Goal: Information Seeking & Learning: Learn about a topic

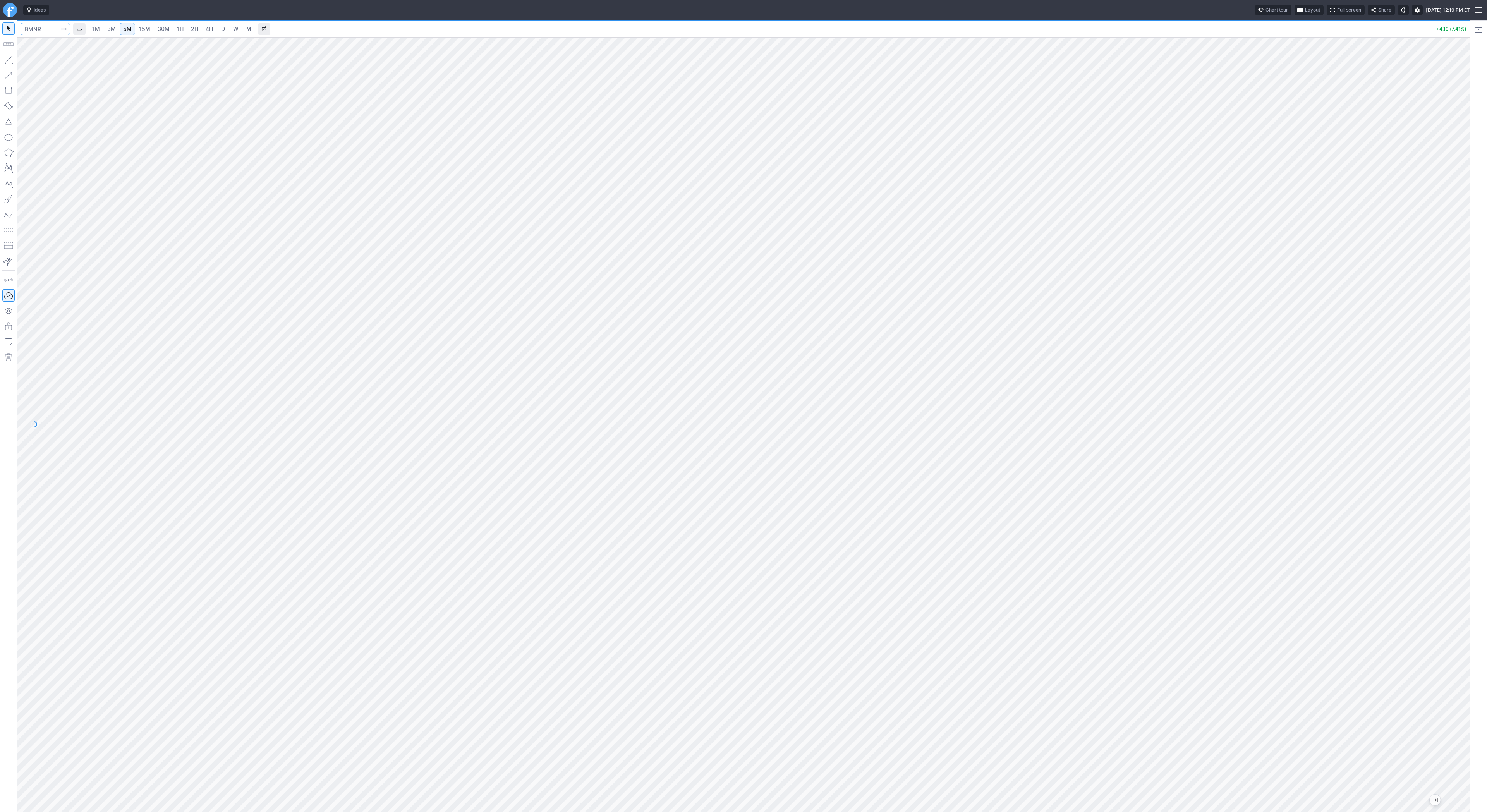
click at [37, 34] on input "Search" at bounding box center [45, 29] width 49 height 13
type input "serv"
click at [49, 48] on span "SERV" at bounding box center [40, 46] width 25 height 7
click at [222, 26] on span "D" at bounding box center [223, 28] width 4 height 7
click at [49, 25] on input "Search" at bounding box center [45, 29] width 49 height 13
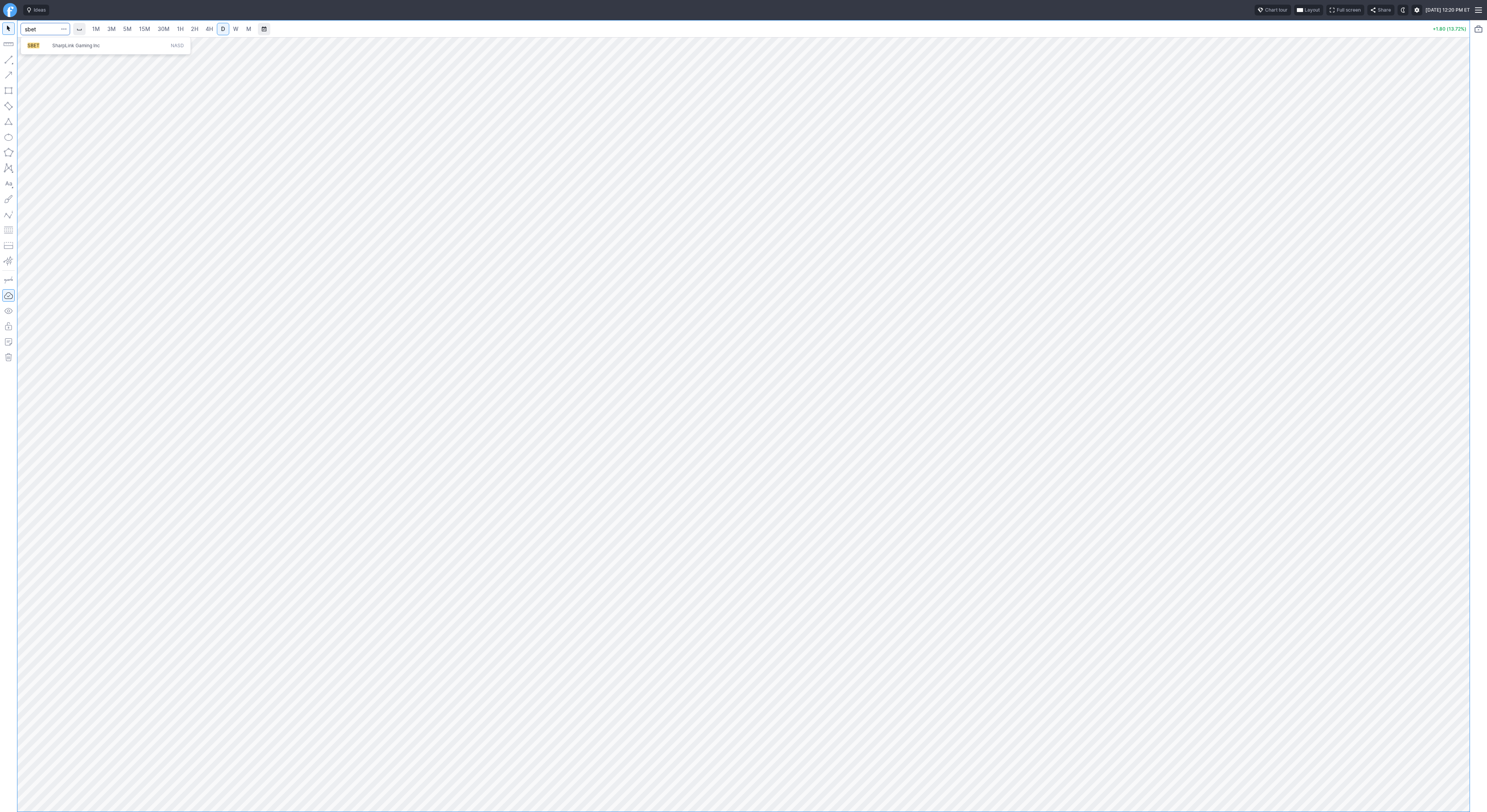
type input "sbet"
click at [47, 28] on input "Search" at bounding box center [45, 29] width 49 height 13
type input "plug"
drag, startPoint x: 34, startPoint y: 63, endPoint x: 63, endPoint y: 99, distance: 46.2
click at [34, 63] on span "Line" at bounding box center [45, 61] width 31 height 7
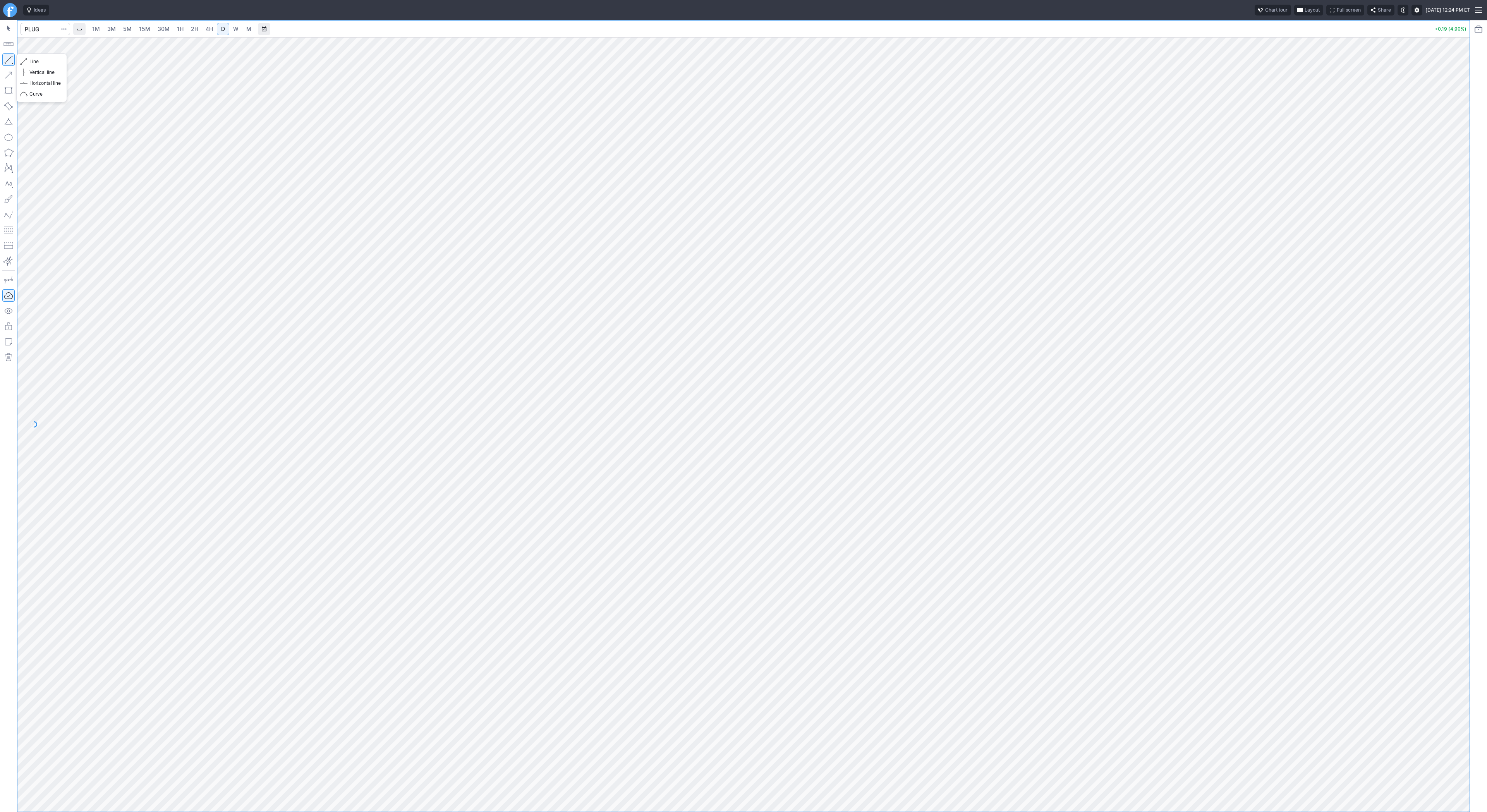
click at [5, 56] on button "button" at bounding box center [8, 60] width 13 height 13
drag, startPoint x: 34, startPoint y: 60, endPoint x: 47, endPoint y: 84, distance: 27.3
click at [35, 59] on span "Line" at bounding box center [45, 61] width 31 height 7
click at [7, 60] on button "button" at bounding box center [8, 60] width 13 height 13
click at [7, 56] on button "button" at bounding box center [8, 60] width 13 height 13
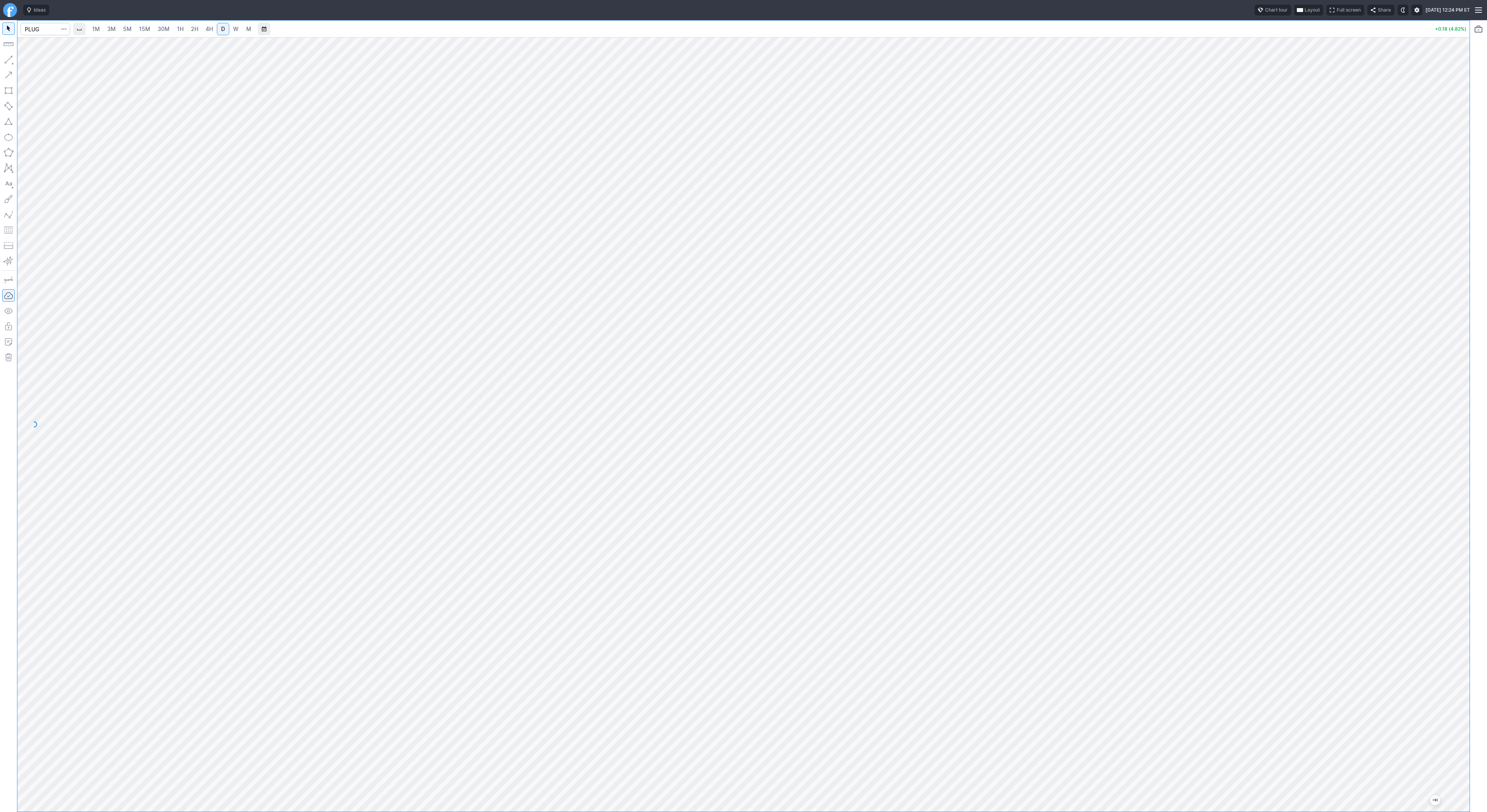
drag, startPoint x: 8, startPoint y: 58, endPoint x: 13, endPoint y: 116, distance: 58.2
click at [8, 59] on button "button" at bounding box center [8, 60] width 13 height 13
drag, startPoint x: 38, startPoint y: 62, endPoint x: 55, endPoint y: 73, distance: 20.2
click at [38, 62] on span "Line" at bounding box center [45, 61] width 31 height 7
click at [11, 62] on button "button" at bounding box center [8, 60] width 13 height 13
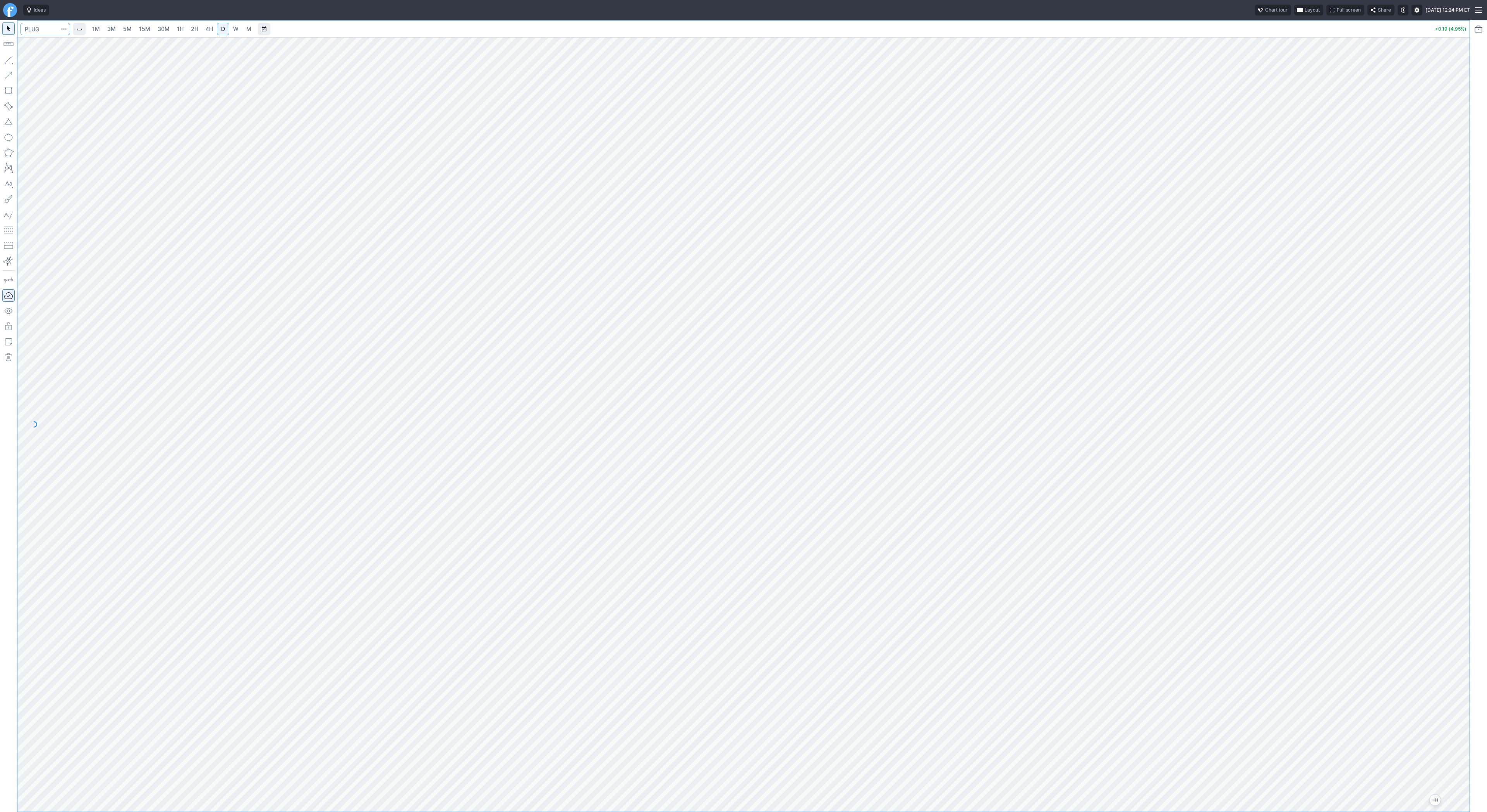
click at [26, 30] on input "Search" at bounding box center [45, 29] width 49 height 13
type input "bmnr"
click at [189, 24] on link "2H" at bounding box center [194, 29] width 14 height 13
click at [40, 65] on span "Line" at bounding box center [45, 61] width 31 height 7
click at [7, 59] on button "button" at bounding box center [8, 60] width 13 height 13
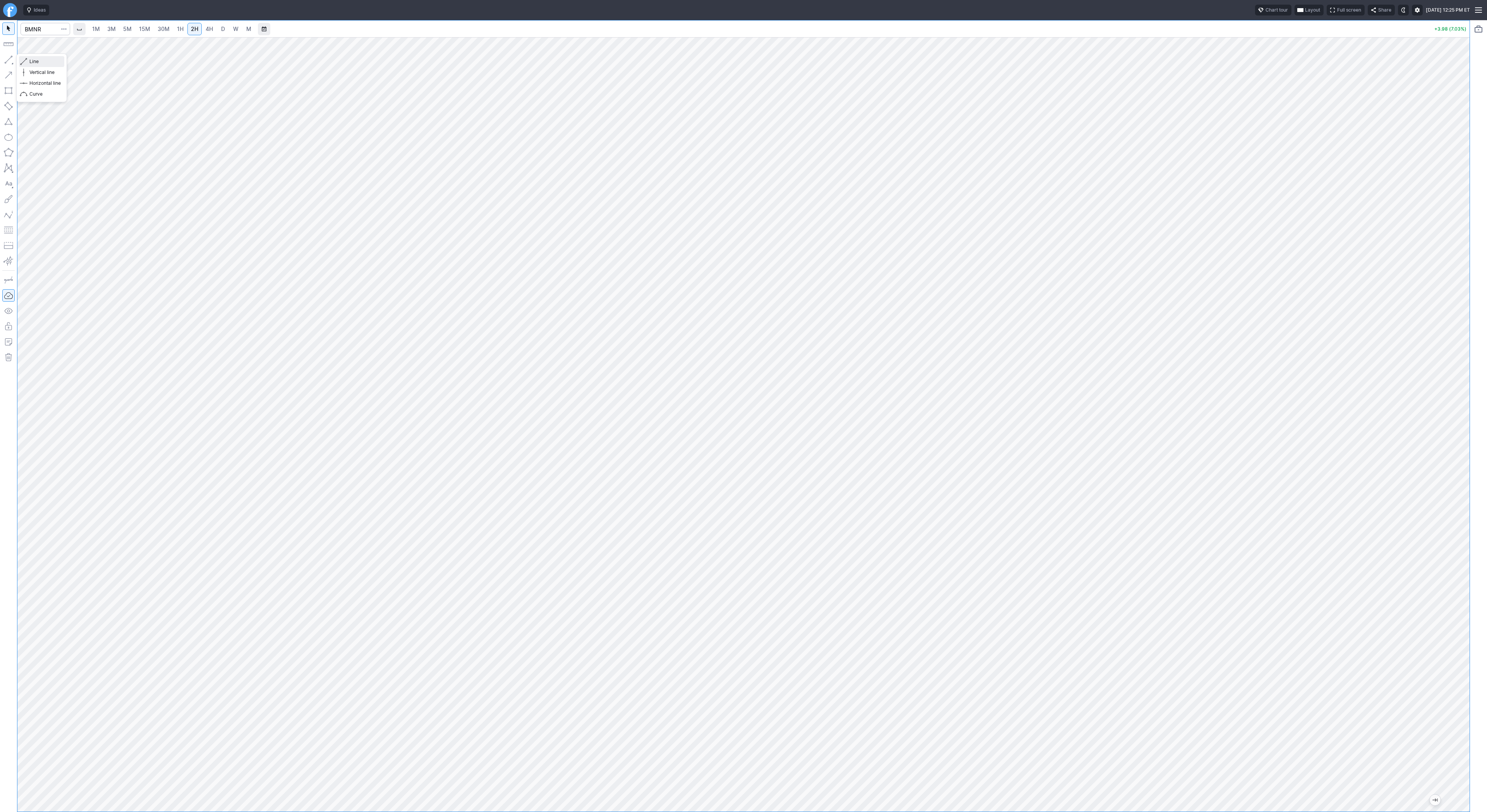
click at [37, 62] on span "Line" at bounding box center [45, 61] width 31 height 7
click at [25, 62] on span "button" at bounding box center [25, 61] width 4 height 11
click at [36, 60] on span "Line" at bounding box center [45, 61] width 31 height 7
click at [11, 64] on button "button" at bounding box center [8, 60] width 13 height 13
click at [40, 58] on span "Line" at bounding box center [45, 61] width 31 height 7
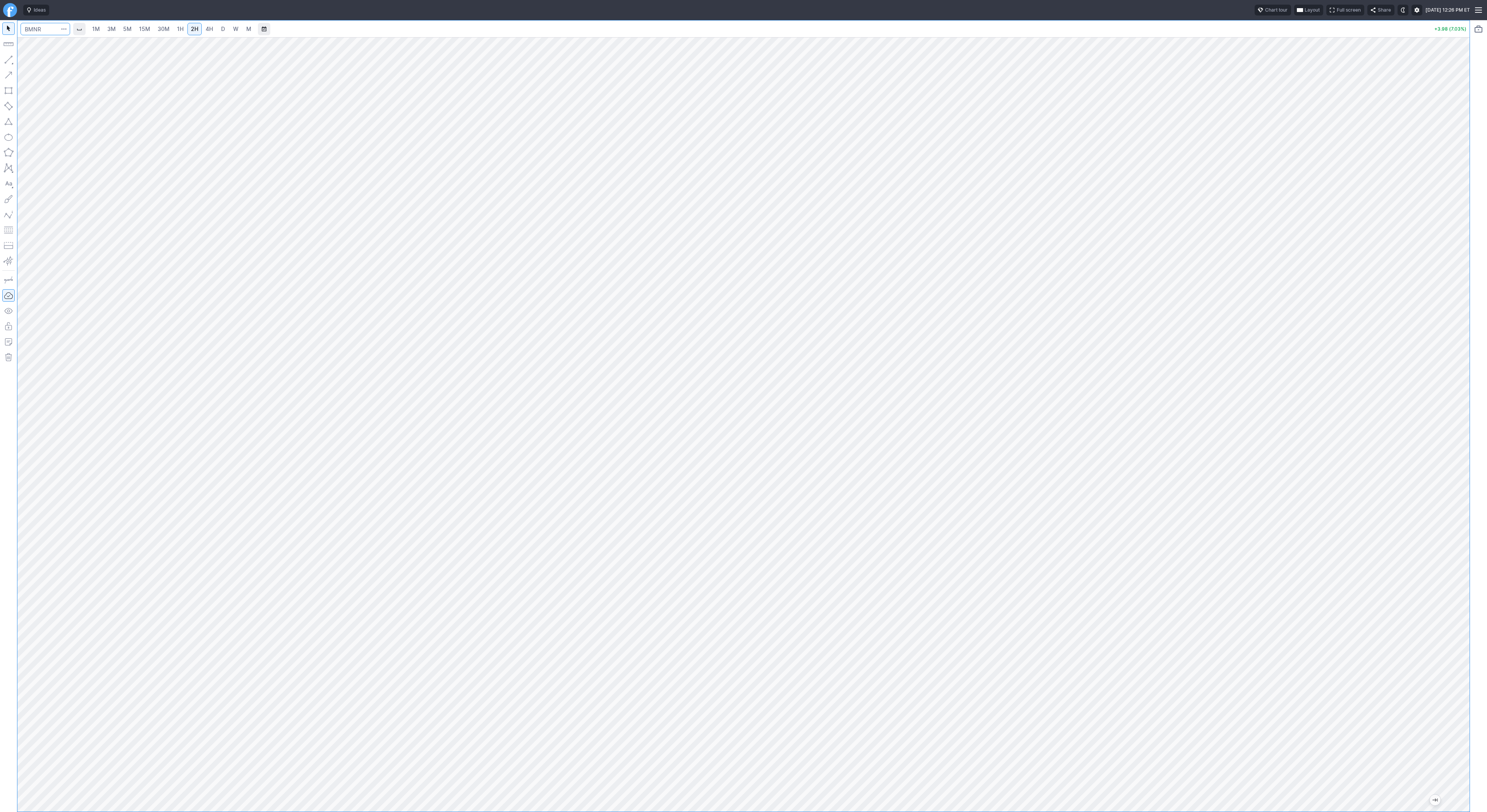
click at [39, 29] on input "Search" at bounding box center [45, 29] width 49 height 13
type input "sldp"
click at [226, 33] on link "D" at bounding box center [223, 29] width 13 height 13
click at [193, 28] on span "2H" at bounding box center [195, 28] width 7 height 7
click at [163, 31] on span "30M" at bounding box center [164, 28] width 12 height 7
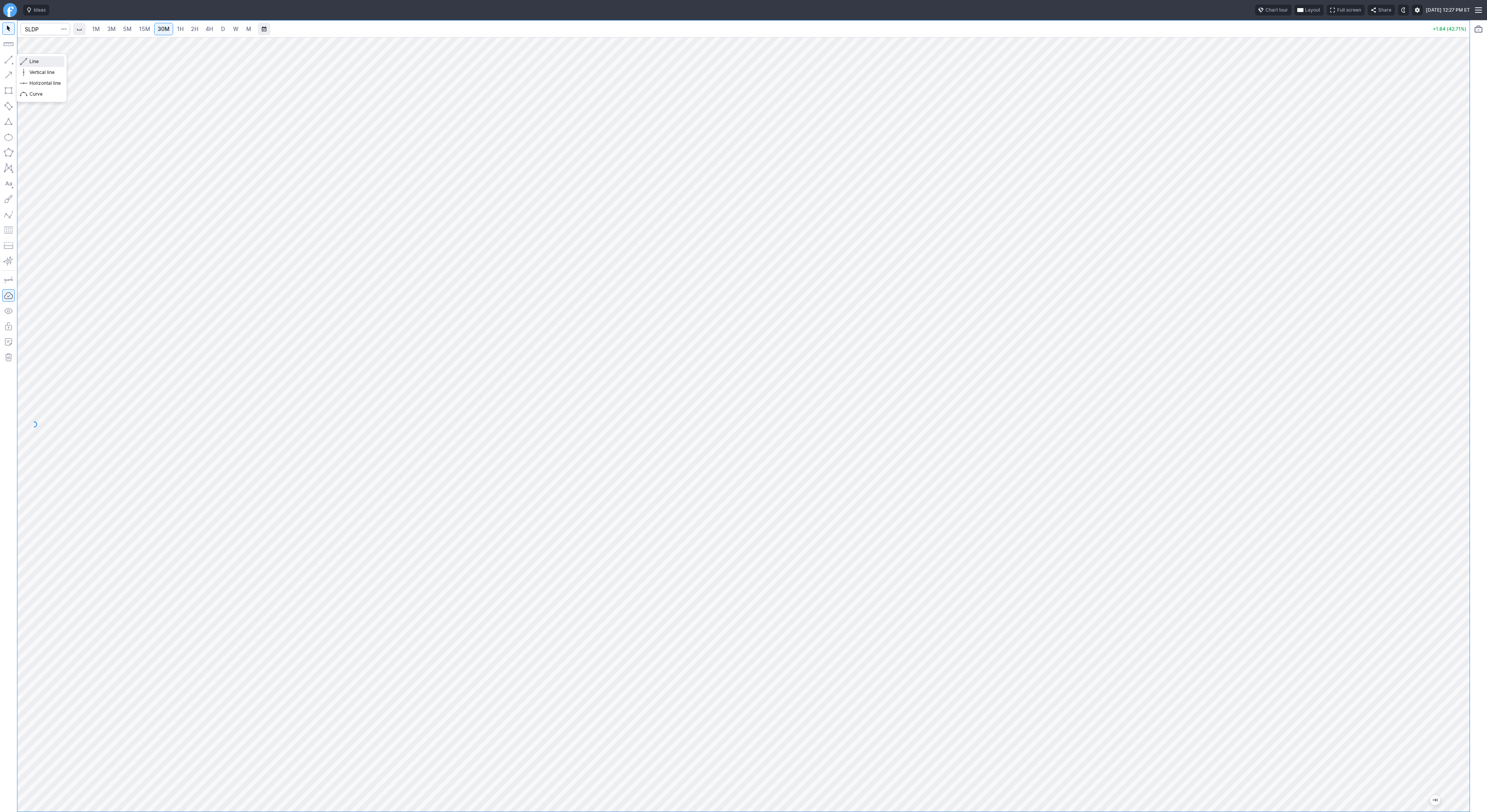
click at [32, 59] on span "Line" at bounding box center [45, 61] width 31 height 7
click at [34, 60] on span "Line" at bounding box center [45, 61] width 31 height 7
click at [28, 60] on button "Line" at bounding box center [41, 61] width 46 height 11
click at [8, 58] on button "button" at bounding box center [8, 60] width 13 height 13
drag, startPoint x: 1467, startPoint y: 304, endPoint x: 1462, endPoint y: 361, distance: 57.2
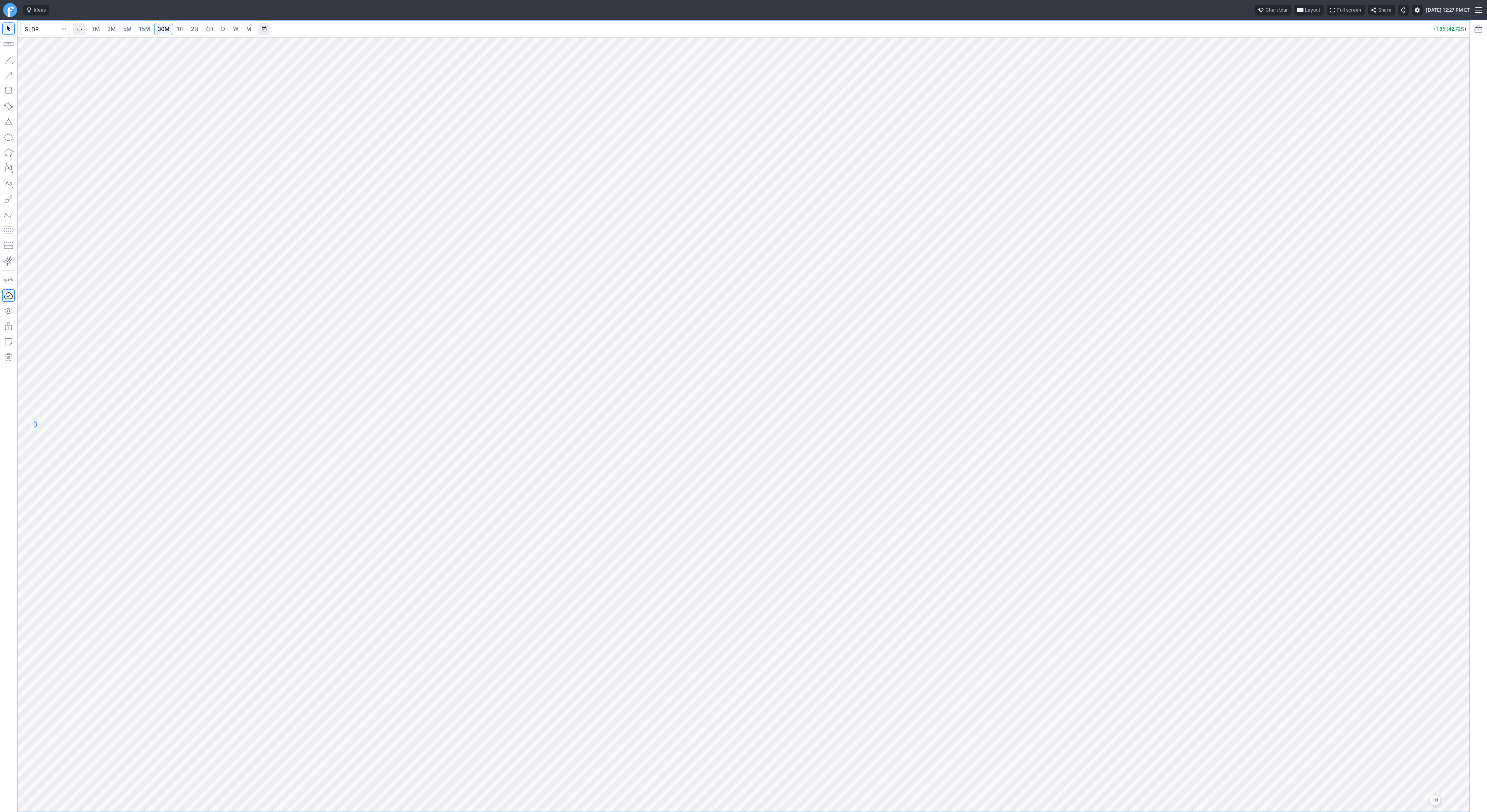
click at [1476, 371] on div "1M 3M 5M 15M 30M 1H 2H 4H D W M +1.85 (42.72%)" at bounding box center [744, 416] width 1487 height 792
click at [36, 58] on span "Line" at bounding box center [45, 61] width 31 height 7
click at [32, 58] on span "Line" at bounding box center [45, 61] width 31 height 7
click at [10, 56] on button "button" at bounding box center [8, 60] width 13 height 13
click at [223, 32] on span "D" at bounding box center [223, 28] width 4 height 7
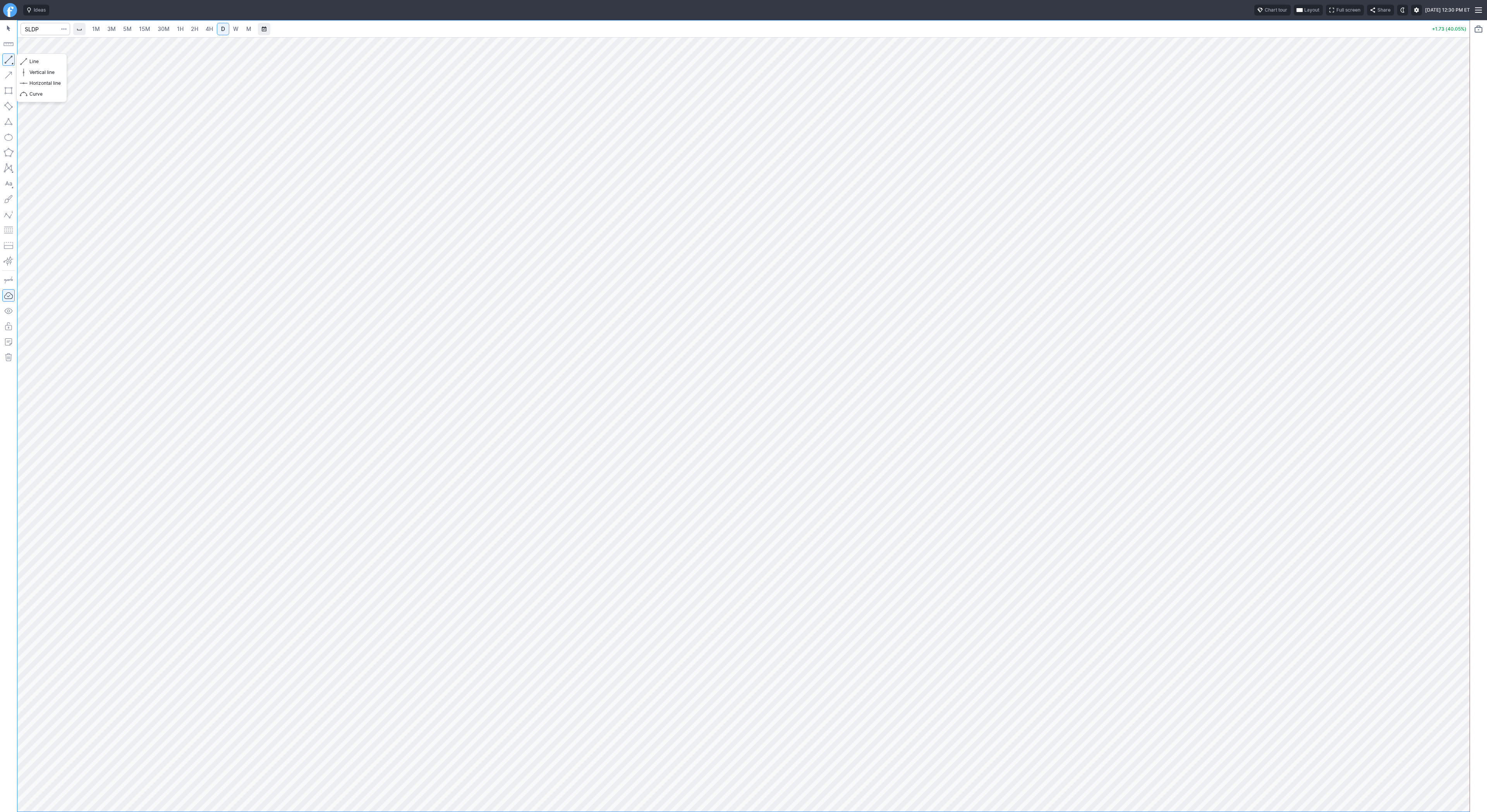
drag, startPoint x: 7, startPoint y: 58, endPoint x: 13, endPoint y: 93, distance: 35.5
click at [6, 59] on button "button" at bounding box center [8, 60] width 13 height 13
click at [31, 59] on span "Line" at bounding box center [45, 61] width 31 height 7
drag, startPoint x: 12, startPoint y: 57, endPoint x: 10, endPoint y: 64, distance: 7.3
click at [11, 58] on button "button" at bounding box center [8, 60] width 13 height 13
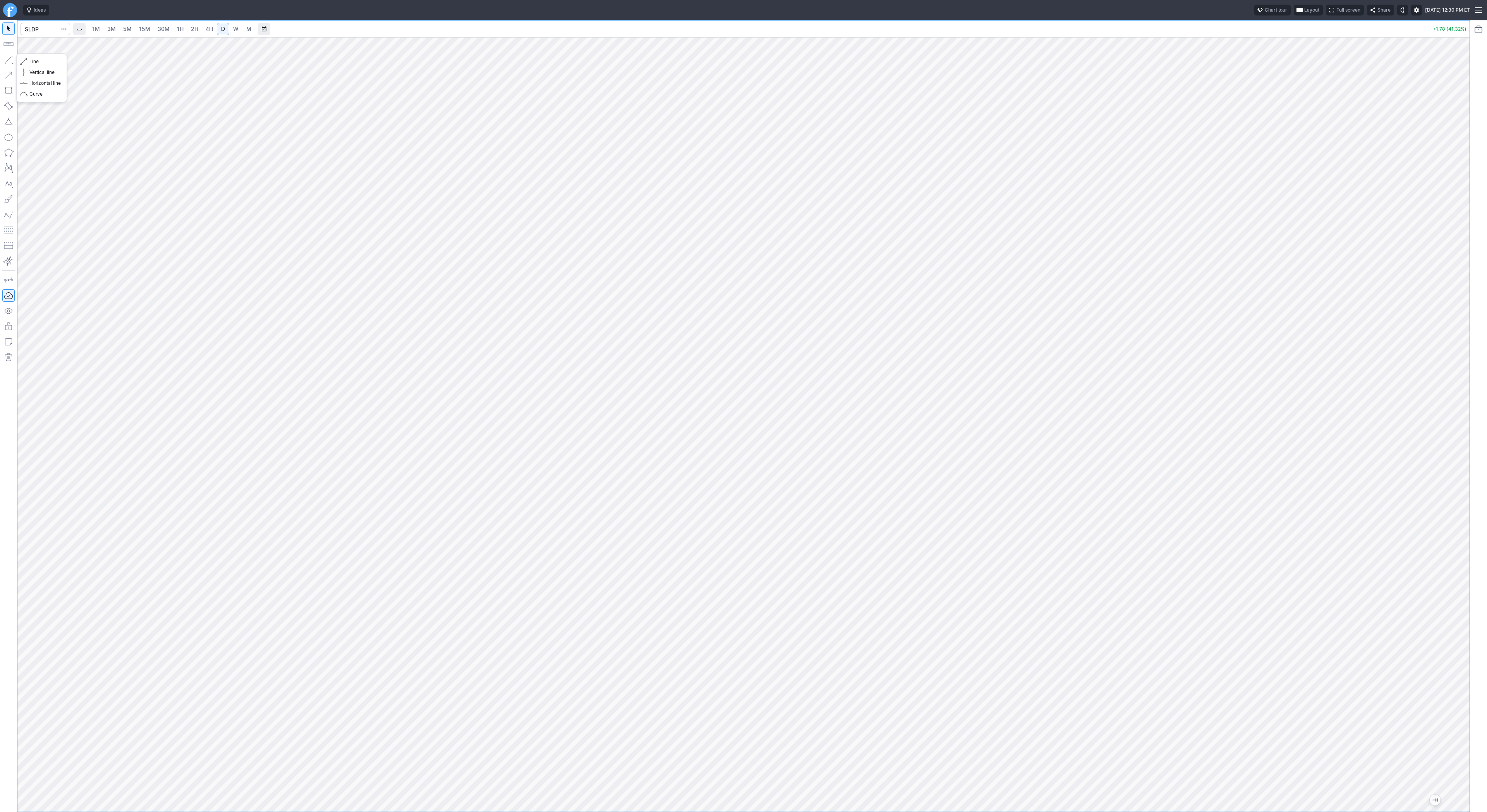
click at [10, 60] on button "button" at bounding box center [8, 60] width 13 height 13
click at [7, 58] on button "button" at bounding box center [8, 60] width 13 height 13
drag, startPoint x: 9, startPoint y: 58, endPoint x: 25, endPoint y: 93, distance: 38.5
click at [9, 58] on button "button" at bounding box center [8, 60] width 13 height 13
drag, startPoint x: 47, startPoint y: 63, endPoint x: 50, endPoint y: 85, distance: 22.2
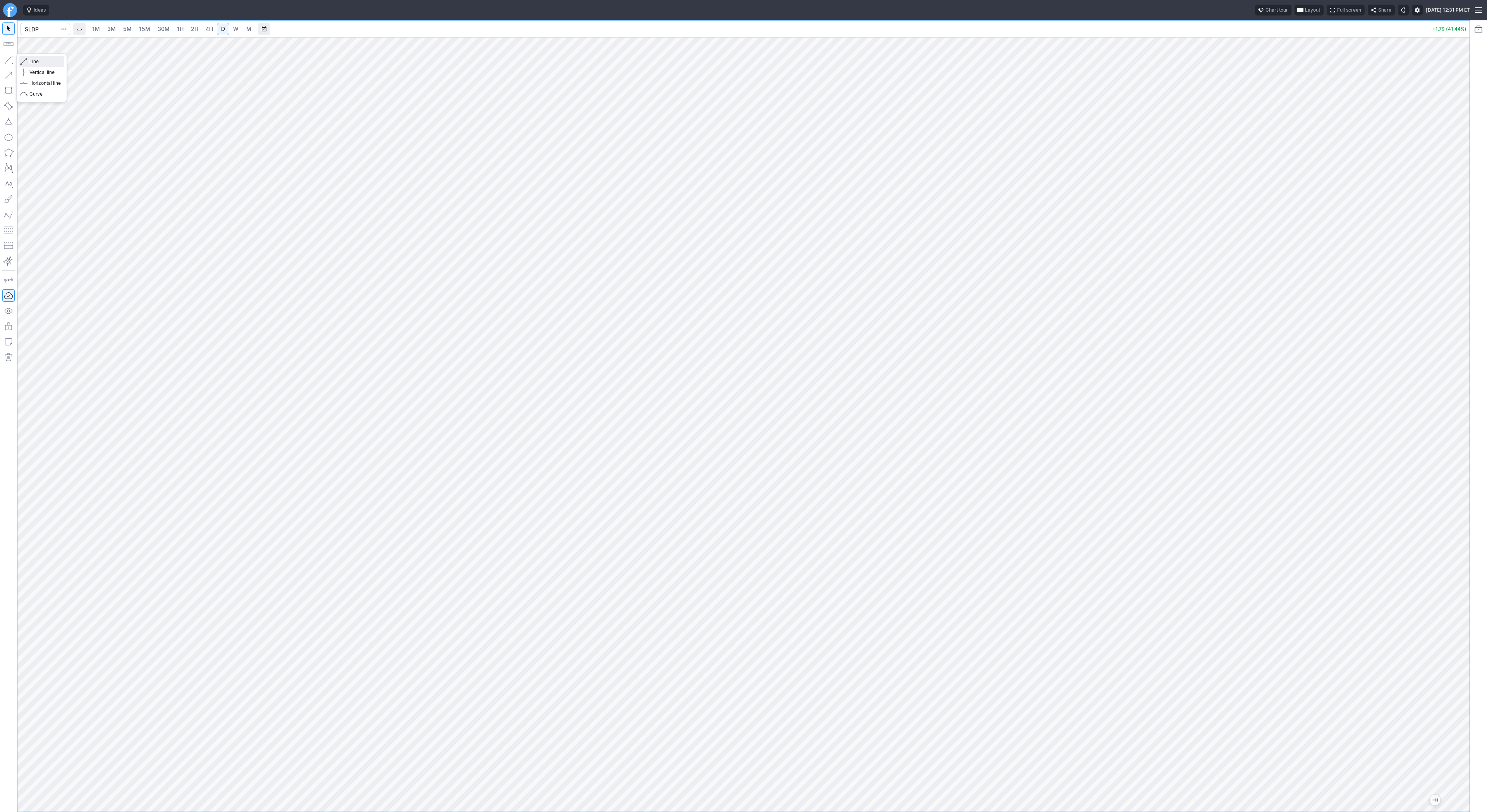
click at [47, 66] on div "Line Vertical line Horizontal line Curve" at bounding box center [41, 78] width 46 height 43
drag, startPoint x: 35, startPoint y: 61, endPoint x: 42, endPoint y: 80, distance: 20.2
click at [34, 62] on span "Line" at bounding box center [45, 61] width 31 height 7
click at [8, 60] on button "button" at bounding box center [8, 60] width 13 height 13
click at [196, 31] on span "2H" at bounding box center [195, 28] width 7 height 7
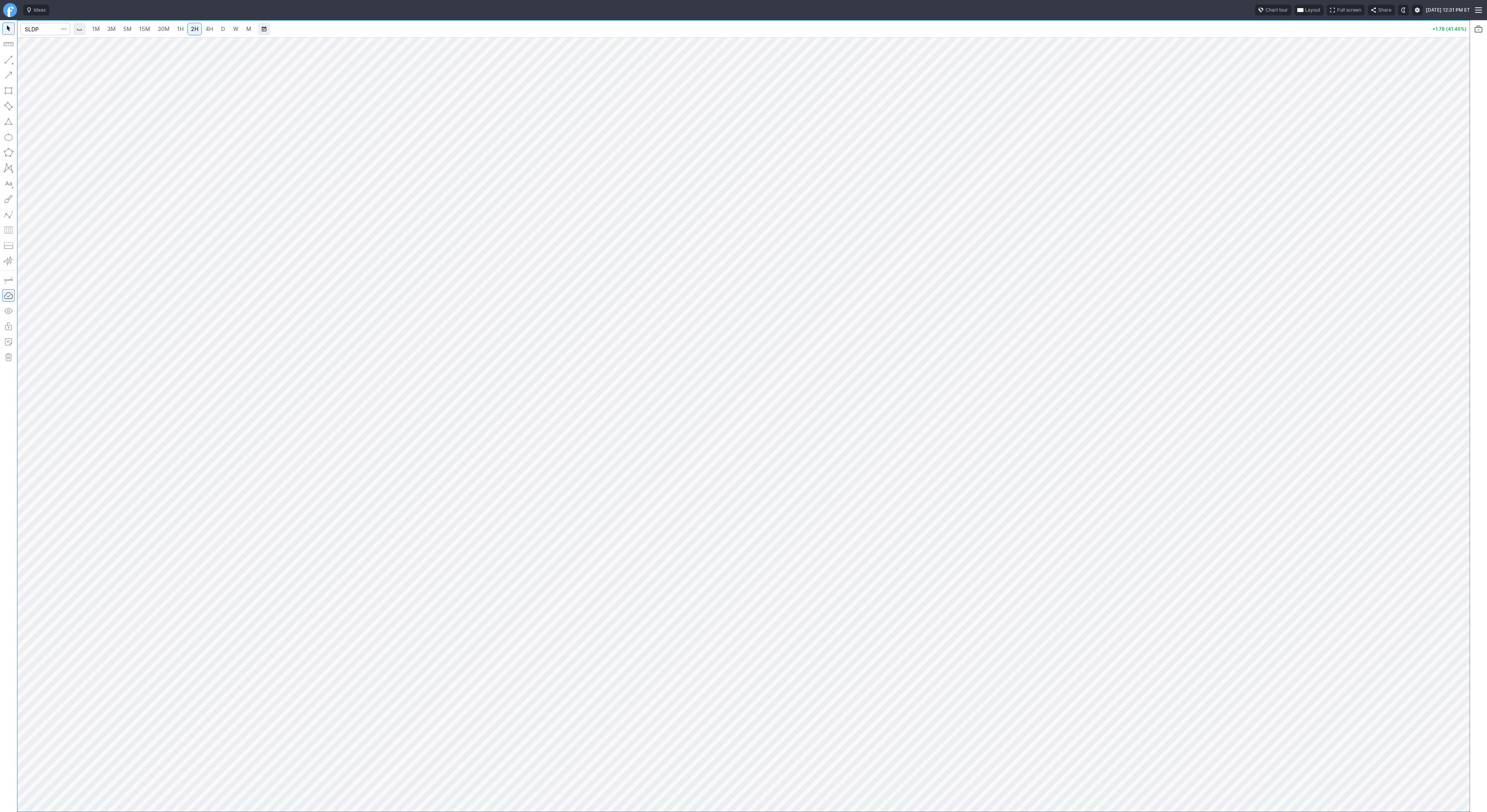
click at [205, 28] on span "4H" at bounding box center [209, 28] width 7 height 7
click at [223, 29] on span "D" at bounding box center [223, 28] width 4 height 7
click at [188, 28] on link "2H" at bounding box center [194, 29] width 14 height 13
drag, startPoint x: 1465, startPoint y: 294, endPoint x: 1483, endPoint y: 495, distance: 201.8
click at [1483, 495] on div "1M 3M 5M 15M 30M 1H 2H 4H D W M +1.78 (41.32%)" at bounding box center [744, 416] width 1487 height 792
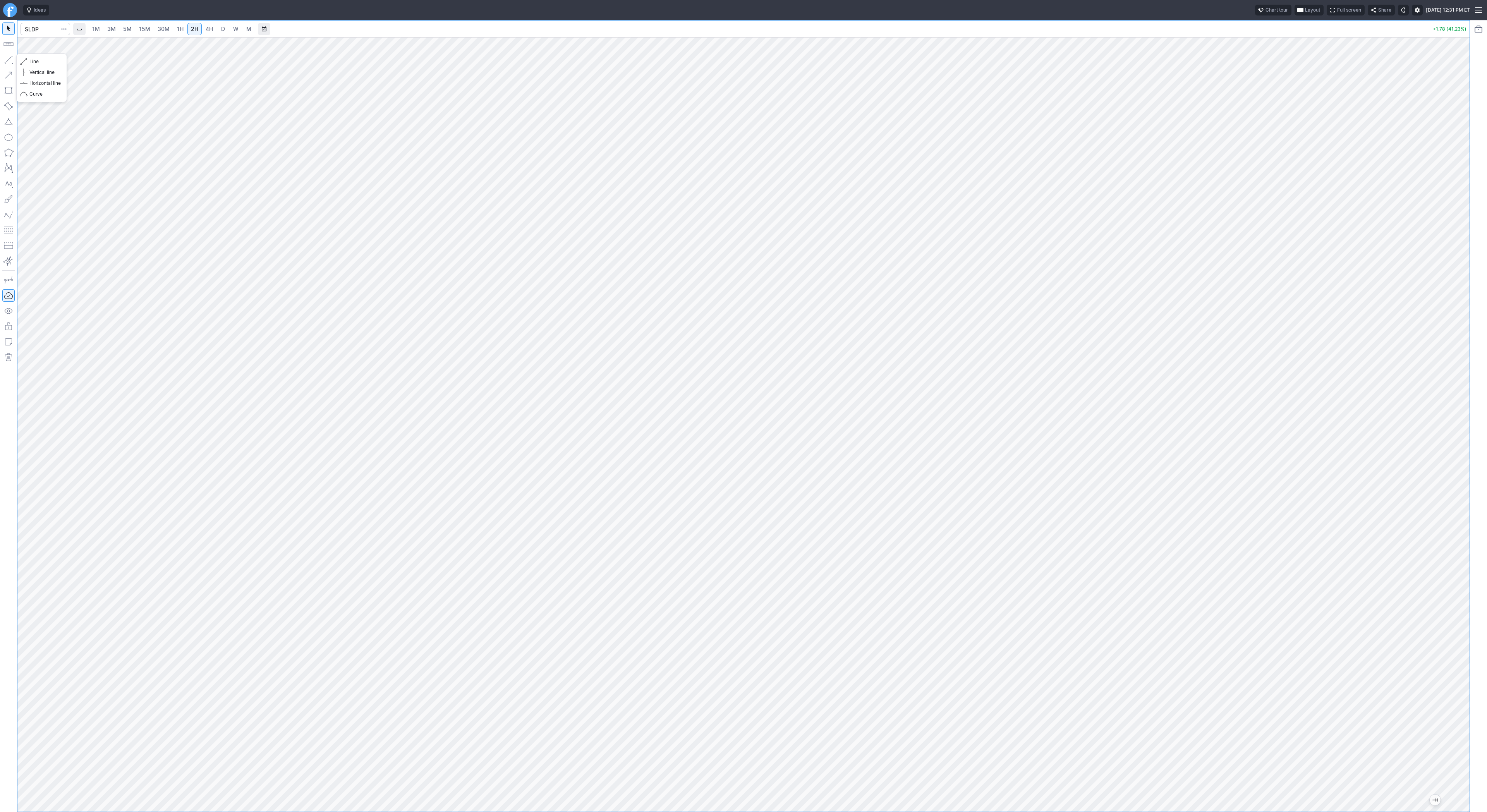
click at [9, 57] on button "button" at bounding box center [8, 60] width 13 height 13
click at [13, 61] on button "button" at bounding box center [8, 60] width 13 height 13
click at [31, 59] on span "Line" at bounding box center [45, 61] width 31 height 7
click at [44, 28] on input "Search" at bounding box center [45, 29] width 49 height 13
type input "aaoi"
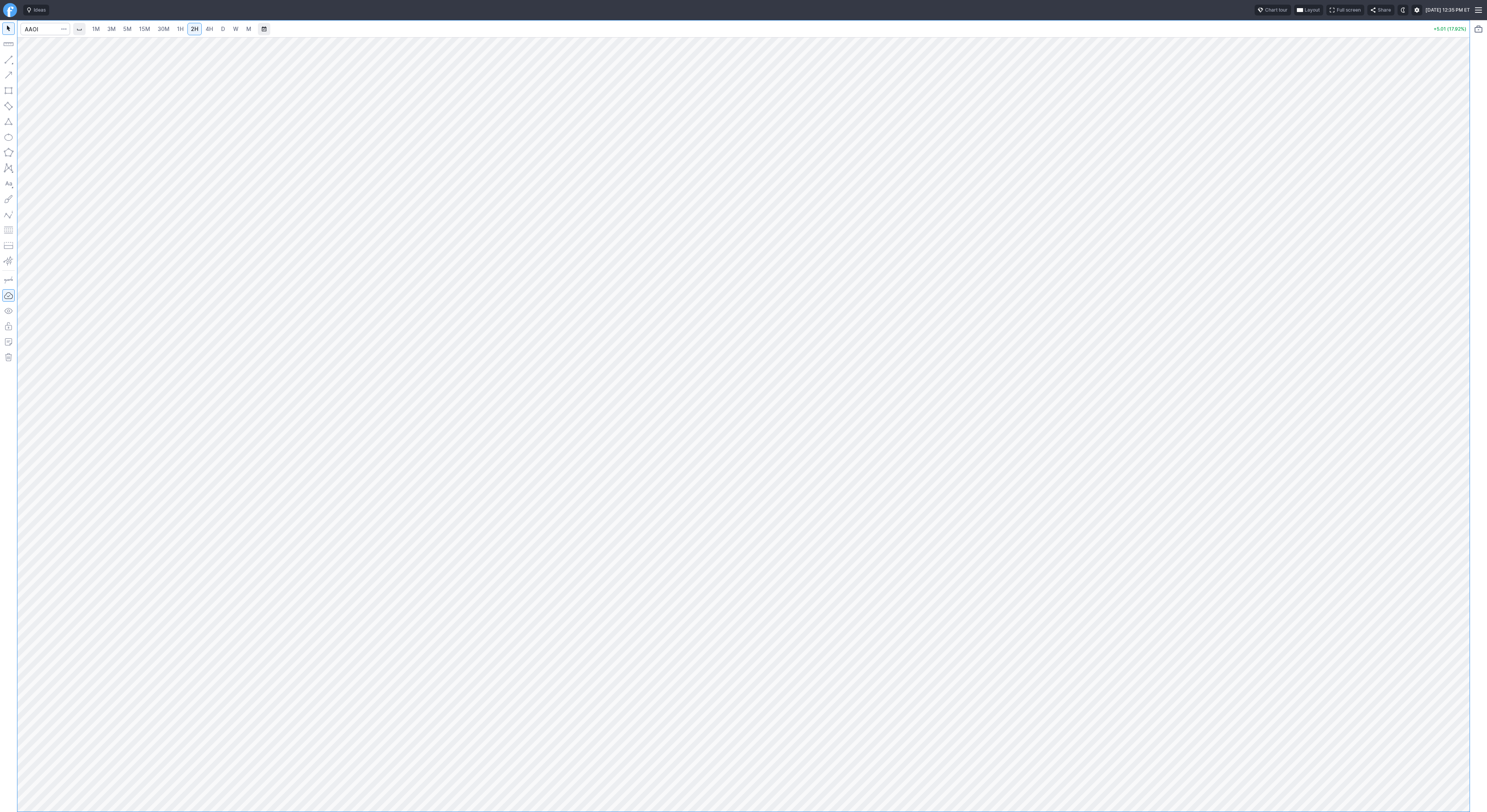
click at [222, 28] on span "D" at bounding box center [223, 28] width 4 height 7
click at [208, 29] on span "4H" at bounding box center [209, 28] width 7 height 7
click at [37, 63] on span "Line" at bounding box center [45, 61] width 31 height 7
click at [52, 63] on span "Line" at bounding box center [45, 61] width 31 height 7
click at [52, 69] on span "Vertical line" at bounding box center [45, 72] width 31 height 7
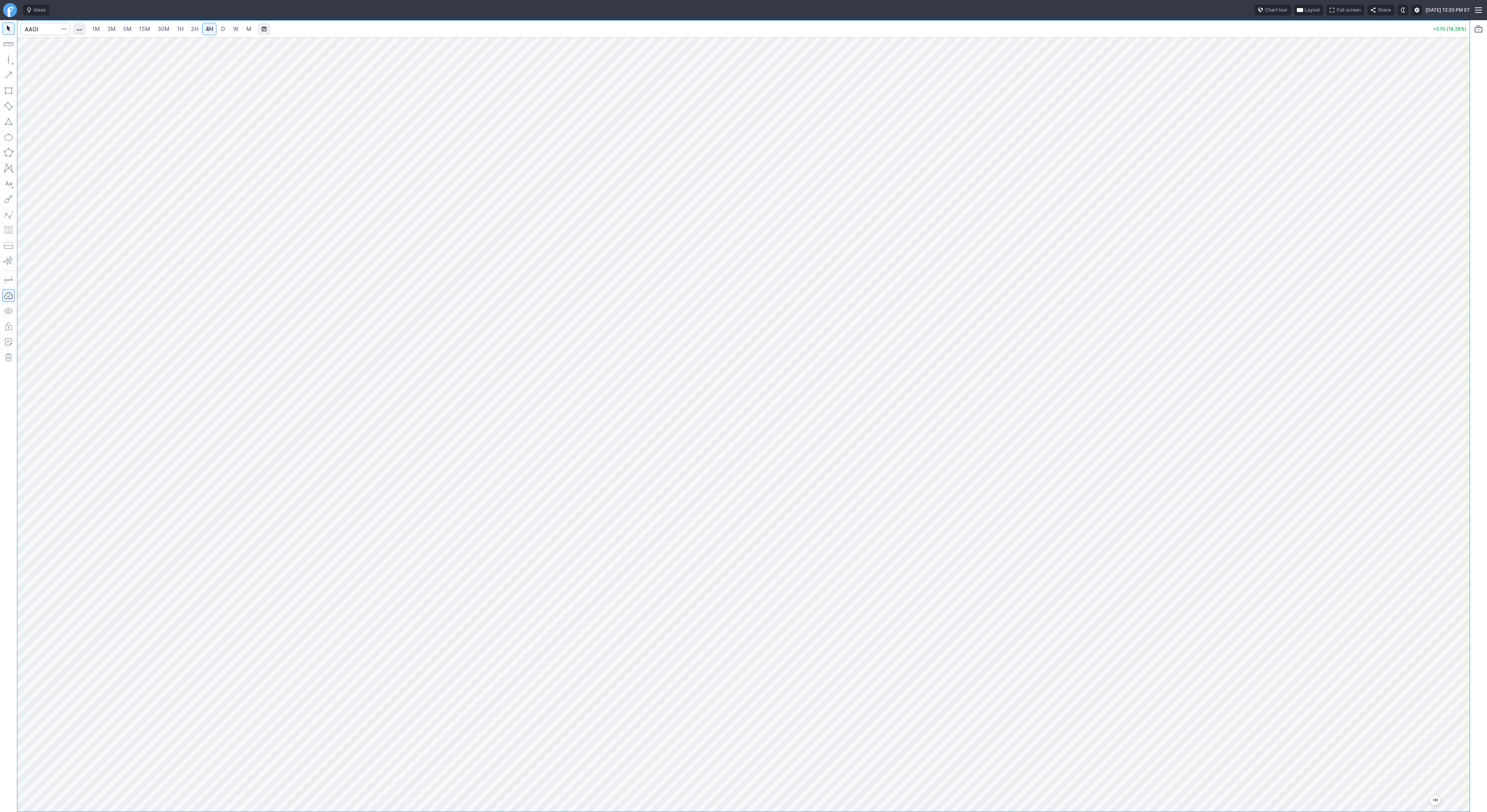
drag, startPoint x: 1484, startPoint y: 339, endPoint x: 1485, endPoint y: 350, distance: 11.0
click at [1485, 350] on div "1M 3M 5M 15M 30M 1H 2H 4H D W M +5.10 (18.28%)" at bounding box center [744, 416] width 1487 height 792
click at [32, 58] on span "Line" at bounding box center [45, 61] width 31 height 7
drag, startPoint x: 35, startPoint y: 60, endPoint x: 49, endPoint y: 102, distance: 44.3
click at [36, 70] on div "Line Vertical line Horizontal line Curve" at bounding box center [41, 78] width 46 height 43
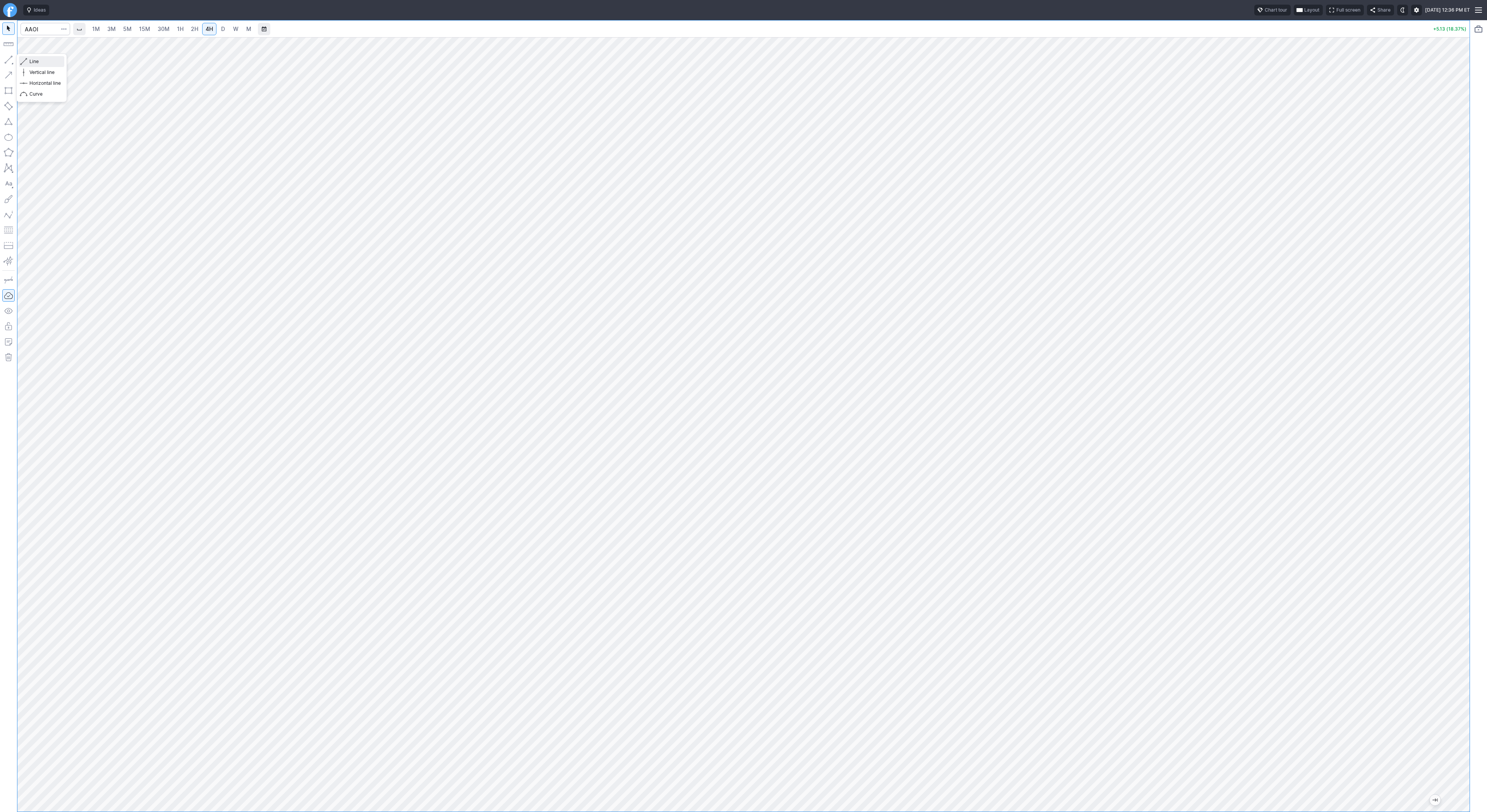
click at [59, 61] on span "Line" at bounding box center [45, 61] width 31 height 7
click at [5, 61] on button "button" at bounding box center [8, 60] width 13 height 13
click at [8, 56] on button "button" at bounding box center [8, 60] width 13 height 13
click at [233, 27] on span "W" at bounding box center [235, 28] width 5 height 7
click at [223, 28] on span "D" at bounding box center [223, 28] width 4 height 7
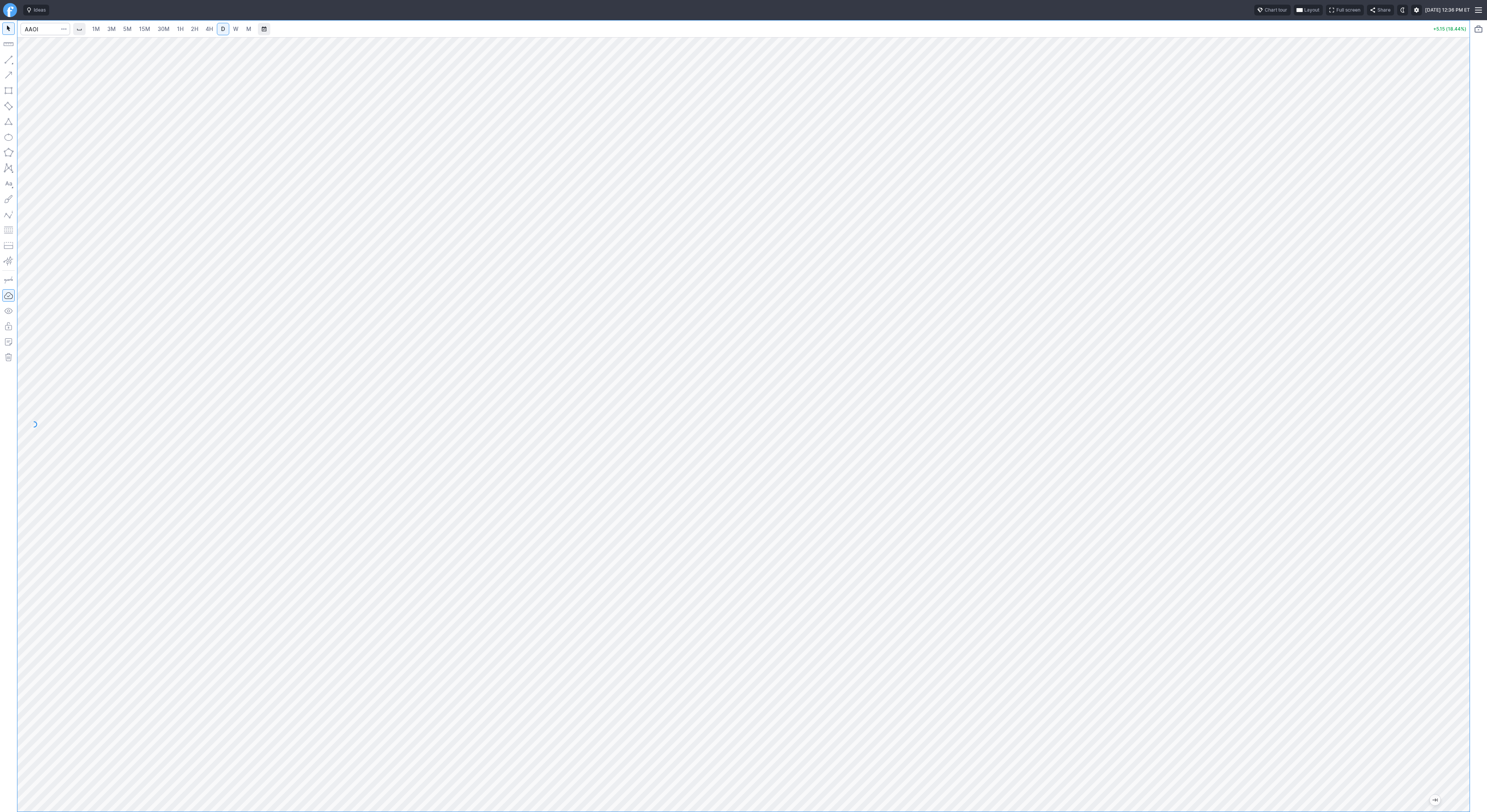
drag, startPoint x: 1464, startPoint y: 287, endPoint x: 1457, endPoint y: 293, distance: 9.2
click at [1463, 298] on div at bounding box center [1462, 422] width 16 height 755
click at [40, 28] on input "Search" at bounding box center [45, 29] width 49 height 13
type input "nne"
click at [203, 28] on link "4H" at bounding box center [209, 29] width 14 height 13
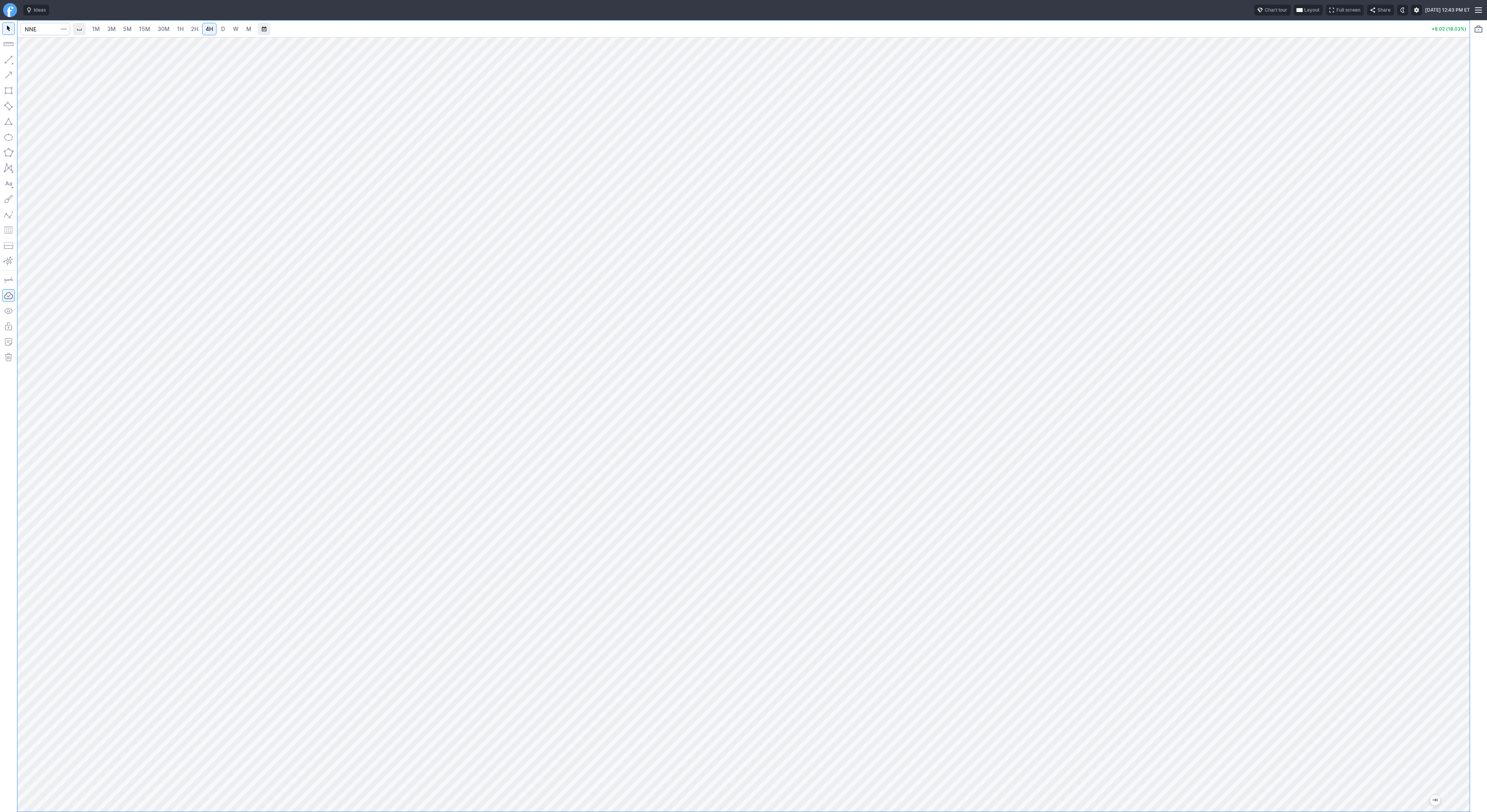
click at [224, 31] on span "D" at bounding box center [223, 29] width 5 height 7
click at [29, 60] on span "Line" at bounding box center [45, 61] width 31 height 7
click at [28, 61] on button "Line" at bounding box center [41, 61] width 46 height 11
drag, startPoint x: 33, startPoint y: 60, endPoint x: 67, endPoint y: 84, distance: 41.6
click at [33, 60] on span "Line" at bounding box center [45, 61] width 31 height 7
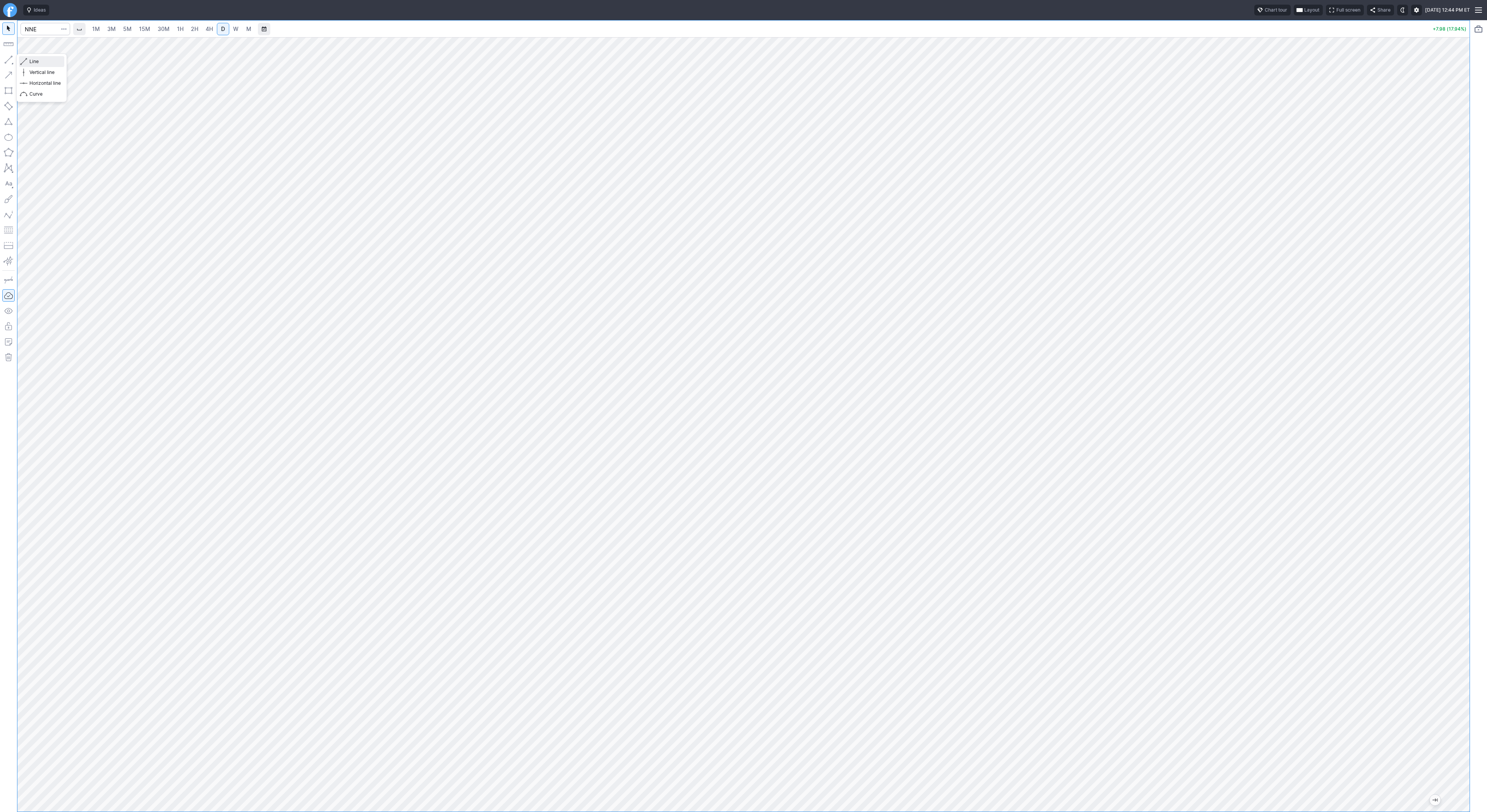
click at [50, 62] on span "Line" at bounding box center [45, 61] width 31 height 7
drag, startPoint x: 39, startPoint y: 62, endPoint x: 59, endPoint y: 79, distance: 26.2
click at [39, 62] on span "Line" at bounding box center [45, 61] width 31 height 7
drag, startPoint x: 34, startPoint y: 61, endPoint x: 49, endPoint y: 80, distance: 24.2
click at [34, 62] on span "Line" at bounding box center [45, 61] width 31 height 7
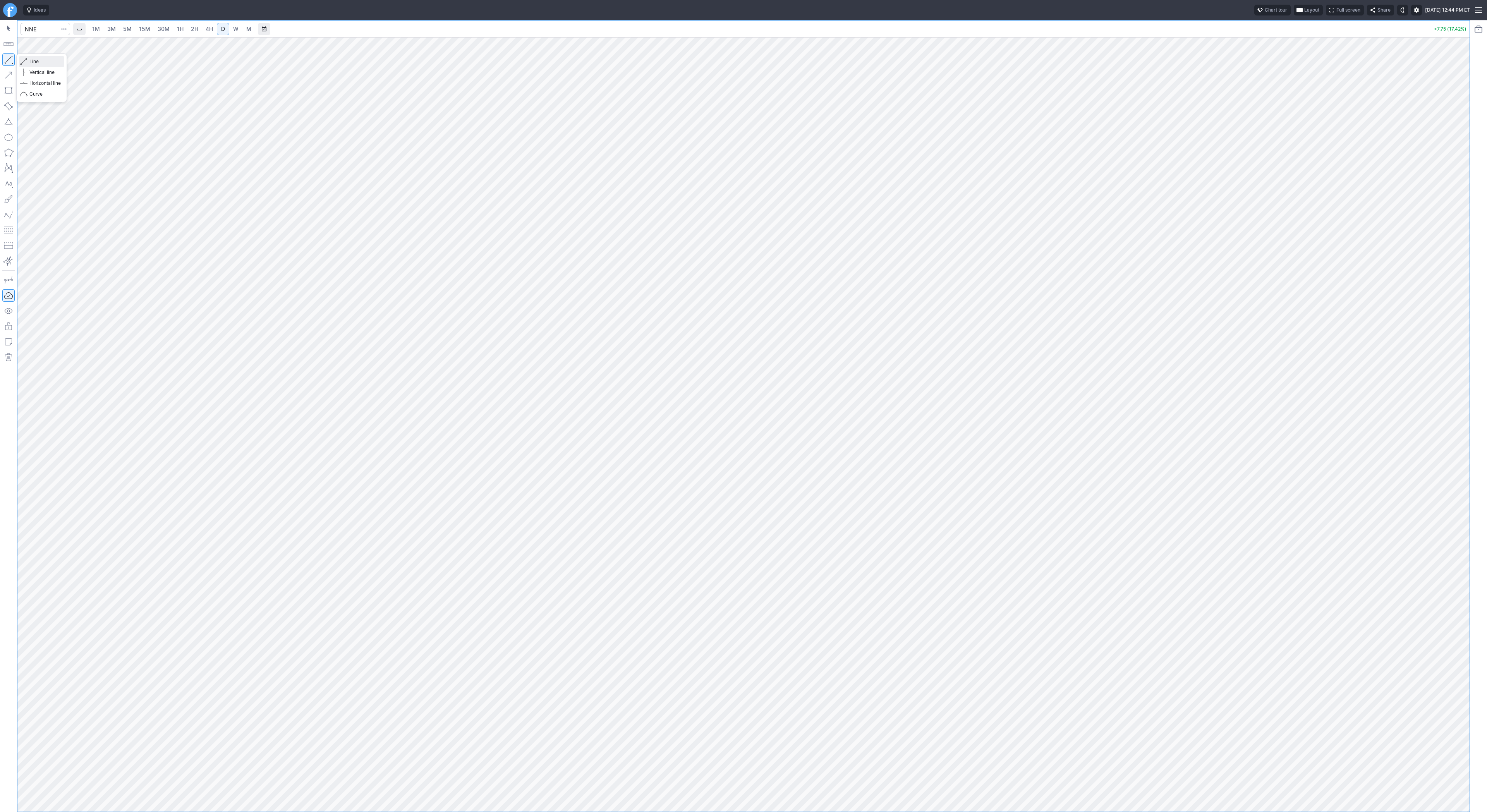
click at [35, 61] on span "Line" at bounding box center [45, 61] width 31 height 7
click at [49, 30] on input "Search" at bounding box center [45, 29] width 49 height 13
type input "bzai"
click at [7, 61] on button "button" at bounding box center [8, 60] width 13 height 13
click at [40, 26] on input "Search" at bounding box center [45, 29] width 49 height 13
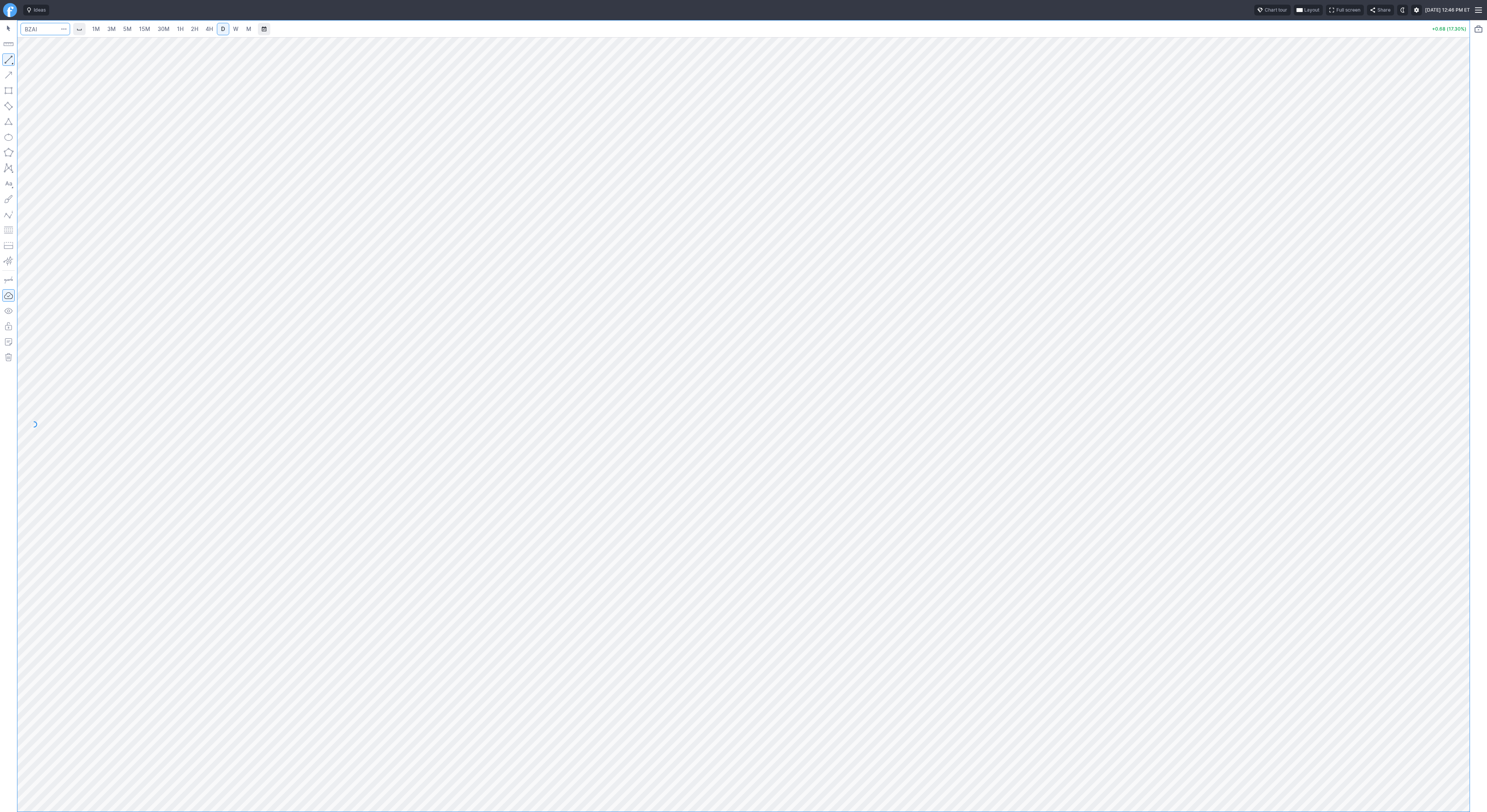
click at [44, 29] on input "Search" at bounding box center [45, 29] width 49 height 13
type input "tsla"
drag, startPoint x: 1459, startPoint y: 291, endPoint x: 1461, endPoint y: 344, distance: 53.0
click at [1461, 344] on div at bounding box center [1462, 422] width 16 height 755
click at [48, 31] on input "Search" at bounding box center [45, 29] width 49 height 13
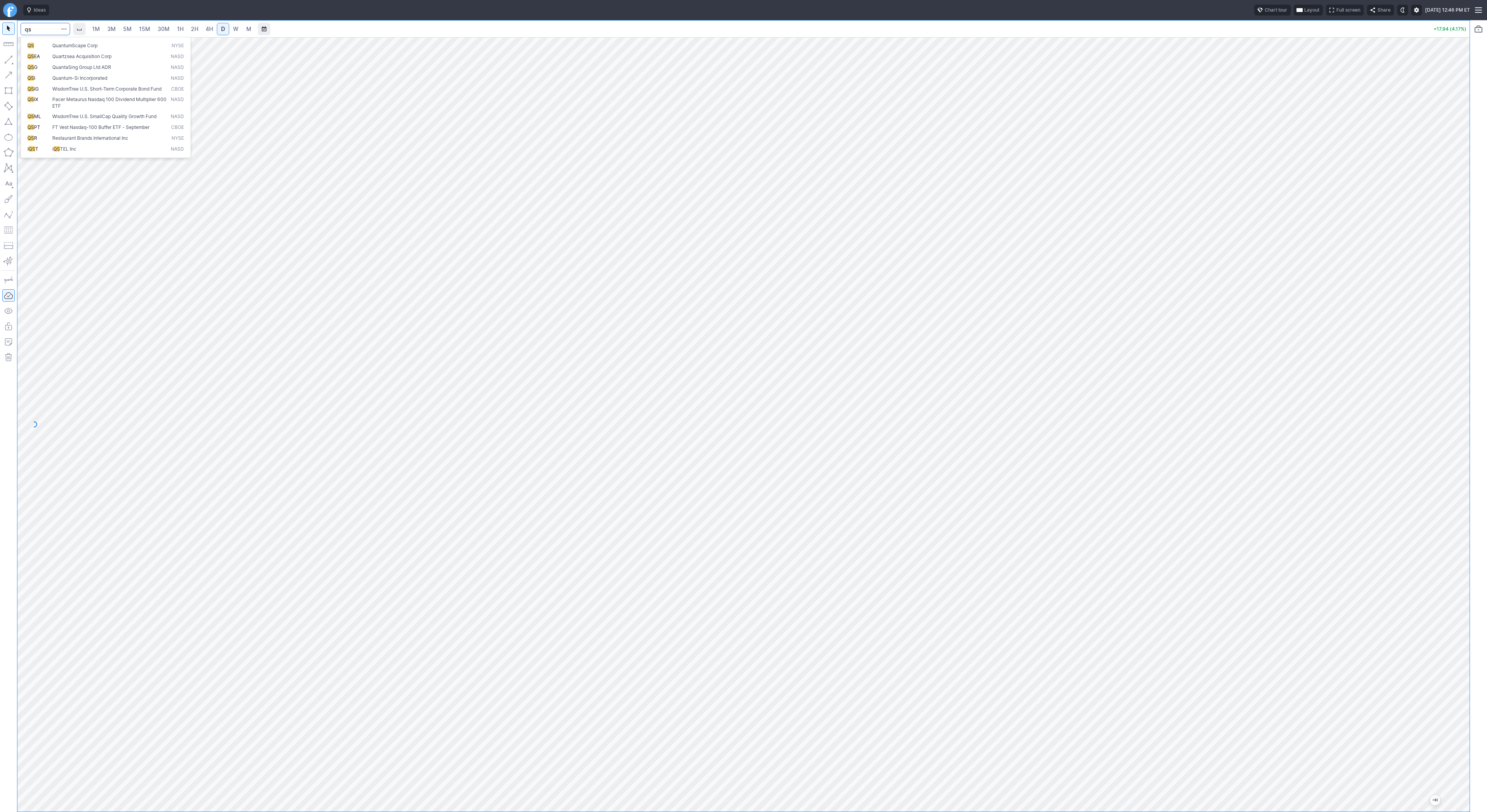
type input "qs"
click at [60, 48] on span "QuantumScape Corp" at bounding box center [75, 46] width 46 height 6
click at [238, 28] on link "W" at bounding box center [235, 29] width 13 height 13
click at [36, 25] on input "Search" at bounding box center [45, 29] width 49 height 13
type input "coin"
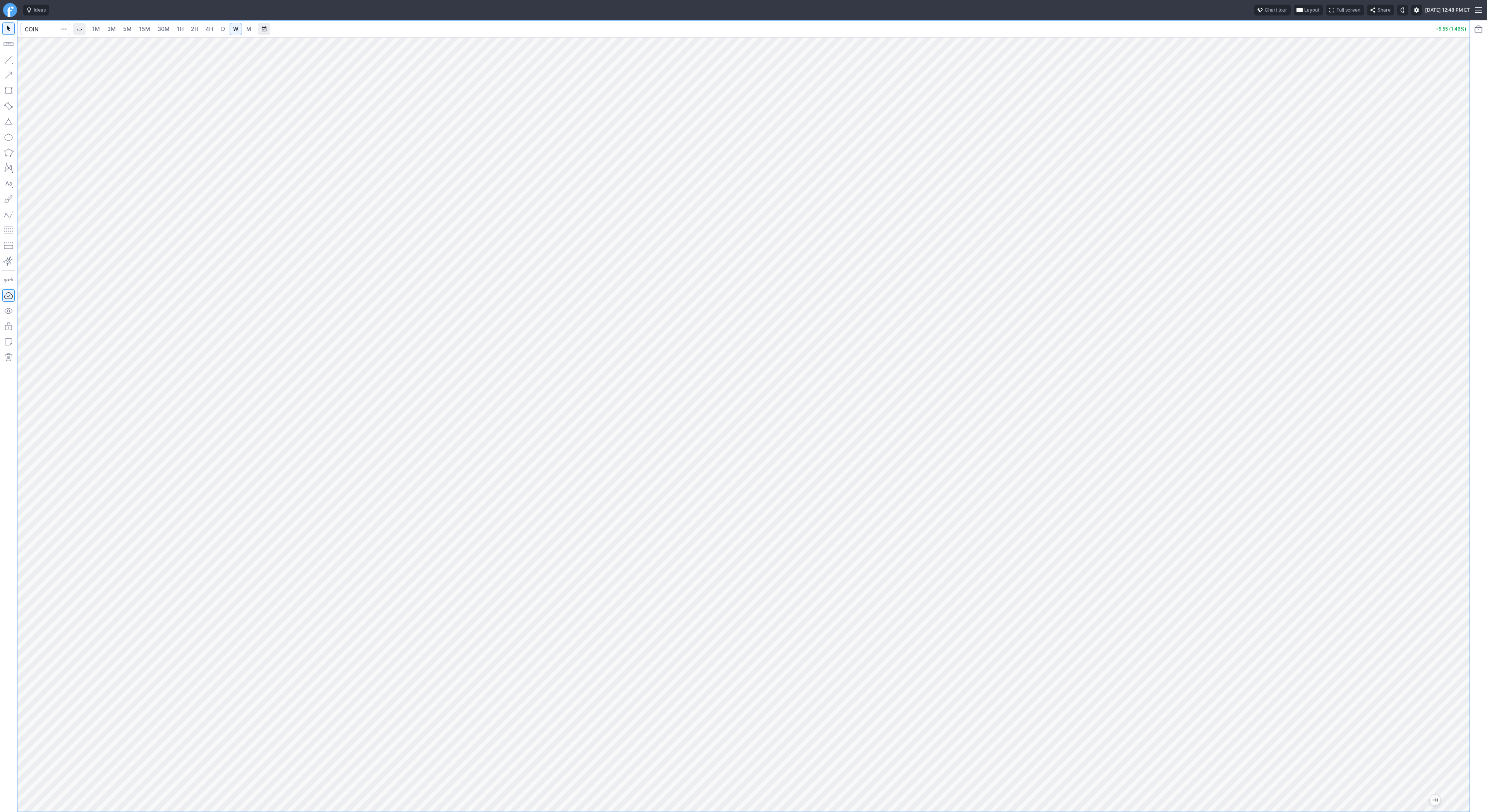
drag, startPoint x: 1465, startPoint y: 388, endPoint x: 1466, endPoint y: 403, distance: 15.0
click at [1466, 403] on div at bounding box center [1462, 422] width 16 height 755
click at [218, 26] on link "D" at bounding box center [223, 29] width 13 height 13
click at [1460, 328] on div at bounding box center [1462, 422] width 16 height 755
click at [1459, 353] on div at bounding box center [1462, 422] width 16 height 755
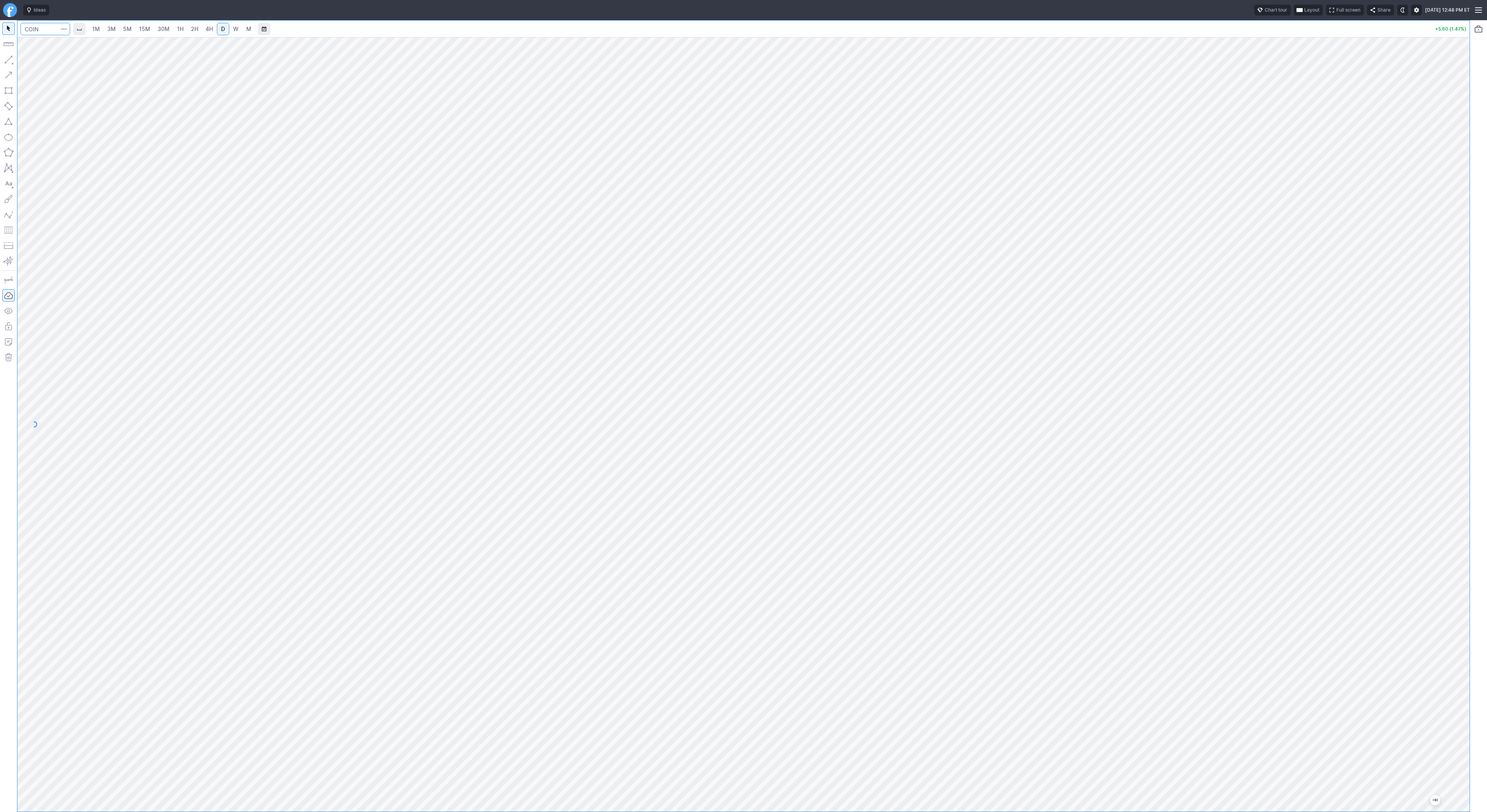
click at [36, 28] on input "Search" at bounding box center [45, 29] width 49 height 13
type input "vxx"
click at [191, 25] on span "2H" at bounding box center [195, 28] width 7 height 7
click at [1463, 580] on div at bounding box center [744, 424] width 1453 height 775
drag, startPoint x: 1459, startPoint y: 734, endPoint x: 1457, endPoint y: 715, distance: 19.1
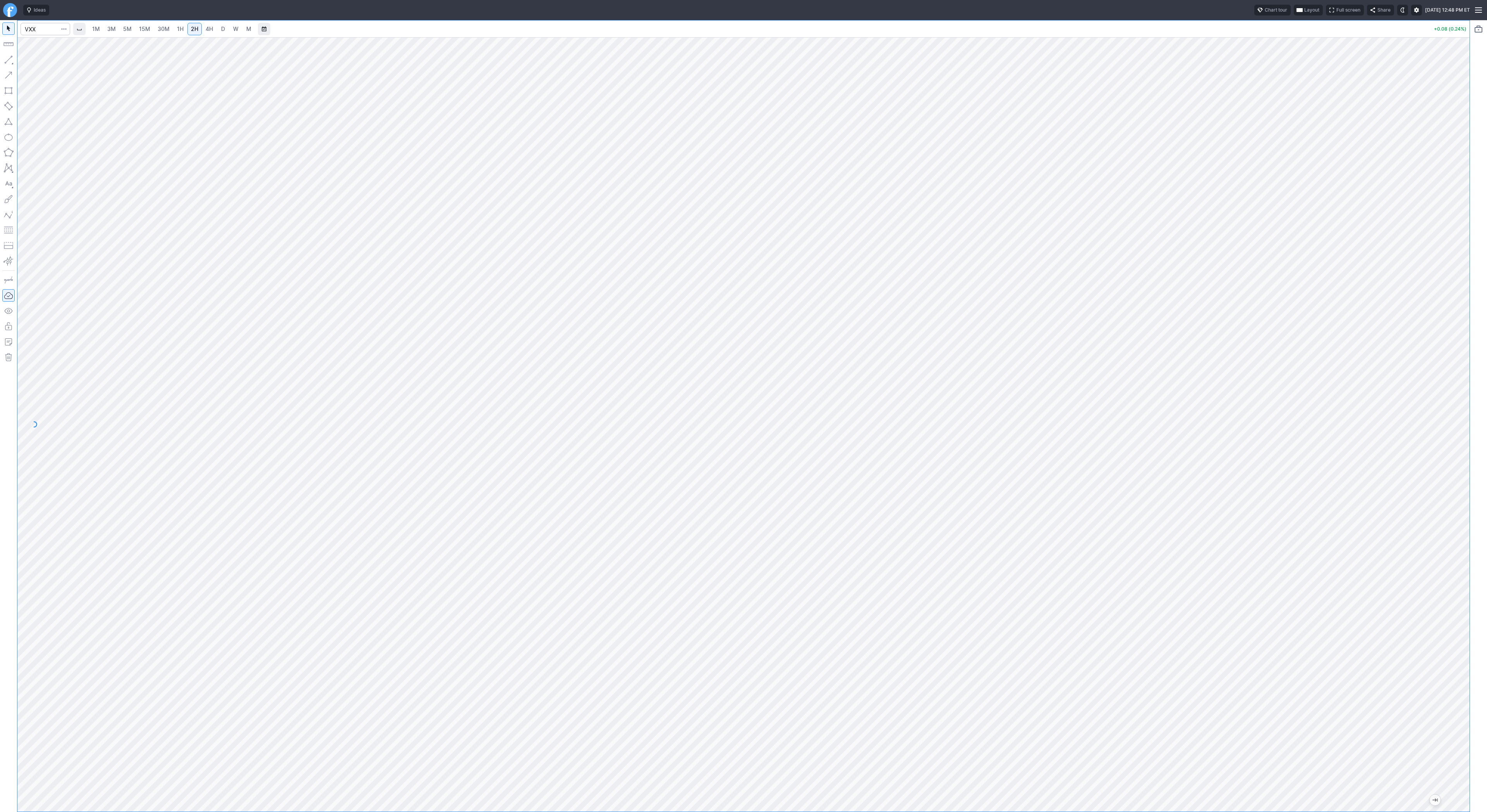
click at [1459, 683] on div at bounding box center [1462, 422] width 16 height 755
click at [206, 28] on span "4H" at bounding box center [209, 28] width 7 height 7
click at [1487, 587] on div "1M 3M 5M 15M 30M 1H 2H 4H D W M +0.08 (0.24%)" at bounding box center [744, 416] width 1487 height 792
drag, startPoint x: 1474, startPoint y: 646, endPoint x: 1474, endPoint y: 733, distance: 87.0
click at [1487, 737] on div "1M 3M 5M 15M 30M 1H 2H 4H D W M +0.08 (0.24%)" at bounding box center [744, 416] width 1487 height 792
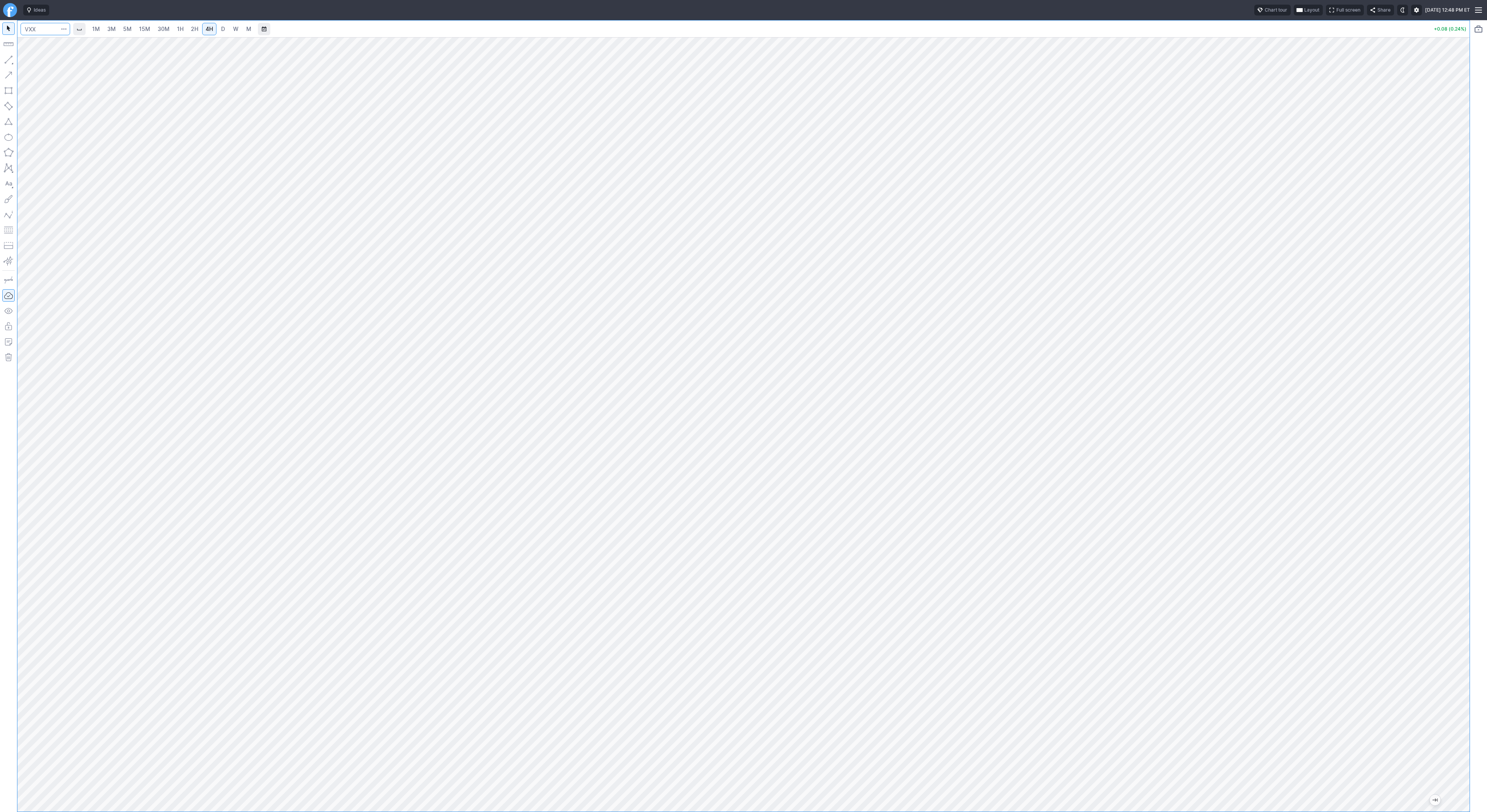
click at [28, 28] on input "Search" at bounding box center [45, 29] width 49 height 13
type input "svxy"
drag, startPoint x: 1462, startPoint y: 276, endPoint x: 1456, endPoint y: 317, distance: 41.4
click at [1456, 317] on div at bounding box center [1462, 422] width 16 height 755
click at [42, 63] on span "Line" at bounding box center [45, 61] width 31 height 7
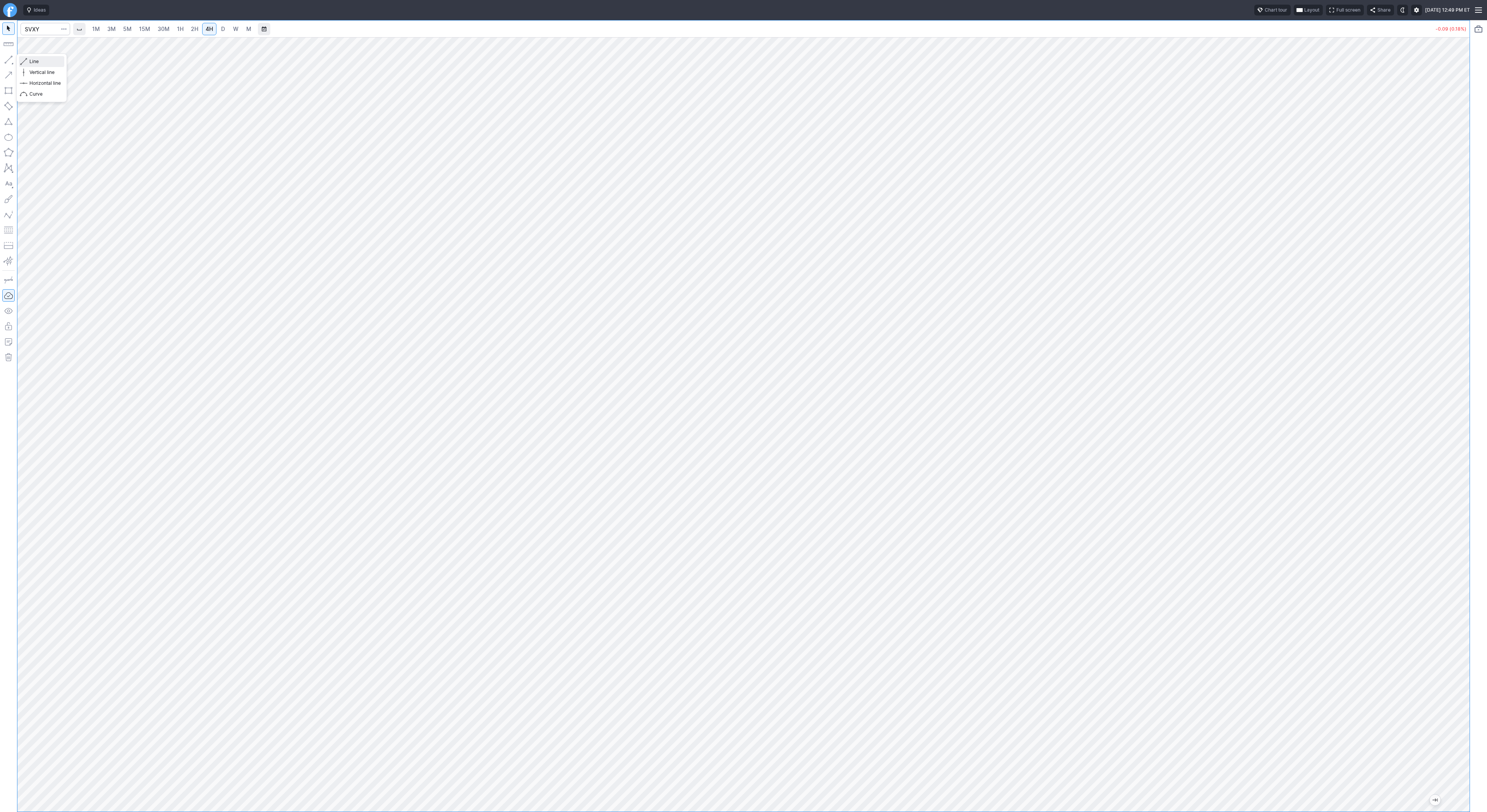
click at [58, 60] on span "Line" at bounding box center [45, 61] width 31 height 7
click at [31, 61] on span "Line" at bounding box center [45, 61] width 31 height 7
click at [28, 61] on button "Line" at bounding box center [41, 61] width 46 height 11
click at [32, 62] on span "Line" at bounding box center [45, 61] width 31 height 7
click at [35, 61] on span "Line" at bounding box center [45, 61] width 31 height 7
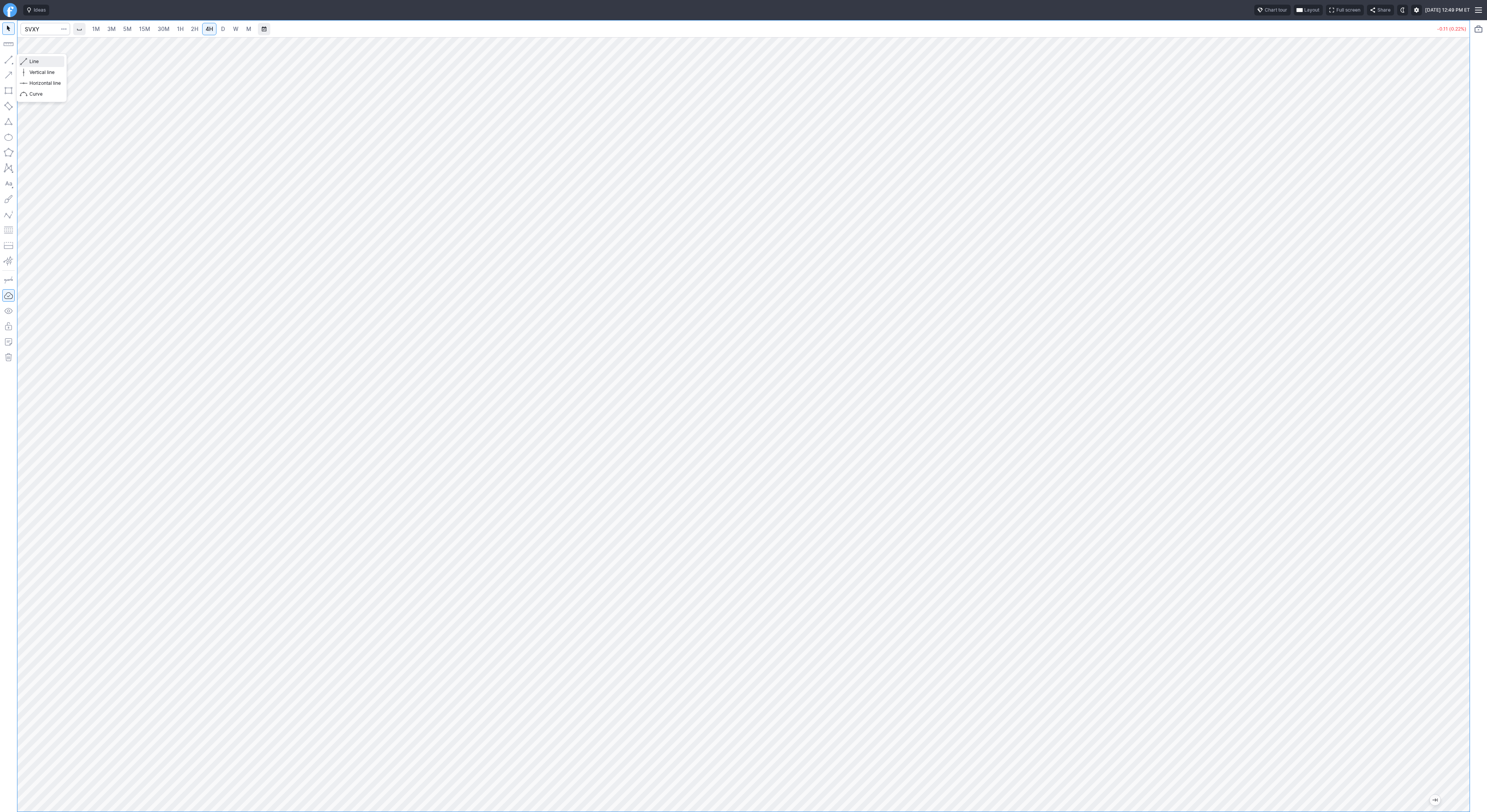
click at [31, 58] on span "Line" at bounding box center [45, 61] width 31 height 7
click at [41, 26] on input "Search" at bounding box center [45, 29] width 49 height 13
click at [47, 33] on input "Search" at bounding box center [45, 29] width 49 height 13
type input "nne"
click at [49, 28] on input "Search" at bounding box center [45, 29] width 49 height 13
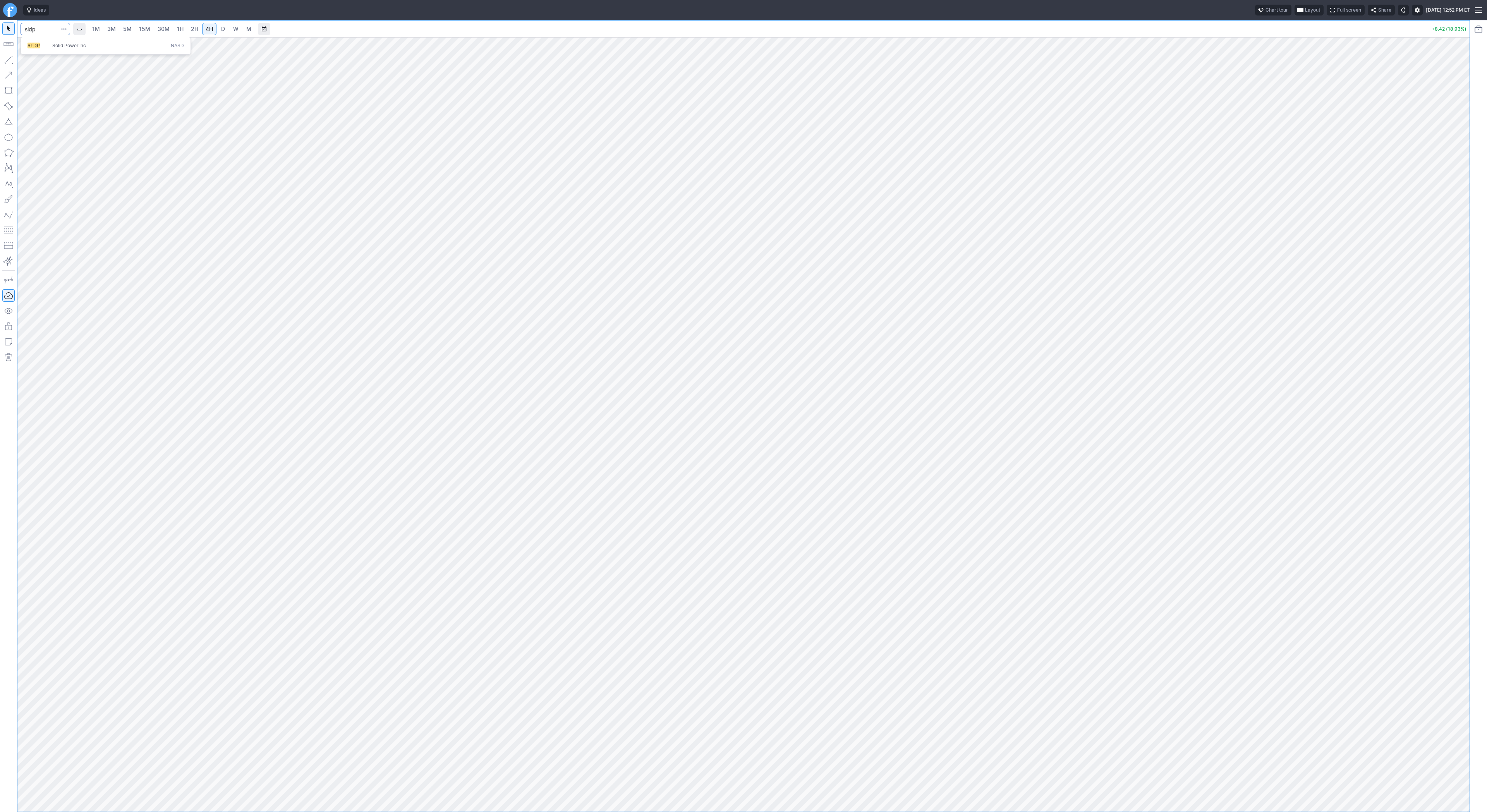
type input "sldp"
drag, startPoint x: 1468, startPoint y: 290, endPoint x: 1456, endPoint y: 298, distance: 14.4
click at [1472, 347] on div "1M 3M 5M 15M 30M 1H 2H 4H D W M +1.82 (42.01%)" at bounding box center [744, 416] width 1487 height 792
click at [38, 34] on input "Search" at bounding box center [45, 29] width 49 height 13
type input "amd"
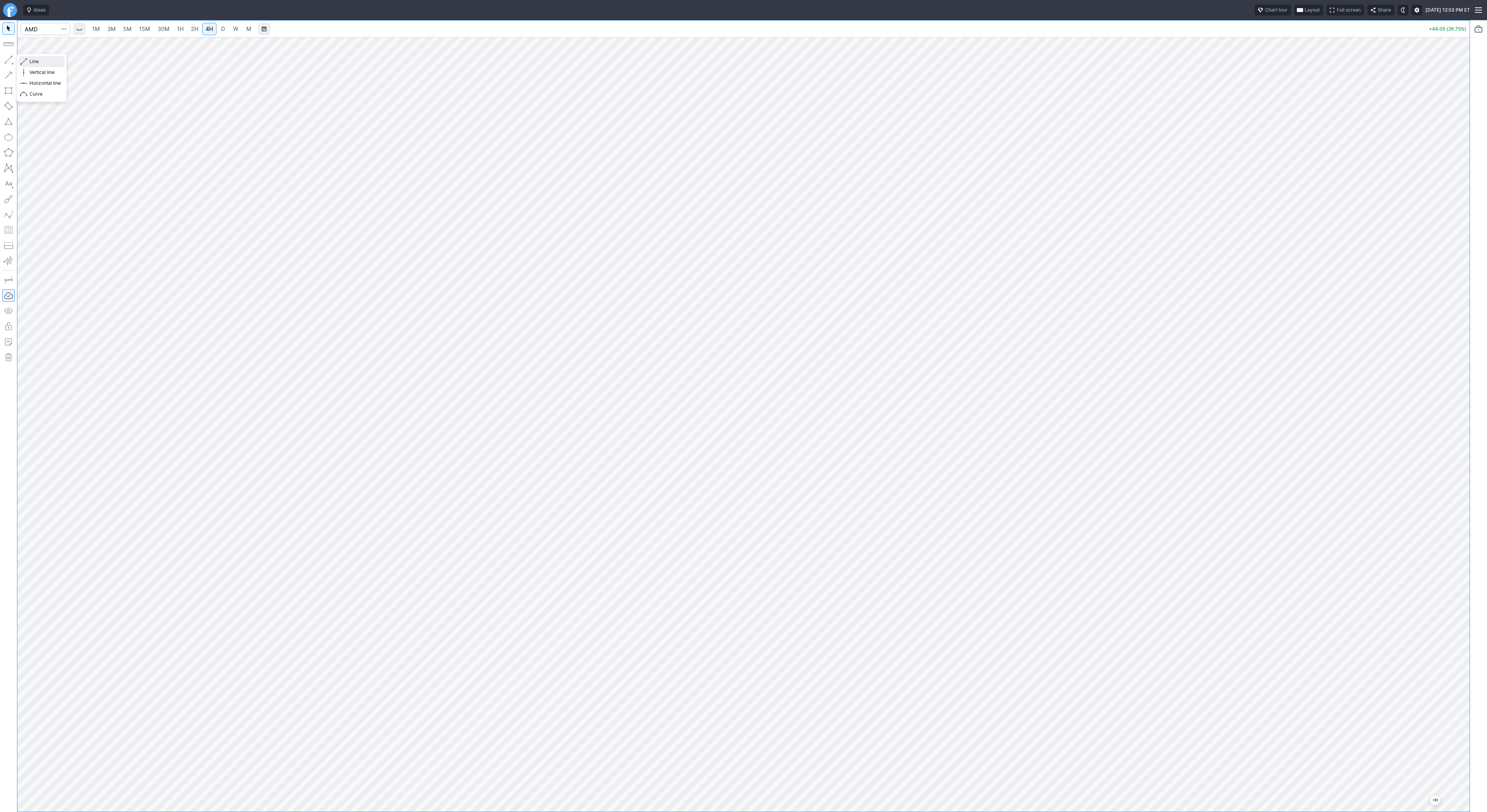
click at [25, 60] on span "button" at bounding box center [25, 61] width 4 height 11
click at [33, 59] on span "Line" at bounding box center [45, 61] width 31 height 7
click at [37, 28] on input "Search" at bounding box center [45, 29] width 49 height 13
type input "bzai"
click at [32, 61] on span "Line" at bounding box center [45, 61] width 31 height 7
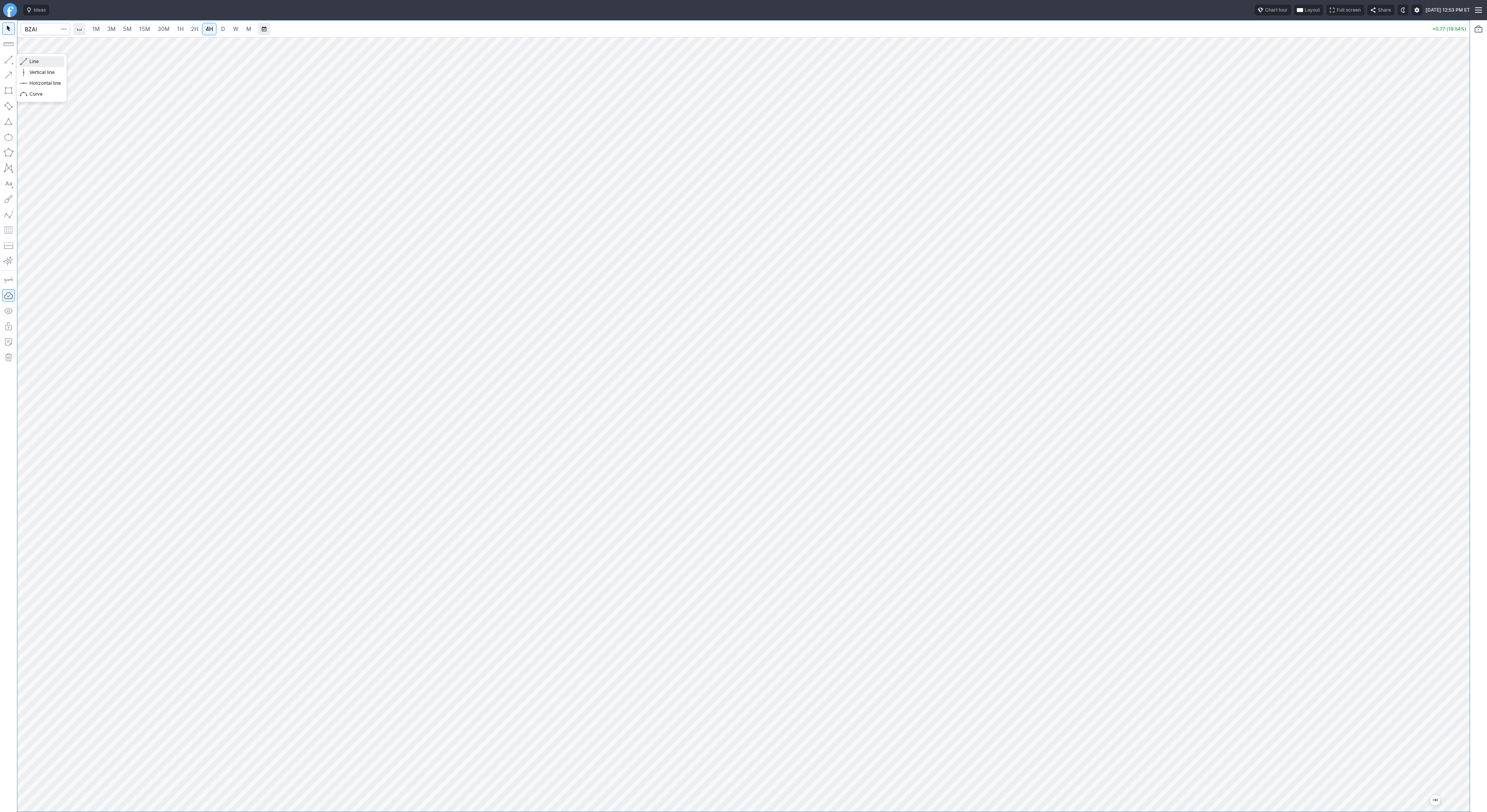
click at [37, 59] on span "Line" at bounding box center [45, 61] width 31 height 7
click at [10, 58] on button "button" at bounding box center [8, 60] width 13 height 13
drag, startPoint x: 6, startPoint y: 55, endPoint x: 11, endPoint y: 81, distance: 26.5
click at [6, 55] on button "button" at bounding box center [8, 60] width 13 height 13
click at [37, 61] on span "Line" at bounding box center [45, 61] width 31 height 7
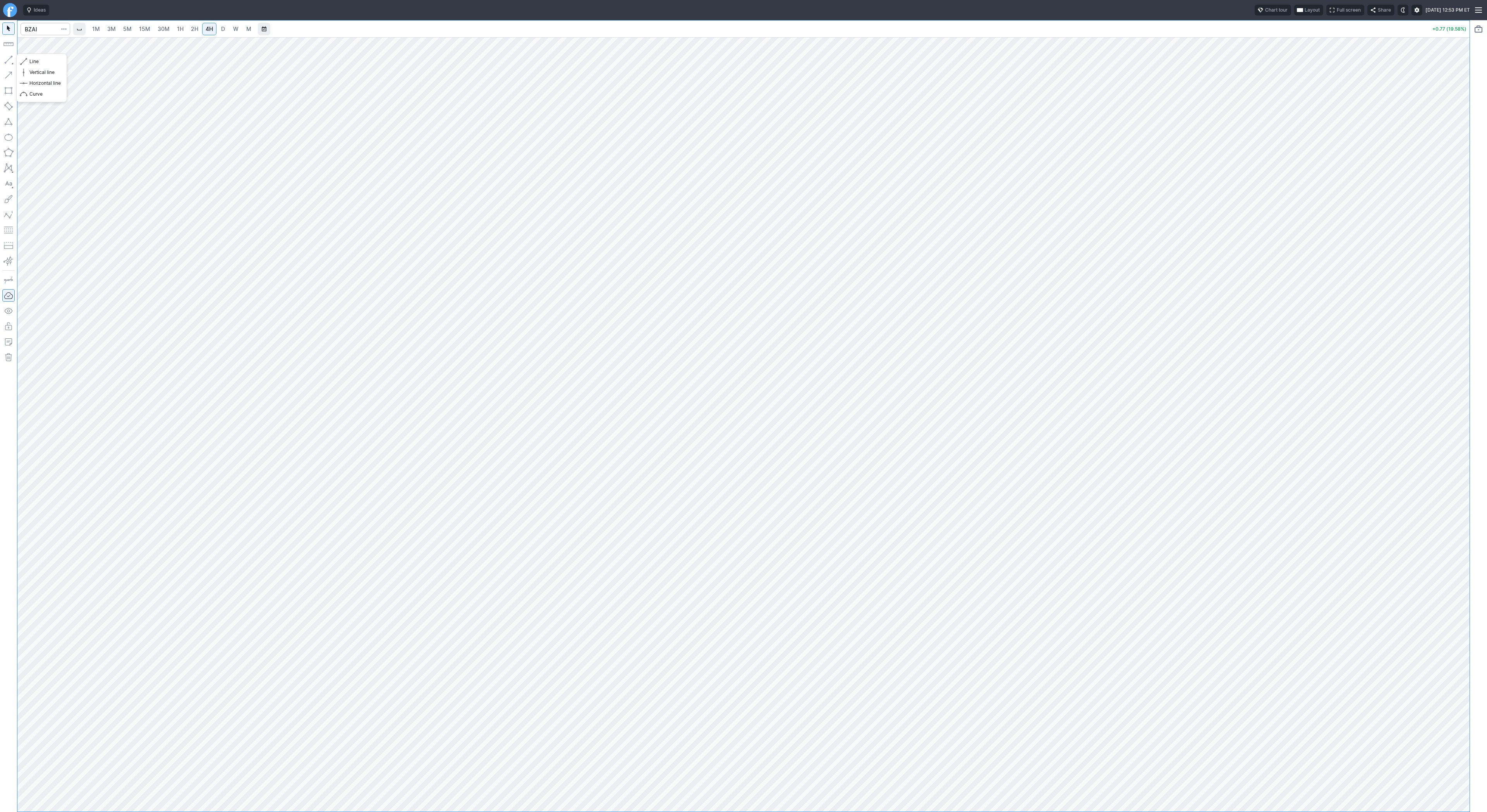
click at [8, 54] on button "button" at bounding box center [8, 60] width 13 height 13
click at [54, 65] on span "Line" at bounding box center [45, 61] width 31 height 7
click at [44, 27] on input "Search" at bounding box center [45, 29] width 49 height 13
type input "aaoi"
drag, startPoint x: 1463, startPoint y: 394, endPoint x: 1466, endPoint y: 449, distance: 55.1
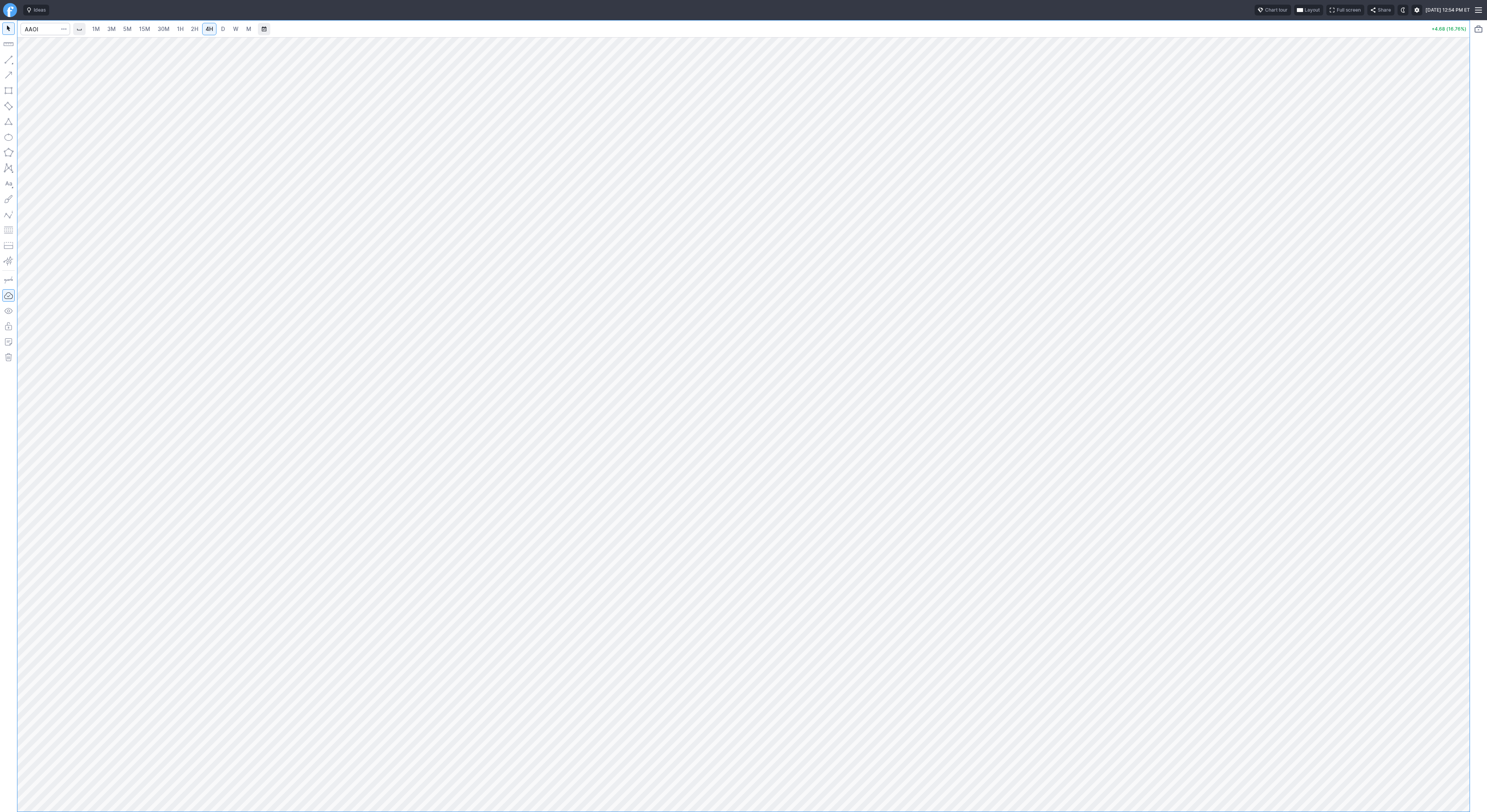
click at [1469, 453] on div at bounding box center [1462, 422] width 16 height 755
click at [41, 33] on input "Search" at bounding box center [45, 29] width 49 height 13
type input "ses"
click at [229, 28] on link "W" at bounding box center [235, 29] width 13 height 13
click at [221, 28] on span "D" at bounding box center [223, 28] width 4 height 7
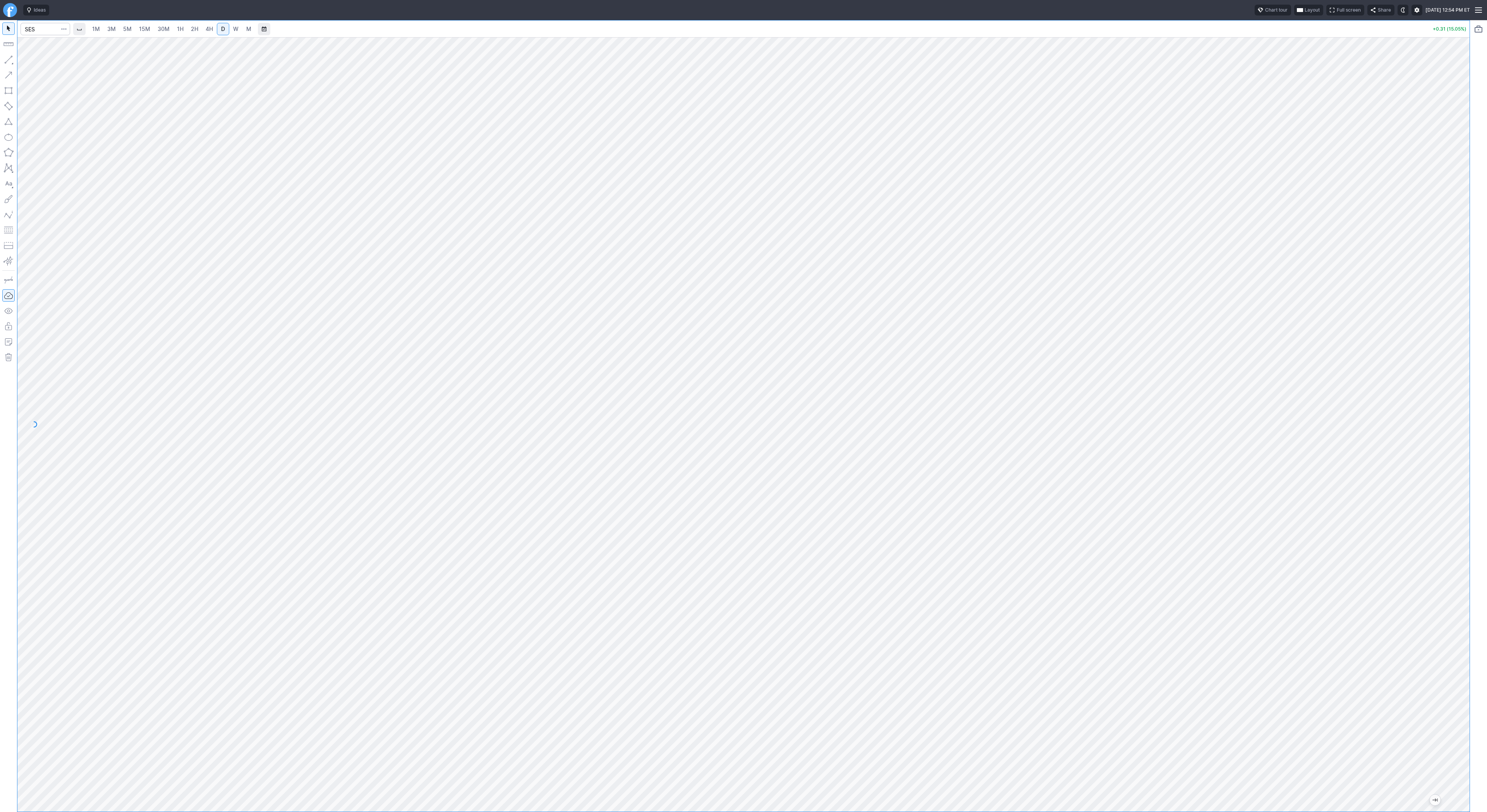
click at [226, 27] on link "D" at bounding box center [223, 29] width 13 height 13
click at [234, 27] on span "W" at bounding box center [235, 28] width 5 height 7
click at [221, 30] on span "D" at bounding box center [223, 28] width 4 height 7
click at [47, 28] on input "Search" at bounding box center [45, 29] width 49 height 13
type input "serv"
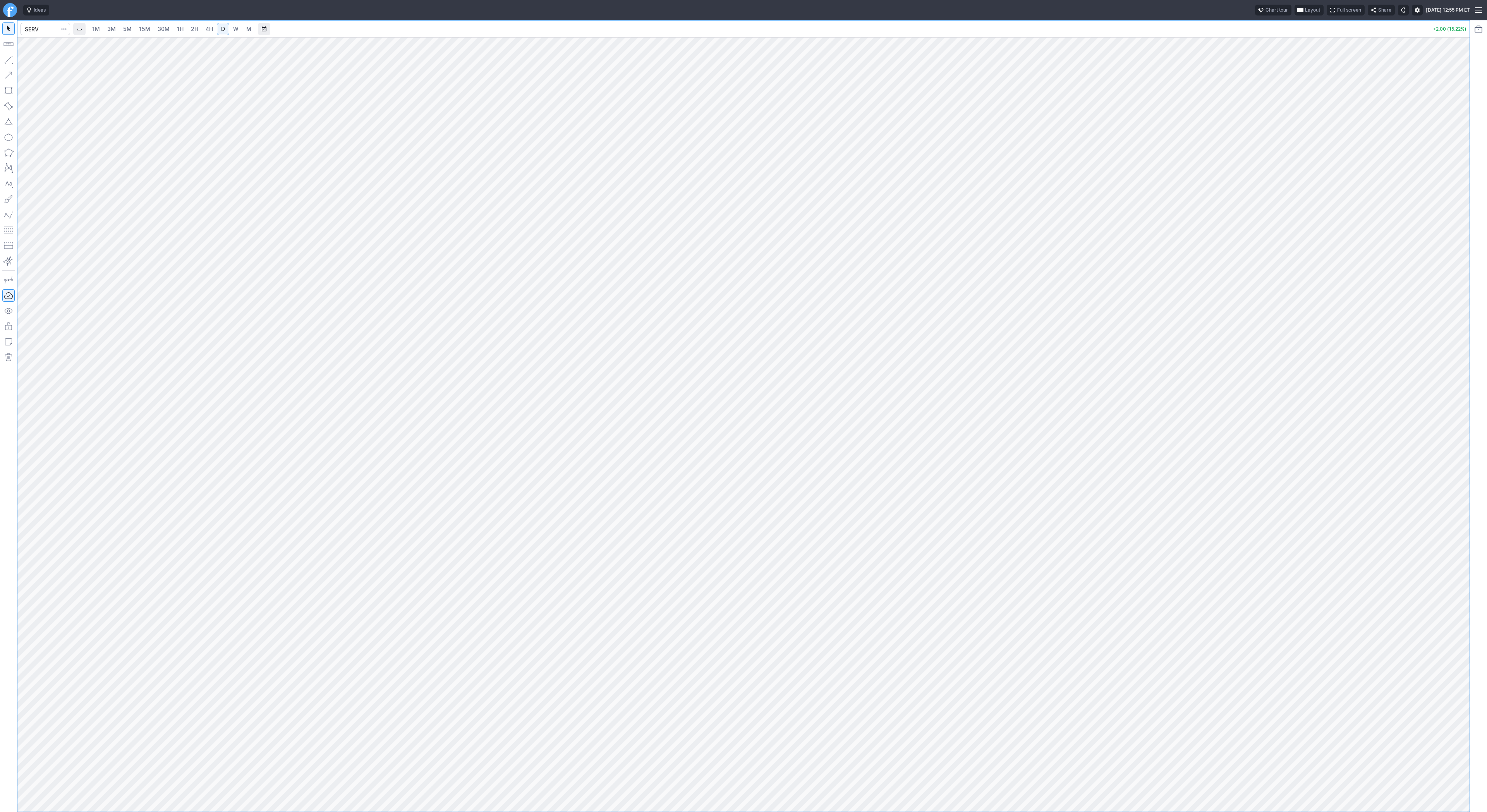
click at [203, 24] on link "4H" at bounding box center [209, 29] width 14 height 13
click at [48, 63] on span "Line" at bounding box center [45, 61] width 31 height 7
drag, startPoint x: 10, startPoint y: 60, endPoint x: 21, endPoint y: 75, distance: 18.6
click at [21, 75] on body "Ideas Chart tour Layout Full screen Share Mon OCT 06 2025 12:55 PM ET 1M 3M 5M …" at bounding box center [744, 406] width 1487 height 812
drag, startPoint x: 11, startPoint y: 58, endPoint x: 67, endPoint y: 101, distance: 70.6
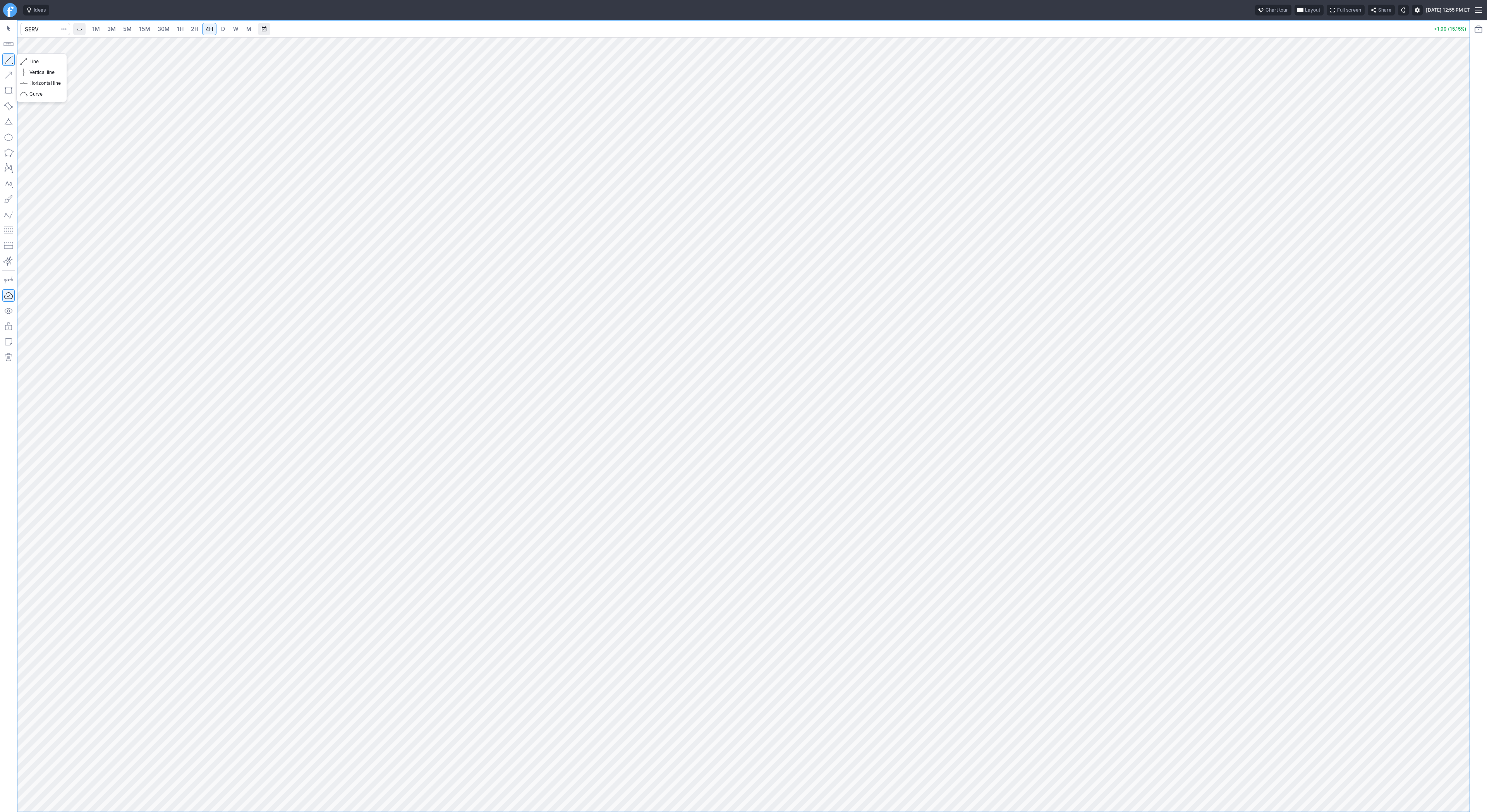
click at [11, 59] on button "button" at bounding box center [8, 60] width 13 height 13
drag, startPoint x: 5, startPoint y: 62, endPoint x: 28, endPoint y: 82, distance: 30.5
click at [6, 63] on button "button" at bounding box center [8, 60] width 13 height 13
click at [13, 58] on button "button" at bounding box center [8, 60] width 13 height 13
click at [33, 28] on input "Search" at bounding box center [45, 29] width 49 height 13
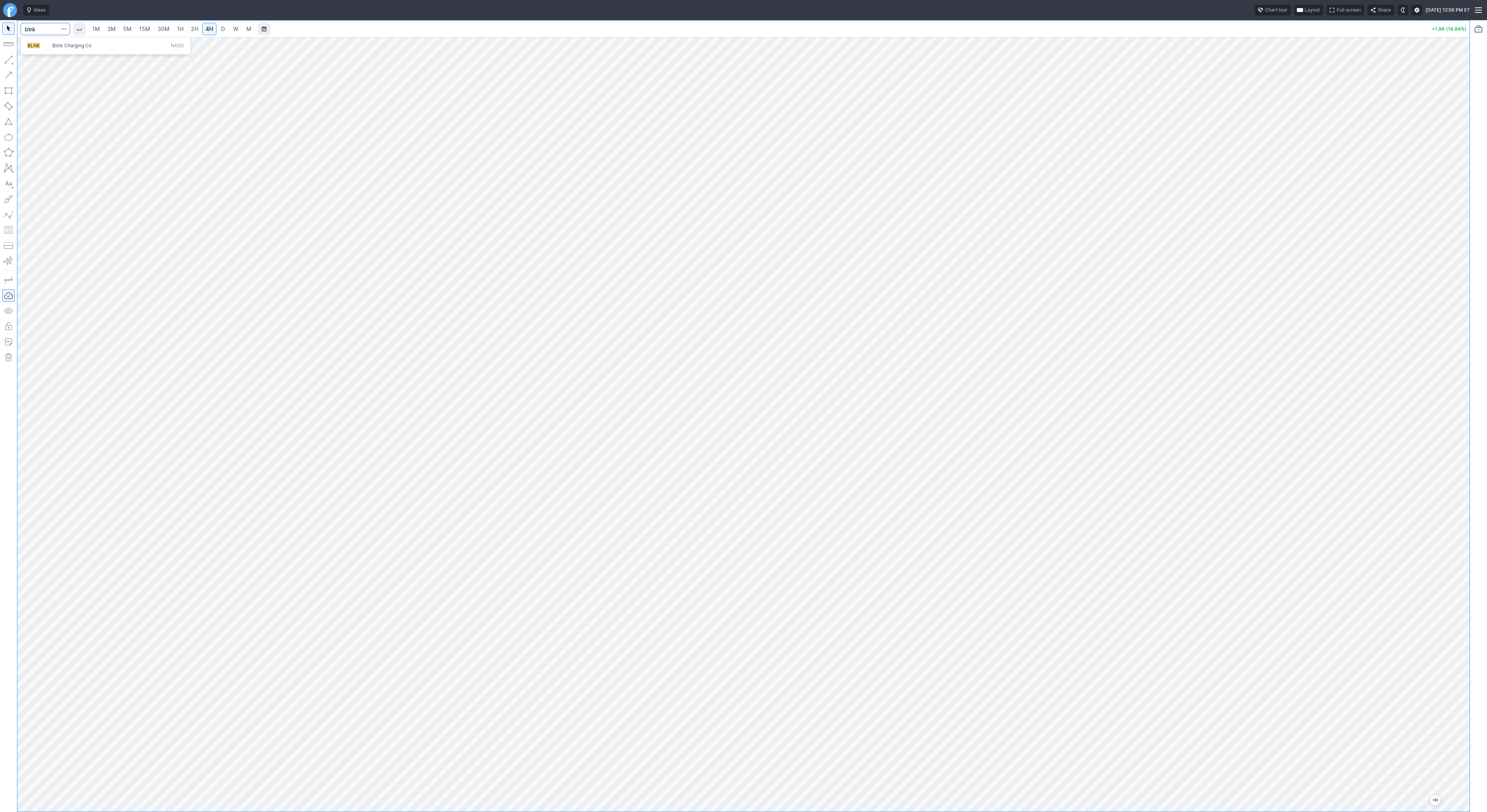
type input "blnk"
click at [226, 31] on link "D" at bounding box center [223, 29] width 13 height 13
click at [29, 60] on span "Line" at bounding box center [45, 61] width 31 height 7
click at [50, 61] on span "Line" at bounding box center [45, 61] width 31 height 7
click at [208, 25] on span "4H" at bounding box center [209, 28] width 7 height 7
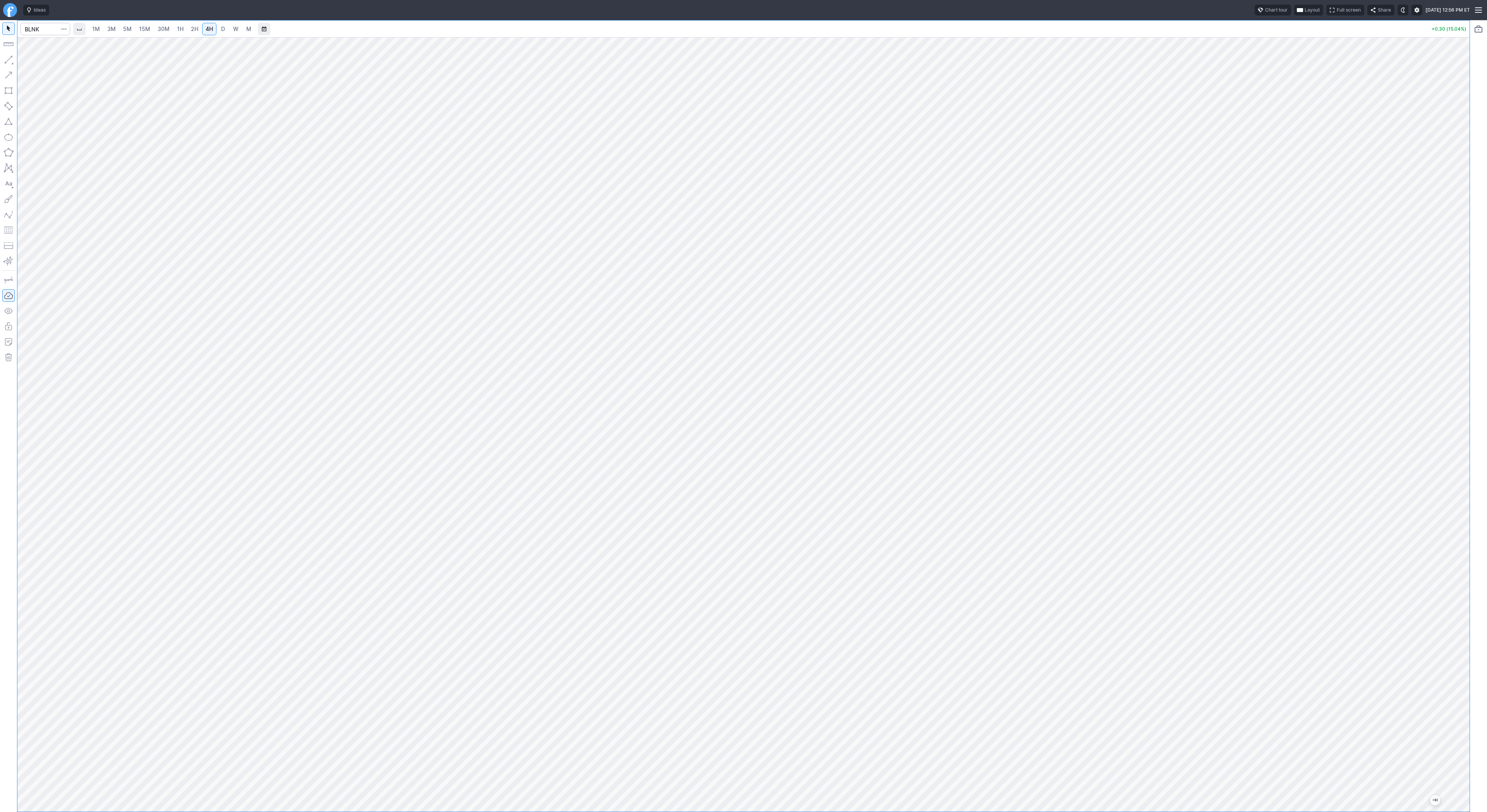
click at [221, 28] on span "D" at bounding box center [223, 28] width 4 height 7
drag, startPoint x: 34, startPoint y: 61, endPoint x: 63, endPoint y: 90, distance: 41.0
click at [34, 62] on span "Line" at bounding box center [45, 61] width 31 height 7
drag, startPoint x: 7, startPoint y: 58, endPoint x: 13, endPoint y: 84, distance: 26.7
click at [7, 60] on button "button" at bounding box center [8, 60] width 13 height 13
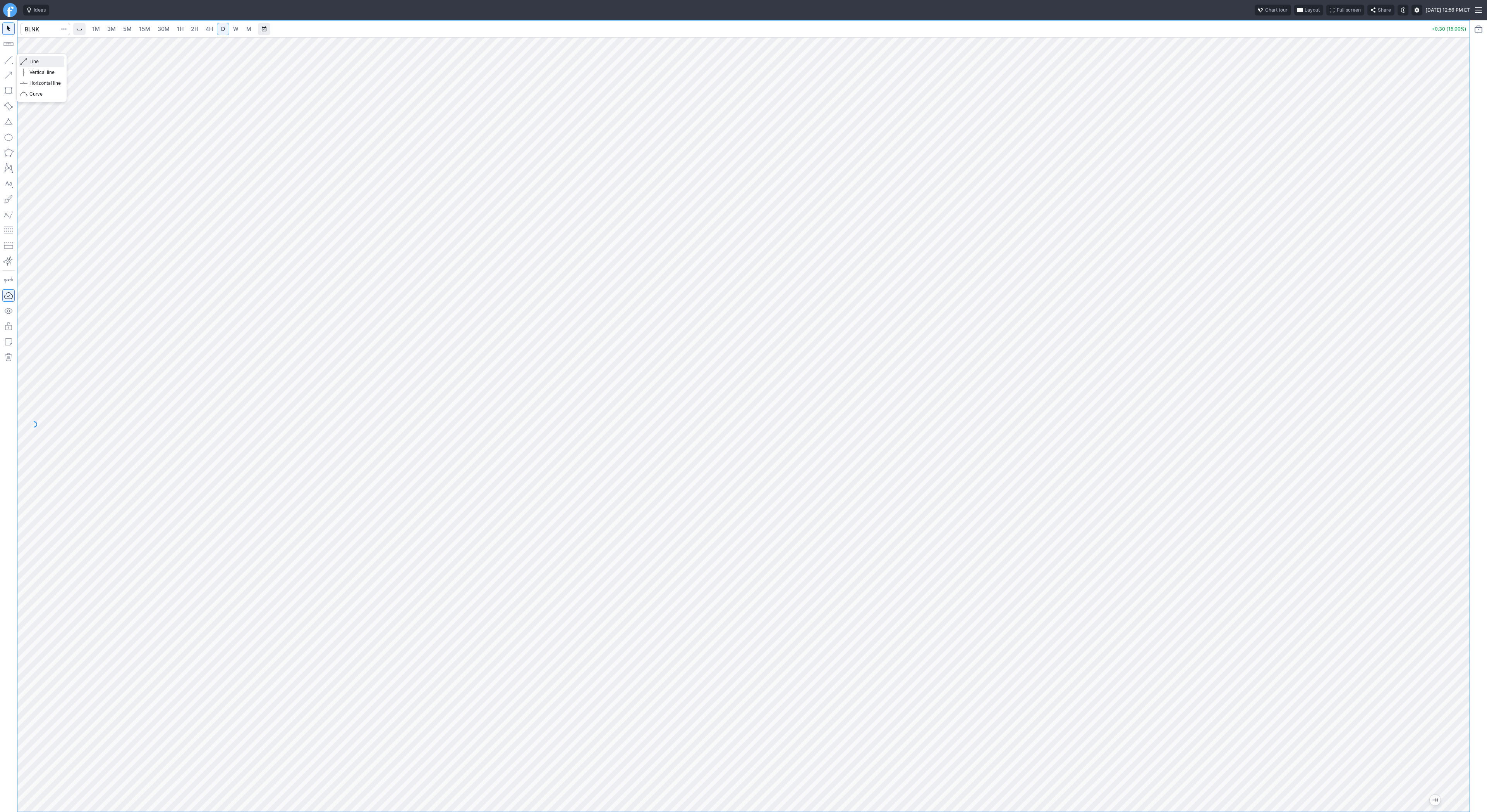
drag, startPoint x: 35, startPoint y: 60, endPoint x: 36, endPoint y: 66, distance: 6.1
click at [35, 61] on span "Line" at bounding box center [45, 61] width 31 height 7
click at [8, 60] on button "button" at bounding box center [8, 60] width 13 height 13
click at [28, 30] on input "Search" at bounding box center [45, 29] width 49 height 13
type input "alab"
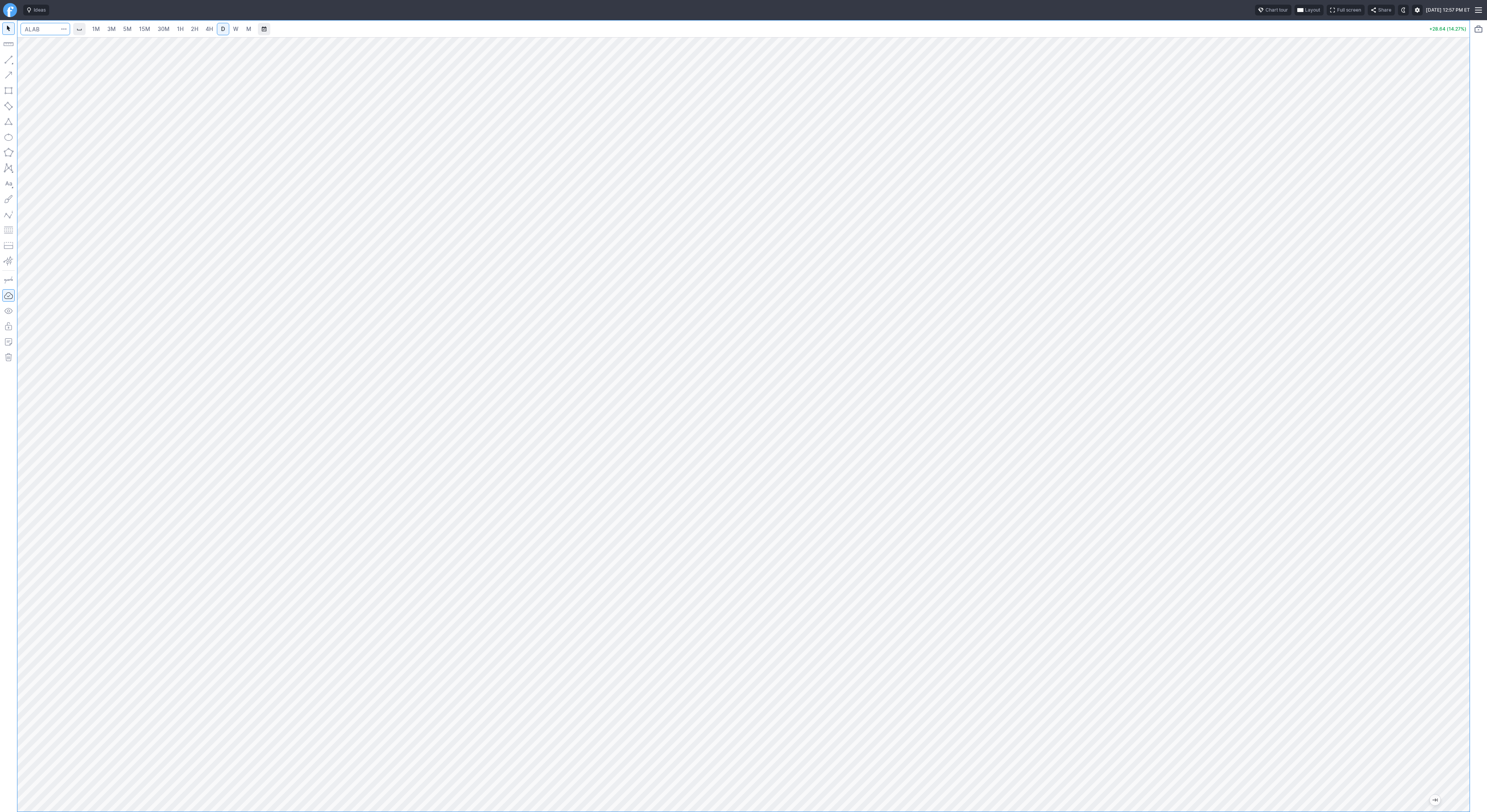
click at [30, 25] on input "Search" at bounding box center [45, 29] width 49 height 13
type input "path"
click at [214, 27] on link "4H" at bounding box center [209, 29] width 14 height 13
click at [222, 30] on span "D" at bounding box center [223, 28] width 4 height 7
drag, startPoint x: 26, startPoint y: 63, endPoint x: 39, endPoint y: 95, distance: 34.5
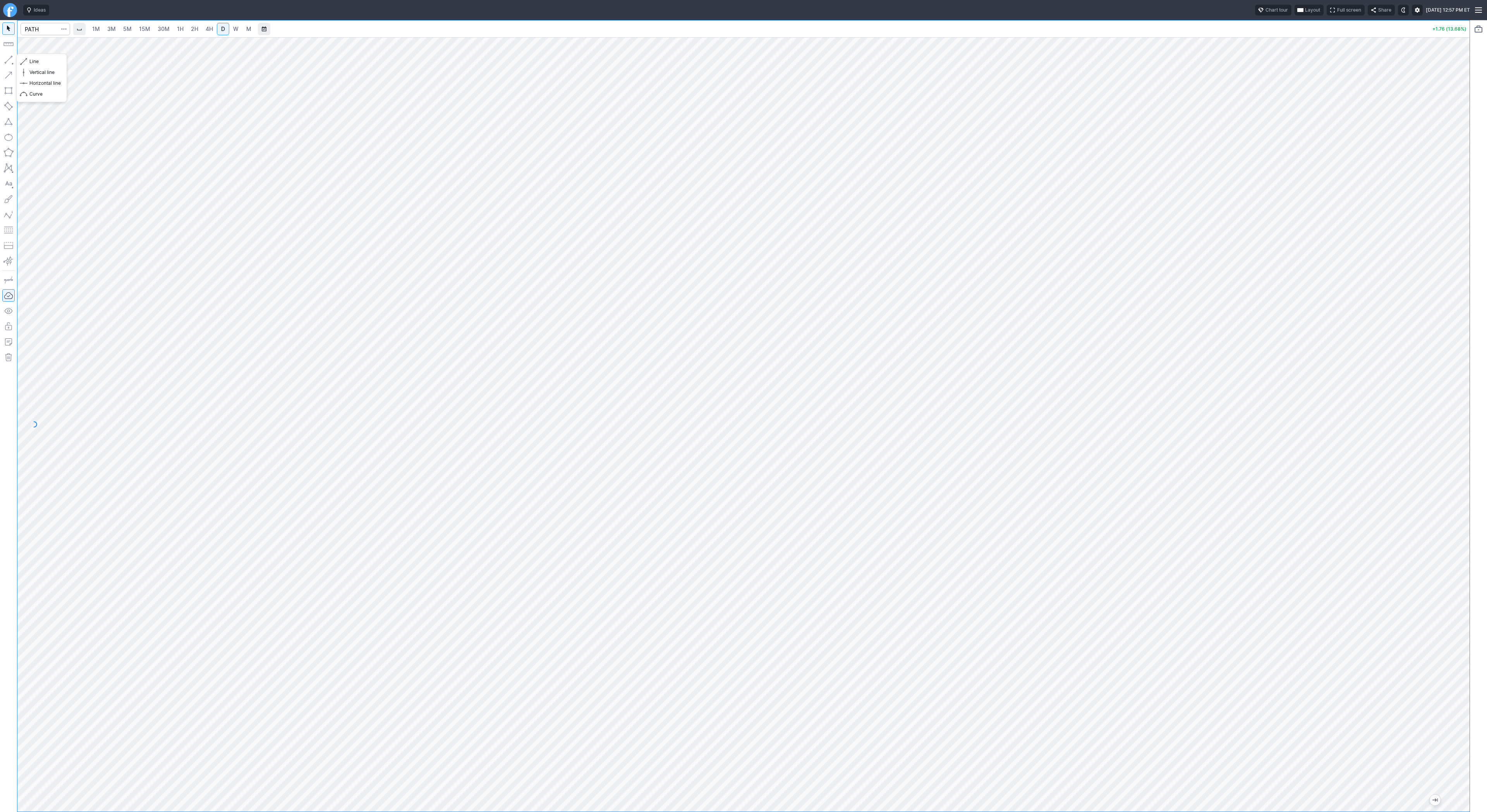
click at [26, 63] on span "button" at bounding box center [25, 61] width 4 height 11
click at [34, 61] on span "Line" at bounding box center [45, 61] width 31 height 7
click at [8, 59] on button "button" at bounding box center [8, 60] width 13 height 13
drag, startPoint x: 43, startPoint y: 63, endPoint x: 60, endPoint y: 89, distance: 31.1
click at [44, 65] on span "Line" at bounding box center [45, 61] width 31 height 7
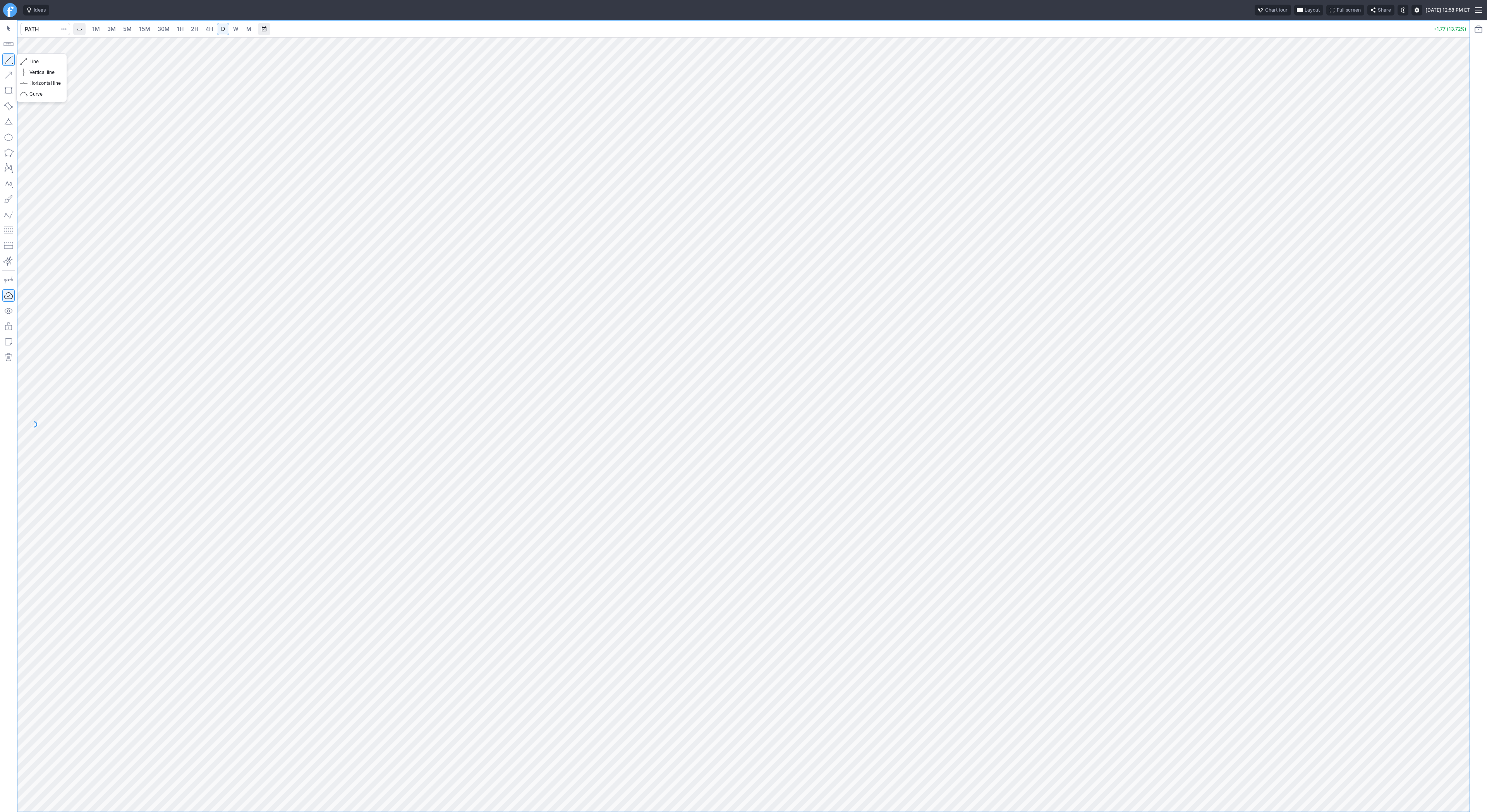
drag, startPoint x: 7, startPoint y: 58, endPoint x: 43, endPoint y: 86, distance: 45.6
click at [7, 58] on button "button" at bounding box center [8, 60] width 13 height 13
drag, startPoint x: 5, startPoint y: 60, endPoint x: 54, endPoint y: 99, distance: 62.6
click at [5, 61] on button "button" at bounding box center [8, 60] width 13 height 13
drag, startPoint x: 34, startPoint y: 61, endPoint x: 43, endPoint y: 81, distance: 21.9
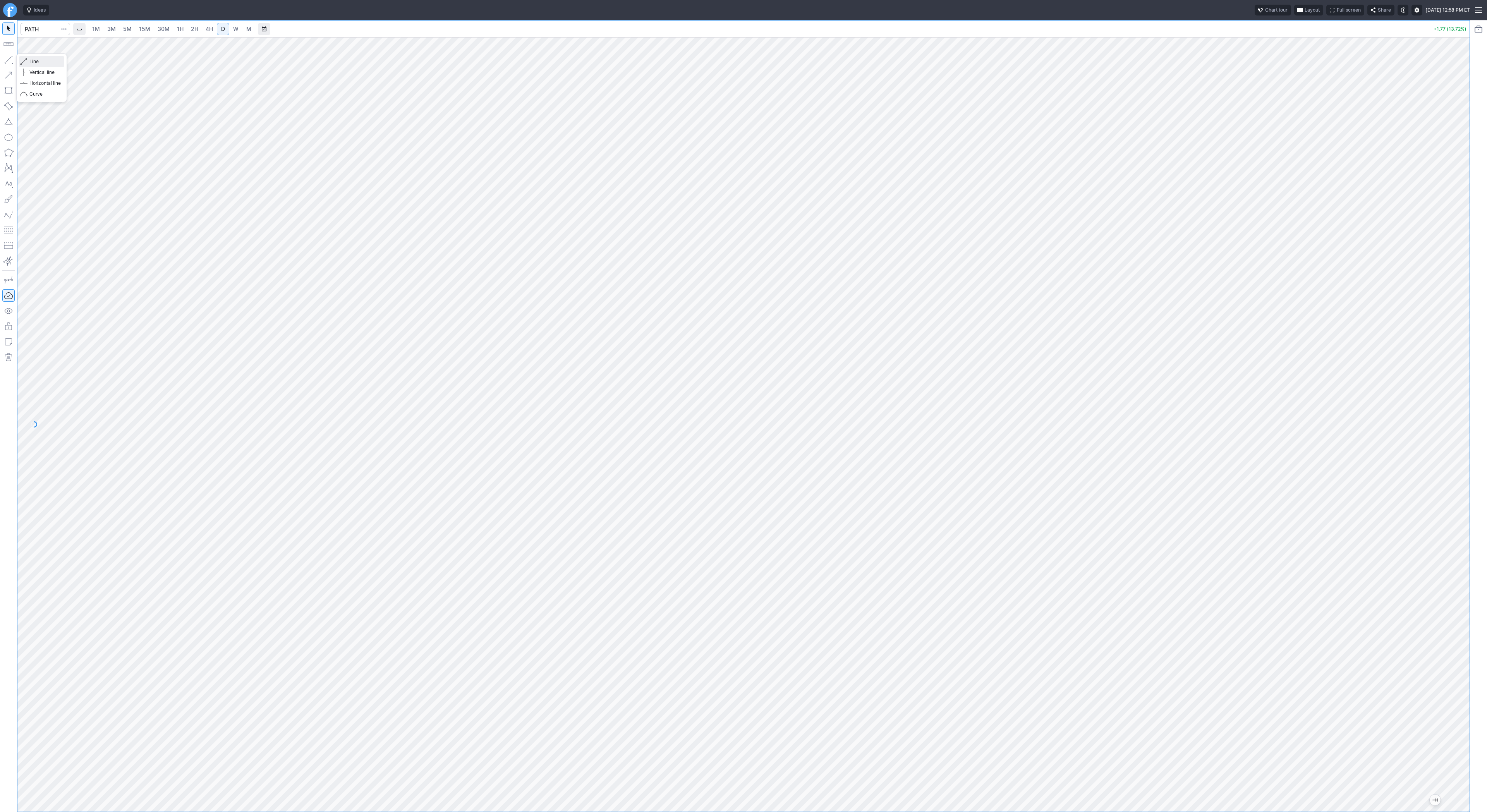
click at [34, 62] on span "Line" at bounding box center [45, 61] width 31 height 7
click at [34, 29] on input "Search" at bounding box center [45, 29] width 49 height 13
type input "o"
type input "iren"
click at [6, 58] on button "button" at bounding box center [8, 60] width 13 height 13
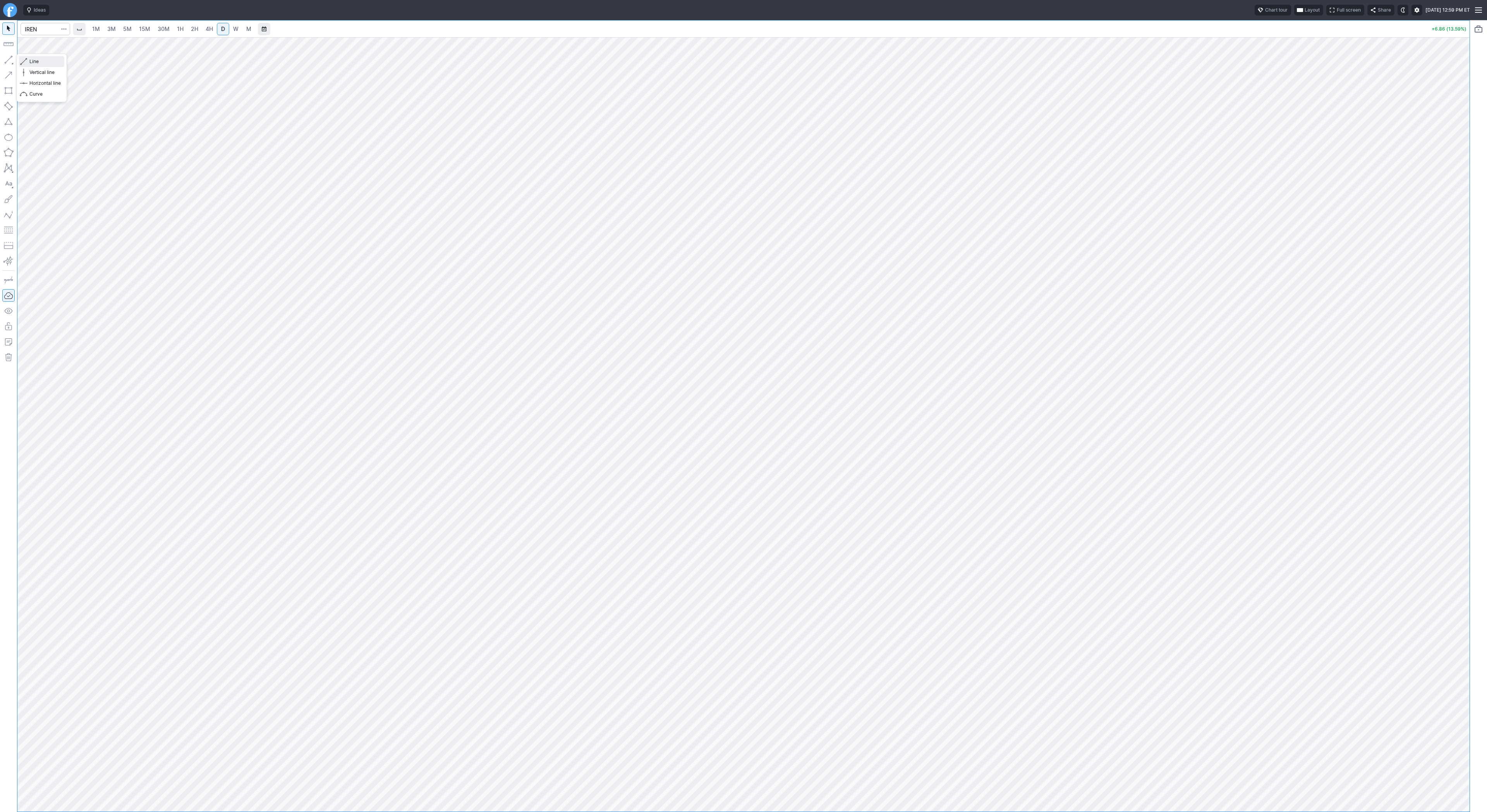
drag, startPoint x: 25, startPoint y: 59, endPoint x: 43, endPoint y: 82, distance: 29.2
click at [25, 59] on span "button" at bounding box center [25, 61] width 4 height 11
drag, startPoint x: 31, startPoint y: 61, endPoint x: 52, endPoint y: 85, distance: 31.9
click at [32, 62] on span "Line" at bounding box center [45, 61] width 31 height 7
click at [40, 63] on span "Line" at bounding box center [45, 61] width 31 height 7
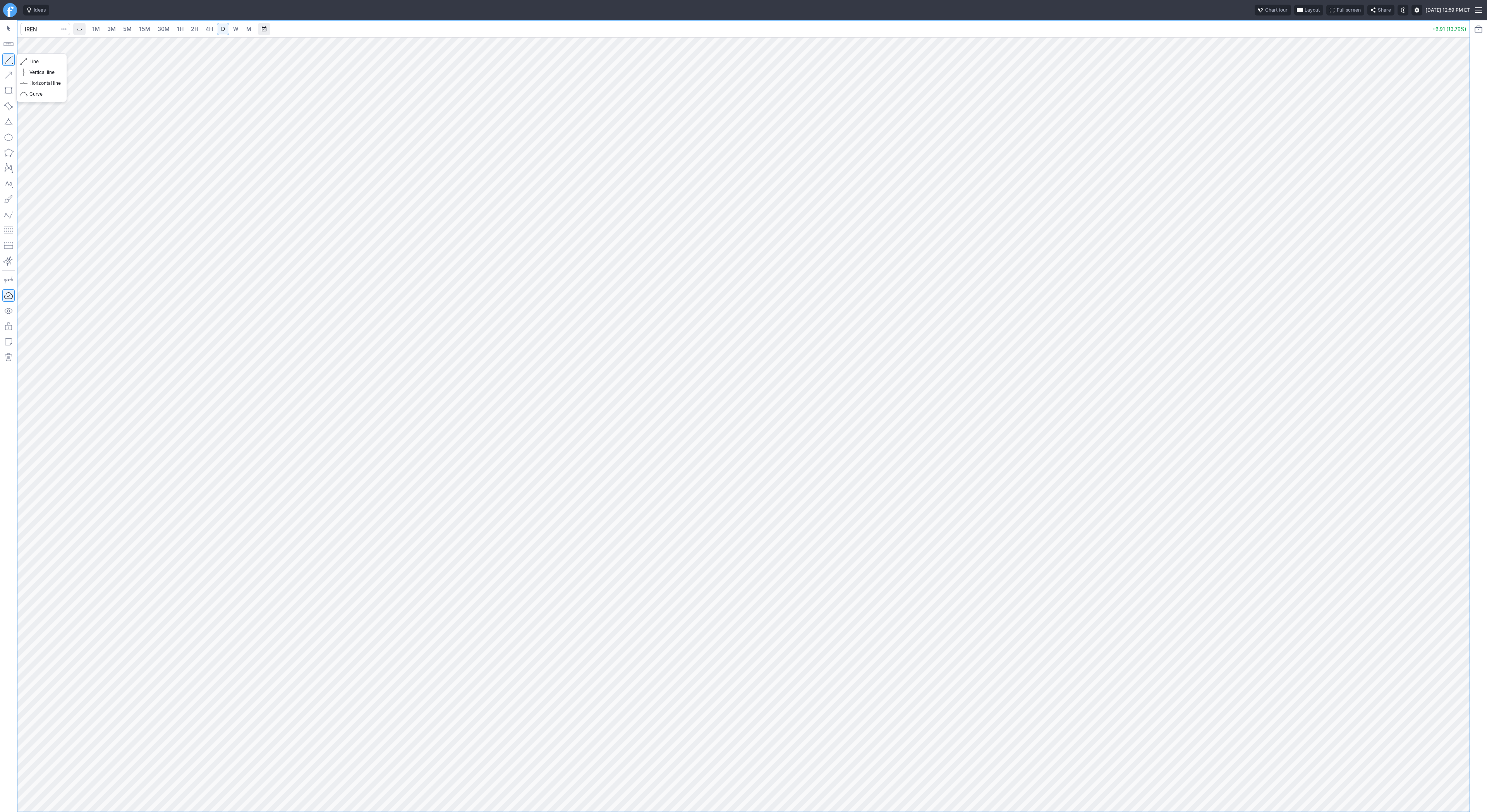
click at [12, 58] on button "button" at bounding box center [8, 60] width 13 height 13
drag, startPoint x: 28, startPoint y: 61, endPoint x: 41, endPoint y: 84, distance: 26.4
click at [28, 63] on button "Line" at bounding box center [41, 61] width 46 height 11
drag, startPoint x: 1467, startPoint y: 208, endPoint x: 1462, endPoint y: 269, distance: 61.2
click at [1465, 270] on div at bounding box center [1462, 422] width 16 height 755
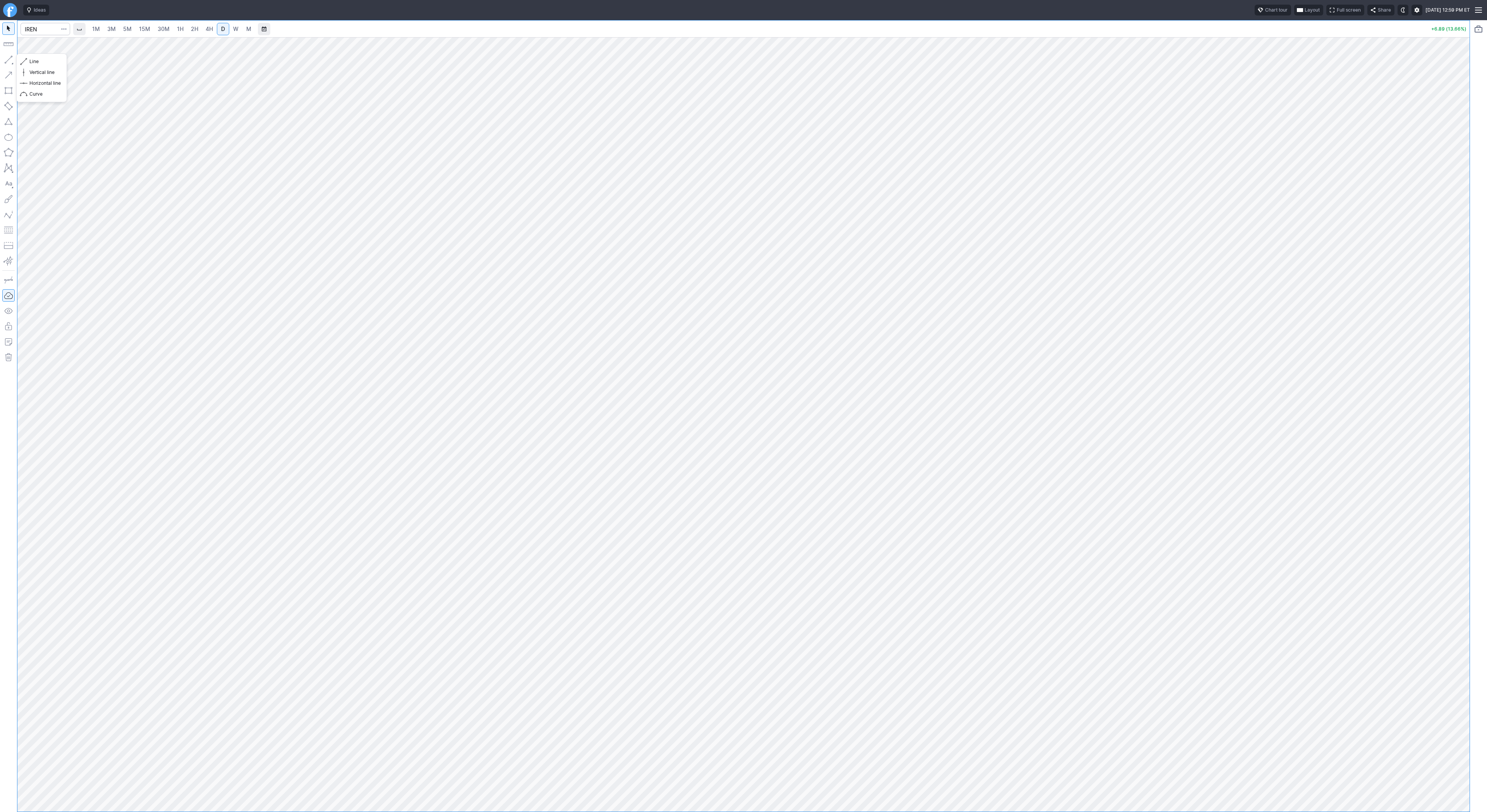
click at [2, 61] on button "button" at bounding box center [8, 60] width 13 height 13
click at [49, 30] on input "Search" at bounding box center [45, 29] width 49 height 13
click at [39, 24] on input "Search" at bounding box center [45, 29] width 49 height 13
type input "achr"
drag, startPoint x: 37, startPoint y: 62, endPoint x: 56, endPoint y: 78, distance: 24.8
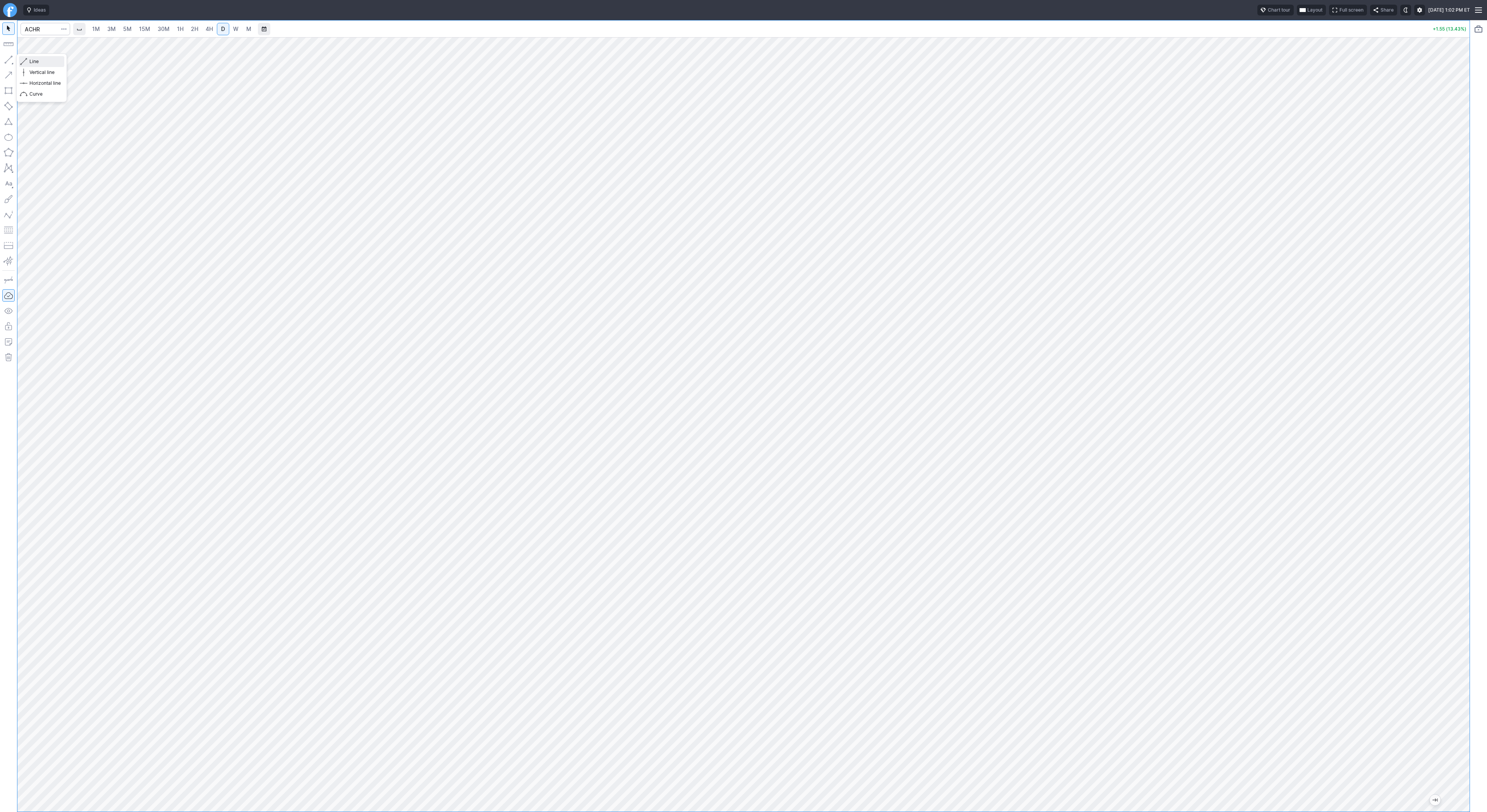
click at [38, 64] on span "Line" at bounding box center [45, 61] width 31 height 7
click at [8, 64] on button "button" at bounding box center [8, 60] width 13 height 13
click at [31, 61] on span "Line" at bounding box center [45, 61] width 31 height 7
drag, startPoint x: 40, startPoint y: 61, endPoint x: 54, endPoint y: 80, distance: 23.6
click at [40, 61] on span "Line" at bounding box center [45, 61] width 31 height 7
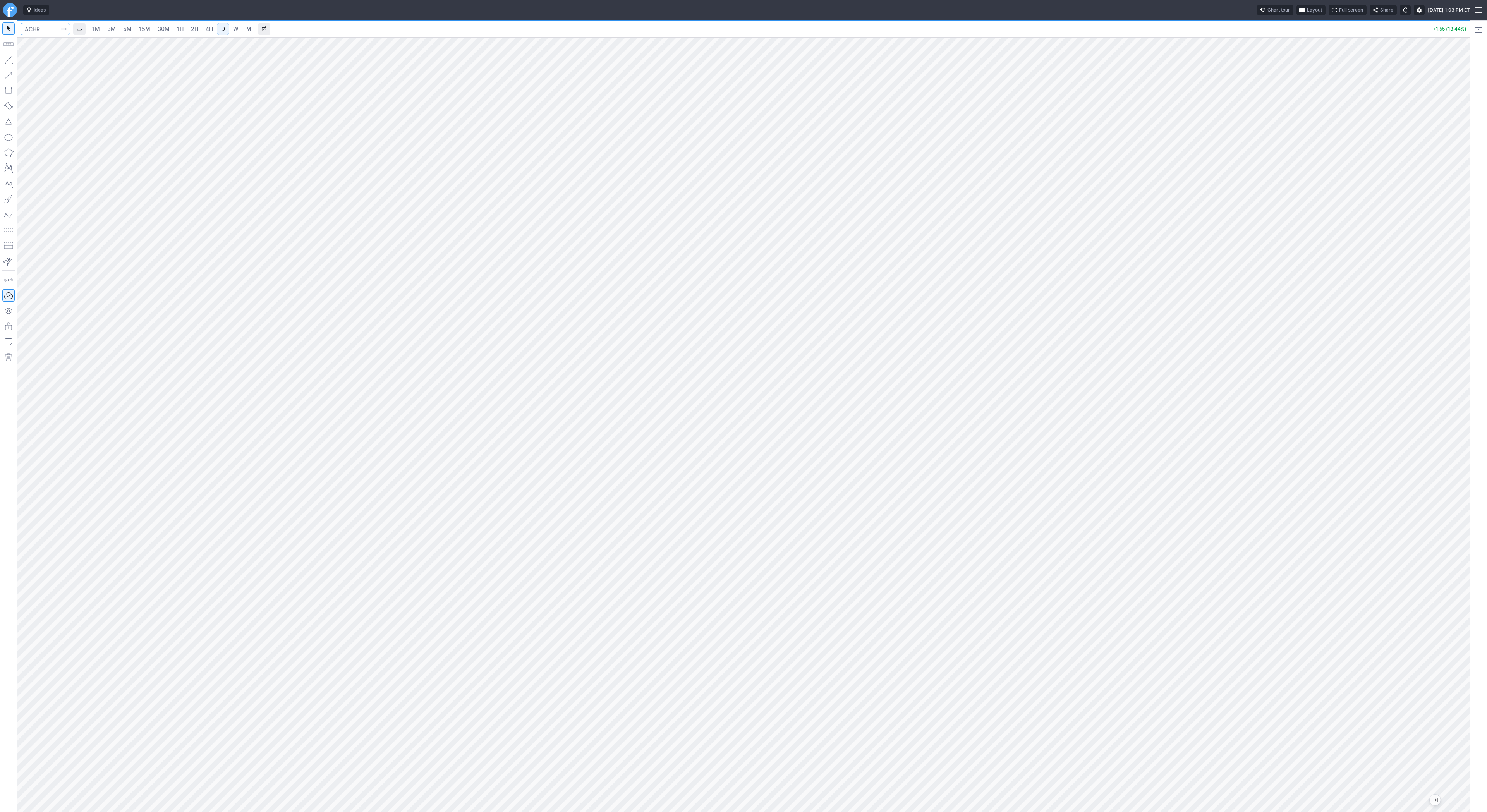
click at [35, 29] on input "Search" at bounding box center [45, 29] width 49 height 13
click at [180, 27] on span "1H" at bounding box center [180, 28] width 7 height 7
click at [212, 30] on link "4H" at bounding box center [209, 29] width 14 height 13
click at [51, 64] on span "Line" at bounding box center [45, 61] width 31 height 7
click at [40, 62] on span "Line" at bounding box center [45, 61] width 31 height 7
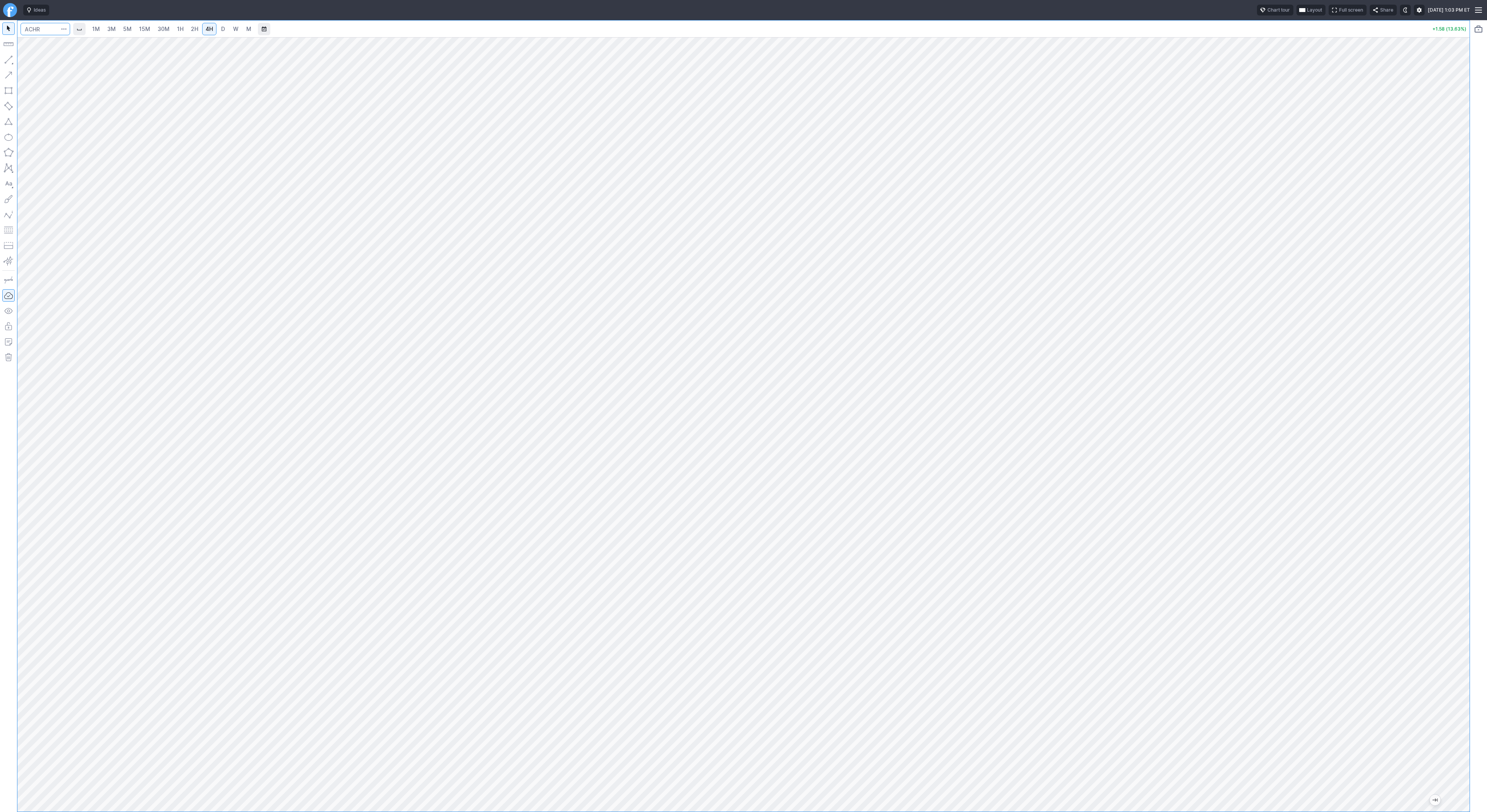
click at [54, 28] on input "Search" at bounding box center [45, 29] width 49 height 13
type input "bmnr"
drag, startPoint x: 4, startPoint y: 57, endPoint x: 9, endPoint y: 63, distance: 7.8
click at [4, 57] on button "button" at bounding box center [8, 60] width 13 height 13
click at [8, 58] on button "button" at bounding box center [8, 60] width 13 height 13
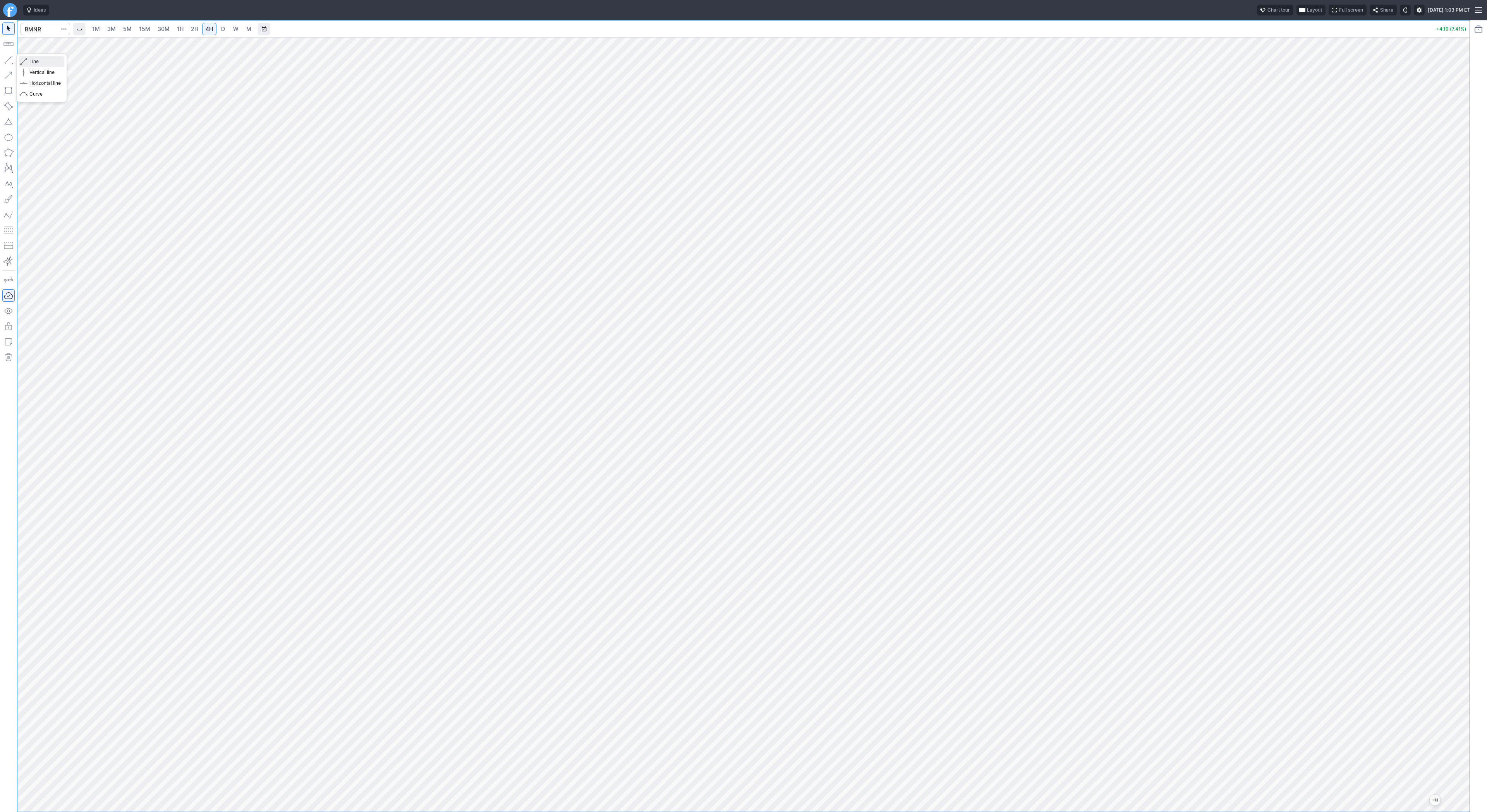
click at [30, 59] on span "Line" at bounding box center [45, 61] width 31 height 7
drag, startPoint x: 41, startPoint y: 60, endPoint x: 43, endPoint y: 73, distance: 13.2
click at [41, 61] on span "Line" at bounding box center [45, 61] width 31 height 7
click at [8, 61] on button "button" at bounding box center [8, 60] width 13 height 13
click at [37, 29] on input "Search" at bounding box center [45, 29] width 49 height 13
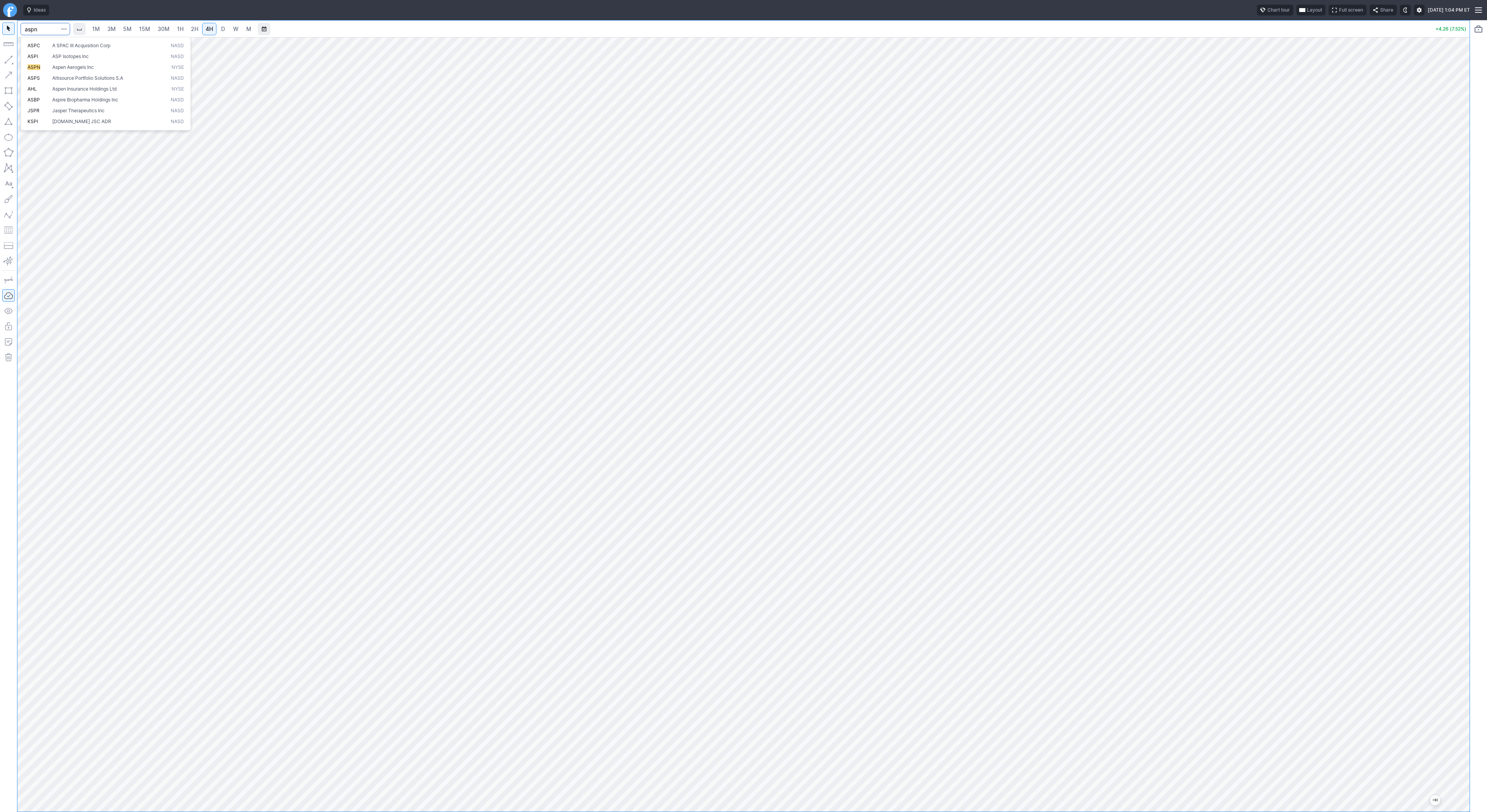
type input "aspn"
type input "oklo"
click at [56, 29] on input "Search" at bounding box center [45, 29] width 49 height 13
type input "lumn"
click at [48, 60] on span "Line" at bounding box center [45, 61] width 31 height 7
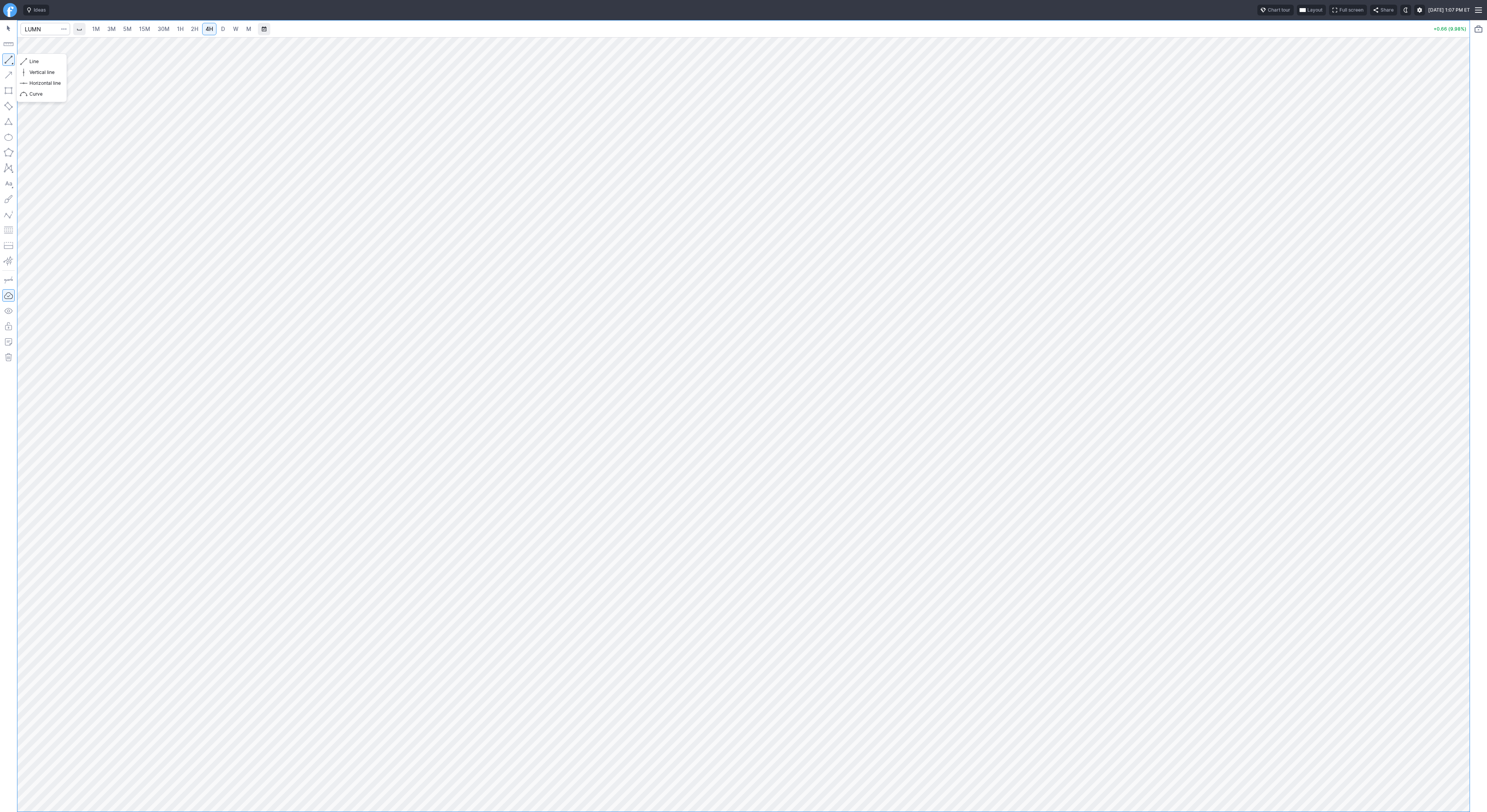
click at [7, 58] on button "button" at bounding box center [8, 60] width 13 height 13
drag, startPoint x: 9, startPoint y: 59, endPoint x: 58, endPoint y: 89, distance: 57.5
click at [9, 59] on button "button" at bounding box center [8, 60] width 13 height 13
drag, startPoint x: 8, startPoint y: 59, endPoint x: 22, endPoint y: 66, distance: 15.7
click at [8, 59] on button "button" at bounding box center [8, 60] width 13 height 13
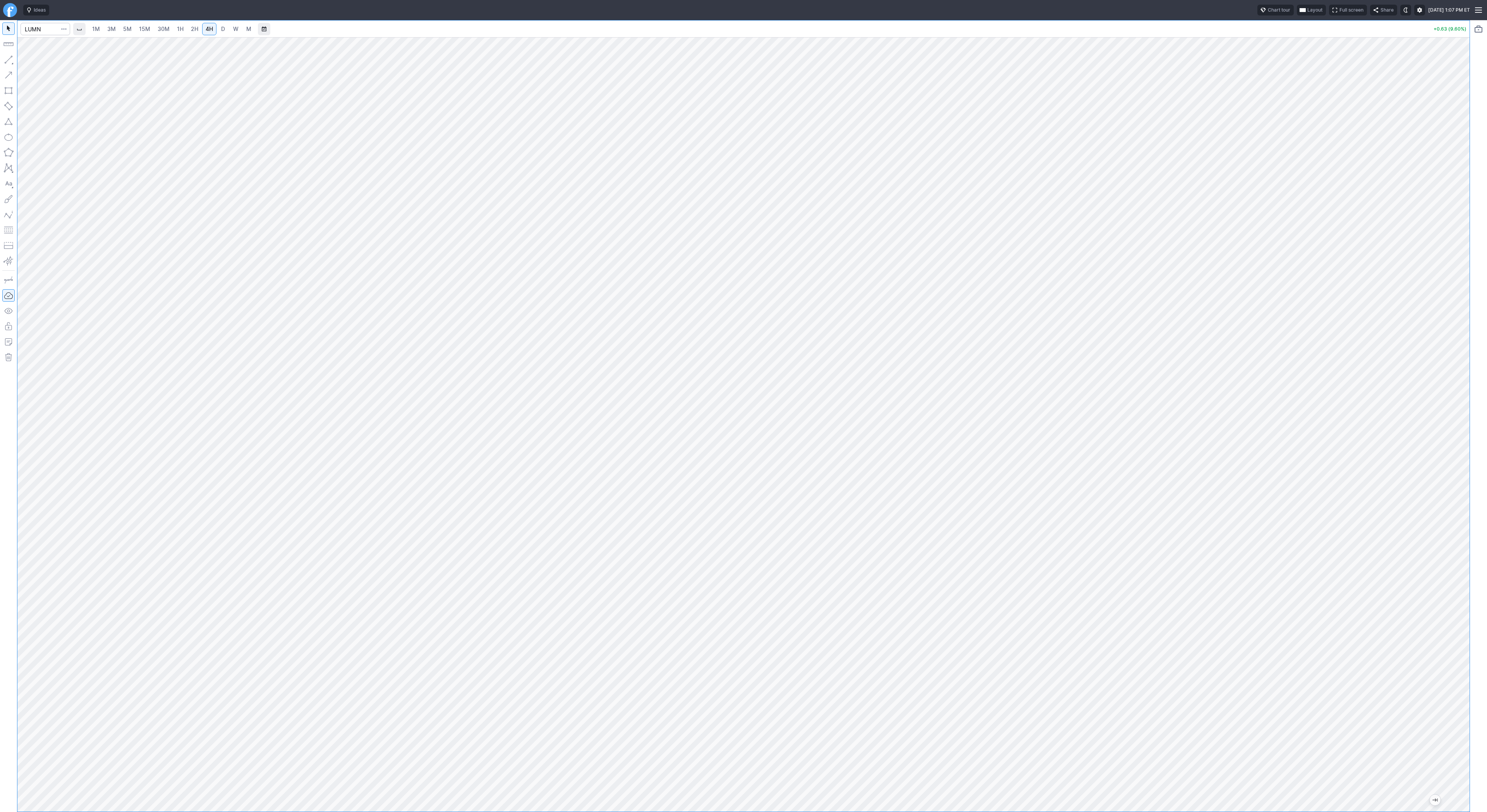
drag, startPoint x: 1466, startPoint y: 247, endPoint x: 1459, endPoint y: 312, distance: 65.4
click at [1471, 326] on div "1M 3M 5M 15M 30M 1H 2H 4H D W M +0.63 (9.60%)" at bounding box center [744, 416] width 1487 height 792
click at [51, 63] on span "Line" at bounding box center [45, 61] width 31 height 7
click at [13, 62] on button "button" at bounding box center [8, 60] width 13 height 13
click at [31, 25] on input "Search" at bounding box center [45, 29] width 49 height 13
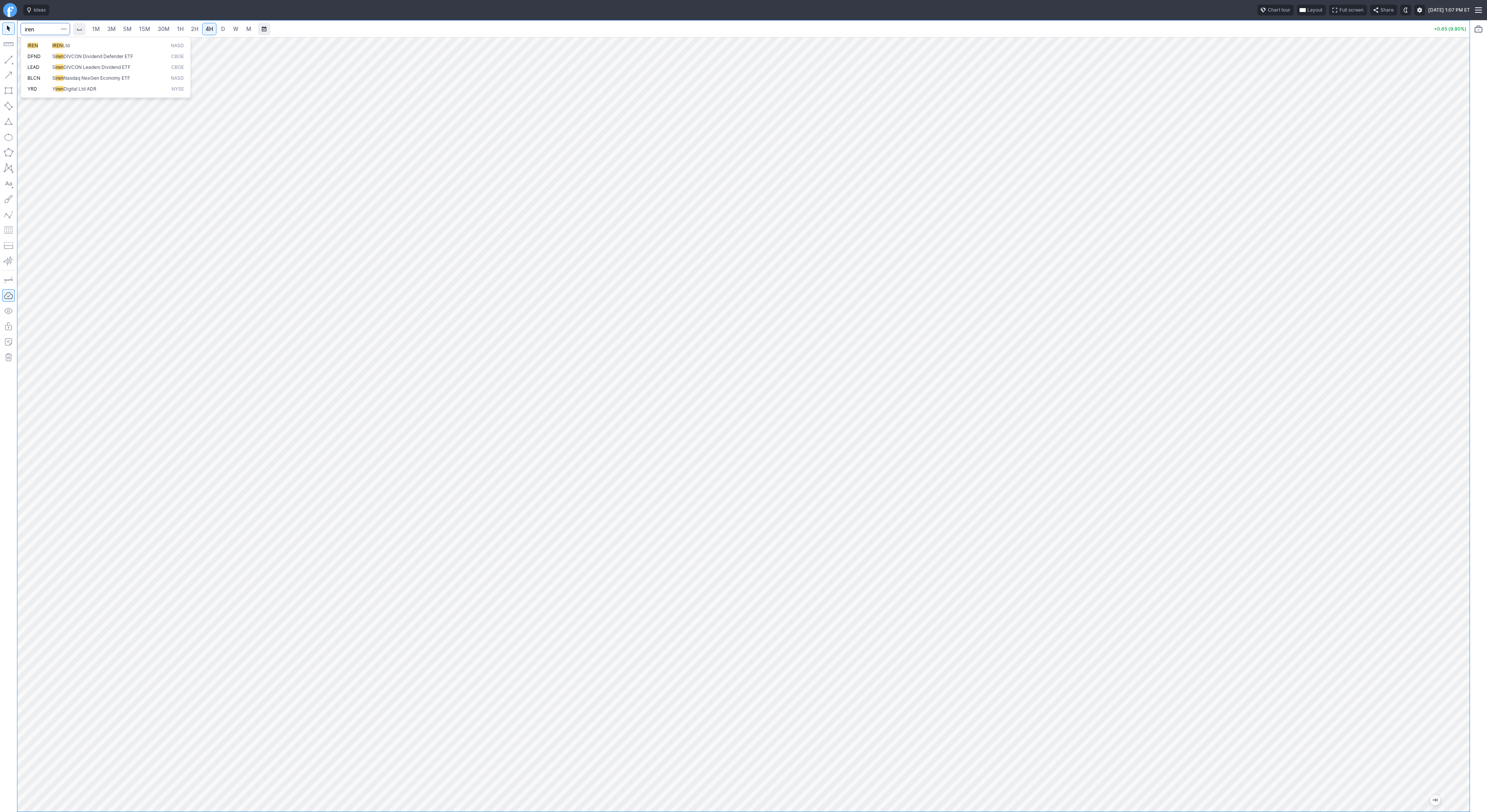
type input "iren"
click at [220, 27] on span "D" at bounding box center [223, 29] width 5 height 7
drag, startPoint x: 1465, startPoint y: 403, endPoint x: 1460, endPoint y: 473, distance: 70.2
click at [1460, 473] on div at bounding box center [1462, 422] width 16 height 755
click at [32, 60] on span "Line" at bounding box center [45, 61] width 31 height 7
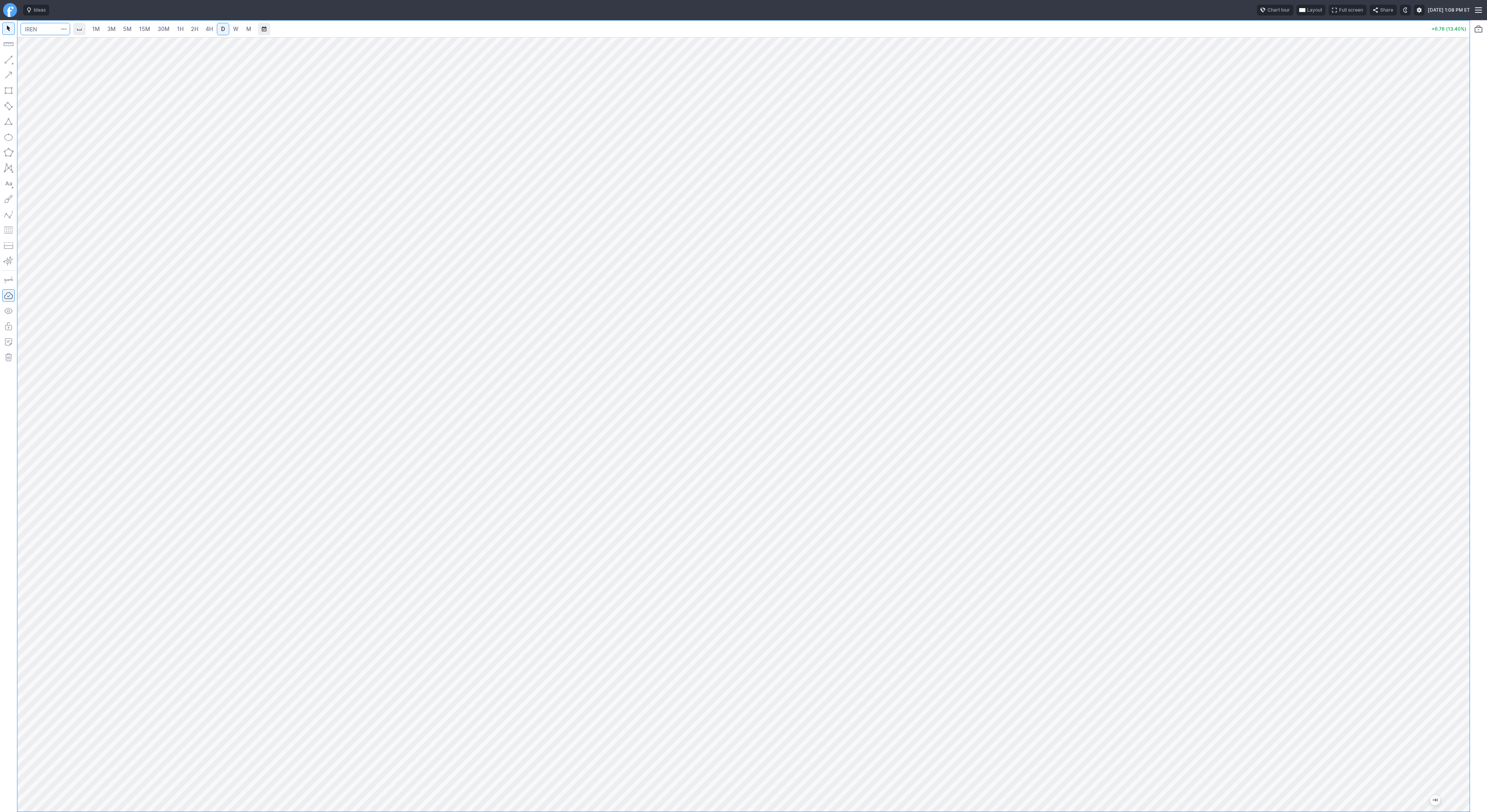
click at [39, 27] on input "Search" at bounding box center [45, 29] width 49 height 13
click at [36, 27] on input "Search" at bounding box center [45, 29] width 49 height 13
type input "xnet"
drag, startPoint x: 31, startPoint y: 60, endPoint x: 46, endPoint y: 98, distance: 40.9
click at [31, 61] on span "Line" at bounding box center [45, 61] width 31 height 7
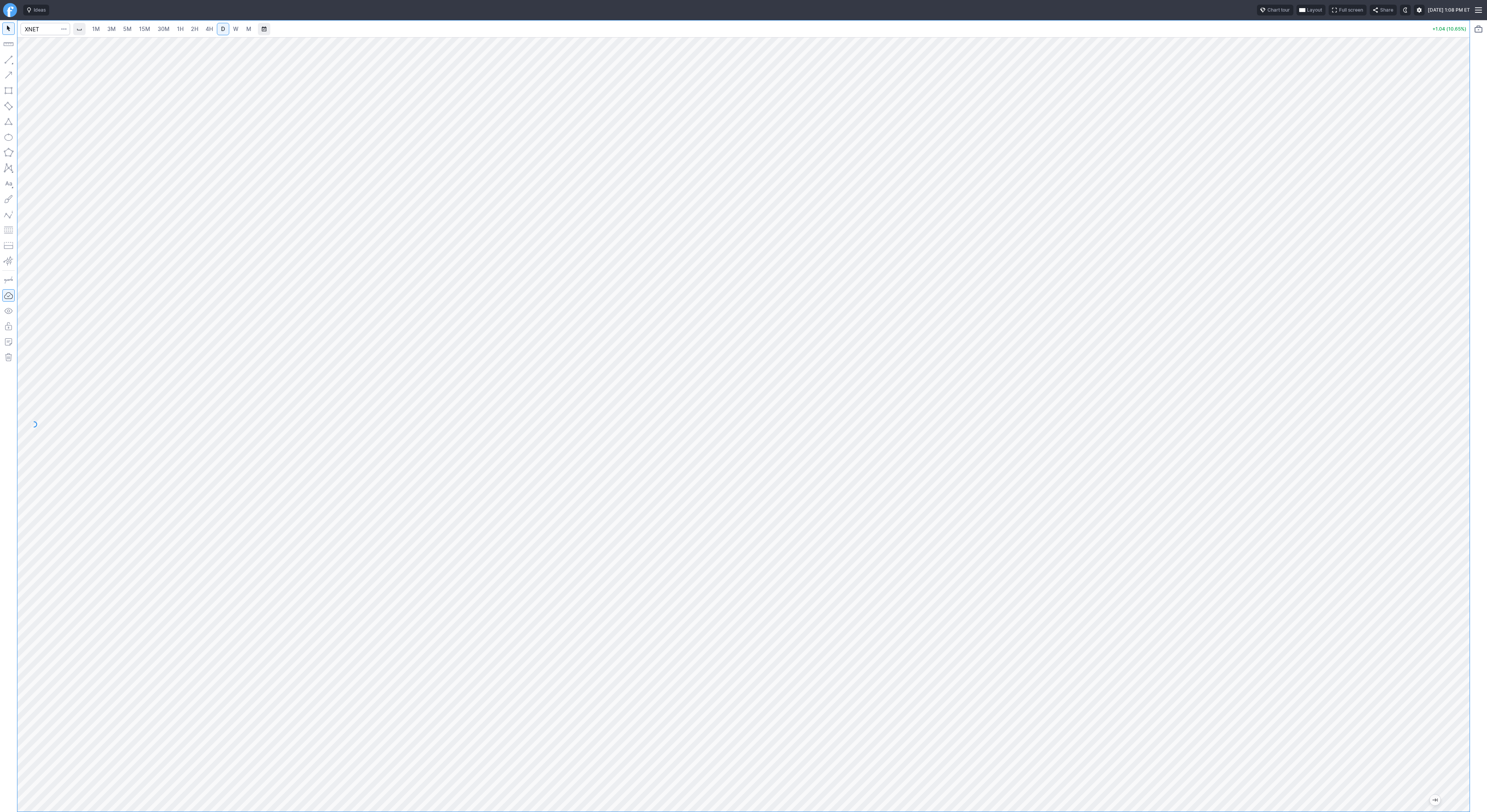
drag, startPoint x: 3, startPoint y: 58, endPoint x: 15, endPoint y: 80, distance: 25.1
click at [4, 59] on button "button" at bounding box center [8, 60] width 13 height 13
drag, startPoint x: 9, startPoint y: 57, endPoint x: 8, endPoint y: 96, distance: 39.0
click at [8, 58] on button "button" at bounding box center [8, 60] width 13 height 13
drag, startPoint x: 36, startPoint y: 63, endPoint x: 41, endPoint y: 86, distance: 23.5
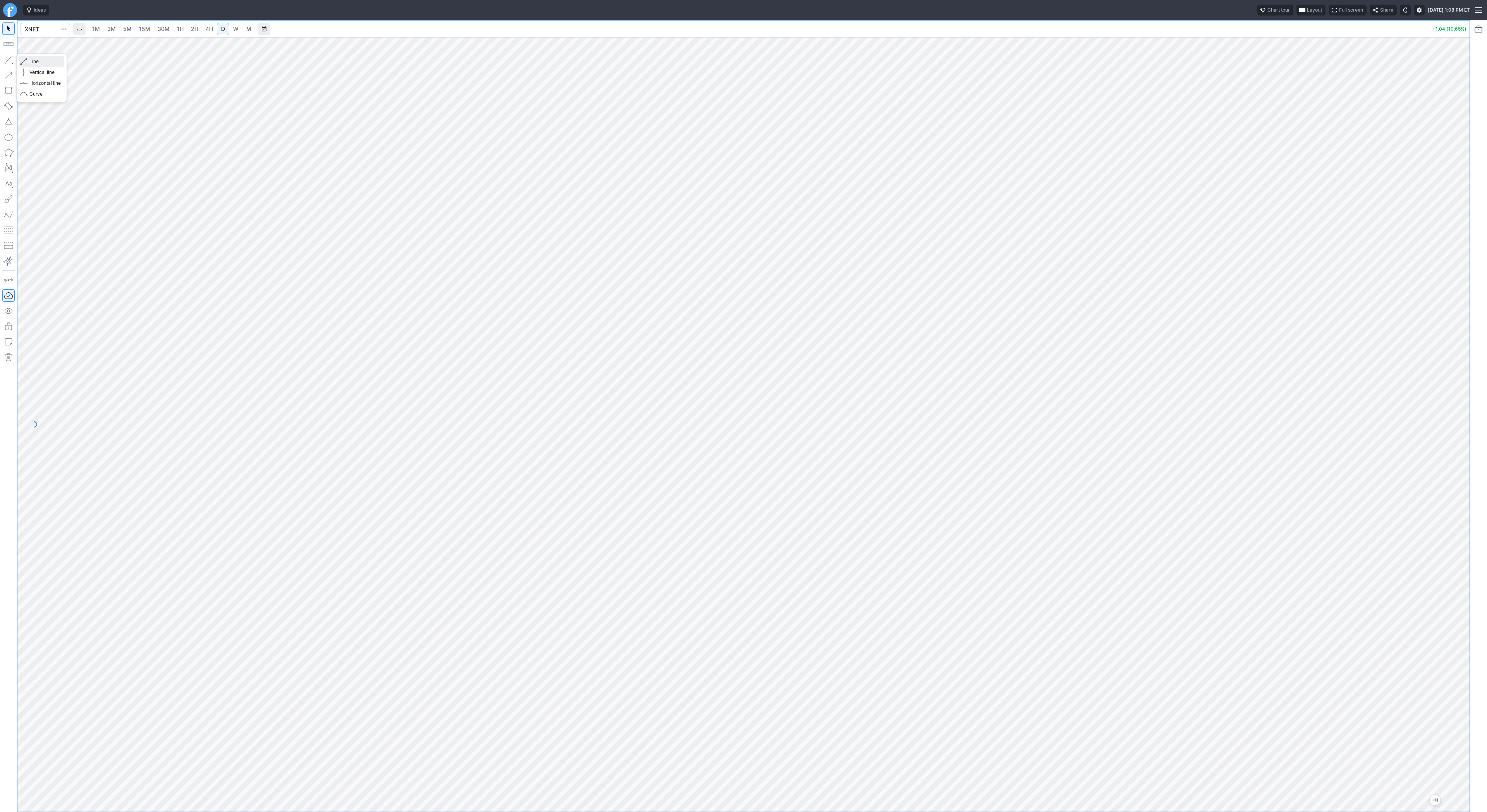
click at [36, 66] on button "Line" at bounding box center [41, 61] width 46 height 11
drag, startPoint x: 46, startPoint y: 56, endPoint x: 49, endPoint y: 88, distance: 32.1
click at [46, 57] on button "Line" at bounding box center [41, 61] width 46 height 11
drag, startPoint x: 32, startPoint y: 61, endPoint x: 36, endPoint y: 81, distance: 20.4
click at [31, 64] on span "Line" at bounding box center [45, 61] width 31 height 7
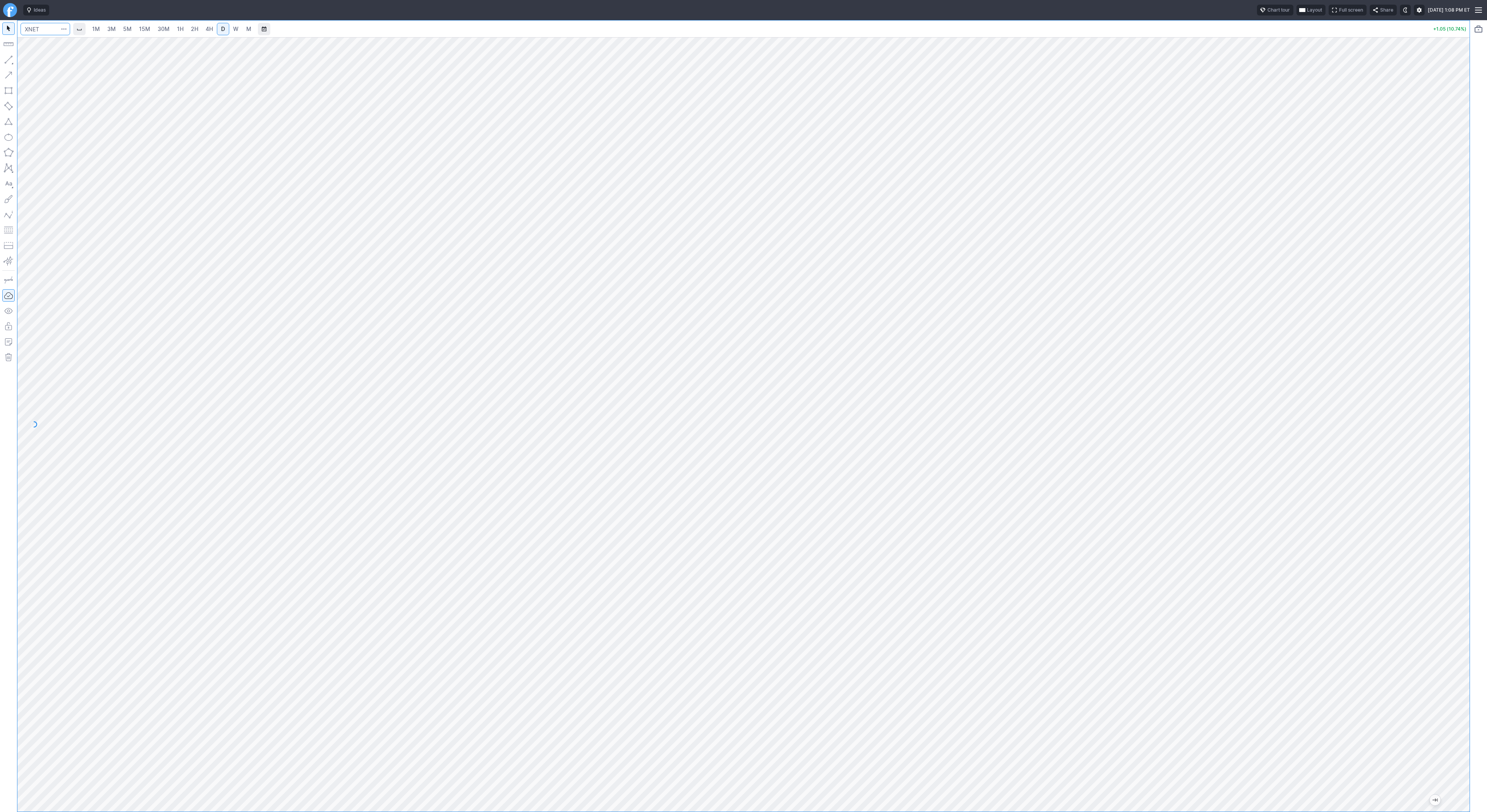
click at [36, 25] on input "Search" at bounding box center [45, 29] width 49 height 13
type input "riot"
click at [25, 31] on input "Search" at bounding box center [45, 29] width 49 height 13
type input "abat"
click at [37, 31] on input "Search" at bounding box center [45, 29] width 49 height 13
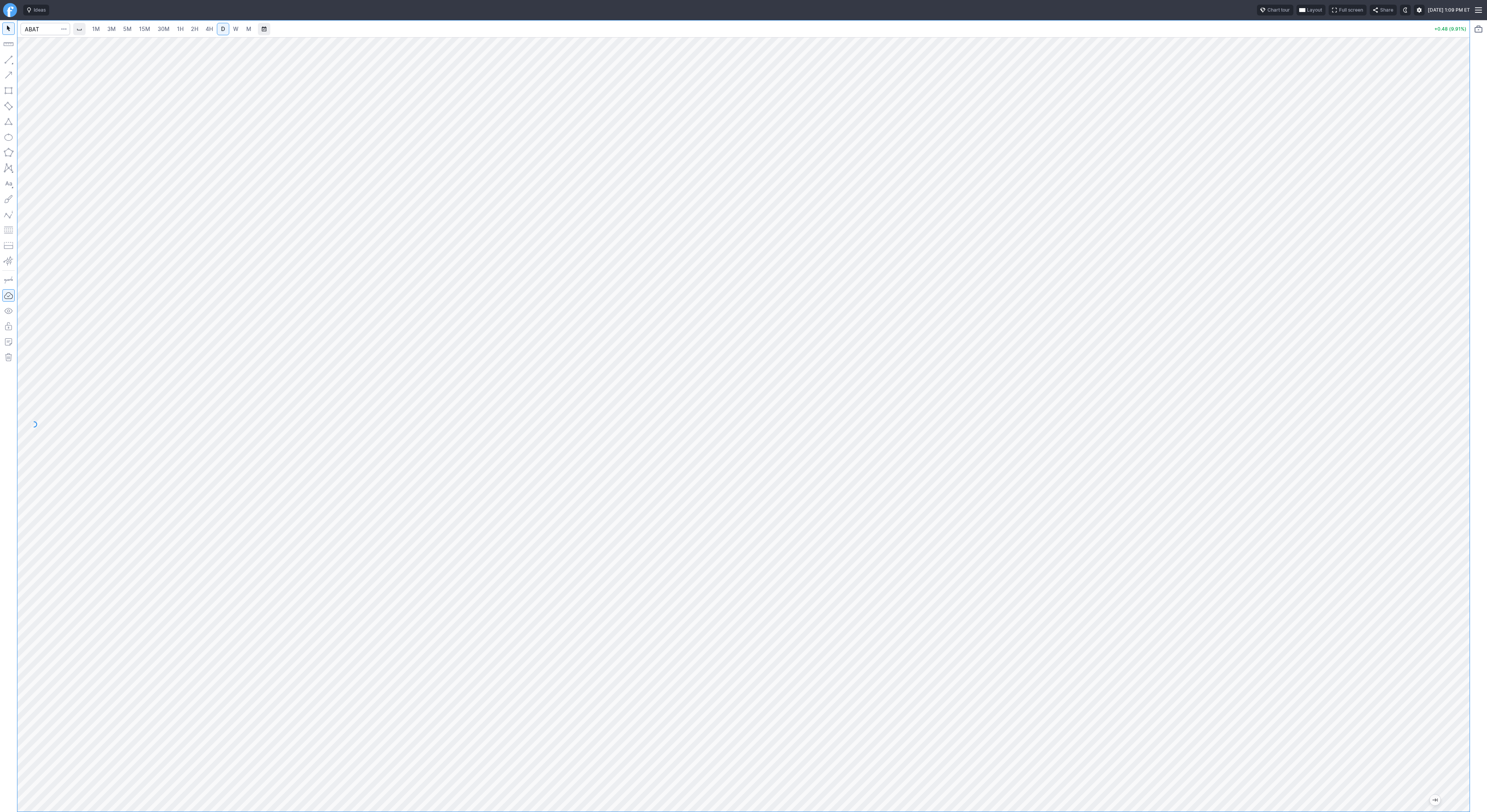
click at [205, 28] on span "4H" at bounding box center [209, 28] width 7 height 7
click at [46, 33] on input "Search" at bounding box center [45, 29] width 49 height 13
type input "bfly"
click at [9, 61] on button "button" at bounding box center [8, 60] width 13 height 13
click at [7, 55] on button "button" at bounding box center [8, 60] width 13 height 13
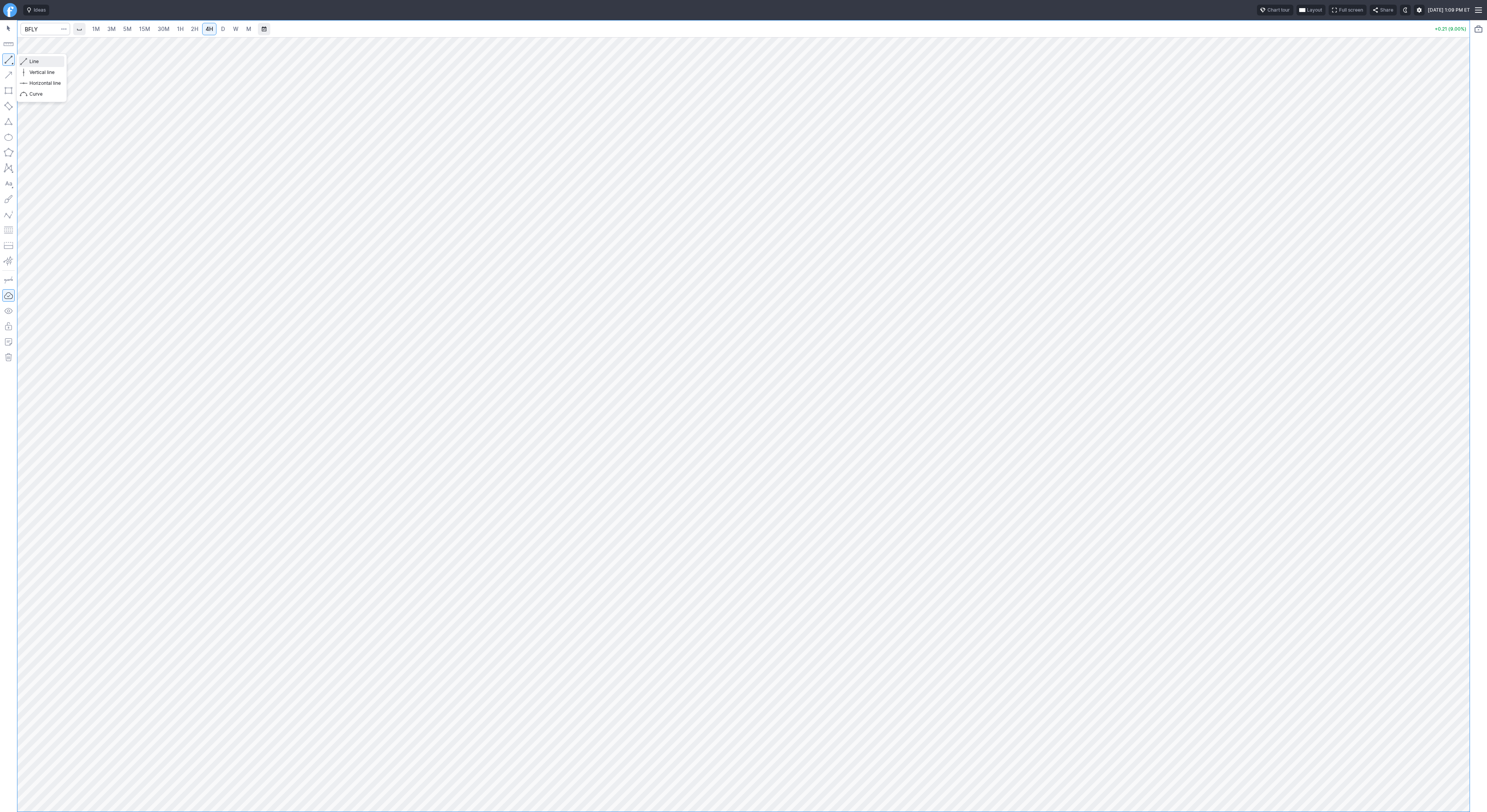
click at [31, 61] on span "Line" at bounding box center [45, 61] width 31 height 7
drag, startPoint x: 29, startPoint y: 62, endPoint x: 61, endPoint y: 87, distance: 40.6
click at [40, 75] on div "Line Vertical line Horizontal line Curve" at bounding box center [41, 78] width 46 height 43
drag, startPoint x: 5, startPoint y: 60, endPoint x: 27, endPoint y: 93, distance: 39.7
click at [5, 61] on button "button" at bounding box center [8, 60] width 13 height 13
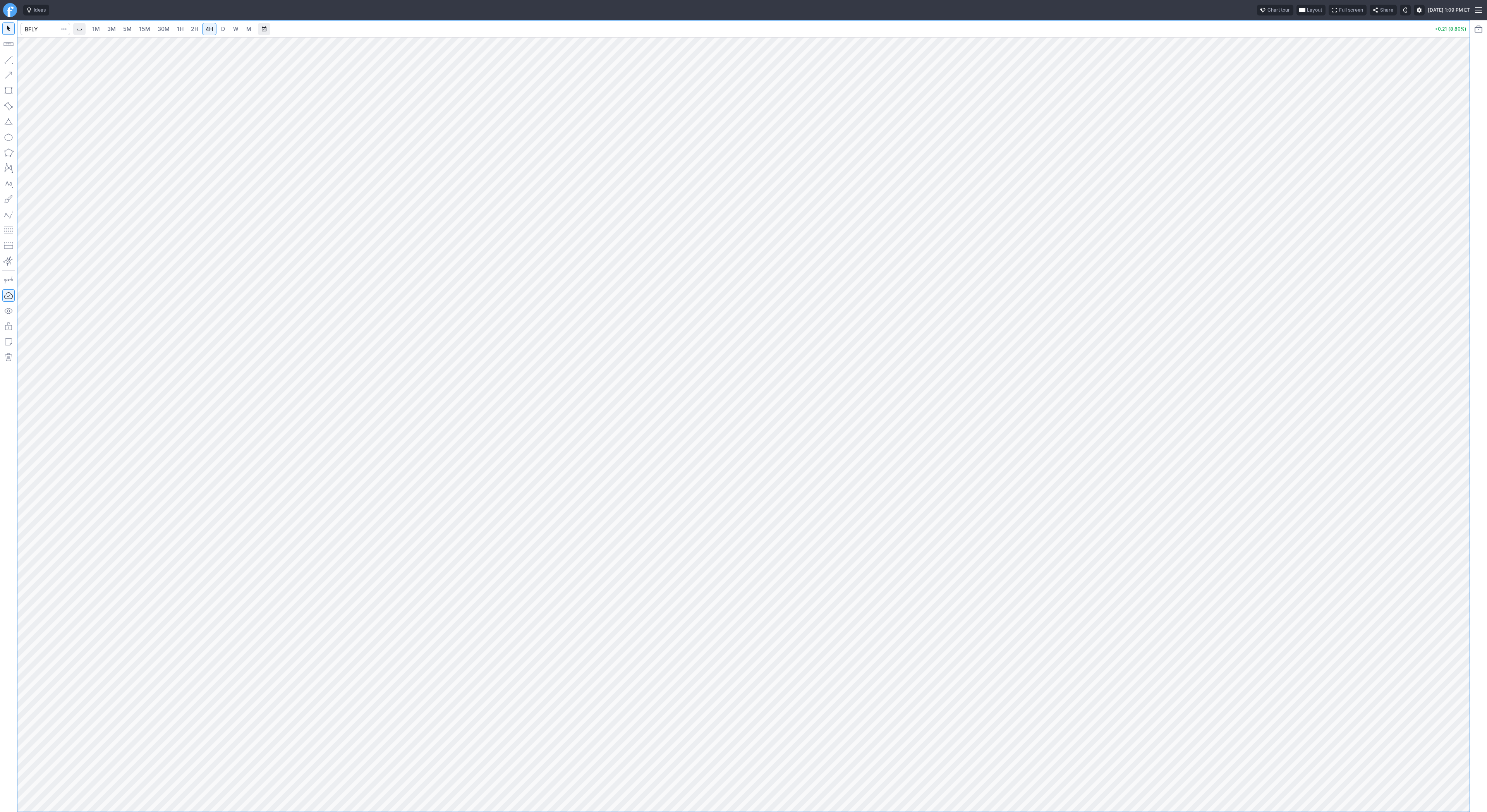
drag, startPoint x: 9, startPoint y: 58, endPoint x: 27, endPoint y: 89, distance: 35.8
click at [16, 72] on div at bounding box center [8, 416] width 17 height 792
click at [42, 28] on input "Search" at bounding box center [45, 29] width 49 height 13
type input "gevo"
drag, startPoint x: 42, startPoint y: 63, endPoint x: 49, endPoint y: 72, distance: 11.4
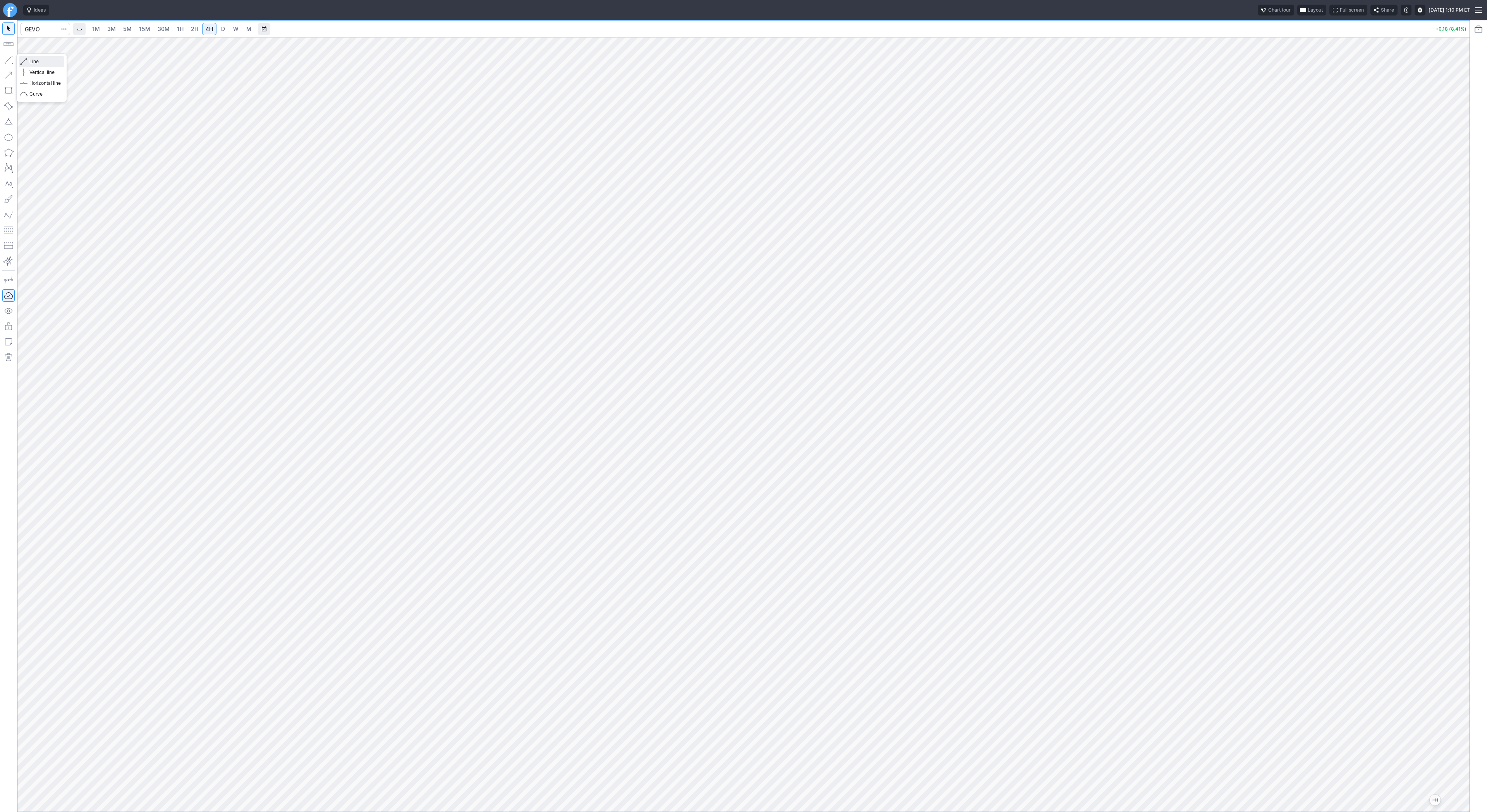
click at [42, 64] on span "Line" at bounding box center [45, 61] width 31 height 7
click at [37, 61] on span "Line" at bounding box center [45, 61] width 31 height 7
drag, startPoint x: 55, startPoint y: 61, endPoint x: 58, endPoint y: 70, distance: 9.5
click at [55, 61] on span "Line" at bounding box center [45, 61] width 31 height 7
click at [4, 61] on button "button" at bounding box center [8, 60] width 13 height 13
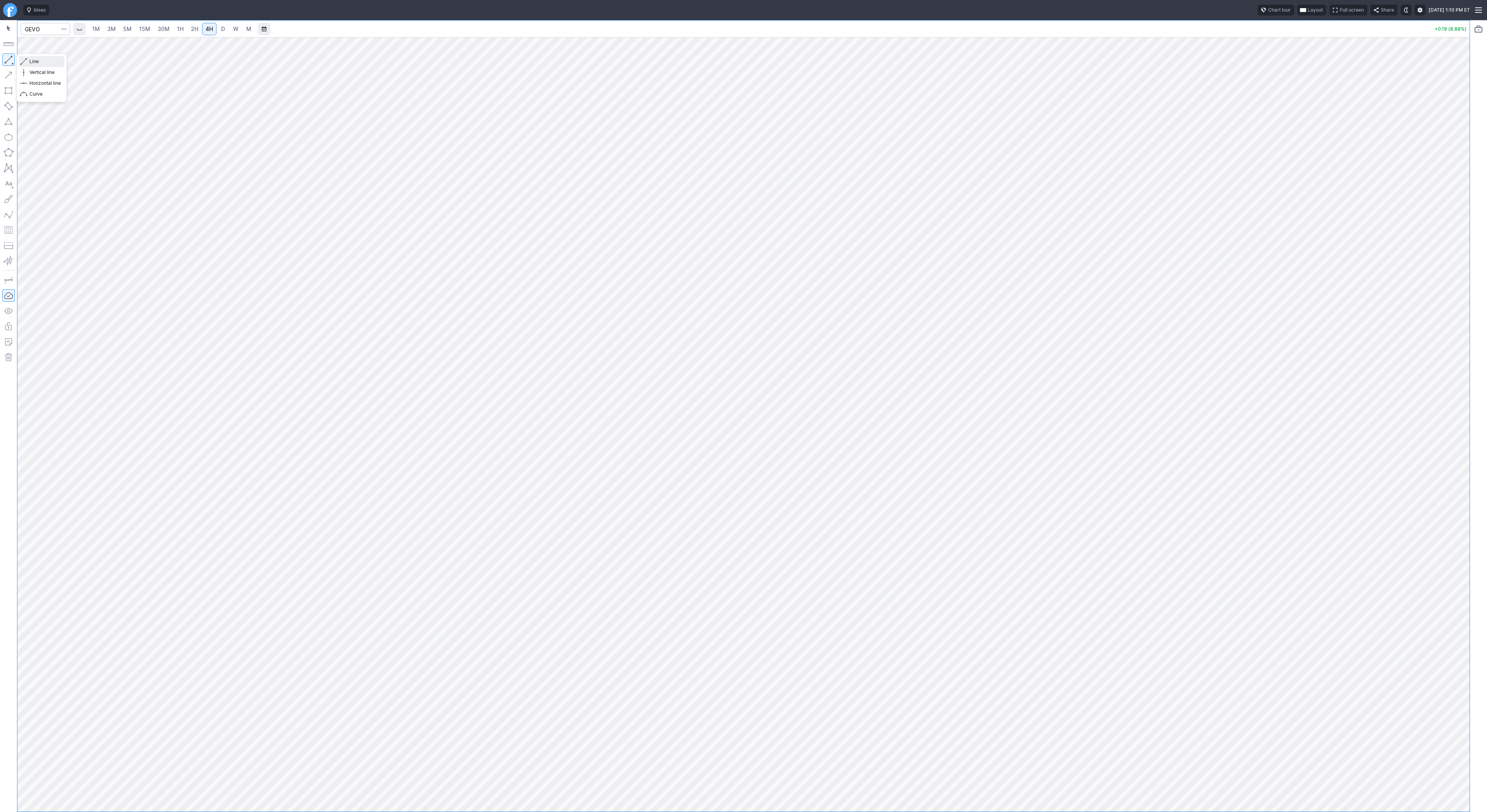
drag, startPoint x: 29, startPoint y: 62, endPoint x: 42, endPoint y: 79, distance: 21.4
click at [30, 64] on span "Line" at bounding box center [45, 61] width 31 height 7
click at [48, 61] on span "Line" at bounding box center [45, 61] width 31 height 7
click at [49, 26] on input "Search" at bounding box center [45, 29] width 49 height 13
type input "asts"
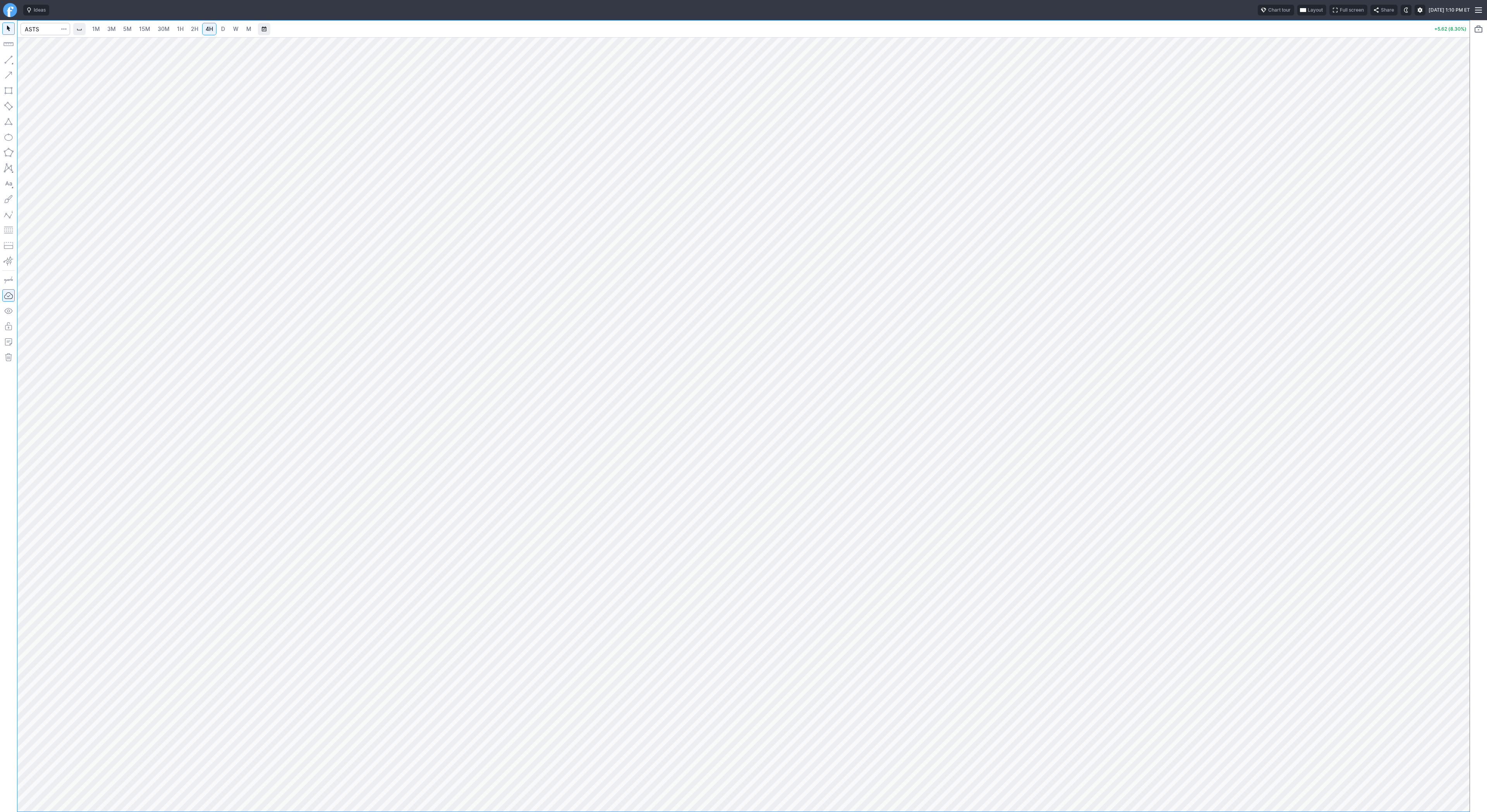
click at [217, 27] on link "D" at bounding box center [223, 29] width 13 height 13
drag, startPoint x: 31, startPoint y: 61, endPoint x: 43, endPoint y: 74, distance: 17.7
click at [31, 61] on span "Line" at bounding box center [45, 61] width 31 height 7
click at [48, 64] on span "Line" at bounding box center [45, 61] width 31 height 7
drag, startPoint x: 8, startPoint y: 58, endPoint x: 26, endPoint y: 93, distance: 39.4
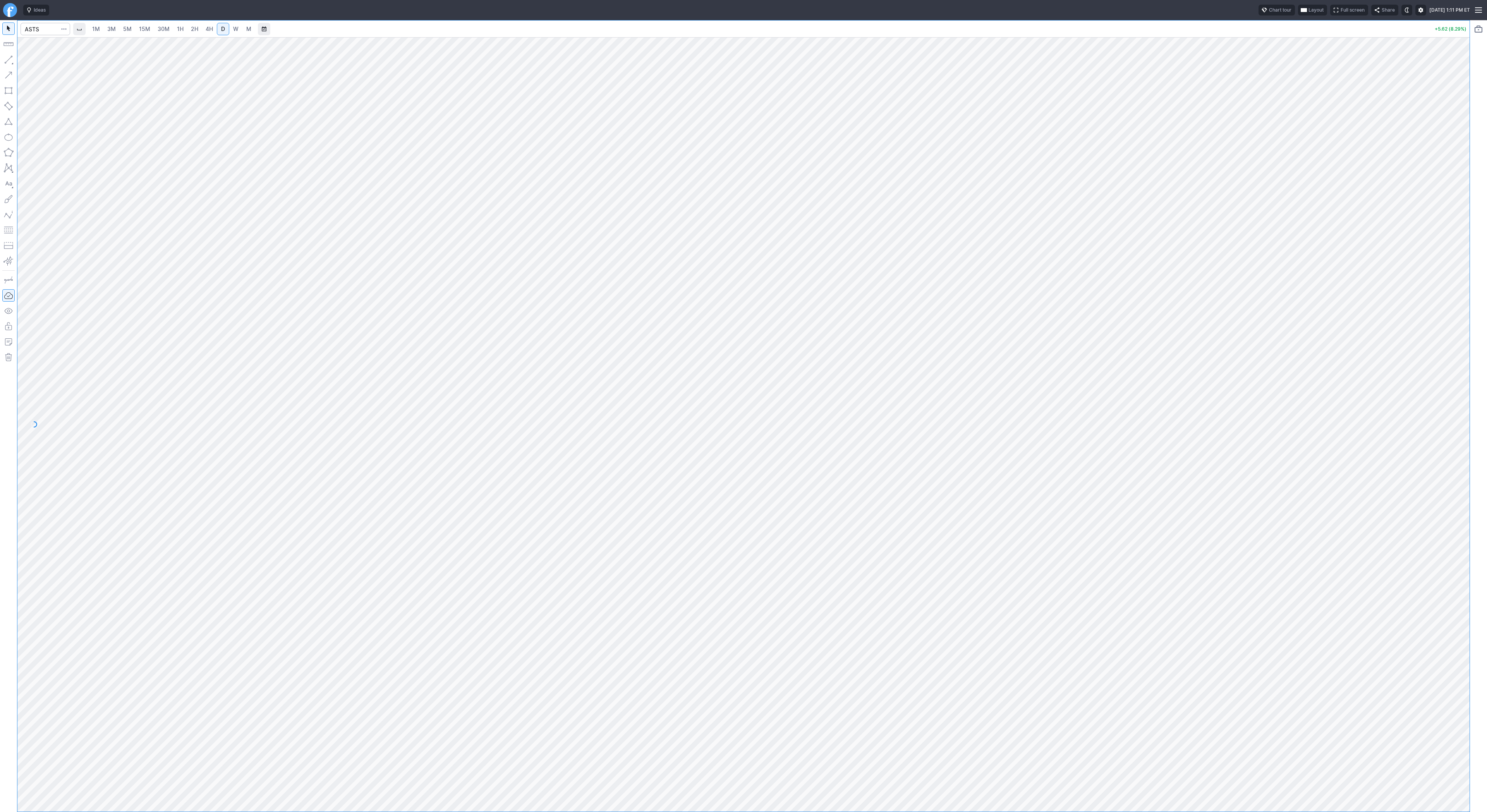
click at [8, 61] on button "button" at bounding box center [8, 60] width 13 height 13
click at [12, 59] on button "button" at bounding box center [8, 60] width 13 height 13
click at [34, 61] on span "Line" at bounding box center [45, 61] width 31 height 7
click at [208, 28] on span "4H" at bounding box center [209, 28] width 7 height 7
drag, startPoint x: 31, startPoint y: 61, endPoint x: 61, endPoint y: 91, distance: 42.4
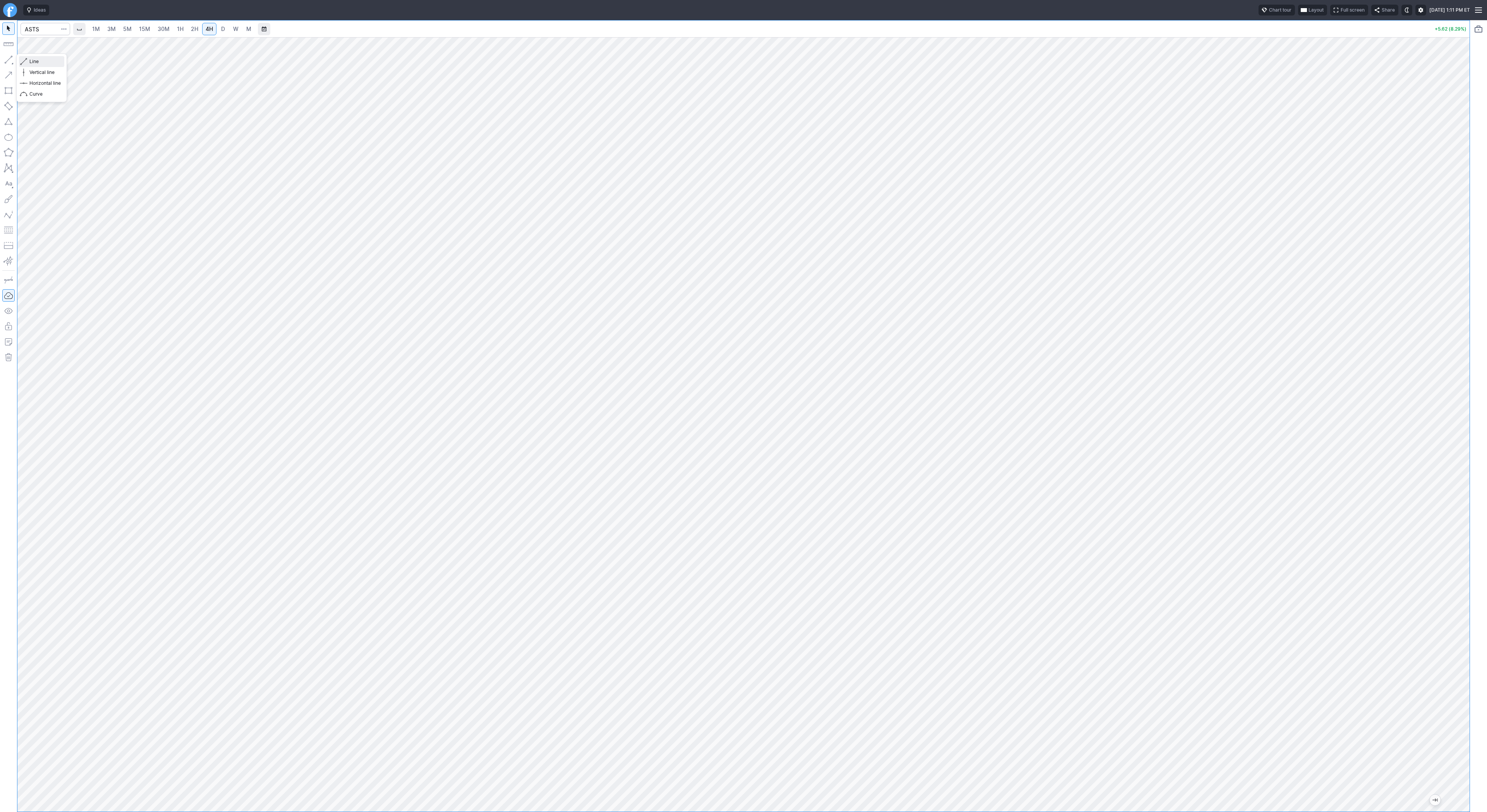
click at [31, 61] on span "Line" at bounding box center [45, 61] width 31 height 7
click at [12, 59] on button "button" at bounding box center [8, 60] width 13 height 13
drag, startPoint x: 34, startPoint y: 61, endPoint x: 55, endPoint y: 71, distance: 23.3
click at [34, 61] on span "Line" at bounding box center [45, 61] width 31 height 7
drag, startPoint x: 35, startPoint y: 60, endPoint x: 54, endPoint y: 82, distance: 29.1
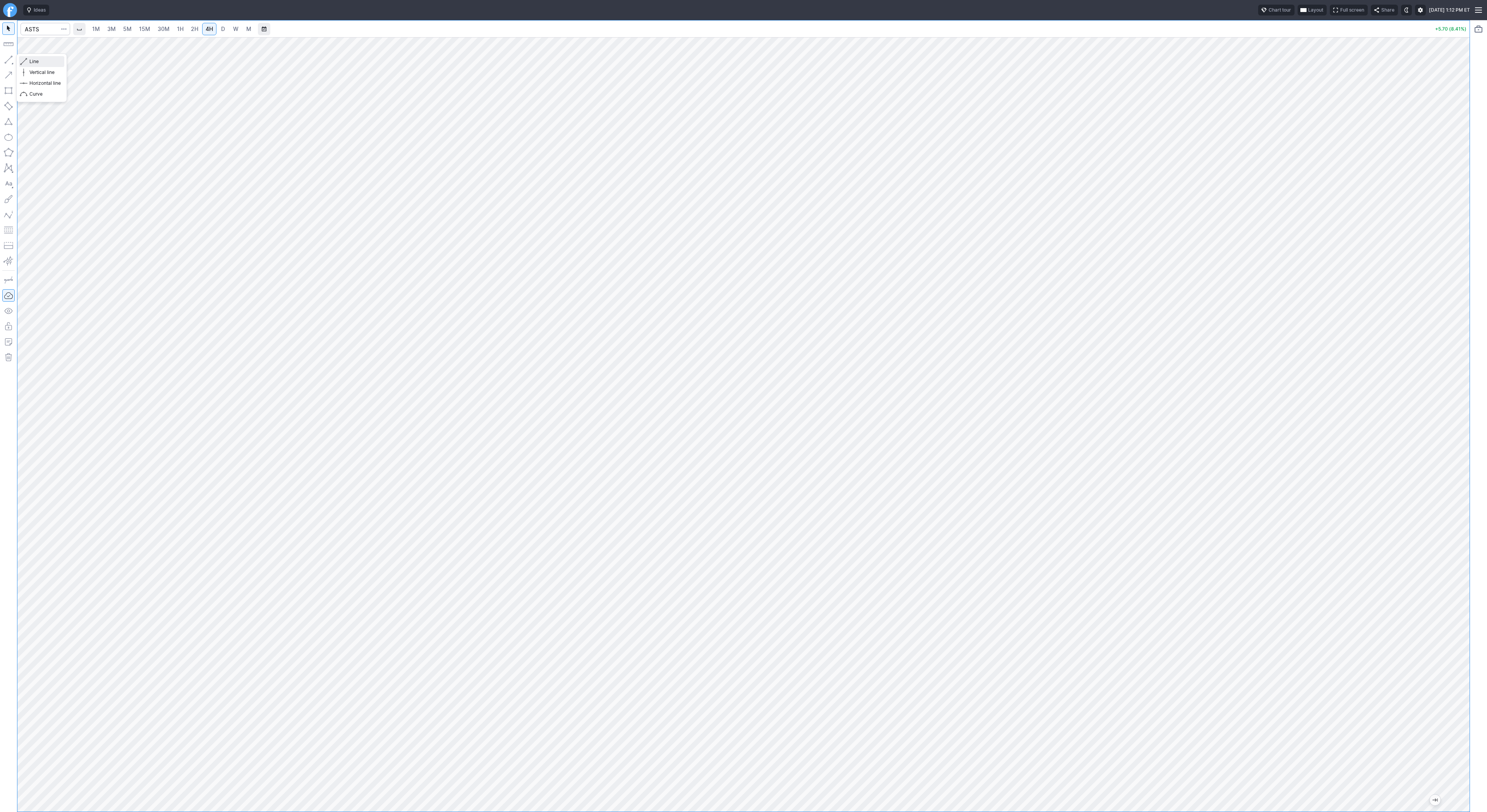
click at [36, 61] on span "Line" at bounding box center [45, 61] width 31 height 7
drag, startPoint x: 1463, startPoint y: 258, endPoint x: 1453, endPoint y: 332, distance: 74.7
click at [1462, 341] on div at bounding box center [1462, 422] width 16 height 755
drag, startPoint x: 29, startPoint y: 62, endPoint x: 43, endPoint y: 81, distance: 23.6
click at [30, 64] on span "Line" at bounding box center [45, 61] width 31 height 7
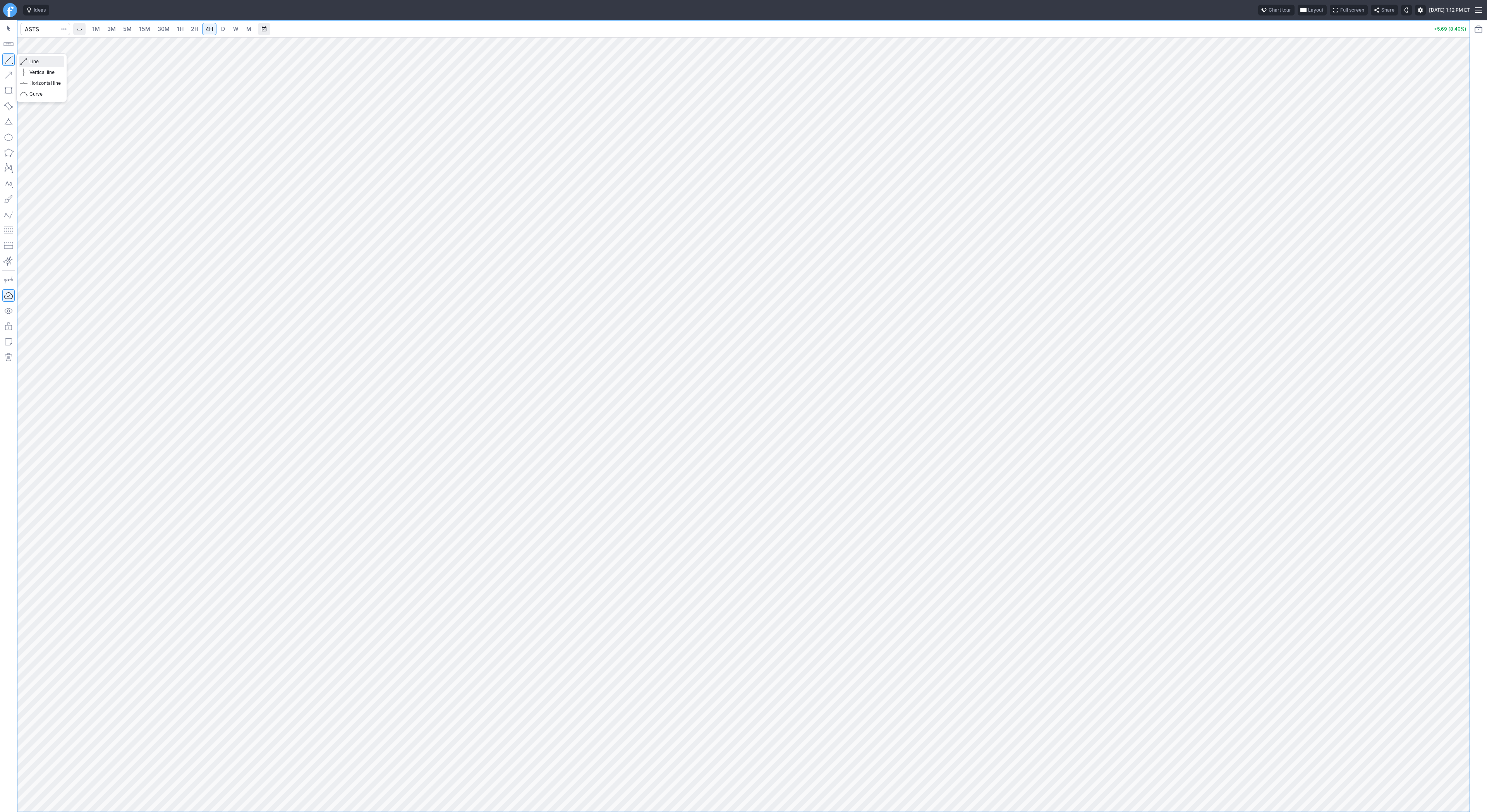
click at [51, 66] on button "Line" at bounding box center [41, 61] width 46 height 11
click at [40, 29] on input "Search" at bounding box center [45, 29] width 49 height 13
type input "vktx"
click at [27, 58] on span "button" at bounding box center [25, 61] width 4 height 11
click at [52, 36] on div at bounding box center [45, 28] width 49 height 17
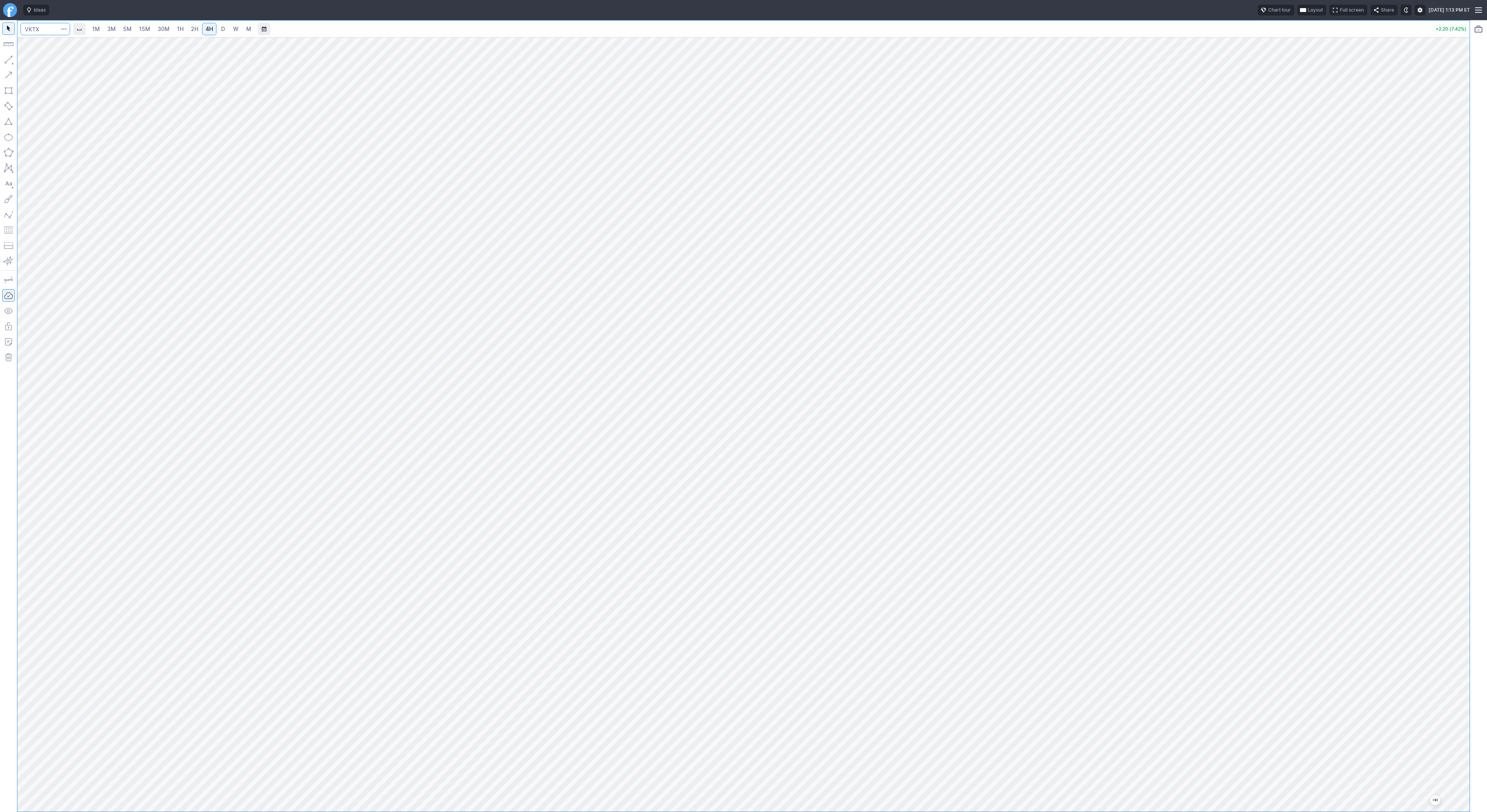
click at [49, 30] on input "Search" at bounding box center [45, 29] width 49 height 13
type input "qbts"
click at [60, 45] on span "D-Wave Quantum Inc" at bounding box center [75, 46] width 46 height 6
click at [228, 31] on link "D" at bounding box center [223, 29] width 13 height 13
click at [205, 30] on span "4H" at bounding box center [209, 28] width 7 height 7
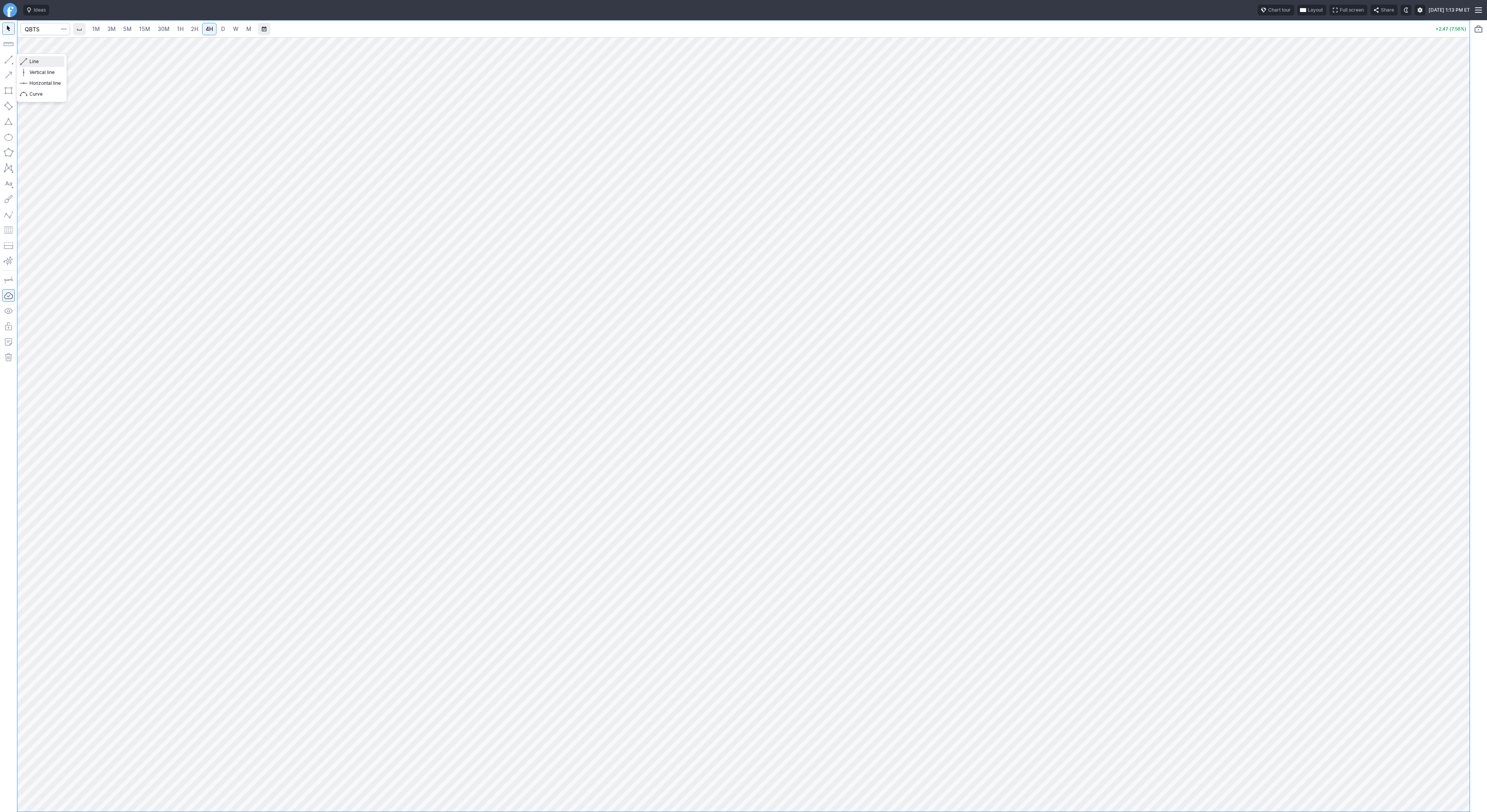
click at [32, 62] on span "Line" at bounding box center [45, 61] width 31 height 7
click at [23, 56] on span "button" at bounding box center [25, 61] width 4 height 11
click at [55, 63] on span "Line" at bounding box center [45, 61] width 31 height 7
click at [27, 60] on button "Line" at bounding box center [41, 61] width 46 height 11
click at [7, 59] on button "button" at bounding box center [8, 60] width 13 height 13
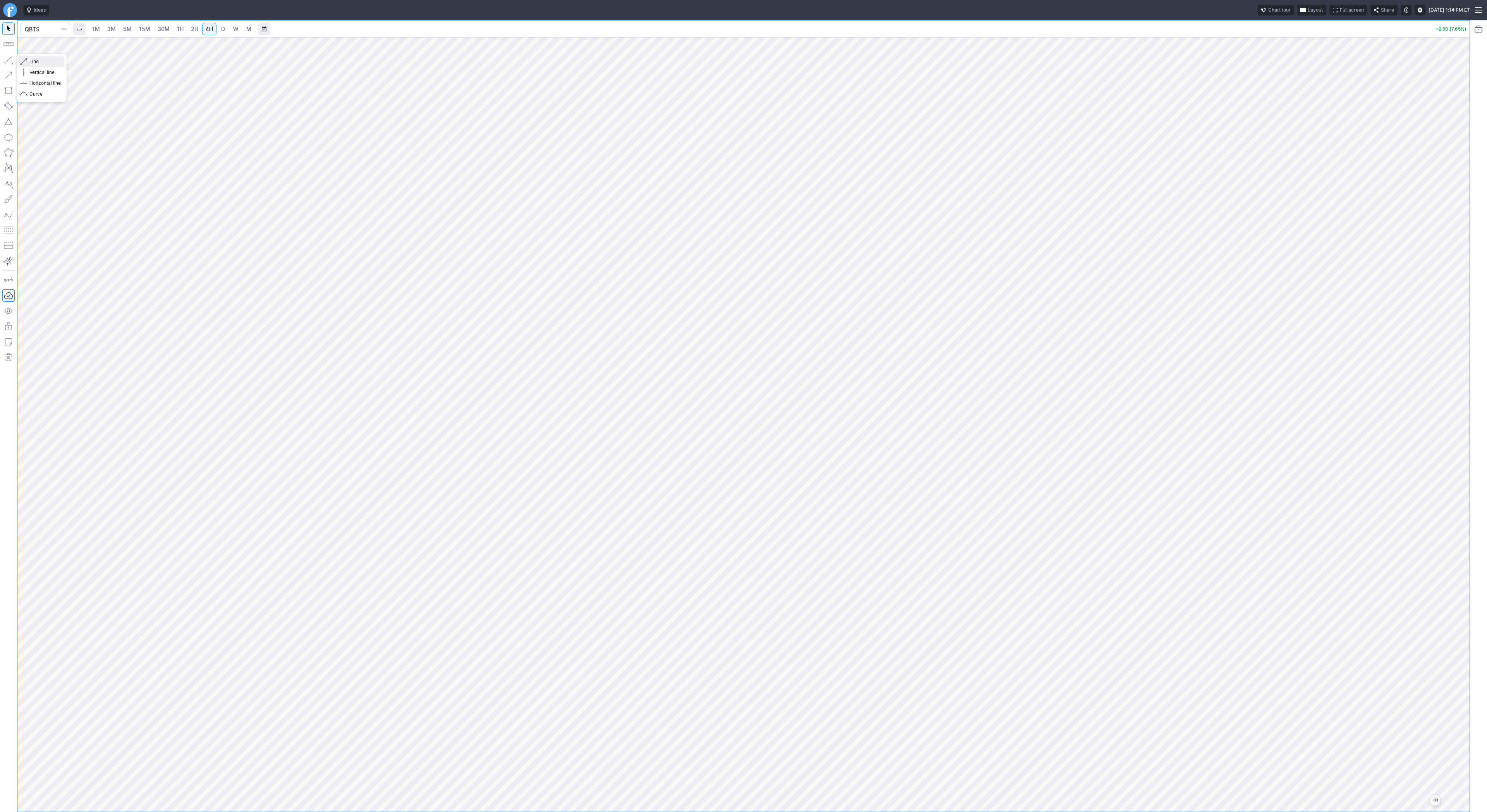
drag, startPoint x: 48, startPoint y: 60, endPoint x: 49, endPoint y: 63, distance: 3.2
click at [48, 61] on span "Line" at bounding box center [45, 61] width 31 height 7
click at [221, 29] on span "D" at bounding box center [223, 28] width 4 height 7
click at [238, 28] on link "W" at bounding box center [235, 29] width 13 height 13
click at [41, 28] on input "Search" at bounding box center [45, 29] width 49 height 13
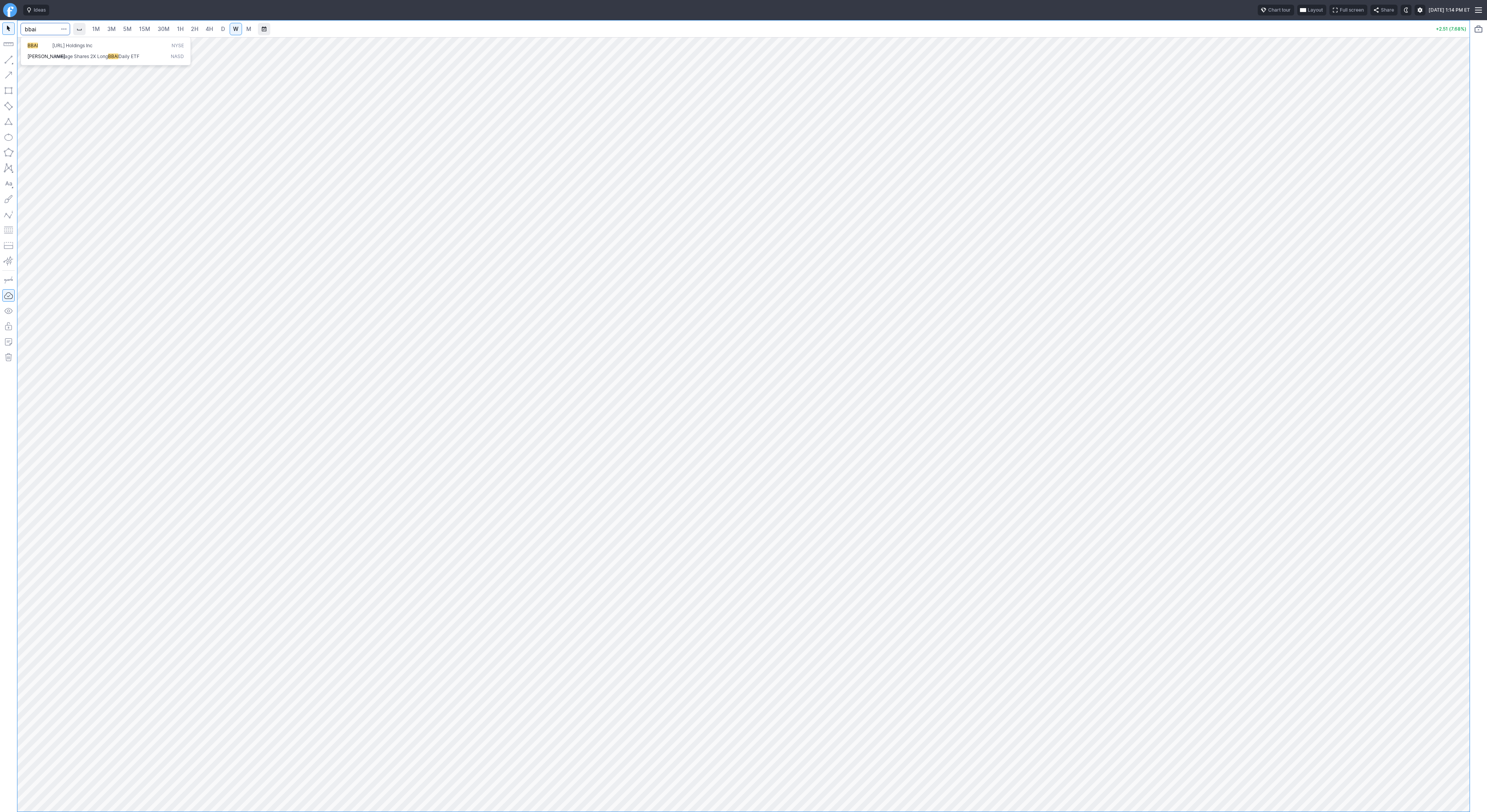
type input "bbai"
click at [209, 28] on span "4H" at bounding box center [209, 28] width 7 height 7
click at [50, 34] on input "Search" at bounding box center [45, 29] width 49 height 13
type input "mux"
click at [217, 31] on link "D" at bounding box center [223, 29] width 13 height 13
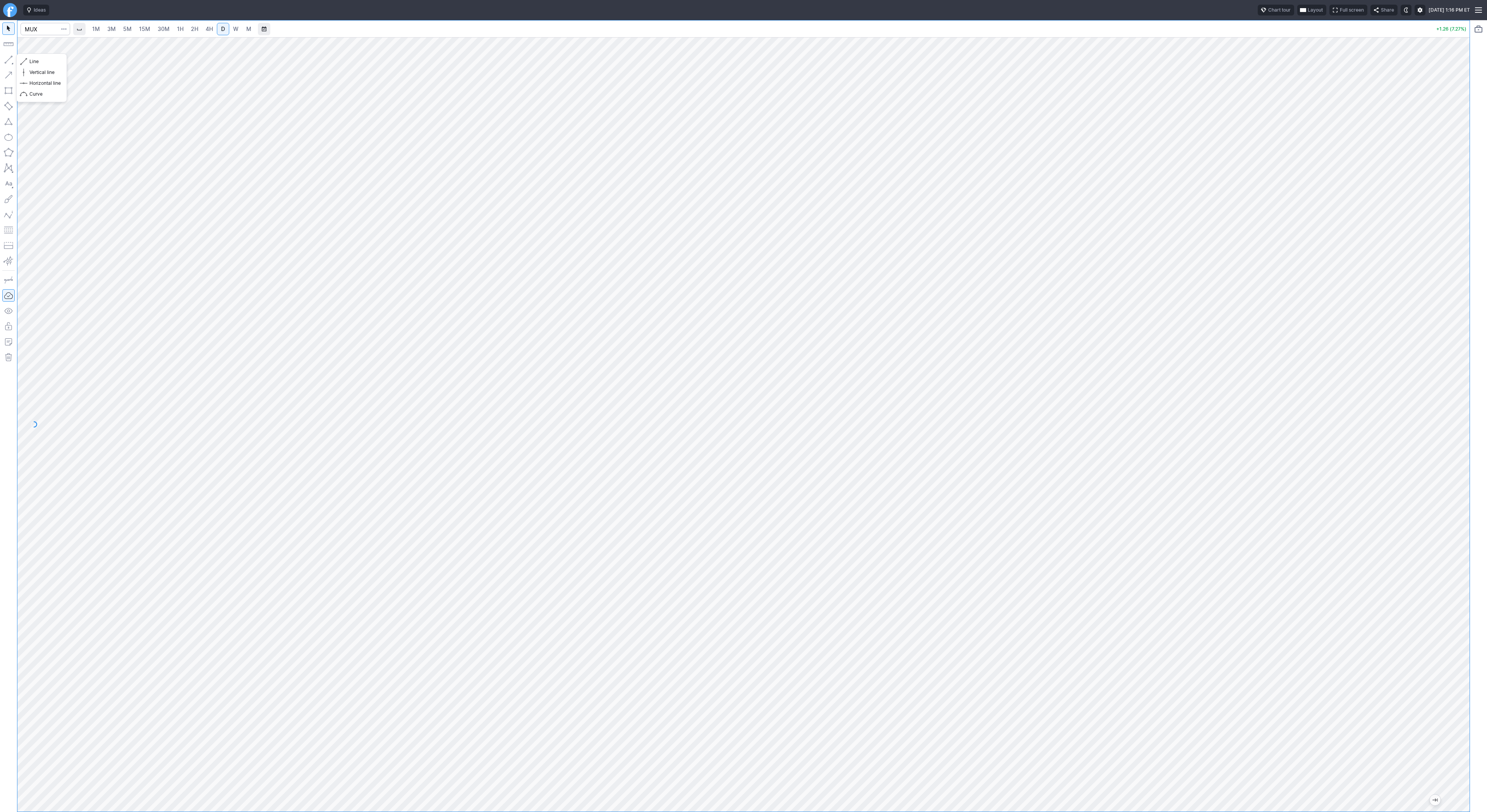
click at [20, 61] on button "Line" at bounding box center [41, 61] width 46 height 11
drag, startPoint x: 11, startPoint y: 59, endPoint x: 28, endPoint y: 96, distance: 40.7
click at [11, 61] on button "button" at bounding box center [8, 60] width 13 height 13
drag, startPoint x: 28, startPoint y: 59, endPoint x: 32, endPoint y: 66, distance: 8.1
click at [29, 61] on button "Line" at bounding box center [41, 61] width 46 height 11
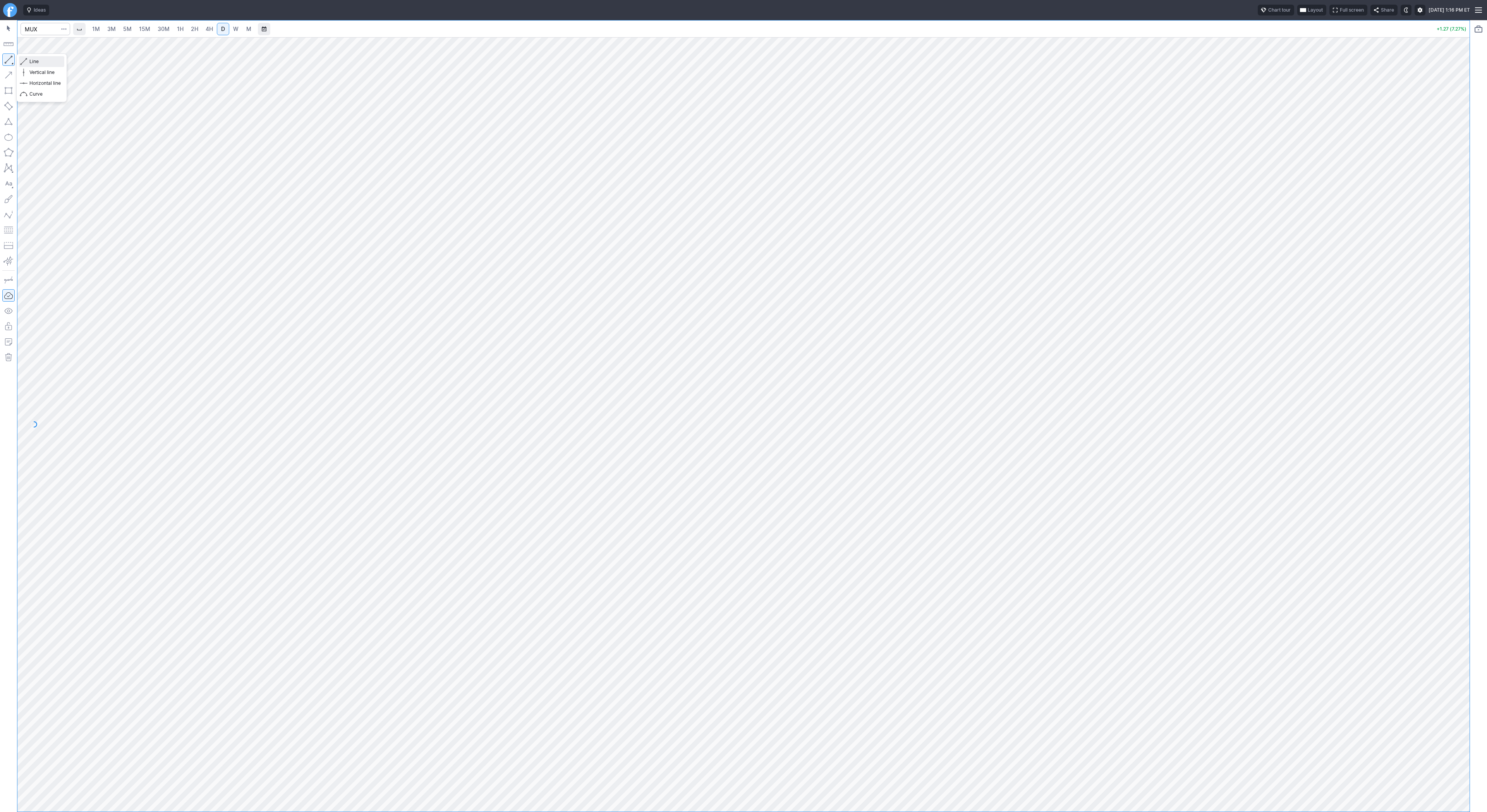
drag, startPoint x: 23, startPoint y: 61, endPoint x: 44, endPoint y: 96, distance: 40.8
click at [23, 62] on span "button" at bounding box center [25, 61] width 4 height 11
drag, startPoint x: 34, startPoint y: 62, endPoint x: 55, endPoint y: 90, distance: 35.0
click at [34, 63] on span "Line" at bounding box center [45, 61] width 31 height 7
click at [40, 28] on input "Search" at bounding box center [45, 29] width 49 height 13
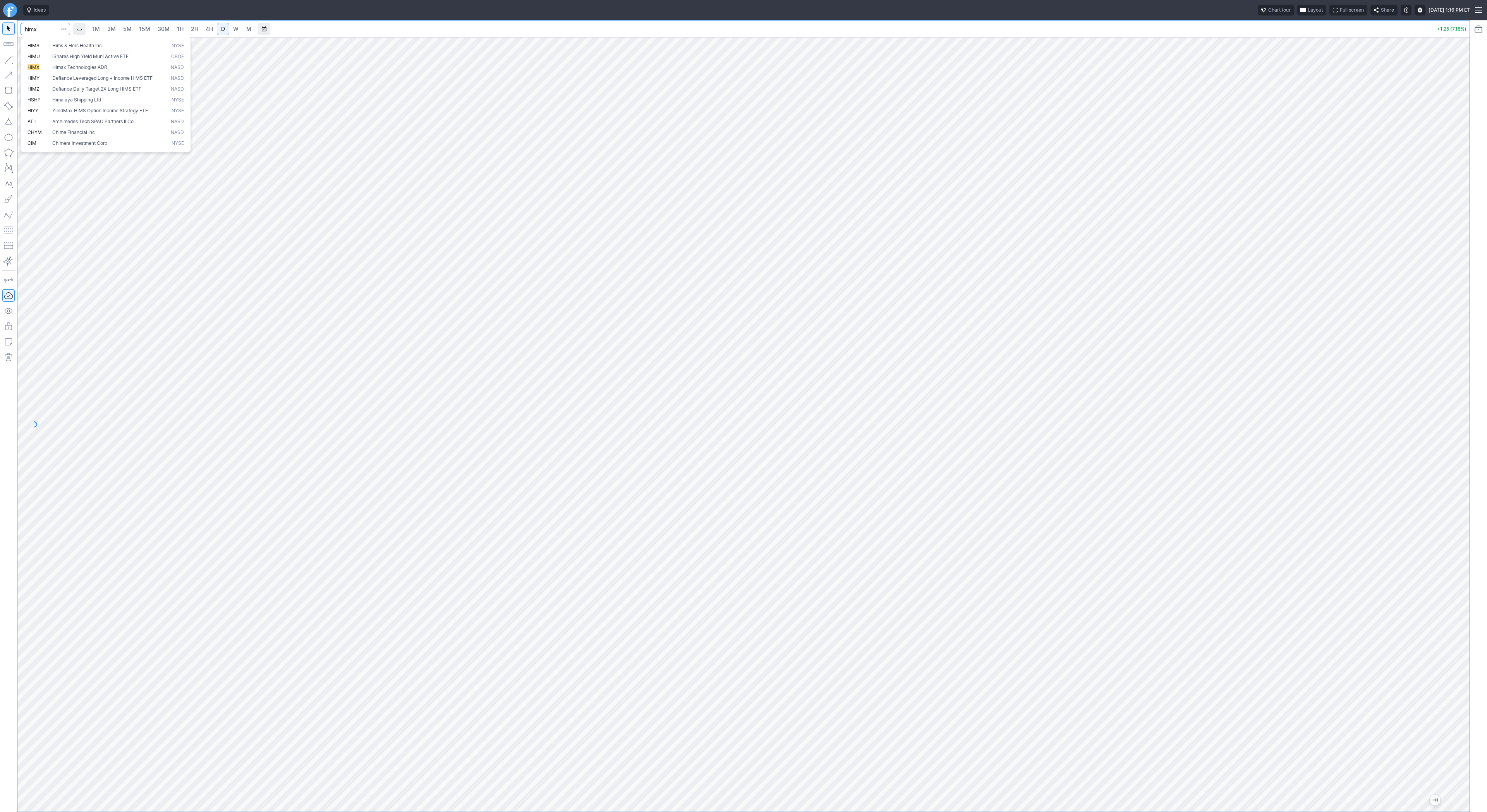
type input "himx"
click at [209, 31] on span "4H" at bounding box center [209, 28] width 7 height 7
click at [221, 32] on span "D" at bounding box center [223, 28] width 4 height 7
drag, startPoint x: 11, startPoint y: 60, endPoint x: 31, endPoint y: 94, distance: 39.4
click at [11, 62] on button "button" at bounding box center [8, 60] width 13 height 13
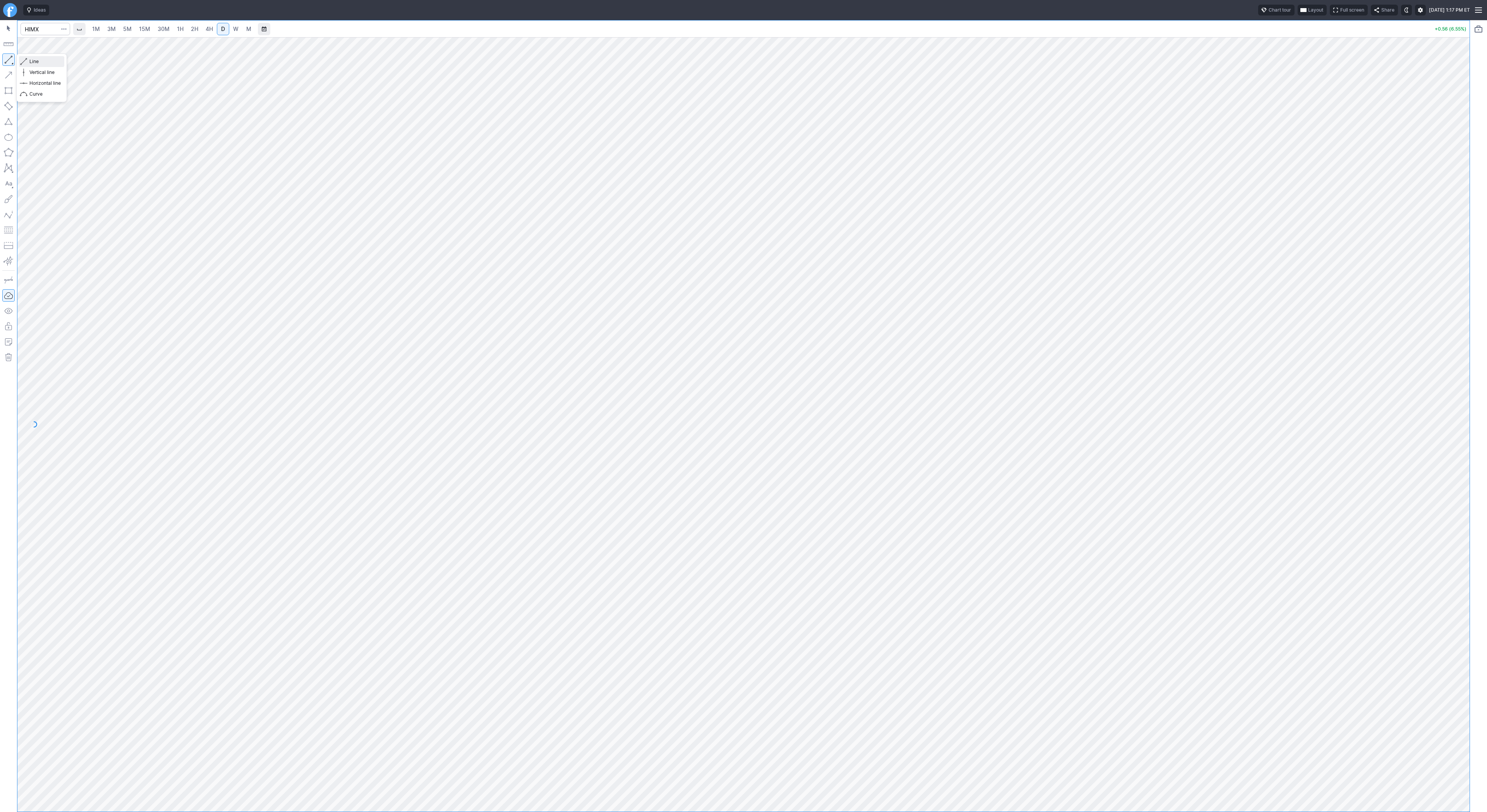
drag, startPoint x: 39, startPoint y: 61, endPoint x: 54, endPoint y: 72, distance: 18.6
click at [39, 61] on span "Line" at bounding box center [45, 61] width 31 height 7
drag, startPoint x: 11, startPoint y: 58, endPoint x: 35, endPoint y: 96, distance: 44.9
click at [23, 78] on body "Ideas Chart tour Layout Full screen Share Mon OCT 06 2025 1:17 PM ET 1M 3M 5M 1…" at bounding box center [744, 406] width 1487 height 812
drag, startPoint x: 35, startPoint y: 61, endPoint x: 43, endPoint y: 75, distance: 16.1
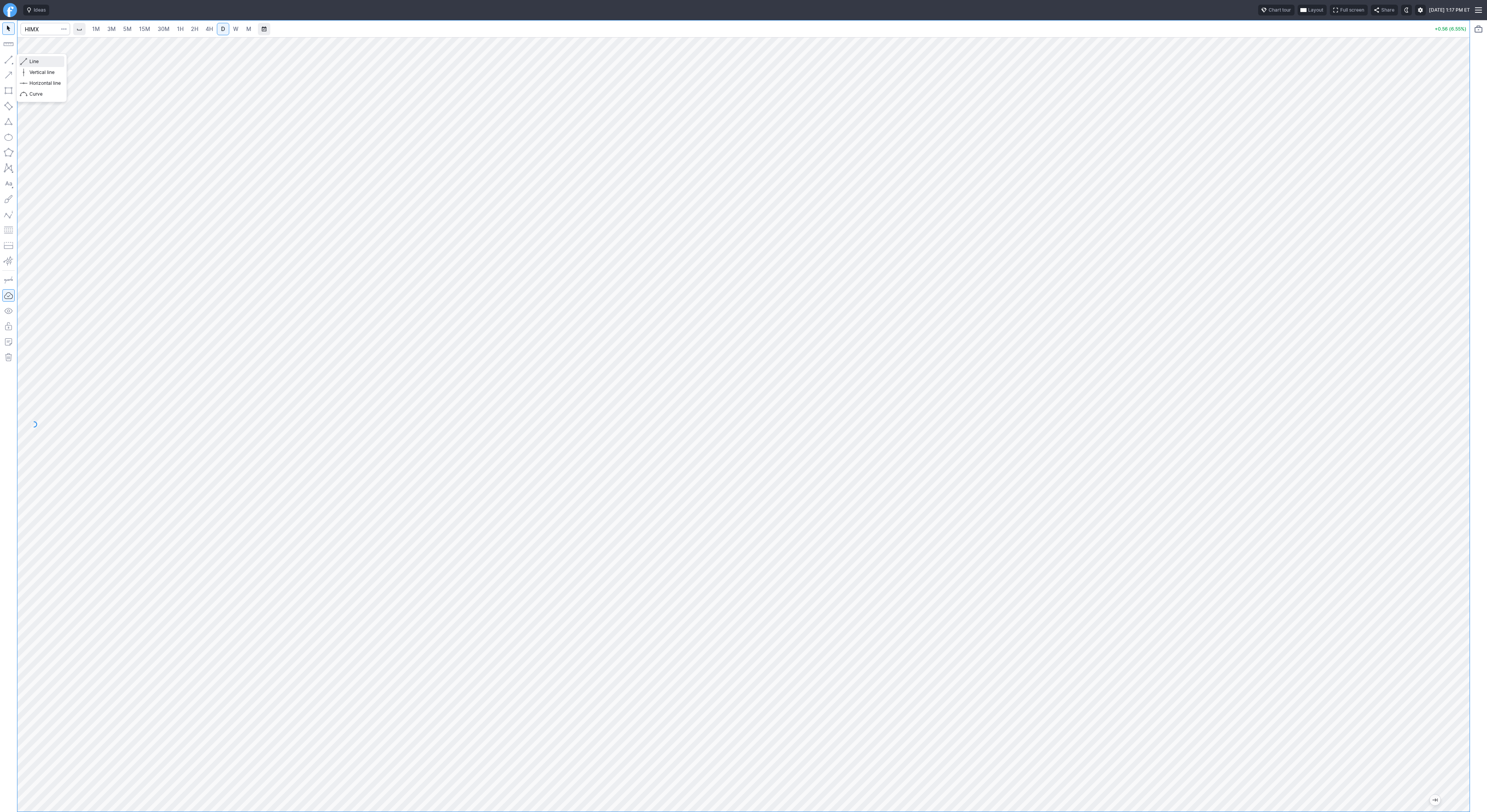
click at [37, 63] on span "Line" at bounding box center [45, 61] width 31 height 7
click at [32, 62] on span "Line" at bounding box center [45, 61] width 31 height 7
drag, startPoint x: 41, startPoint y: 62, endPoint x: 46, endPoint y: 79, distance: 17.7
click at [41, 64] on span "Line" at bounding box center [45, 61] width 31 height 7
click at [4, 57] on button "button" at bounding box center [8, 60] width 13 height 13
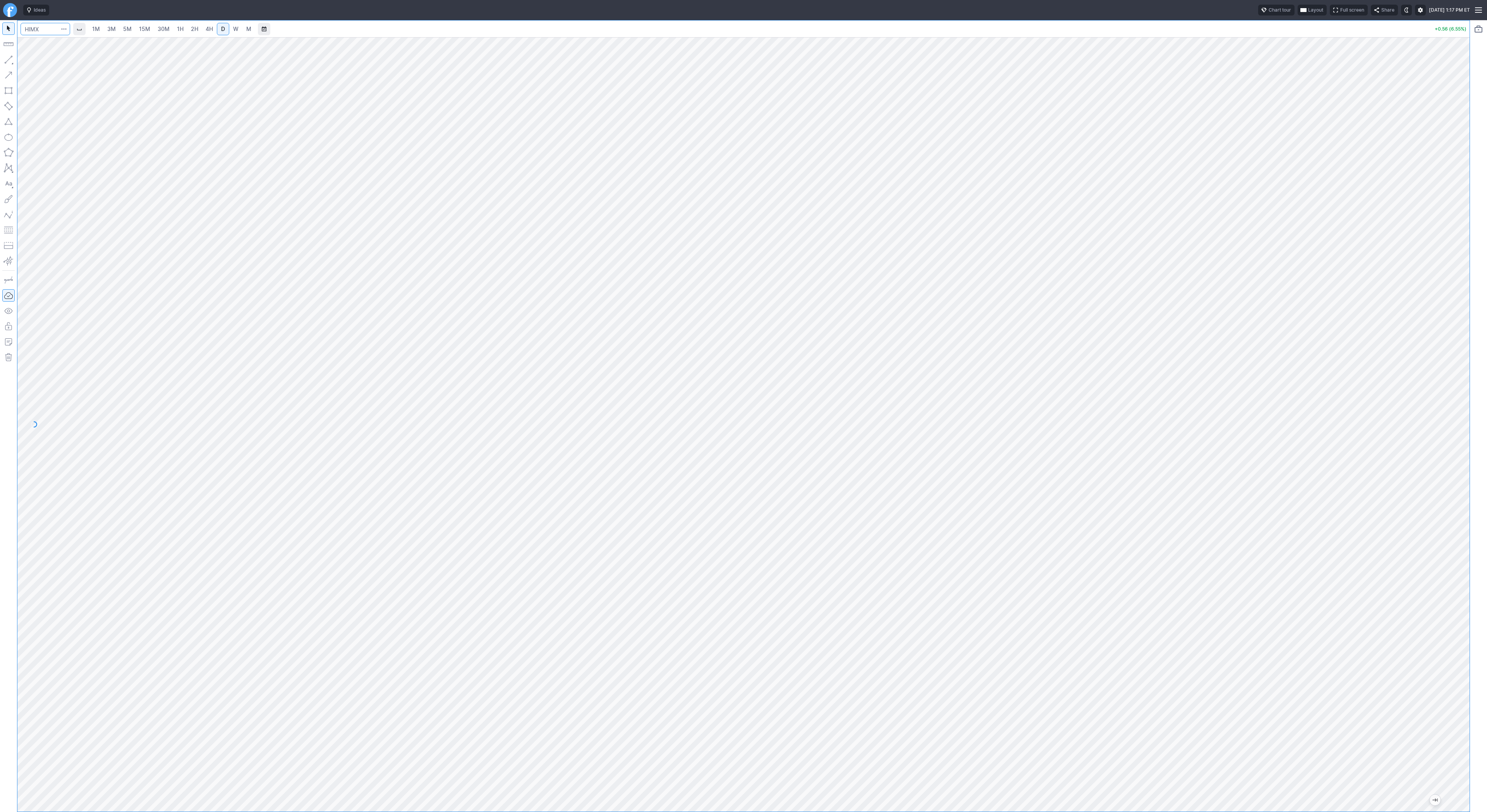
click at [40, 27] on input "Search" at bounding box center [45, 29] width 49 height 13
type input "ampx"
click at [54, 24] on input "Search" at bounding box center [45, 29] width 49 height 13
type input "apld"
click at [4, 60] on button "button" at bounding box center [8, 60] width 13 height 13
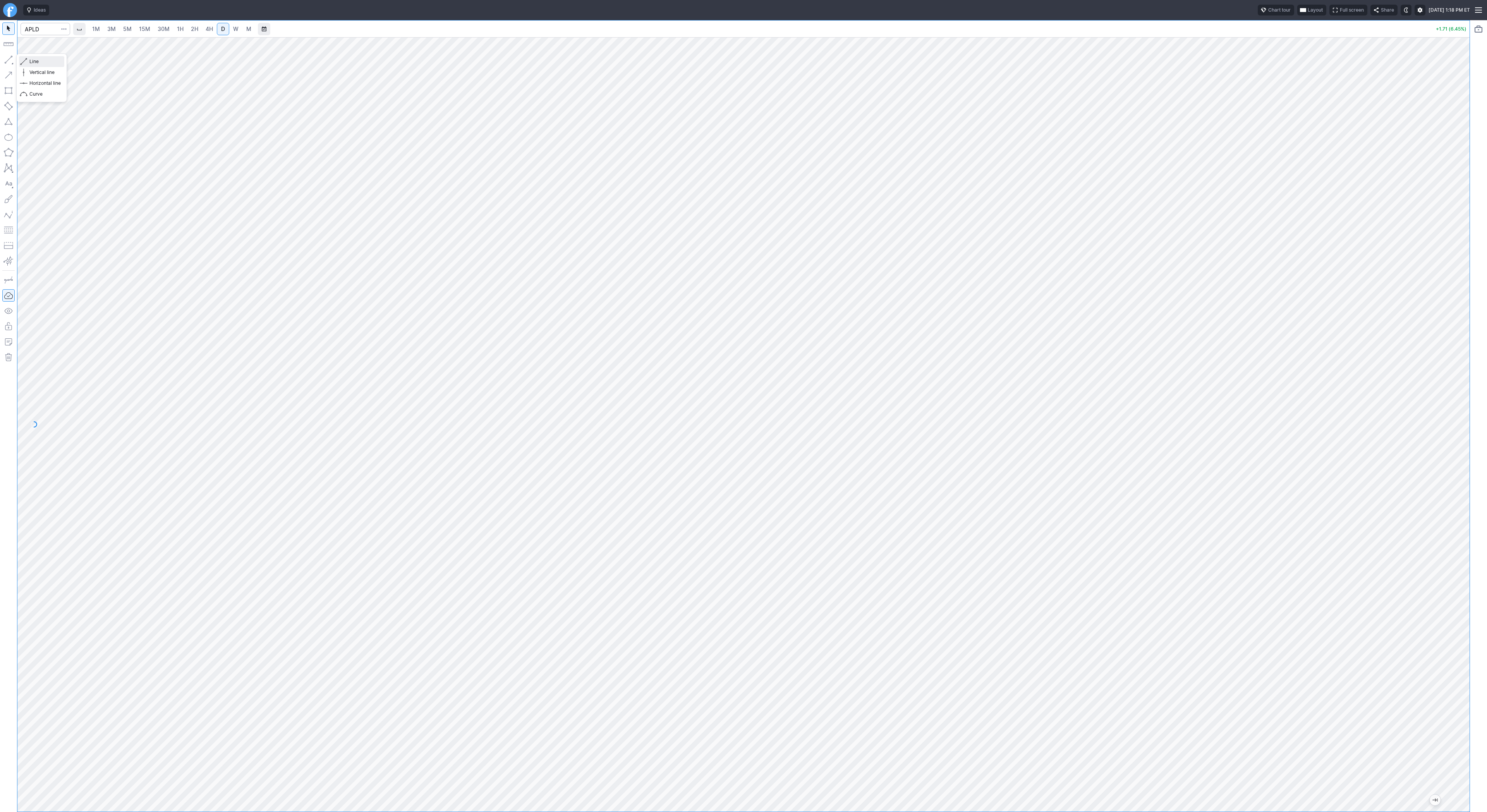
click at [31, 60] on span "Line" at bounding box center [45, 61] width 31 height 7
drag, startPoint x: 4, startPoint y: 58, endPoint x: 15, endPoint y: 78, distance: 22.8
click at [5, 60] on button "button" at bounding box center [8, 60] width 13 height 13
drag, startPoint x: 6, startPoint y: 58, endPoint x: 9, endPoint y: 80, distance: 22.2
click at [6, 61] on button "button" at bounding box center [8, 60] width 13 height 13
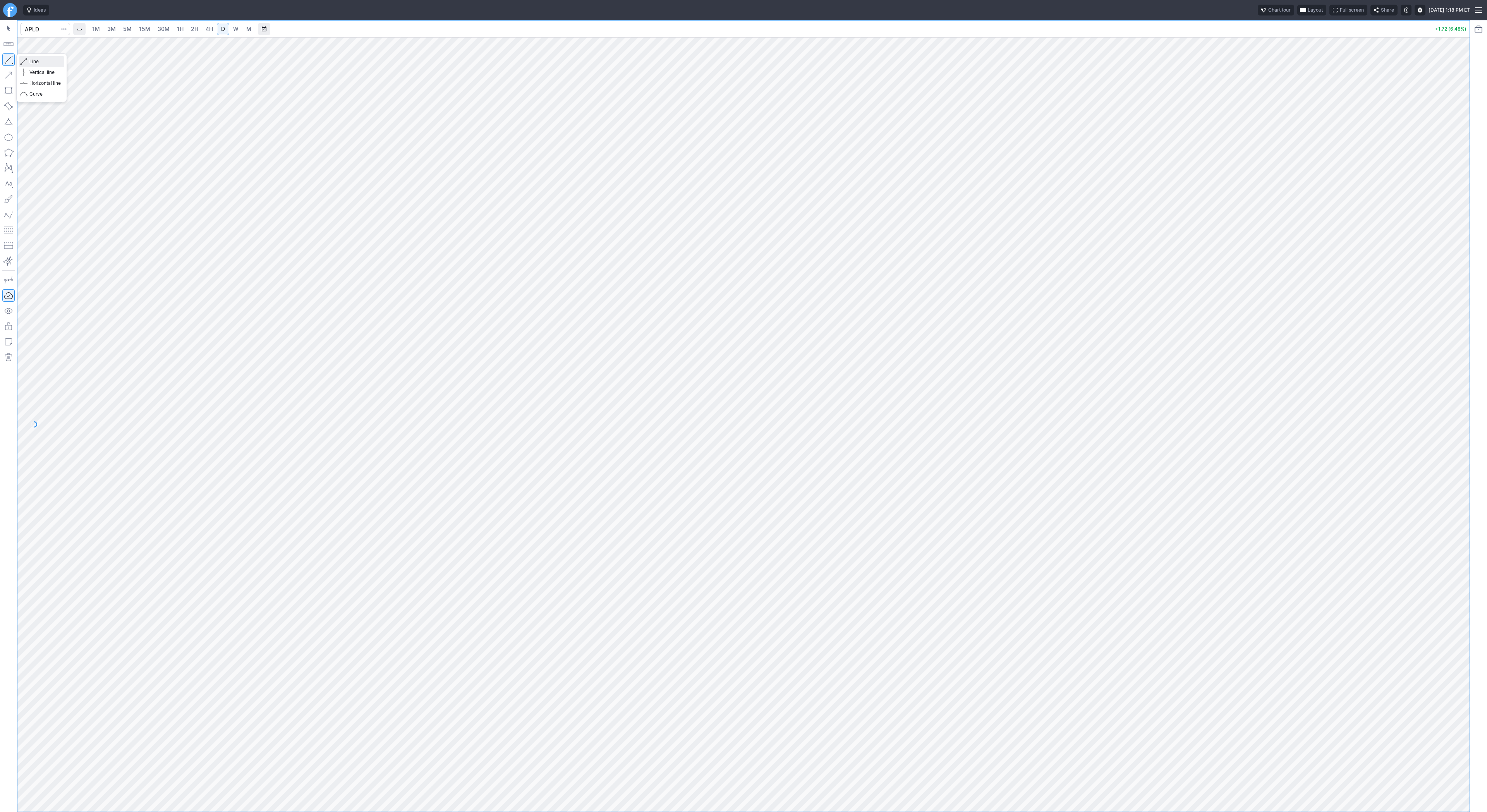
drag, startPoint x: 45, startPoint y: 63, endPoint x: 49, endPoint y: 75, distance: 12.6
click at [45, 65] on span "Line" at bounding box center [45, 61] width 31 height 7
click at [11, 65] on button "button" at bounding box center [8, 60] width 13 height 13
click at [40, 26] on input "Search" at bounding box center [45, 29] width 49 height 13
type input "rr"
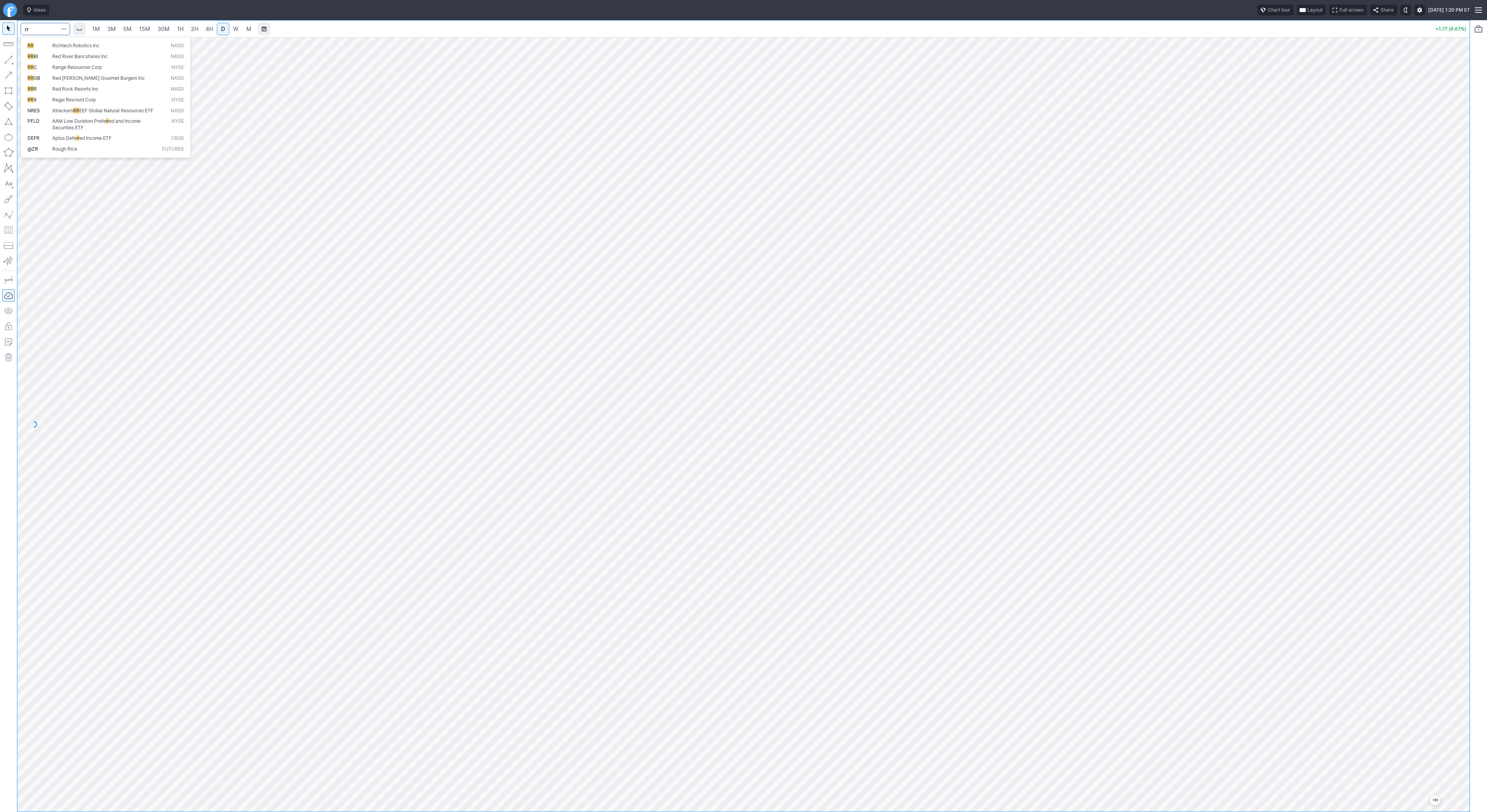
click at [68, 47] on span "Richtech Robotics Inc" at bounding box center [75, 46] width 47 height 6
drag, startPoint x: 31, startPoint y: 62, endPoint x: 39, endPoint y: 79, distance: 18.8
click at [31, 62] on span "Line" at bounding box center [45, 61] width 31 height 7
click at [46, 28] on input "Search" at bounding box center [45, 29] width 49 height 13
type input "wrd"
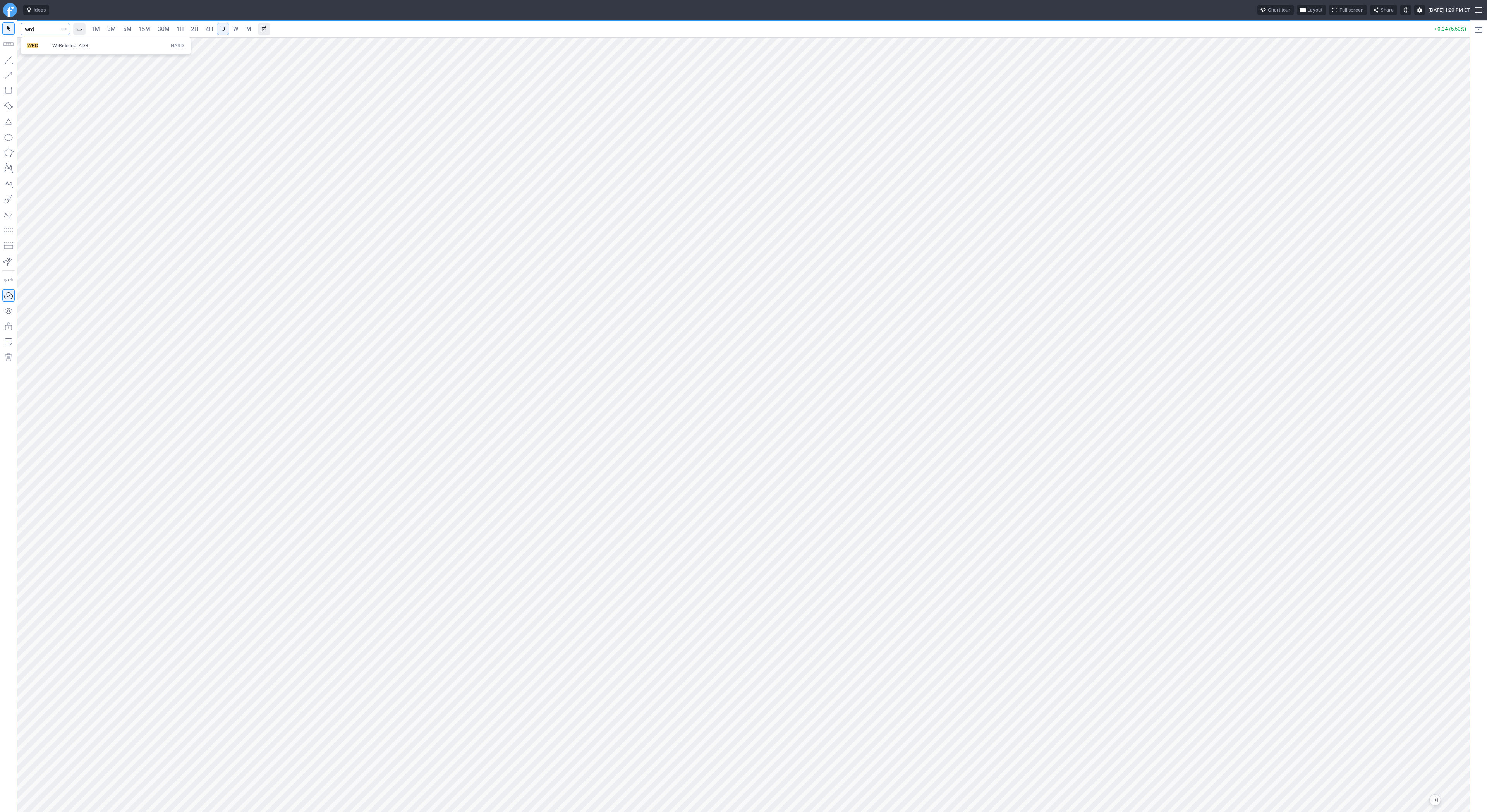
click at [63, 46] on span "WeRide Inc. ADR" at bounding box center [70, 46] width 36 height 6
click at [203, 28] on link "4H" at bounding box center [209, 29] width 14 height 13
click at [196, 32] on span "2H" at bounding box center [195, 28] width 7 height 7
drag, startPoint x: 7, startPoint y: 61, endPoint x: 8, endPoint y: 68, distance: 7.1
click at [7, 62] on button "button" at bounding box center [8, 60] width 13 height 13
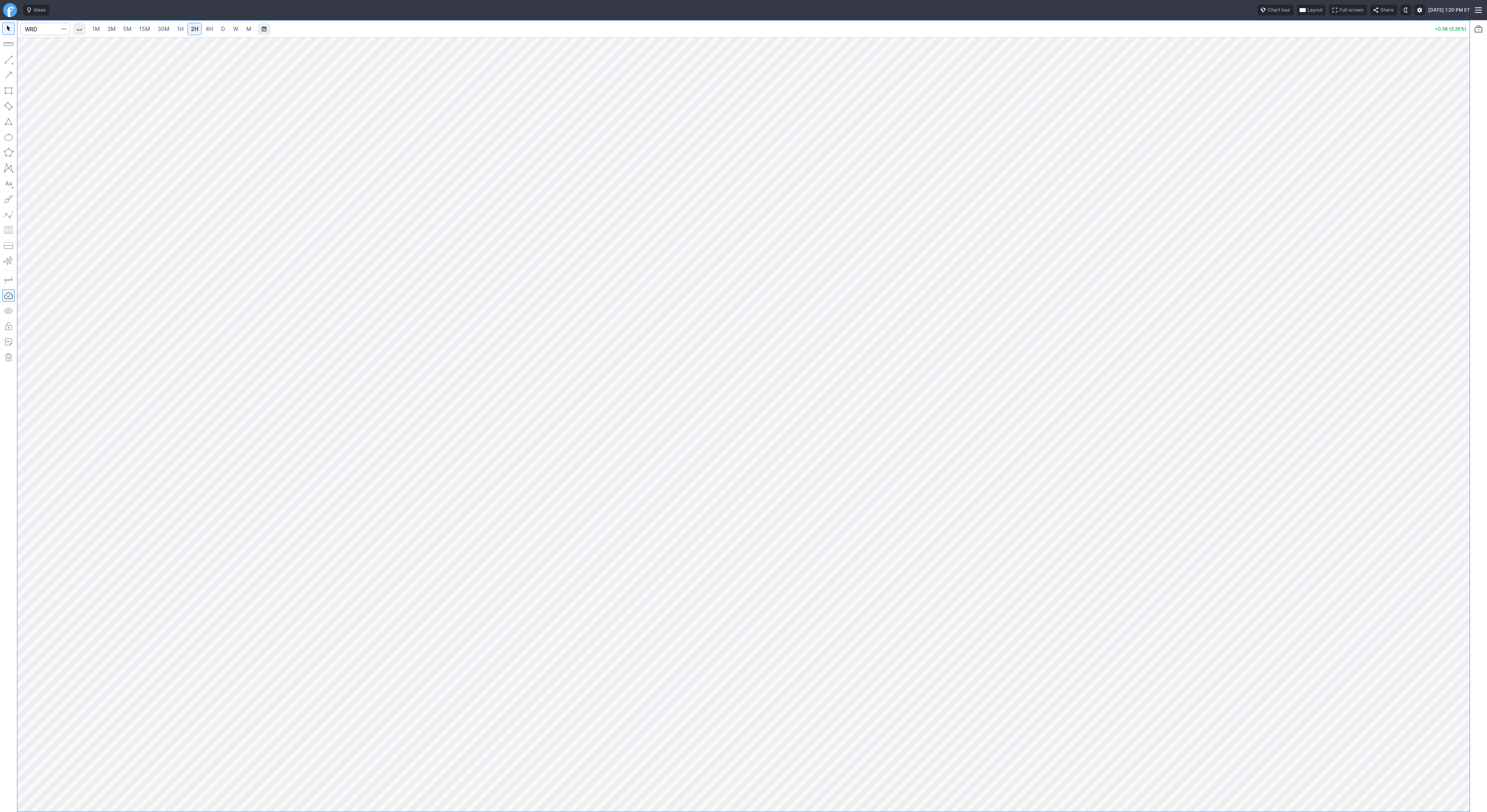
click at [9, 58] on button "button" at bounding box center [8, 60] width 13 height 13
click at [49, 62] on span "Line" at bounding box center [45, 61] width 31 height 7
drag, startPoint x: 7, startPoint y: 56, endPoint x: 19, endPoint y: 71, distance: 19.2
click at [7, 58] on button "button" at bounding box center [8, 60] width 13 height 13
click at [7, 56] on button "button" at bounding box center [8, 60] width 13 height 13
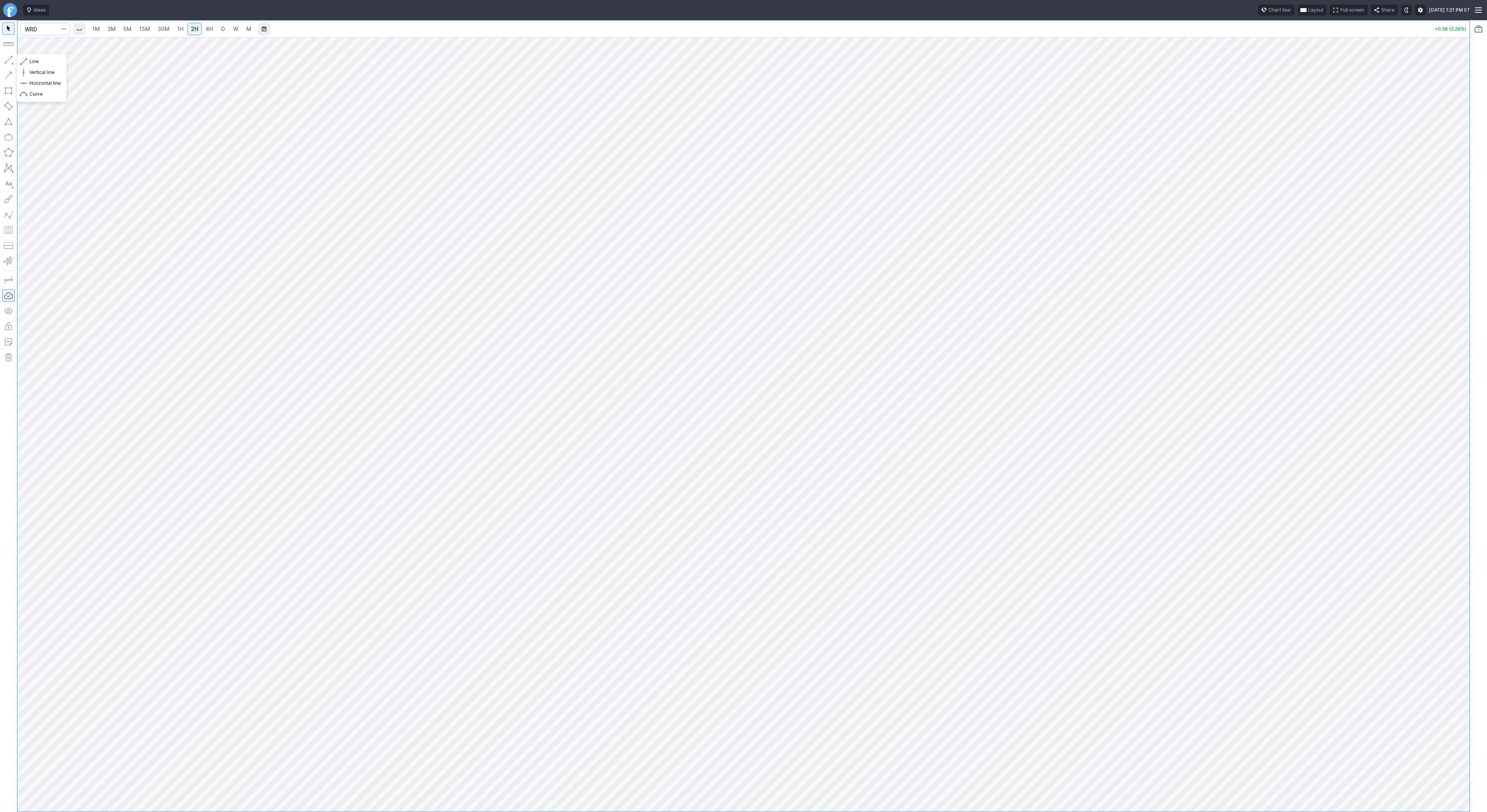
click at [6, 60] on button "button" at bounding box center [8, 60] width 13 height 13
drag, startPoint x: 36, startPoint y: 61, endPoint x: 44, endPoint y: 81, distance: 21.5
click at [36, 61] on span "Line" at bounding box center [45, 61] width 31 height 7
drag, startPoint x: 27, startPoint y: 61, endPoint x: 40, endPoint y: 76, distance: 19.8
click at [28, 63] on button "Line" at bounding box center [41, 61] width 46 height 11
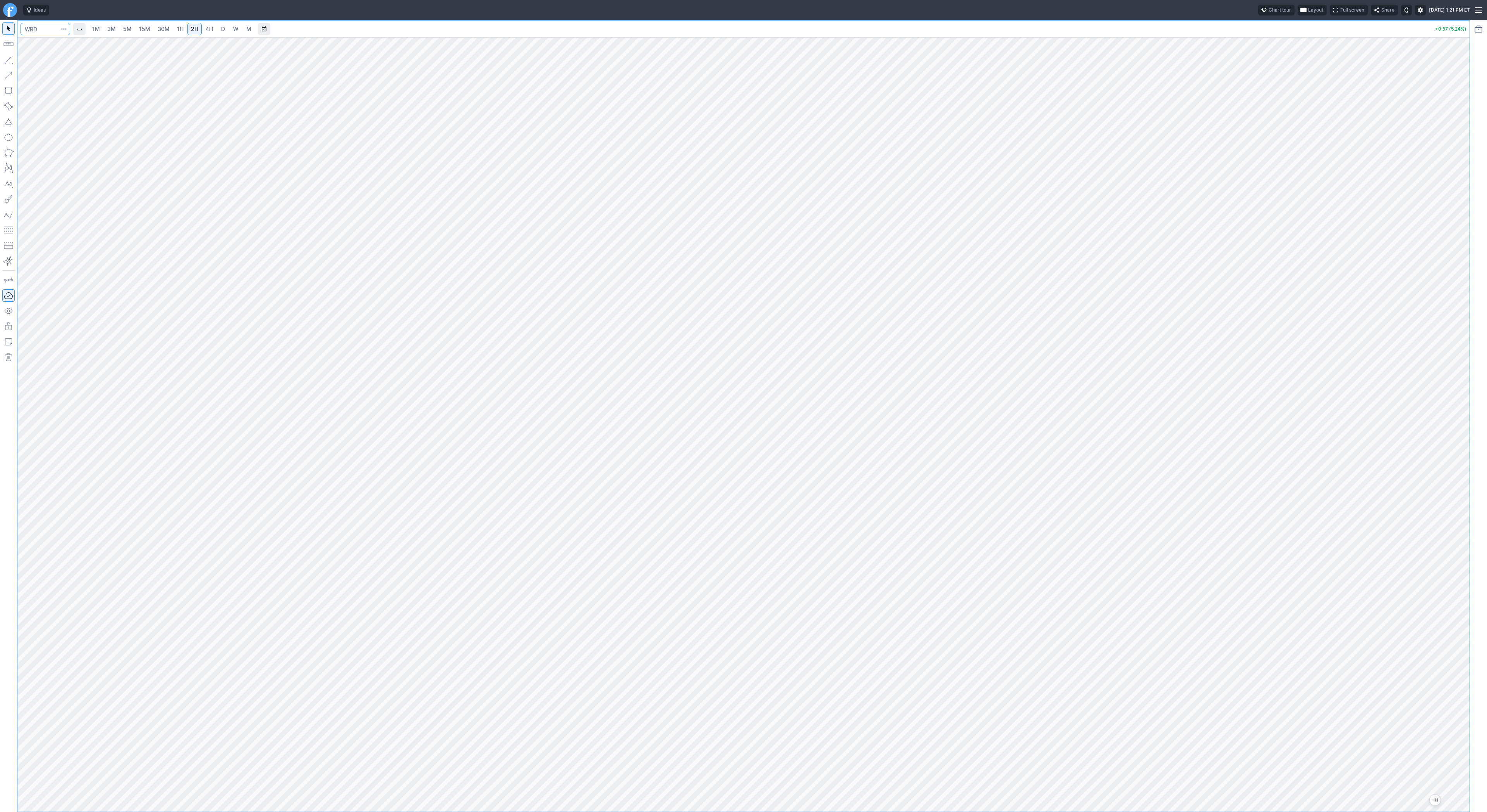
click at [44, 24] on input "Search" at bounding box center [45, 29] width 49 height 13
type input "pgy"
click at [167, 31] on span "30M" at bounding box center [164, 28] width 12 height 7
click at [220, 31] on span "D" at bounding box center [223, 29] width 5 height 7
click at [197, 25] on link "2H" at bounding box center [194, 29] width 14 height 13
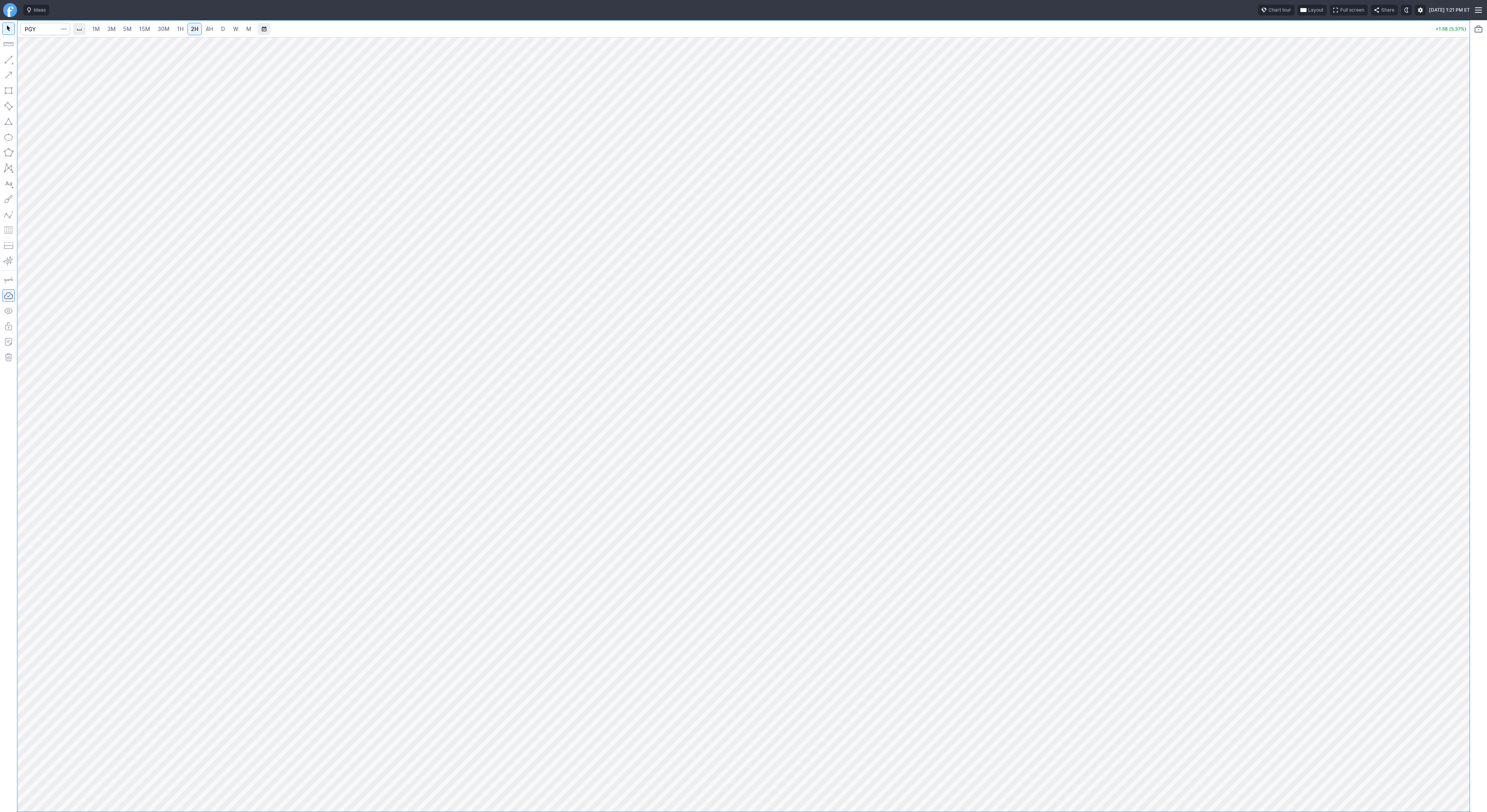
click at [213, 28] on link "4H" at bounding box center [209, 29] width 14 height 13
click at [229, 29] on link "W" at bounding box center [235, 29] width 13 height 13
click at [220, 31] on span "D" at bounding box center [223, 29] width 5 height 7
click at [197, 32] on link "2H" at bounding box center [194, 29] width 14 height 13
click at [173, 29] on link "1H" at bounding box center [180, 29] width 13 height 13
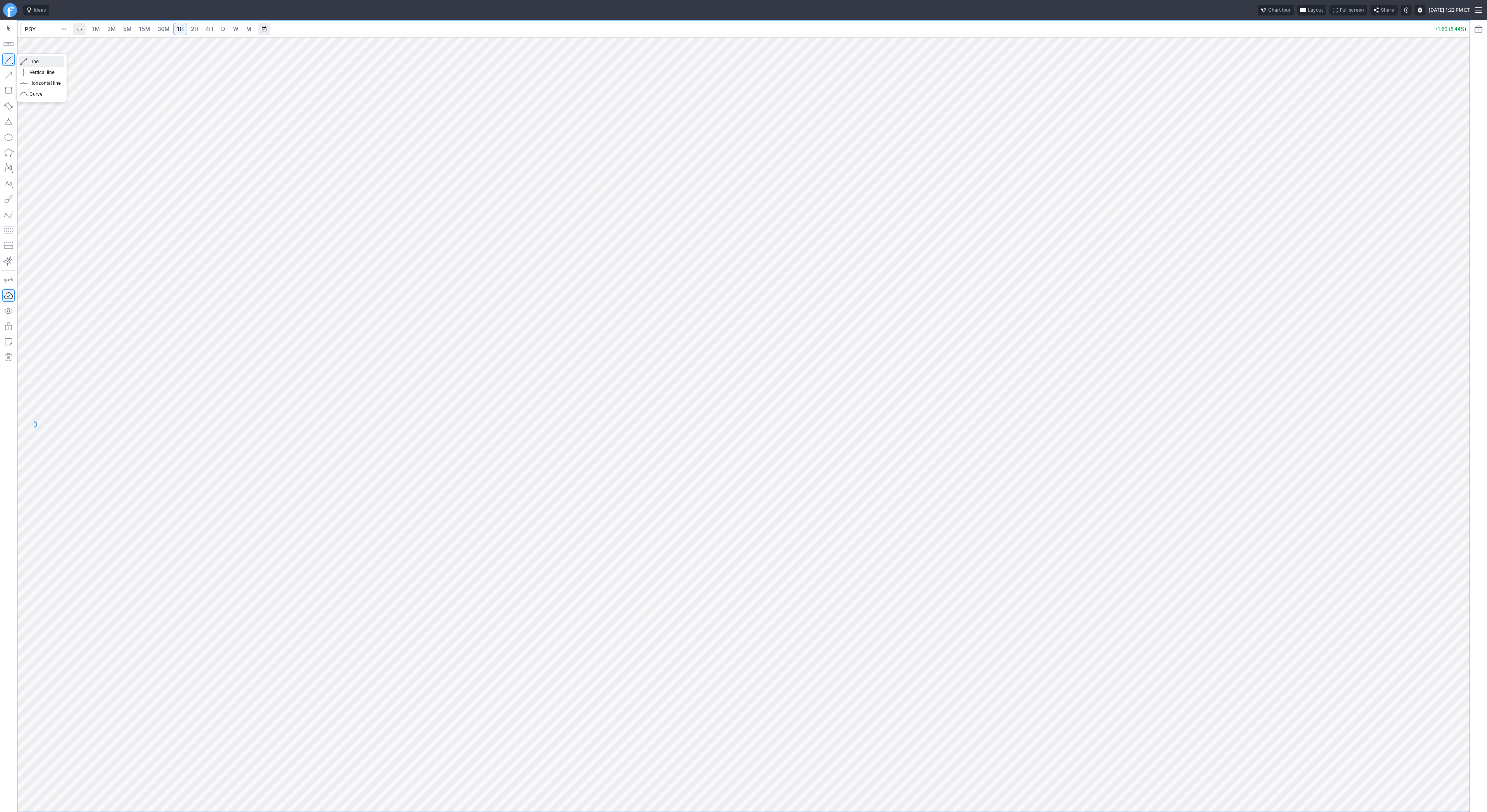
click at [31, 62] on span "Line" at bounding box center [45, 61] width 31 height 7
click at [50, 60] on span "Line" at bounding box center [45, 61] width 31 height 7
drag, startPoint x: 7, startPoint y: 59, endPoint x: 25, endPoint y: 82, distance: 29.2
click at [7, 61] on button "button" at bounding box center [8, 60] width 13 height 13
click at [34, 63] on span "Line" at bounding box center [45, 61] width 31 height 7
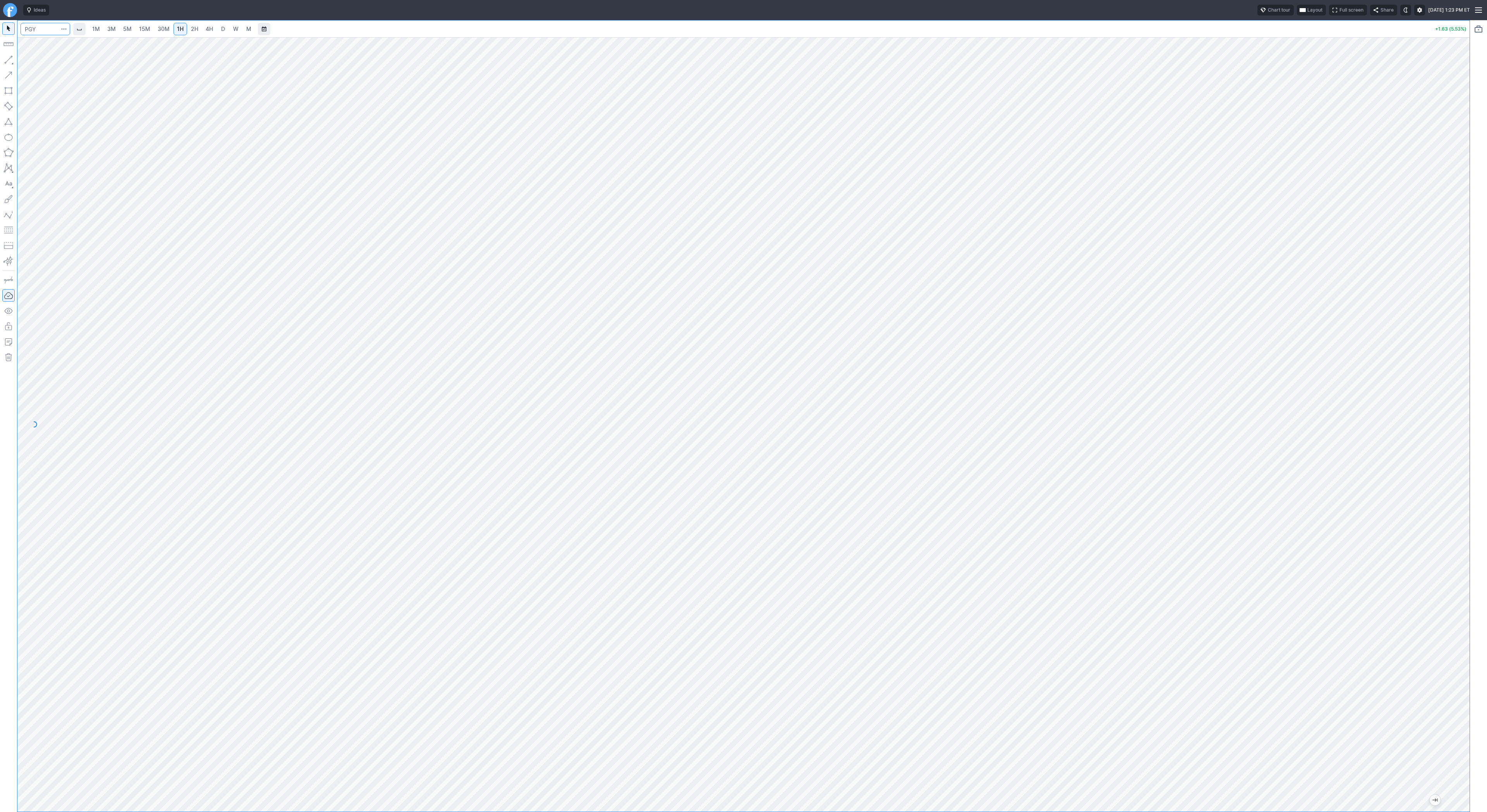
click at [40, 32] on input "Search" at bounding box center [45, 29] width 49 height 13
type input "fcel"
click at [213, 29] on link "4H" at bounding box center [209, 29] width 14 height 13
click at [36, 28] on input "Search" at bounding box center [45, 29] width 49 height 13
type input "twlo"
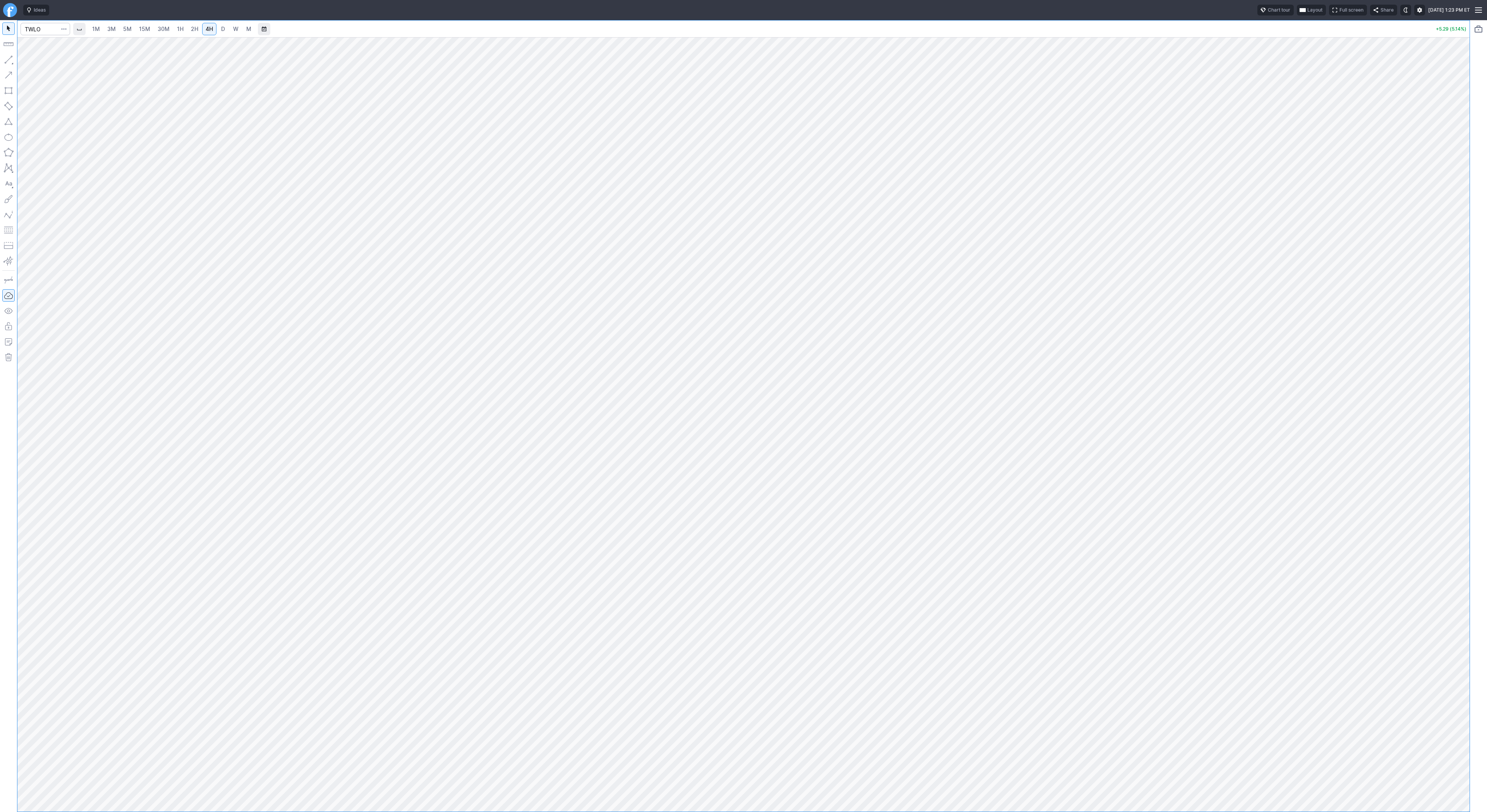
click at [221, 29] on span "D" at bounding box center [223, 28] width 4 height 7
click at [30, 61] on span "Line" at bounding box center [45, 61] width 31 height 7
drag, startPoint x: 6, startPoint y: 54, endPoint x: 8, endPoint y: 63, distance: 9.2
click at [6, 55] on button "button" at bounding box center [8, 60] width 13 height 13
drag, startPoint x: 37, startPoint y: 61, endPoint x: 50, endPoint y: 75, distance: 19.1
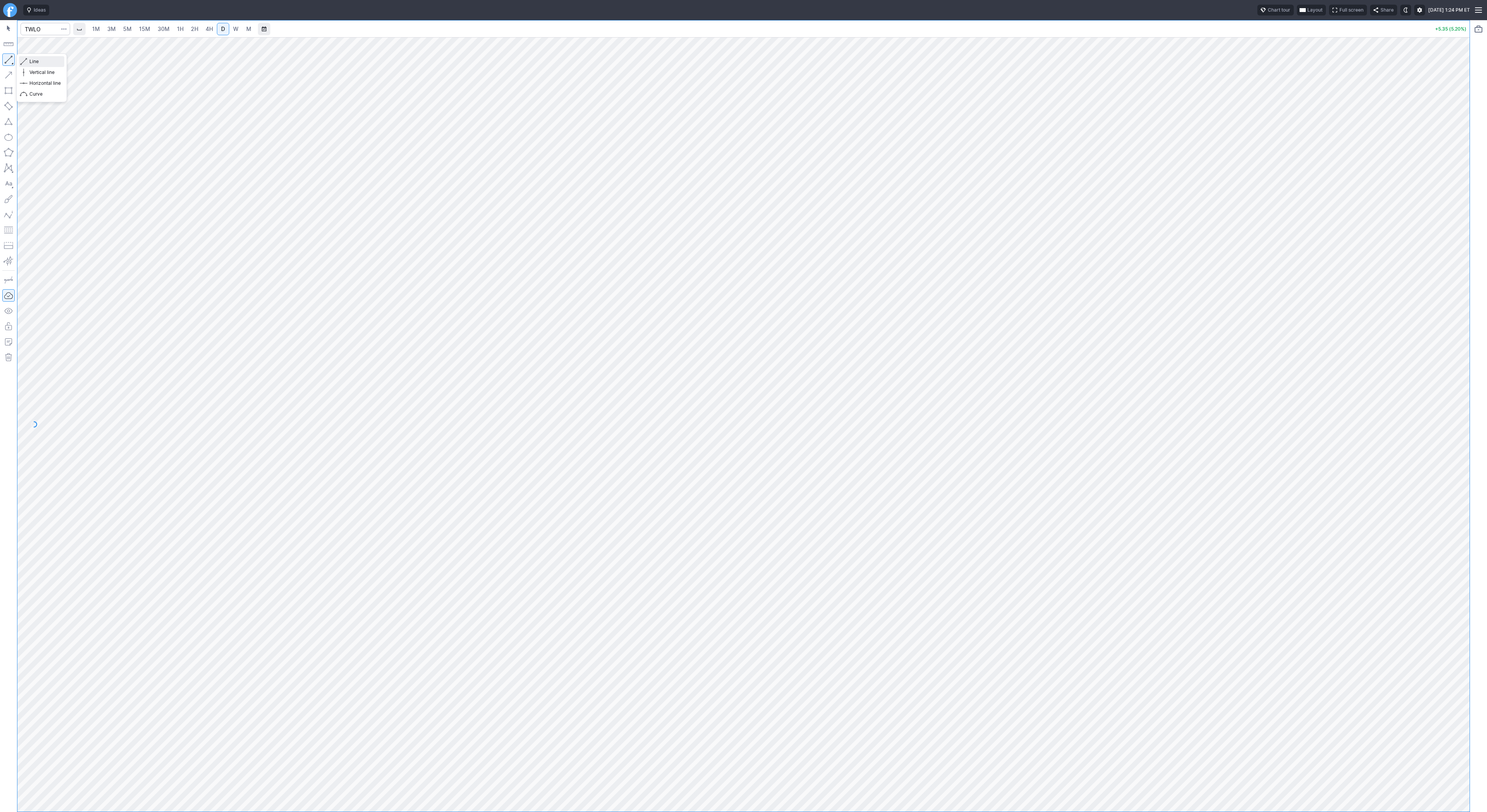
click at [37, 61] on span "Line" at bounding box center [45, 61] width 31 height 7
click at [33, 32] on input "Search" at bounding box center [45, 29] width 49 height 13
type input "rgti"
click at [208, 28] on span "4H" at bounding box center [209, 28] width 7 height 7
drag, startPoint x: 30, startPoint y: 59, endPoint x: 42, endPoint y: 75, distance: 20.0
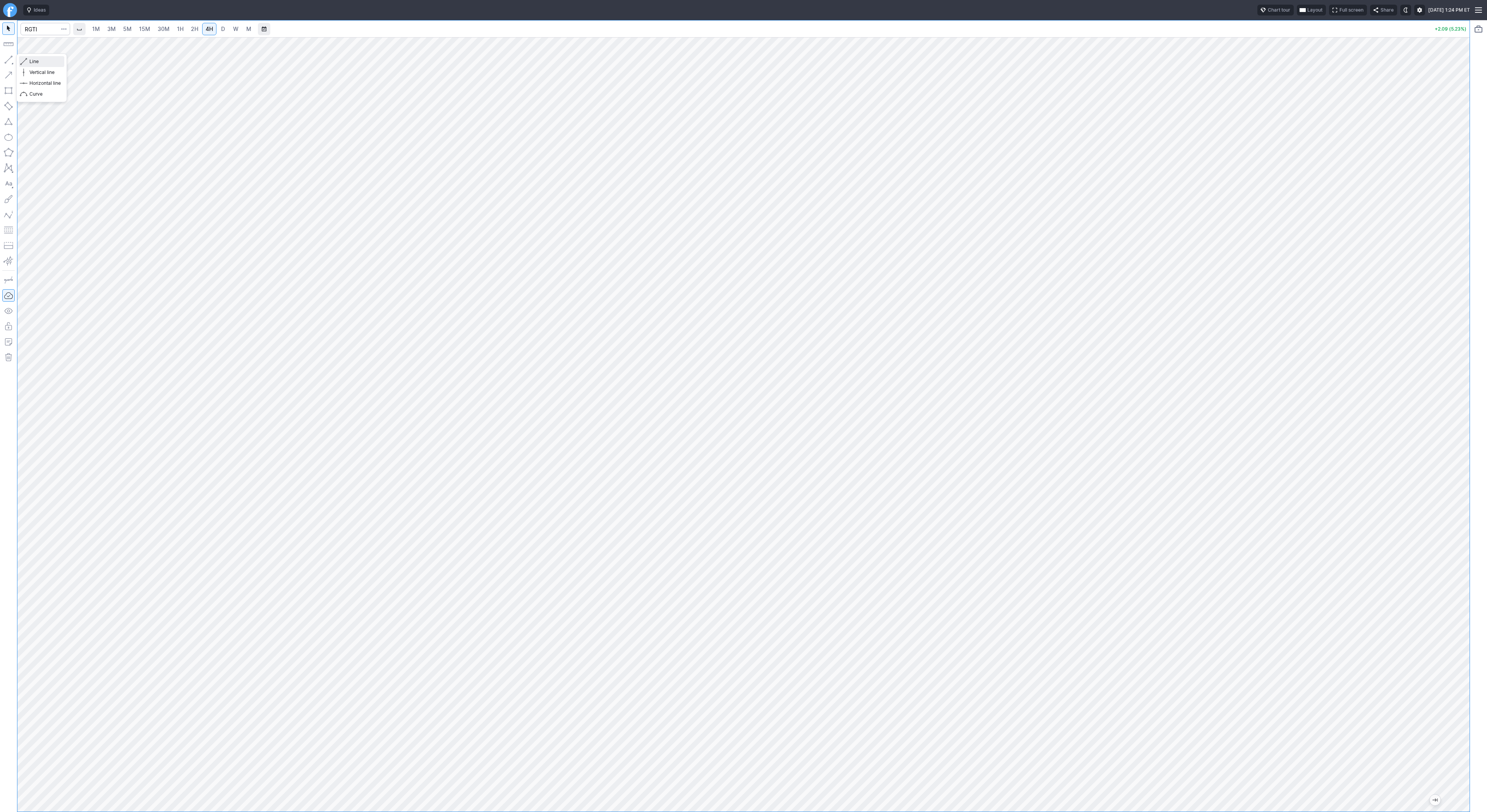
click at [30, 60] on span "Line" at bounding box center [45, 61] width 31 height 7
drag, startPoint x: 7, startPoint y: 58, endPoint x: 6, endPoint y: 62, distance: 4.1
click at [6, 62] on button "button" at bounding box center [8, 60] width 13 height 13
drag, startPoint x: 5, startPoint y: 58, endPoint x: 10, endPoint y: 113, distance: 55.2
click at [4, 61] on button "button" at bounding box center [8, 60] width 13 height 13
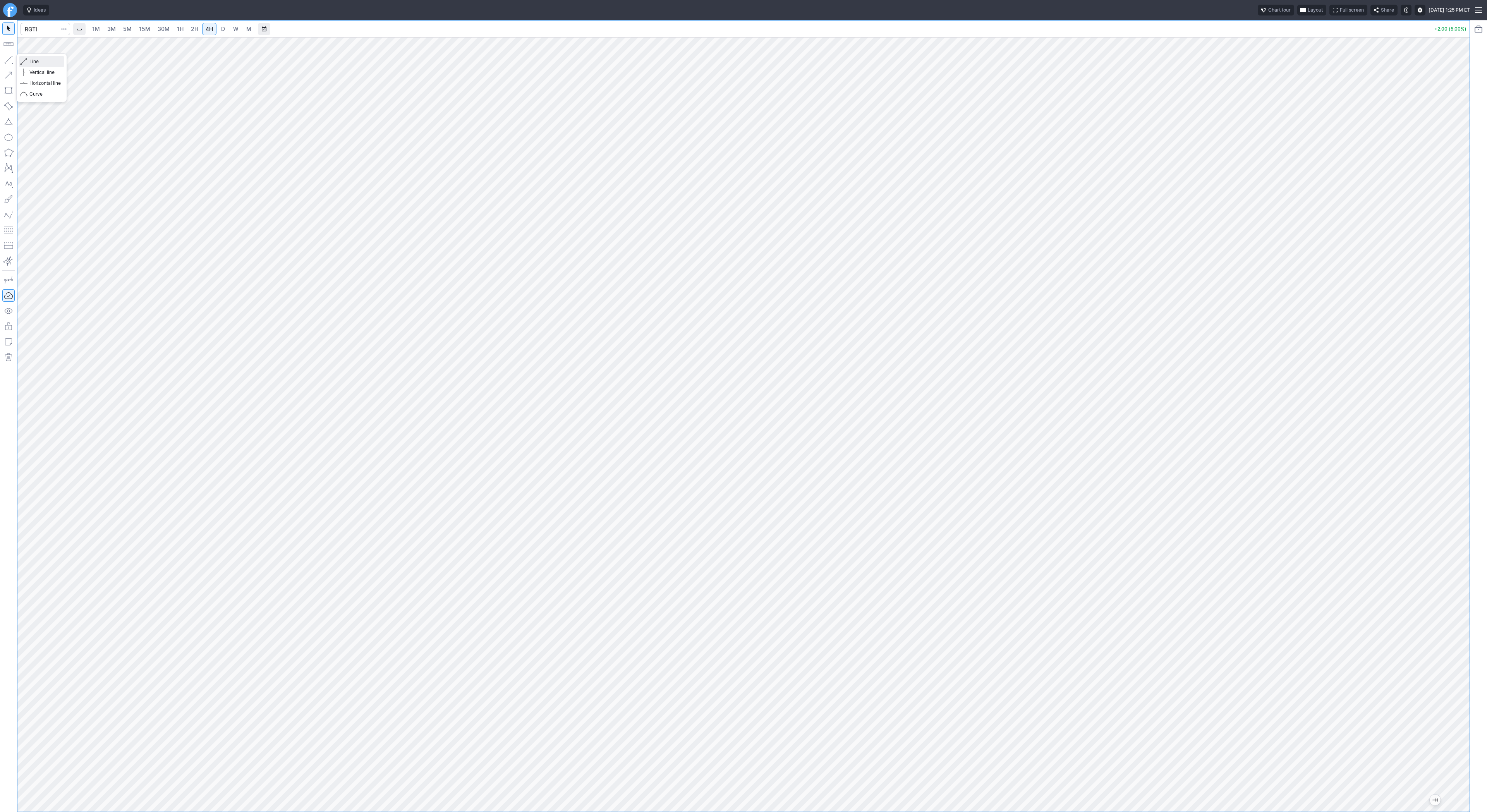
drag, startPoint x: 36, startPoint y: 61, endPoint x: 55, endPoint y: 90, distance: 34.7
click at [35, 61] on span "Line" at bounding box center [45, 61] width 31 height 7
click at [37, 28] on input "Search" at bounding box center [45, 29] width 49 height 13
type input "soun"
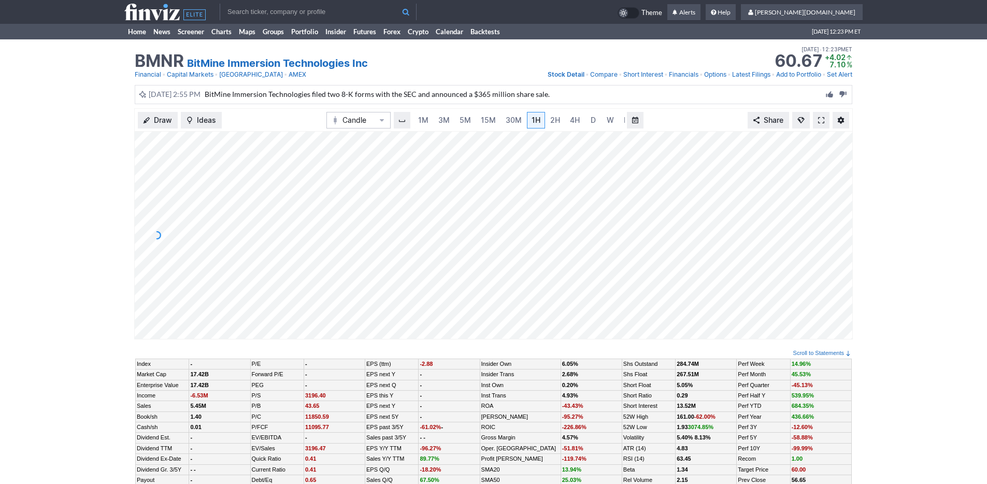
scroll to position [0, 10]
click at [452, 118] on span "5M" at bounding box center [454, 120] width 11 height 9
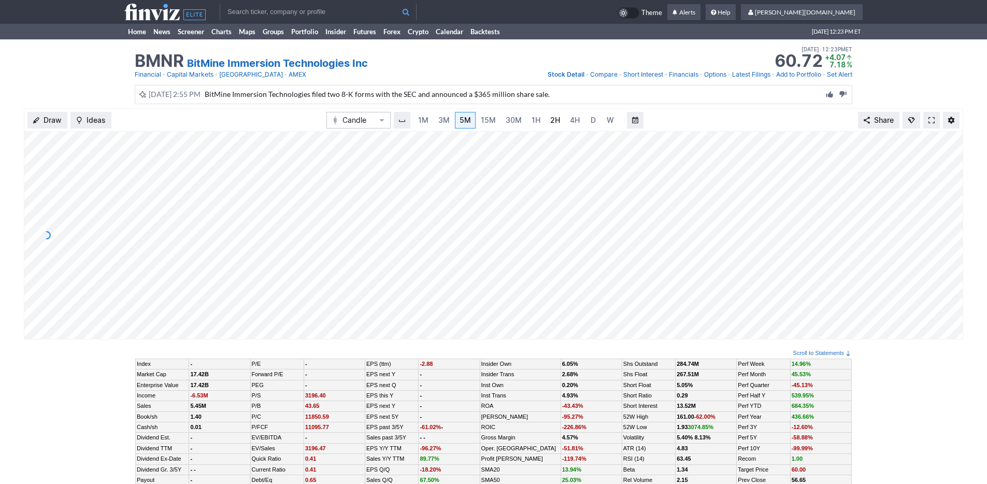
click at [546, 121] on link "2H" at bounding box center [555, 120] width 19 height 17
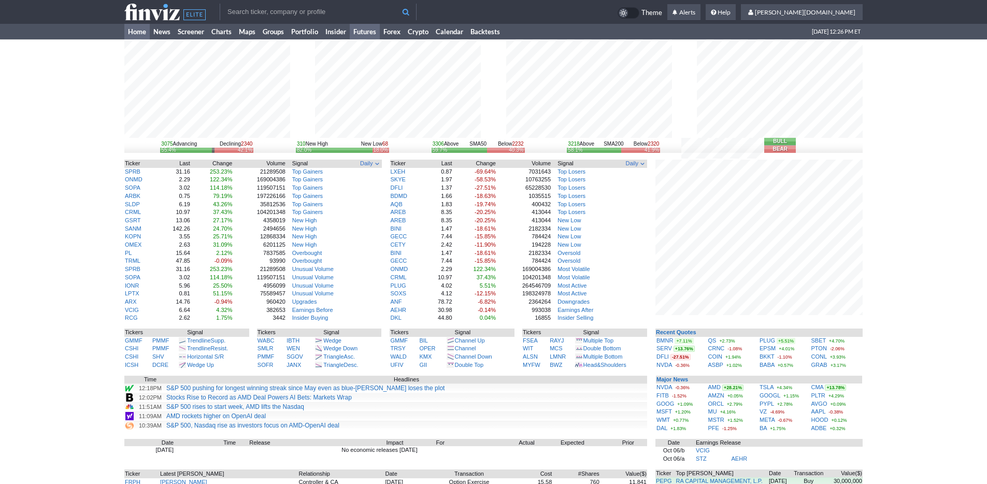
click at [367, 29] on link "Futures" at bounding box center [365, 32] width 30 height 16
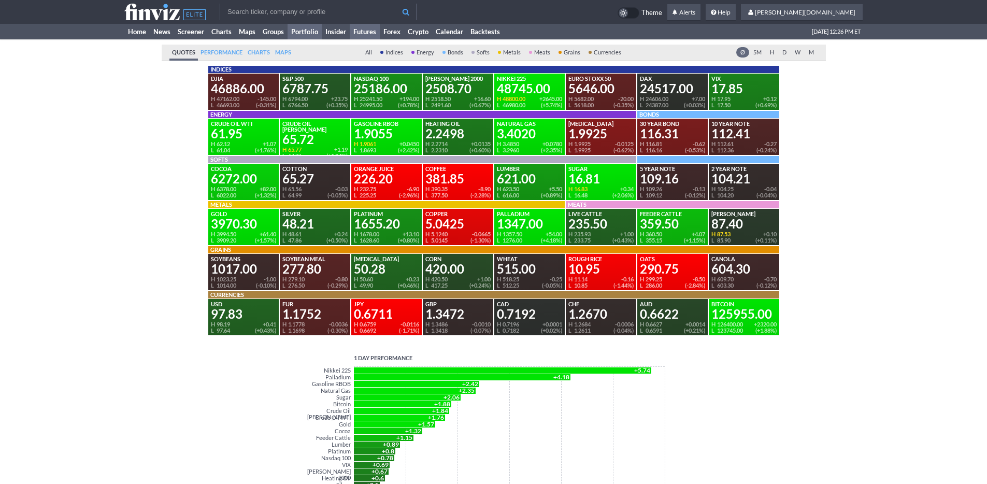
click at [319, 36] on link "Portfolio" at bounding box center [305, 32] width 34 height 16
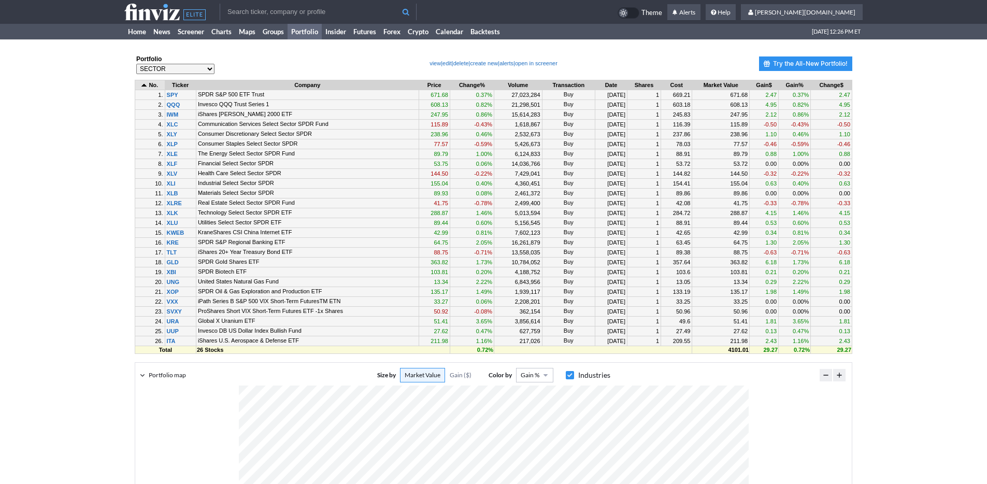
click at [157, 69] on select "Create new portfolio SECTOR Large Med small ETF S_ETF BETF CHINA BIT PS1 TREND …" at bounding box center [175, 69] width 78 height 10
select select "1000742495"
click at [136, 64] on select "Create new portfolio SECTOR Large Med small ETF S_ETF BETF CHINA BIT PS1 TREND …" at bounding box center [175, 69] width 78 height 10
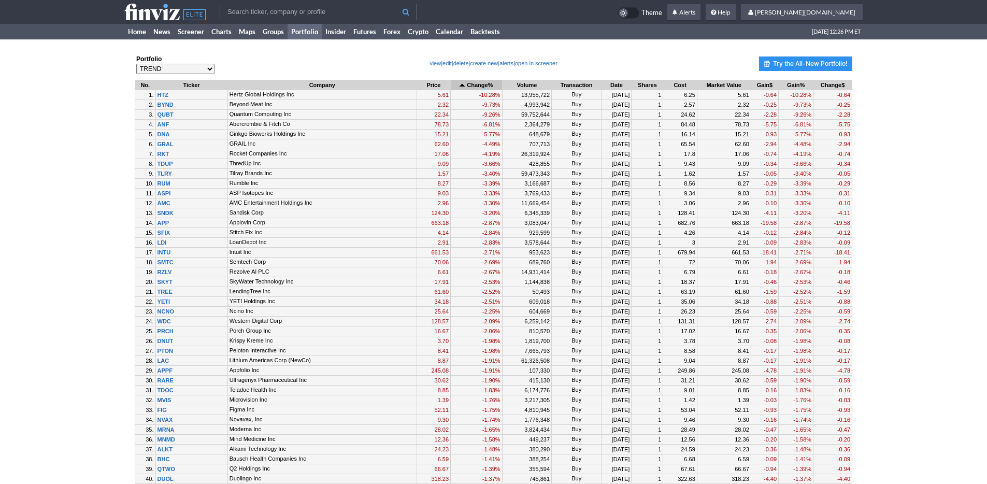
click at [451, 85] on td "Change%" at bounding box center [476, 84] width 51 height 9
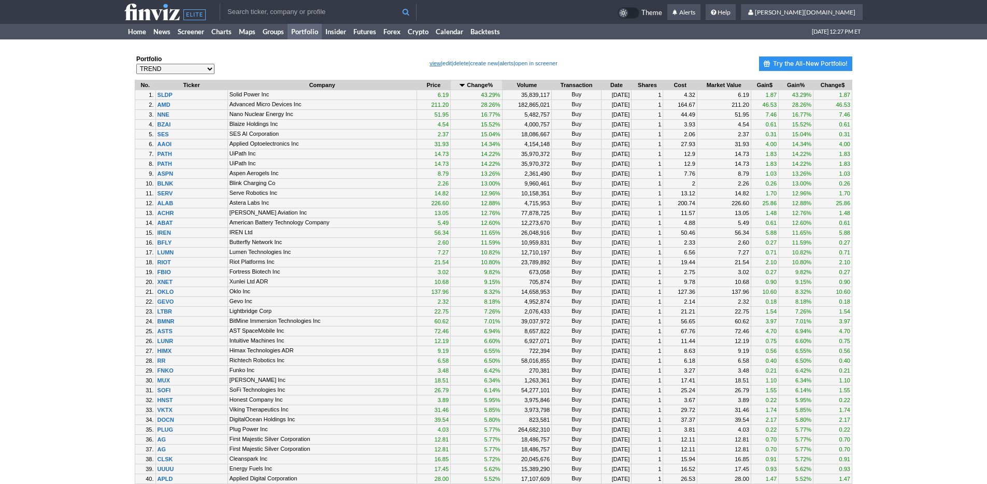
click at [430, 66] on link "view" at bounding box center [435, 63] width 11 height 6
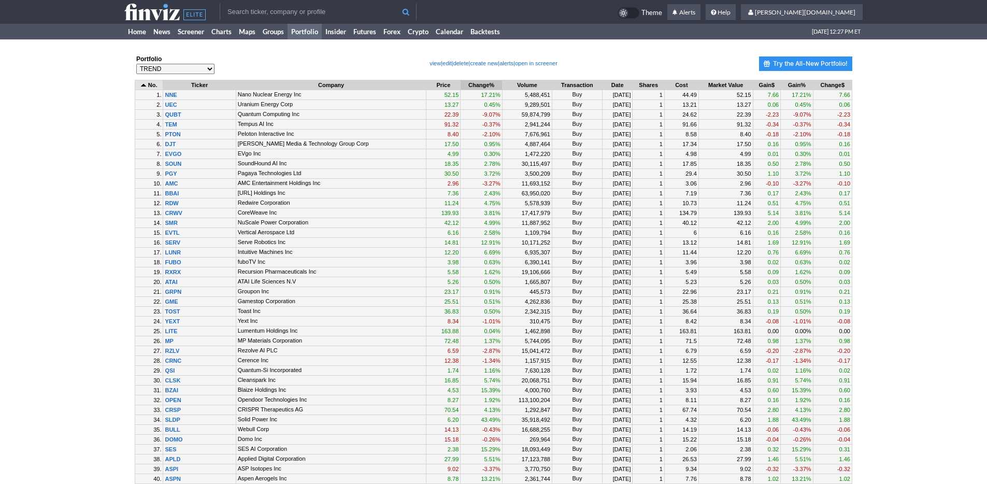
click at [461, 85] on td "Change%" at bounding box center [481, 84] width 41 height 9
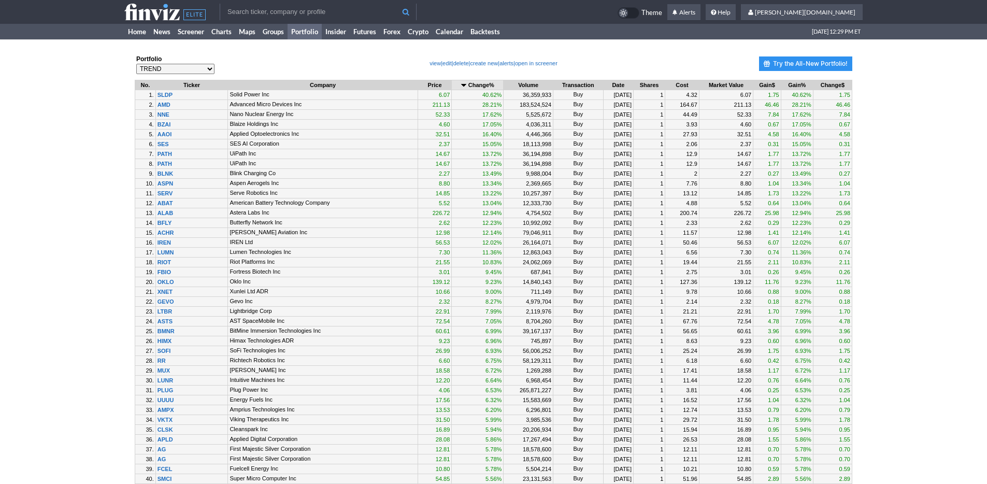
click at [443, 65] on link "edit" at bounding box center [447, 63] width 9 height 6
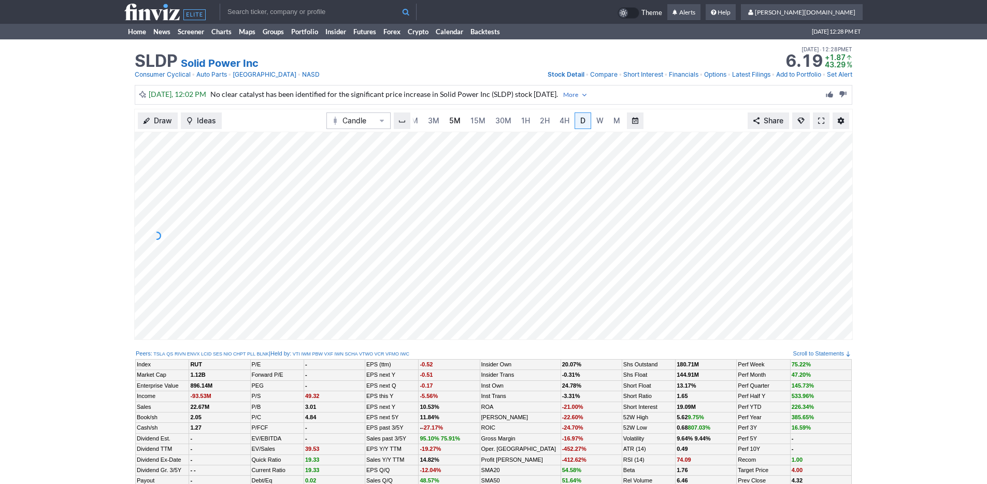
click at [445, 119] on link "5M" at bounding box center [455, 120] width 21 height 17
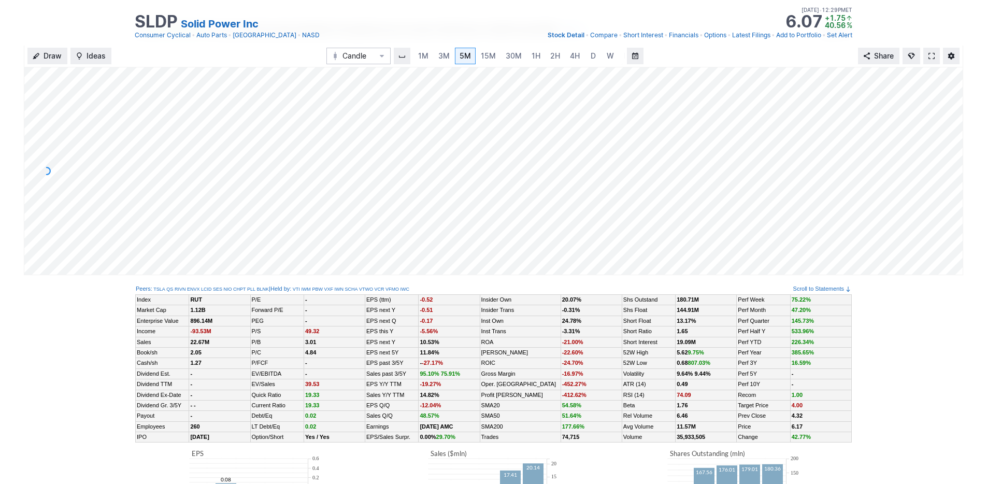
scroll to position [8, 0]
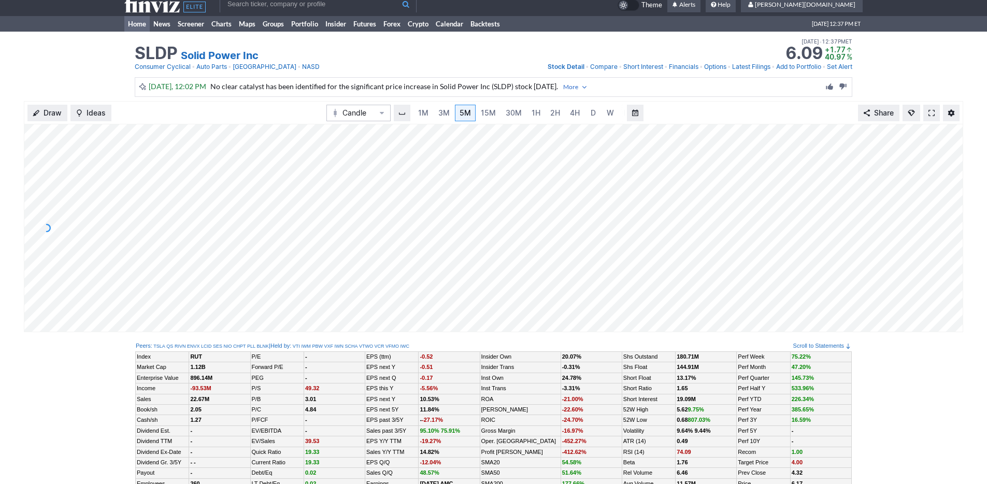
click at [130, 24] on link "Home" at bounding box center [136, 24] width 25 height 16
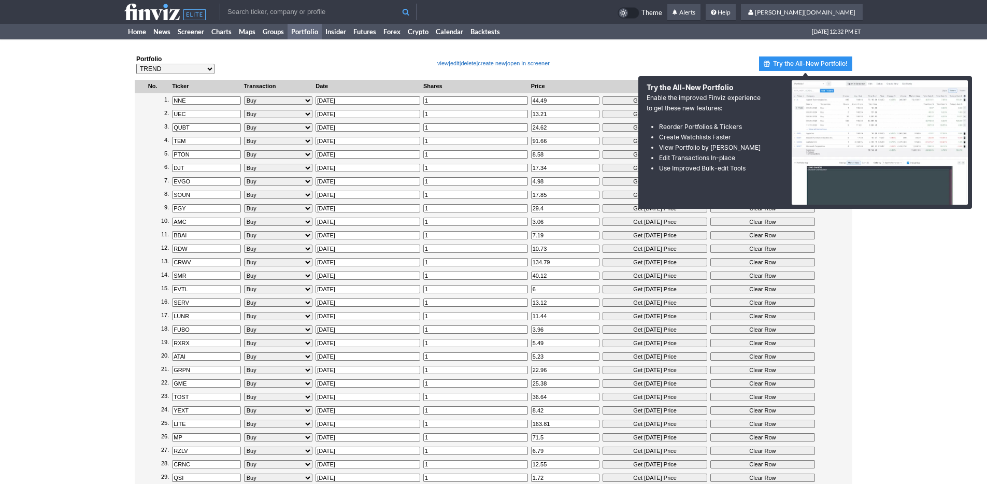
click at [798, 65] on span "Try the All-New Portfolio!" at bounding box center [810, 64] width 75 height 10
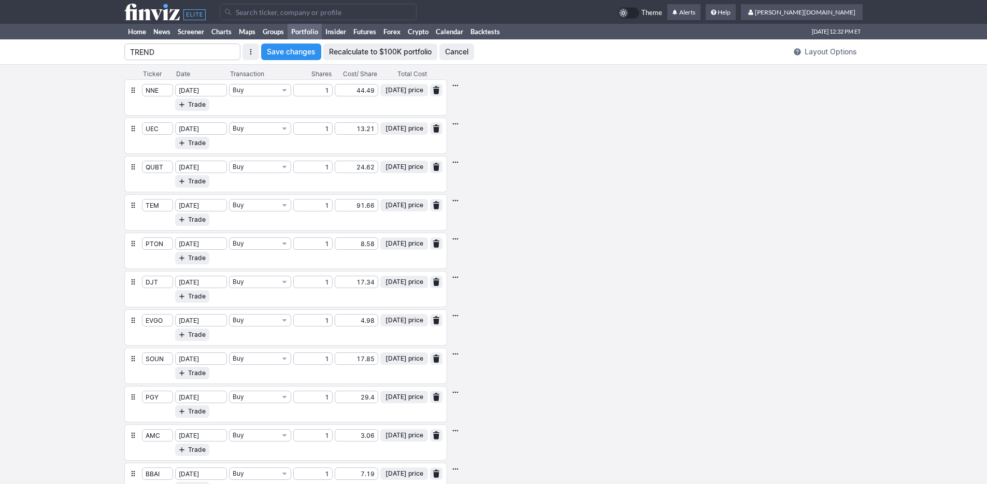
click at [300, 55] on span "Save changes" at bounding box center [291, 52] width 49 height 10
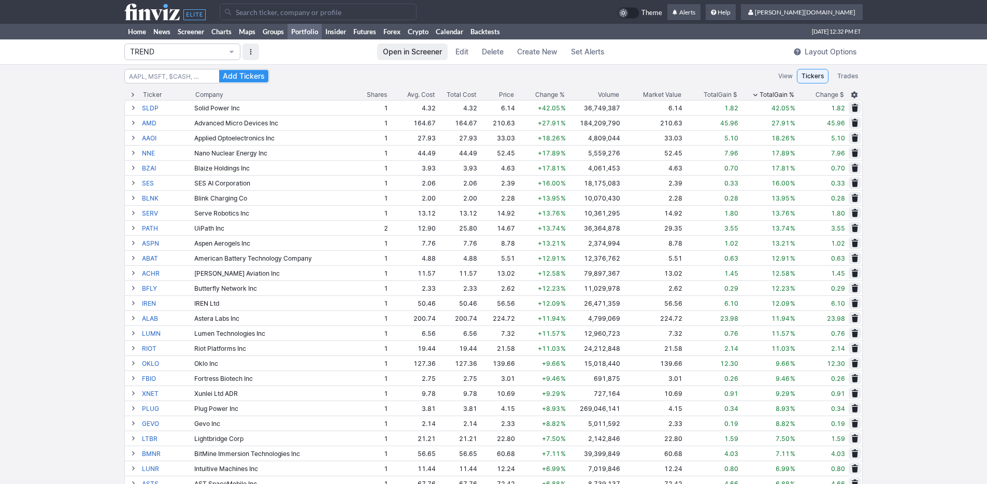
click at [774, 90] on div "Total Gain %" at bounding box center [777, 95] width 35 height 10
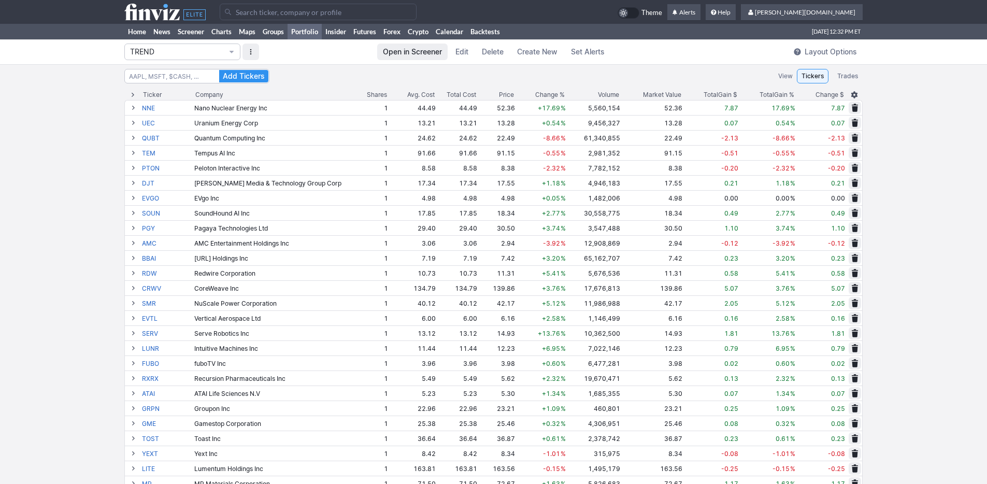
click at [774, 93] on div "Total Gain %" at bounding box center [777, 95] width 35 height 10
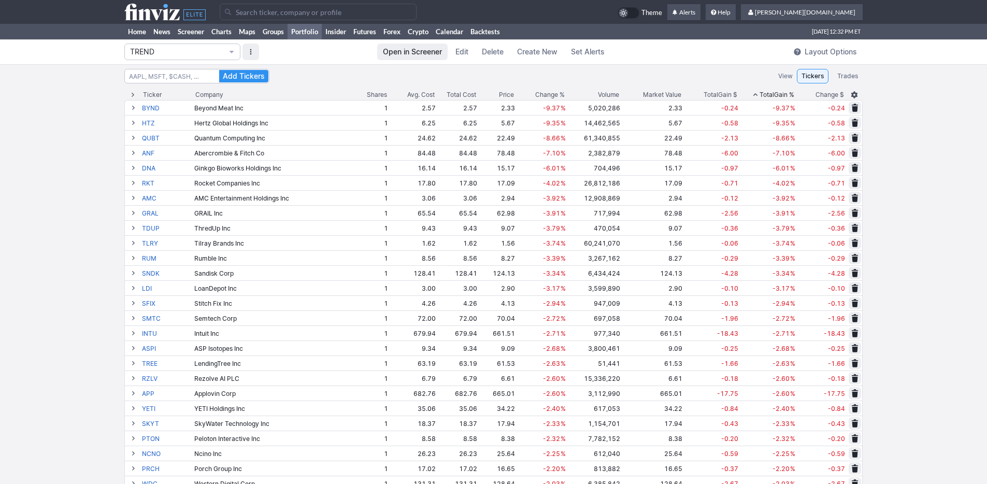
click at [760, 92] on span "Total" at bounding box center [767, 95] width 15 height 10
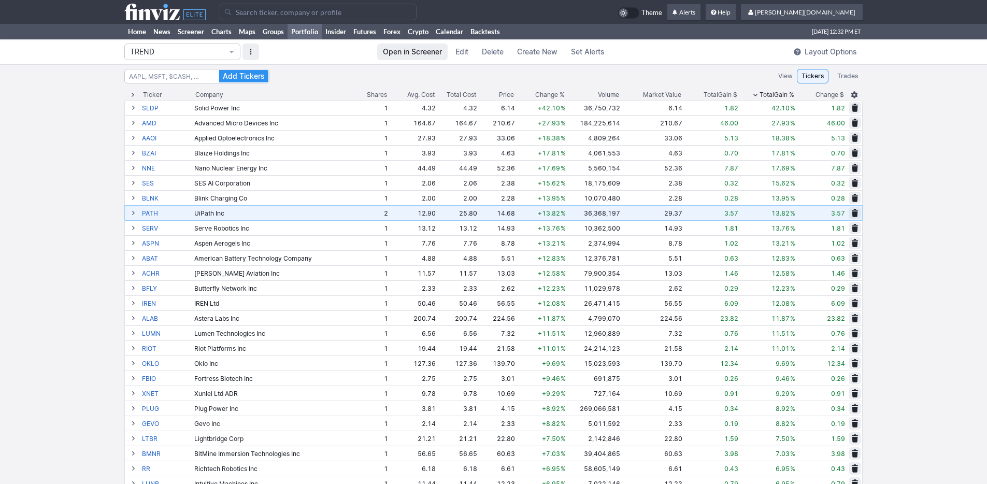
click at [352, 215] on td "2" at bounding box center [370, 212] width 37 height 15
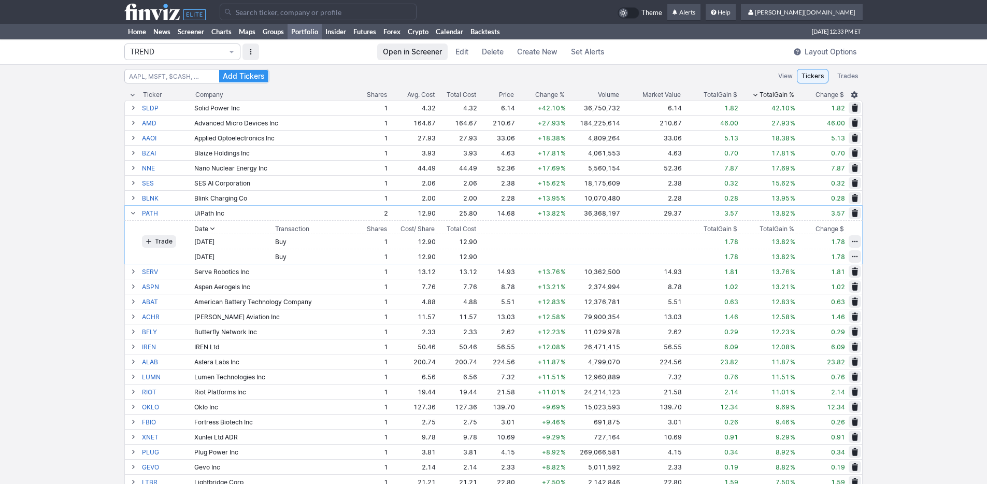
click at [854, 258] on span "button" at bounding box center [855, 256] width 6 height 8
click at [844, 289] on span "Delete" at bounding box center [843, 290] width 19 height 10
click at [819, 257] on span "Delete" at bounding box center [818, 256] width 19 height 10
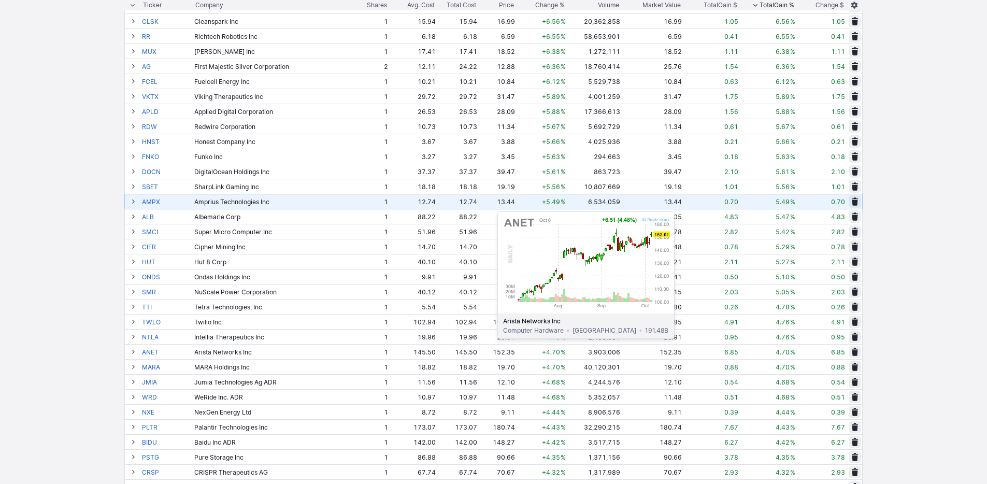
scroll to position [524, 0]
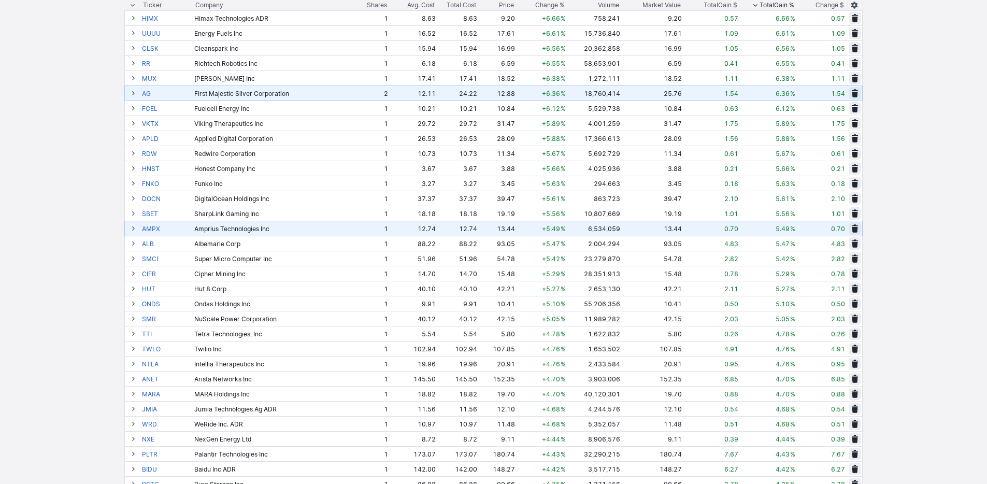
click at [776, 98] on td "6.36 %" at bounding box center [769, 93] width 58 height 15
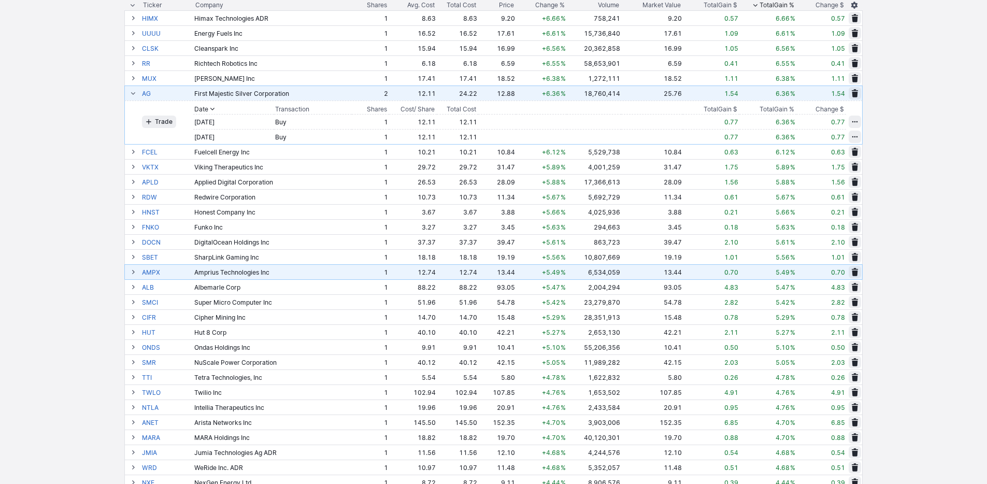
click at [437, 94] on td "24.22" at bounding box center [457, 93] width 41 height 15
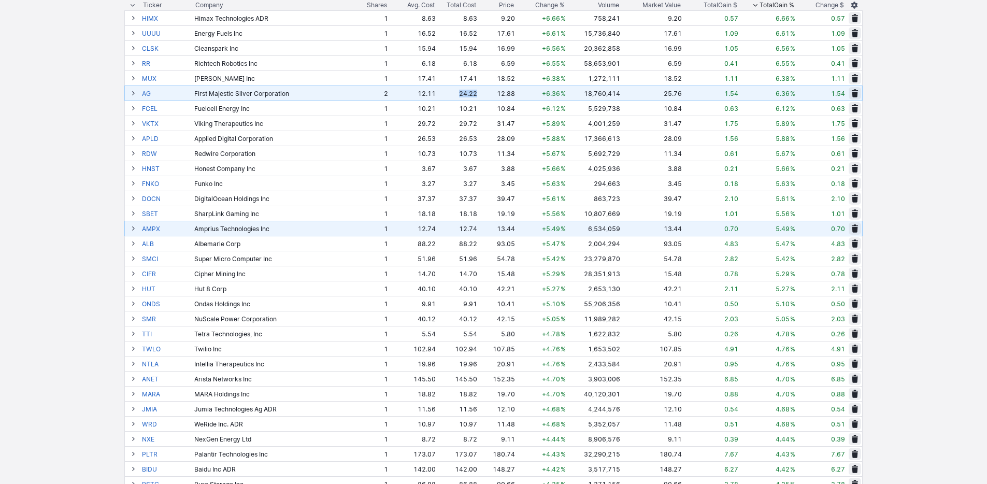
click at [437, 94] on td "24.22" at bounding box center [457, 93] width 41 height 15
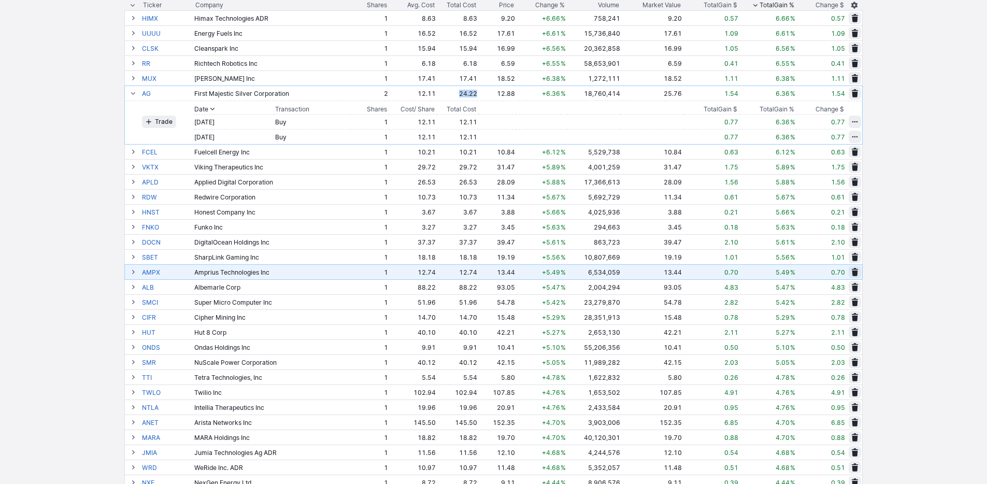
click at [852, 137] on span "button" at bounding box center [855, 137] width 6 height 8
click at [846, 167] on span "Delete" at bounding box center [843, 170] width 19 height 10
click at [819, 137] on span "Delete" at bounding box center [818, 137] width 19 height 10
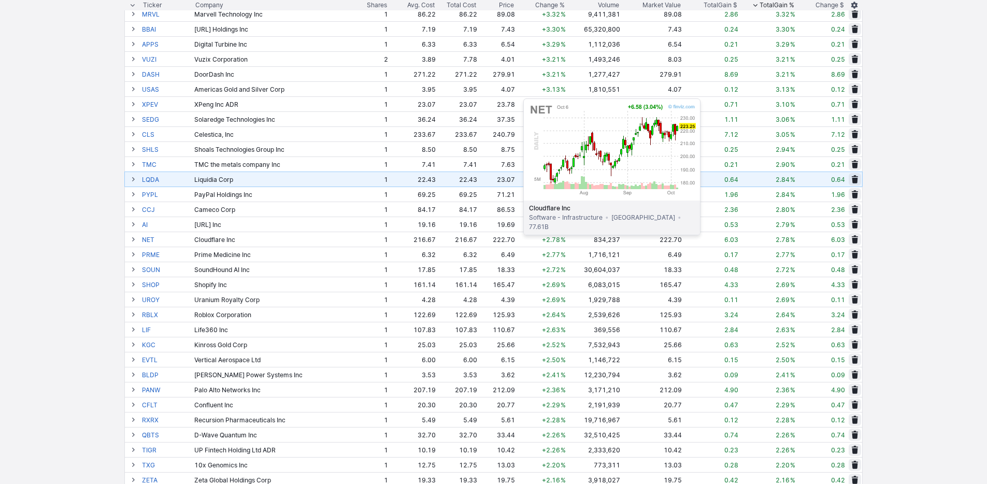
scroll to position [1340, 0]
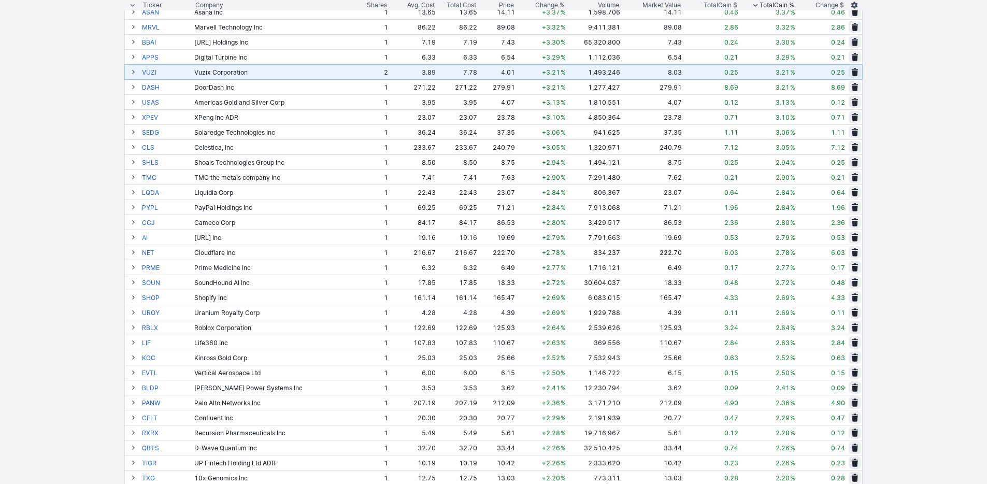
click at [389, 72] on td "3.89" at bounding box center [413, 71] width 48 height 15
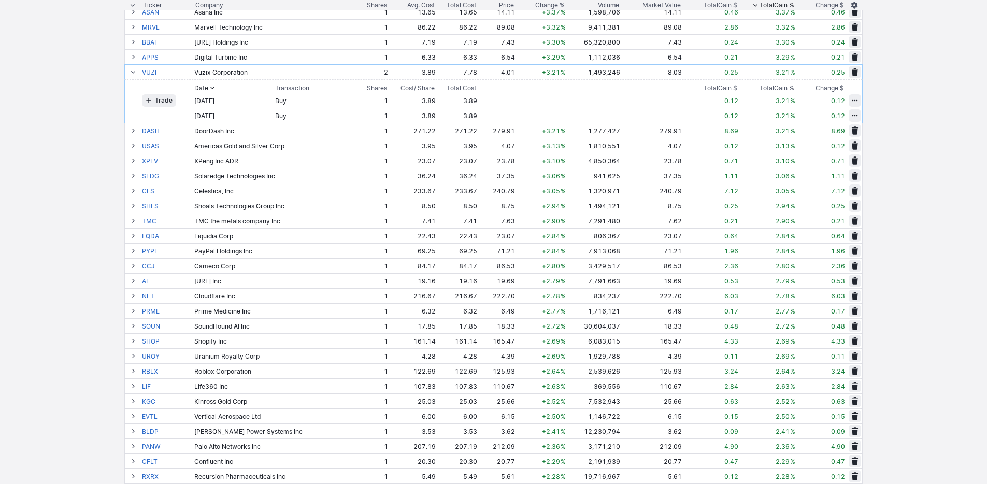
click at [857, 116] on span "button" at bounding box center [855, 115] width 6 height 8
click at [843, 146] on span "Delete" at bounding box center [843, 149] width 19 height 10
click at [820, 116] on span "Delete" at bounding box center [818, 115] width 19 height 10
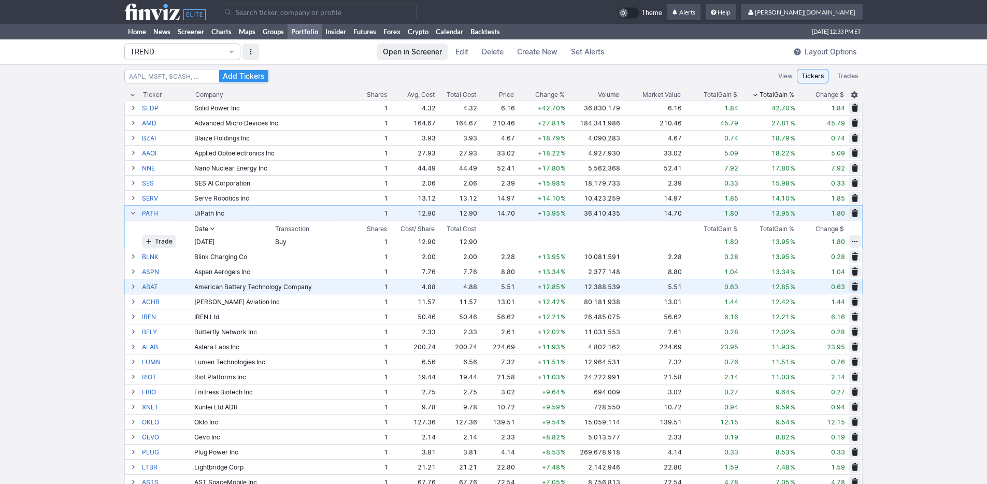
click at [132, 210] on span at bounding box center [133, 213] width 6 height 8
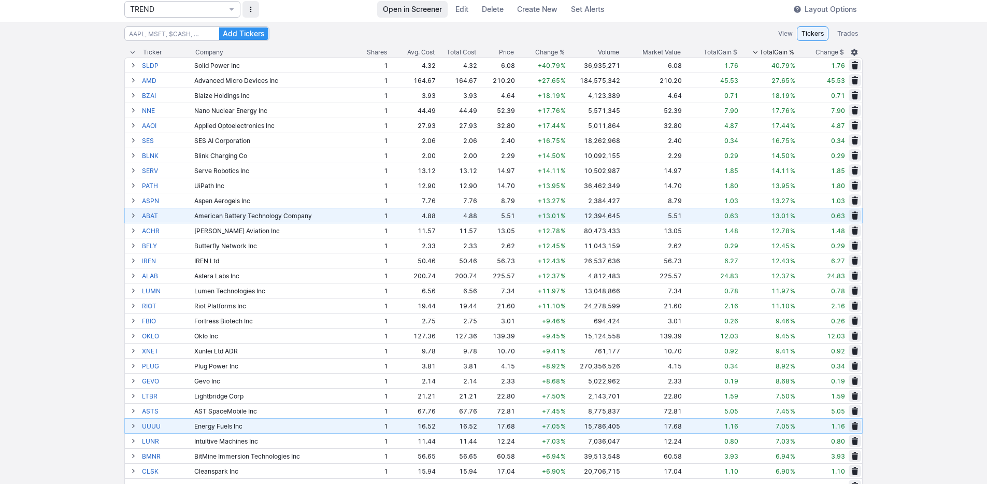
scroll to position [58, 0]
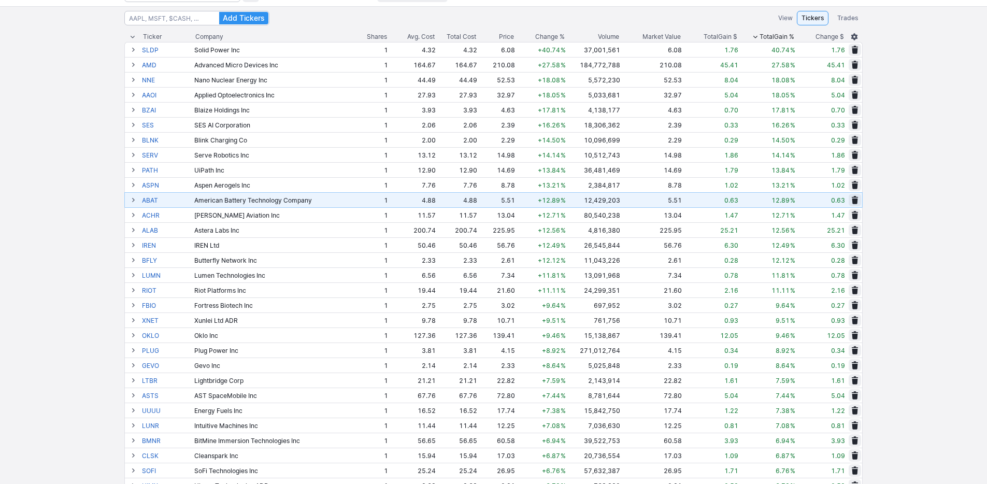
click at [598, 38] on div "Volume" at bounding box center [608, 37] width 21 height 10
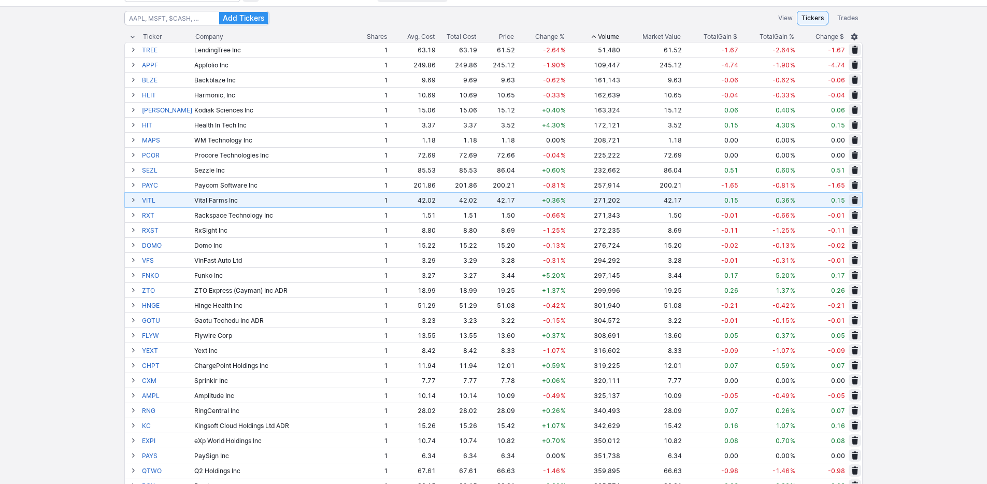
click at [598, 37] on div "Volume" at bounding box center [608, 37] width 21 height 10
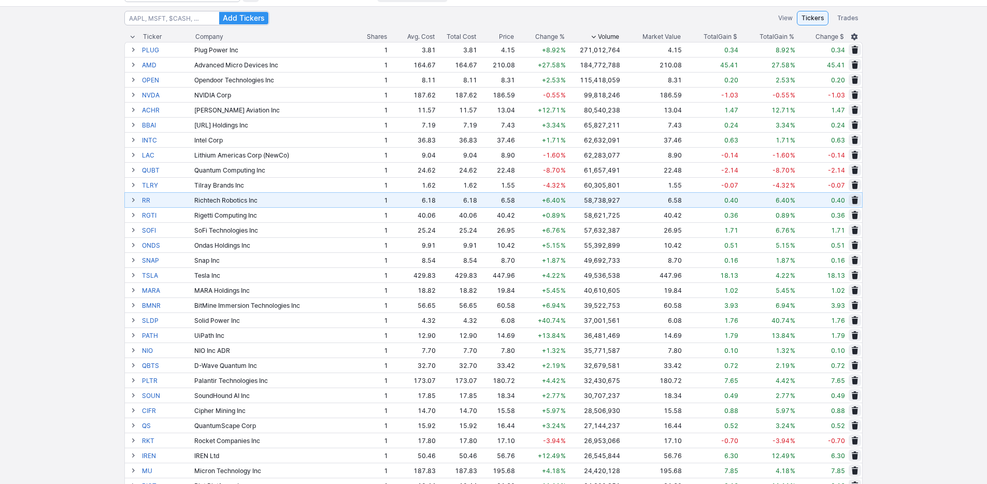
click at [598, 37] on div "Volume" at bounding box center [608, 37] width 21 height 10
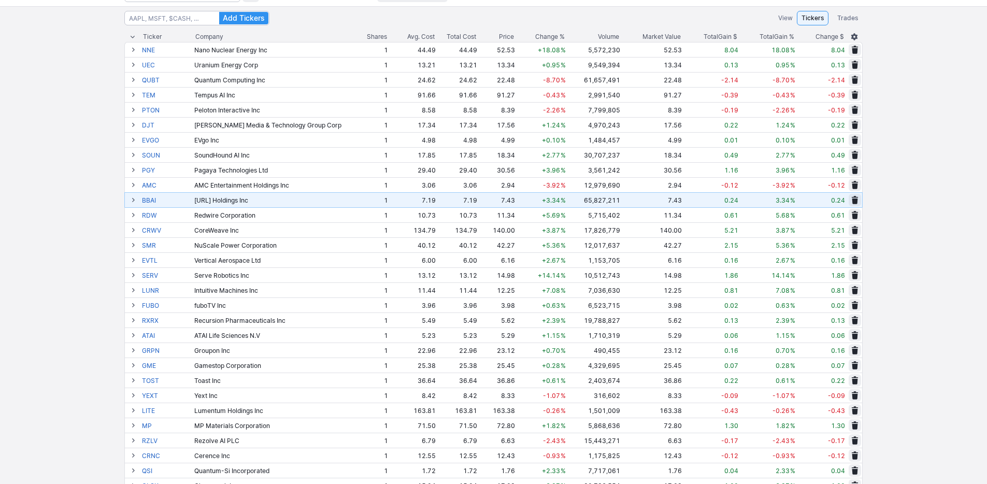
click at [598, 37] on div "Volume" at bounding box center [608, 37] width 21 height 10
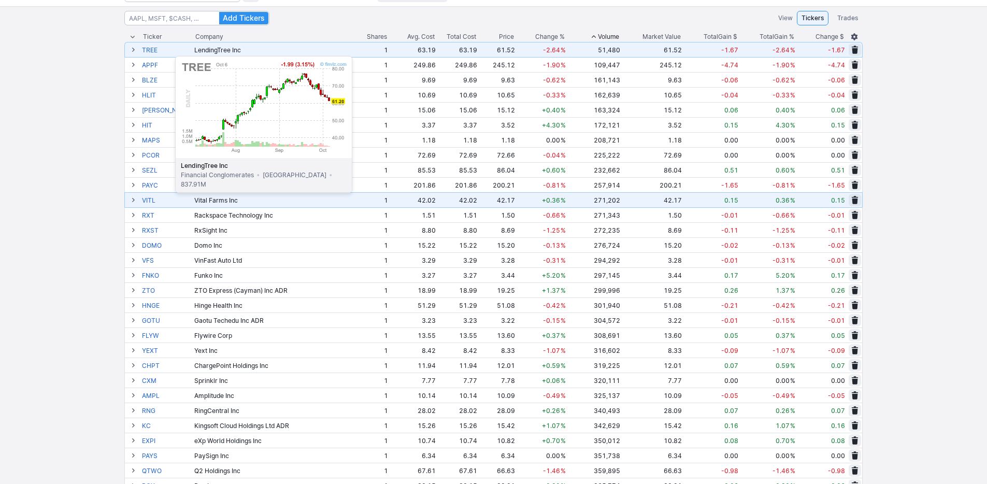
click at [149, 51] on link "TREE" at bounding box center [167, 50] width 50 height 15
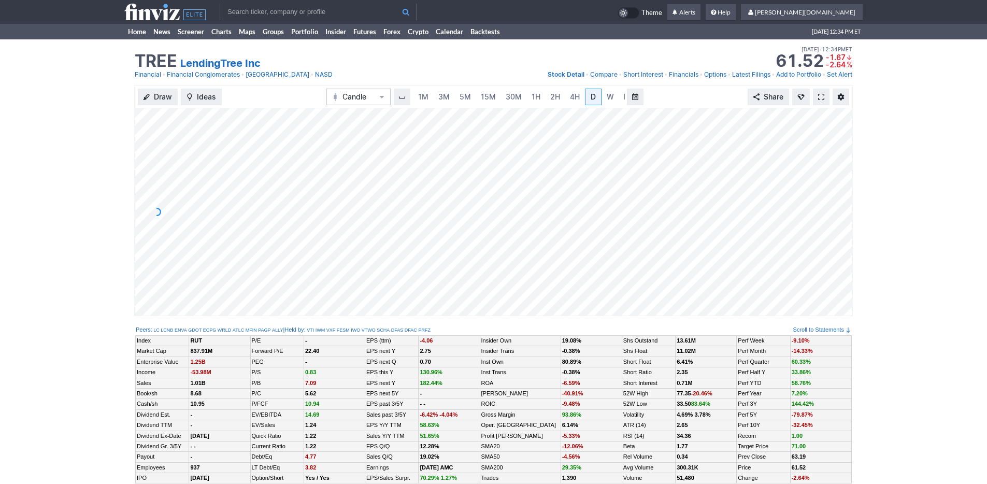
scroll to position [0, 10]
click at [614, 99] on span "M" at bounding box center [617, 96] width 7 height 9
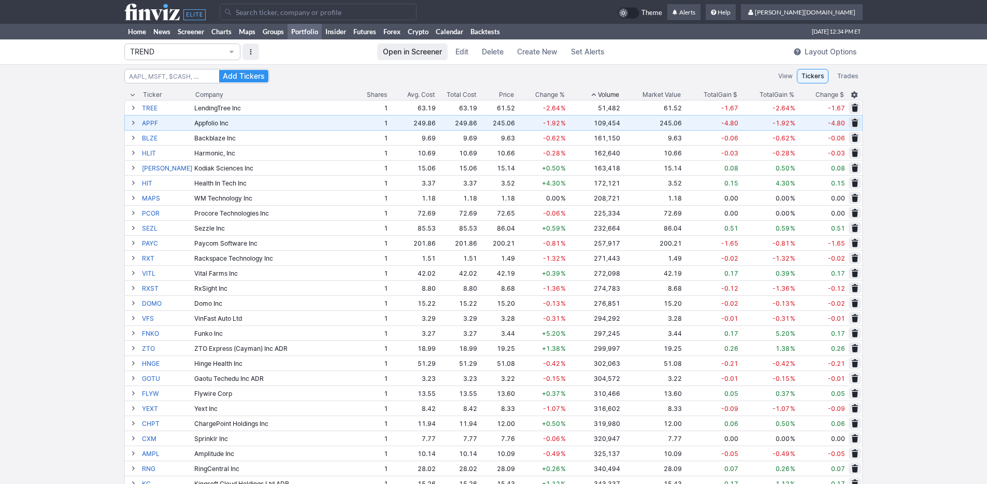
click at [556, 93] on th "Chg.% Change %" at bounding box center [541, 95] width 51 height 10
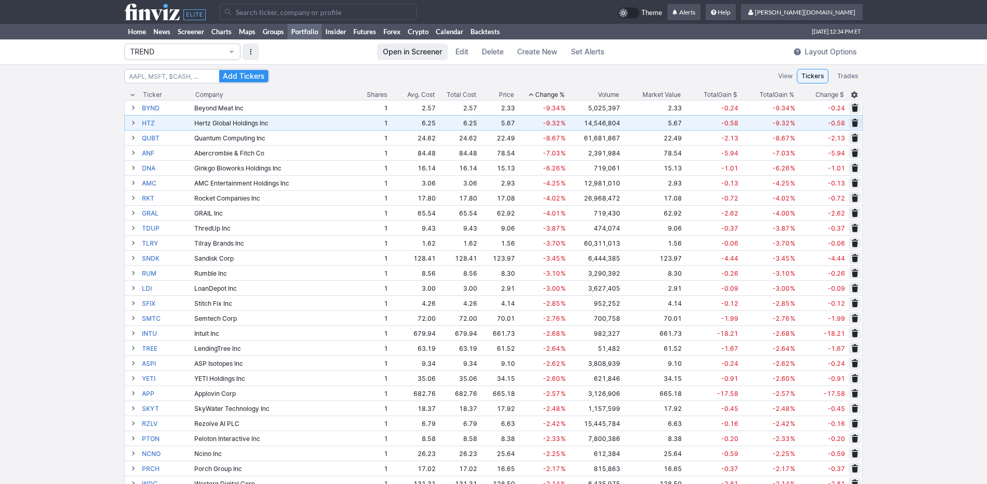
click at [544, 92] on span "Change %" at bounding box center [550, 95] width 30 height 10
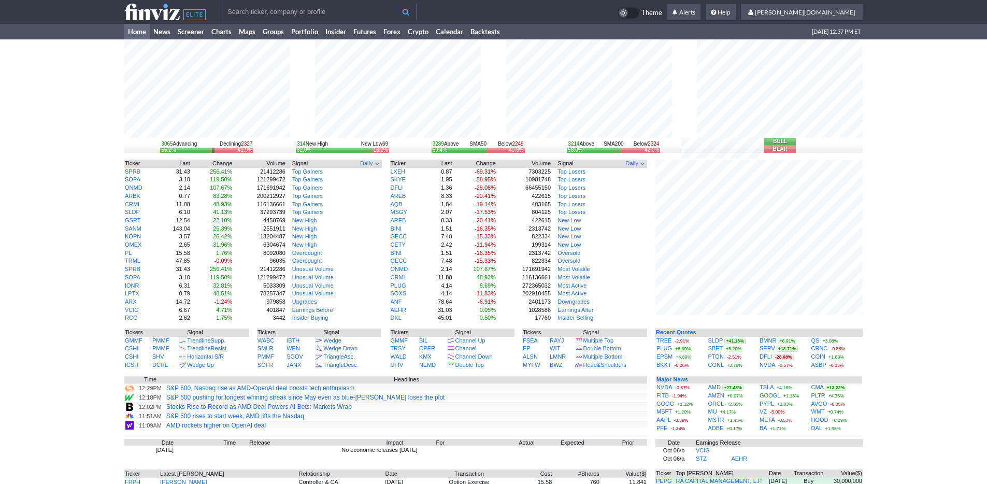
click at [903, 382] on div "3065 Advancing Declining 2327 55.2% 41.9% 314 New High New Low 69 82.0% 18.0% 3…" at bounding box center [493, 318] width 987 height 559
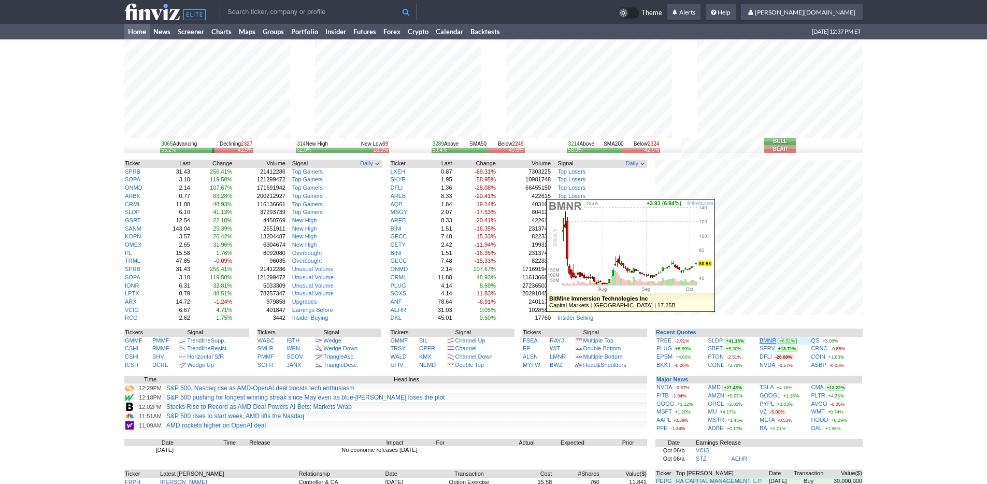
click at [769, 342] on link "BMNR" at bounding box center [768, 340] width 17 height 6
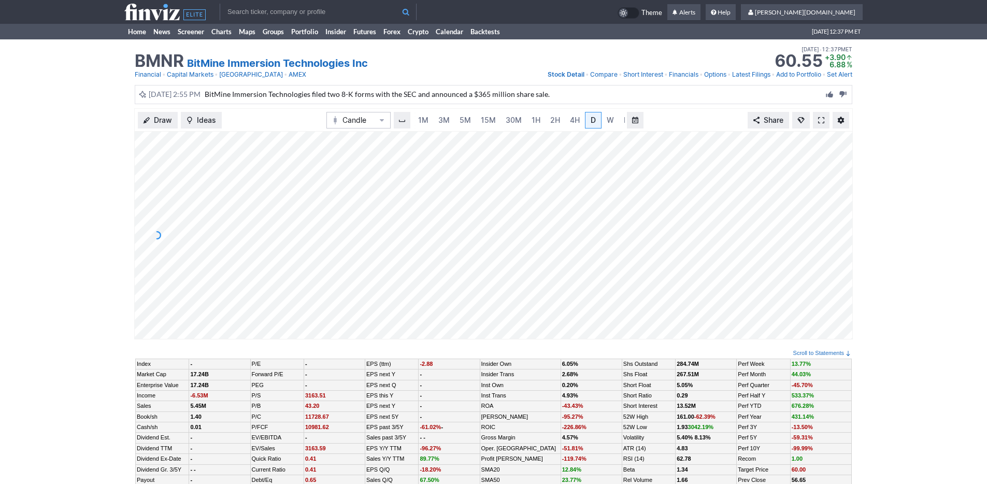
scroll to position [0, 10]
click at [476, 122] on span "15M" at bounding box center [478, 120] width 15 height 9
click at [538, 122] on span "1H" at bounding box center [536, 120] width 9 height 9
click at [570, 122] on link "4H" at bounding box center [564, 120] width 19 height 17
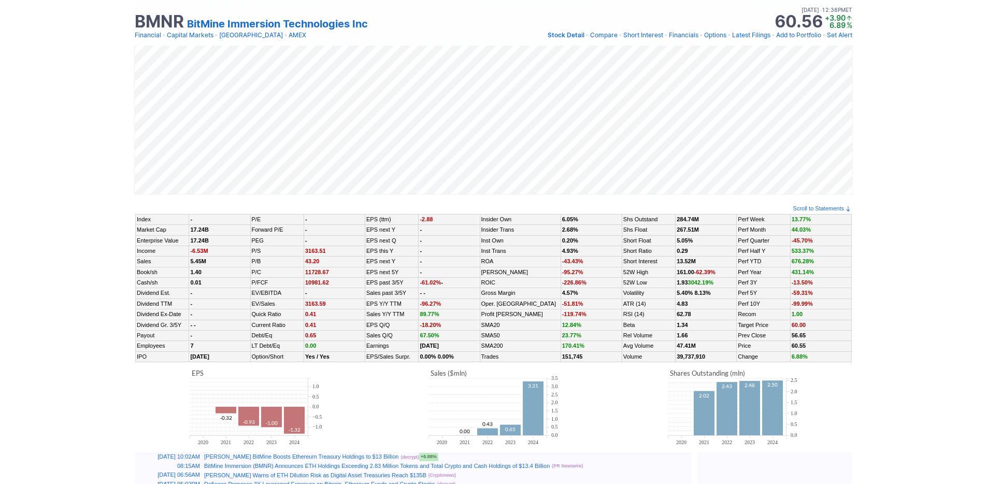
scroll to position [33, 0]
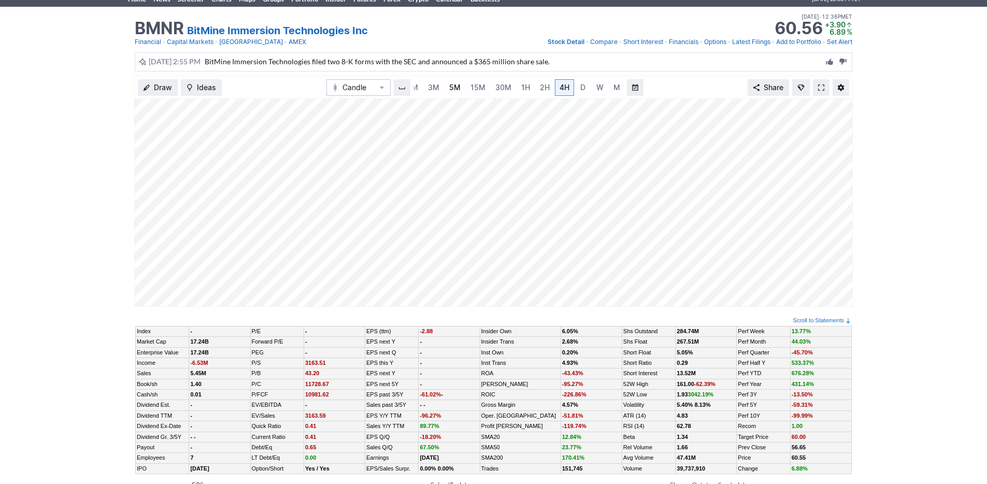
click at [445, 88] on link "5M" at bounding box center [455, 87] width 21 height 17
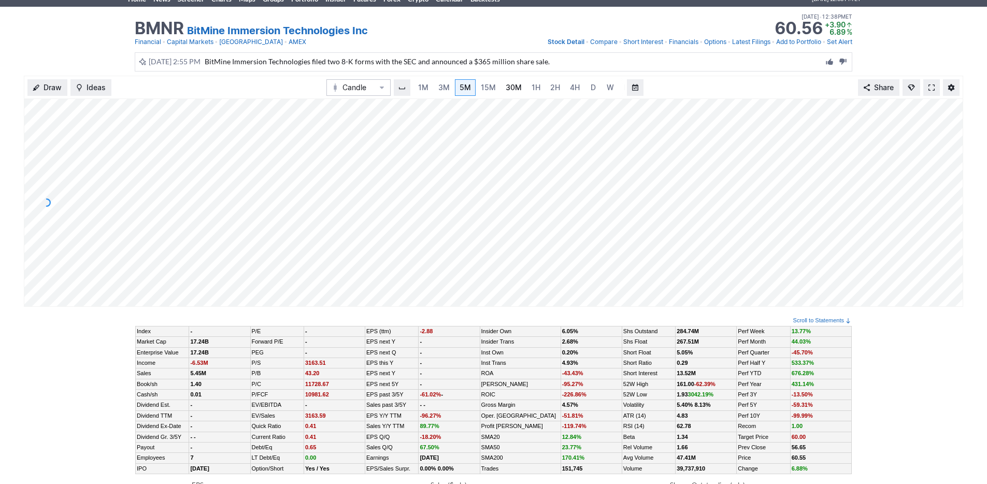
click at [517, 84] on span "30M" at bounding box center [514, 87] width 16 height 9
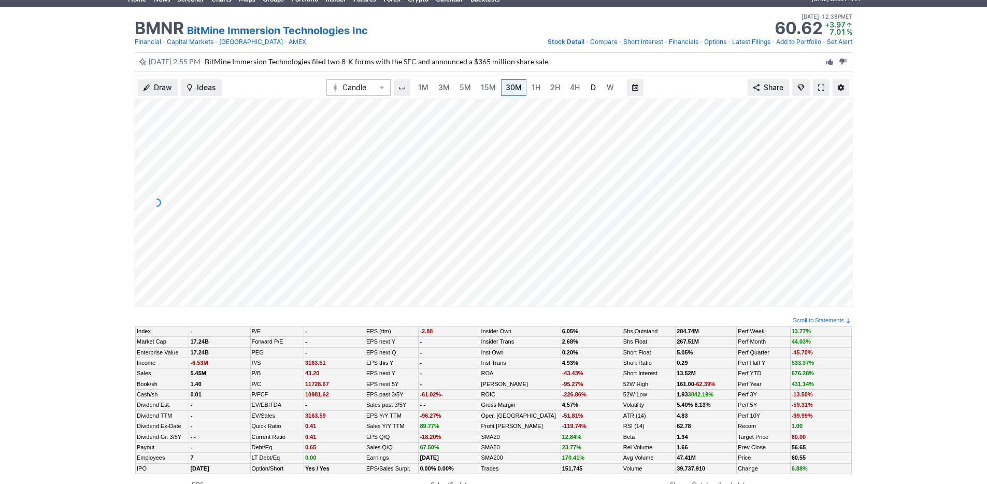
click at [590, 92] on span "D" at bounding box center [593, 87] width 7 height 10
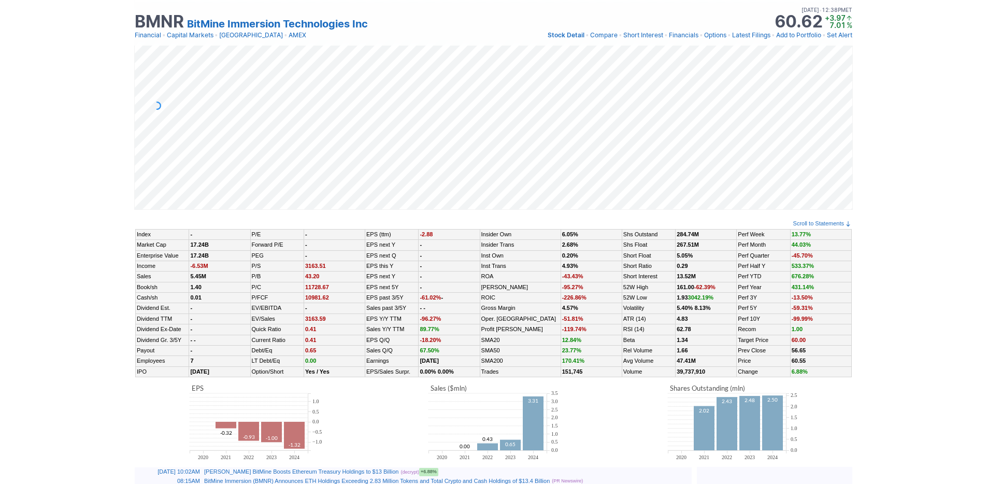
scroll to position [59, 0]
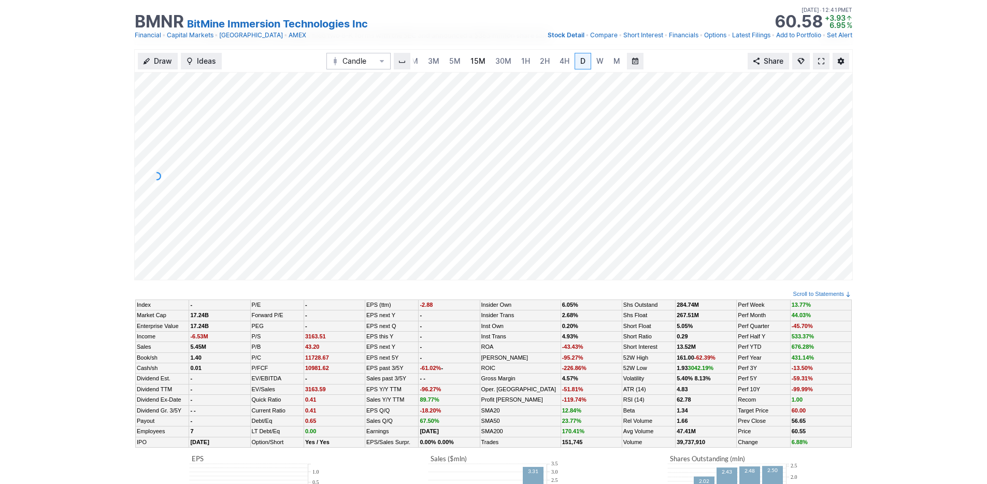
click at [474, 62] on span "15M" at bounding box center [478, 60] width 15 height 9
click at [540, 60] on link "1H" at bounding box center [536, 61] width 18 height 17
click at [583, 66] on link "D" at bounding box center [583, 61] width 17 height 17
click at [443, 59] on div "1M 3M 5M 15M 30M 1H 2H 4H D W M" at bounding box center [519, 61] width 213 height 19
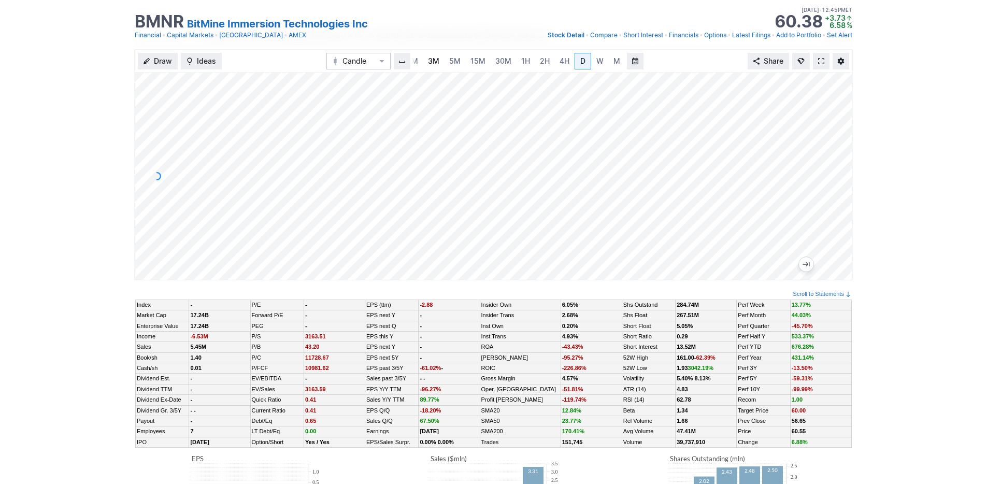
click at [434, 61] on span "3M" at bounding box center [433, 60] width 11 height 9
click at [527, 66] on link "1H" at bounding box center [536, 61] width 18 height 17
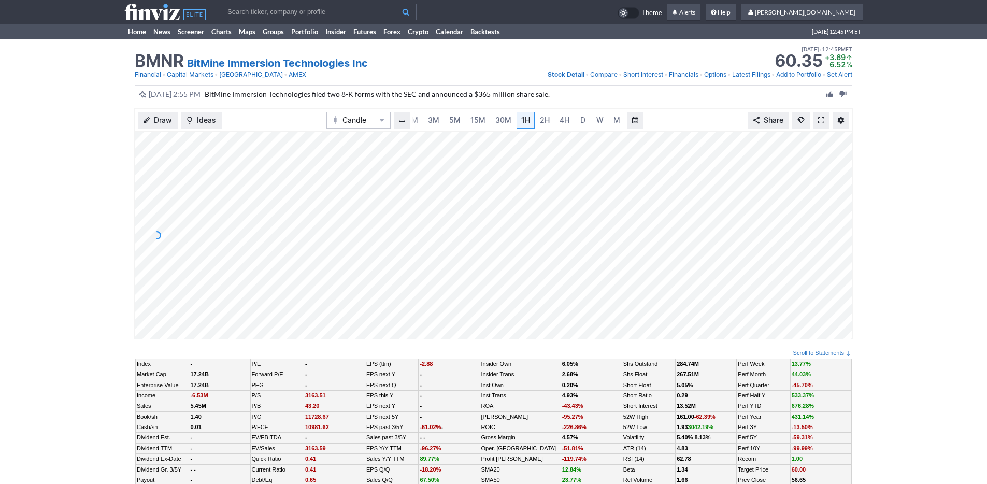
click at [350, 17] on input "text" at bounding box center [318, 12] width 197 height 17
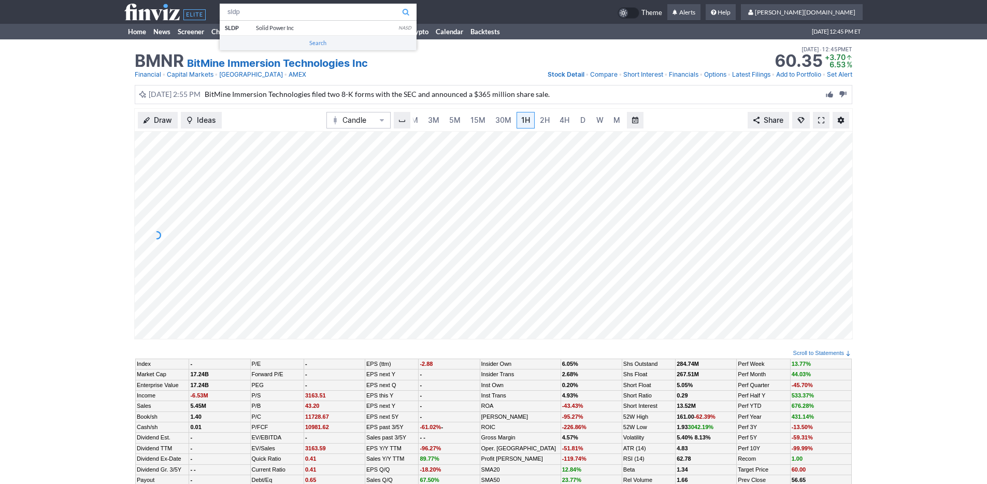
type input "sldp"
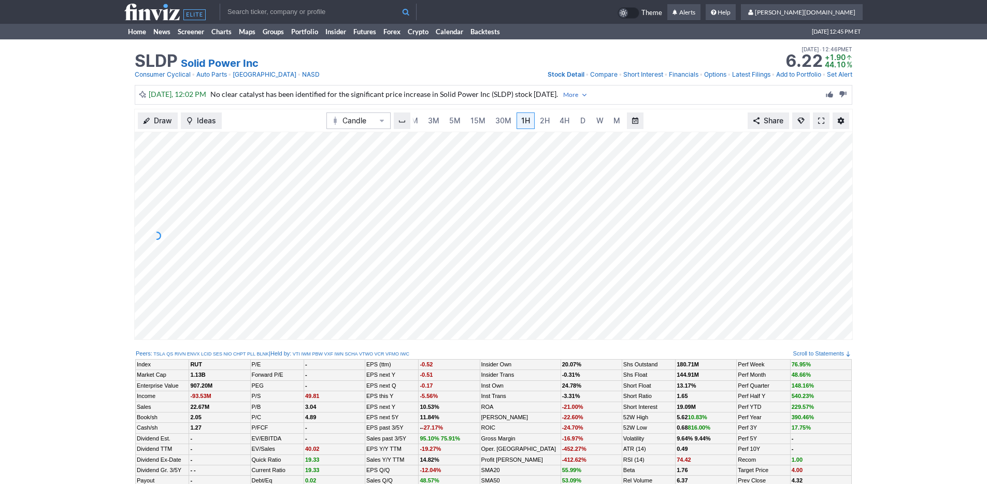
click at [260, 12] on input "text" at bounding box center [318, 12] width 197 height 17
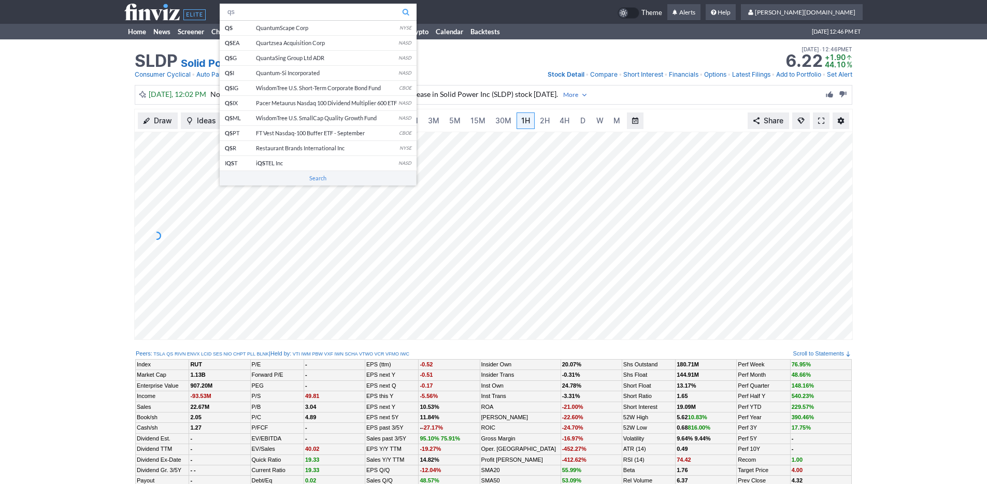
type input "qs"
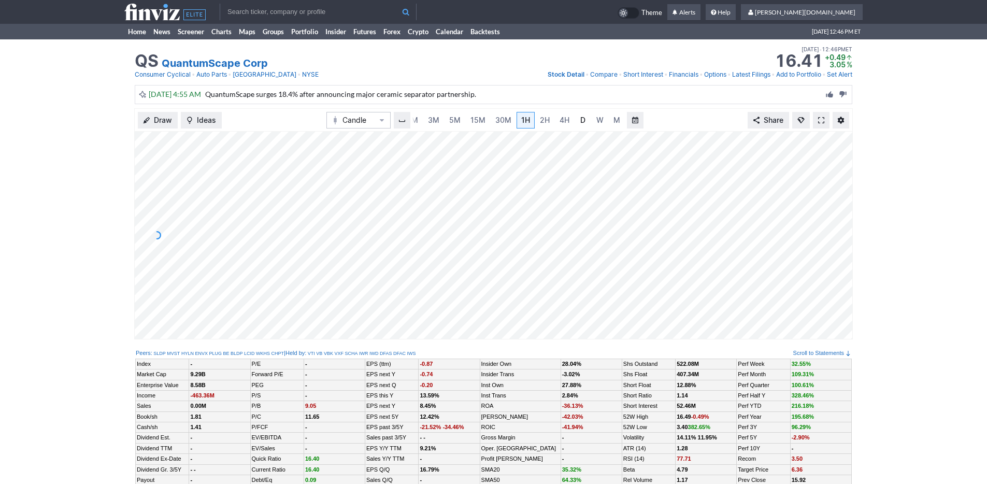
click at [584, 121] on span "D" at bounding box center [582, 120] width 7 height 10
click at [145, 30] on link "Home" at bounding box center [136, 32] width 25 height 16
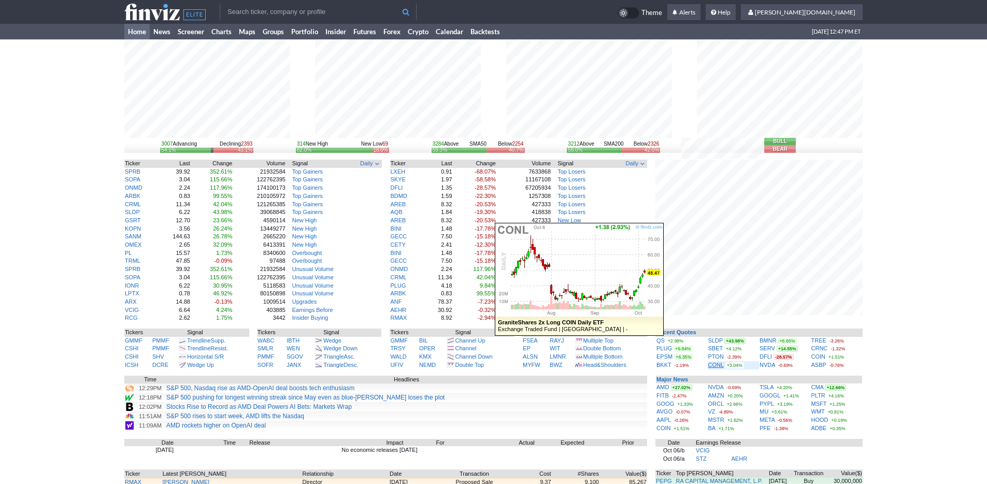
click at [717, 365] on link "CONL" at bounding box center [717, 365] width 16 height 6
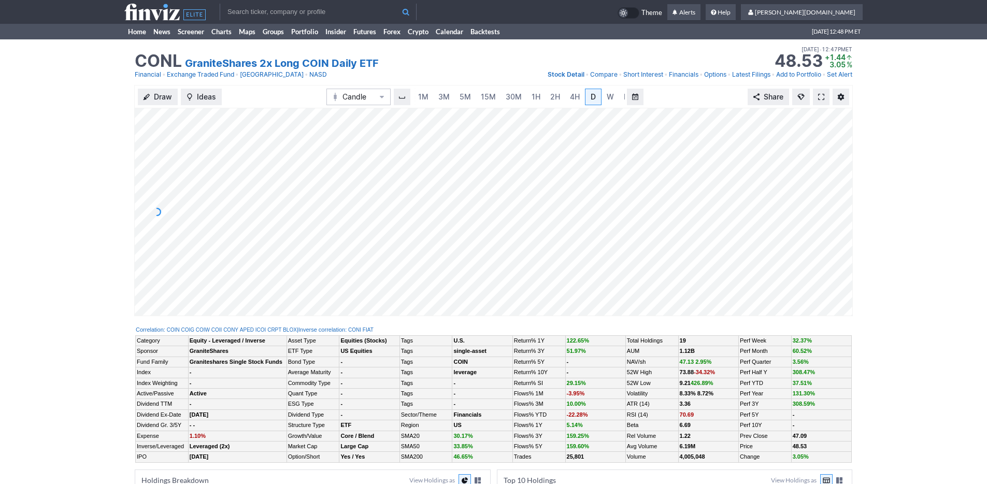
scroll to position [0, 10]
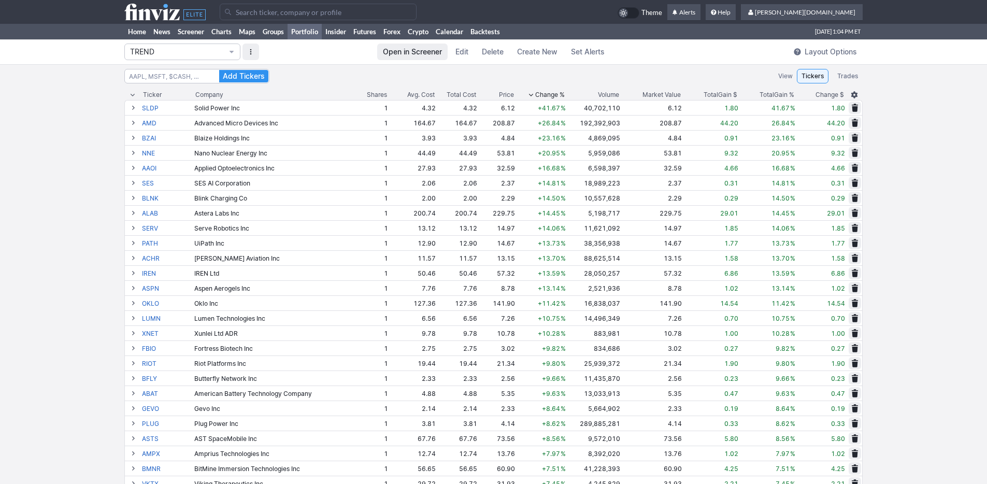
click at [465, 54] on span "Edit" at bounding box center [462, 52] width 13 height 10
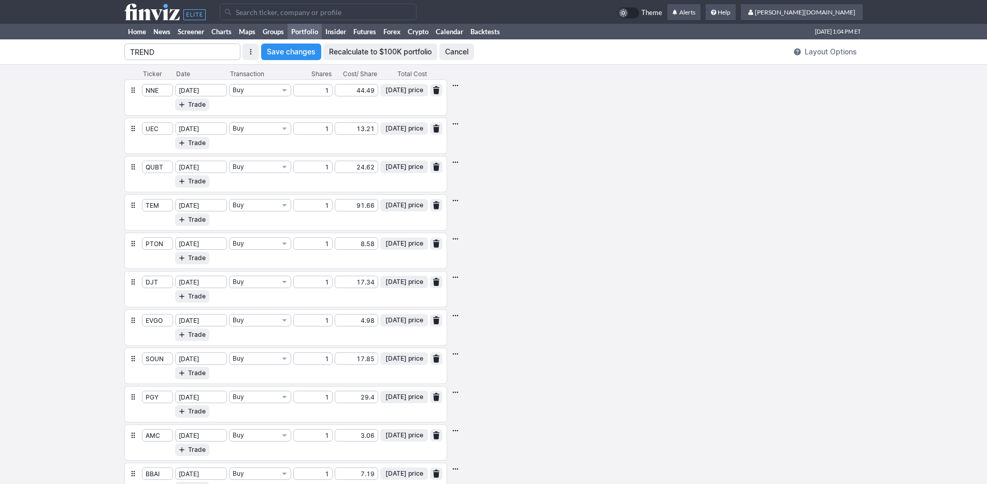
click at [301, 53] on span "Save changes" at bounding box center [291, 52] width 49 height 10
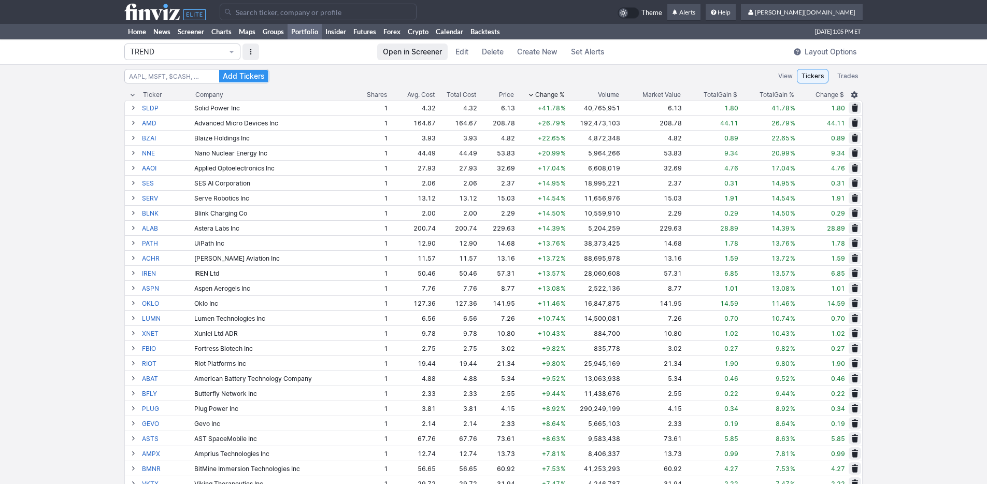
click at [421, 55] on span "Open in Screener" at bounding box center [412, 52] width 59 height 10
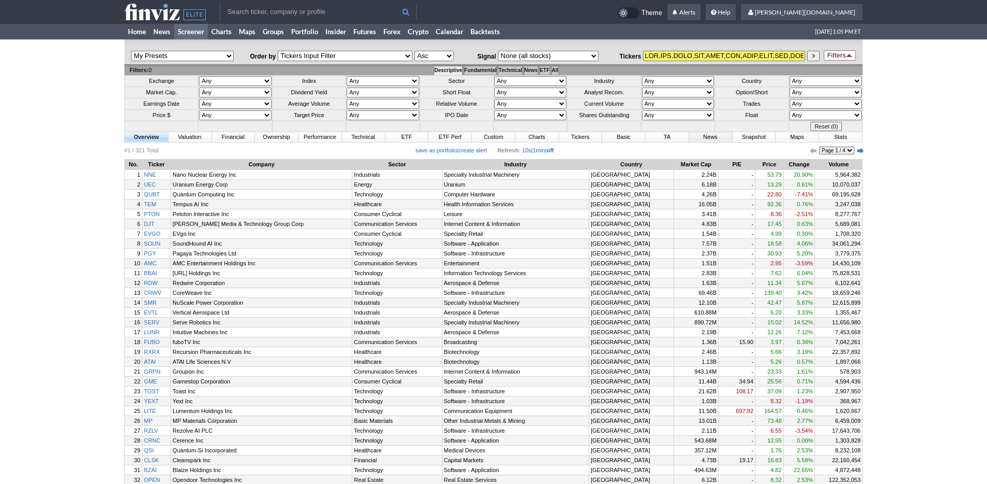
drag, startPoint x: 686, startPoint y: 137, endPoint x: 696, endPoint y: 138, distance: 9.4
click at [686, 137] on link "TA" at bounding box center [667, 137] width 43 height 10
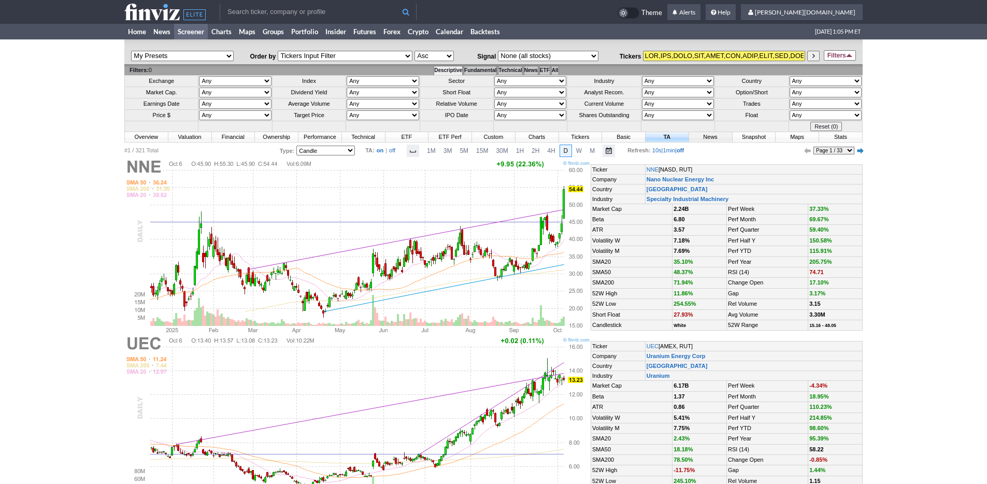
click at [700, 135] on link "News" at bounding box center [710, 137] width 43 height 10
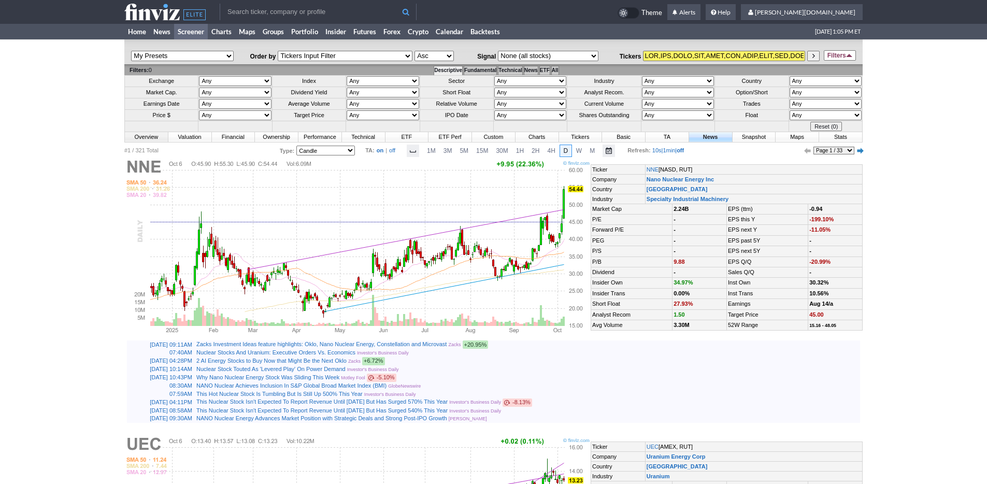
click at [139, 134] on link "Overview" at bounding box center [146, 137] width 43 height 10
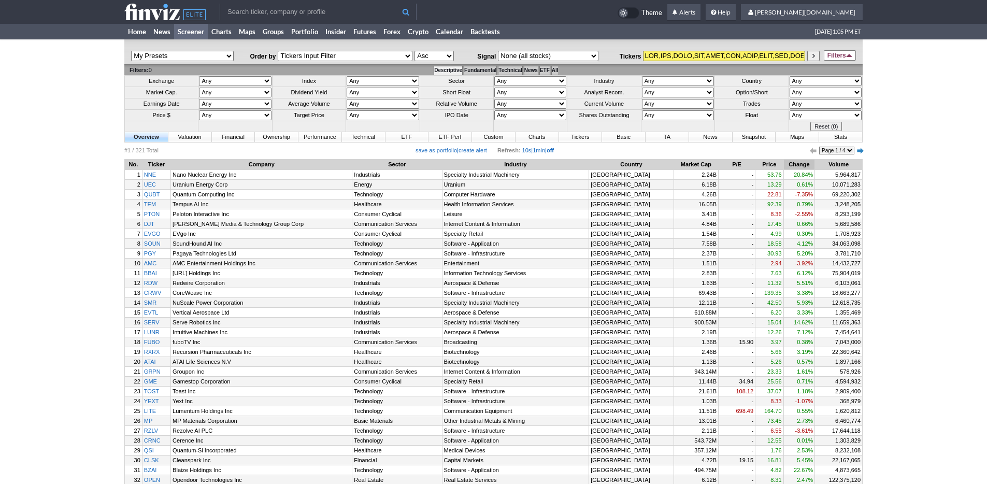
click at [784, 163] on th "Change" at bounding box center [799, 165] width 31 height 10
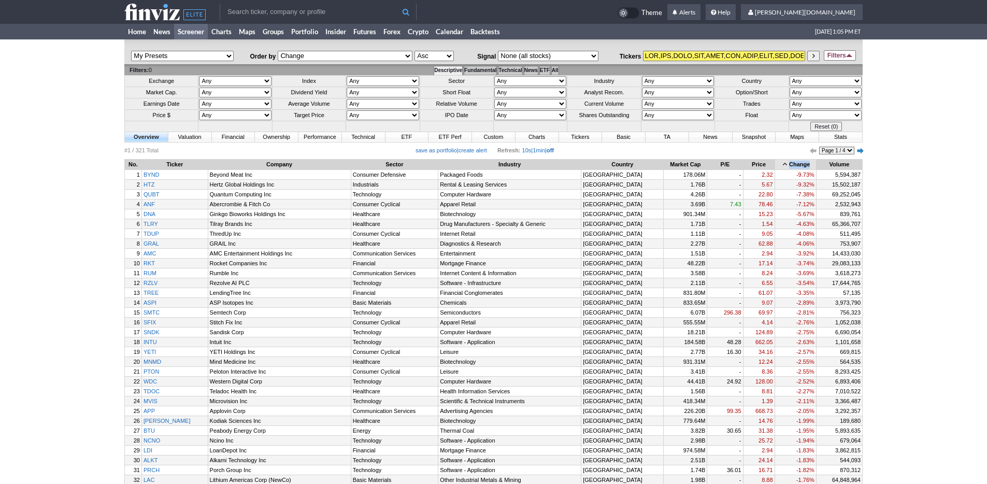
click at [784, 163] on th "Change" at bounding box center [795, 165] width 41 height 10
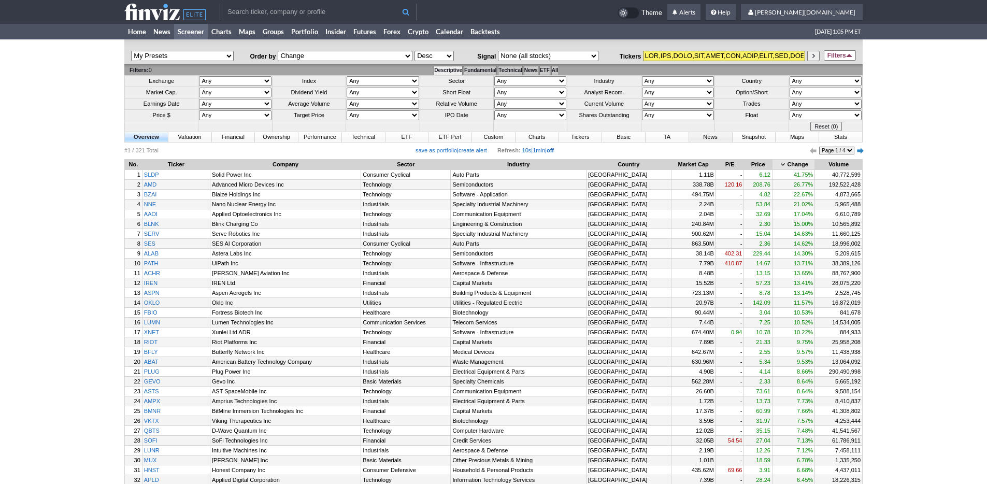
click at [711, 138] on link "News" at bounding box center [710, 137] width 43 height 10
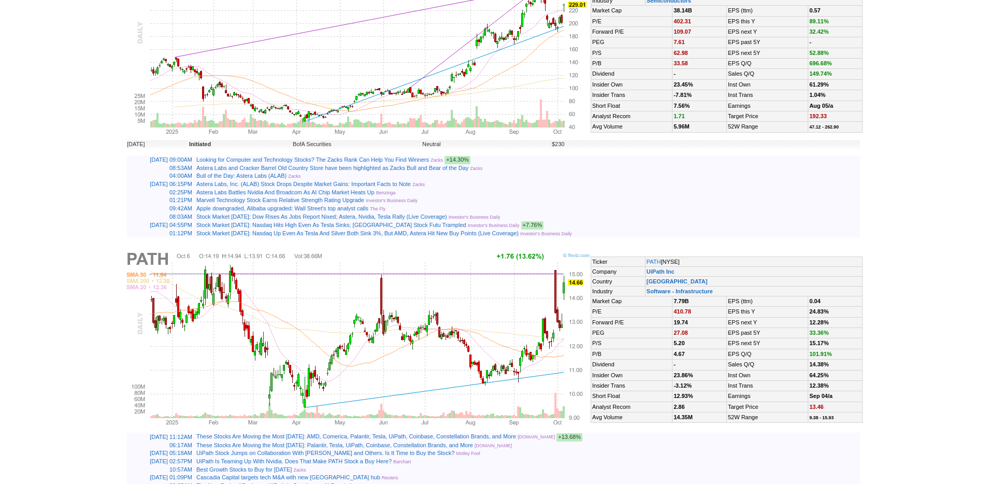
scroll to position [2526, 0]
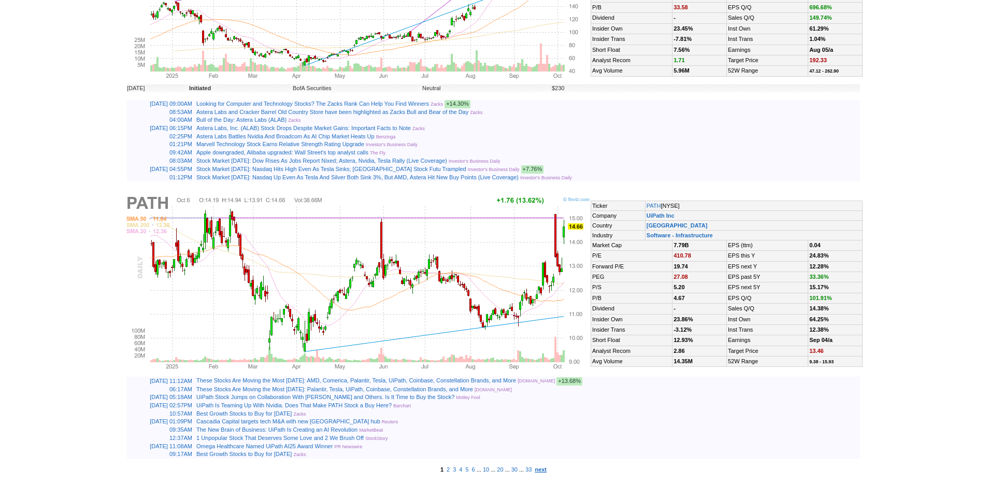
click at [547, 469] on b "next" at bounding box center [541, 469] width 12 height 6
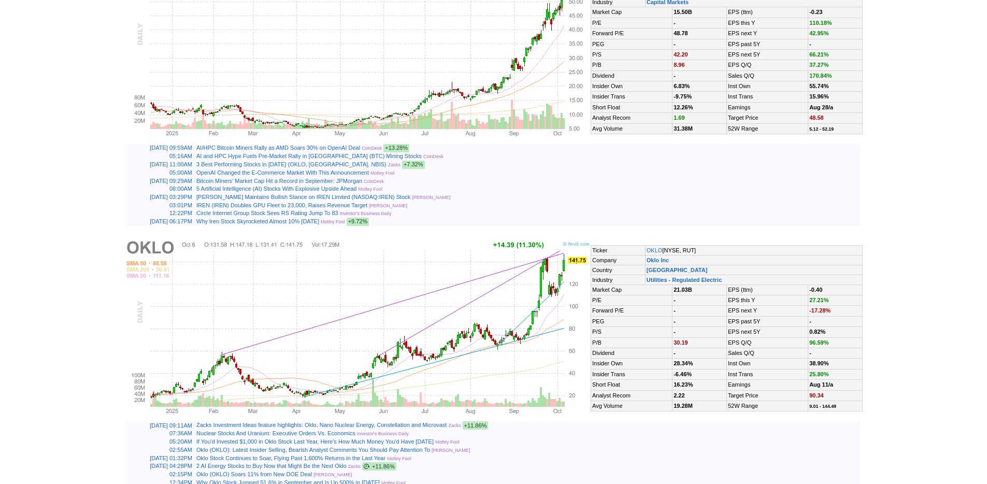
scroll to position [757, 0]
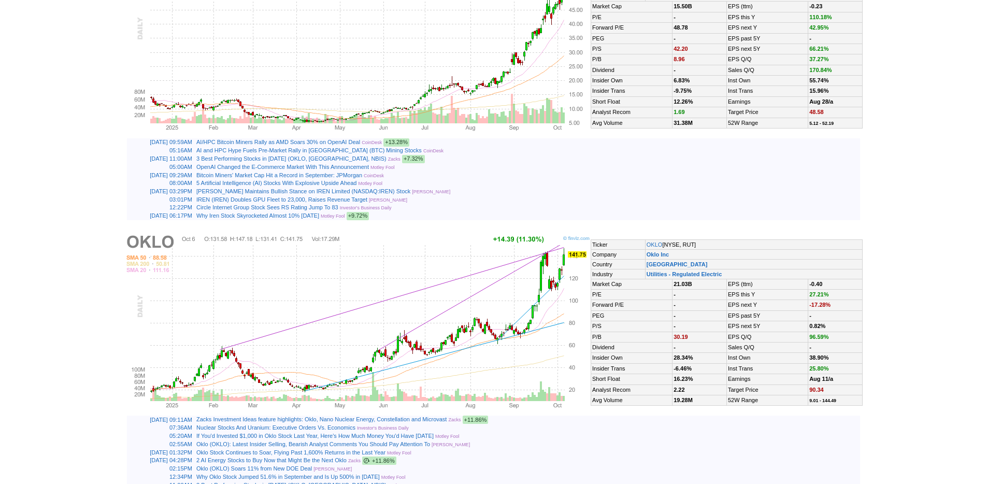
click at [504, 172] on td "OpenAI Changed the E-Commerce Market With This Announcement Motley Fool" at bounding box center [527, 167] width 666 height 8
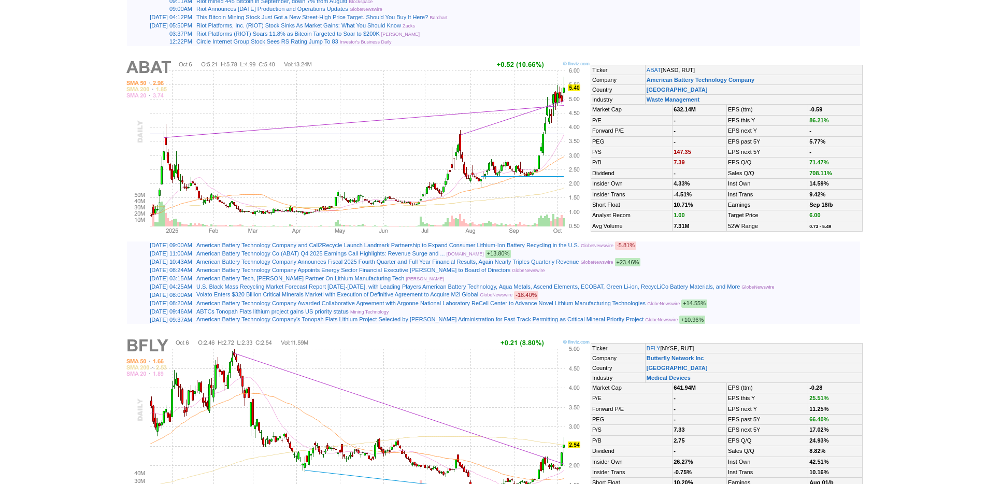
scroll to position [2511, 0]
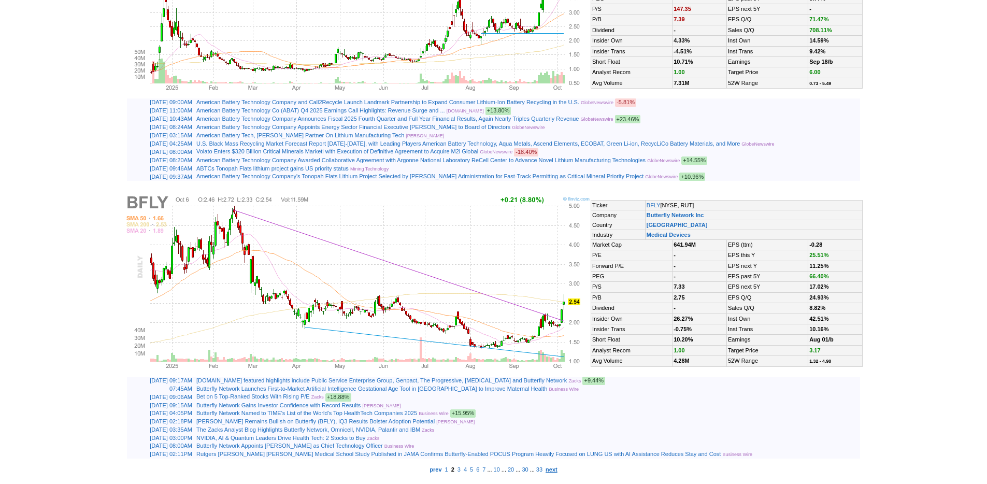
click at [558, 473] on b "next" at bounding box center [552, 469] width 12 height 6
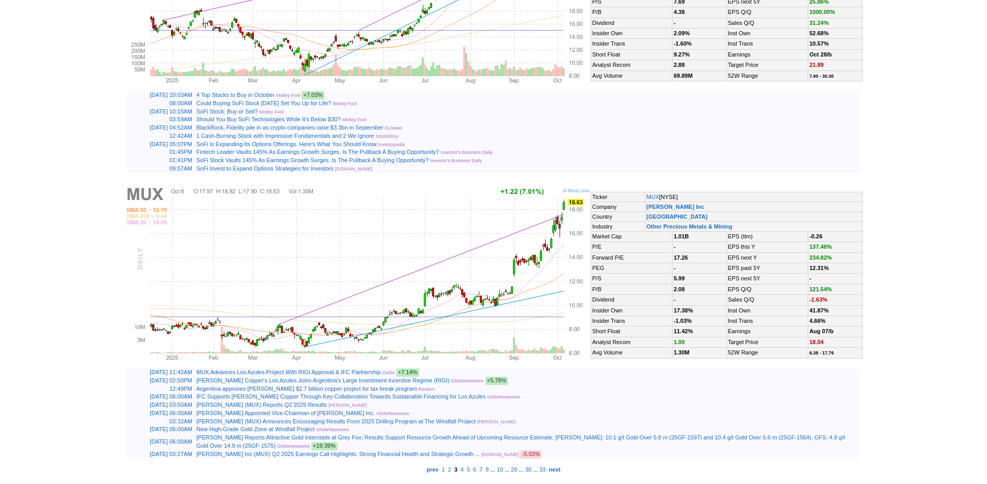
scroll to position [2512, 0]
click at [561, 472] on b "next" at bounding box center [555, 469] width 12 height 6
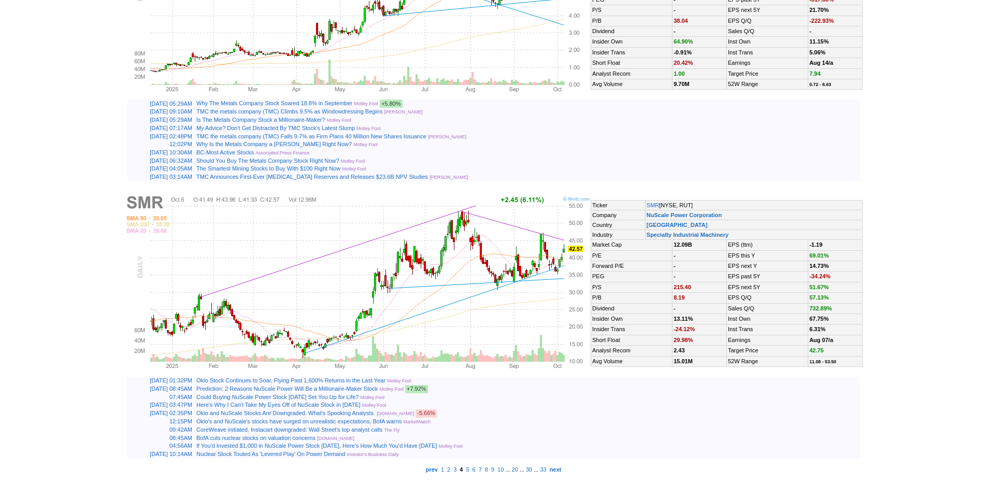
scroll to position [2504, 0]
click at [562, 471] on b "next" at bounding box center [556, 469] width 12 height 6
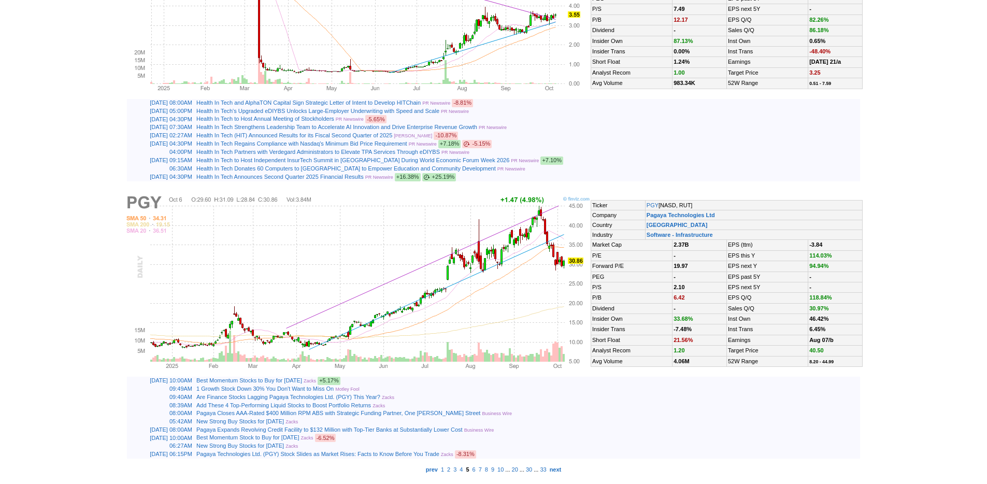
scroll to position [2510, 0]
click at [562, 469] on b "next" at bounding box center [556, 469] width 12 height 6
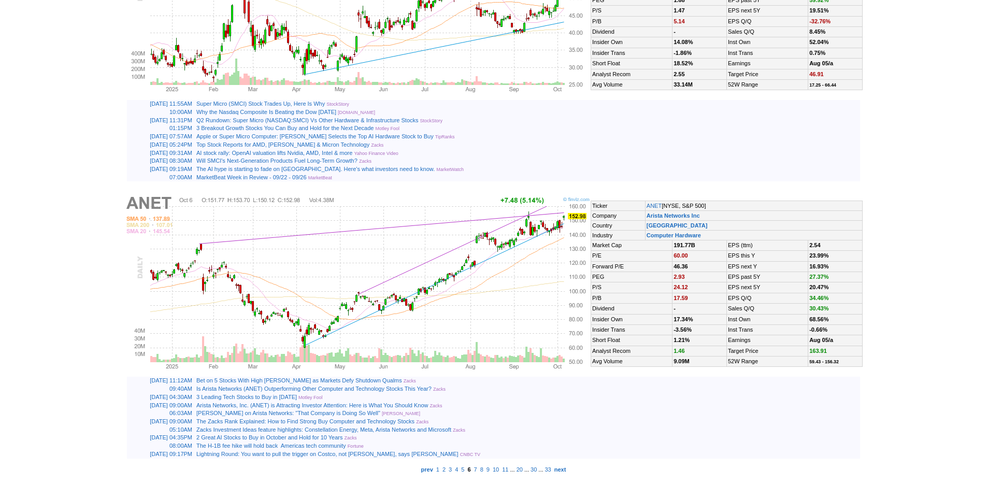
scroll to position [2513, 0]
click at [567, 472] on b "next" at bounding box center [561, 469] width 12 height 6
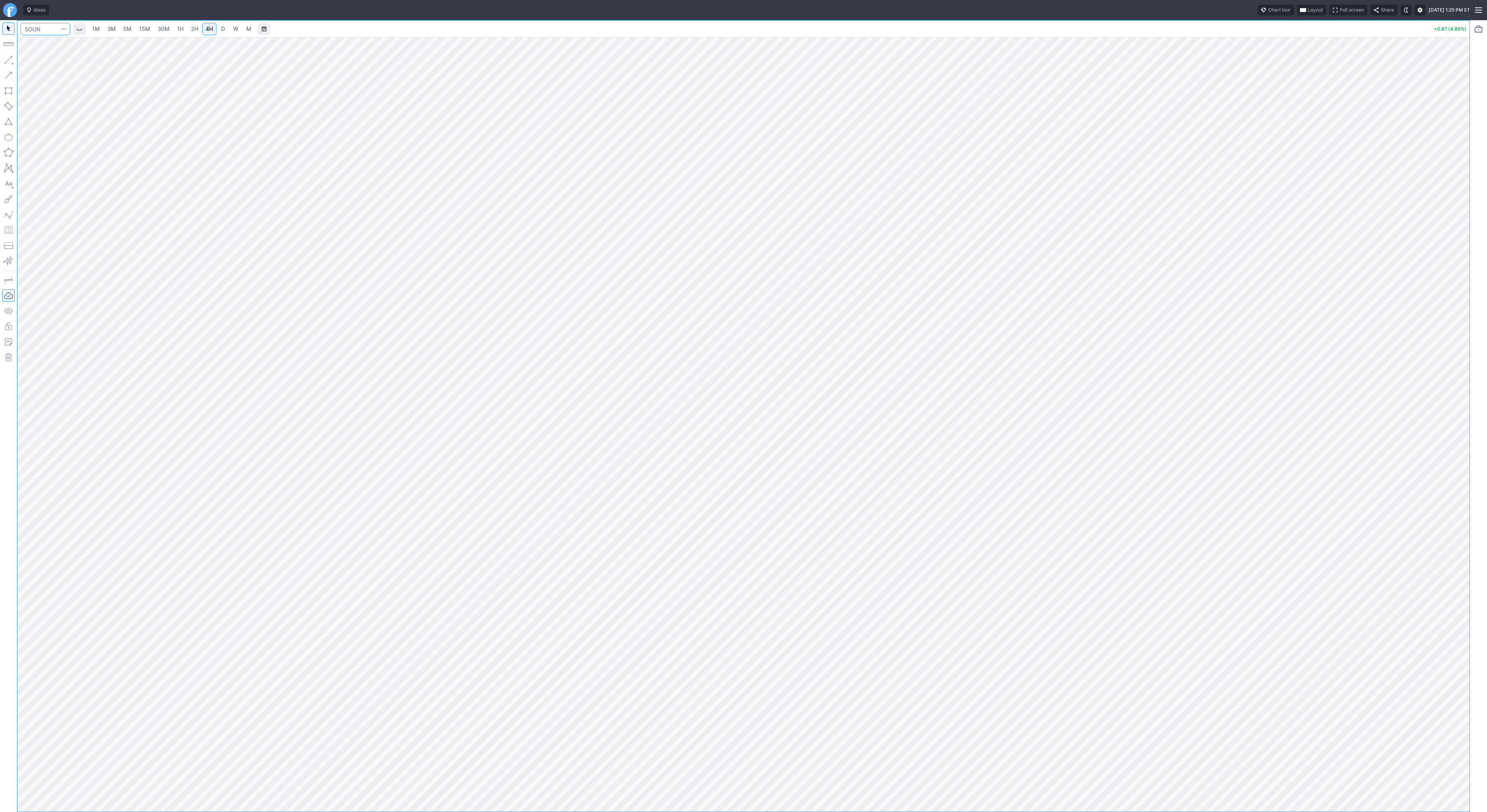
click at [34, 28] on input "Search" at bounding box center [45, 29] width 49 height 13
type input "crsp"
click at [221, 28] on span "D" at bounding box center [223, 28] width 4 height 7
click at [37, 29] on input "Search" at bounding box center [45, 29] width 49 height 13
type input "onds"
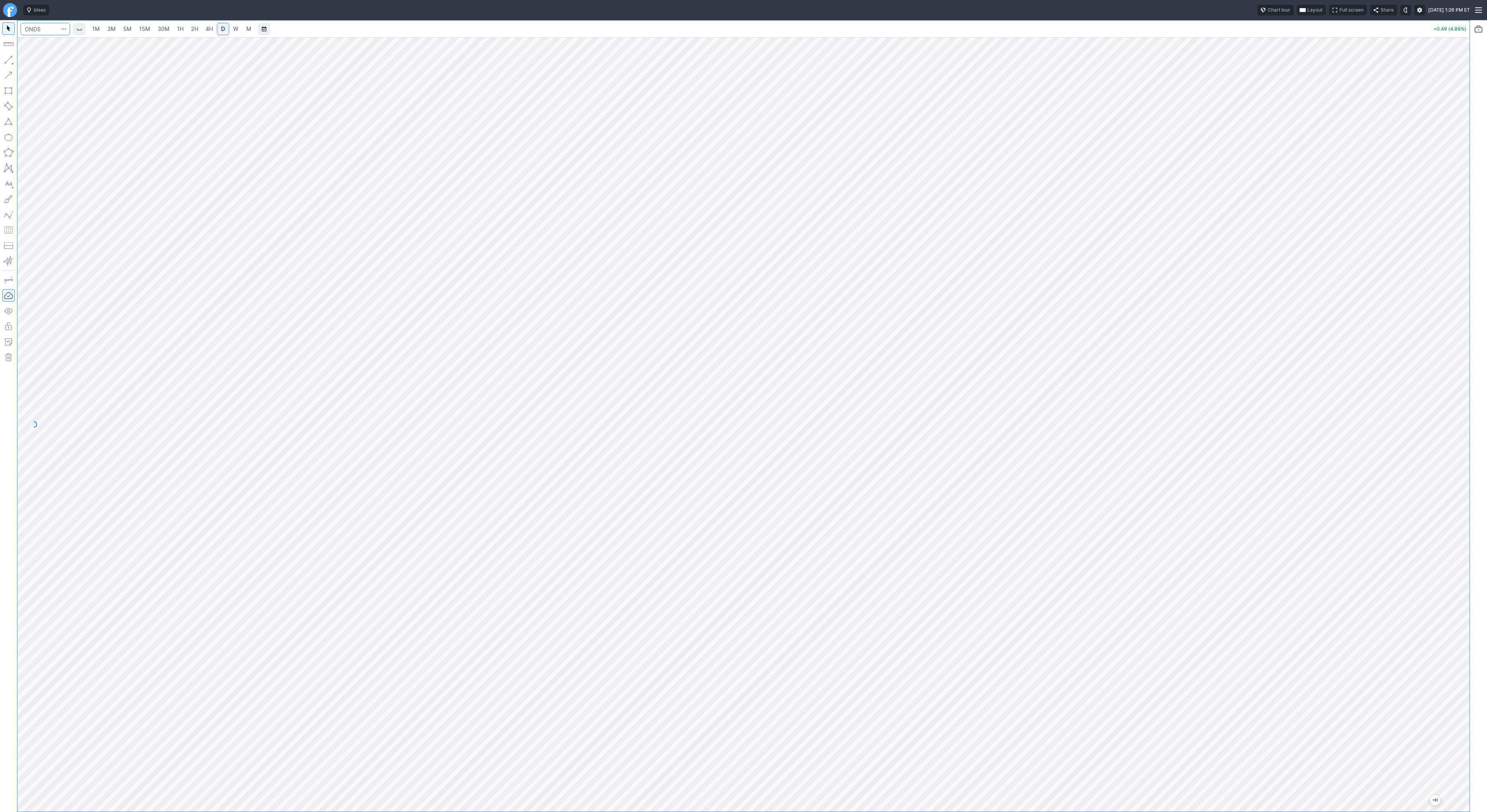
click at [40, 32] on input "Search" at bounding box center [45, 29] width 49 height 13
type input "tsla"
click at [1450, 321] on div at bounding box center [744, 424] width 1453 height 775
click at [32, 27] on input "Search" at bounding box center [45, 29] width 49 height 13
type input "bmnr"
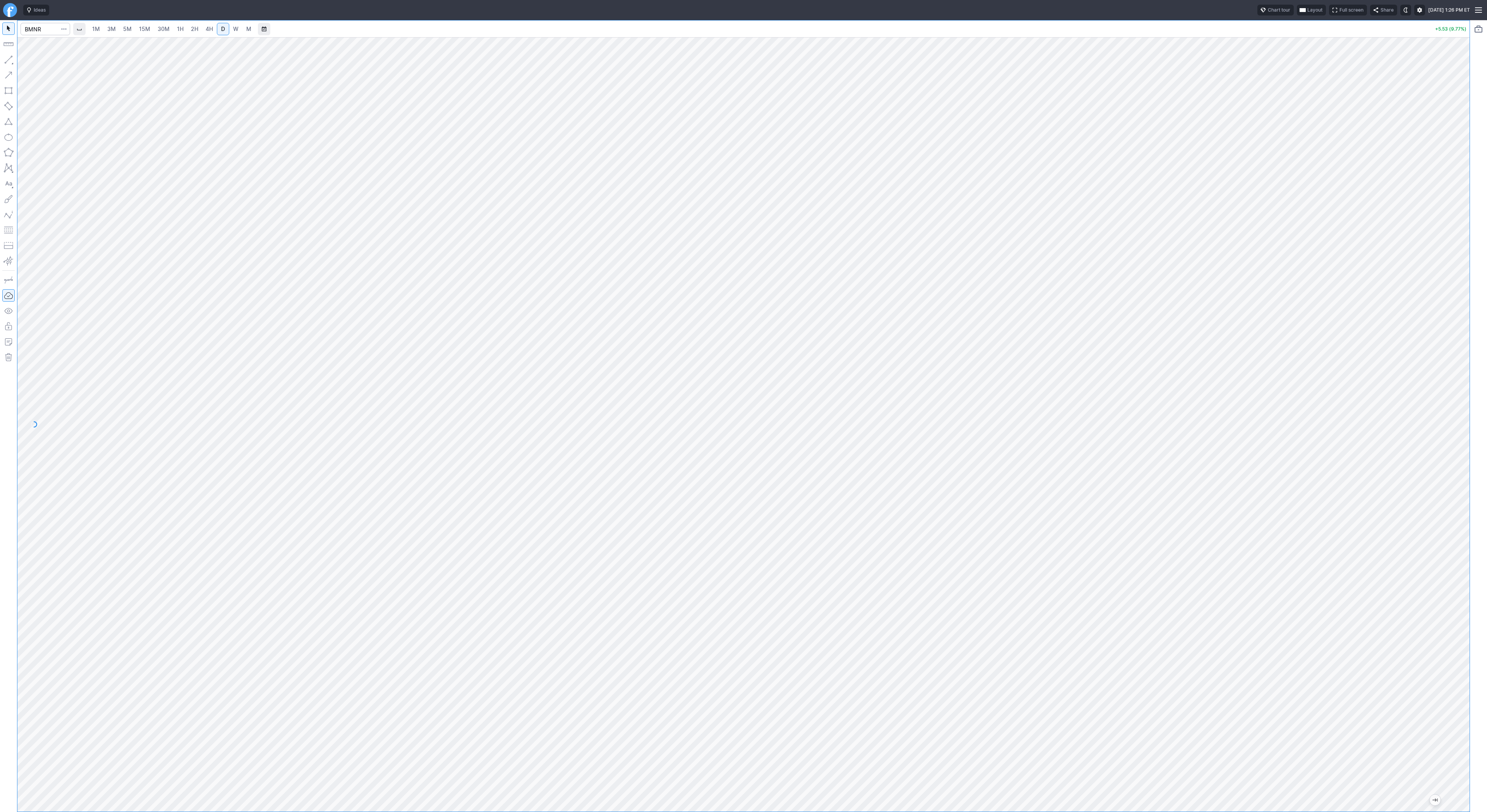
click at [182, 34] on link "1H" at bounding box center [180, 29] width 13 height 13
drag, startPoint x: 1459, startPoint y: 601, endPoint x: 1487, endPoint y: 436, distance: 167.4
click at [1487, 436] on div "1M 3M 5M 15M 30M 1H 2H 4H D W M +5.39 (9.52%)" at bounding box center [744, 416] width 1487 height 792
click at [22, 59] on button "Line" at bounding box center [41, 61] width 46 height 11
click at [10, 62] on button "button" at bounding box center [8, 60] width 13 height 13
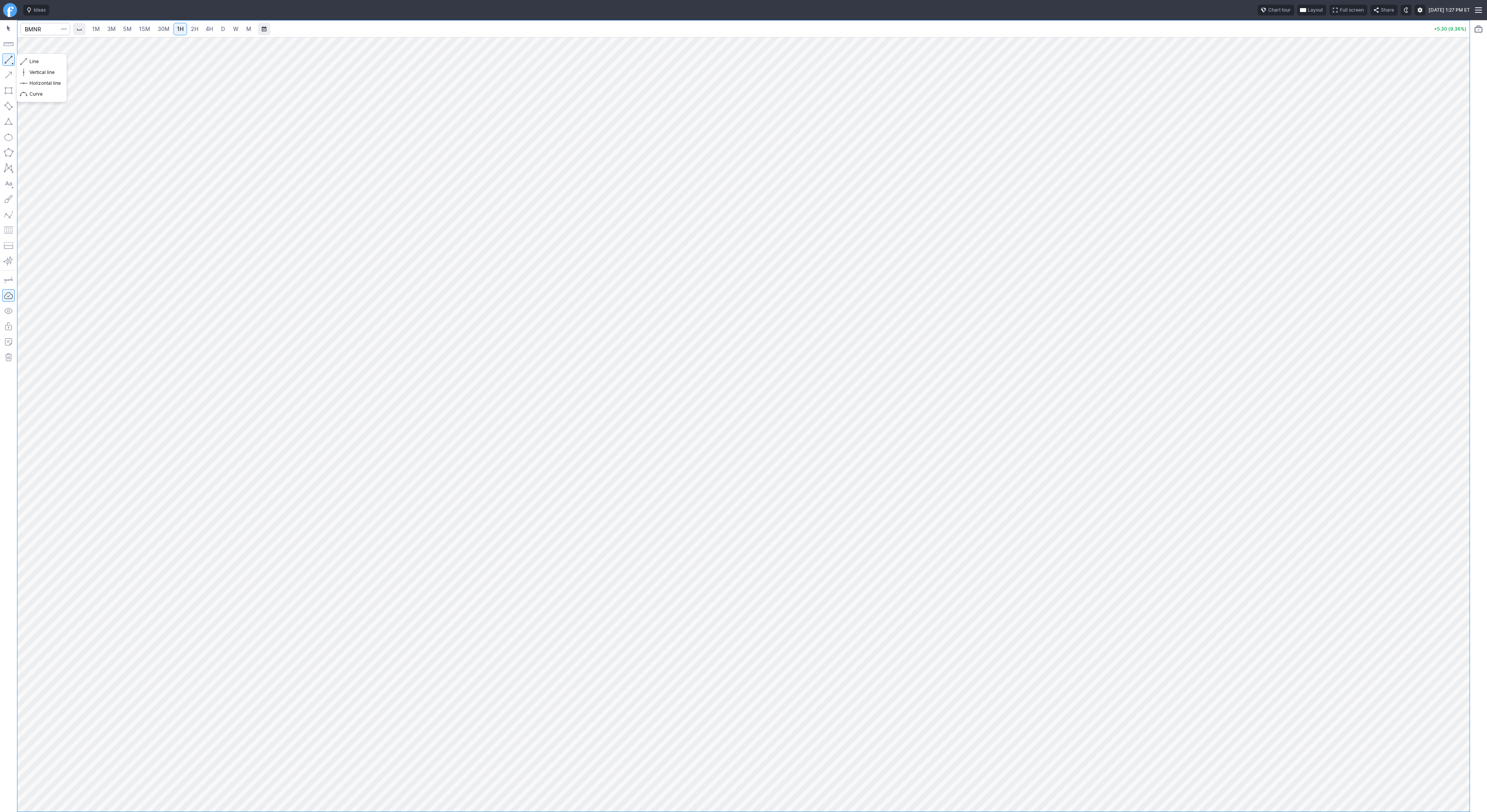
click at [9, 59] on button "button" at bounding box center [8, 60] width 13 height 13
drag, startPoint x: 5, startPoint y: 61, endPoint x: 15, endPoint y: 112, distance: 52.0
click at [5, 61] on button "button" at bounding box center [8, 60] width 13 height 13
click at [35, 64] on span "Line" at bounding box center [45, 61] width 31 height 7
click at [5, 54] on button "button" at bounding box center [8, 60] width 13 height 13
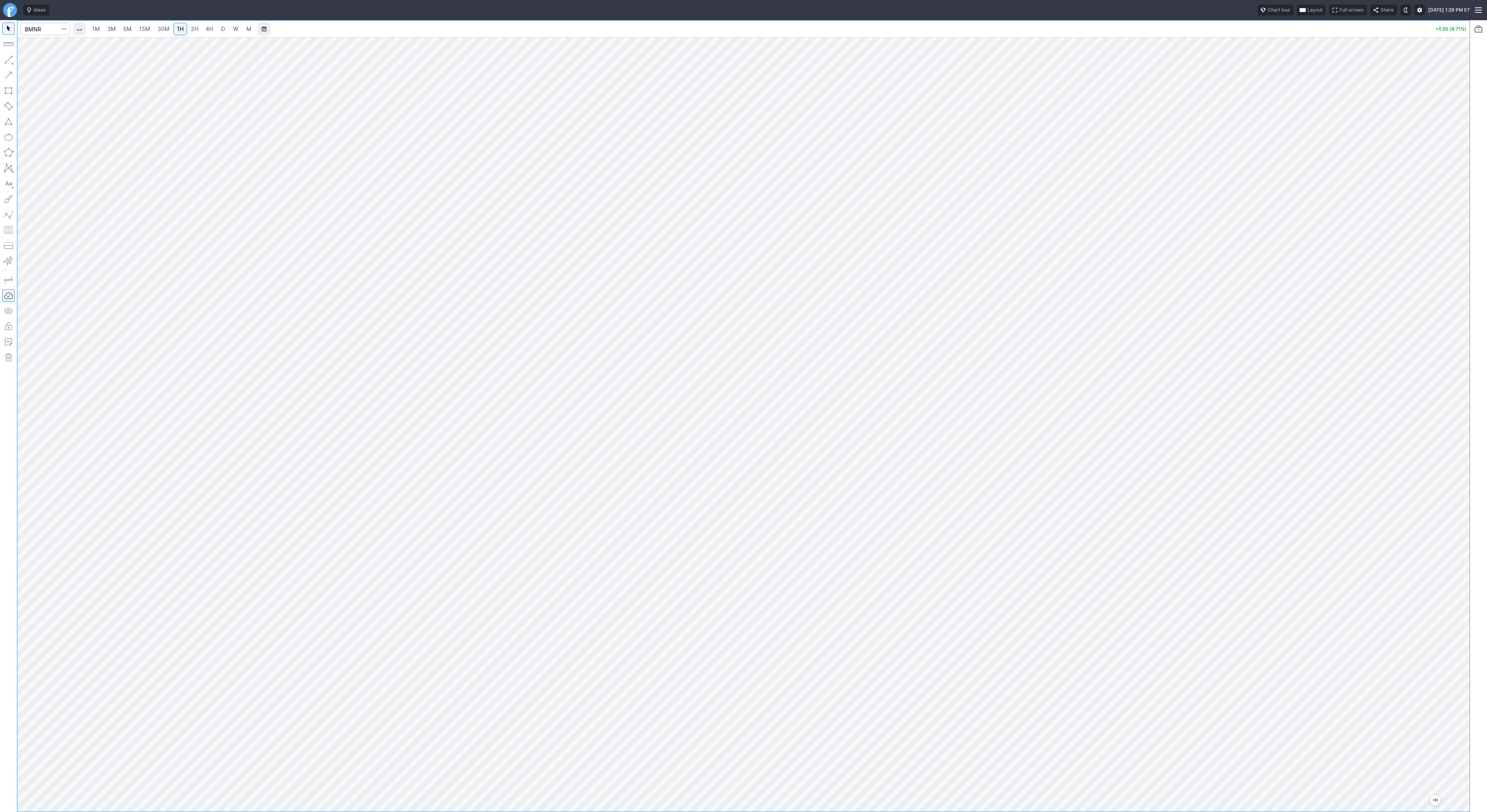
click at [1445, 479] on div at bounding box center [744, 424] width 1453 height 775
click at [10, 62] on button "button" at bounding box center [8, 60] width 13 height 13
drag, startPoint x: 1470, startPoint y: 469, endPoint x: 1468, endPoint y: 533, distance: 64.0
click at [1468, 533] on div at bounding box center [1462, 422] width 16 height 755
drag, startPoint x: 8, startPoint y: 59, endPoint x: 24, endPoint y: 82, distance: 28.0
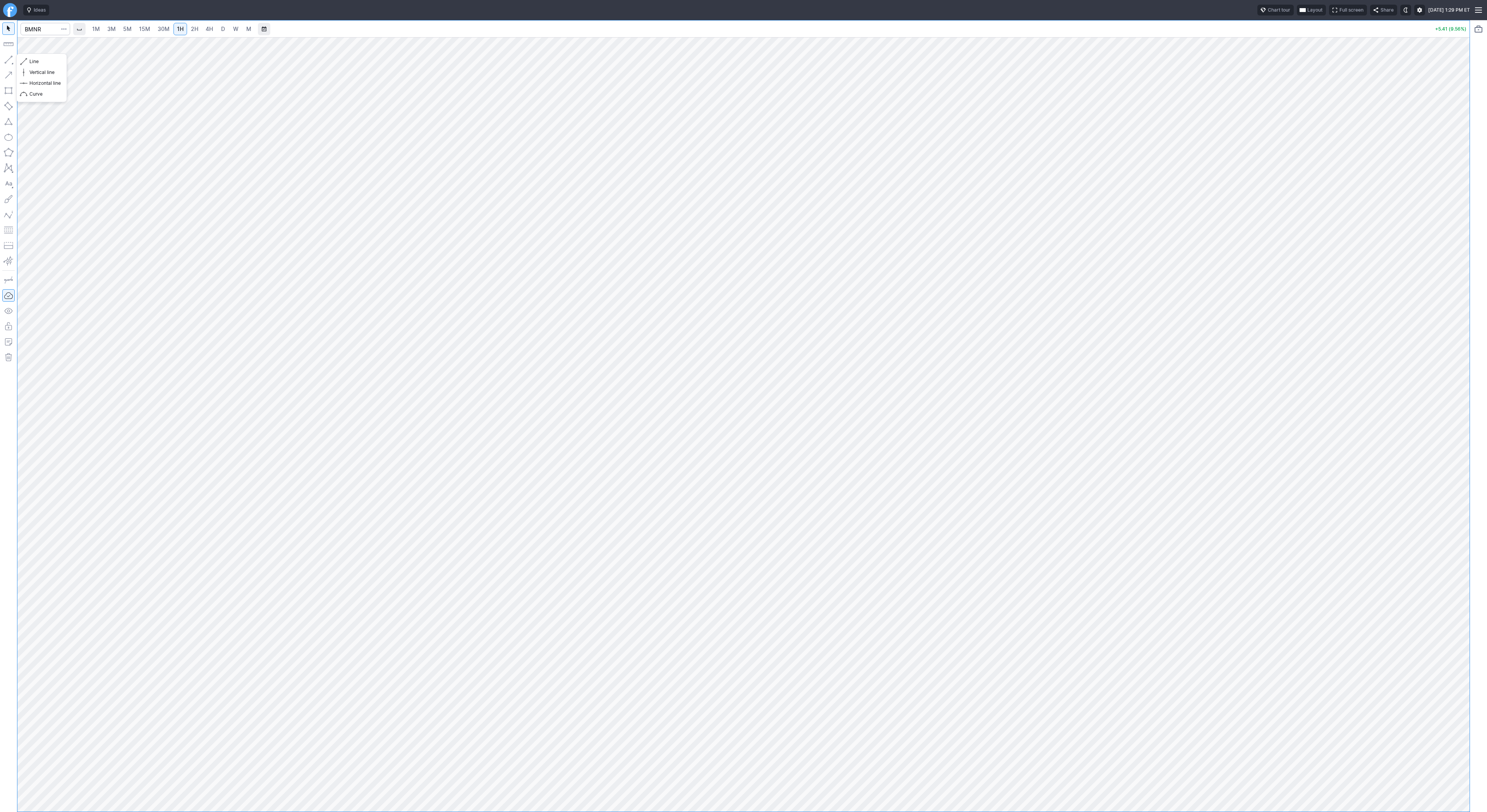
click at [8, 60] on button "button" at bounding box center [8, 60] width 13 height 13
click at [130, 28] on span "5M" at bounding box center [127, 28] width 8 height 7
click at [197, 34] on link "2H" at bounding box center [194, 29] width 14 height 13
click at [46, 30] on input "Search" at bounding box center [45, 29] width 49 height 13
type input "eth"
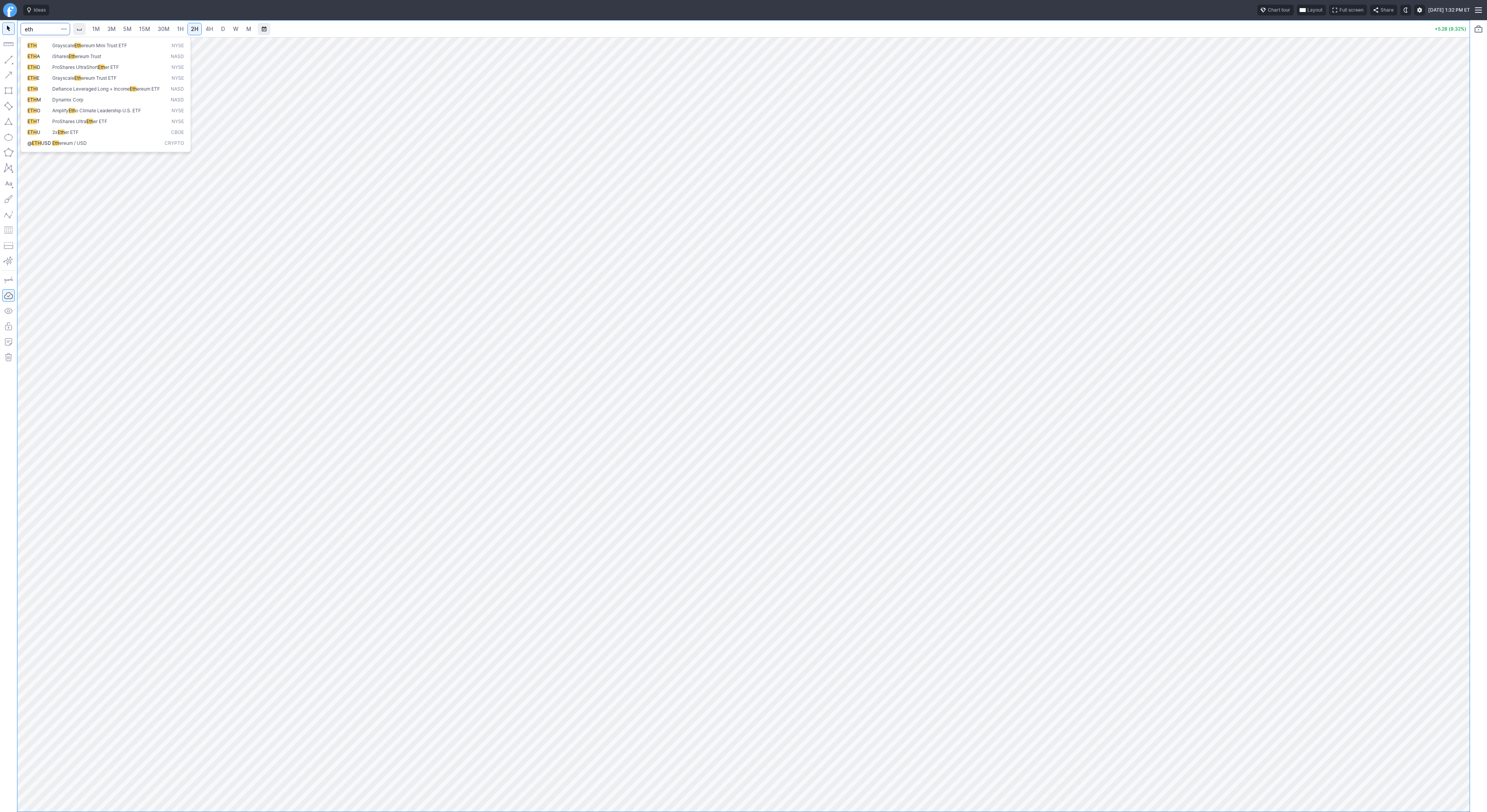
click at [99, 146] on span "Eth ereum / USD" at bounding box center [107, 143] width 112 height 7
click at [226, 27] on link "D" at bounding box center [223, 29] width 13 height 13
click at [205, 29] on span "4H" at bounding box center [209, 28] width 7 height 7
click at [1444, 430] on div at bounding box center [744, 424] width 1453 height 775
click at [35, 28] on input "Search" at bounding box center [45, 29] width 49 height 13
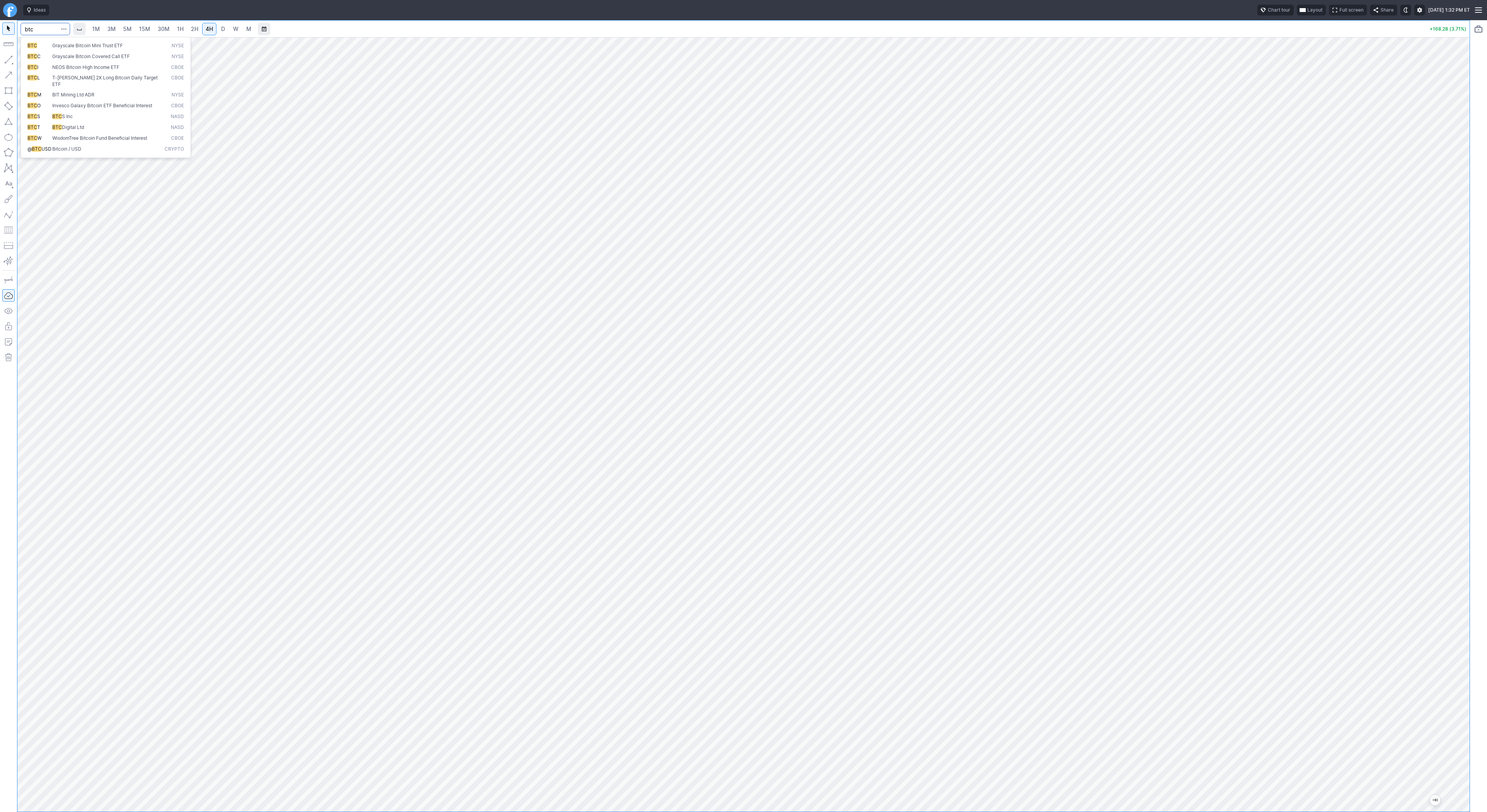
type input "btc"
click at [81, 146] on span "Bitcoin / USD" at bounding box center [67, 149] width 29 height 6
drag, startPoint x: 1467, startPoint y: 229, endPoint x: 1467, endPoint y: 420, distance: 191.0
click at [1467, 421] on div at bounding box center [1462, 422] width 16 height 755
drag, startPoint x: 1465, startPoint y: 365, endPoint x: 1460, endPoint y: 542, distance: 177.1
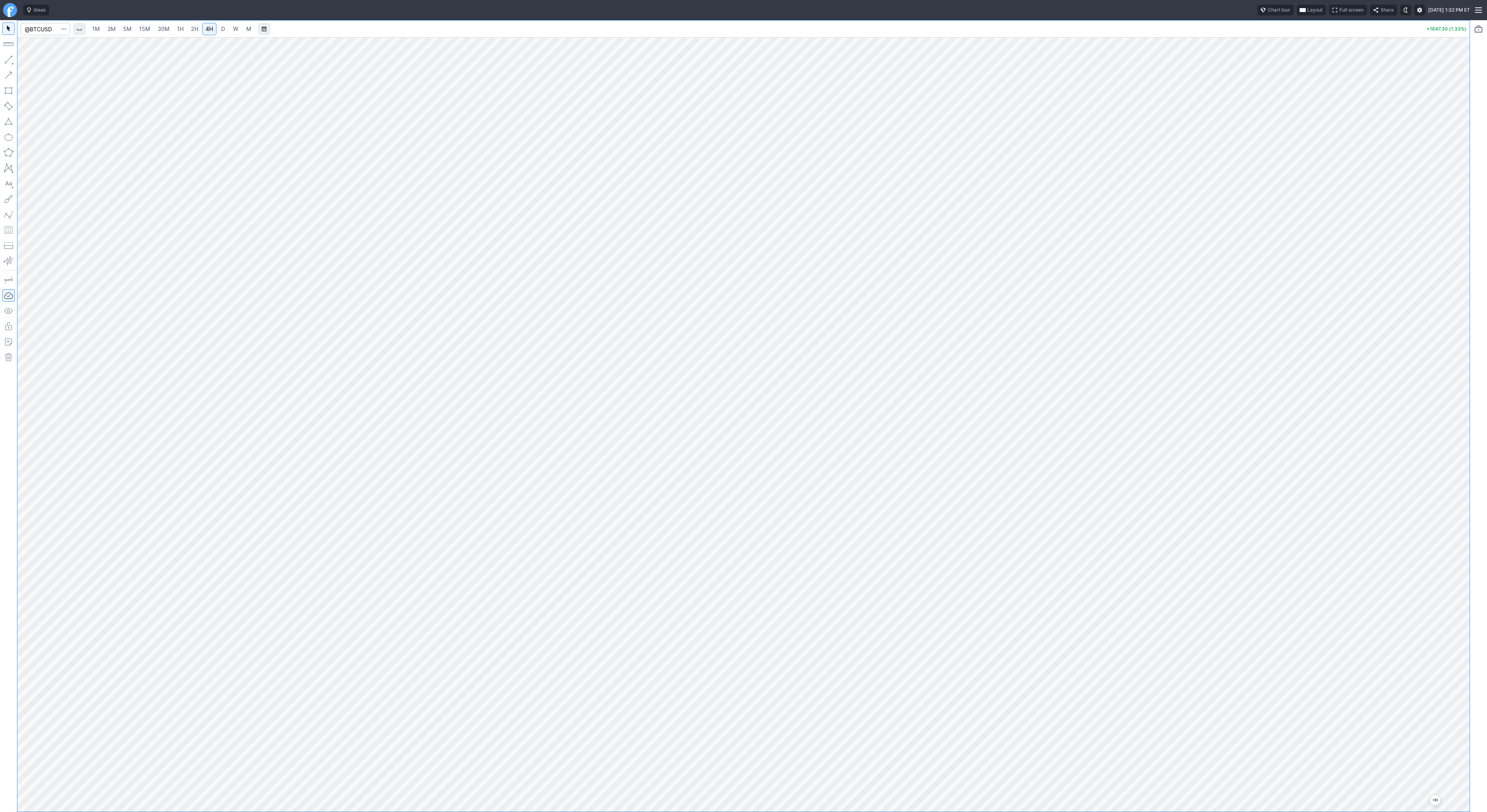
click at [1462, 543] on div at bounding box center [1462, 422] width 16 height 755
click at [221, 30] on span "D" at bounding box center [223, 28] width 4 height 7
drag, startPoint x: 1471, startPoint y: 385, endPoint x: 1470, endPoint y: 388, distance: 3.2
click at [1471, 390] on div "1M 3M 5M 15M 30M 1H 2H 4H D W M +1610.90 (1.30%)" at bounding box center [744, 416] width 1487 height 792
click at [209, 28] on span "4H" at bounding box center [209, 28] width 7 height 7
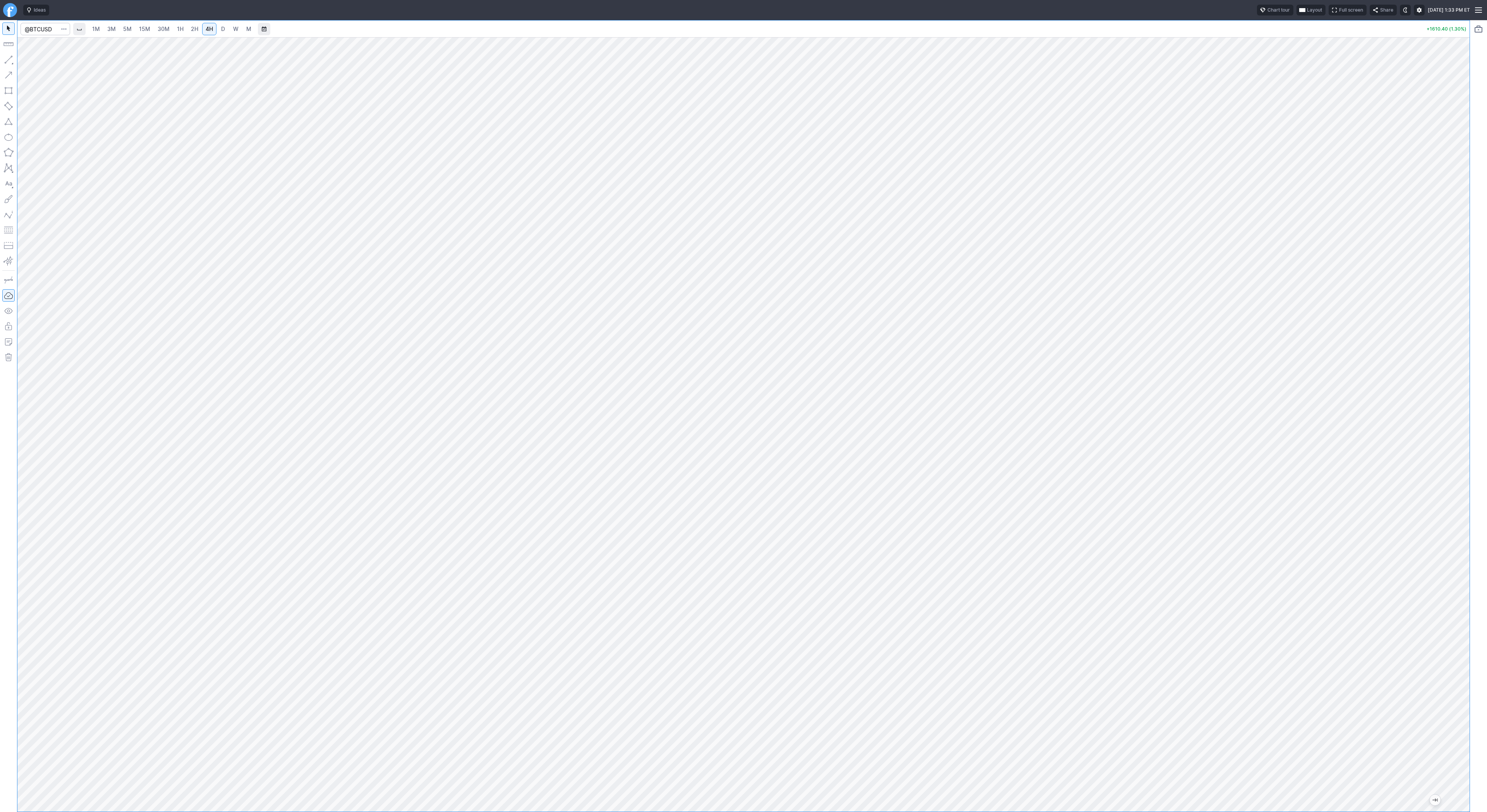
click at [221, 28] on span "D" at bounding box center [223, 28] width 4 height 7
click at [1456, 365] on div at bounding box center [1462, 422] width 16 height 755
click at [7, 58] on button "button" at bounding box center [8, 60] width 13 height 13
drag, startPoint x: 8, startPoint y: 61, endPoint x: 13, endPoint y: 68, distance: 8.6
click at [8, 62] on button "button" at bounding box center [8, 60] width 13 height 13
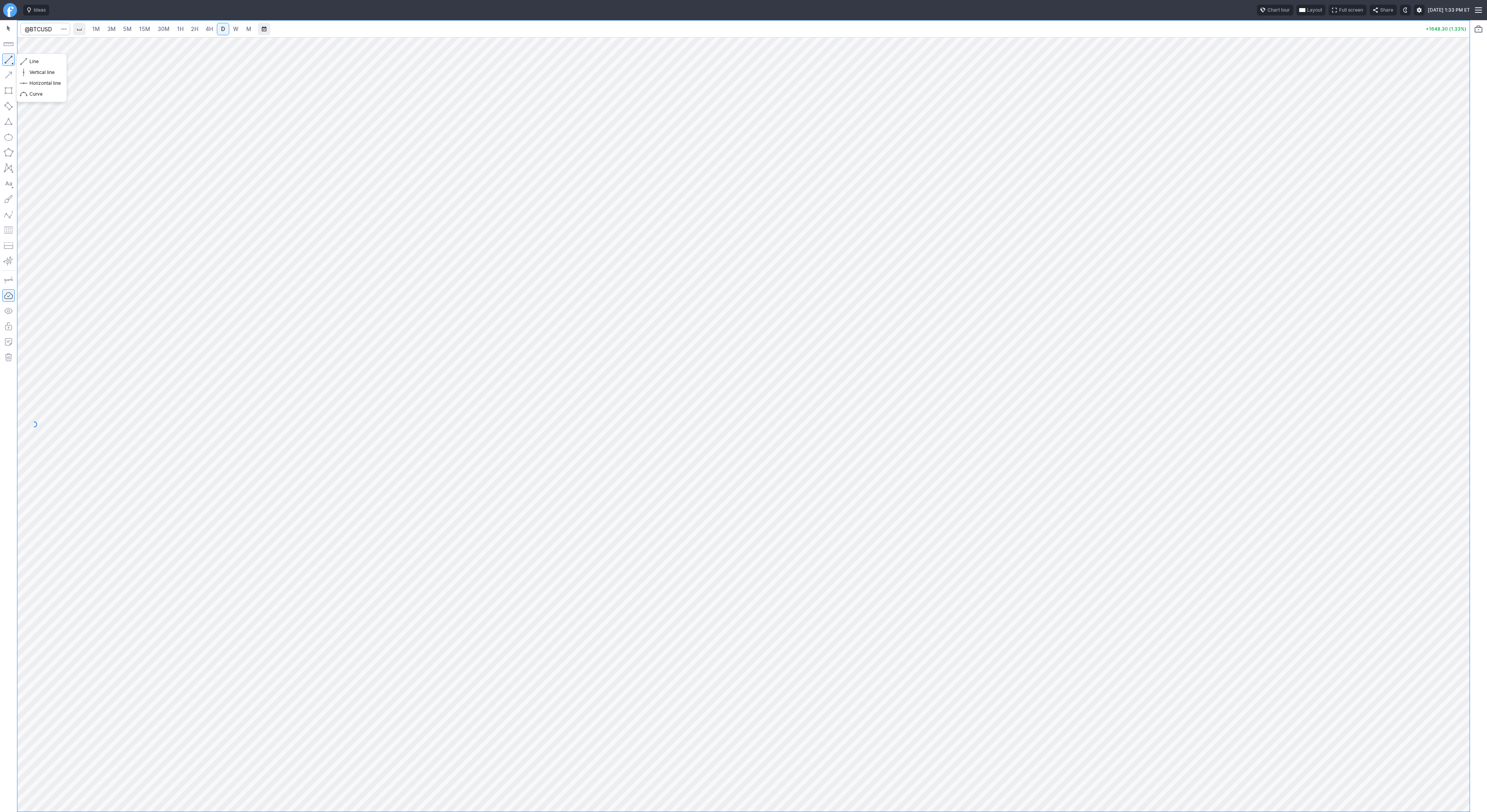
click at [10, 55] on button "button" at bounding box center [8, 60] width 13 height 13
click at [7, 62] on button "button" at bounding box center [8, 60] width 13 height 13
drag, startPoint x: 34, startPoint y: 62, endPoint x: 55, endPoint y: 100, distance: 43.4
click at [35, 67] on div "Line Vertical line Horizontal line Curve" at bounding box center [41, 78] width 46 height 43
click at [208, 33] on span "4H" at bounding box center [209, 29] width 7 height 7
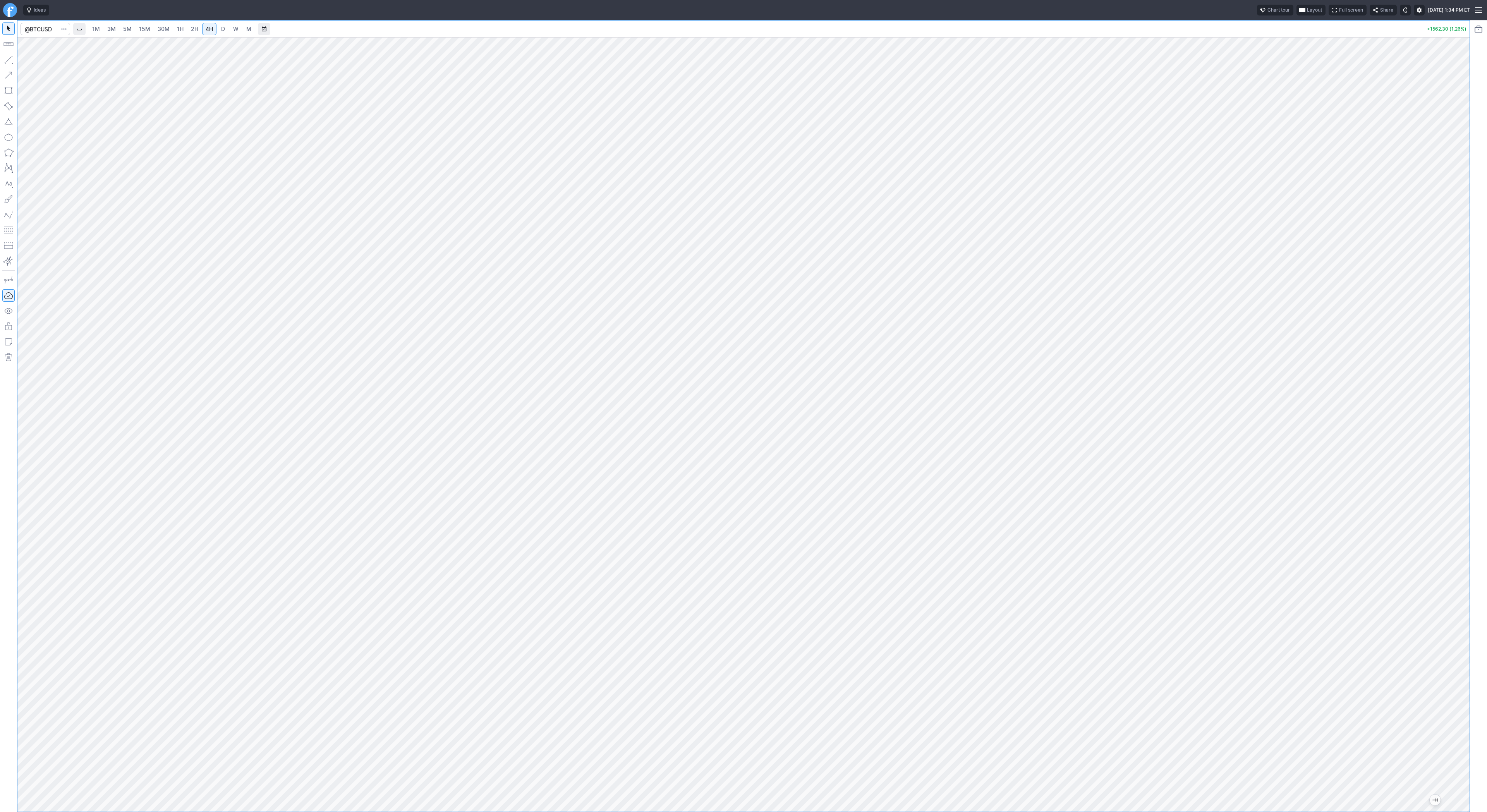
drag, startPoint x: 1468, startPoint y: 355, endPoint x: 1463, endPoint y: 389, distance: 34.4
click at [1469, 405] on div at bounding box center [1462, 422] width 16 height 755
click at [57, 28] on input "Search" at bounding box center [45, 29] width 49 height 13
type input "coin"
click at [51, 29] on input "Search" at bounding box center [45, 29] width 49 height 13
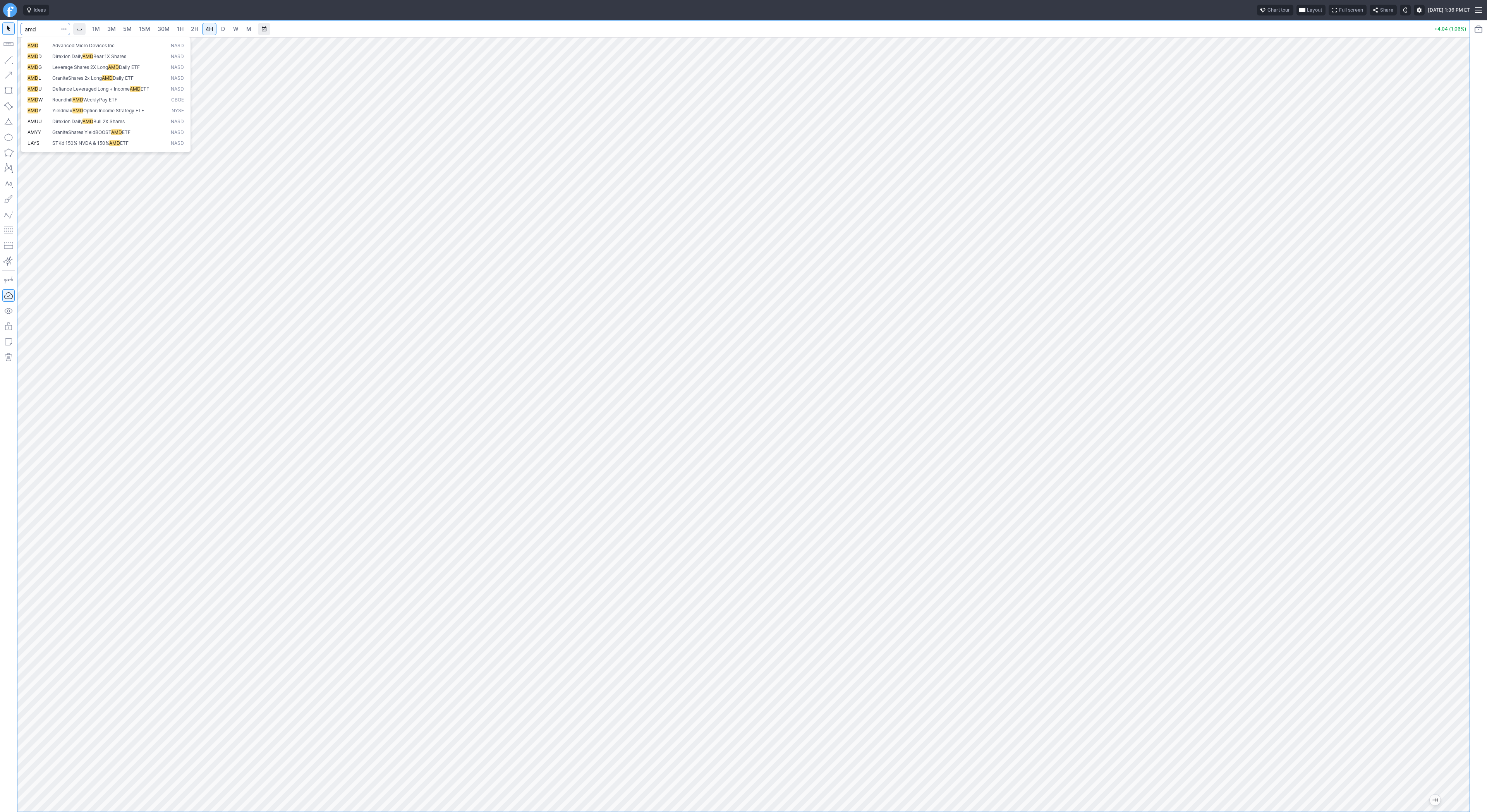
type input "amd"
click at [46, 28] on input "Search" at bounding box center [45, 29] width 49 height 13
type input "bmnr"
click at [1462, 445] on div at bounding box center [744, 424] width 1453 height 775
drag, startPoint x: 1483, startPoint y: 414, endPoint x: 1475, endPoint y: 461, distance: 47.7
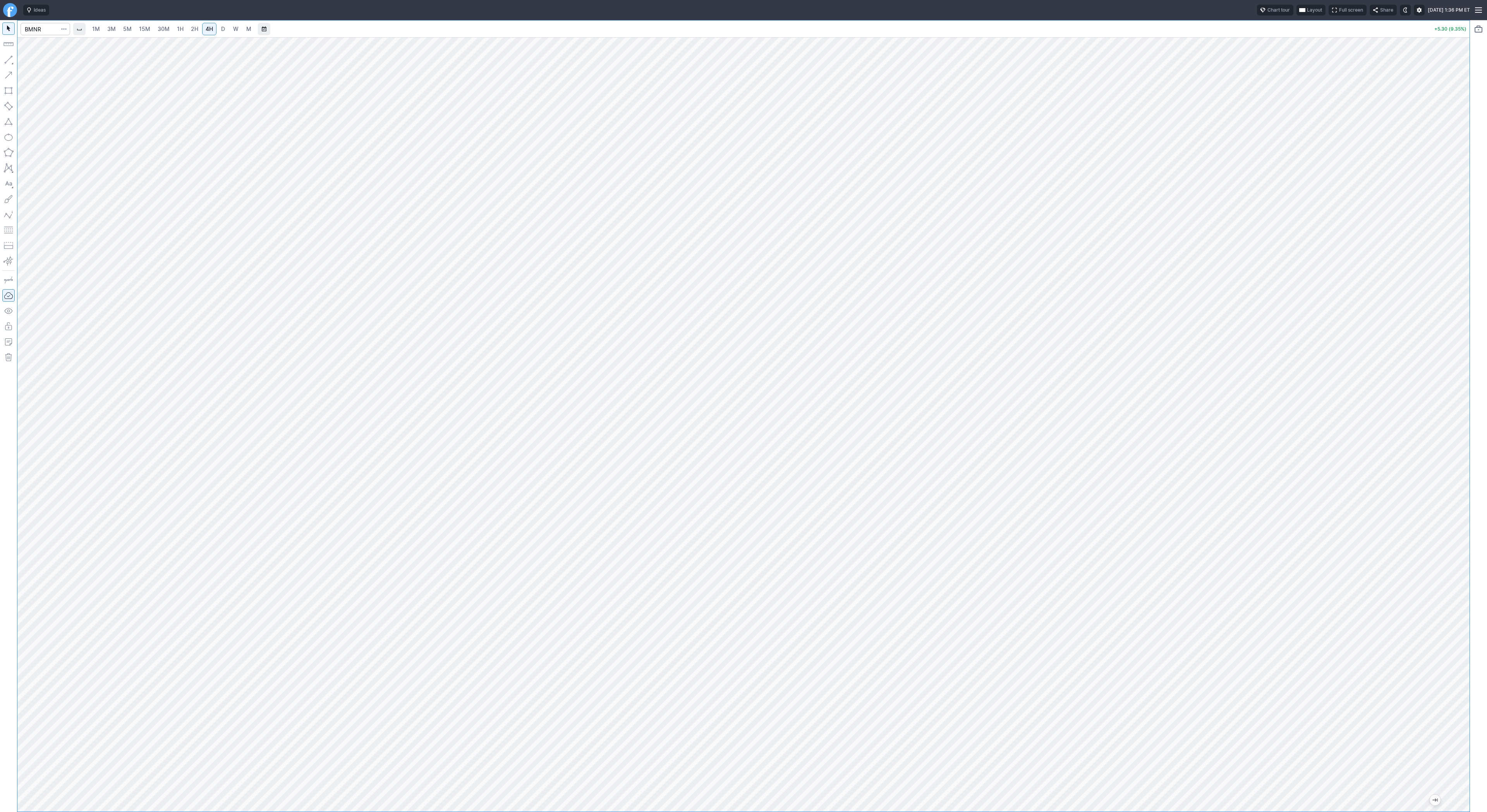
click at [1477, 465] on div at bounding box center [1479, 416] width 17 height 792
drag, startPoint x: 1468, startPoint y: 423, endPoint x: 1460, endPoint y: 434, distance: 13.6
click at [1465, 442] on div at bounding box center [1462, 422] width 16 height 755
click at [41, 30] on input "Search" at bounding box center [45, 29] width 49 height 13
type input "pony"
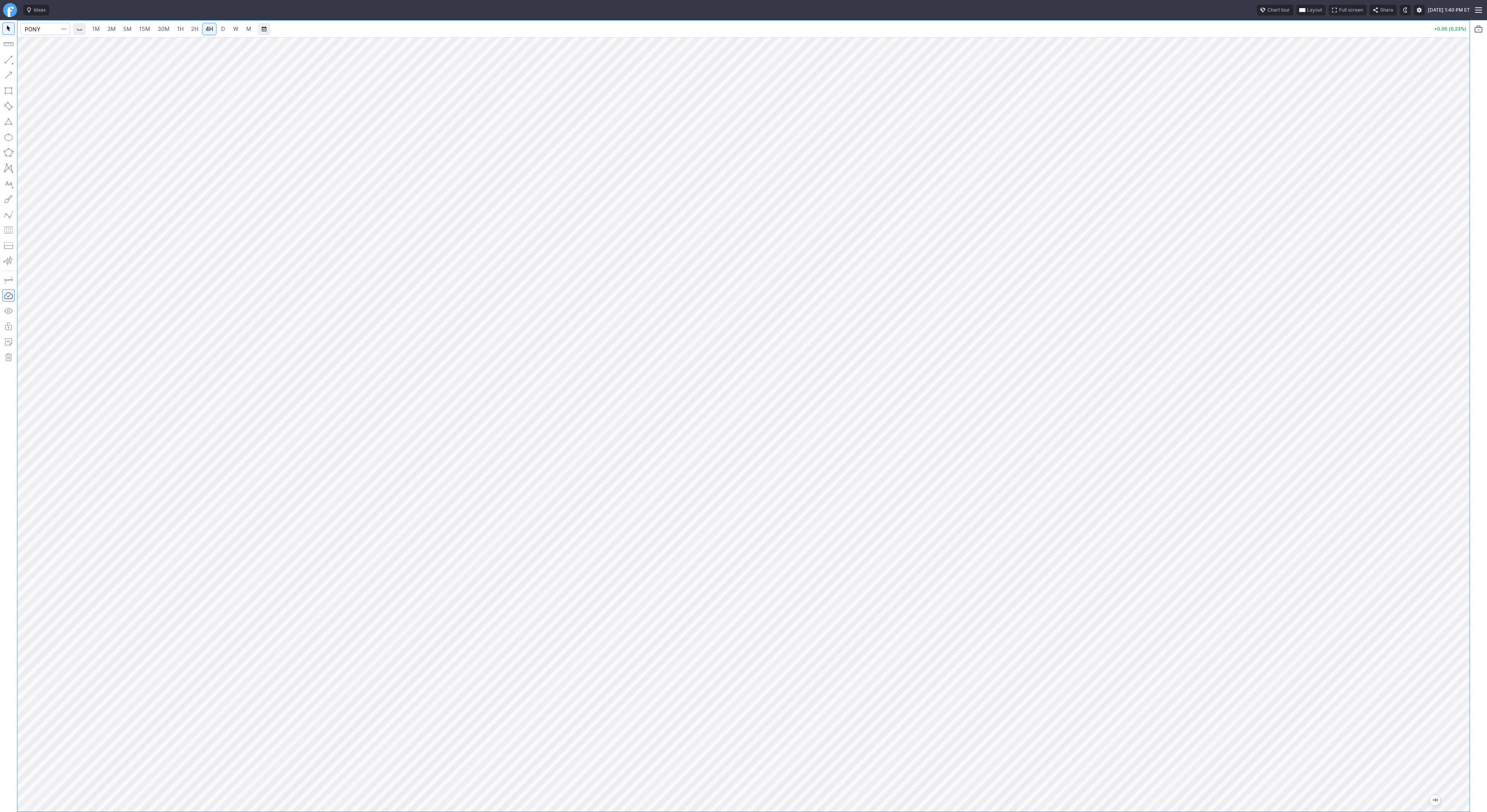
click at [7, 59] on button "button" at bounding box center [8, 60] width 13 height 13
drag, startPoint x: 32, startPoint y: 60, endPoint x: 36, endPoint y: 89, distance: 29.3
click at [32, 61] on span "Line" at bounding box center [45, 61] width 31 height 7
drag, startPoint x: 10, startPoint y: 55, endPoint x: 35, endPoint y: 93, distance: 45.5
click at [10, 56] on button "button" at bounding box center [8, 60] width 13 height 13
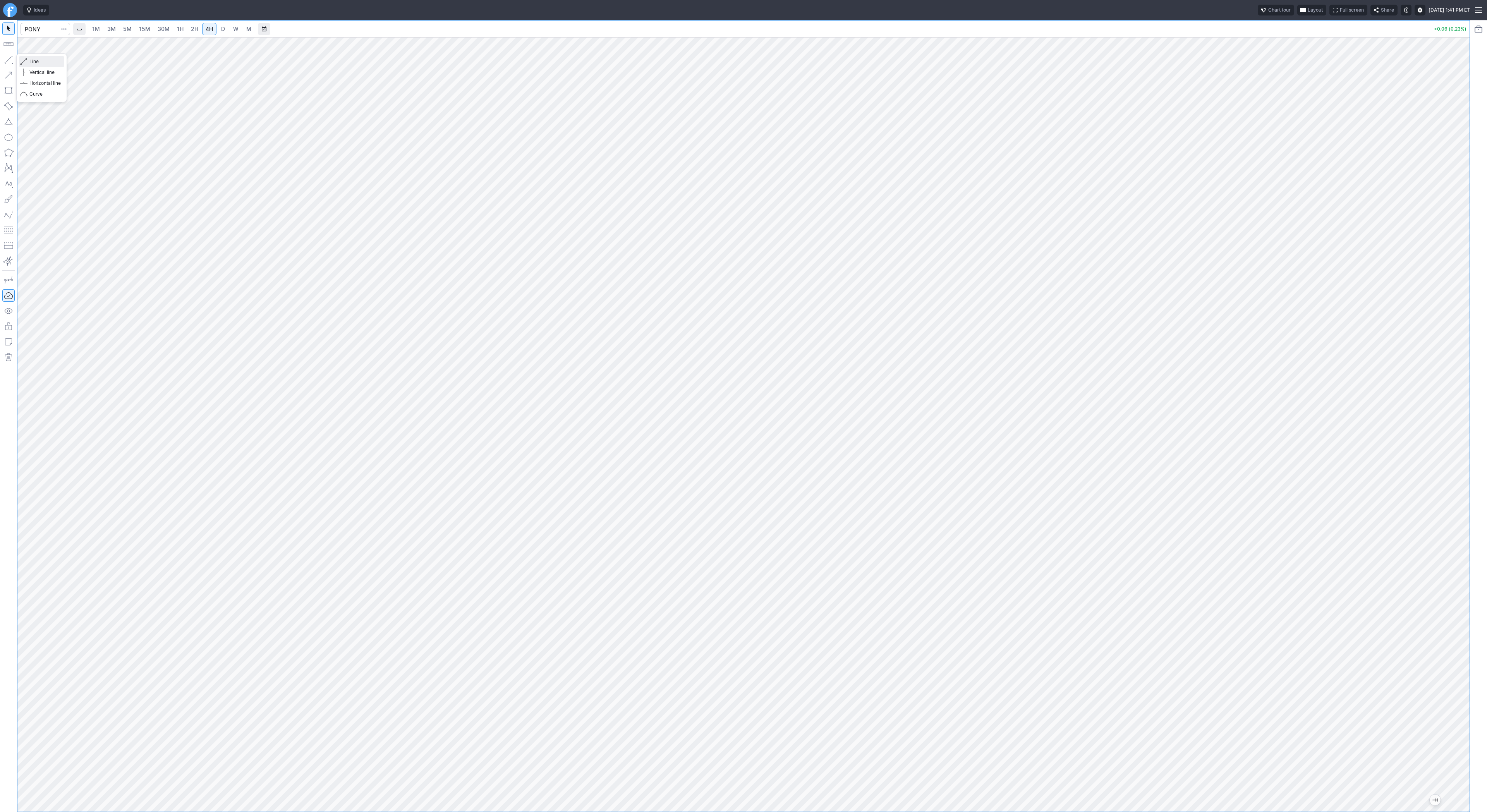
click at [49, 63] on span "Line" at bounding box center [45, 61] width 31 height 7
click at [12, 58] on button "button" at bounding box center [8, 60] width 13 height 13
drag, startPoint x: 3, startPoint y: 58, endPoint x: 21, endPoint y: 73, distance: 23.4
click at [3, 59] on button "button" at bounding box center [8, 60] width 13 height 13
drag, startPoint x: 4, startPoint y: 57, endPoint x: 29, endPoint y: 94, distance: 44.7
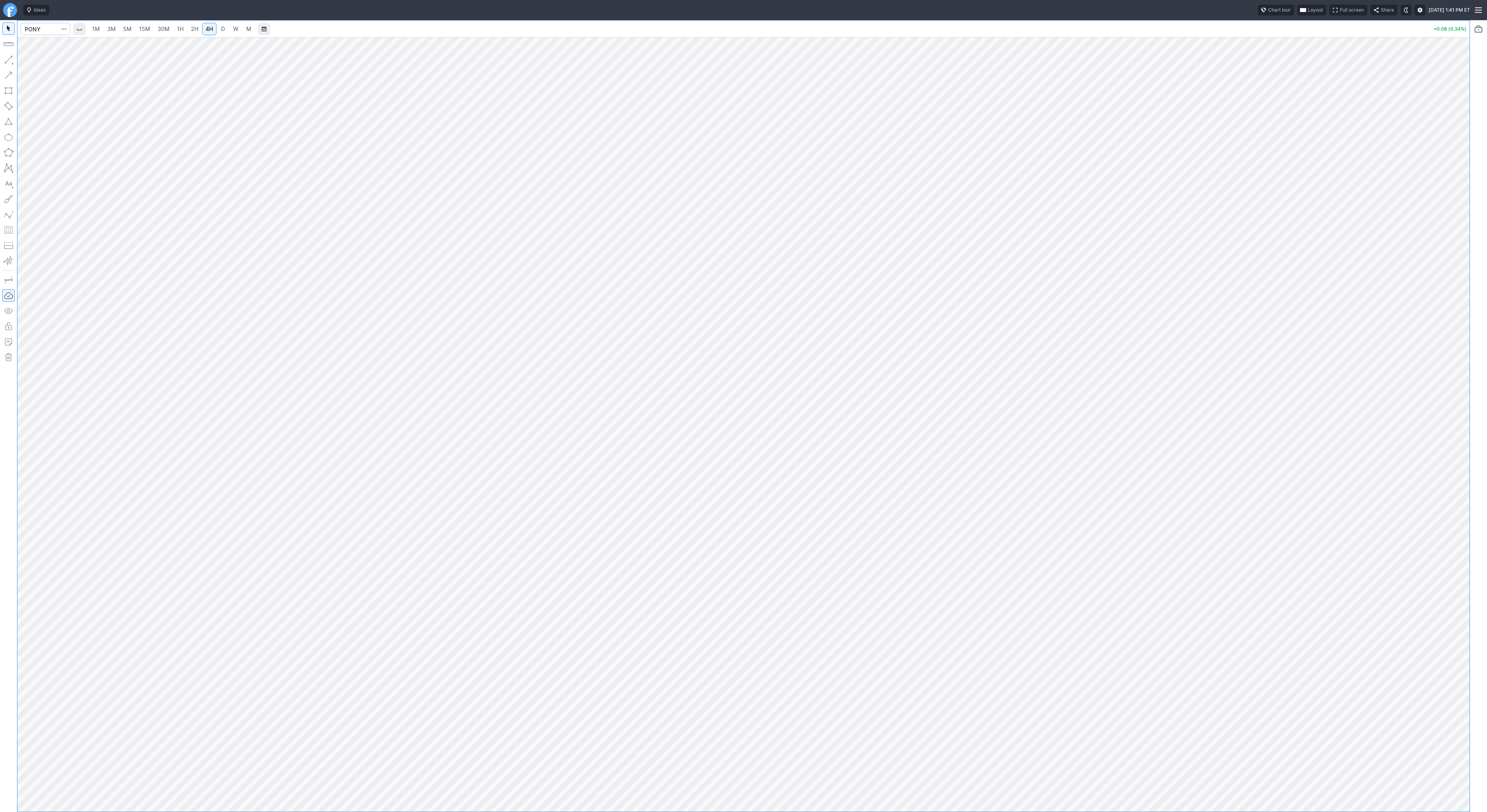
click at [4, 58] on button "button" at bounding box center [8, 60] width 13 height 13
click at [9, 61] on button "button" at bounding box center [8, 60] width 13 height 13
drag, startPoint x: 29, startPoint y: 58, endPoint x: 64, endPoint y: 101, distance: 55.4
click at [29, 58] on span "Line" at bounding box center [45, 61] width 31 height 7
drag, startPoint x: 1471, startPoint y: 332, endPoint x: 1470, endPoint y: 366, distance: 34.0
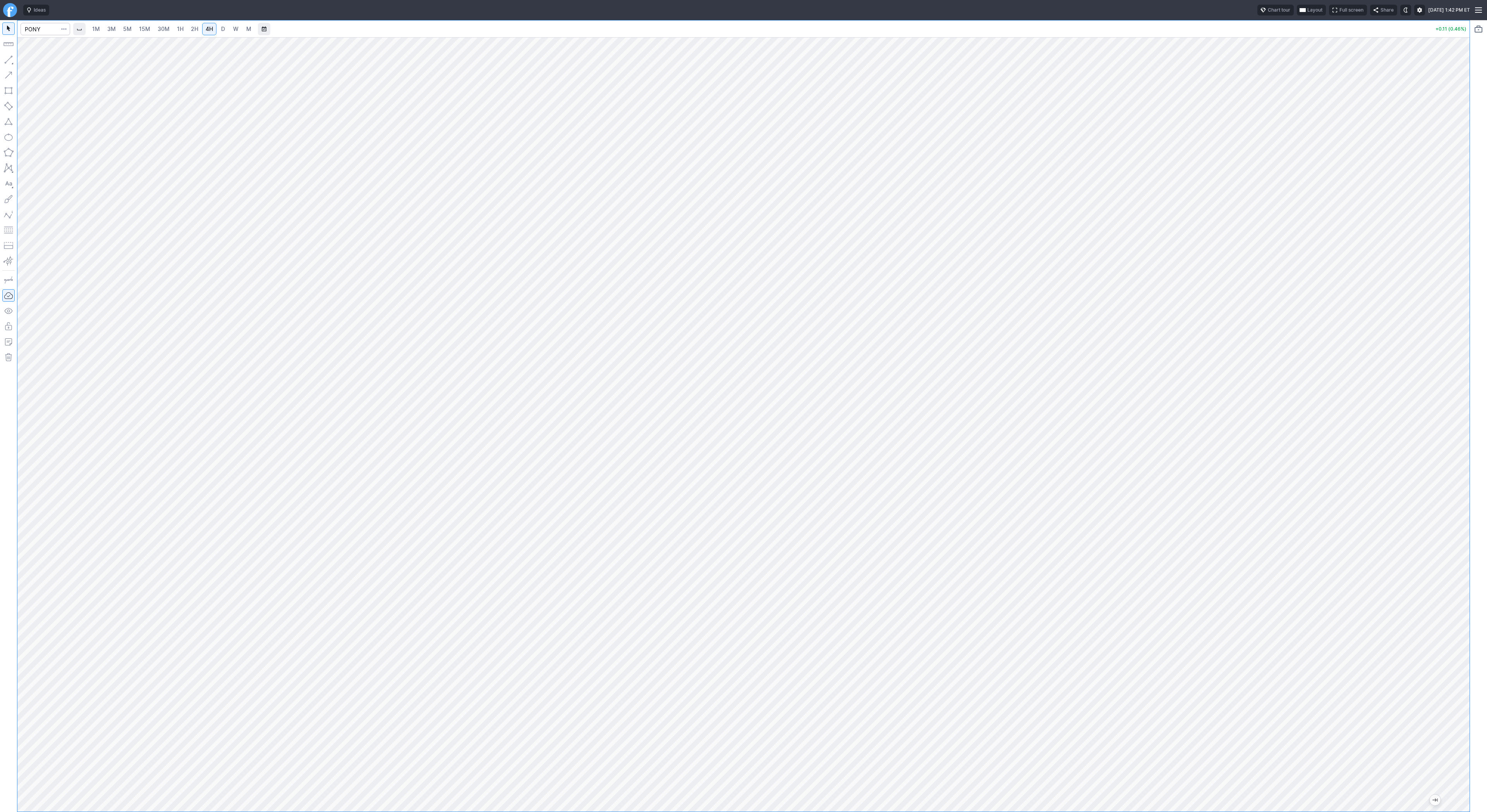
click at [1471, 366] on div at bounding box center [1479, 416] width 17 height 792
click at [1460, 413] on div at bounding box center [1462, 422] width 16 height 755
click at [10, 59] on button "button" at bounding box center [8, 60] width 13 height 13
click at [52, 26] on input "Search" at bounding box center [45, 29] width 49 height 13
type input "pgy"
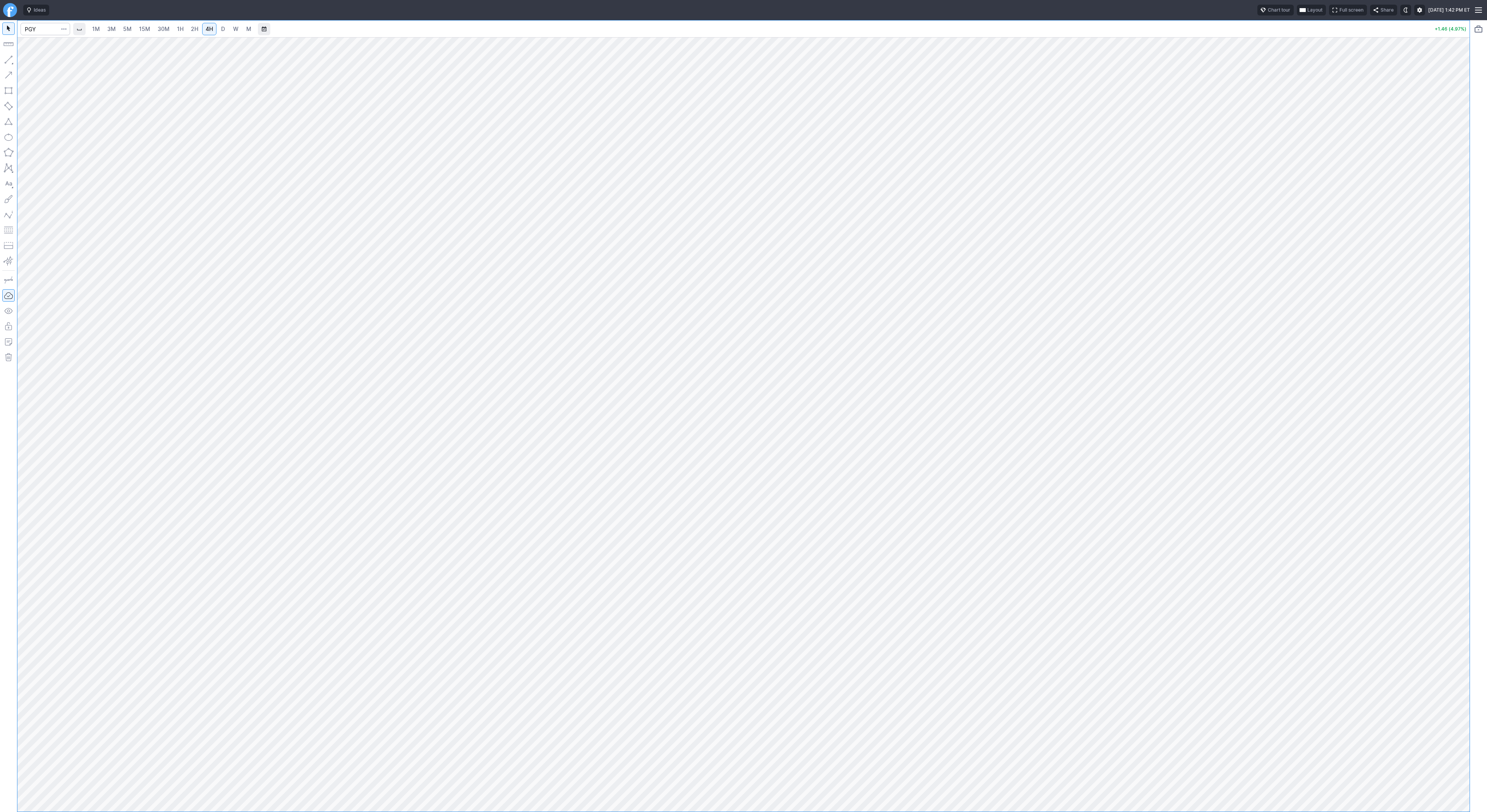
click at [223, 26] on span "D" at bounding box center [223, 28] width 4 height 7
drag, startPoint x: 43, startPoint y: 62, endPoint x: 55, endPoint y: 78, distance: 20.0
click at [43, 63] on span "Line" at bounding box center [45, 61] width 31 height 7
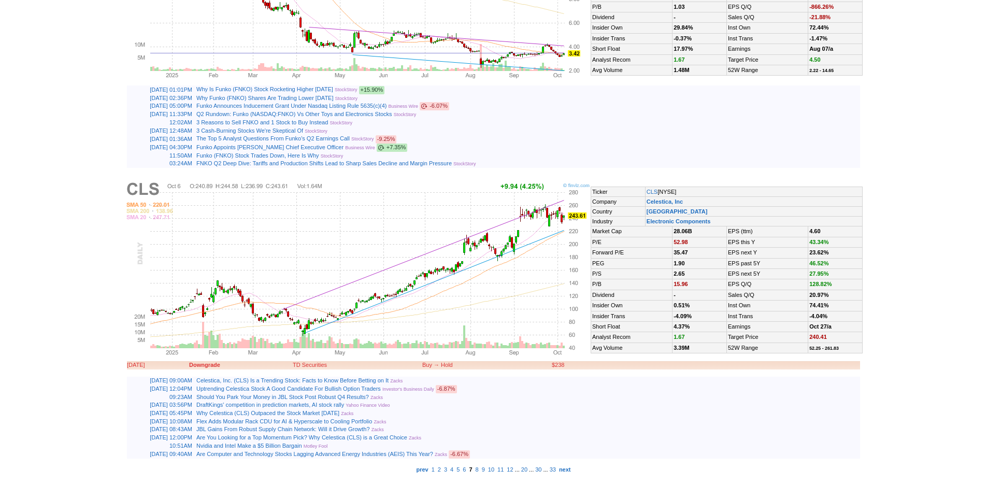
scroll to position [2550, 0]
click at [571, 471] on b "next" at bounding box center [565, 469] width 12 height 6
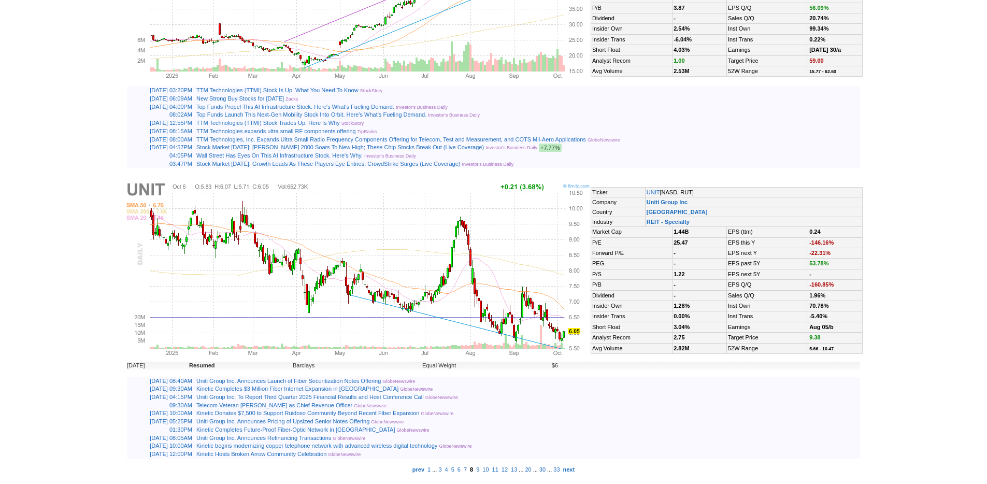
scroll to position [2524, 0]
click at [575, 466] on b "next" at bounding box center [569, 469] width 12 height 6
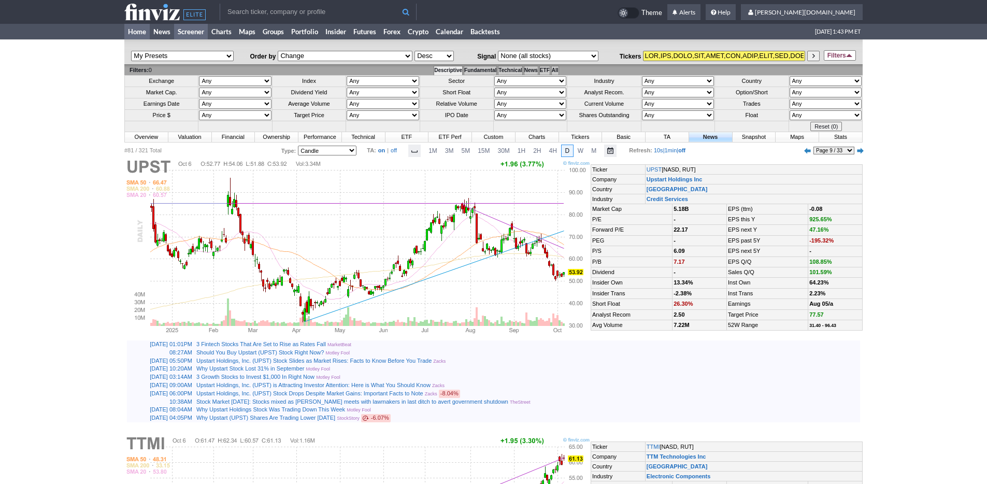
click at [138, 30] on link "Home" at bounding box center [136, 32] width 25 height 16
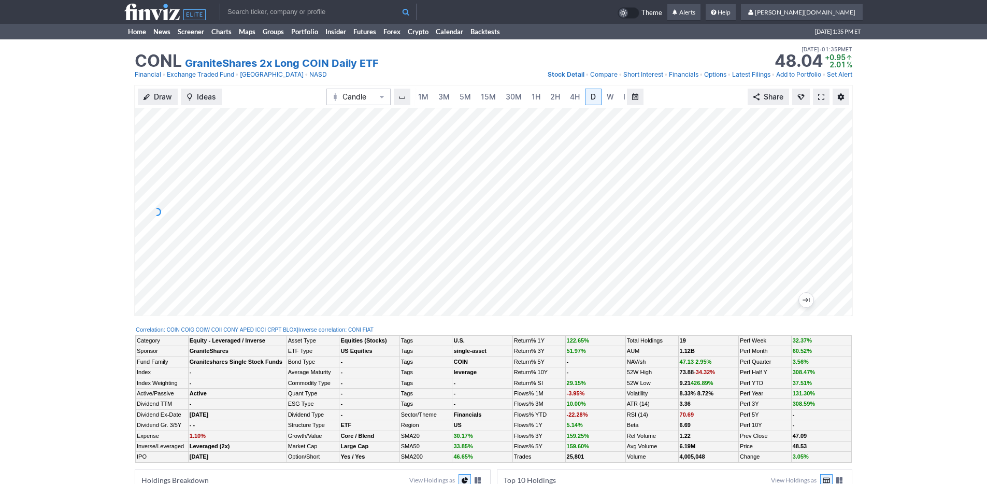
scroll to position [0, 10]
click at [478, 102] on span "15M" at bounding box center [478, 97] width 15 height 10
click at [577, 92] on span "4H" at bounding box center [575, 97] width 10 height 10
click at [585, 93] on link "D" at bounding box center [583, 97] width 17 height 17
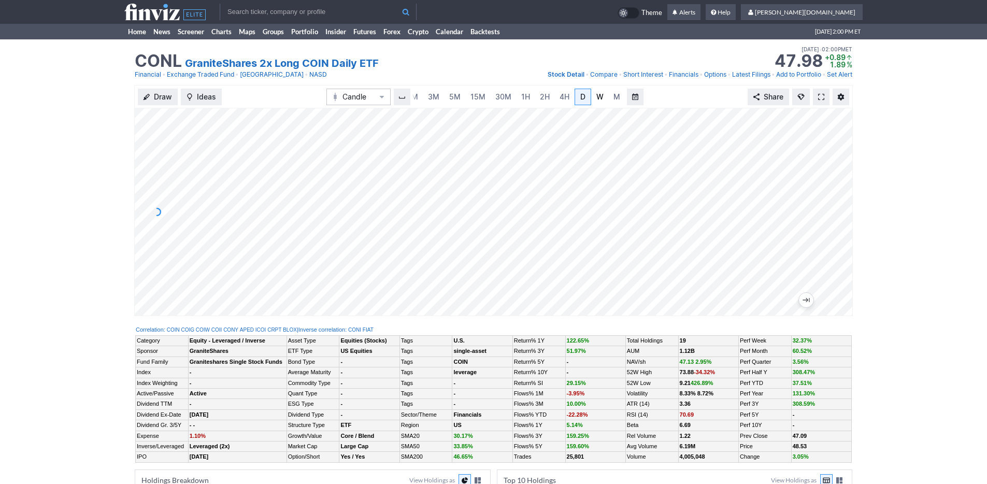
click at [592, 97] on link "W" at bounding box center [600, 97] width 17 height 17
click at [135, 33] on link "Home" at bounding box center [136, 32] width 25 height 16
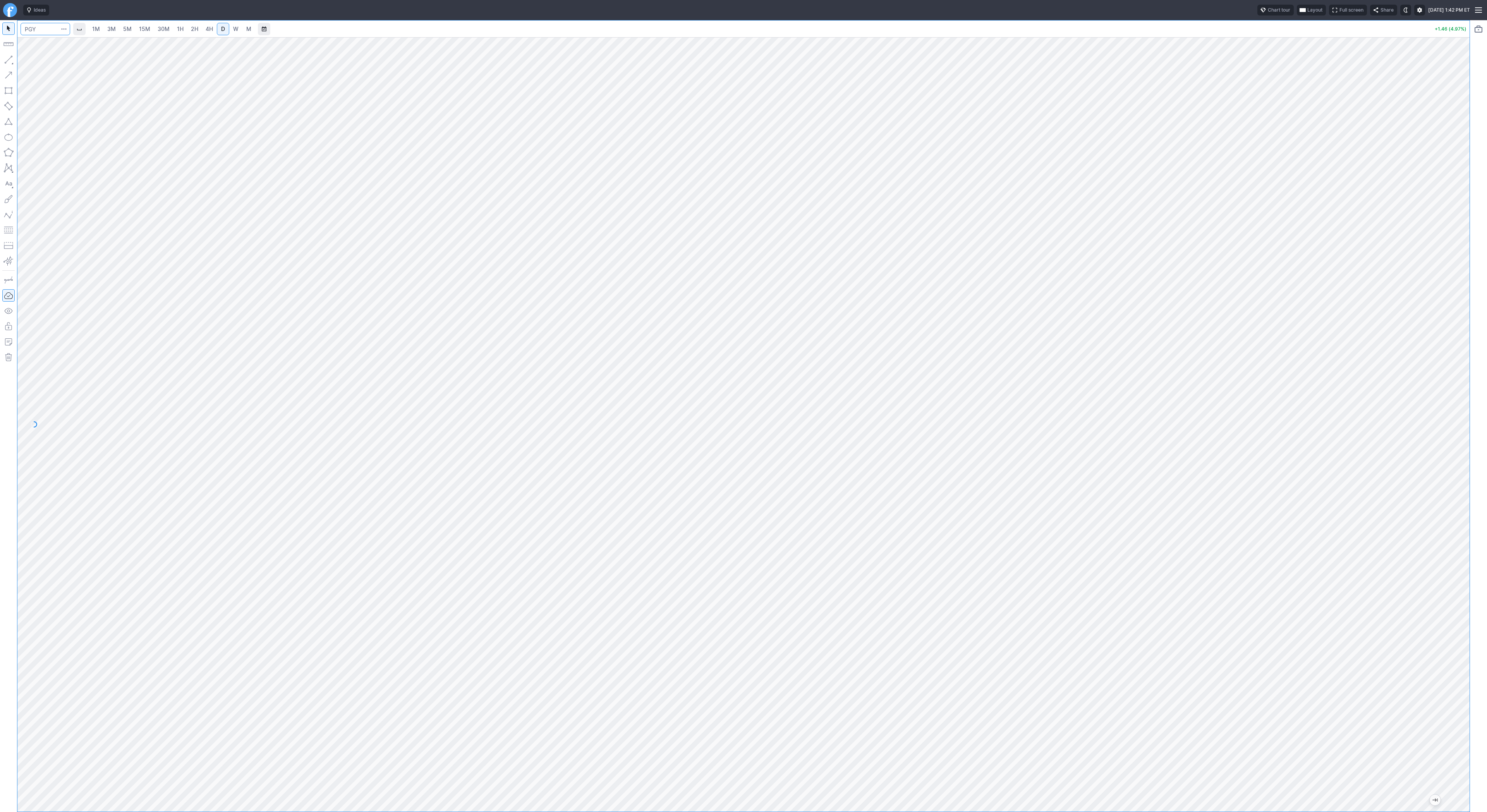
click at [41, 34] on input "Search" at bounding box center [45, 29] width 49 height 13
click at [38, 28] on input "Search" at bounding box center [45, 29] width 49 height 13
type input "rgti"
click at [233, 28] on span "W" at bounding box center [235, 28] width 5 height 7
click at [221, 32] on span "D" at bounding box center [223, 28] width 4 height 7
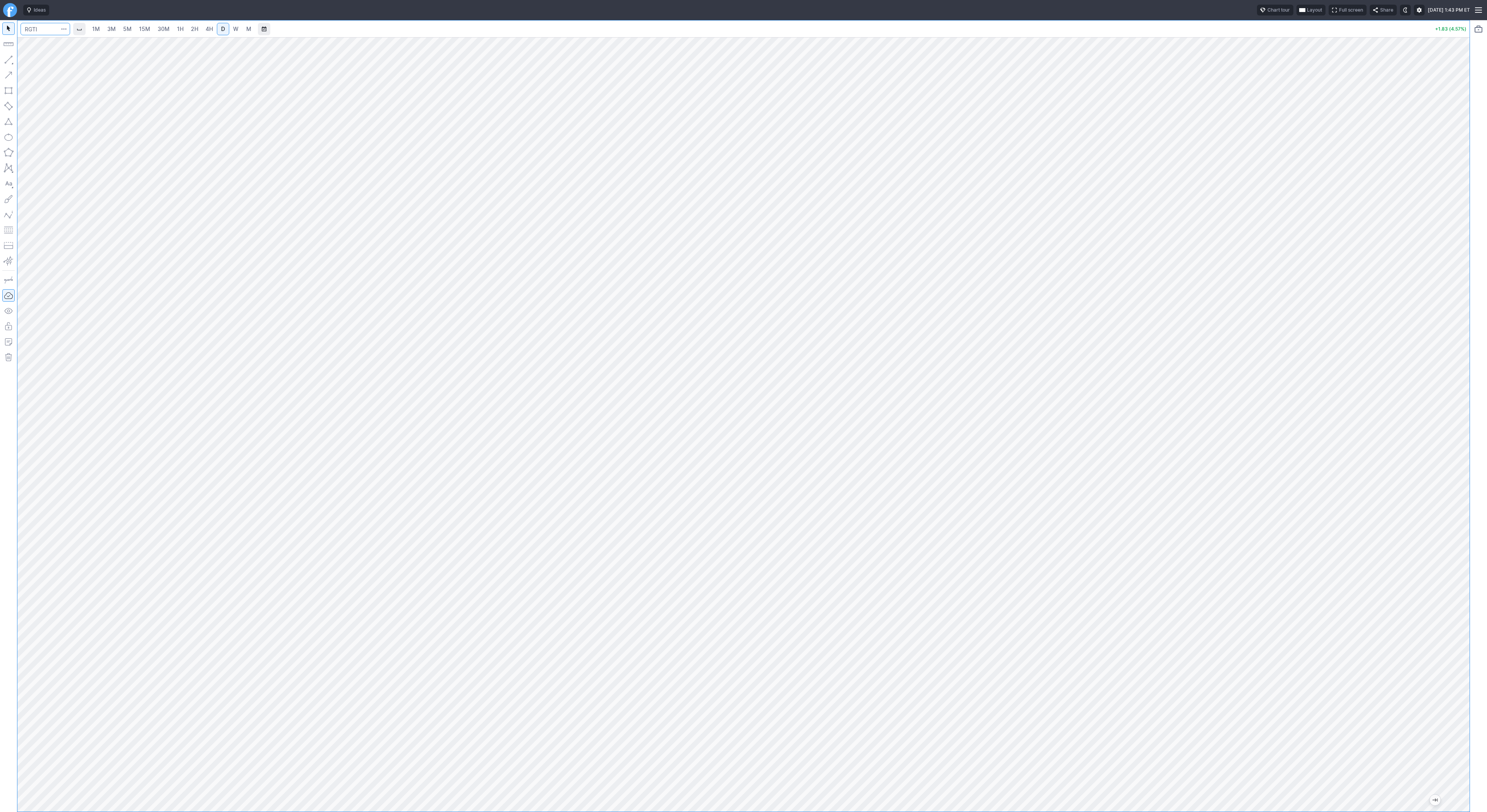
click at [48, 30] on input "Search" at bounding box center [45, 29] width 49 height 13
type input "spy"
drag, startPoint x: 1462, startPoint y: 238, endPoint x: 1464, endPoint y: 264, distance: 26.1
click at [1464, 264] on div at bounding box center [1462, 422] width 16 height 755
click at [30, 28] on input "Search" at bounding box center [45, 29] width 49 height 13
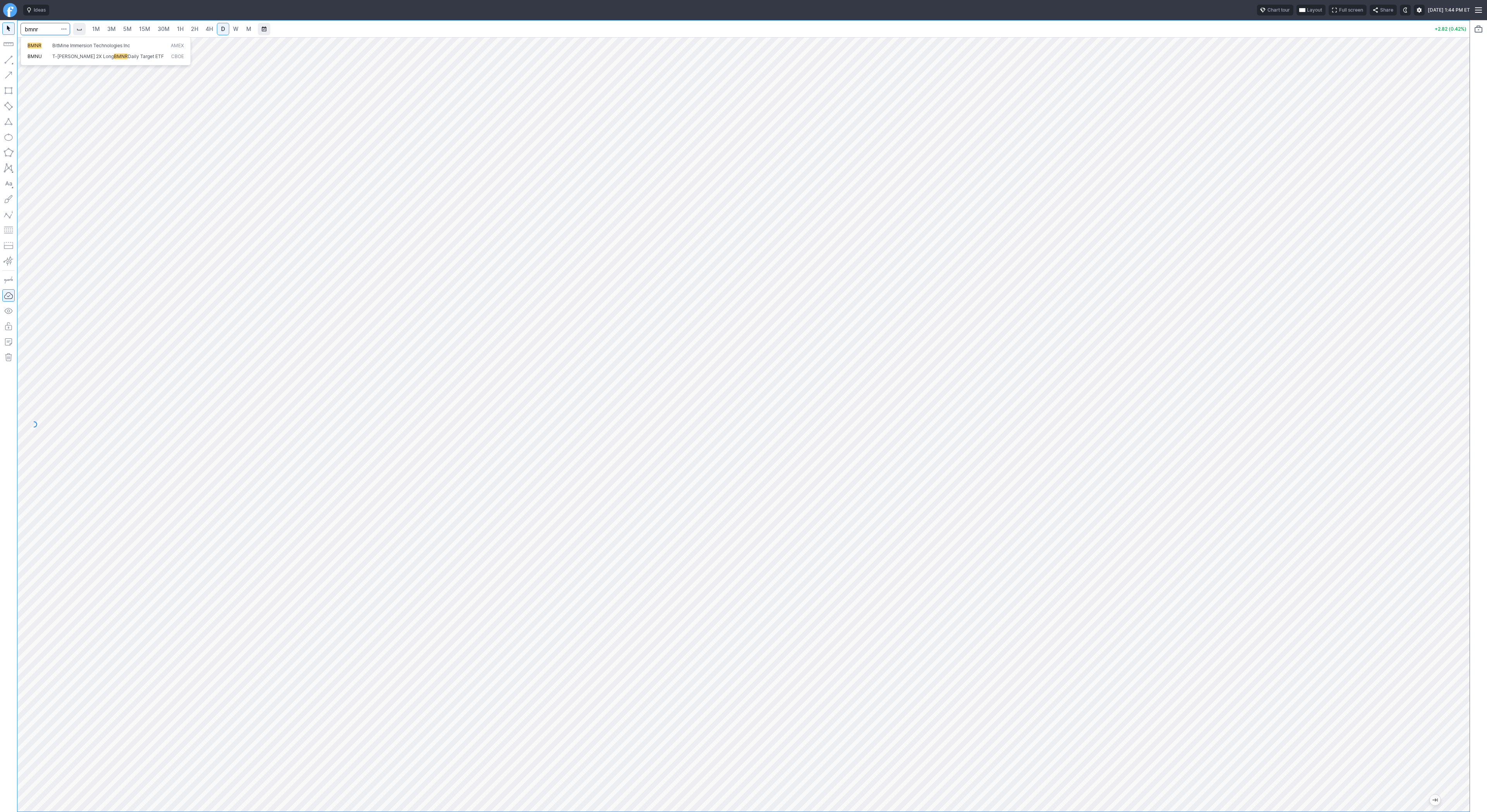
type input "bmnr"
click at [207, 31] on span "4H" at bounding box center [209, 28] width 7 height 7
drag, startPoint x: 1475, startPoint y: 468, endPoint x: 1469, endPoint y: 476, distance: 10.0
click at [1474, 480] on div "1M 3M 5M 15M 30M 1H 2H 4H D W M +5.46 (9.64%)" at bounding box center [744, 416] width 1487 height 792
click at [13, 59] on button "button" at bounding box center [8, 60] width 13 height 13
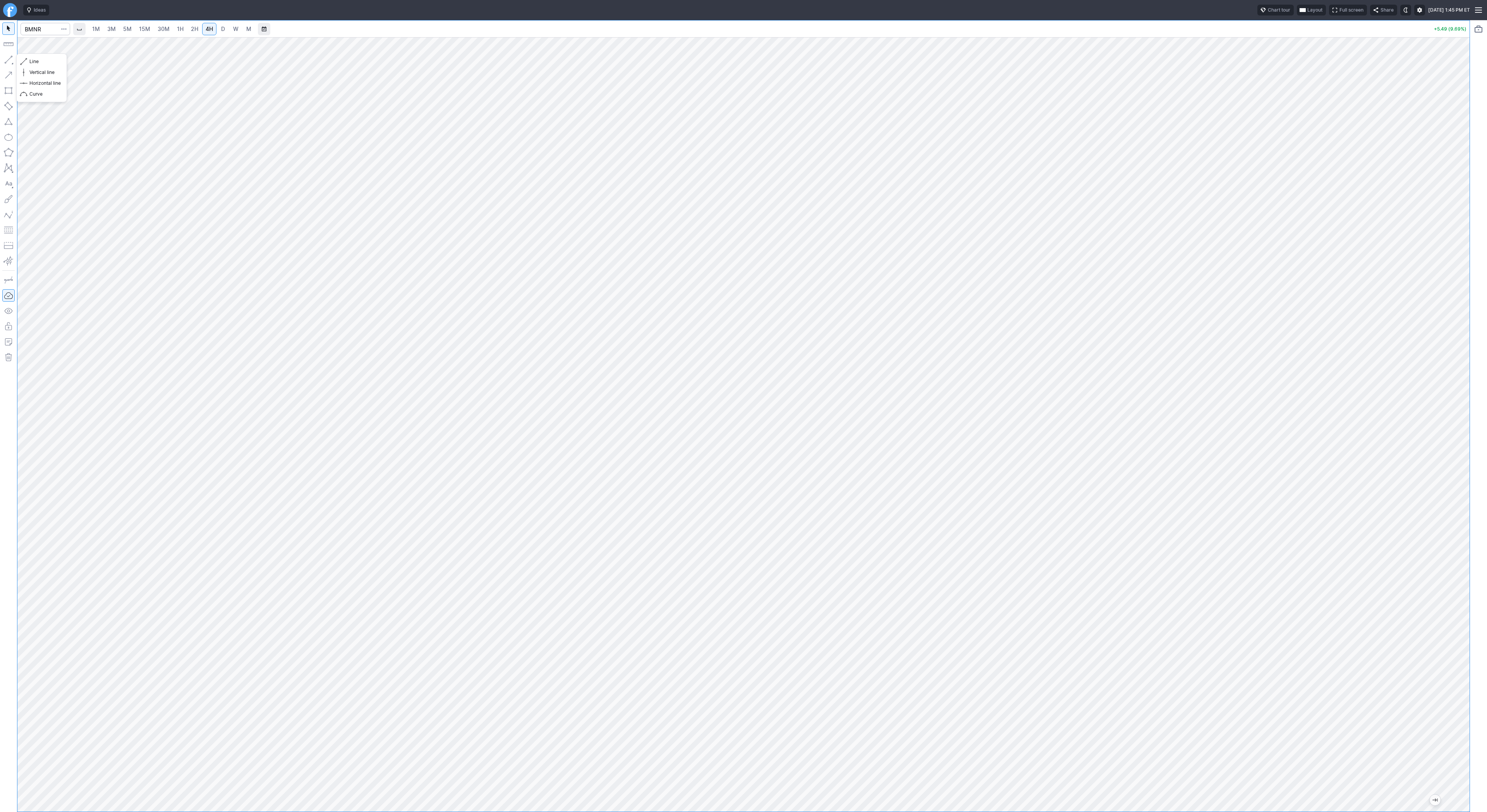
click at [10, 58] on button "button" at bounding box center [8, 60] width 13 height 13
drag, startPoint x: 7, startPoint y: 57, endPoint x: 23, endPoint y: 90, distance: 36.7
click at [7, 58] on button "button" at bounding box center [8, 60] width 13 height 13
click at [9, 60] on button "button" at bounding box center [8, 60] width 13 height 13
click at [38, 25] on input "Search" at bounding box center [45, 29] width 49 height 13
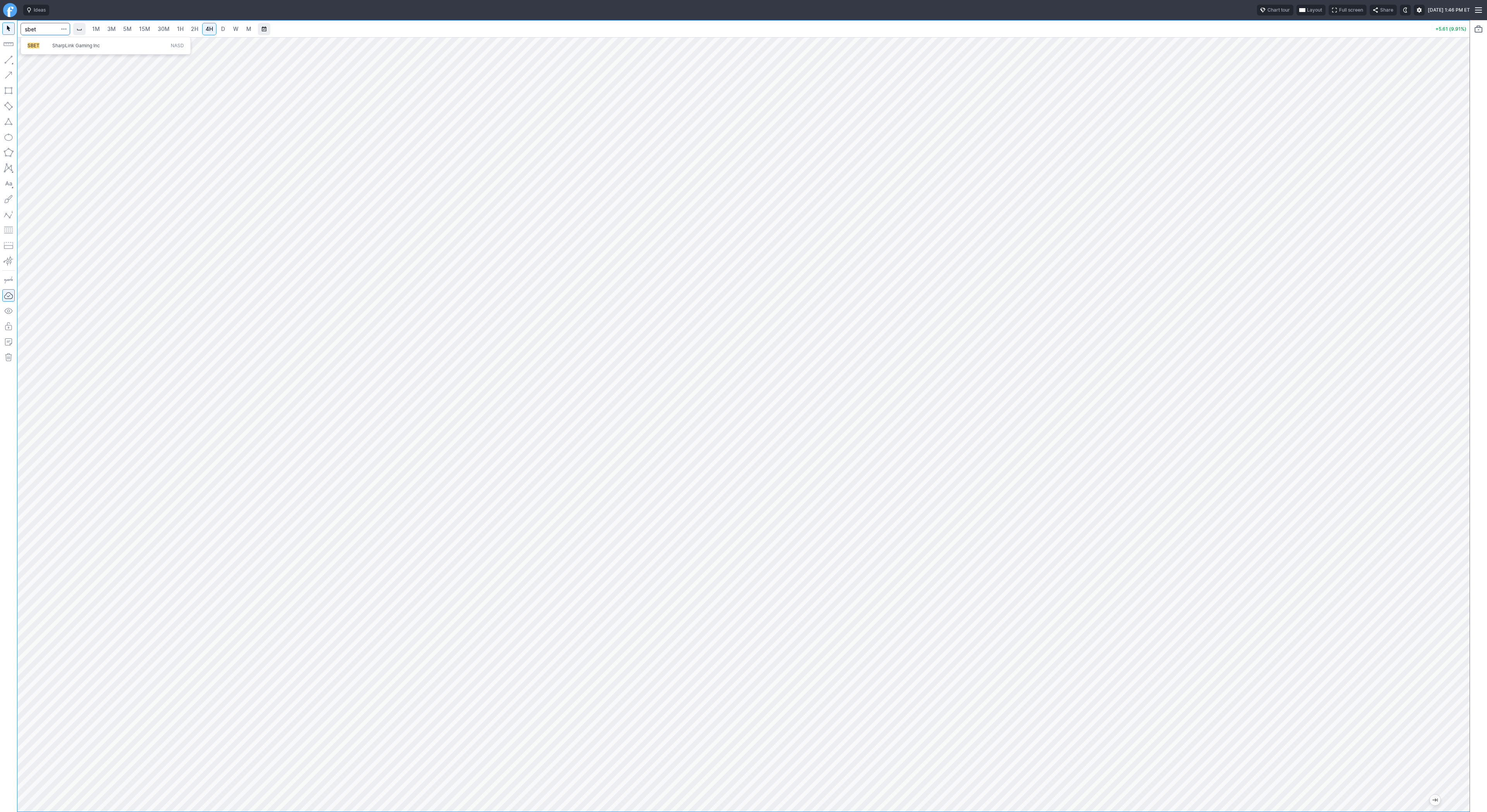
type input "sbet"
click at [52, 49] on span "SharpLink Gaming Inc" at bounding box center [110, 46] width 119 height 7
click at [9, 61] on button "button" at bounding box center [8, 60] width 13 height 13
drag, startPoint x: 26, startPoint y: 61, endPoint x: 32, endPoint y: 73, distance: 13.4
click at [27, 63] on span "button" at bounding box center [25, 61] width 4 height 11
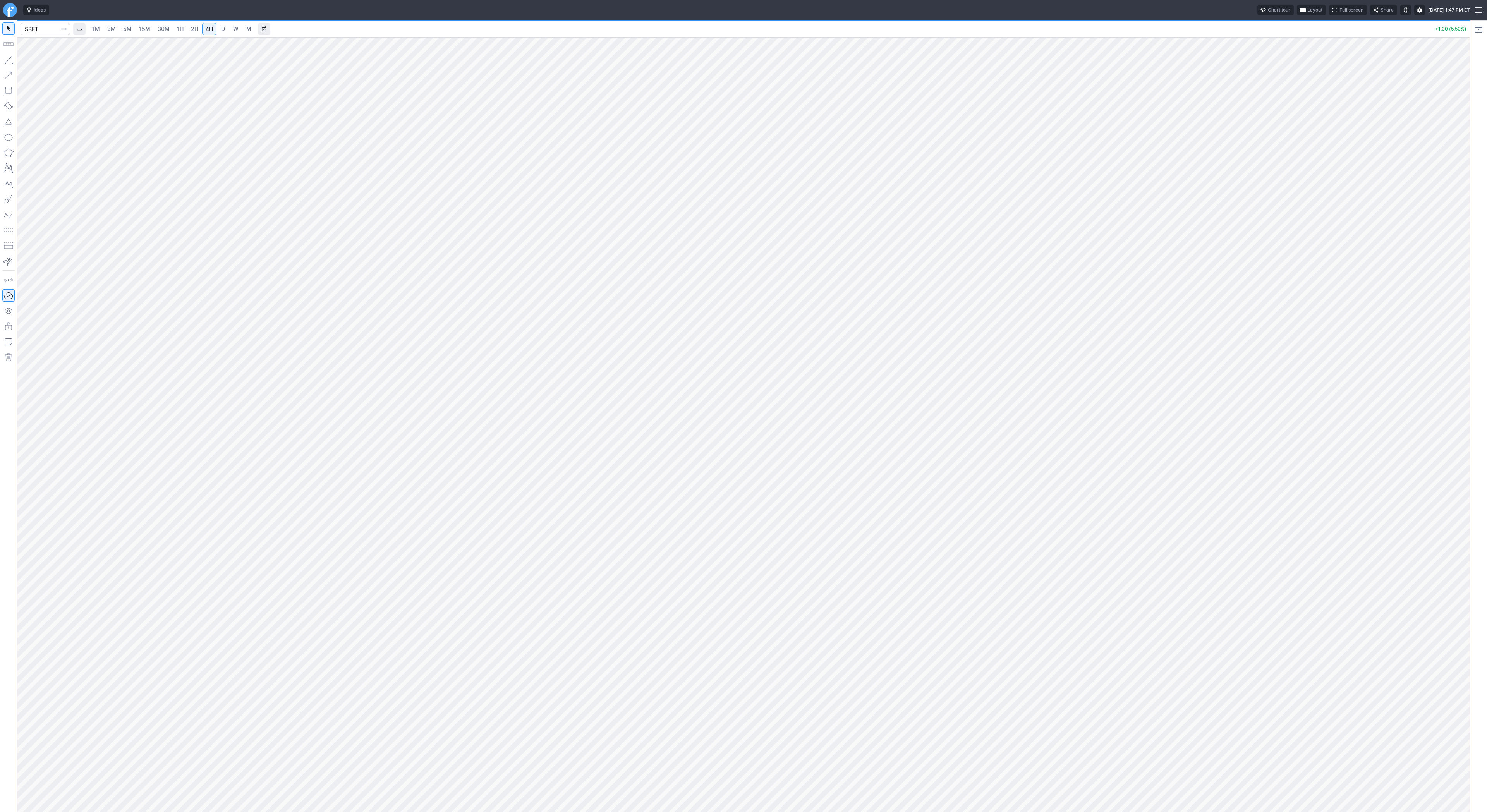
click at [7, 59] on button "button" at bounding box center [8, 60] width 13 height 13
click at [10, 58] on button "button" at bounding box center [8, 60] width 13 height 13
click at [32, 62] on span "Line" at bounding box center [45, 61] width 31 height 7
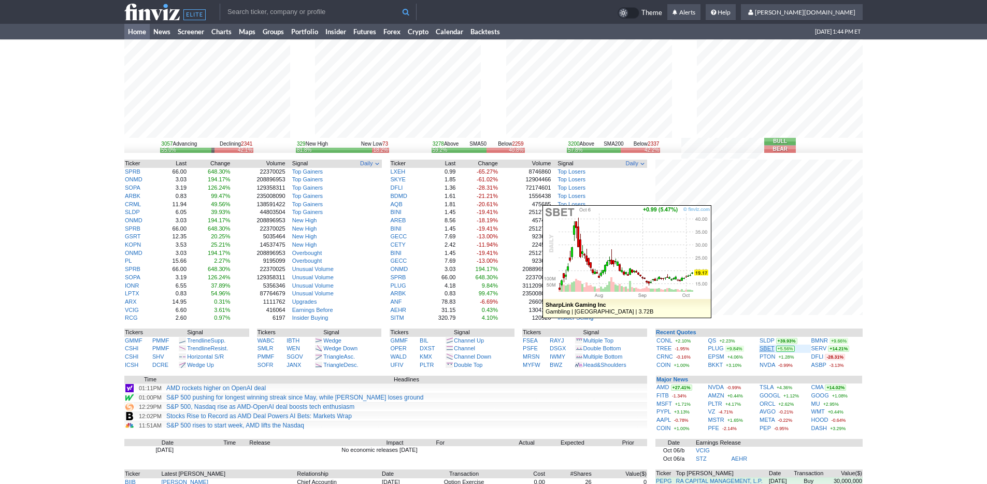
click at [765, 348] on link "SBET" at bounding box center [767, 348] width 15 height 6
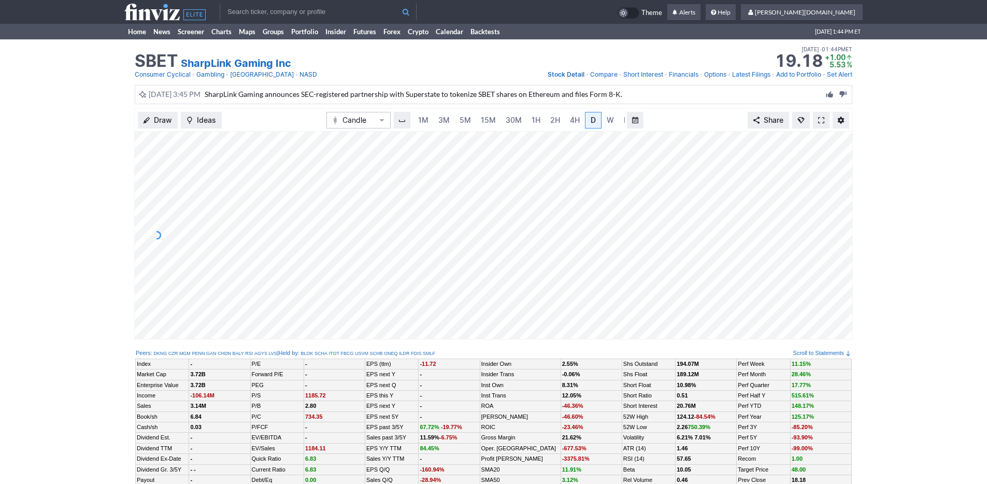
scroll to position [0, 10]
click at [475, 121] on span "15M" at bounding box center [478, 120] width 15 height 9
click at [546, 122] on link "2H" at bounding box center [555, 120] width 19 height 17
click at [137, 32] on link "Home" at bounding box center [136, 32] width 25 height 16
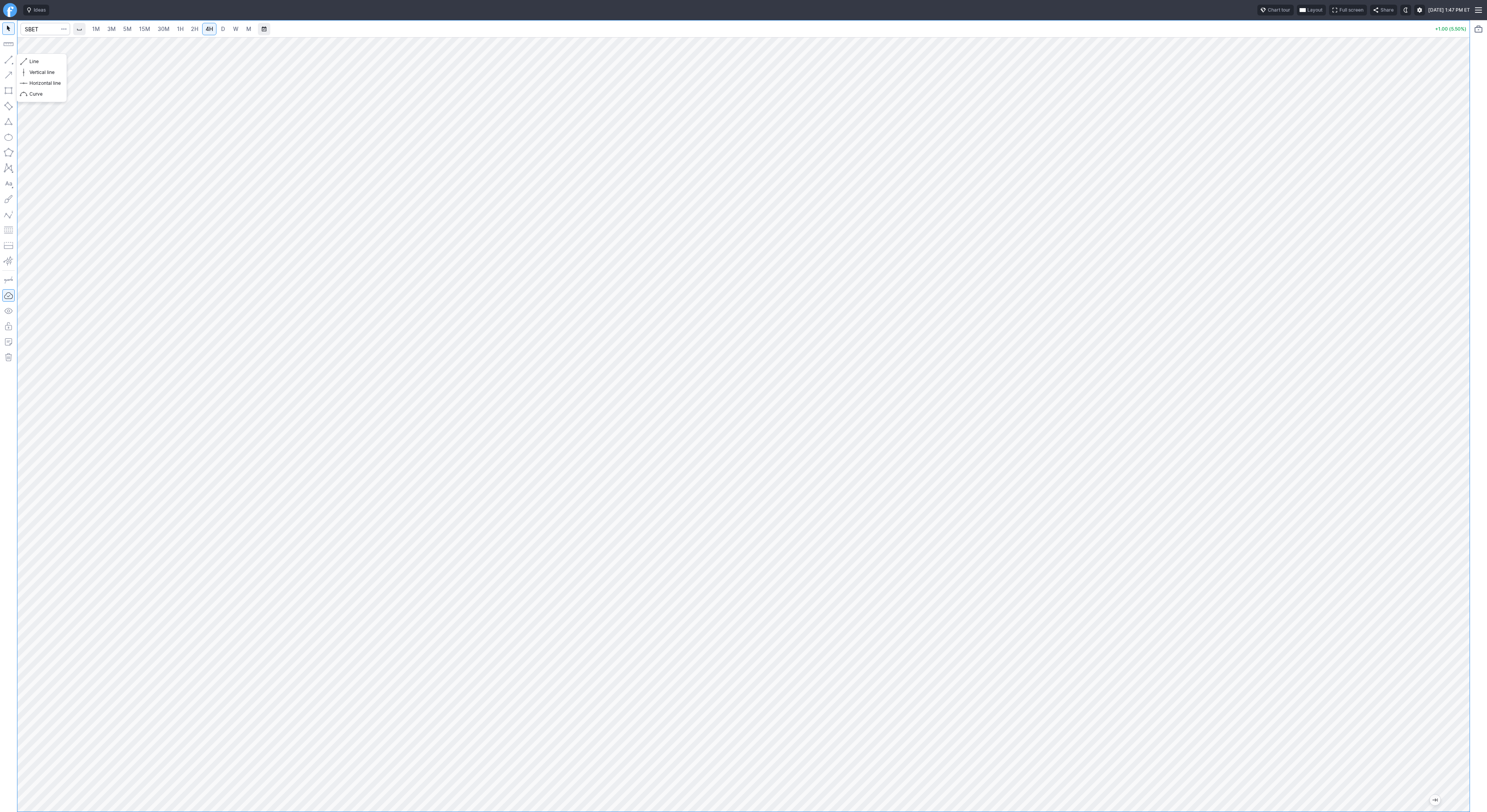
click at [11, 59] on button "button" at bounding box center [8, 60] width 13 height 13
click at [11, 60] on button "button" at bounding box center [8, 60] width 13 height 13
click at [37, 32] on input "Search" at bounding box center [45, 29] width 49 height 13
type input "bmnr"
click at [226, 30] on link "D" at bounding box center [223, 29] width 13 height 13
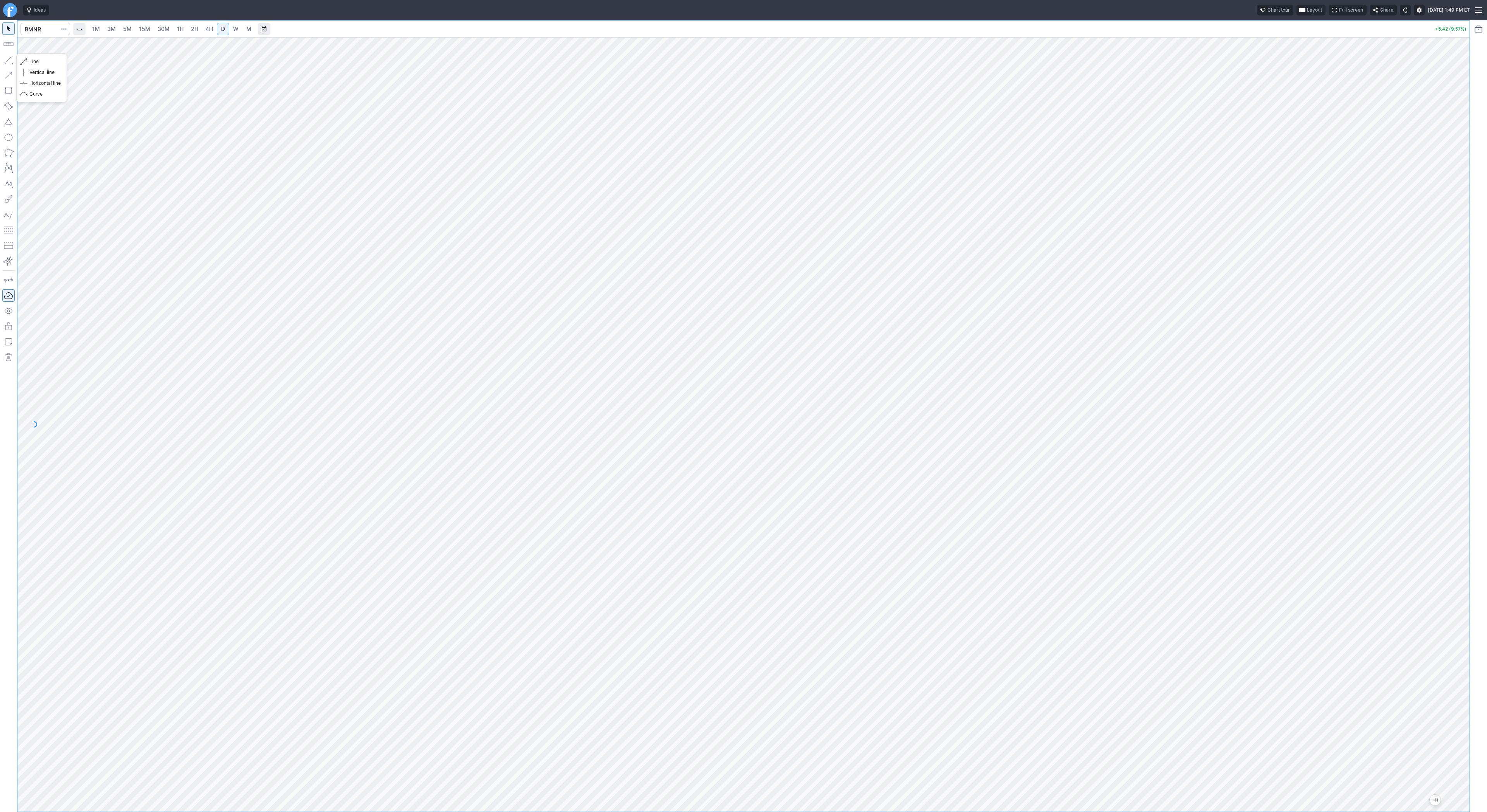
click at [10, 58] on button "button" at bounding box center [8, 60] width 13 height 13
drag, startPoint x: 1464, startPoint y: 214, endPoint x: 1456, endPoint y: 223, distance: 12.0
click at [1462, 233] on div at bounding box center [1462, 422] width 16 height 755
click at [195, 29] on span "2H" at bounding box center [195, 28] width 7 height 7
drag, startPoint x: 1460, startPoint y: 352, endPoint x: 1457, endPoint y: 487, distance: 135.0
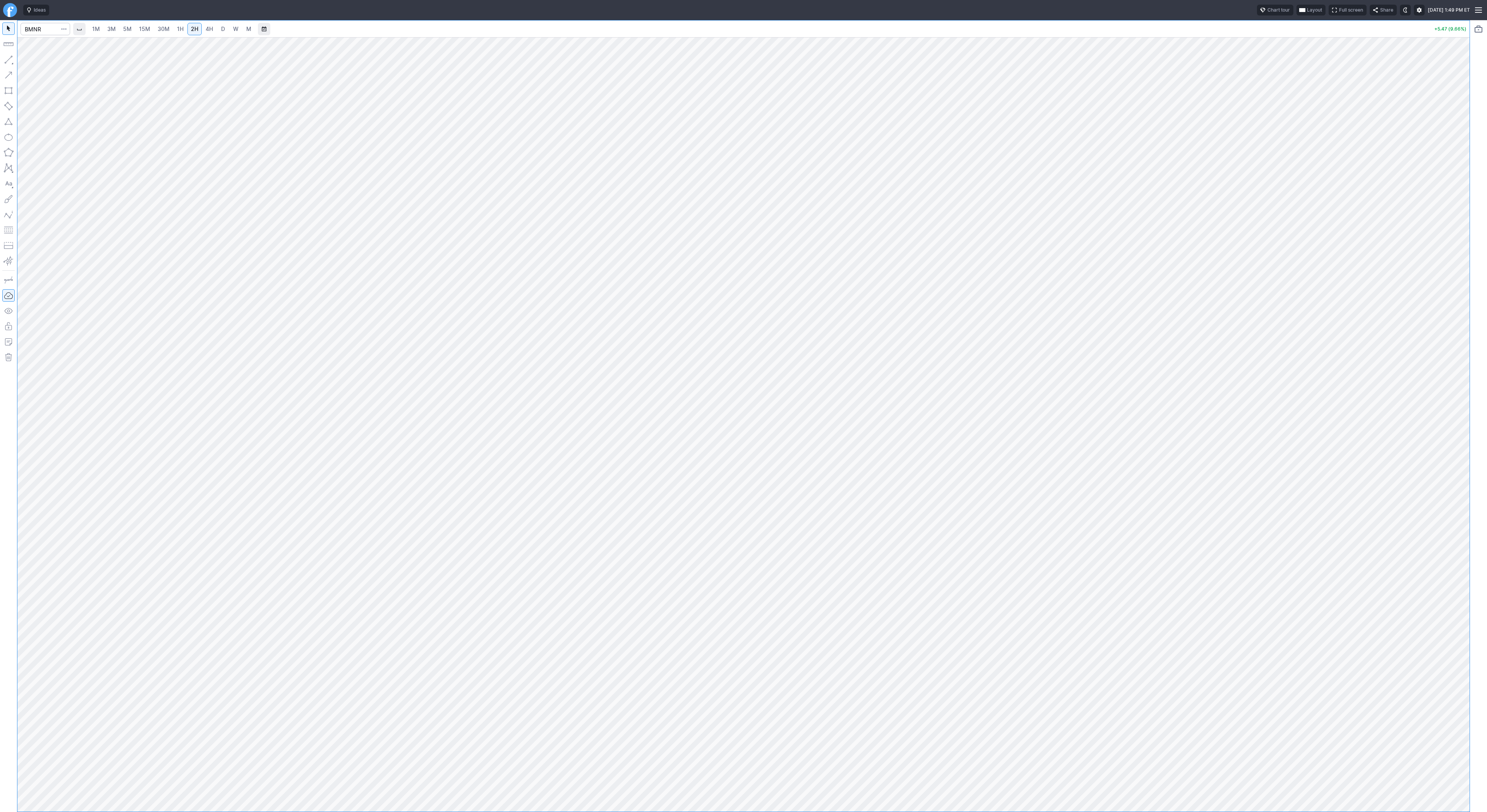
click at [1457, 487] on div at bounding box center [1462, 422] width 16 height 755
drag, startPoint x: 32, startPoint y: 60, endPoint x: 47, endPoint y: 81, distance: 25.8
click at [32, 60] on span "Line" at bounding box center [45, 61] width 31 height 7
drag, startPoint x: 1475, startPoint y: 363, endPoint x: 1473, endPoint y: 300, distance: 63.0
click at [1473, 300] on div "1M 3M 5M 15M 30M 1H 2H 4H D W M +5.53 (9.76%)" at bounding box center [744, 416] width 1487 height 792
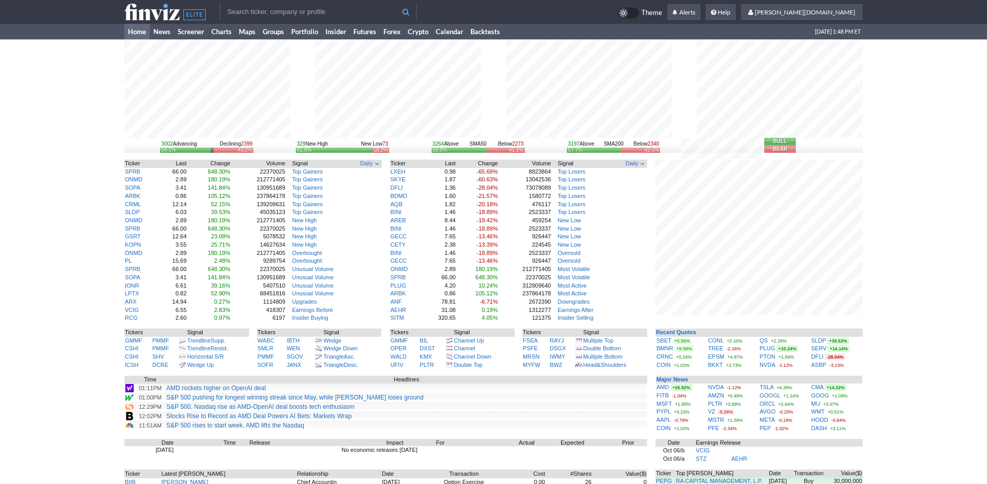
click at [873, 350] on div "3002 Advancing Declining 2399 54.1% 43.2% 329 New High New Low 73 81.8% 18.2% 3…" at bounding box center [493, 318] width 987 height 559
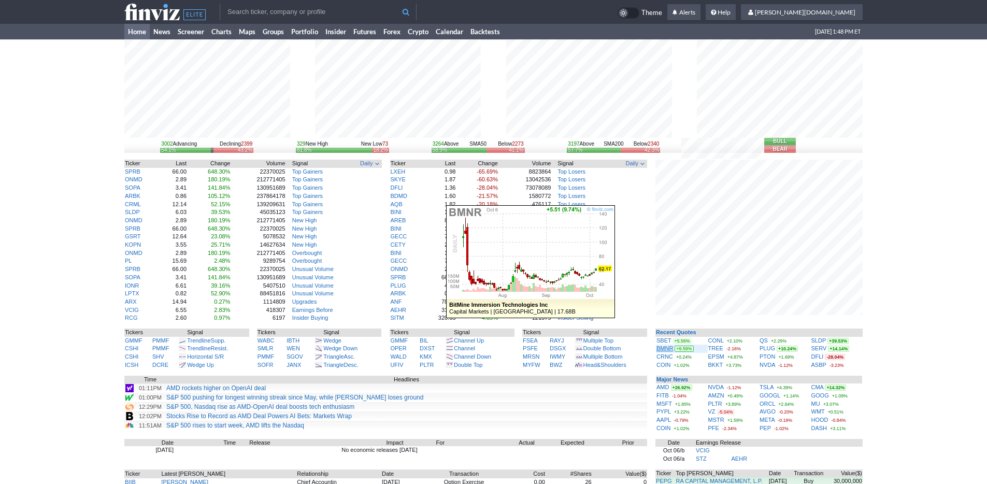
click at [669, 348] on link "BMNR" at bounding box center [665, 348] width 17 height 6
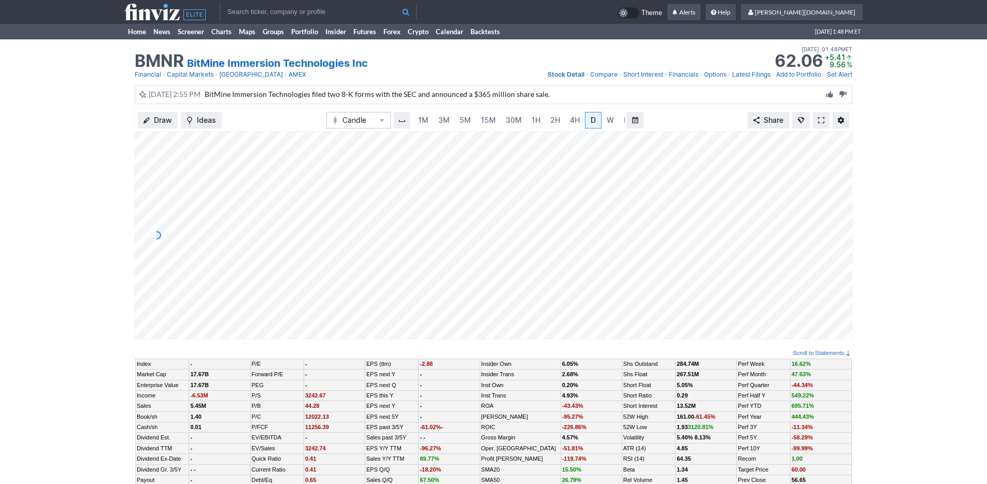
scroll to position [0, 10]
click at [460, 120] on link "5M" at bounding box center [455, 120] width 21 height 17
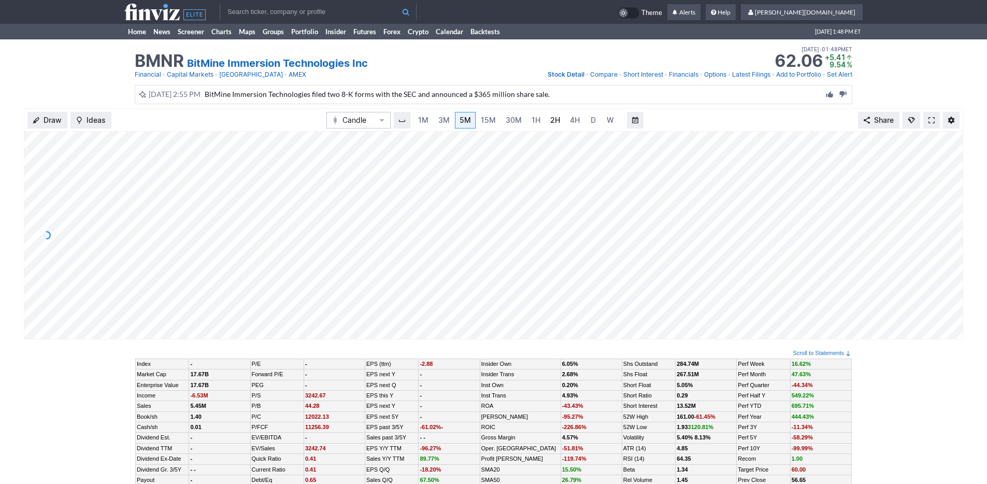
click at [546, 115] on link "2H" at bounding box center [555, 120] width 19 height 17
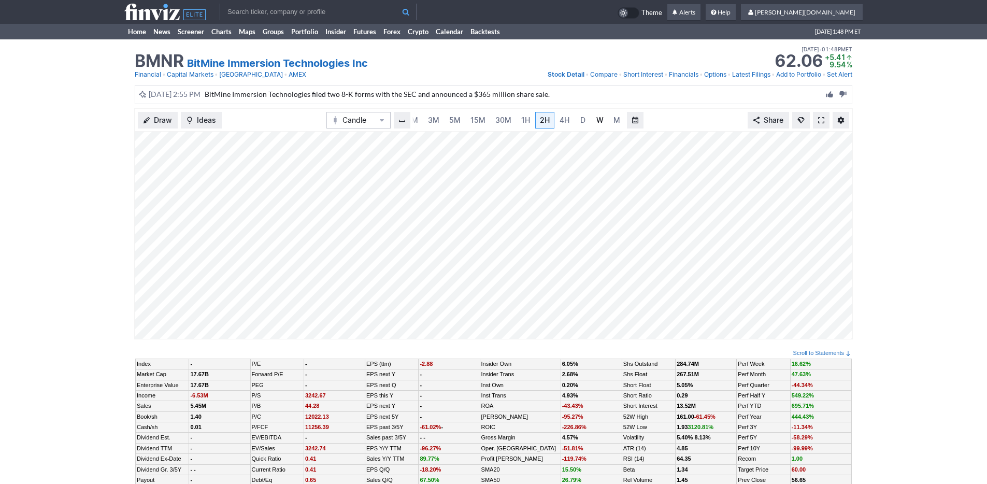
click at [605, 123] on link "W" at bounding box center [600, 120] width 17 height 17
click at [455, 121] on span "5M" at bounding box center [454, 120] width 11 height 9
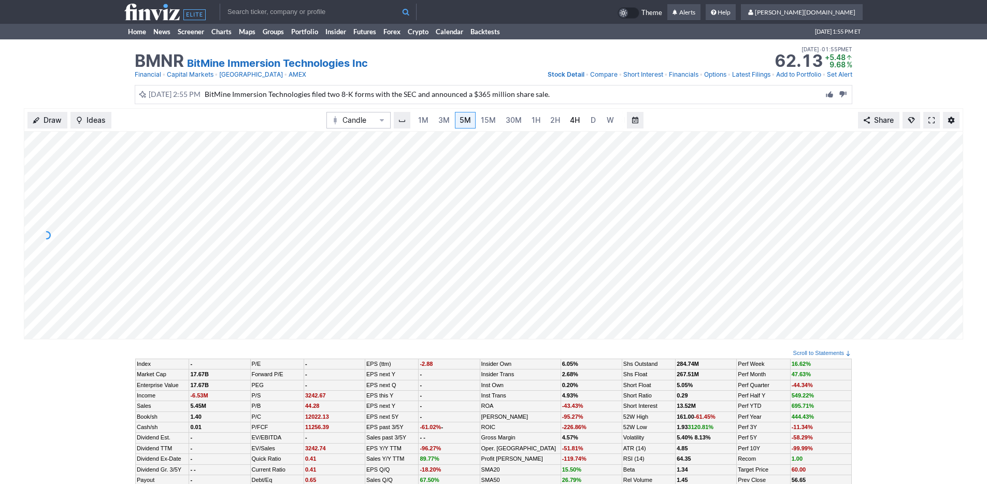
click at [571, 119] on span "4H" at bounding box center [575, 120] width 10 height 9
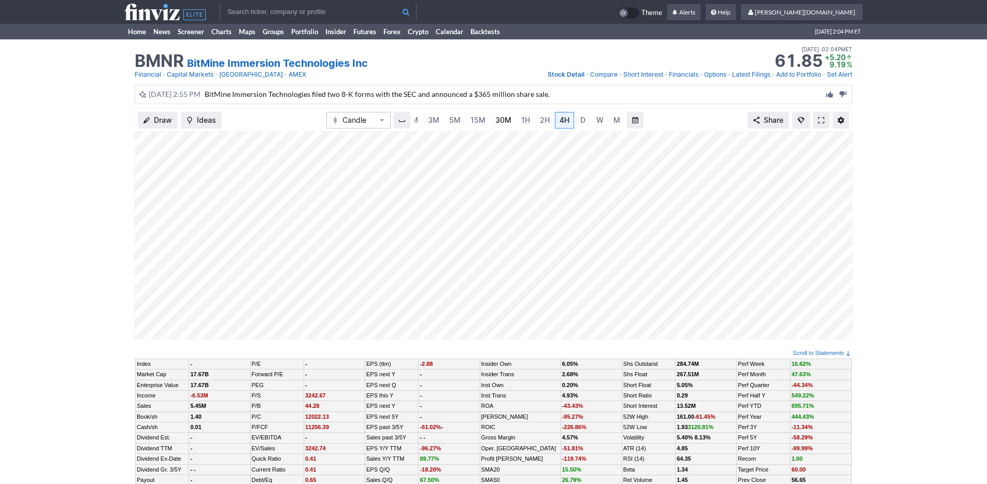
click at [500, 117] on span "30M" at bounding box center [504, 120] width 16 height 9
click at [534, 119] on span "1H" at bounding box center [536, 120] width 9 height 9
click at [562, 119] on span "4H" at bounding box center [565, 120] width 10 height 9
click at [445, 122] on link "5M" at bounding box center [455, 120] width 21 height 17
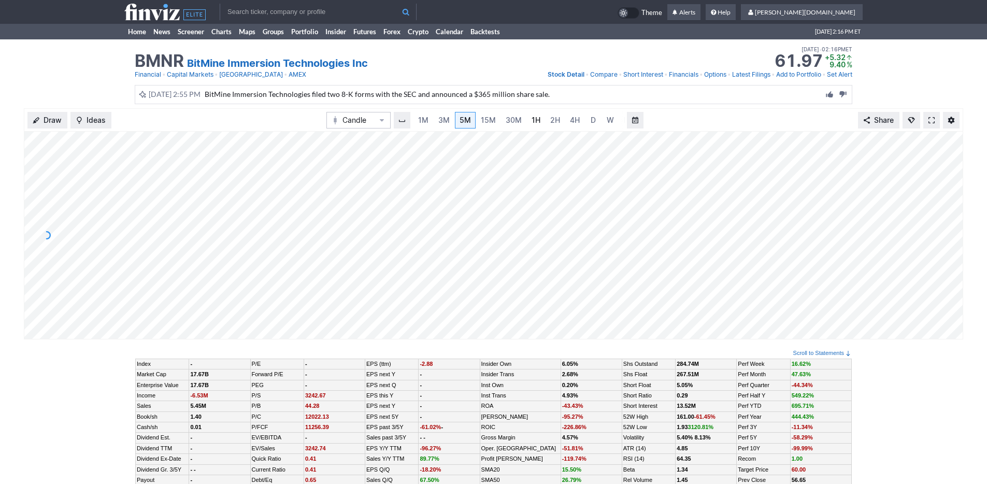
click at [535, 126] on link "1H" at bounding box center [536, 120] width 18 height 17
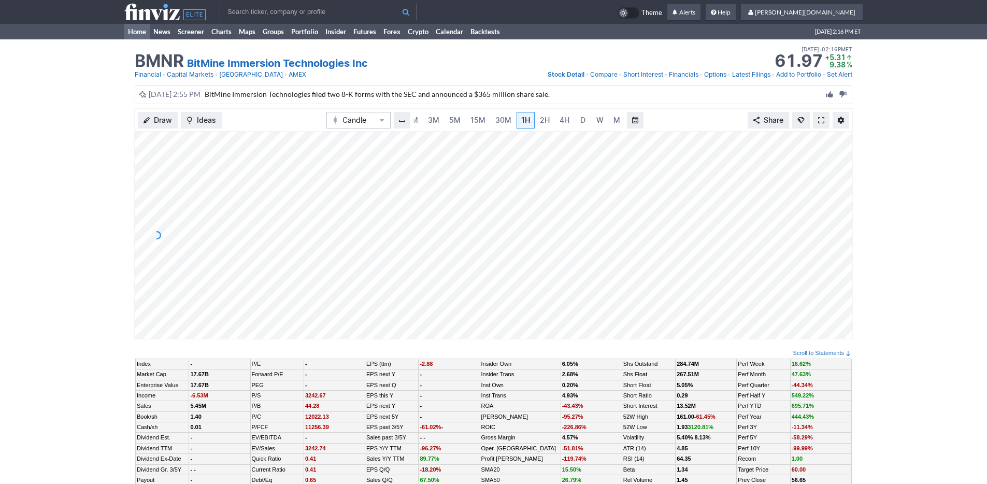
click at [138, 34] on link "Home" at bounding box center [136, 32] width 25 height 16
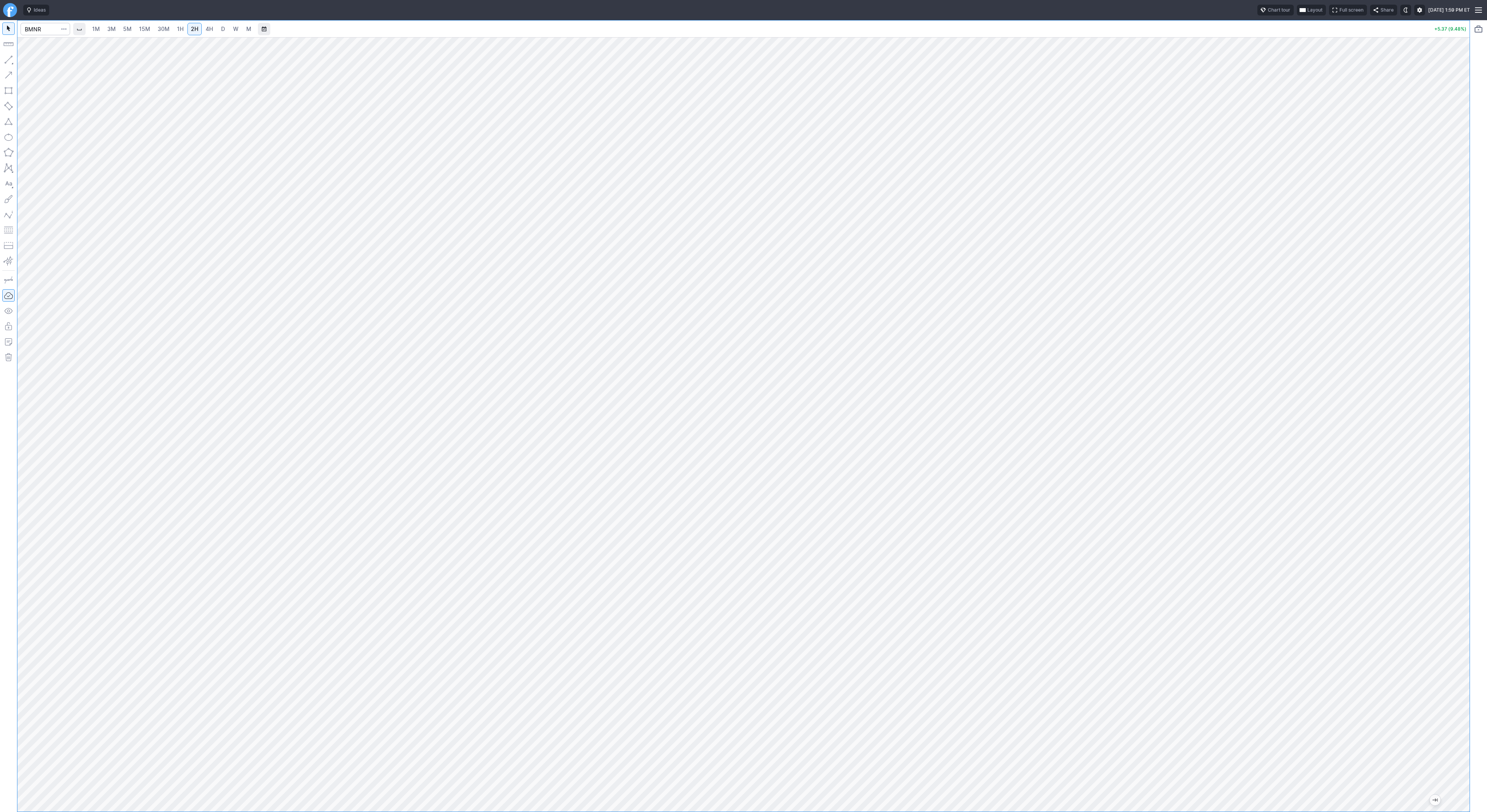
click at [218, 33] on link "D" at bounding box center [223, 29] width 13 height 13
drag, startPoint x: 1462, startPoint y: 336, endPoint x: 1472, endPoint y: 468, distance: 132.4
click at [1472, 468] on div "1M 3M 5M 15M 30M 1H 2H 4H D W M +5.31 (9.37%)" at bounding box center [744, 416] width 1487 height 792
click at [195, 27] on span "2H" at bounding box center [195, 28] width 7 height 7
click at [1478, 288] on div "1M 3M 5M 15M 30M 1H 2H 4H D W M +5.26 (9.29%)" at bounding box center [744, 416] width 1487 height 792
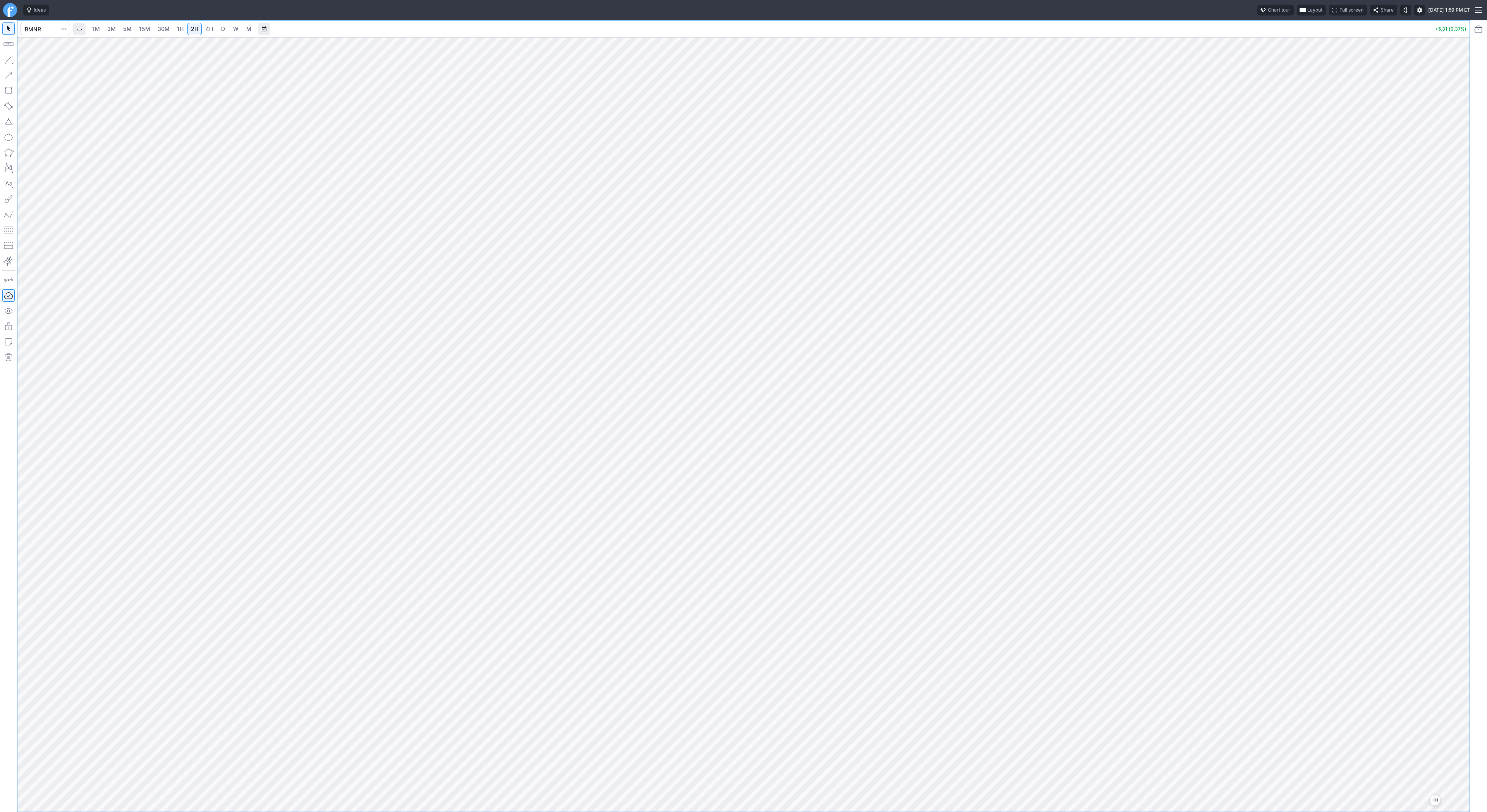
drag, startPoint x: 1460, startPoint y: 294, endPoint x: 1456, endPoint y: 297, distance: 5.0
click at [1459, 298] on div at bounding box center [1462, 422] width 16 height 755
click at [1451, 397] on div at bounding box center [744, 424] width 1453 height 775
click at [126, 32] on span "5M" at bounding box center [127, 28] width 8 height 7
click at [200, 31] on link "2H" at bounding box center [194, 29] width 14 height 13
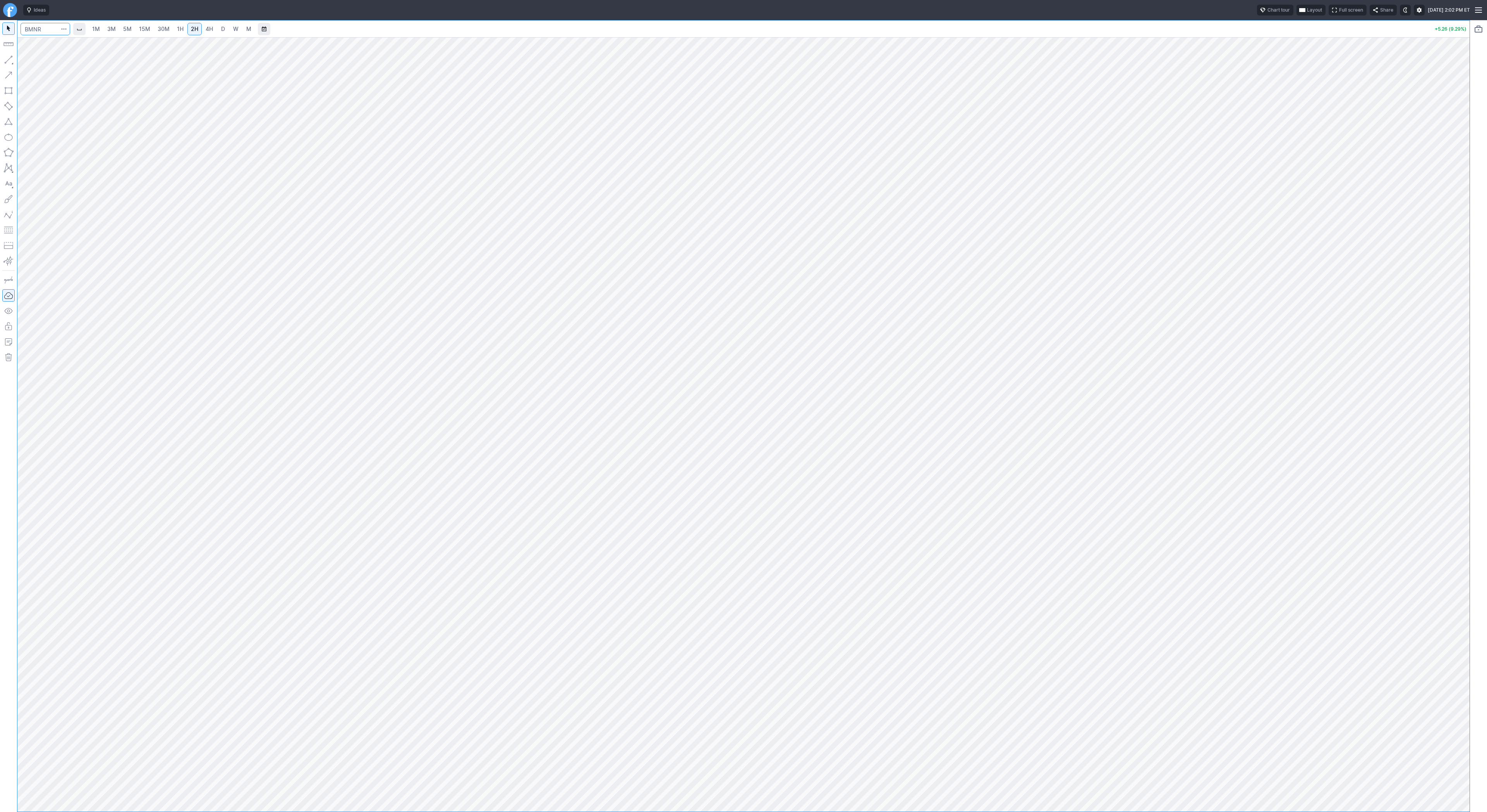
click at [31, 27] on input "Search" at bounding box center [45, 29] width 49 height 13
type input "sbet"
click at [39, 40] on button "SBET SharpLink Gaming Inc NASD" at bounding box center [105, 46] width 164 height 11
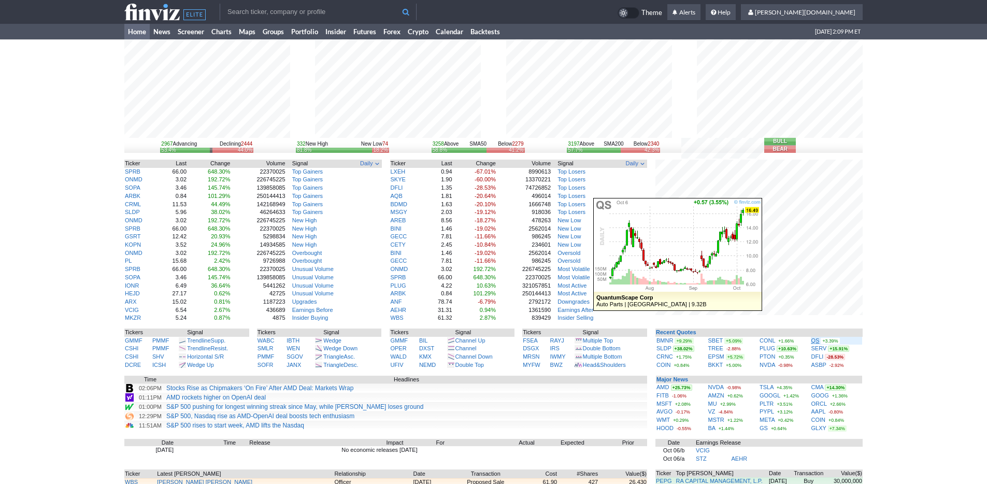
click at [816, 341] on link "QS" at bounding box center [816, 340] width 8 height 6
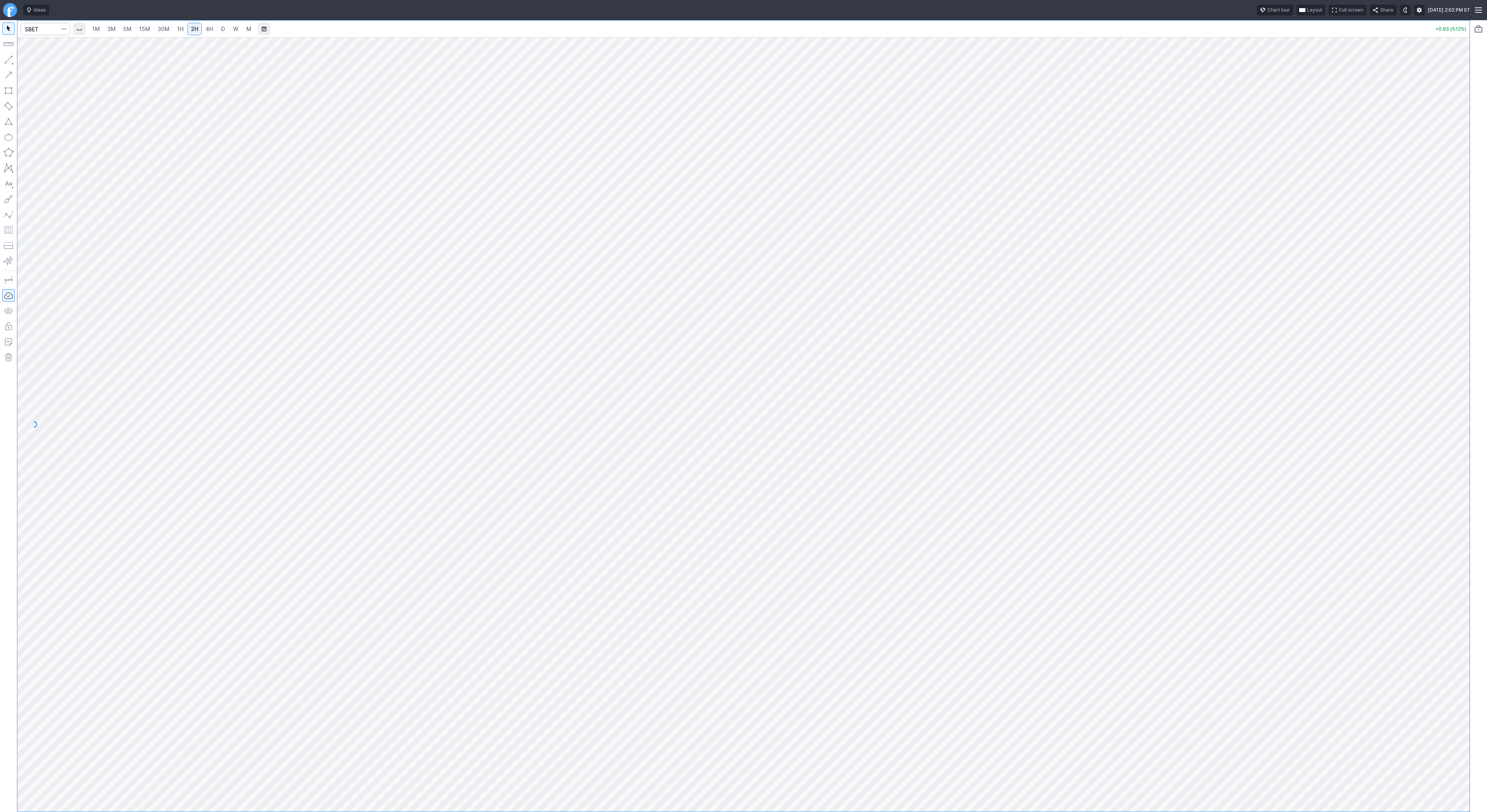
drag, startPoint x: 10, startPoint y: 58, endPoint x: 9, endPoint y: 63, distance: 5.1
click at [10, 61] on button "button" at bounding box center [8, 60] width 13 height 13
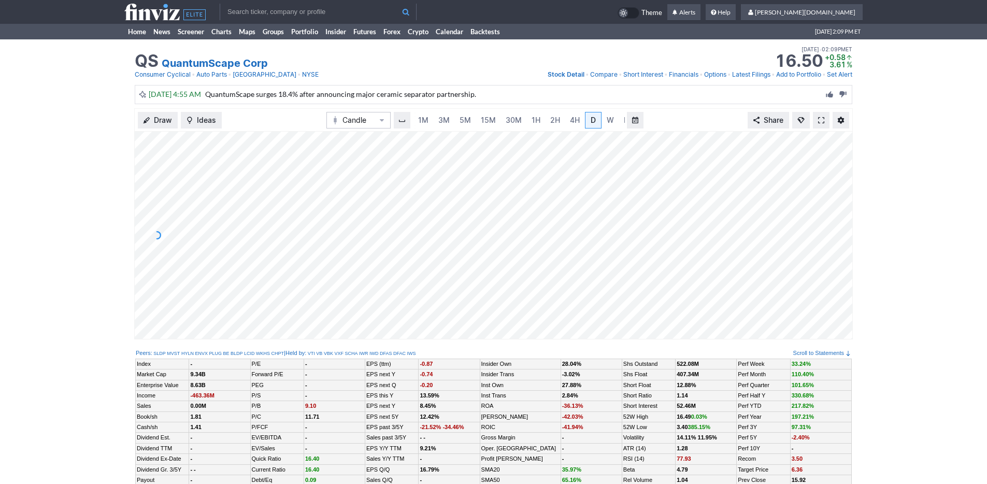
scroll to position [0, 10]
click at [583, 117] on span "D" at bounding box center [583, 120] width 5 height 9
click at [435, 118] on span "3M" at bounding box center [433, 120] width 11 height 9
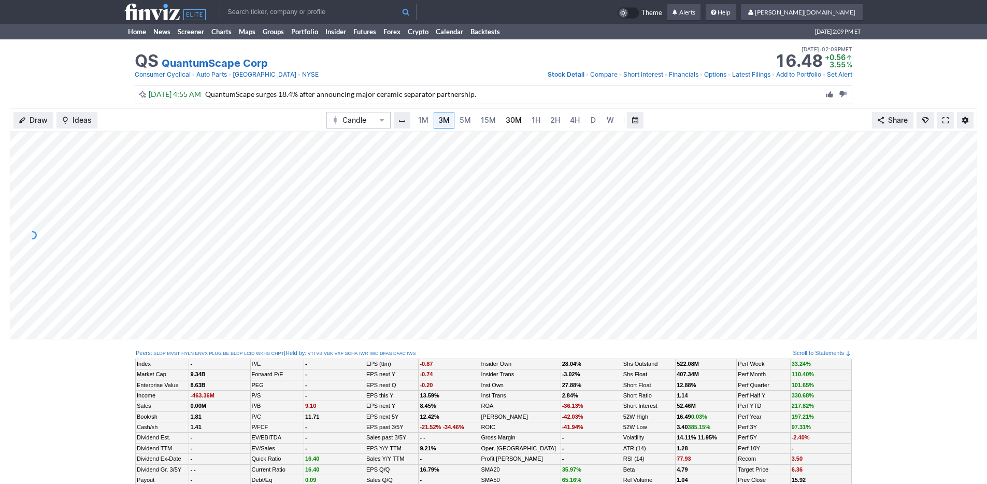
click at [514, 115] on link "30M" at bounding box center [513, 120] width 25 height 17
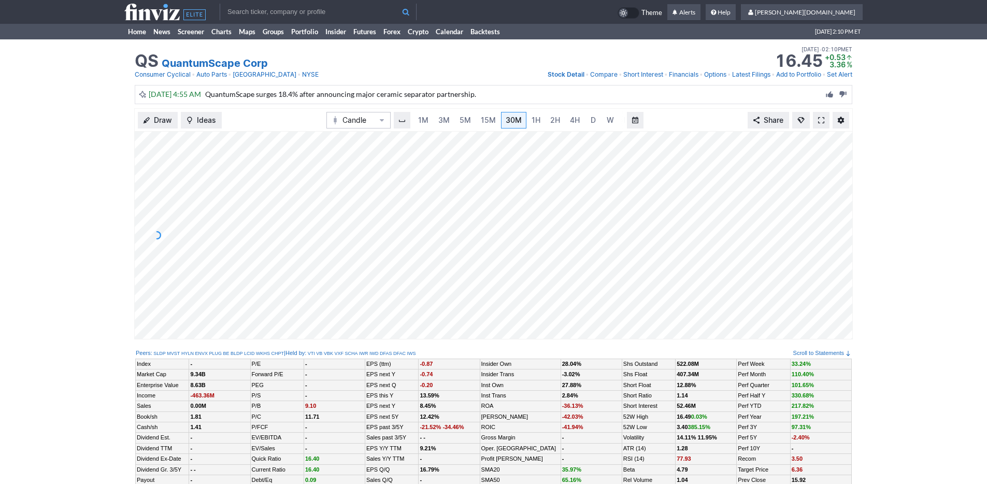
click at [252, 7] on input "text" at bounding box center [318, 12] width 197 height 17
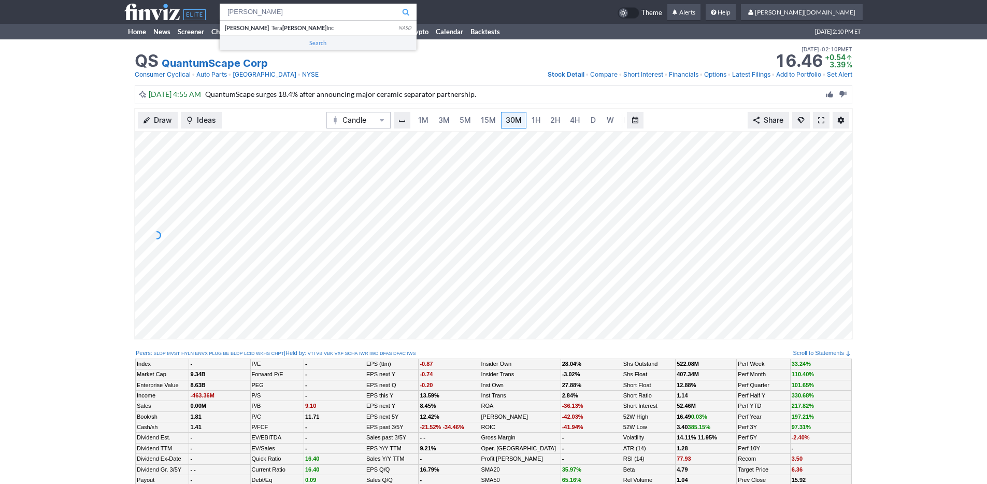
type input "wulf"
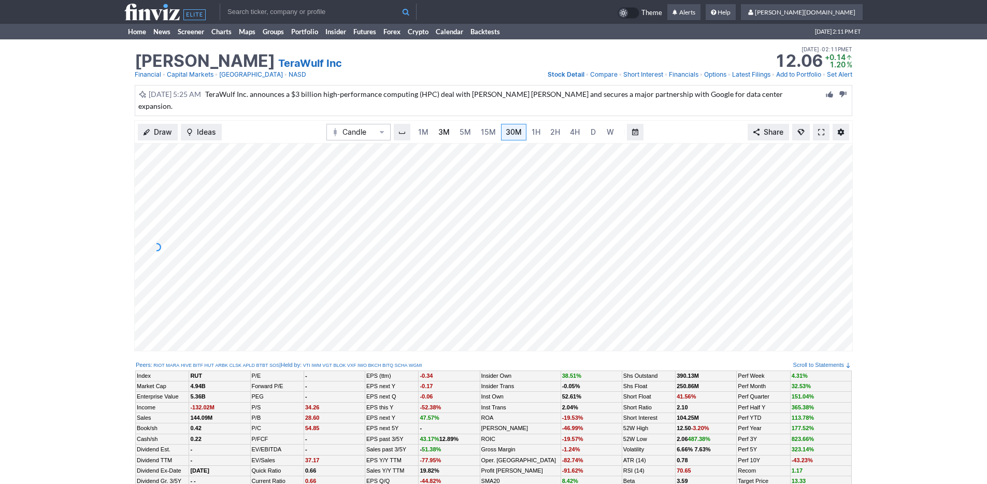
click at [444, 128] on span "3M" at bounding box center [444, 132] width 11 height 9
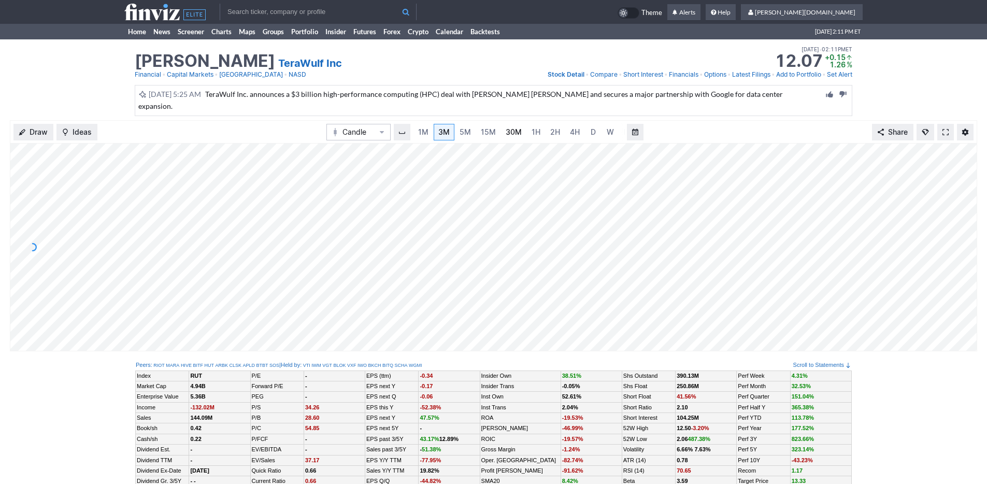
click at [506, 128] on span "30M" at bounding box center [514, 132] width 16 height 9
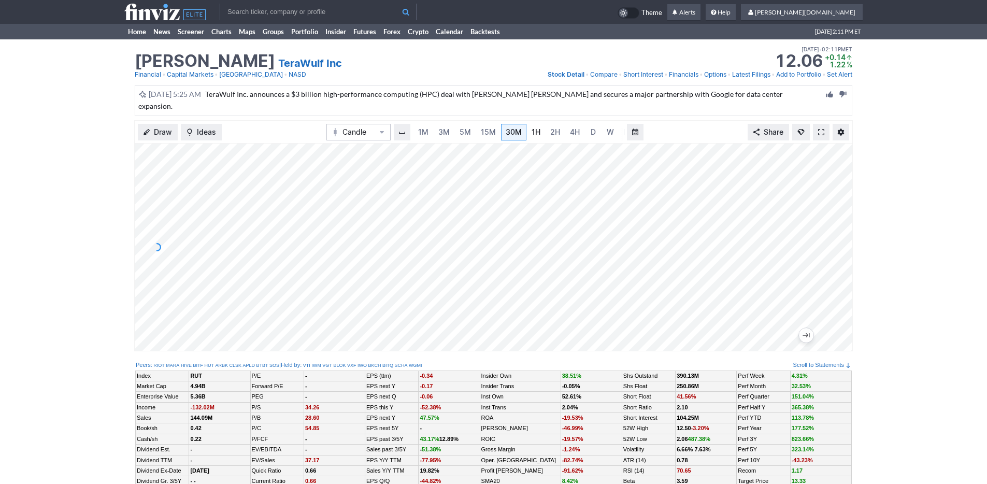
click at [540, 124] on link "1H" at bounding box center [536, 132] width 18 height 17
click at [575, 124] on link "D" at bounding box center [583, 132] width 17 height 17
click at [138, 32] on link "Home" at bounding box center [136, 32] width 25 height 16
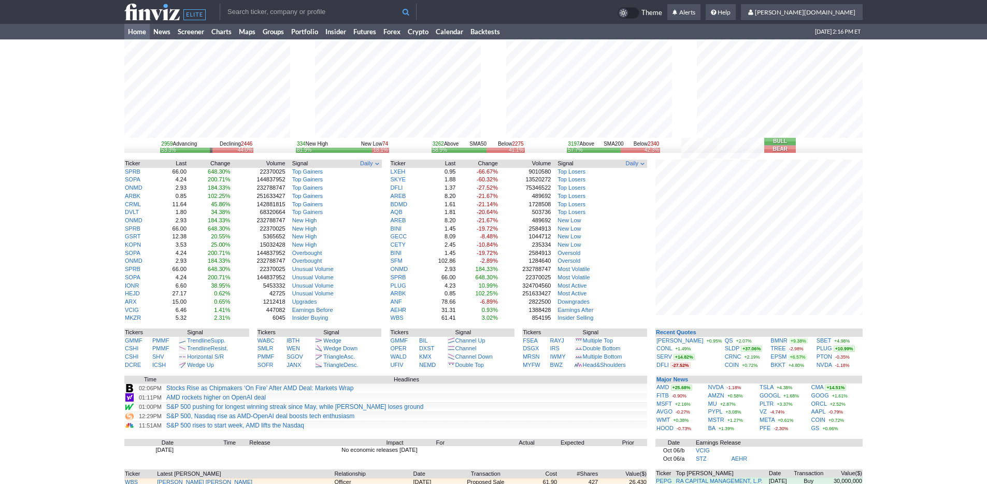
click at [879, 367] on div "2959 Advancing Declining 2446 53.3% 44.0% 334 New High New Low 74 81.9% 18.1% 3…" at bounding box center [493, 318] width 987 height 559
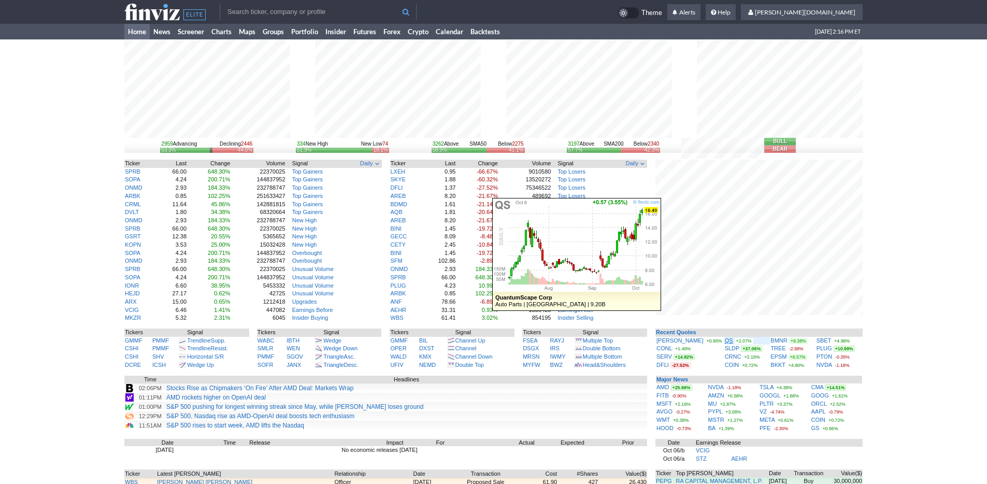
click at [725, 341] on link "QS" at bounding box center [729, 340] width 8 height 6
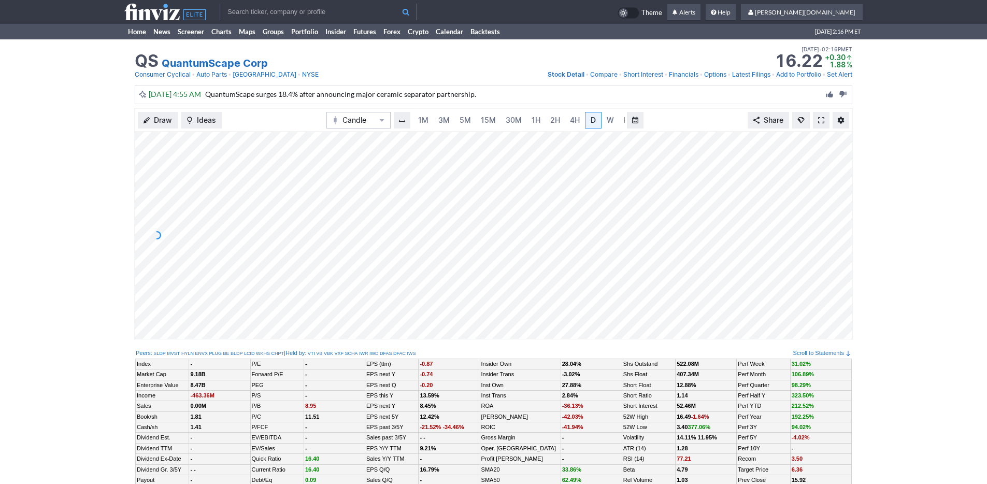
scroll to position [0, 10]
click at [442, 123] on link "3M" at bounding box center [433, 120] width 21 height 17
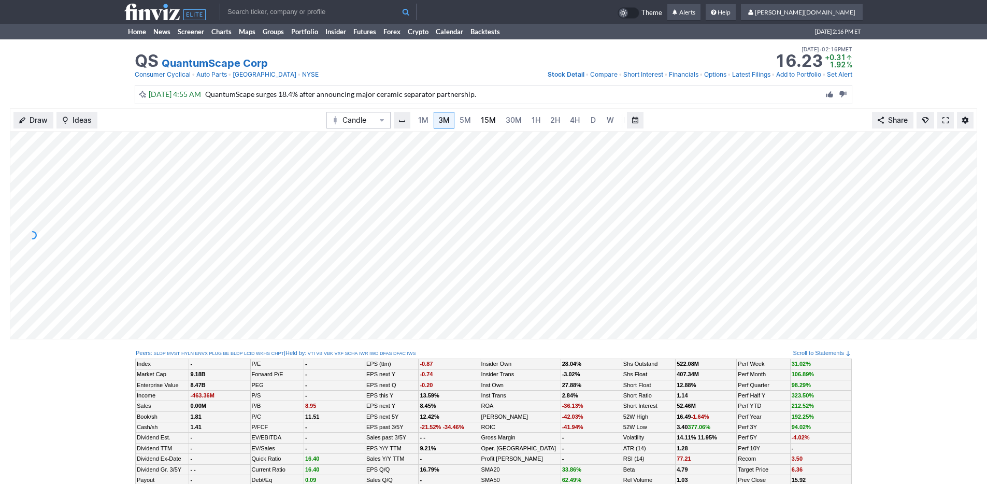
click at [493, 122] on link "15M" at bounding box center [488, 120] width 24 height 17
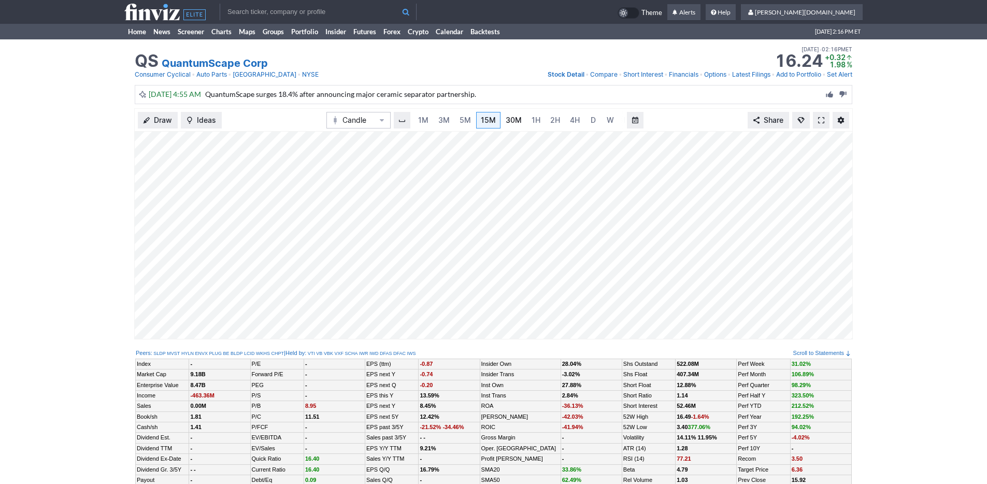
click at [520, 120] on link "30M" at bounding box center [513, 120] width 25 height 17
click at [560, 120] on link "2H" at bounding box center [555, 120] width 19 height 17
click at [143, 38] on link "Home" at bounding box center [136, 32] width 25 height 16
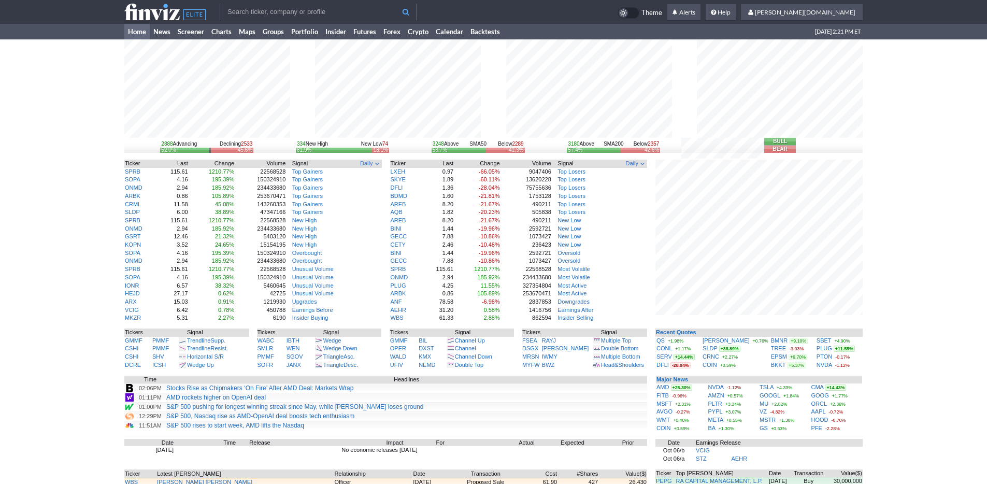
click at [912, 351] on div "2888 Advancing Declining 2533 52.0% 45.6% 334 New High New Low 74 81.9% 18.1% 3…" at bounding box center [493, 318] width 987 height 559
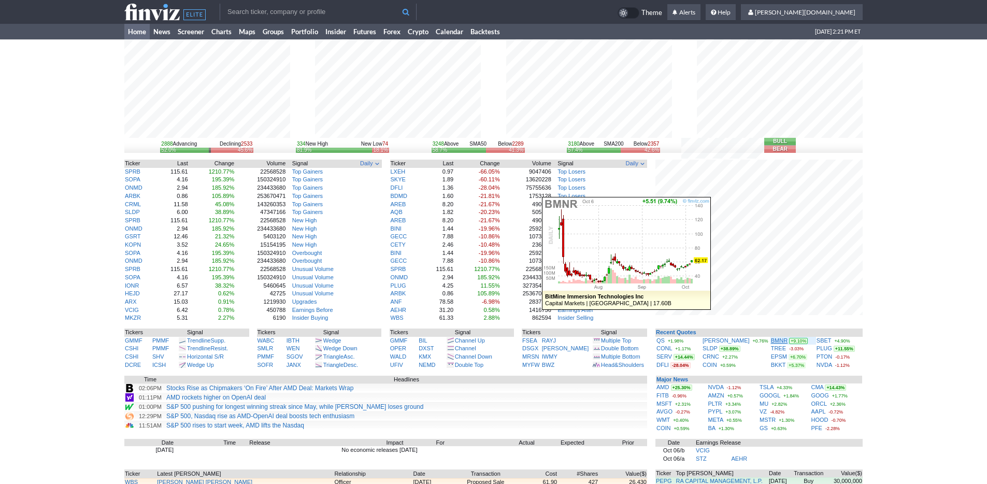
click at [771, 340] on link "BMNR" at bounding box center [779, 340] width 17 height 6
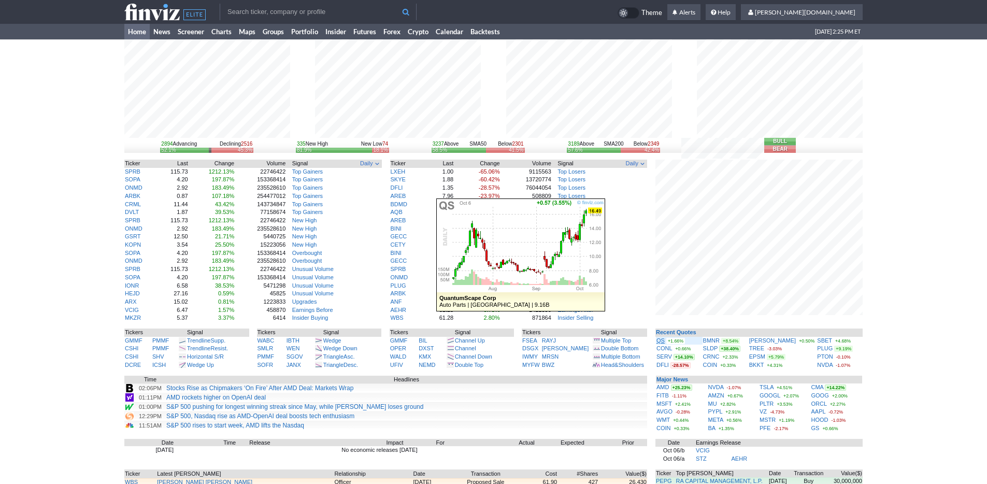
click at [659, 341] on link "QS" at bounding box center [661, 340] width 8 height 6
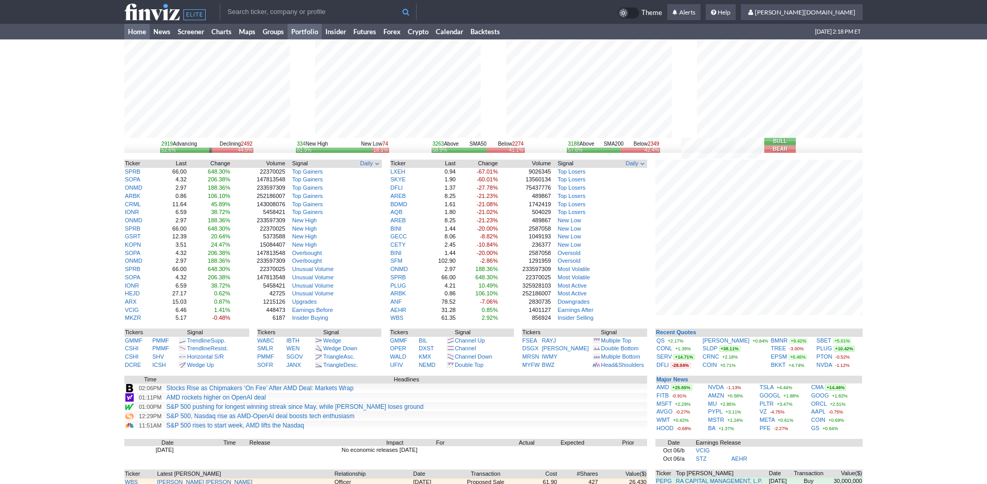
click at [306, 32] on link "Portfolio" at bounding box center [305, 32] width 34 height 16
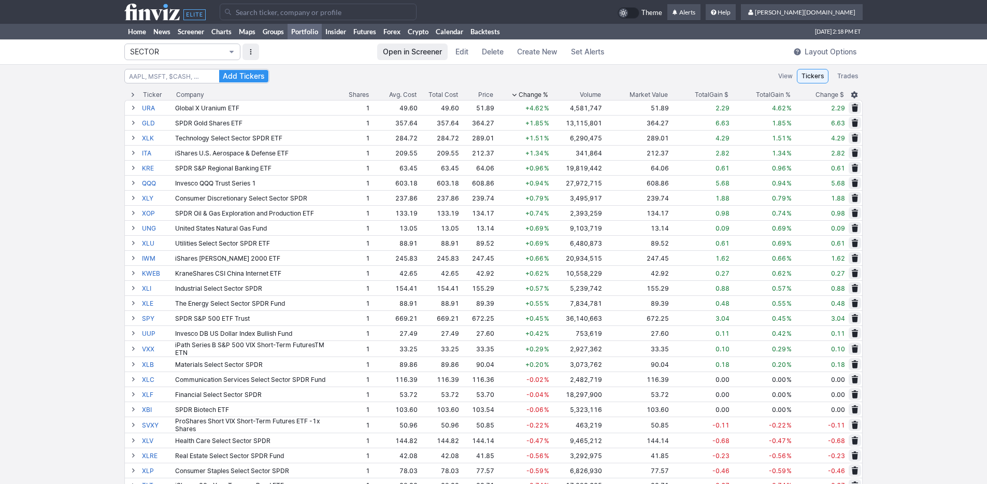
click at [219, 47] on span "SECTOR" at bounding box center [177, 52] width 94 height 10
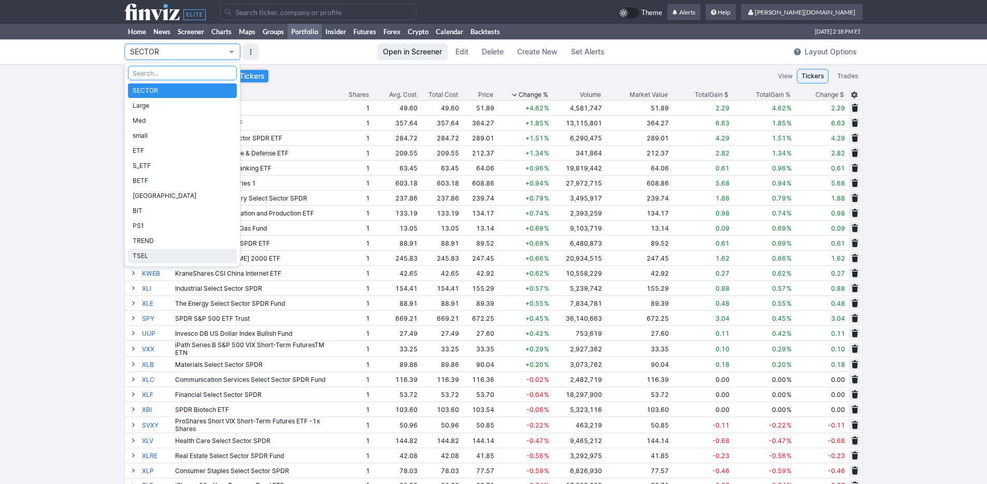
click at [217, 255] on span "TSEL" at bounding box center [183, 256] width 100 height 10
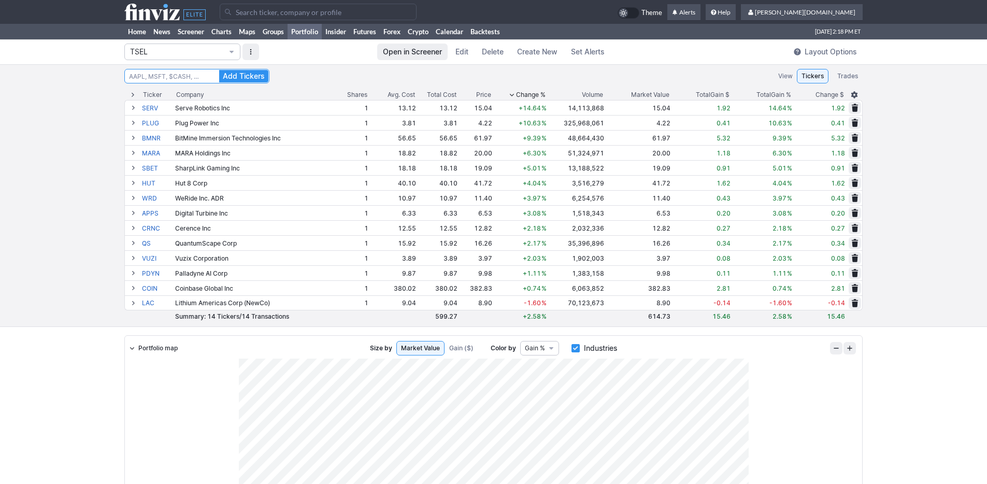
click at [177, 75] on input "Search" at bounding box center [196, 76] width 145 height 15
type input "SLDP"
click at [219, 70] on button "Add Tickers" at bounding box center [243, 76] width 49 height 12
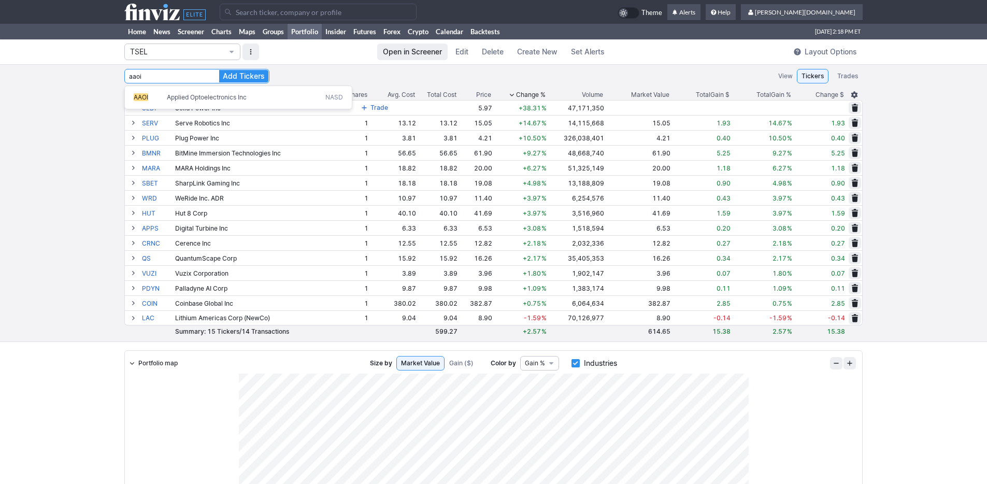
type input "AAOI"
click at [219, 70] on button "Add Tickers" at bounding box center [243, 76] width 49 height 12
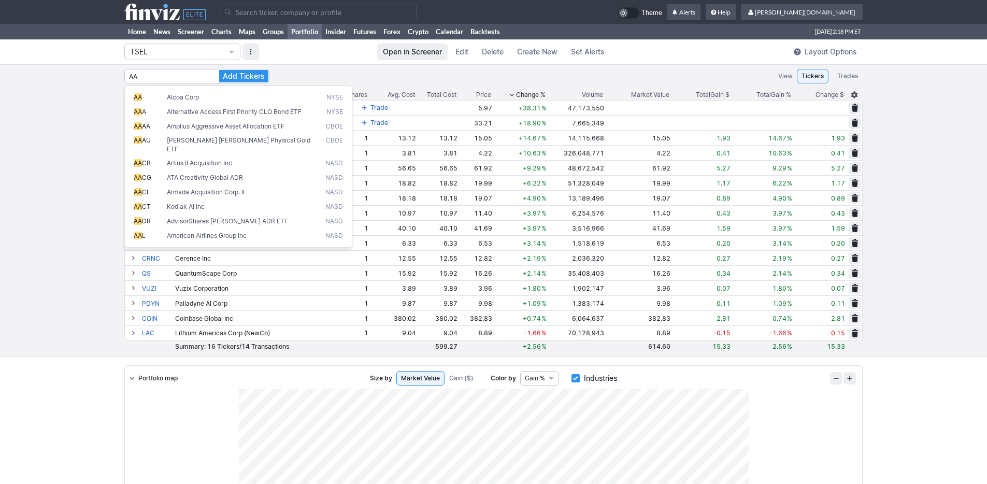
type input "A"
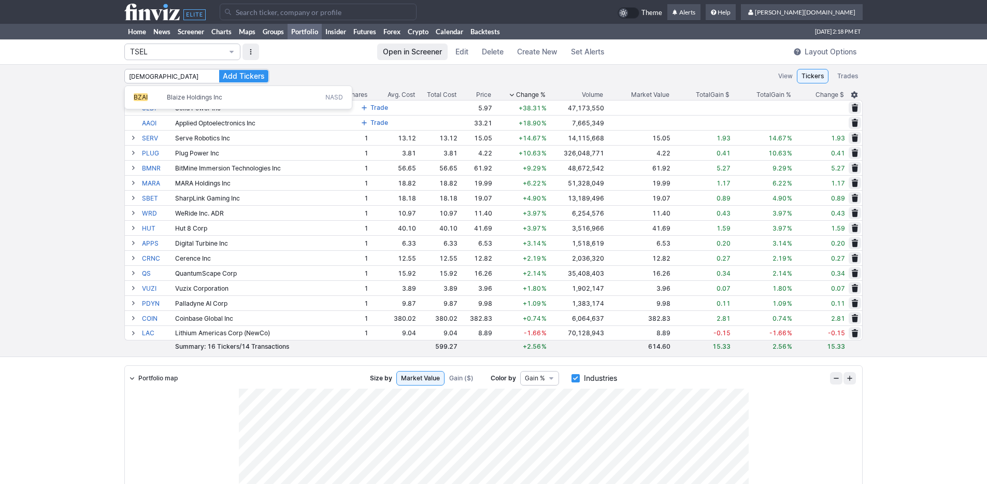
click at [219, 70] on button "Add Tickers" at bounding box center [243, 76] width 49 height 12
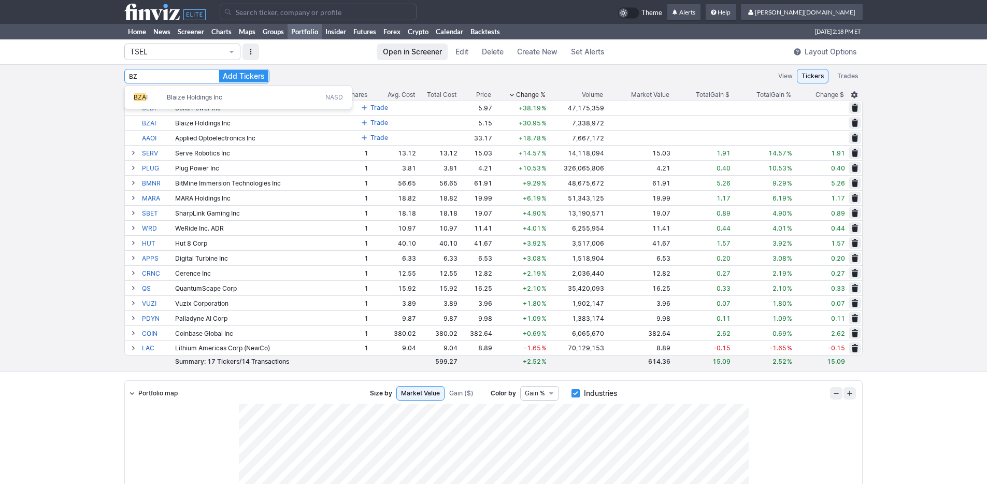
type input "B"
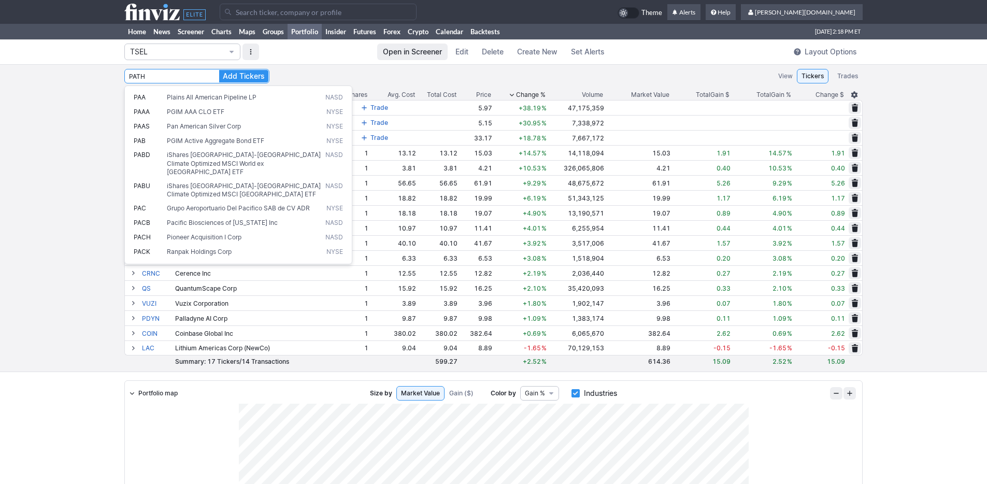
click at [219, 70] on button "Add Tickers" at bounding box center [243, 76] width 49 height 12
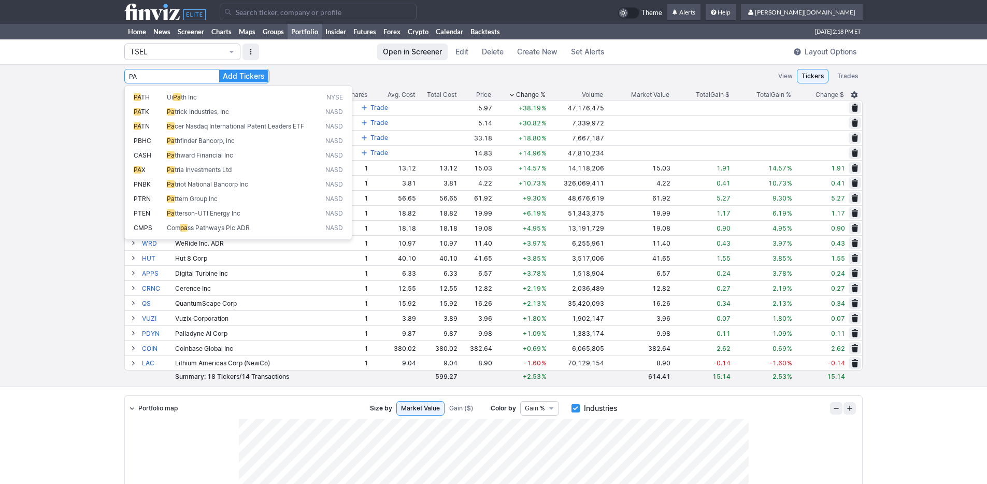
type input "P"
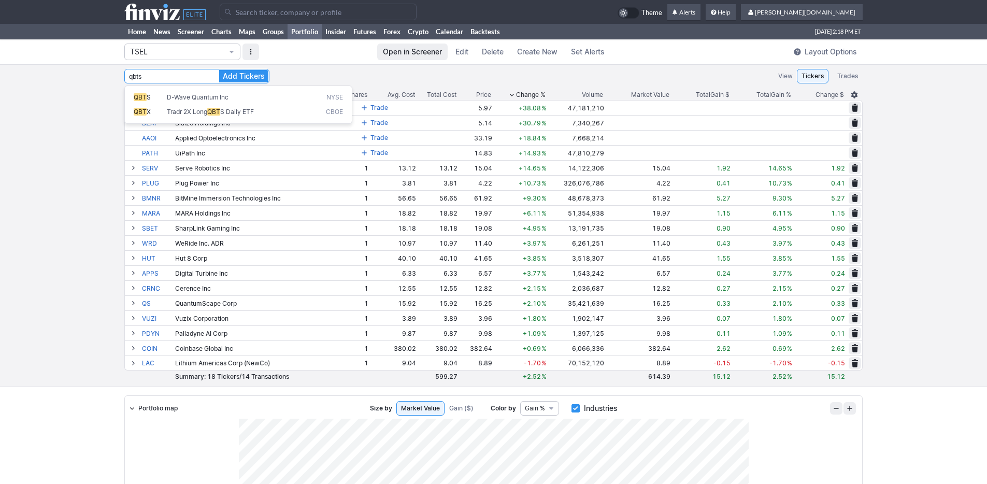
click at [219, 70] on button "Add Tickers" at bounding box center [243, 76] width 49 height 12
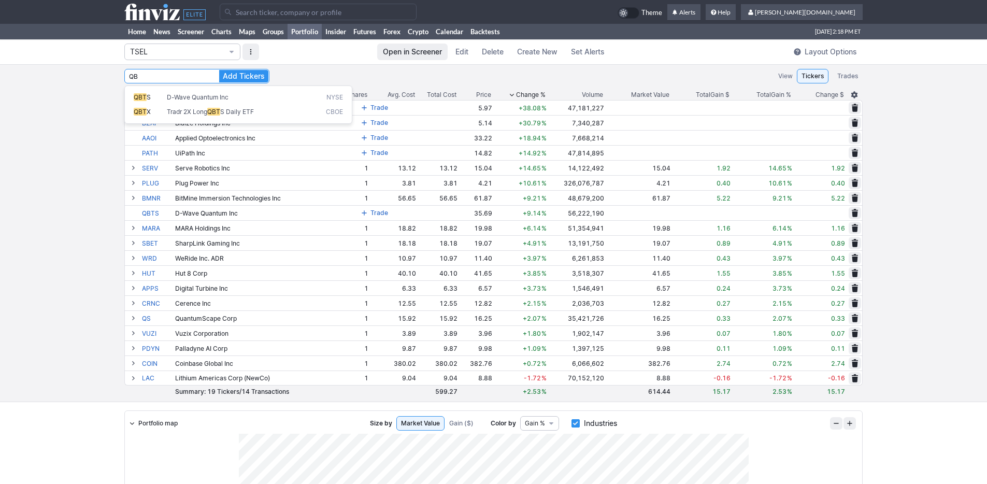
type input "Q"
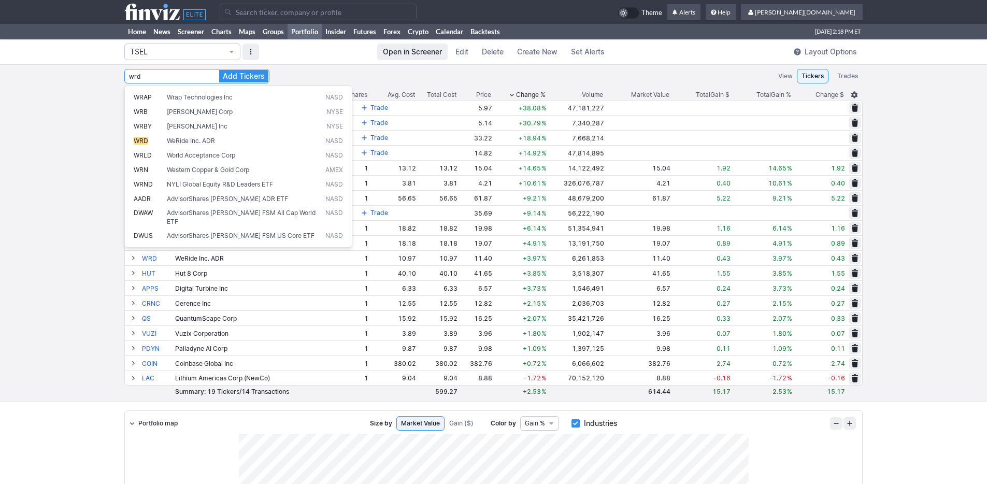
click at [219, 70] on button "Add Tickers" at bounding box center [243, 76] width 49 height 12
type input "W"
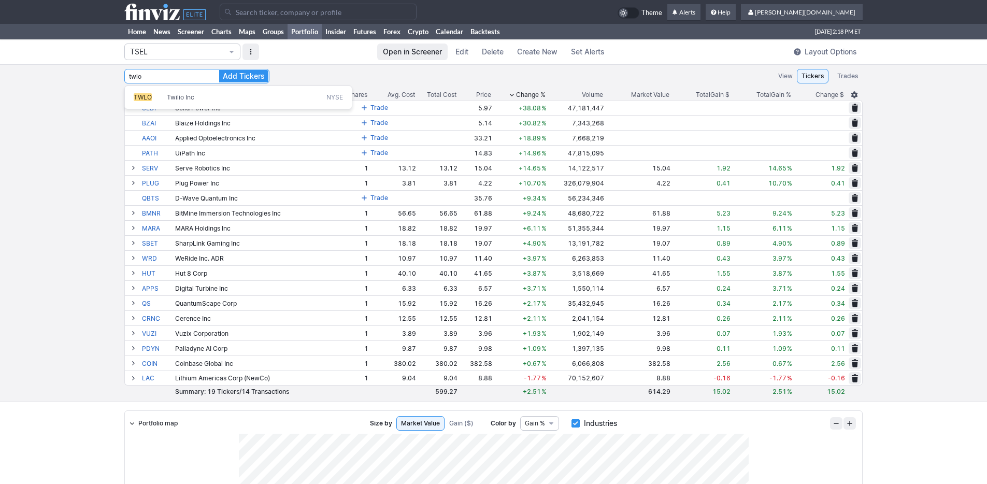
type input "TWLO"
click at [219, 70] on button "Add Tickers" at bounding box center [243, 76] width 49 height 12
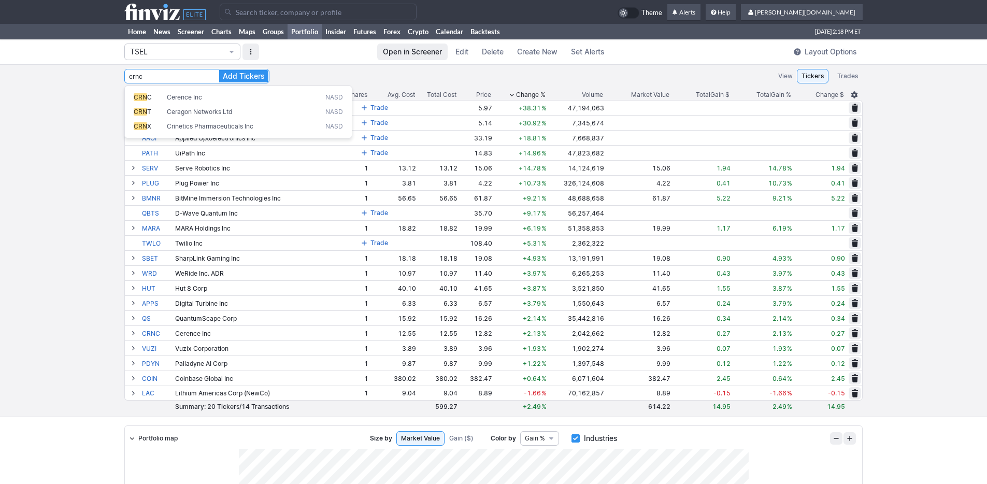
click at [219, 70] on button "Add Tickers" at bounding box center [243, 76] width 49 height 12
type input "C"
click at [219, 70] on button "Add Tickers" at bounding box center [243, 76] width 49 height 12
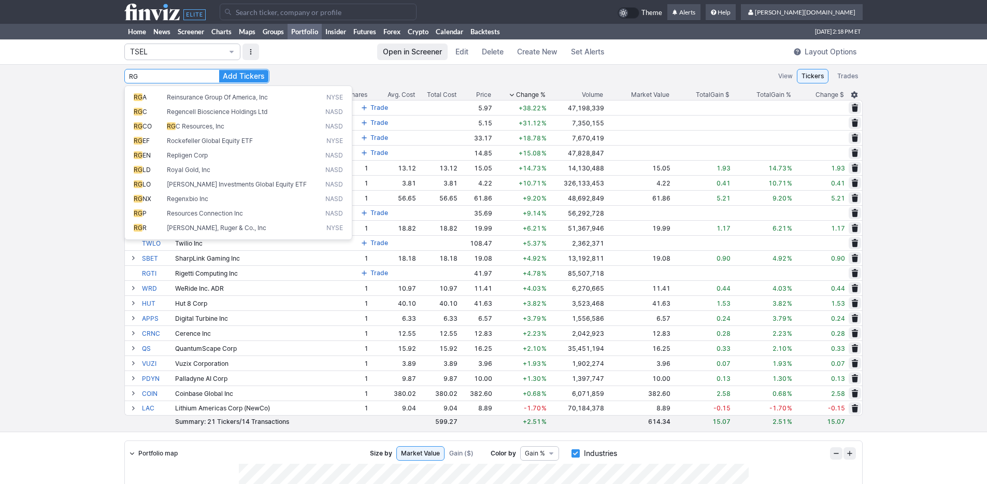
type input "R"
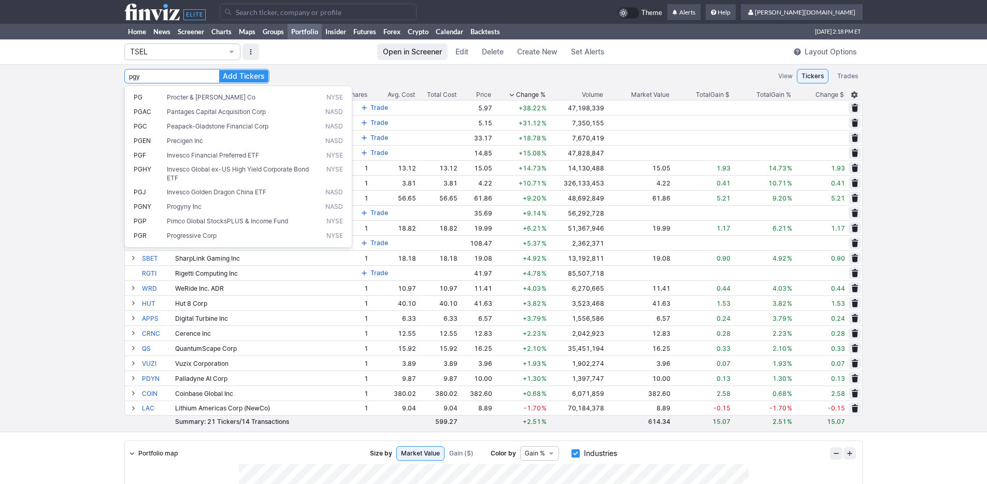
click at [219, 70] on button "Add Tickers" at bounding box center [243, 76] width 49 height 12
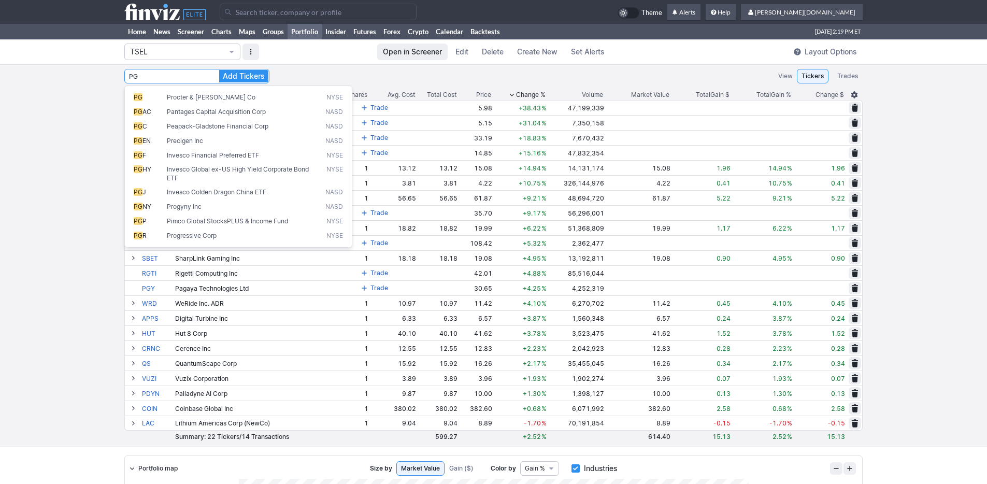
type input "P"
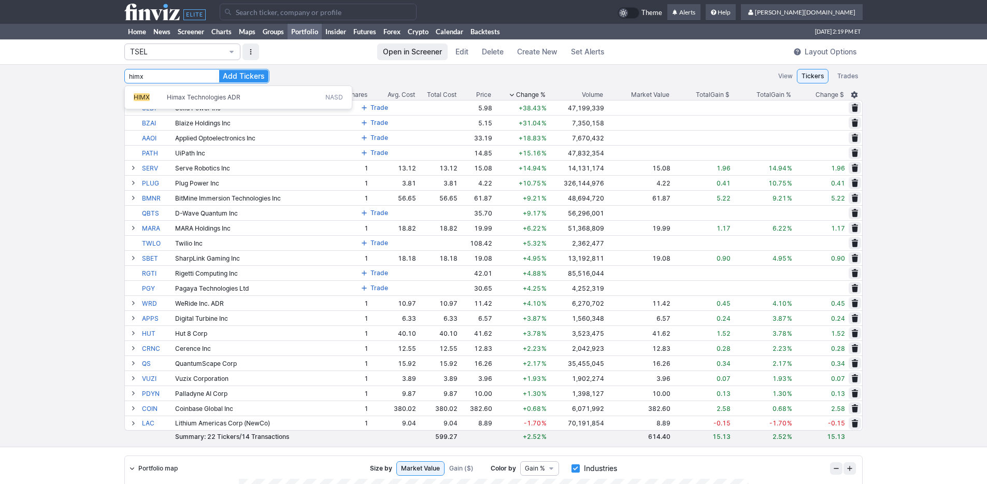
type input "HIMX"
click at [219, 70] on button "Add Tickers" at bounding box center [243, 76] width 49 height 12
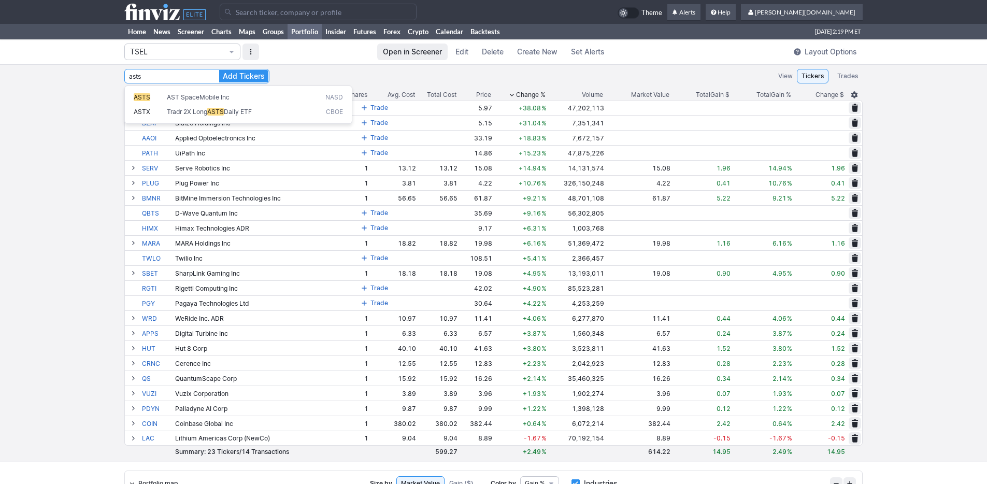
type input "ASTS"
click at [219, 70] on button "Add Tickers" at bounding box center [243, 76] width 49 height 12
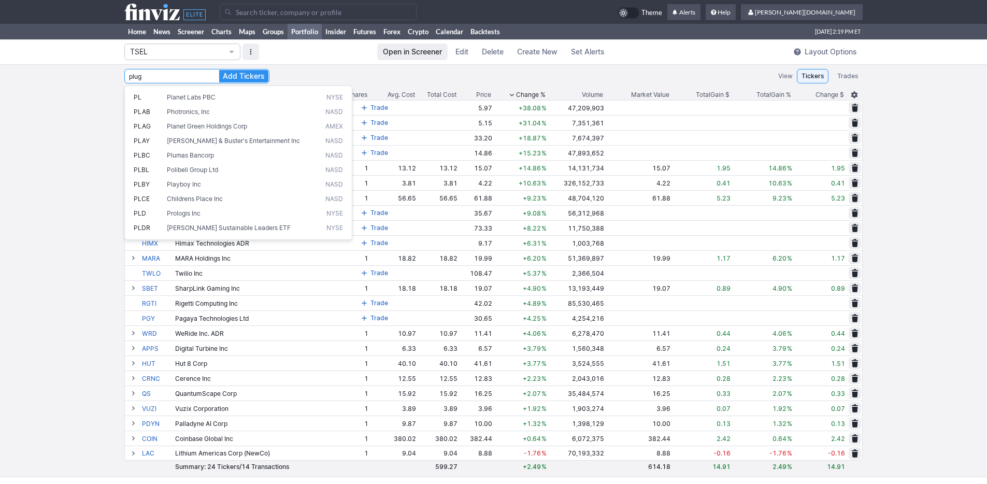
click at [219, 70] on button "Add Tickers" at bounding box center [243, 76] width 49 height 12
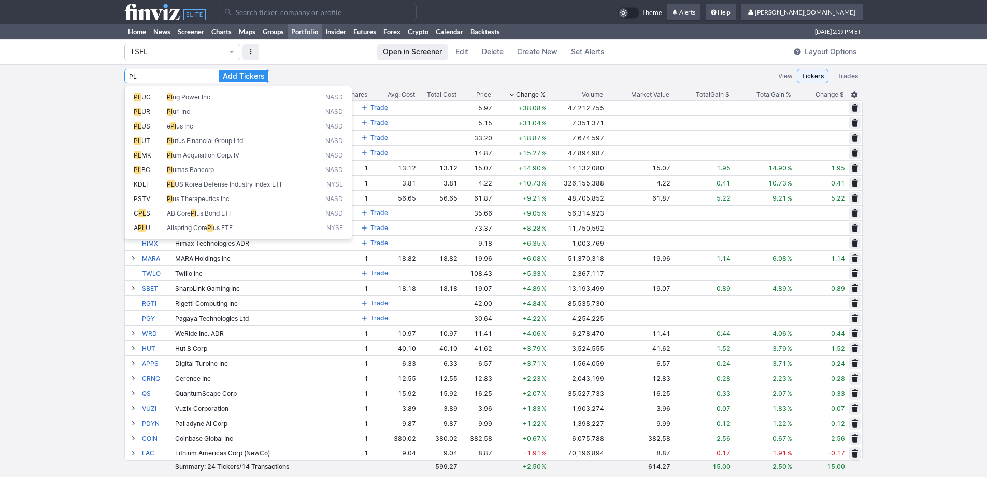
type input "P"
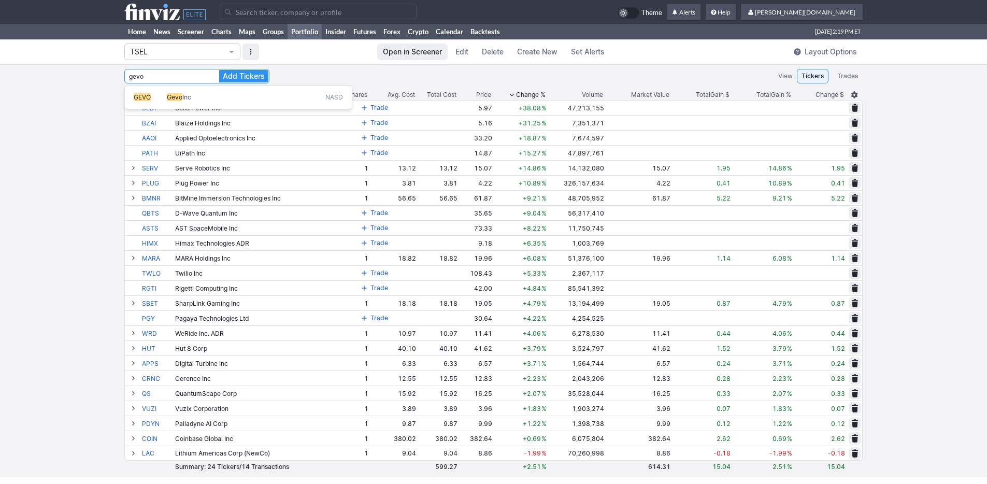
click at [219, 70] on button "Add Tickers" at bounding box center [243, 76] width 49 height 12
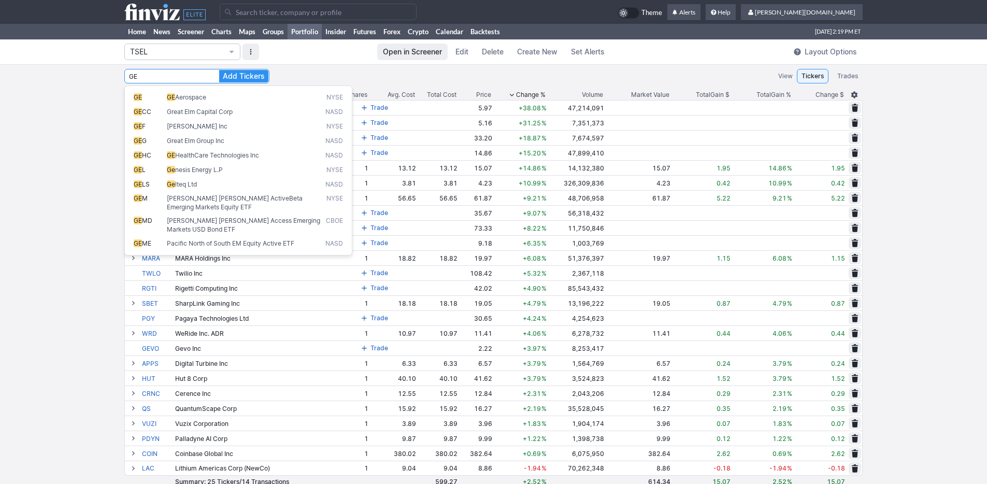
type input "G"
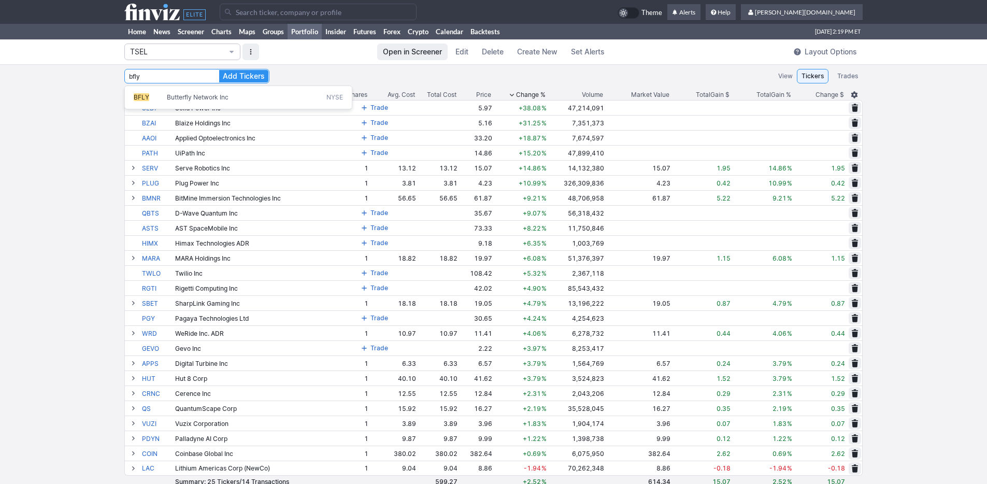
click at [219, 70] on button "Add Tickers" at bounding box center [243, 76] width 49 height 12
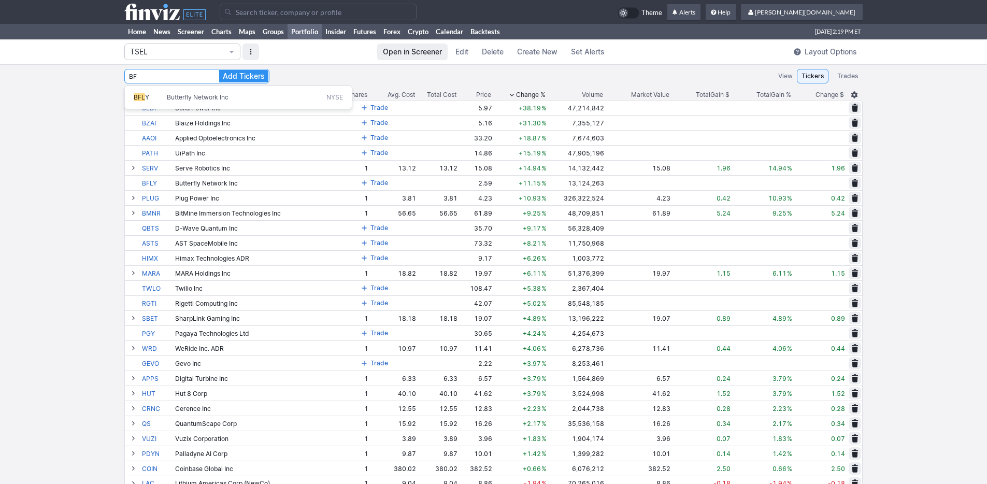
type input "B"
click at [219, 70] on button "Add Tickers" at bounding box center [243, 76] width 49 height 12
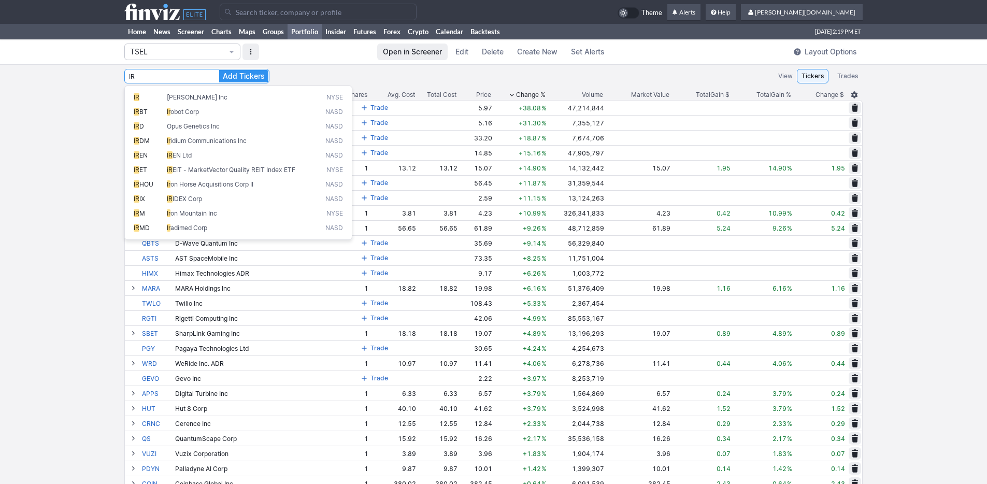
type input "I"
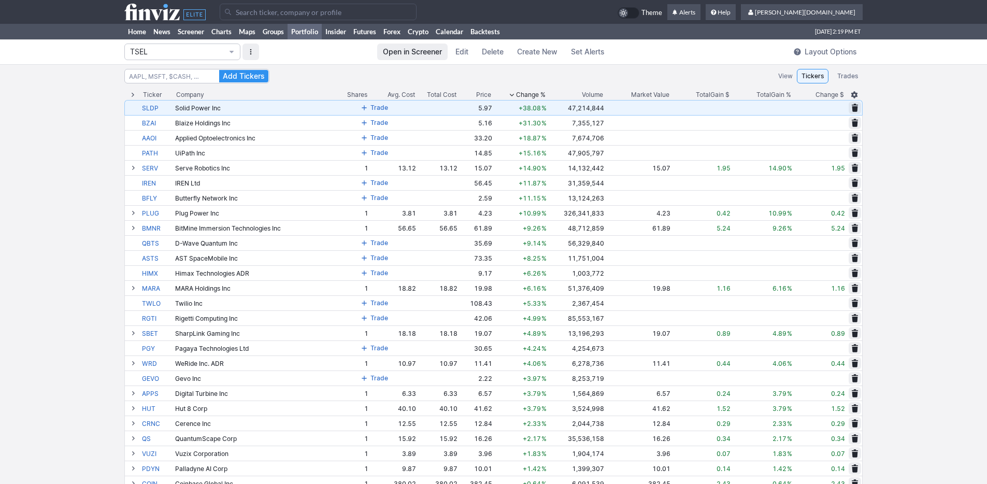
click at [371, 106] on button "Trade" at bounding box center [375, 108] width 34 height 12
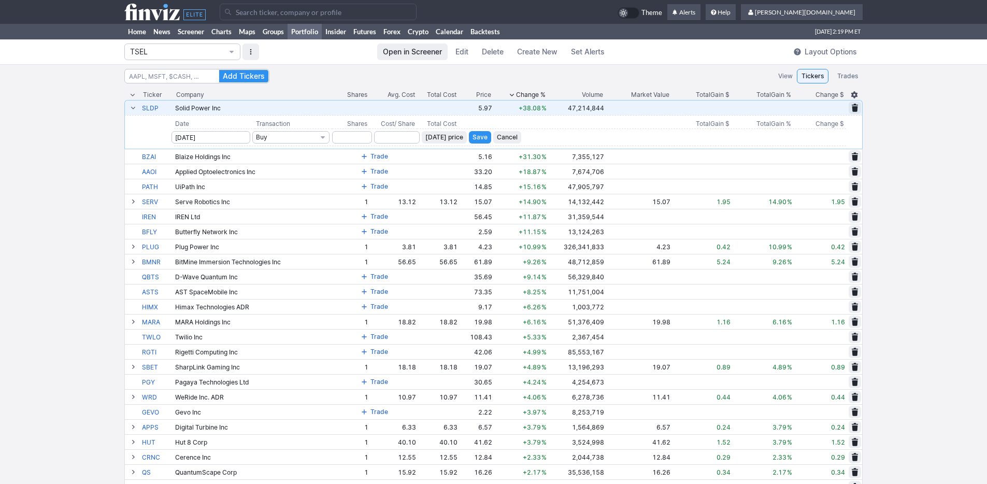
click at [507, 140] on span "Cancel" at bounding box center [507, 137] width 21 height 10
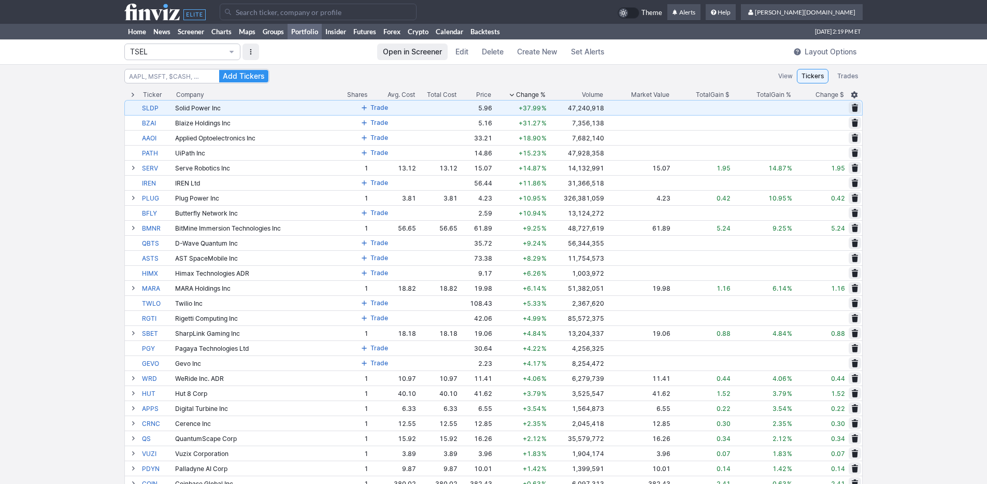
click at [522, 95] on span "Change %" at bounding box center [531, 95] width 30 height 10
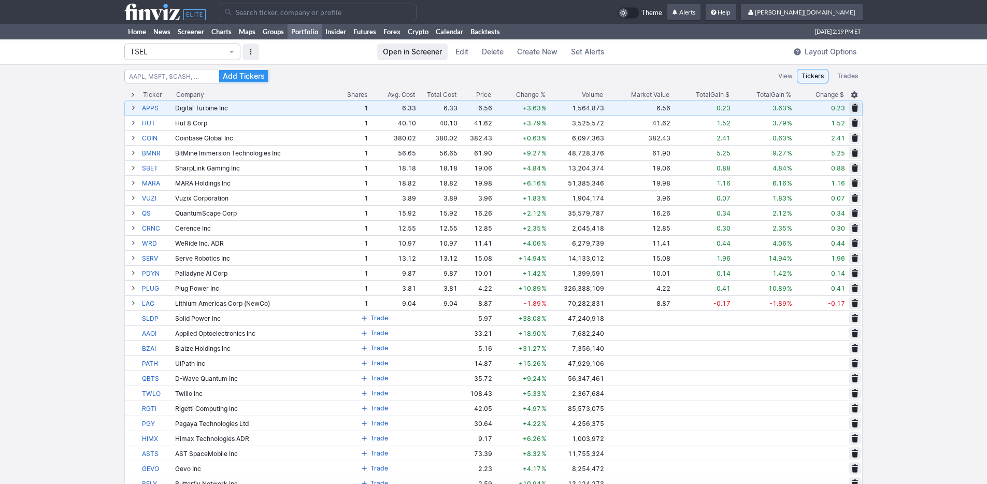
click at [522, 95] on span "Change %" at bounding box center [531, 95] width 30 height 10
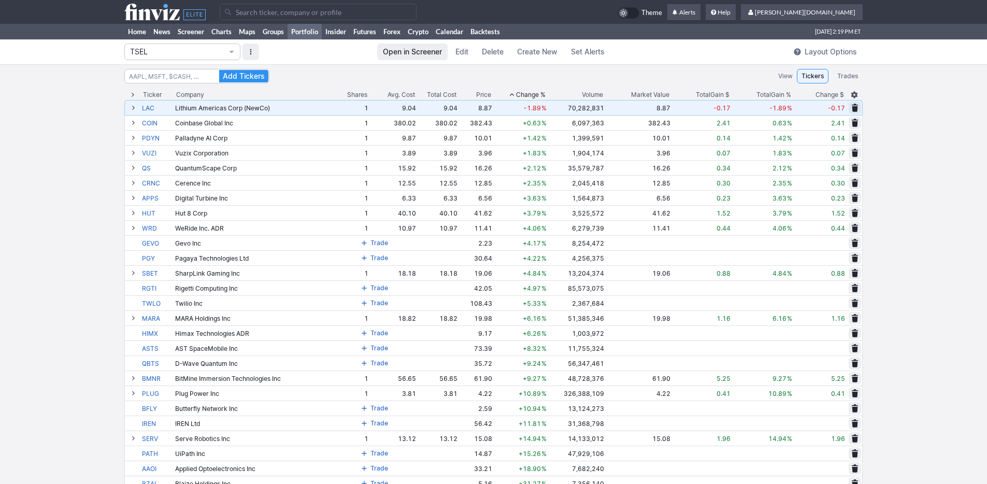
click at [522, 95] on span "Change %" at bounding box center [531, 95] width 30 height 10
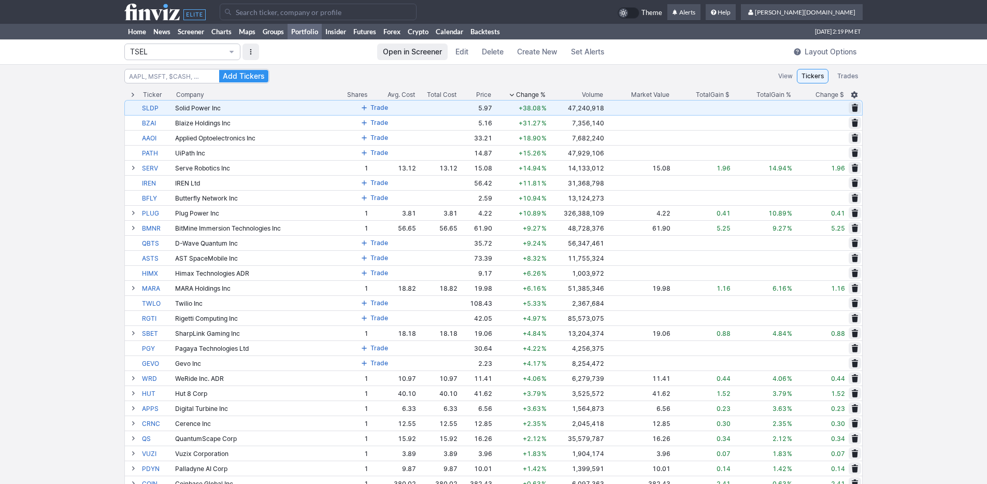
click at [79, 124] on div "Add Tickers View Tickers Trades Ticker Company Shares Avg. Cost Total Cost Pric…" at bounding box center [493, 293] width 987 height 458
click at [132, 32] on link "Home" at bounding box center [136, 32] width 25 height 16
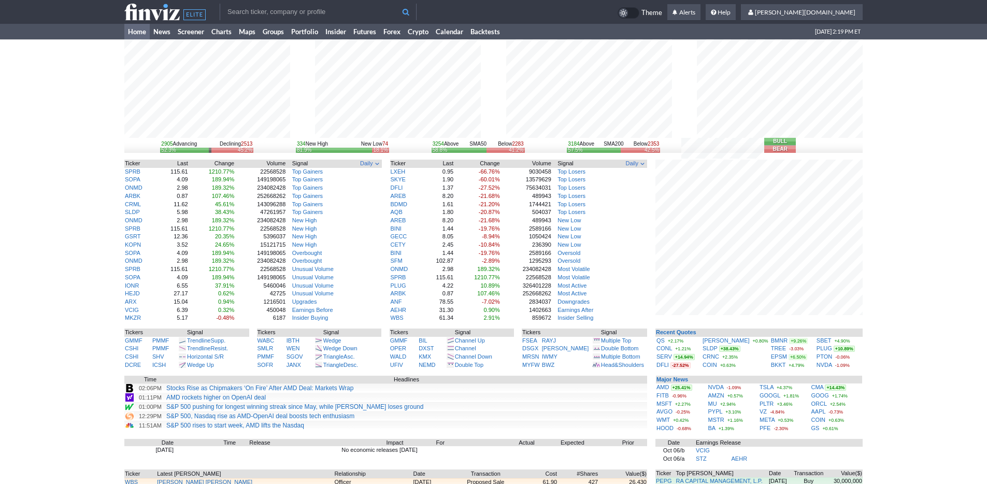
click at [872, 341] on div "2905 Advancing Declining 2513 52.3% 45.2% 334 New High New Low 74 81.9% 18.1% 3…" at bounding box center [493, 318] width 987 height 559
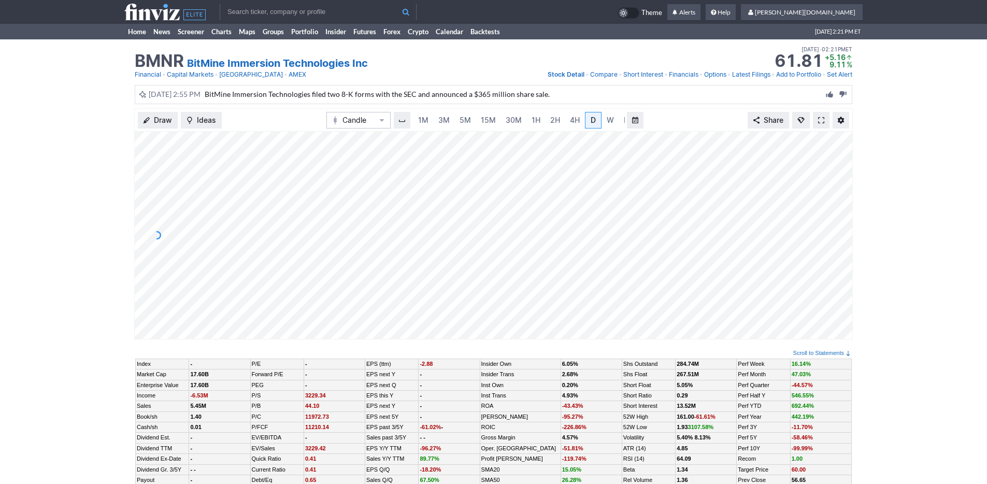
scroll to position [0, 10]
click at [449, 118] on span "5M" at bounding box center [454, 120] width 11 height 9
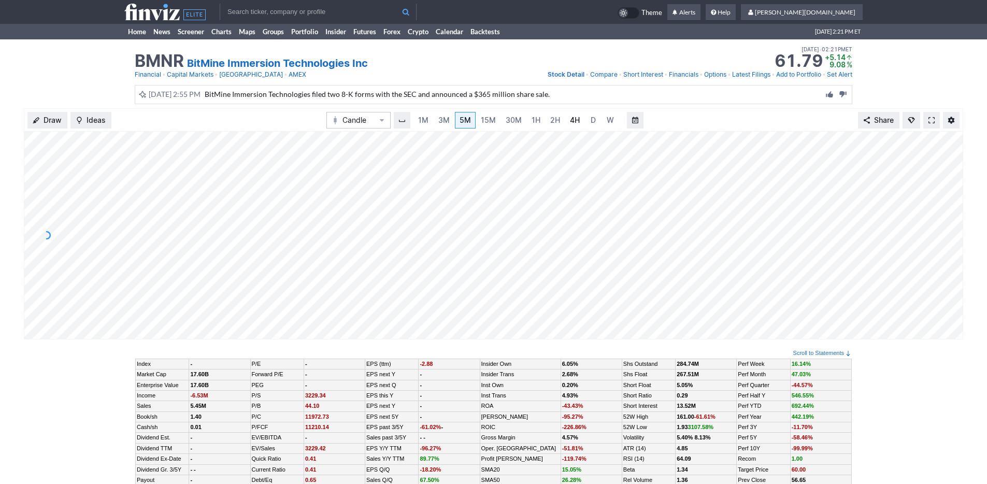
click at [573, 120] on span "4H" at bounding box center [575, 120] width 10 height 9
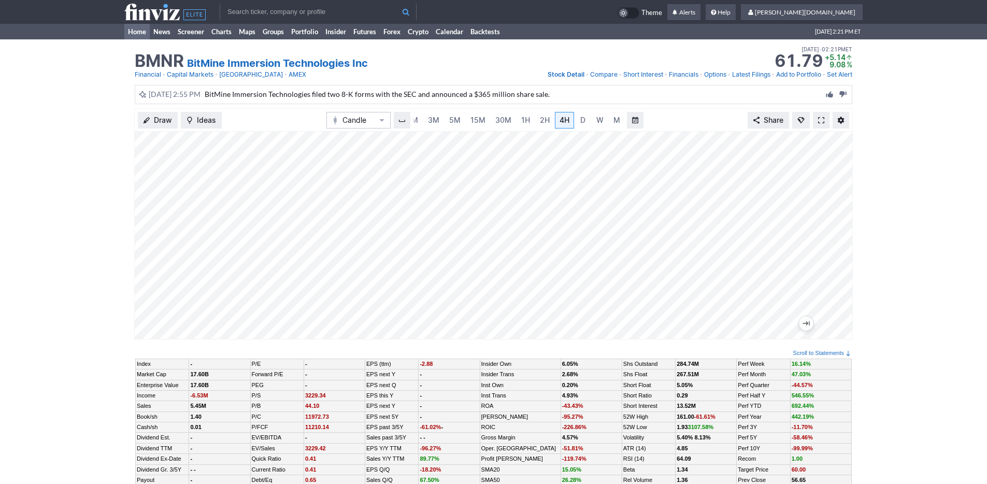
click at [142, 34] on link "Home" at bounding box center [136, 32] width 25 height 16
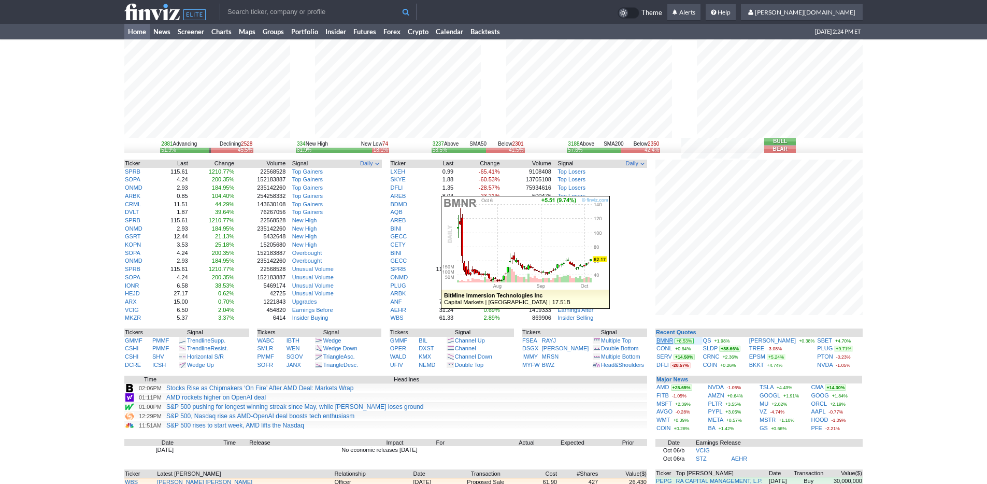
click at [663, 338] on link "BMNR" at bounding box center [665, 340] width 17 height 6
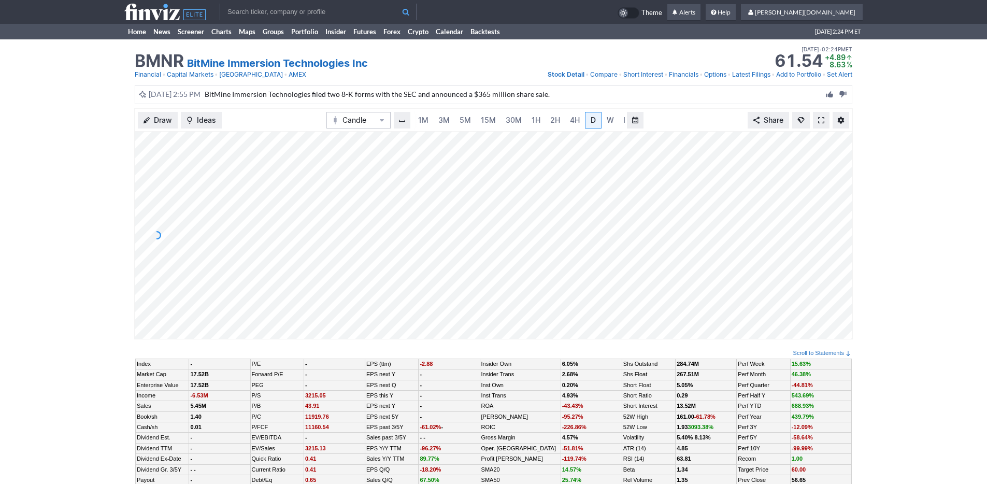
scroll to position [0, 10]
click at [443, 118] on link "3M" at bounding box center [433, 120] width 21 height 17
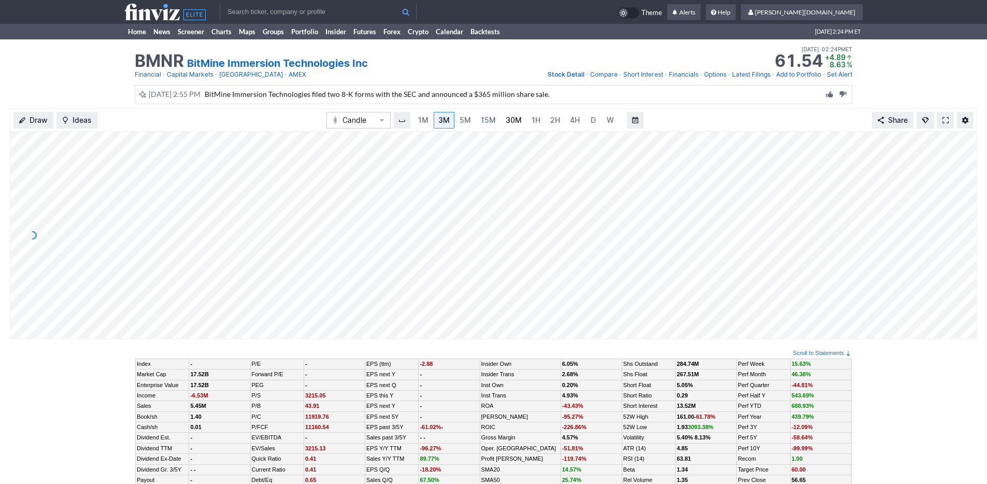
click at [512, 117] on span "30M" at bounding box center [514, 120] width 16 height 9
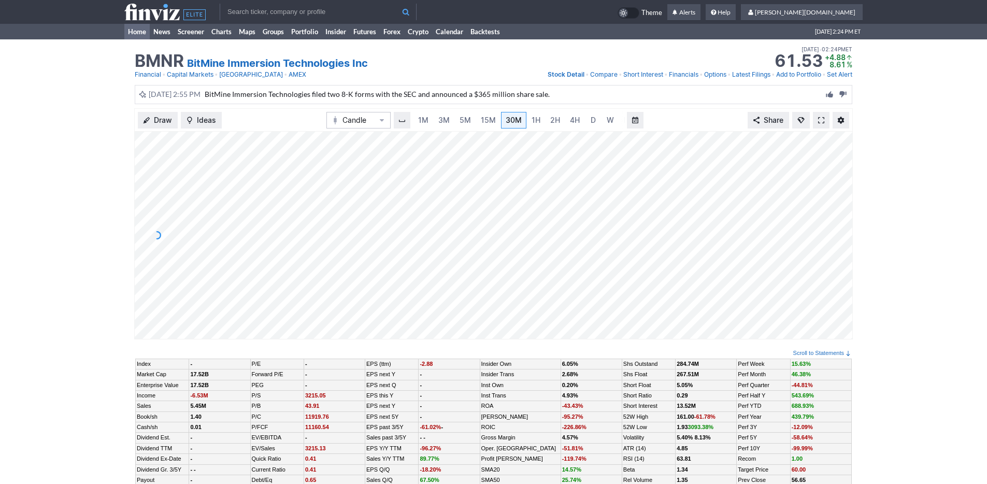
click at [134, 31] on link "Home" at bounding box center [136, 32] width 25 height 16
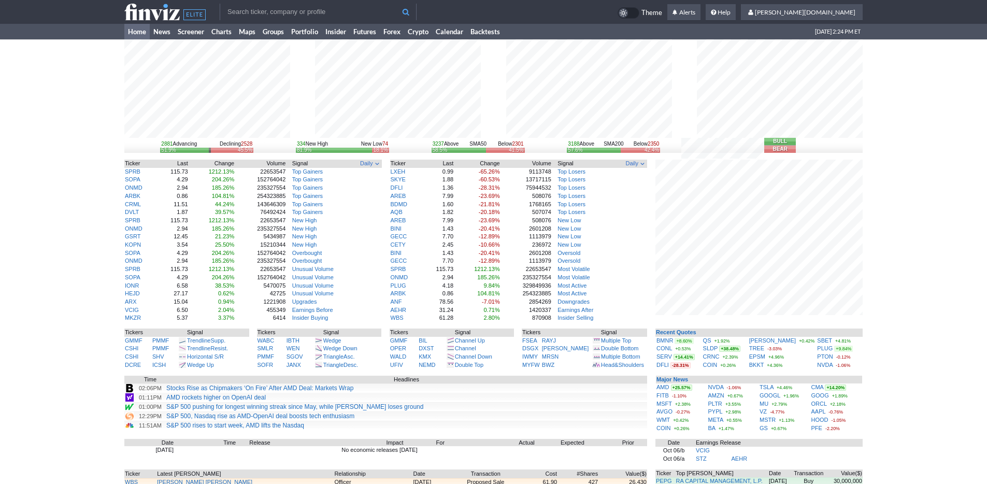
click at [866, 331] on div "2881 Advancing Declining 2528 51.9% 45.5% 334 New High New Low 74 81.9% 18.1% 3…" at bounding box center [493, 318] width 987 height 559
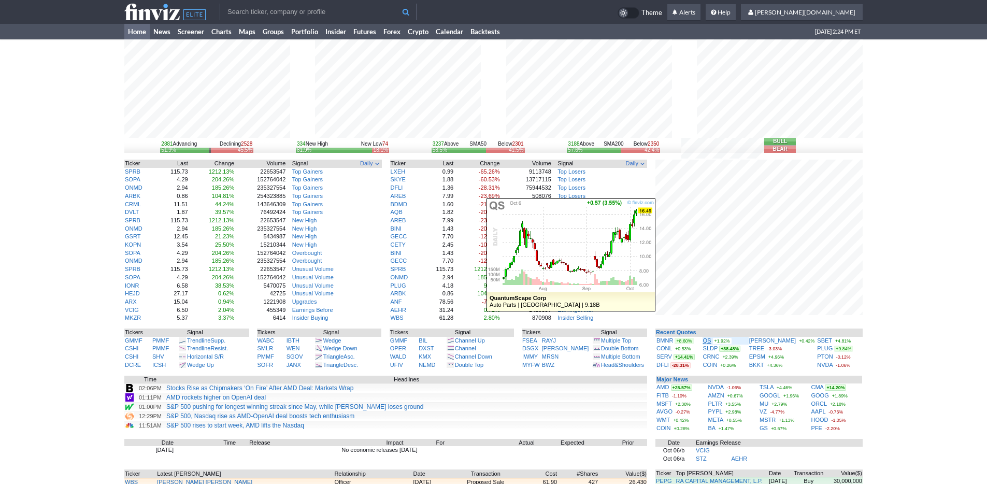
click at [710, 341] on link "QS" at bounding box center [707, 340] width 8 height 6
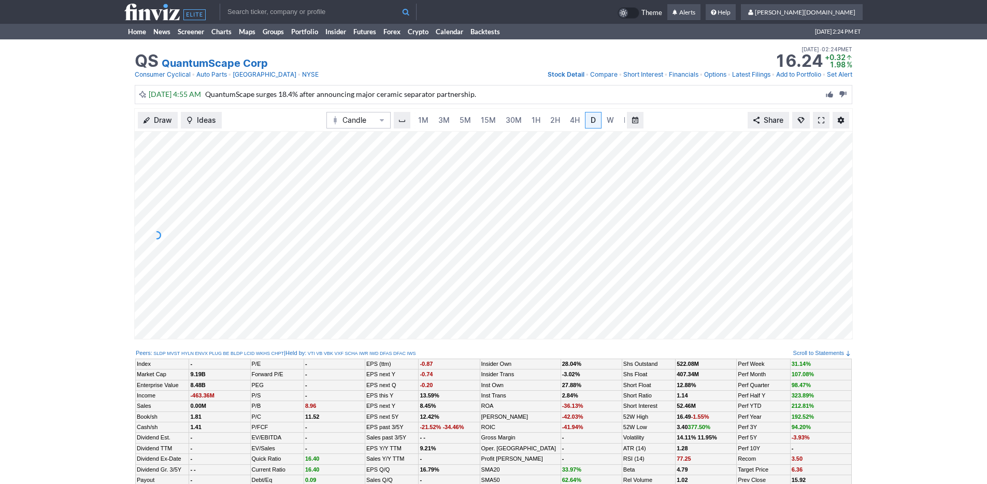
scroll to position [0, 10]
click at [440, 119] on link "3M" at bounding box center [433, 120] width 21 height 17
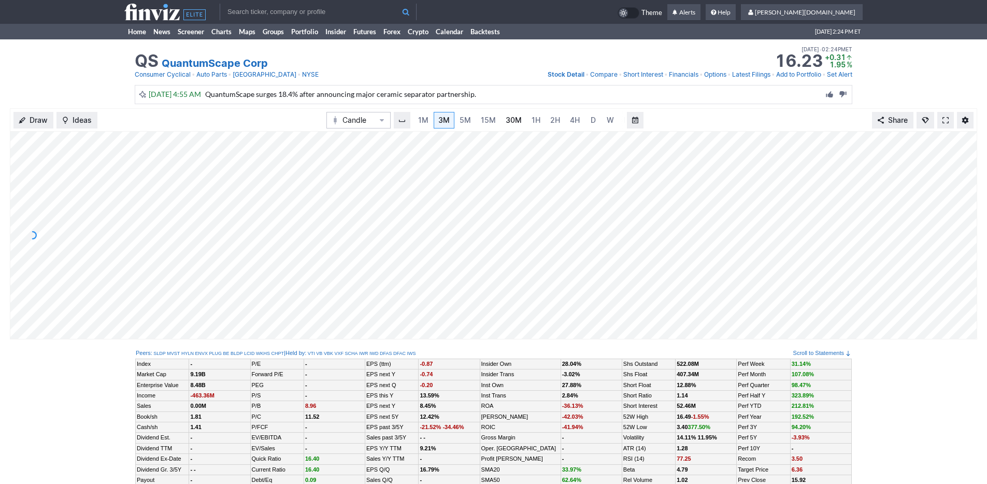
click at [517, 122] on span "30M" at bounding box center [514, 120] width 16 height 9
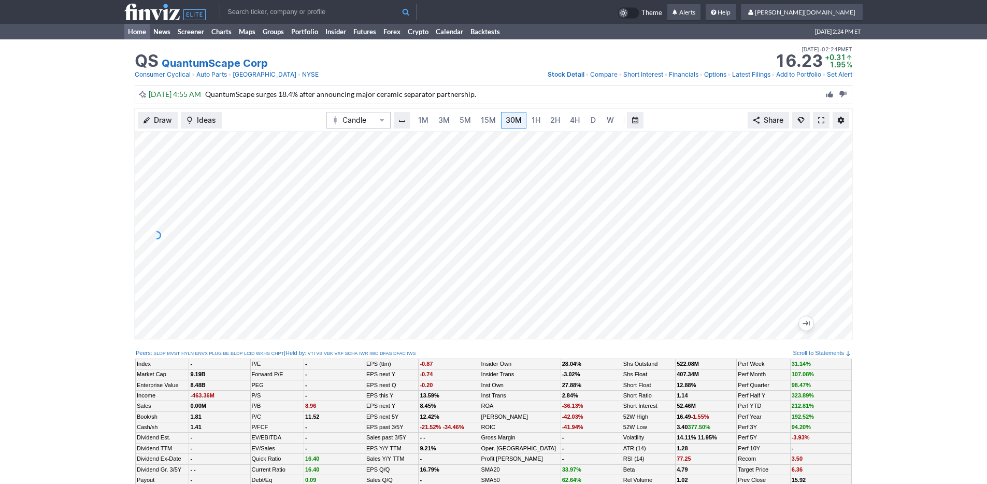
click at [135, 30] on link "Home" at bounding box center [136, 32] width 25 height 16
click at [437, 122] on span "3M" at bounding box center [433, 120] width 11 height 9
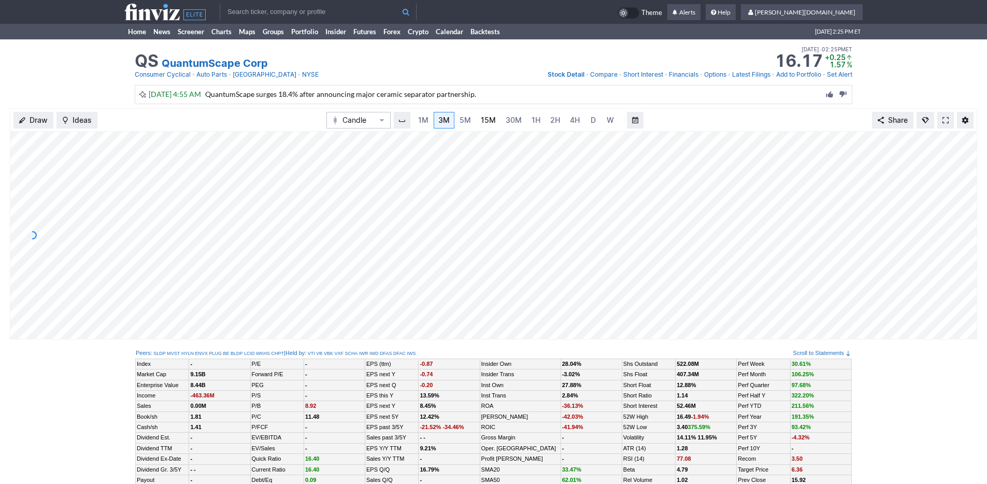
click at [482, 118] on span "15M" at bounding box center [488, 120] width 15 height 9
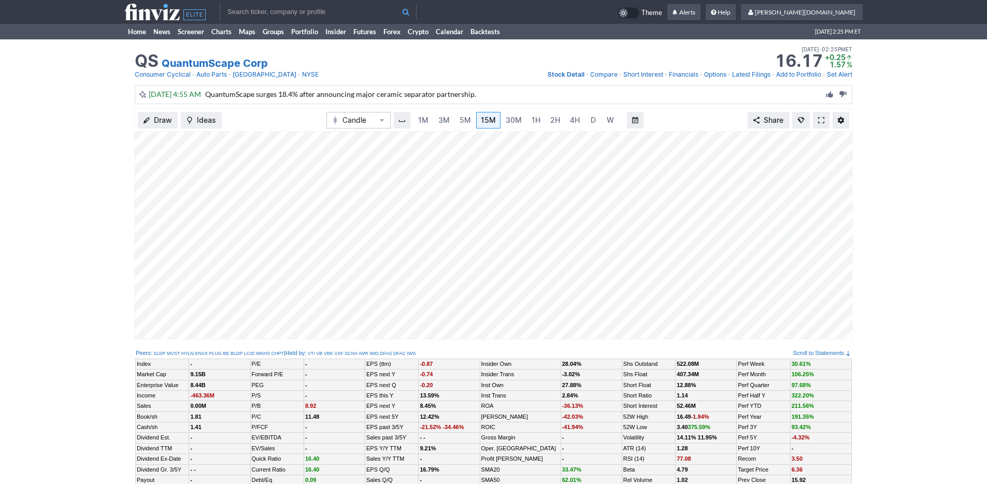
click at [542, 66] on div "QS QuantumScape Corp Last Close Oct 06 • 02:25PM ET 16.17 Dollar change +0.25 P…" at bounding box center [494, 56] width 718 height 23
click at [143, 33] on link "Home" at bounding box center [136, 32] width 25 height 16
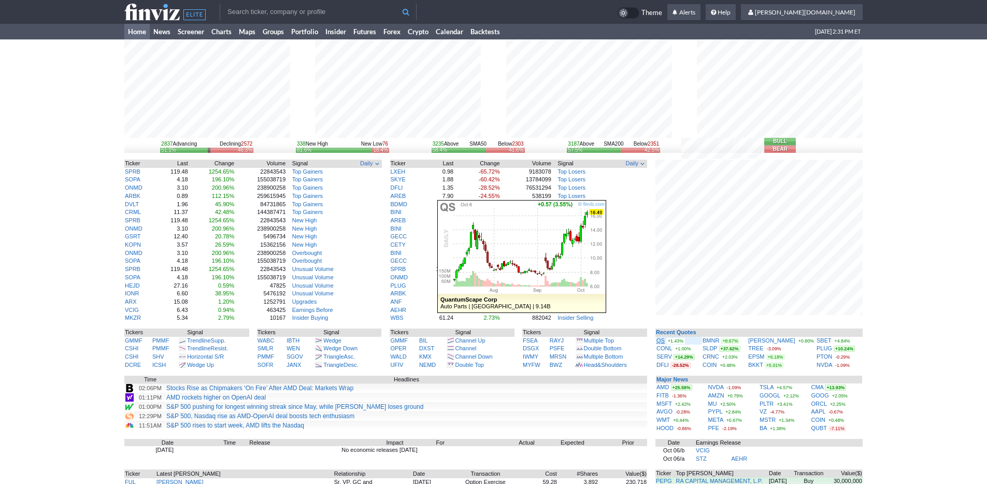
click at [660, 343] on link "QS" at bounding box center [661, 340] width 8 height 6
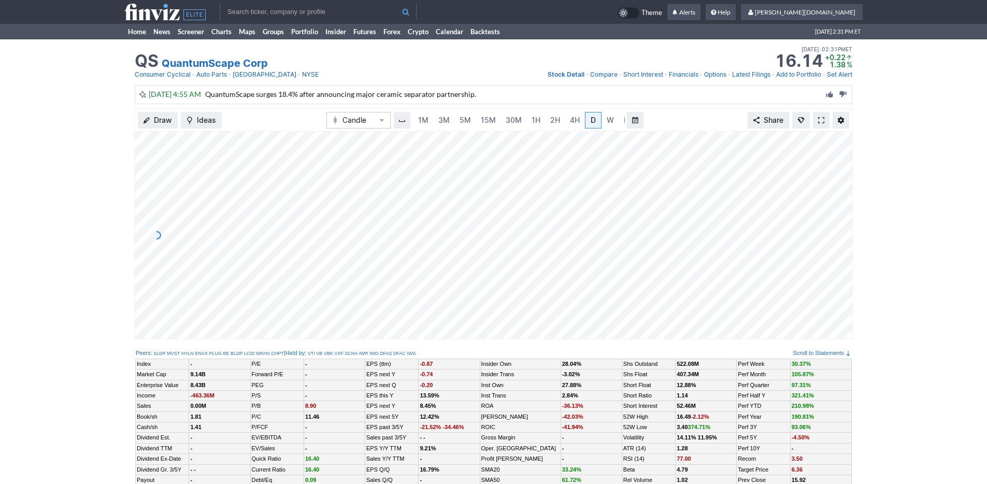
scroll to position [0, 10]
click at [440, 119] on link "3M" at bounding box center [433, 120] width 21 height 17
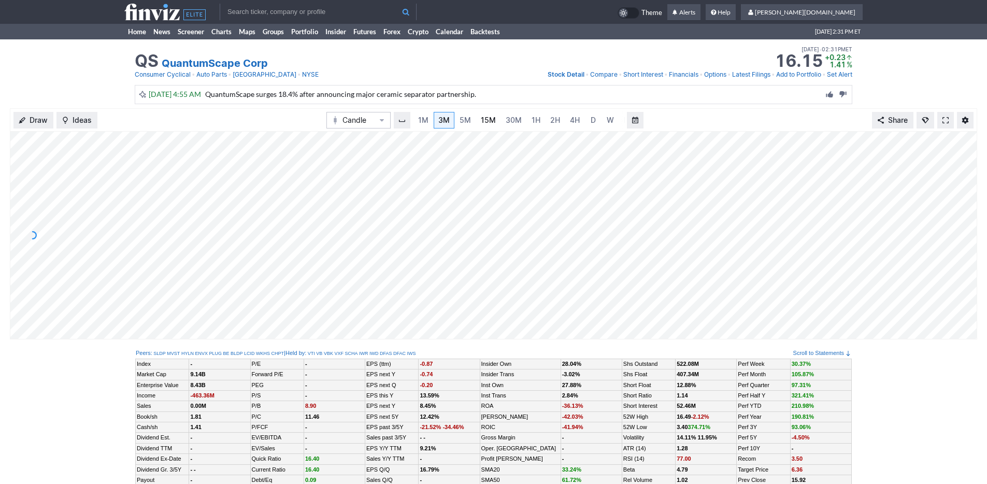
click at [476, 118] on link "15M" at bounding box center [488, 120] width 24 height 17
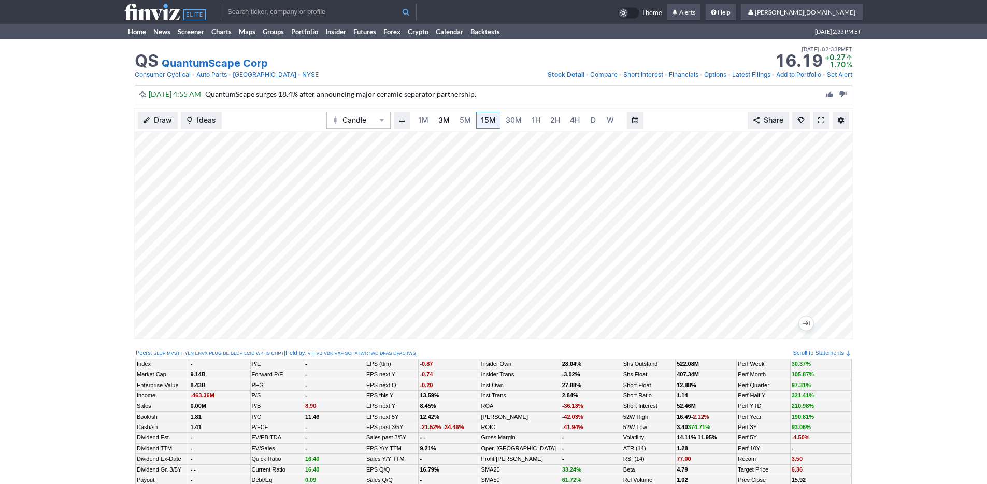
click at [444, 121] on span "3M" at bounding box center [444, 120] width 11 height 9
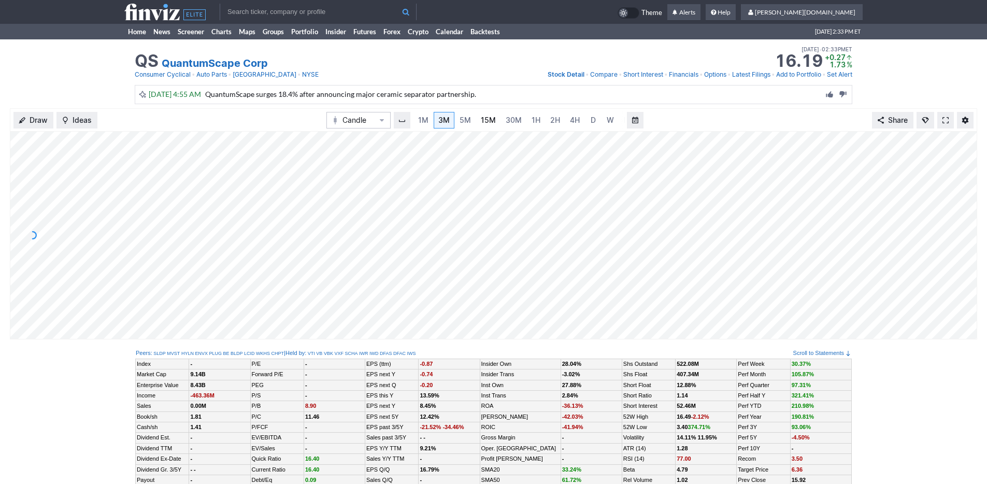
click at [476, 120] on link "15M" at bounding box center [488, 120] width 24 height 17
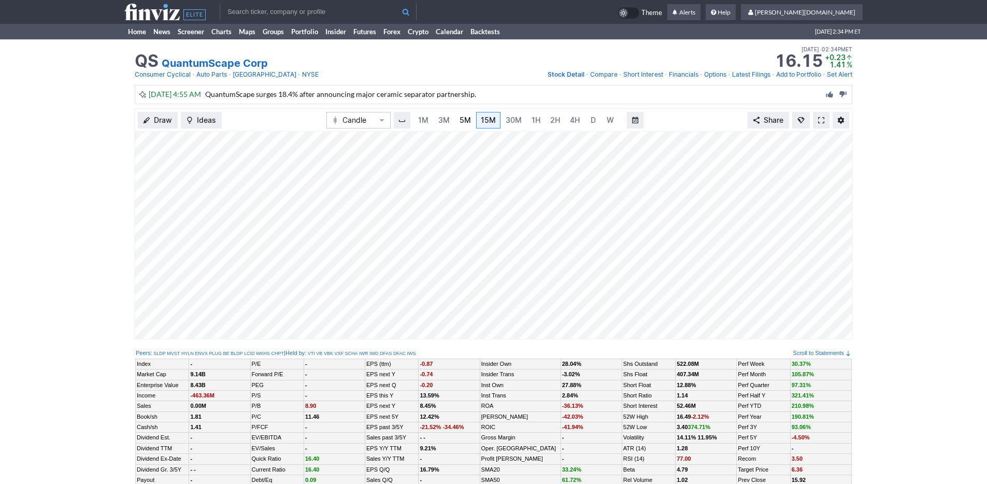
click at [455, 122] on link "5M" at bounding box center [465, 120] width 21 height 17
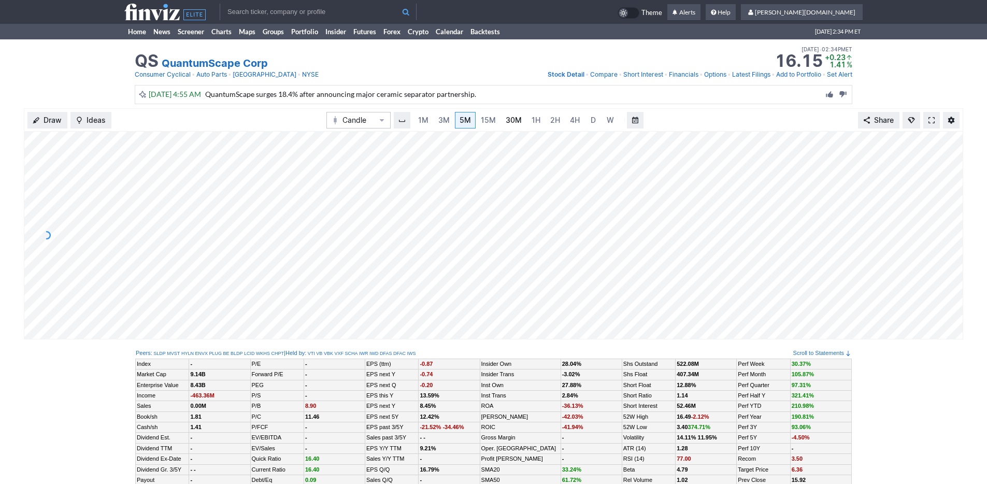
click at [503, 120] on link "30M" at bounding box center [513, 120] width 25 height 17
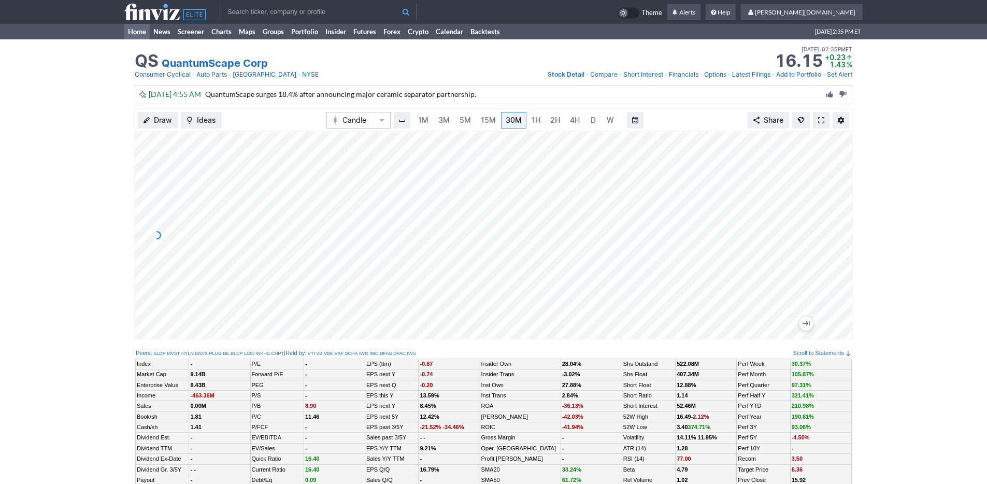
click at [148, 35] on link "Home" at bounding box center [136, 32] width 25 height 16
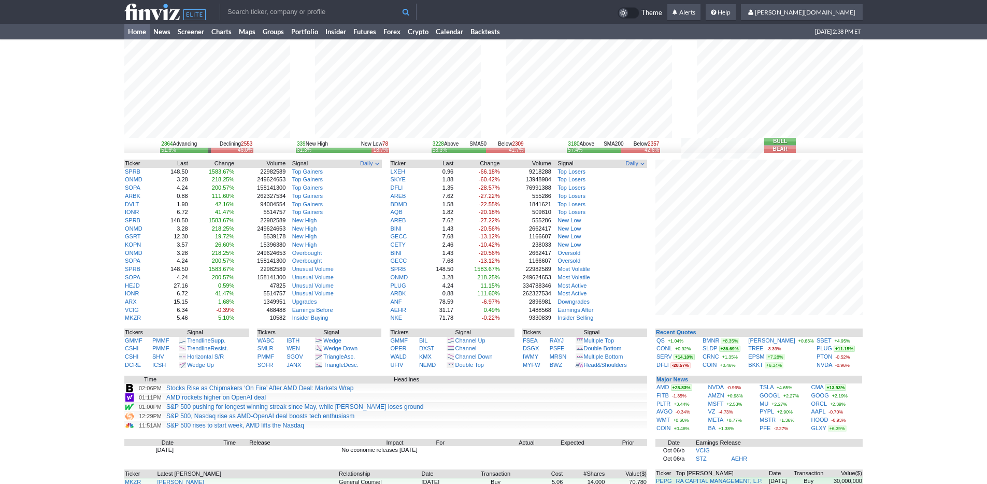
click at [875, 334] on div "2864 Advancing Declining 2553 51.6% 46.0% 339 New High New Low 78 81.3% 18.7% 3…" at bounding box center [493, 318] width 987 height 559
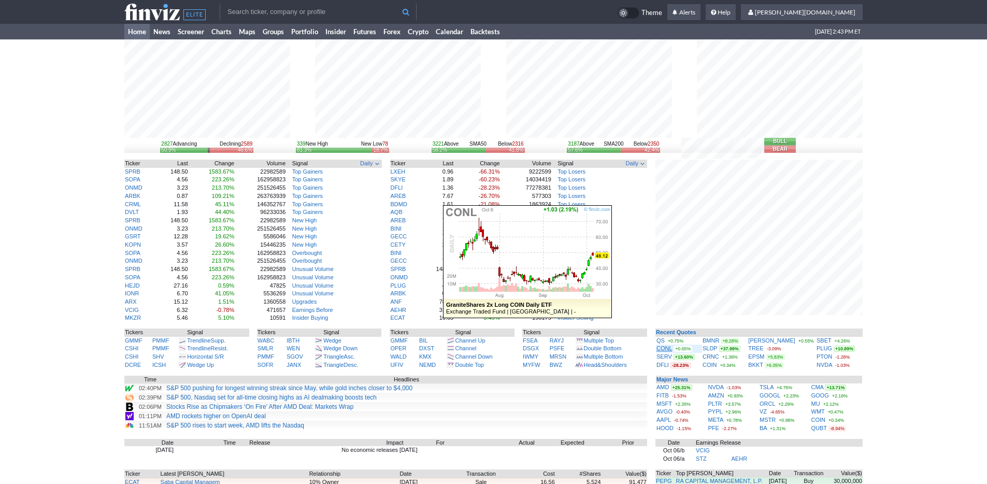
click at [666, 348] on link "CONL" at bounding box center [665, 348] width 16 height 6
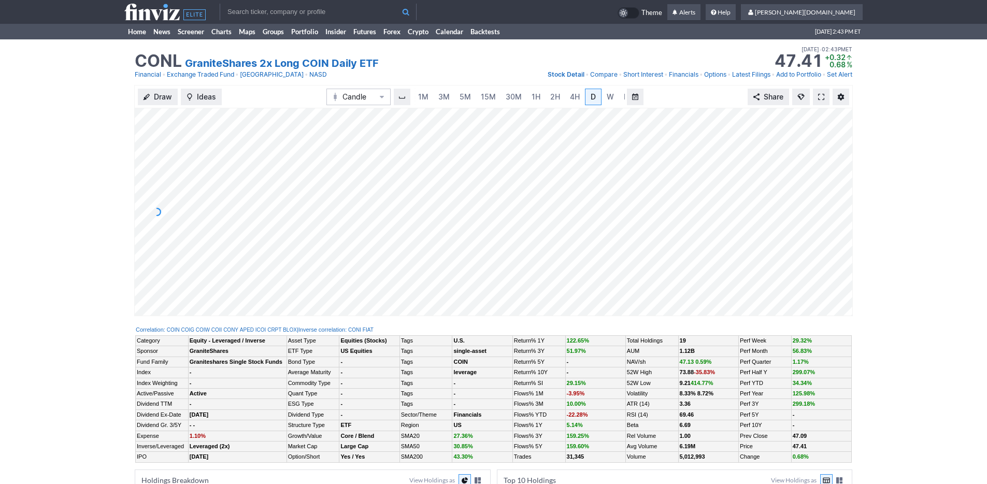
scroll to position [0, 10]
click at [471, 94] on span "15M" at bounding box center [478, 96] width 15 height 9
click at [566, 100] on link "4H" at bounding box center [575, 97] width 19 height 17
click at [132, 30] on link "Home" at bounding box center [136, 32] width 25 height 16
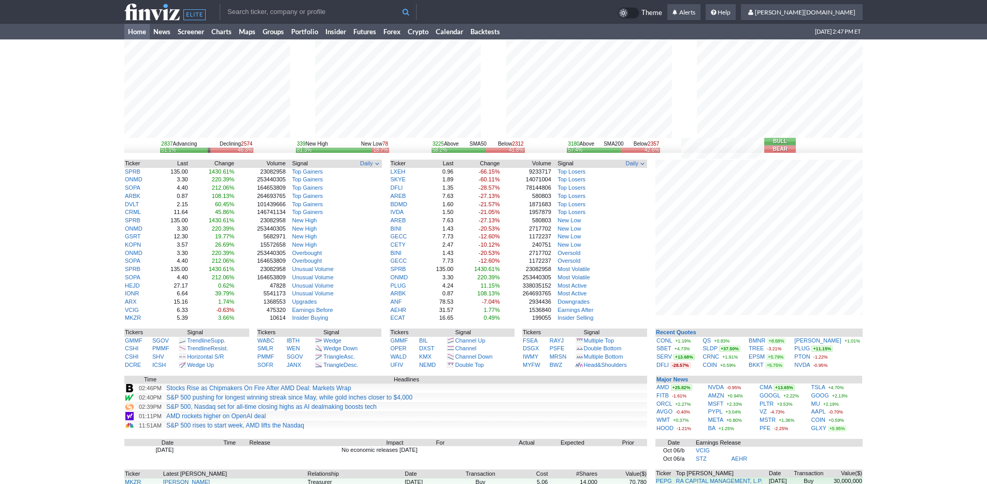
click at [894, 260] on div "2837 Advancing Declining 2574 51.1% 46.3% 339 New High New Low 78 81.3% 18.7% 3…" at bounding box center [493, 318] width 987 height 559
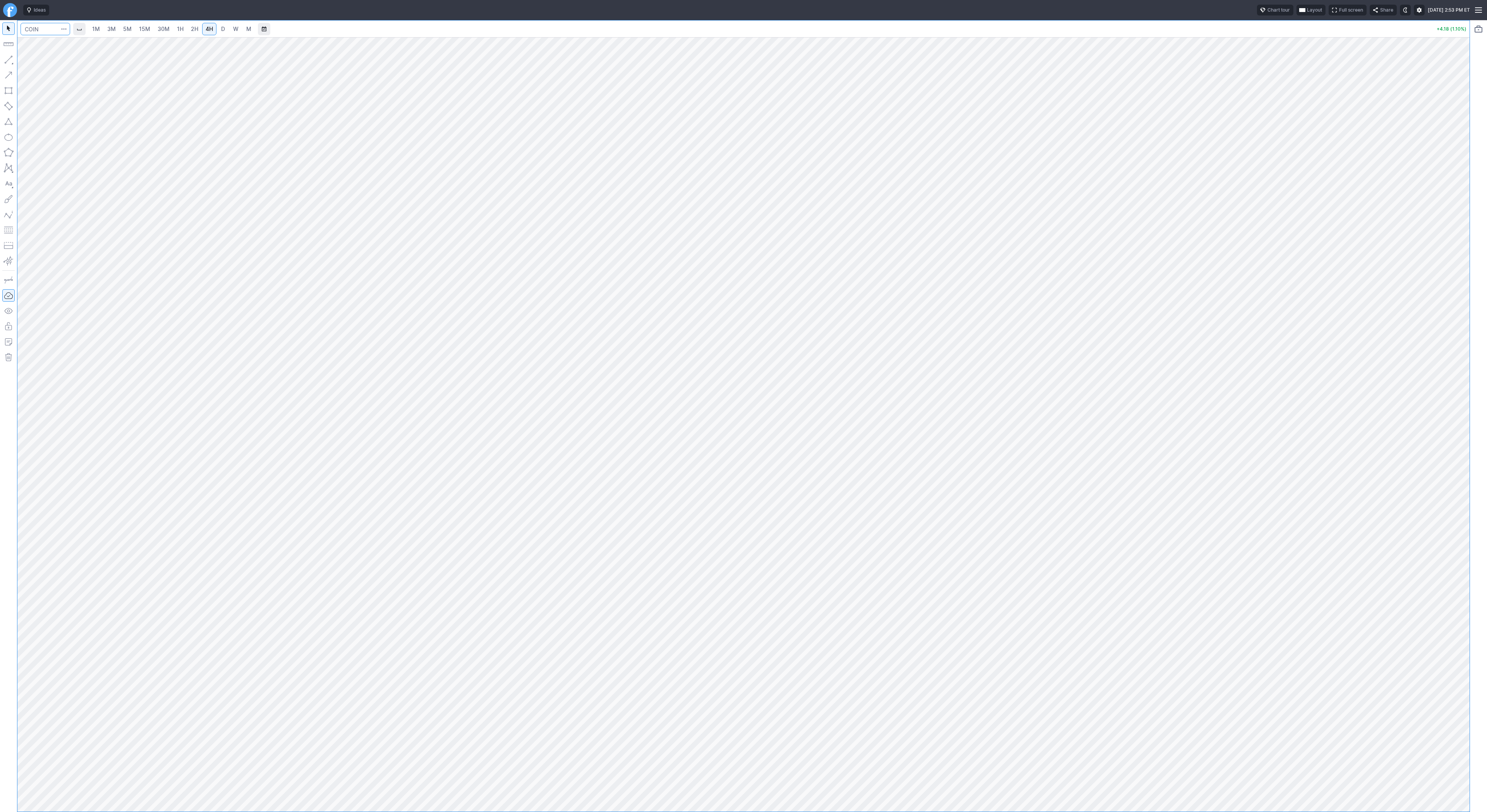
click at [49, 25] on input "Search" at bounding box center [45, 29] width 49 height 13
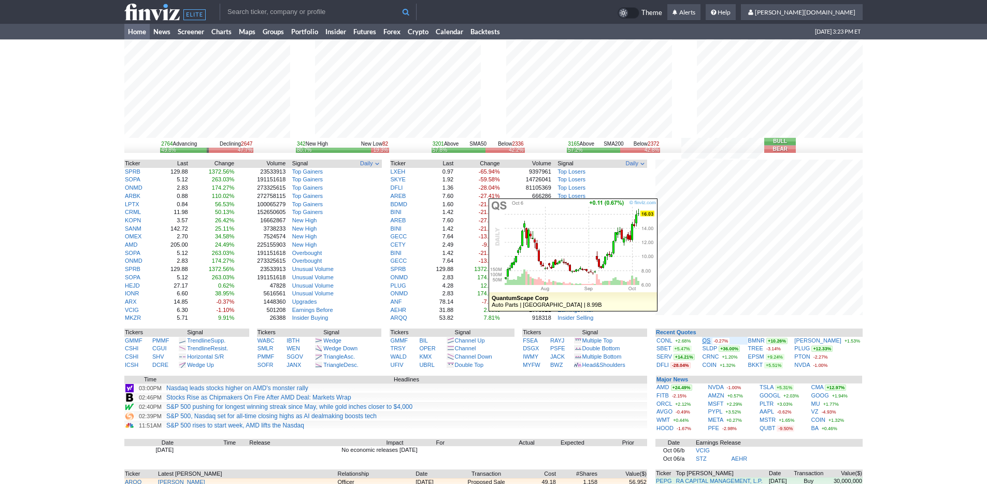
click at [711, 341] on link "QS" at bounding box center [707, 340] width 8 height 6
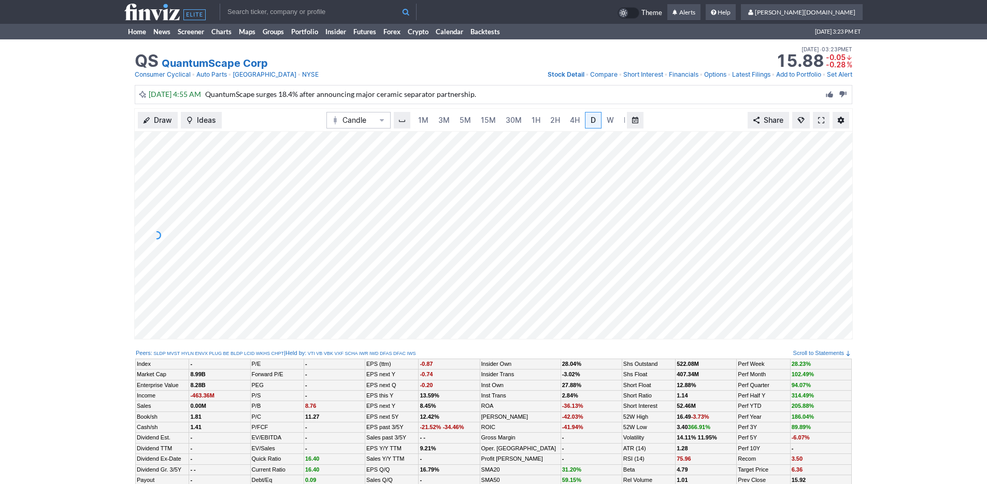
scroll to position [0, 10]
click at [438, 119] on link "3M" at bounding box center [433, 120] width 21 height 17
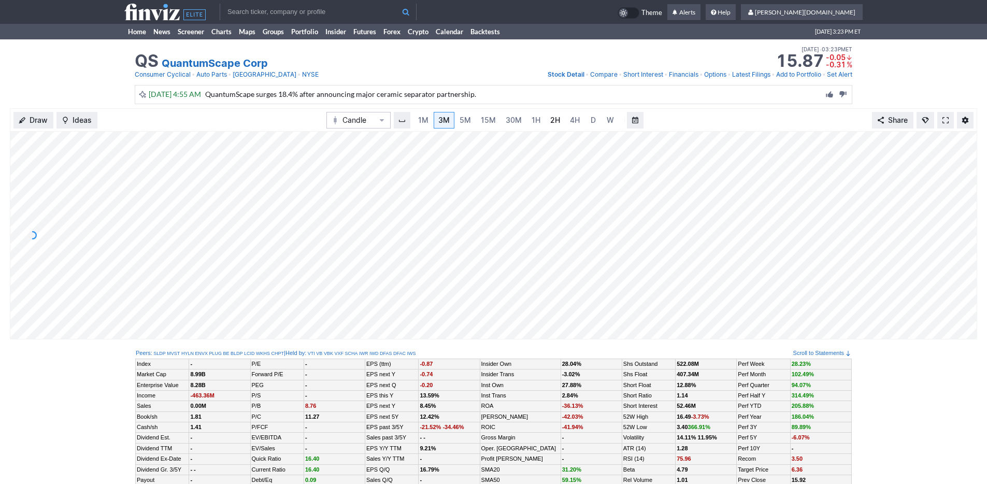
click at [546, 126] on link "2H" at bounding box center [555, 120] width 19 height 17
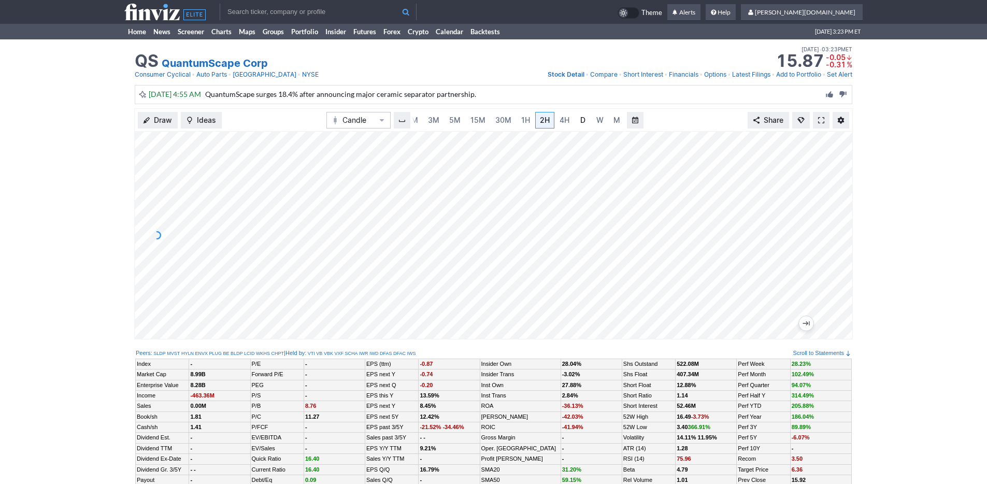
click at [583, 117] on span "D" at bounding box center [583, 120] width 5 height 9
click at [602, 119] on link "W" at bounding box center [600, 120] width 17 height 17
click at [471, 124] on span "15M" at bounding box center [478, 120] width 15 height 10
click at [147, 30] on link "Home" at bounding box center [136, 32] width 25 height 16
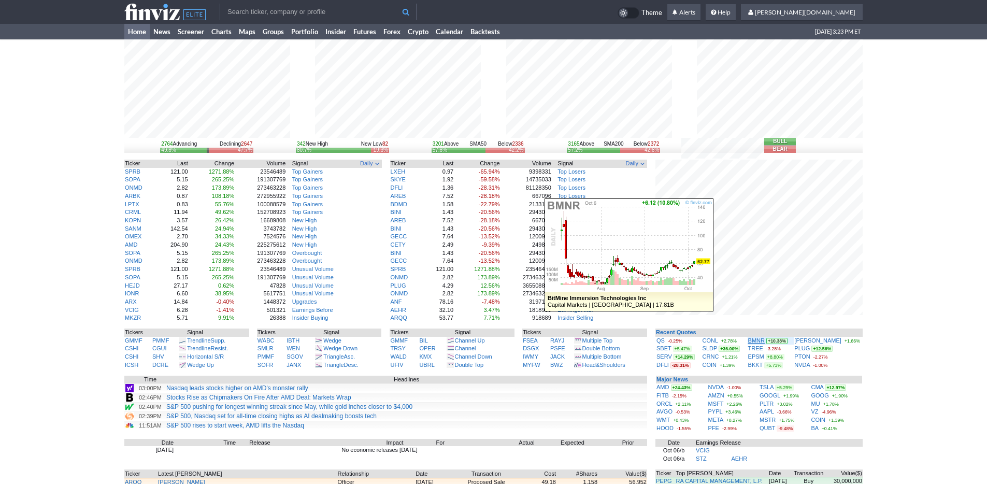
click at [765, 341] on link "BMNR" at bounding box center [756, 340] width 17 height 6
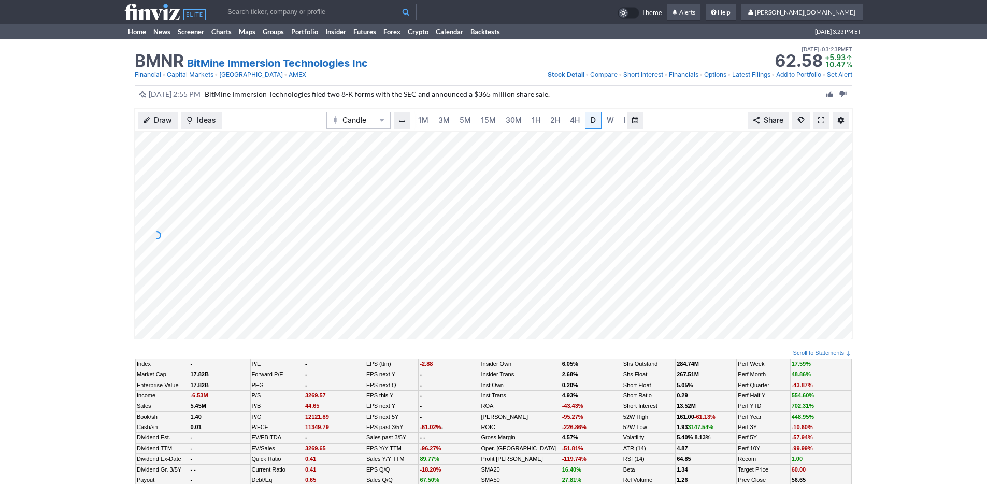
scroll to position [0, 10]
click at [467, 121] on link "15M" at bounding box center [478, 120] width 24 height 17
click at [542, 123] on link "1H" at bounding box center [536, 120] width 18 height 17
click at [589, 121] on div "1M 3M 5M 15M 30M 1H 2H 4H D W M" at bounding box center [519, 120] width 213 height 19
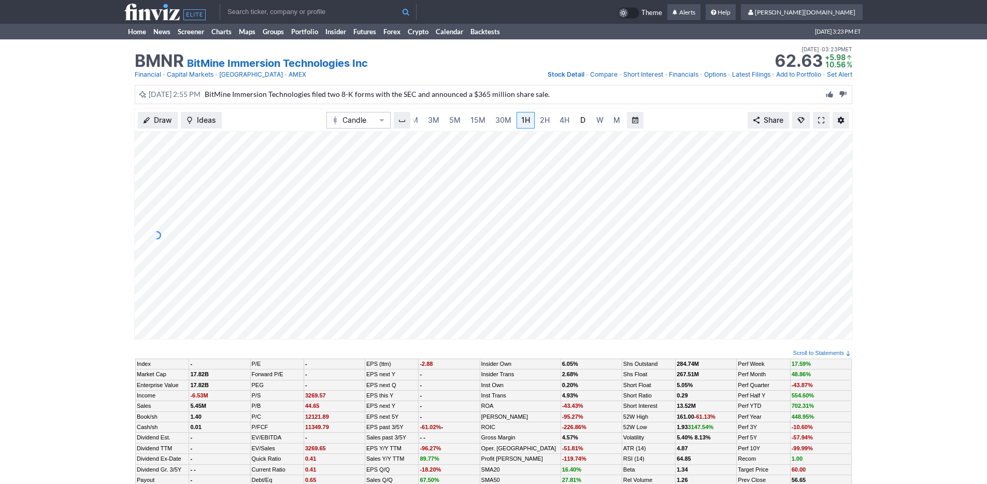
click at [586, 121] on link "D" at bounding box center [583, 120] width 17 height 17
click at [446, 117] on link "5M" at bounding box center [455, 120] width 21 height 17
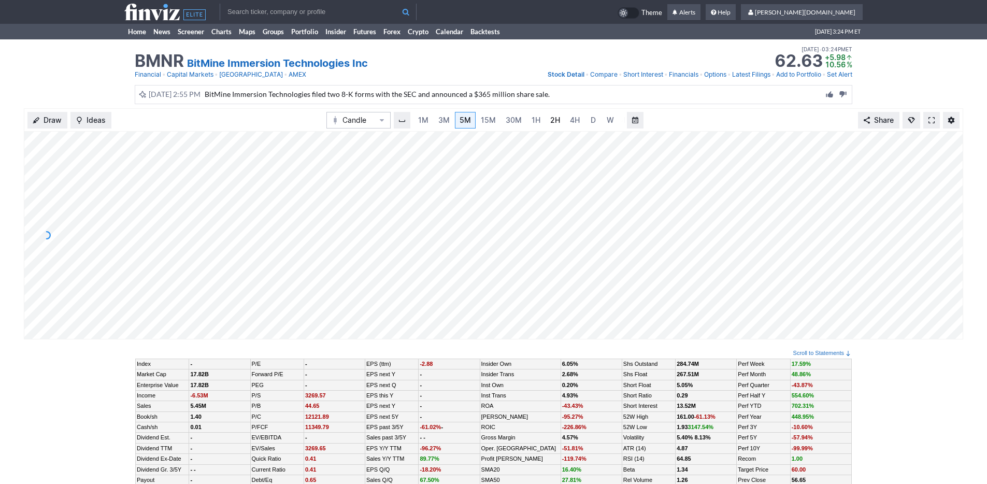
click at [547, 119] on link "2H" at bounding box center [555, 120] width 19 height 17
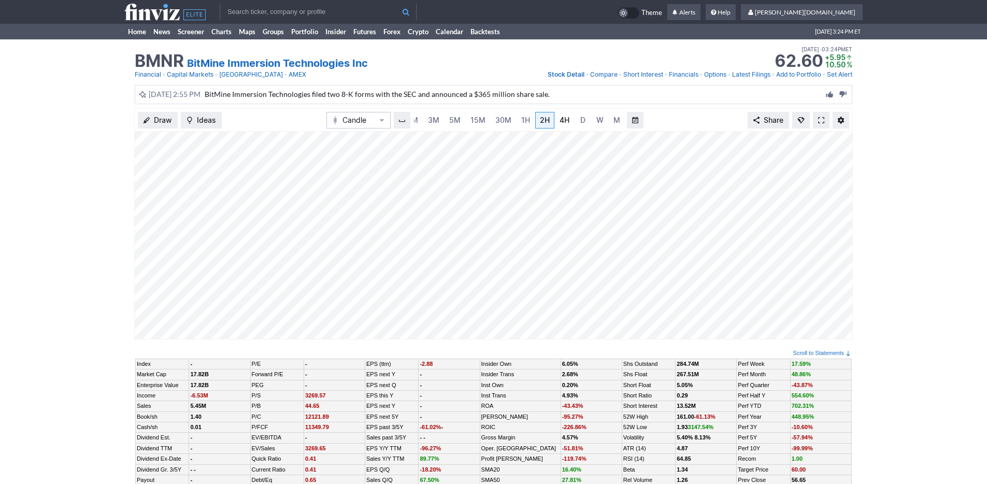
click at [564, 117] on span "4H" at bounding box center [565, 120] width 10 height 9
click at [136, 32] on link "Home" at bounding box center [136, 32] width 25 height 16
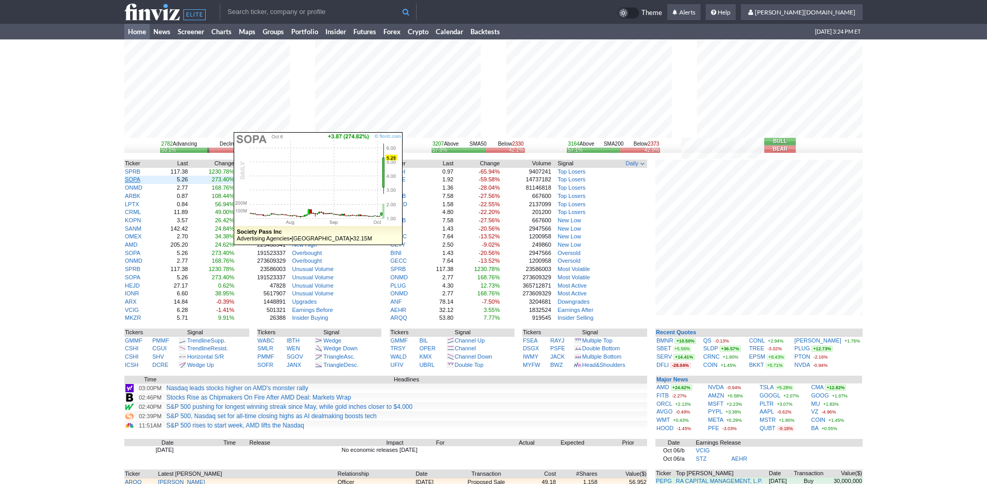
click at [130, 181] on link "SOPA" at bounding box center [133, 179] width 16 height 6
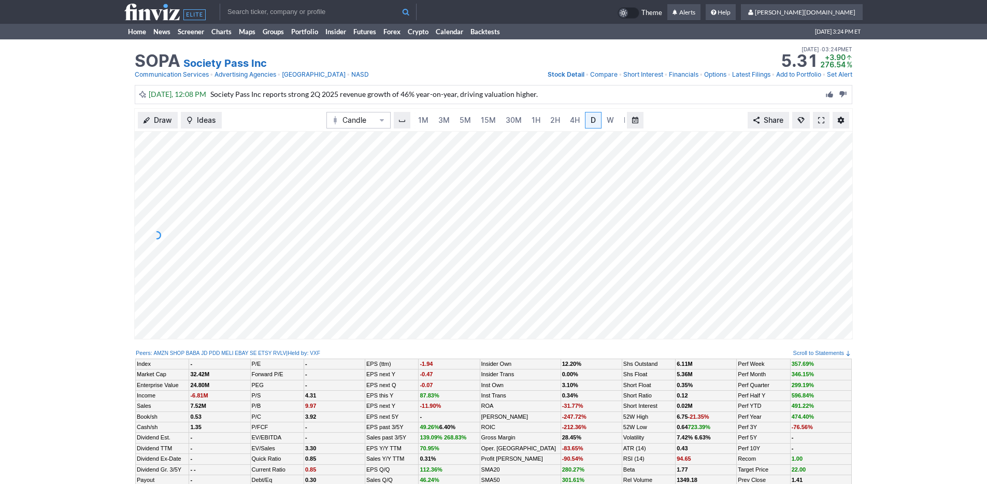
scroll to position [0, 10]
click at [143, 28] on link "Home" at bounding box center [136, 32] width 25 height 16
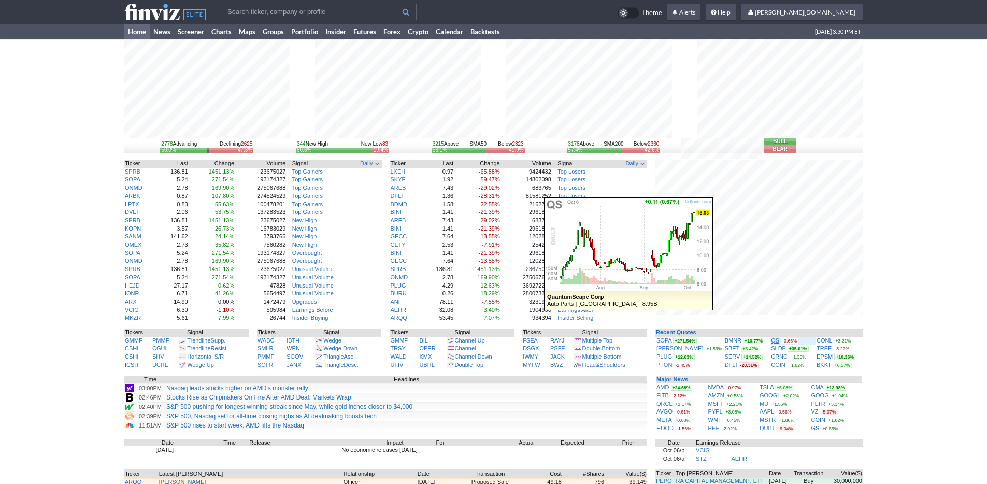
click at [771, 340] on link "QS" at bounding box center [775, 340] width 8 height 6
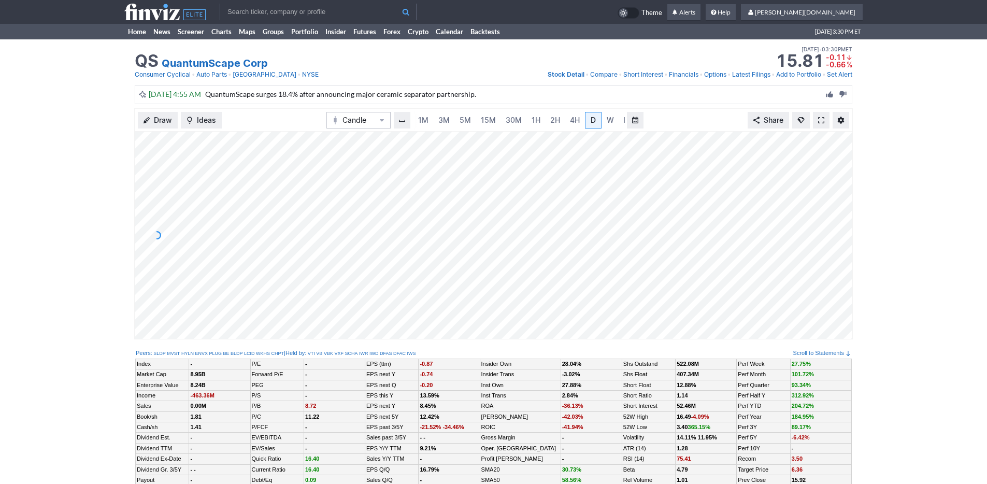
scroll to position [0, 10]
click at [441, 119] on link "3M" at bounding box center [433, 120] width 21 height 17
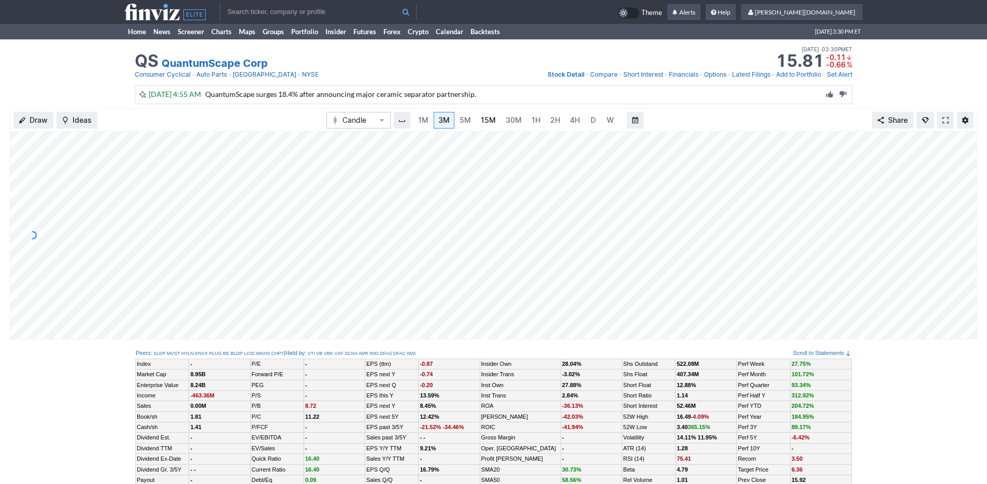
click at [496, 121] on link "15M" at bounding box center [488, 120] width 24 height 17
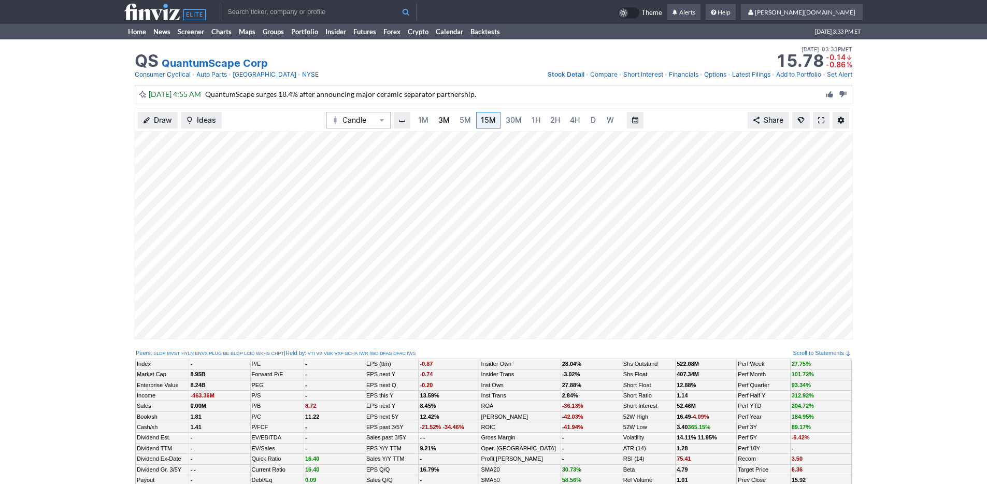
click at [441, 117] on span "3M" at bounding box center [444, 120] width 11 height 9
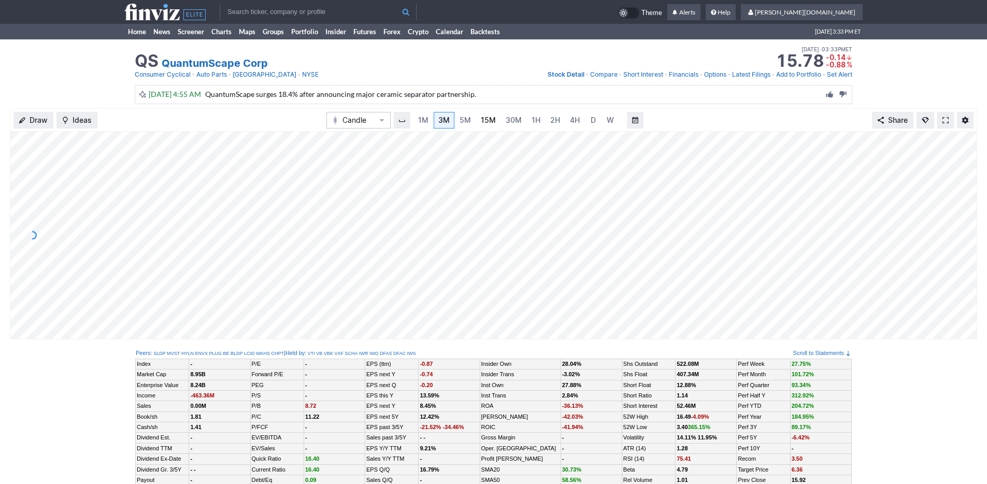
click at [486, 118] on span "15M" at bounding box center [488, 120] width 15 height 9
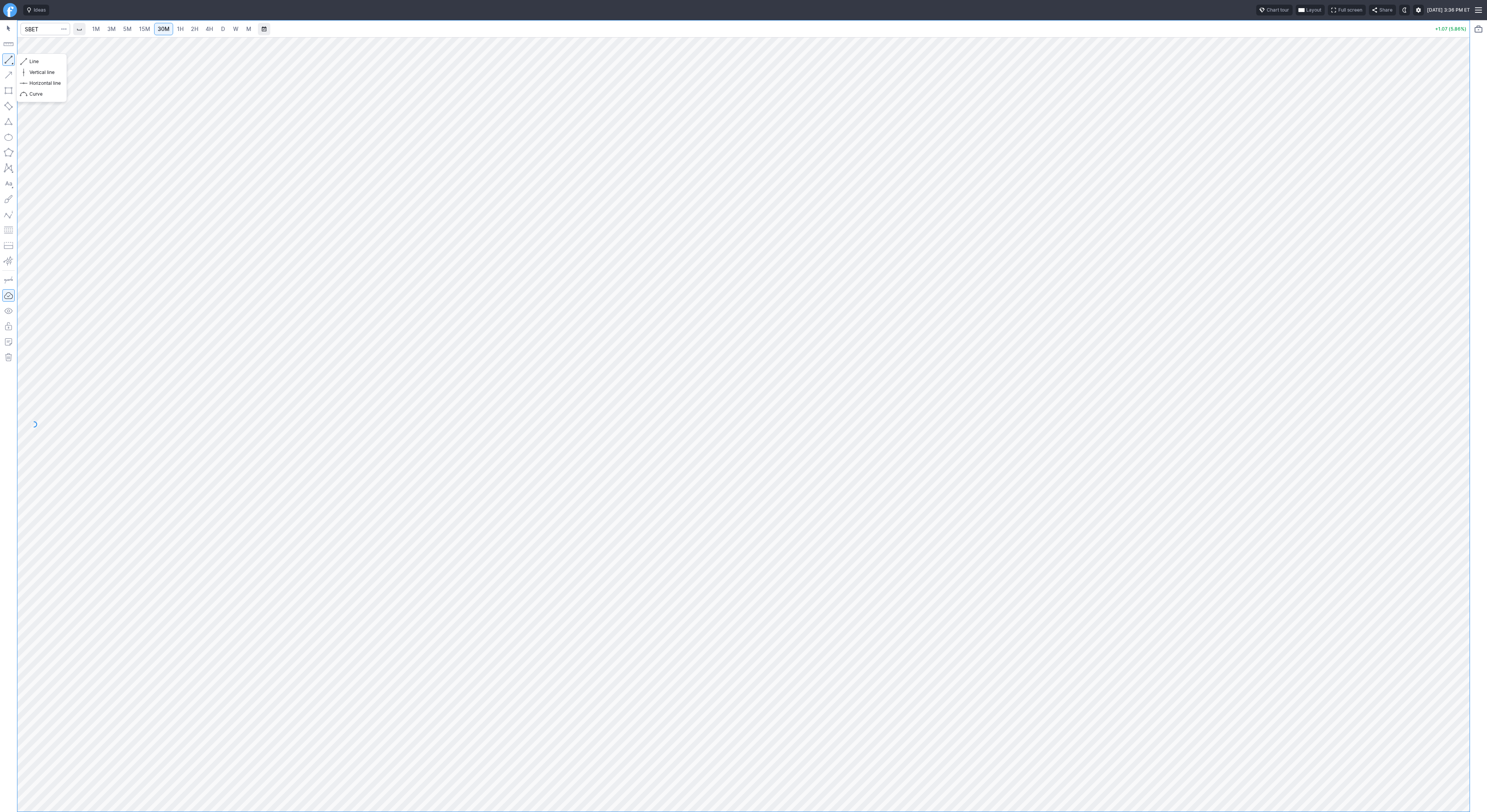
drag, startPoint x: 7, startPoint y: 61, endPoint x: 20, endPoint y: 87, distance: 29.1
click at [8, 63] on button "button" at bounding box center [8, 60] width 13 height 13
click at [32, 33] on input "Search" at bounding box center [45, 29] width 49 height 13
type input "conflu"
click at [43, 49] on span "CFLT" at bounding box center [40, 46] width 25 height 7
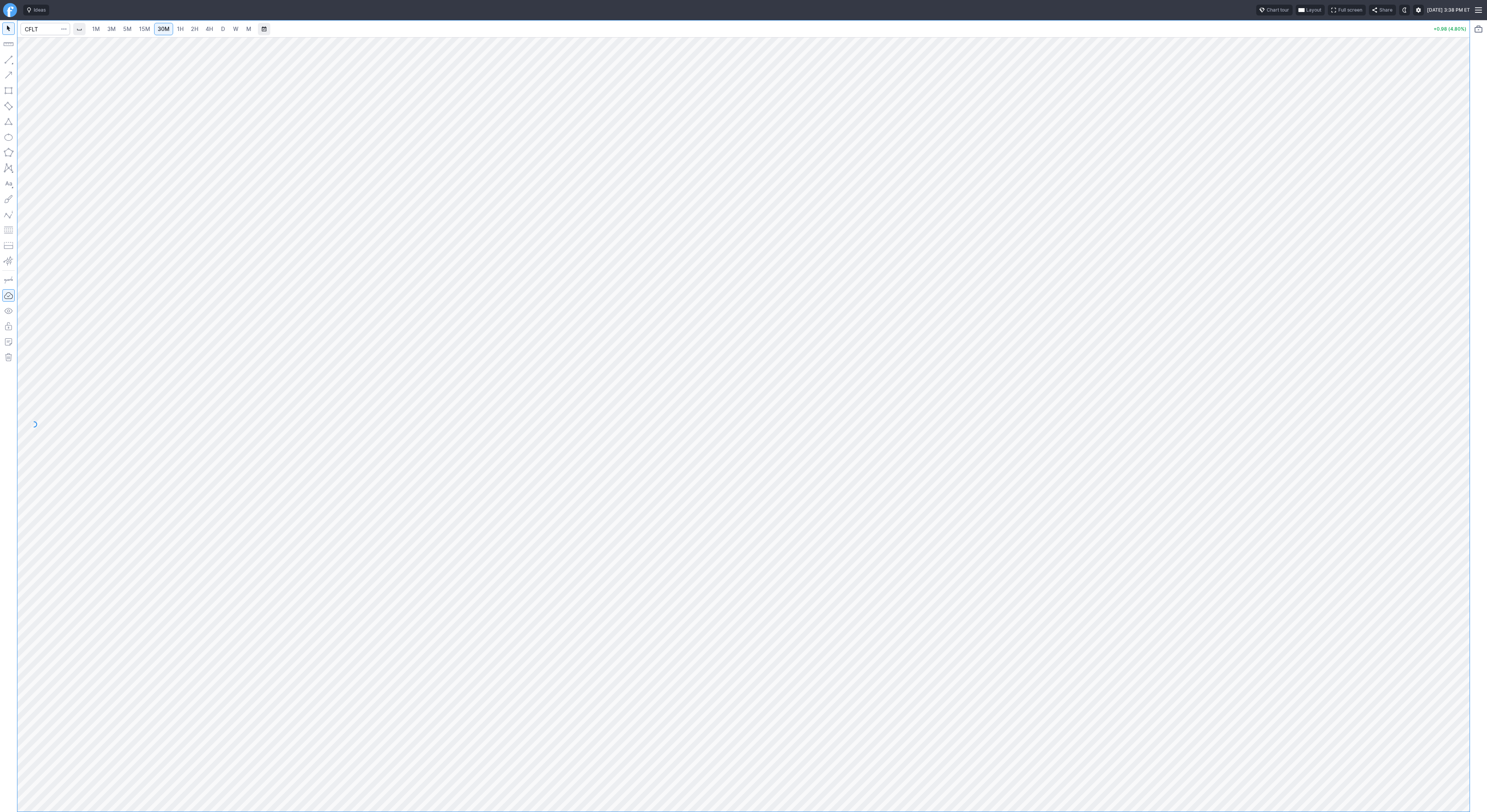
click at [221, 27] on span "D" at bounding box center [223, 28] width 4 height 7
click at [209, 34] on link "4H" at bounding box center [209, 29] width 14 height 13
click at [218, 32] on link "D" at bounding box center [223, 29] width 13 height 13
drag, startPoint x: 29, startPoint y: 62, endPoint x: 48, endPoint y: 85, distance: 29.8
click at [29, 63] on span "Line" at bounding box center [45, 61] width 31 height 7
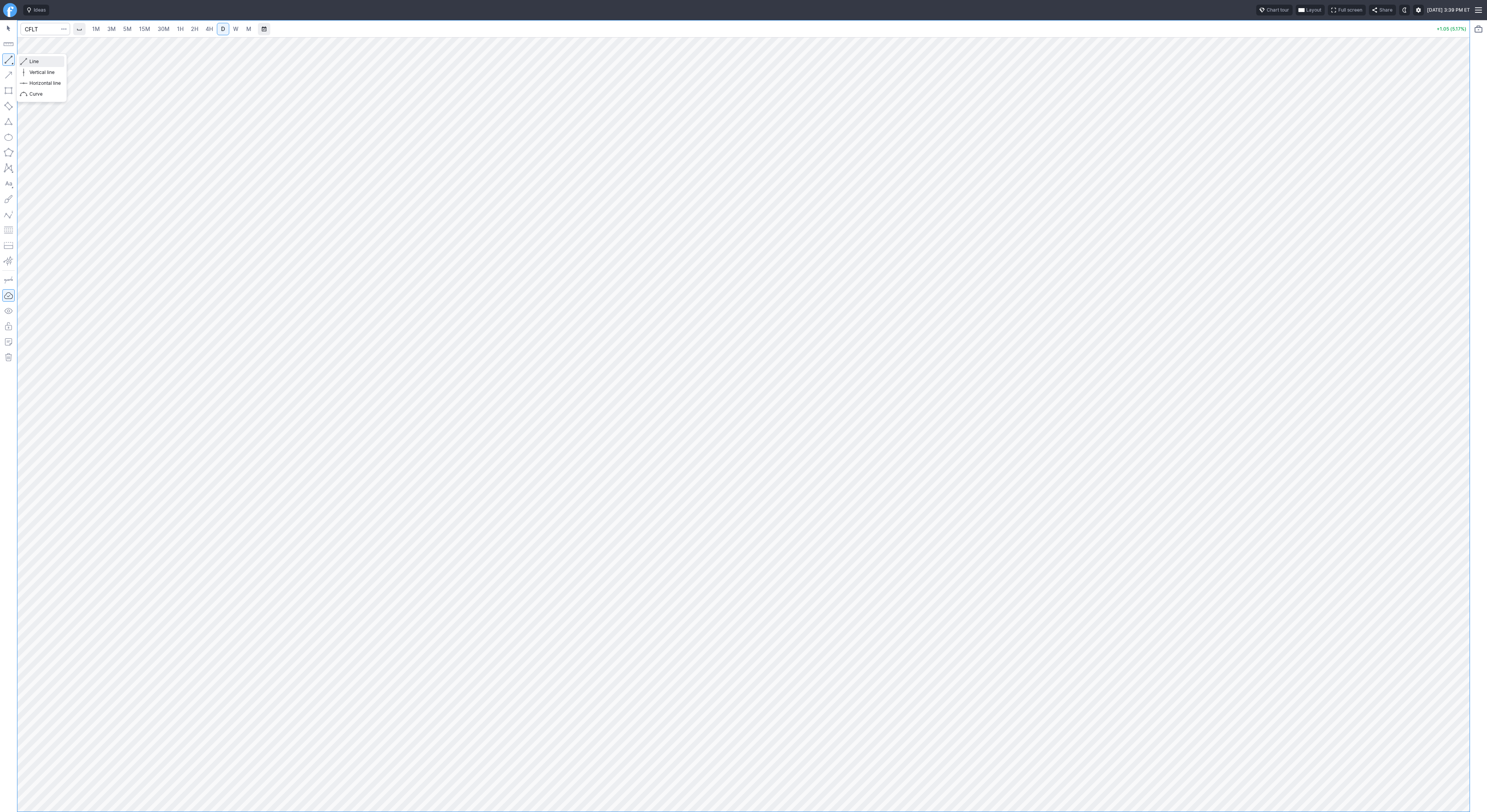
drag, startPoint x: 40, startPoint y: 62, endPoint x: 60, endPoint y: 81, distance: 27.6
click at [40, 62] on span "Line" at bounding box center [45, 61] width 31 height 7
click at [31, 61] on span "Line" at bounding box center [45, 61] width 31 height 7
click at [40, 63] on span "Line" at bounding box center [45, 61] width 31 height 7
click at [10, 60] on button "button" at bounding box center [8, 60] width 13 height 13
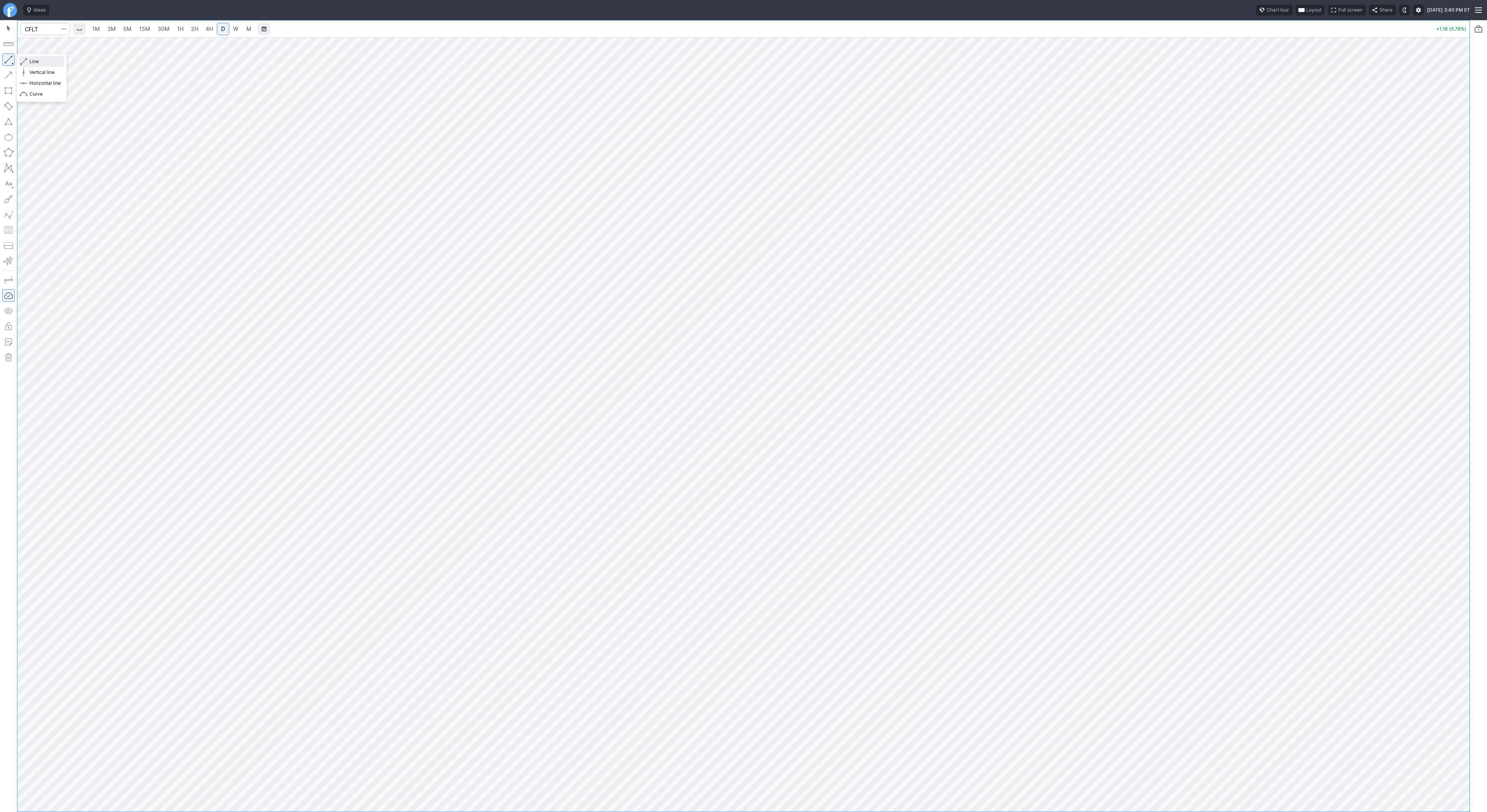
click at [39, 59] on span "Line" at bounding box center [45, 61] width 31 height 7
click at [40, 29] on input "Search" at bounding box center [45, 29] width 49 height 13
type input "bmnr"
click at [31, 61] on span "Line" at bounding box center [45, 61] width 31 height 7
click at [182, 33] on link "1H" at bounding box center [180, 29] width 13 height 13
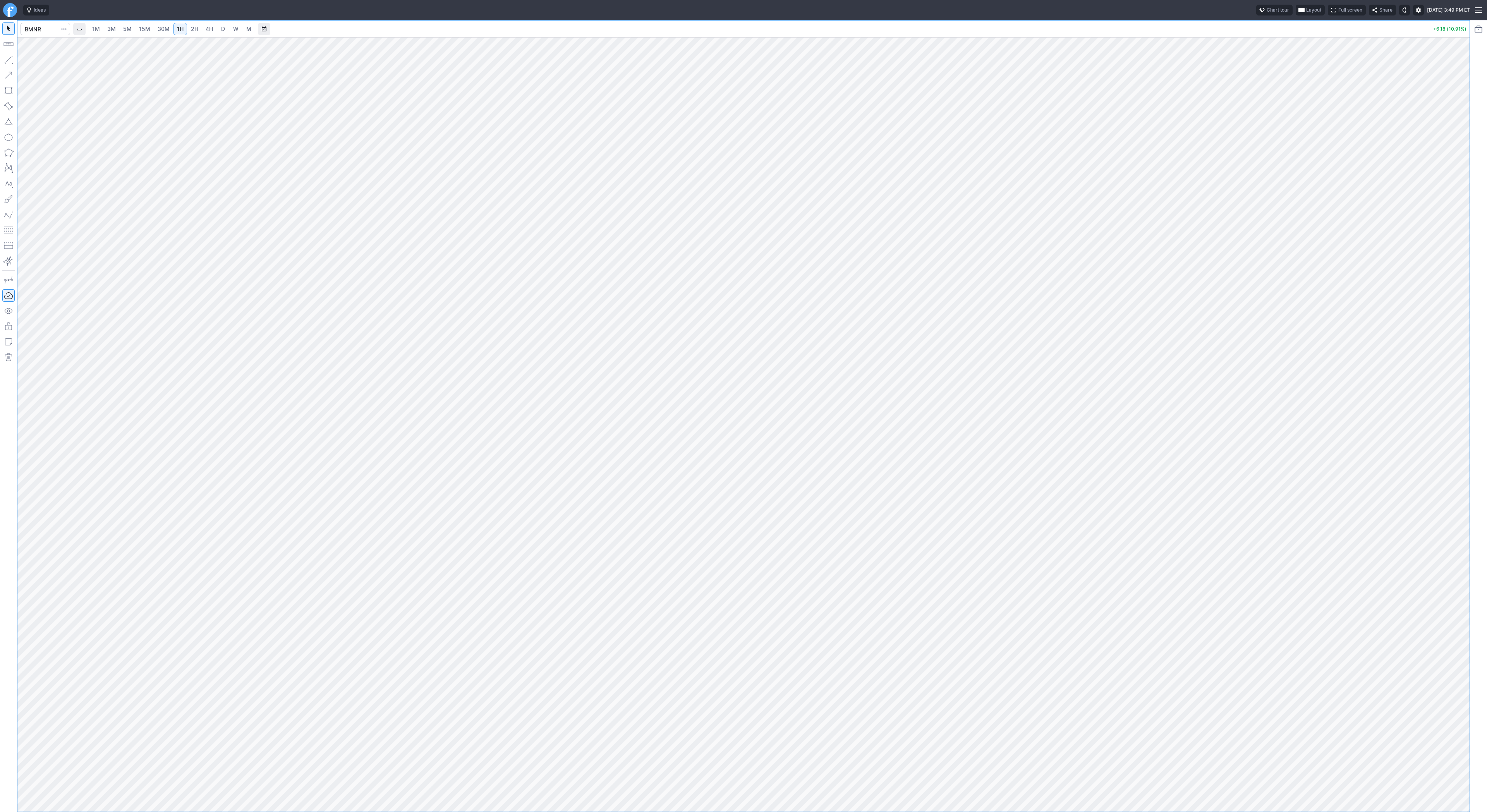
click at [118, 27] on link "3M" at bounding box center [111, 29] width 16 height 13
click at [222, 30] on span "D" at bounding box center [223, 28] width 4 height 7
click at [39, 30] on input "Search" at bounding box center [45, 29] width 49 height 13
type input "sbet"
click at [44, 43] on span "SBET" at bounding box center [40, 46] width 25 height 7
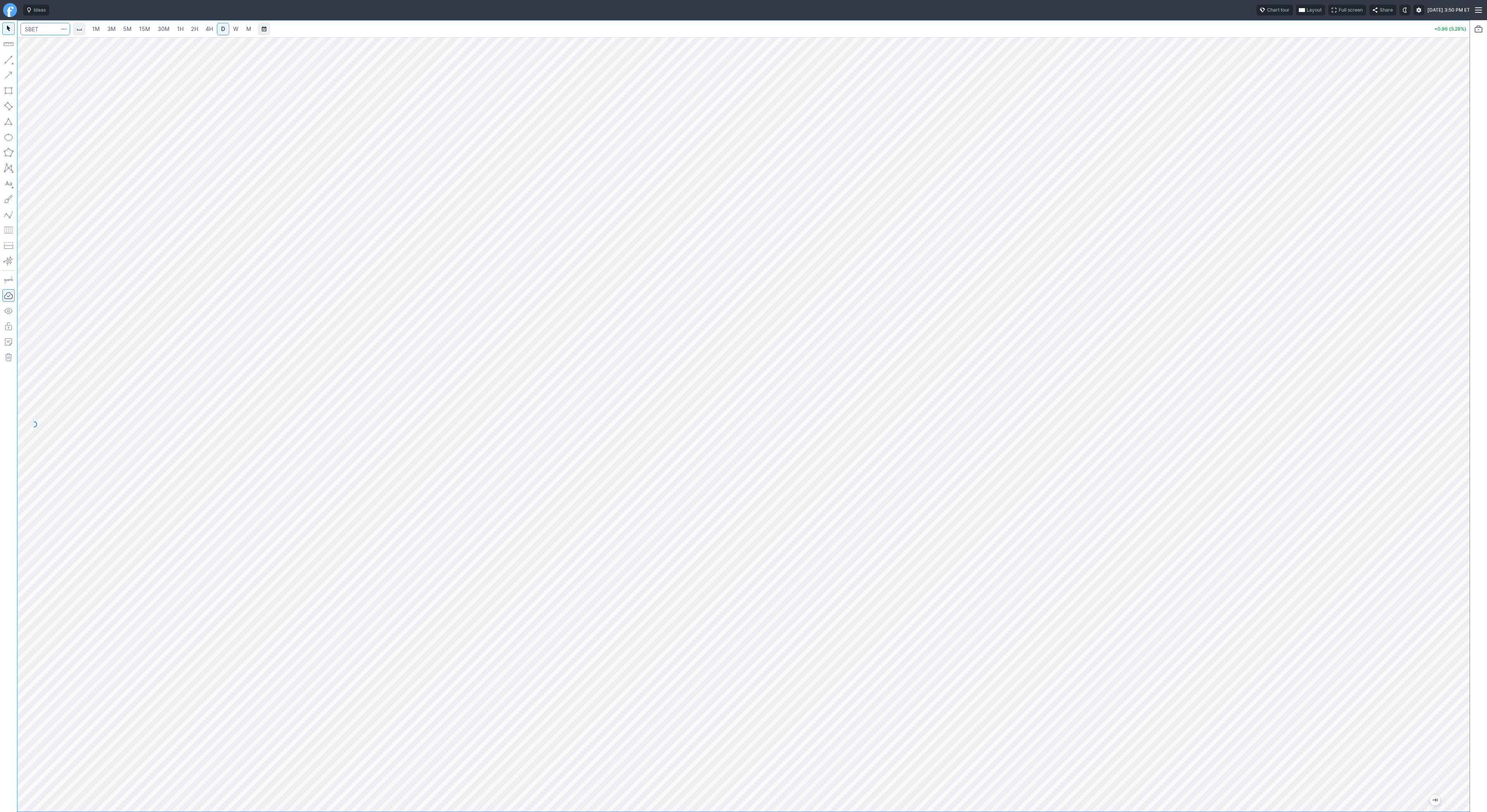
click at [40, 31] on input "Search" at bounding box center [45, 29] width 49 height 13
type input "qs"
click at [46, 41] on button "QS QuantumScape Corp NYSE" at bounding box center [105, 46] width 164 height 11
click at [123, 25] on span "5M" at bounding box center [127, 29] width 8 height 7
click at [195, 33] on span "2H" at bounding box center [195, 29] width 7 height 7
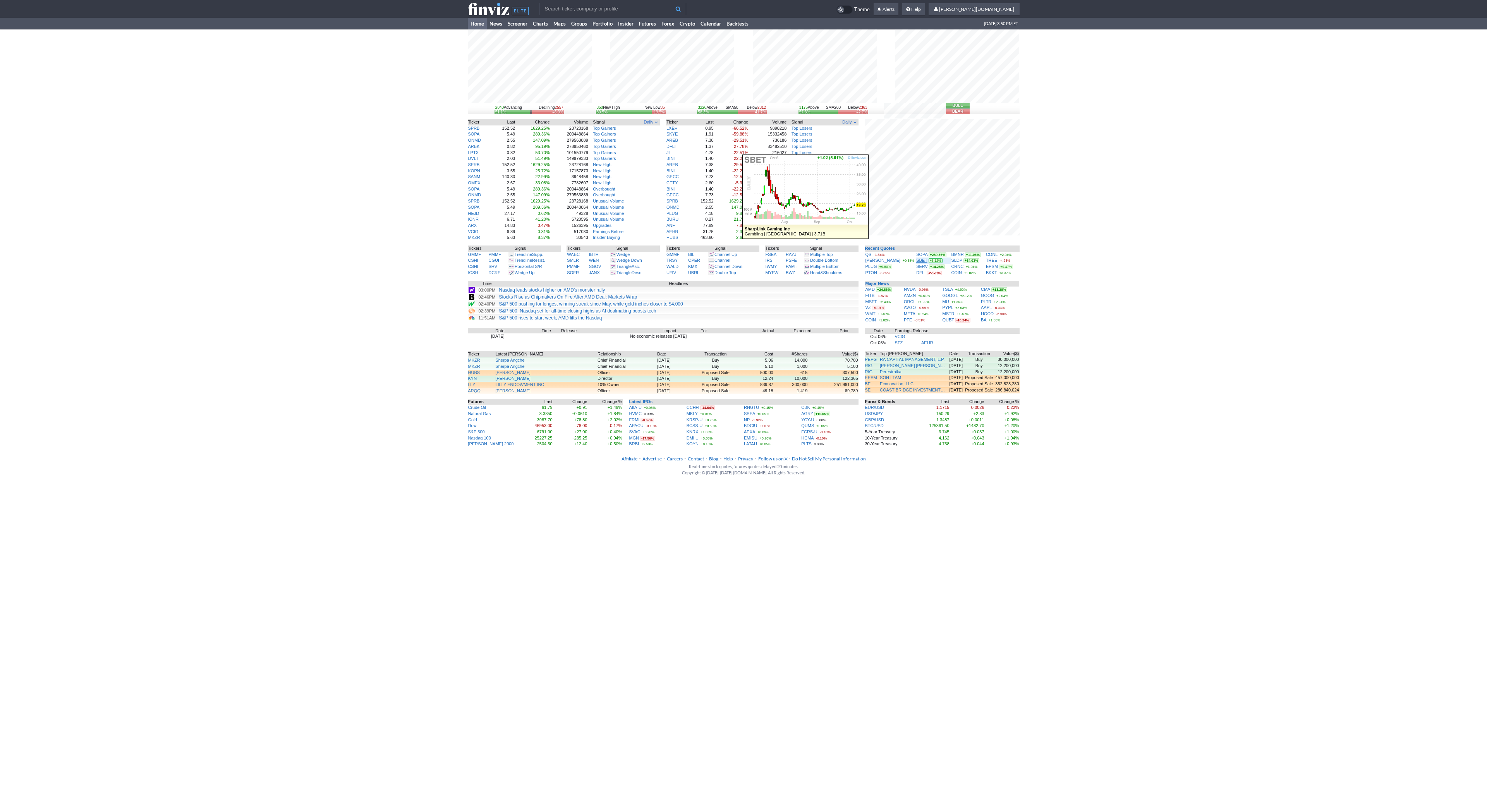
click at [916, 261] on link "SBET" at bounding box center [921, 260] width 11 height 4
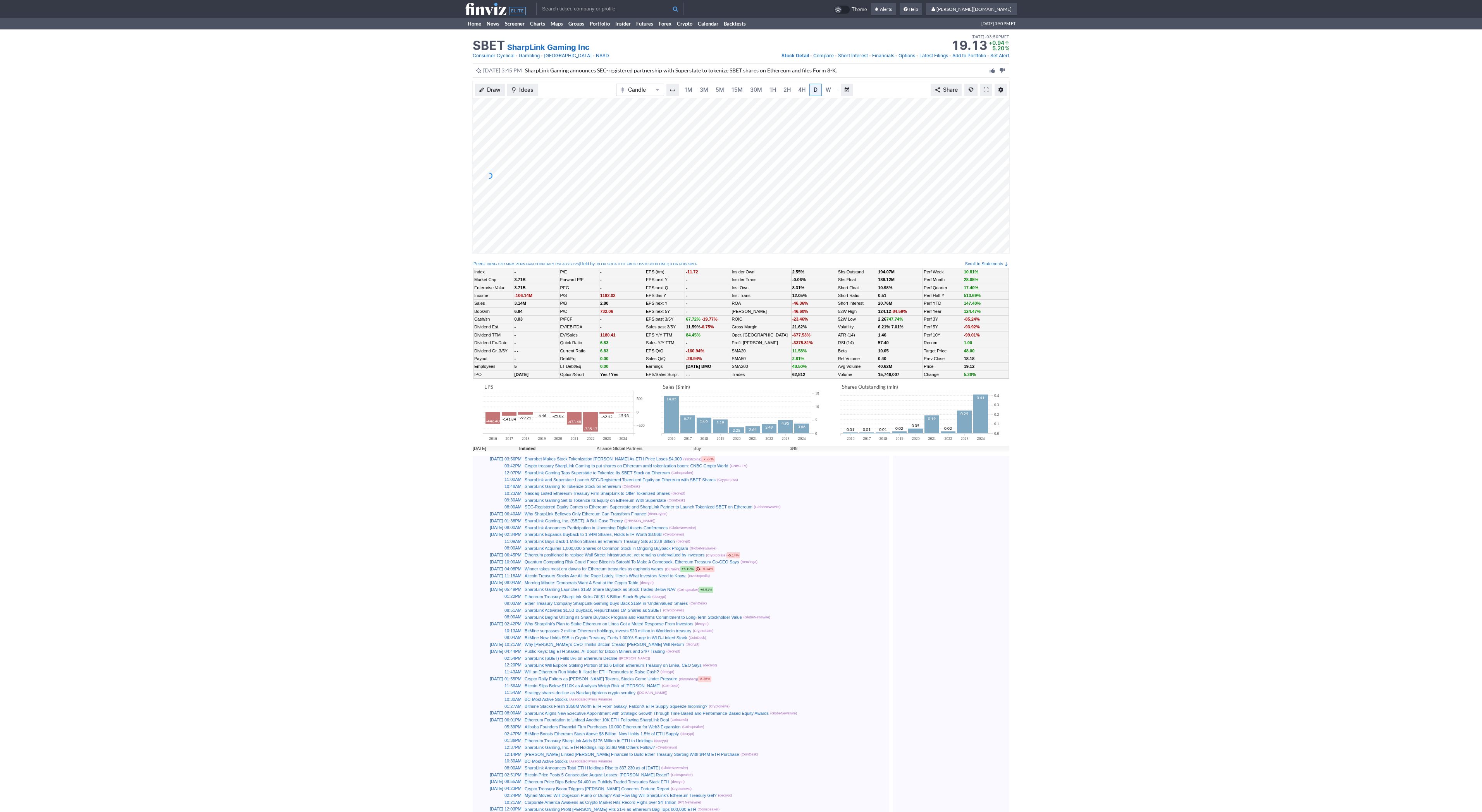
scroll to position [0, 7]
click at [549, 8] on input "text" at bounding box center [609, 9] width 147 height 13
type input "djt"
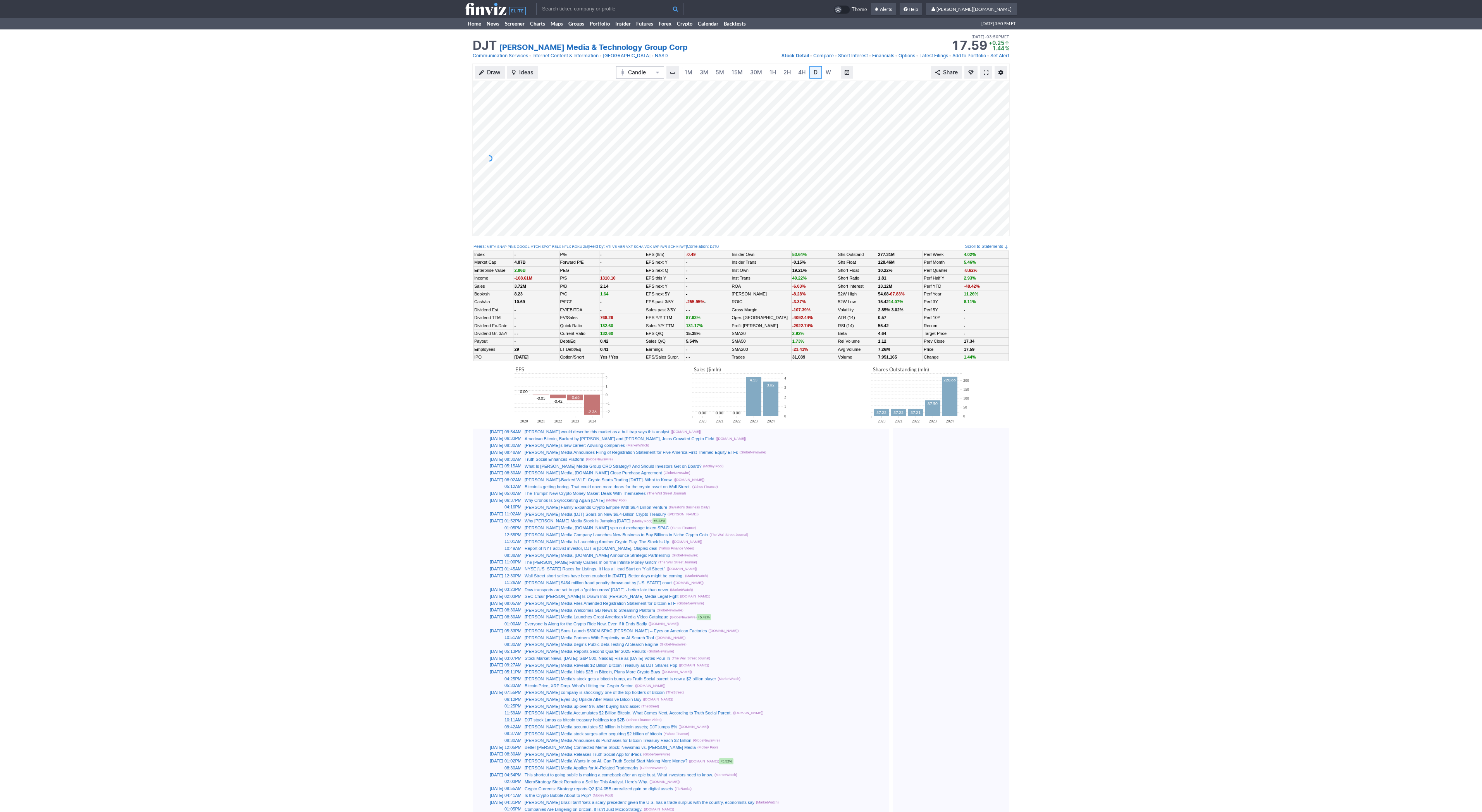
scroll to position [0, 7]
click at [987, 72] on span at bounding box center [986, 72] width 4 height 6
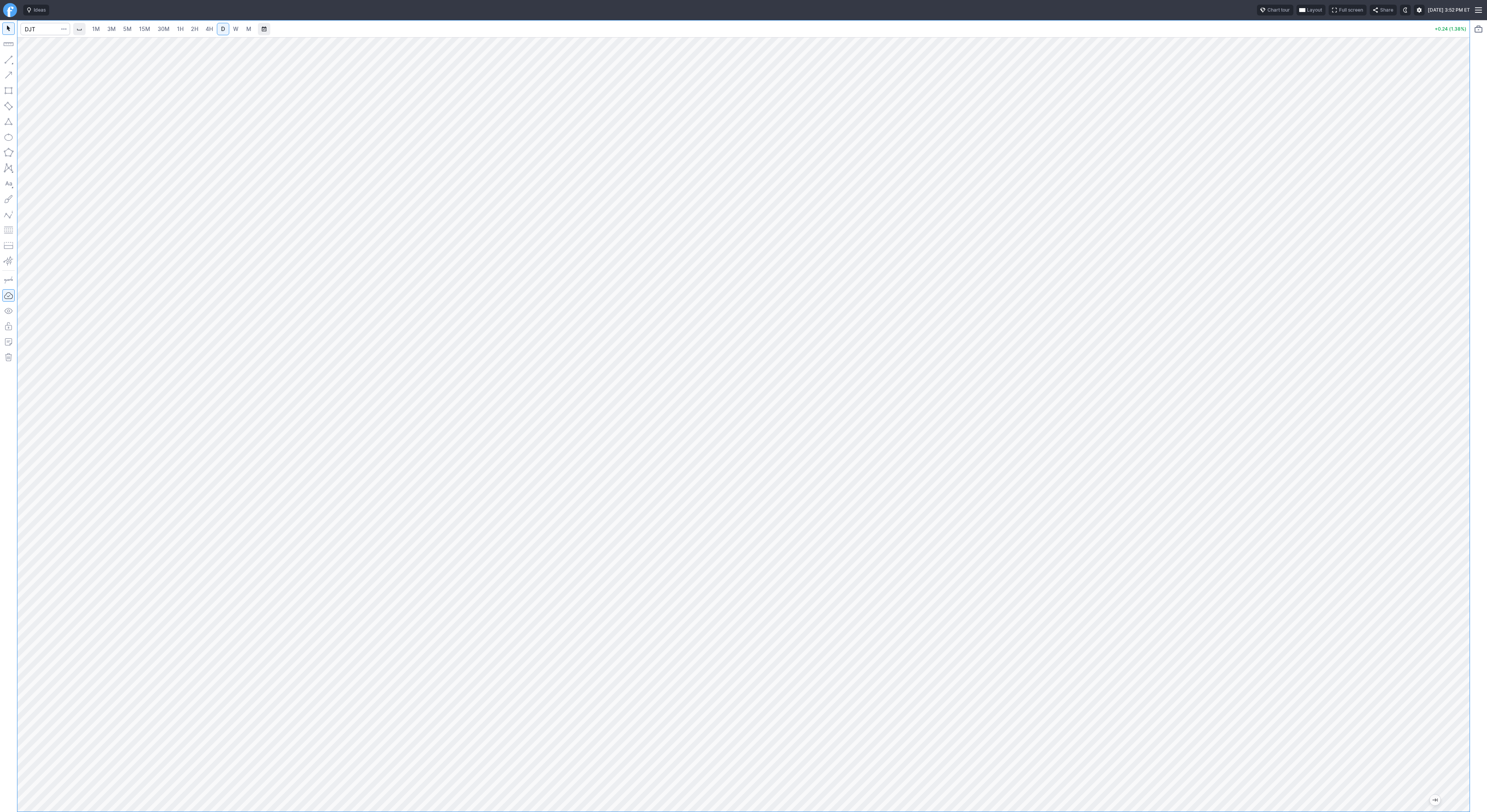
drag, startPoint x: 311, startPoint y: 806, endPoint x: 714, endPoint y: 811, distance: 403.0
click at [714, 811] on div "1M 3M 5M 15M 30M 1H 2H 4H D W M +0.24 (1.38%)" at bounding box center [744, 416] width 1453 height 792
drag, startPoint x: 1468, startPoint y: 639, endPoint x: 1468, endPoint y: 521, distance: 118.0
click at [1469, 521] on div at bounding box center [1462, 422] width 16 height 755
click at [11, 61] on button "button" at bounding box center [8, 60] width 13 height 13
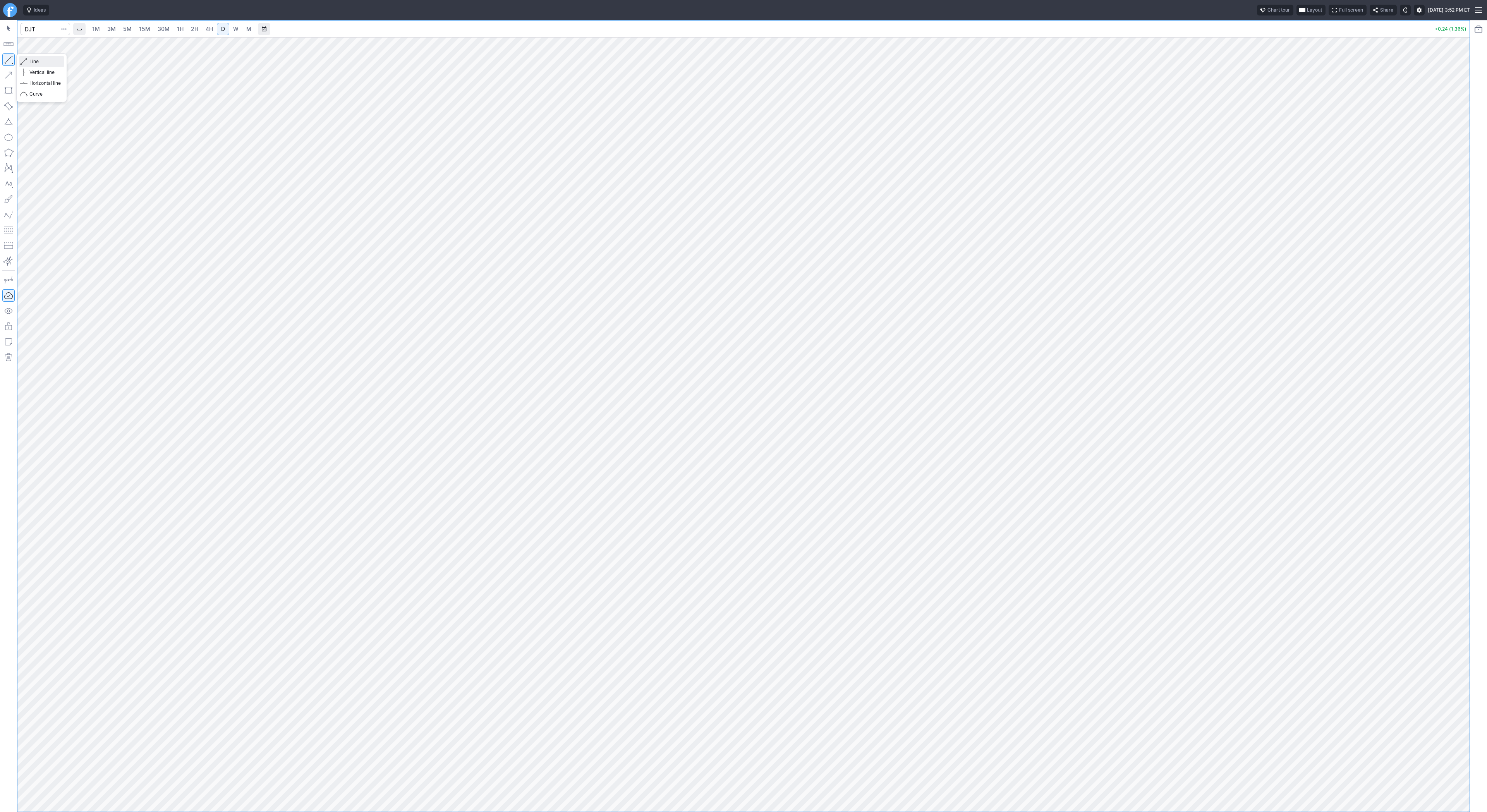
click at [40, 63] on span "Line" at bounding box center [45, 61] width 31 height 7
click at [37, 61] on span "Line" at bounding box center [45, 61] width 31 height 7
click at [12, 58] on button "button" at bounding box center [8, 60] width 13 height 13
drag, startPoint x: 10, startPoint y: 61, endPoint x: 10, endPoint y: 105, distance: 44.0
click at [10, 61] on button "button" at bounding box center [8, 60] width 13 height 13
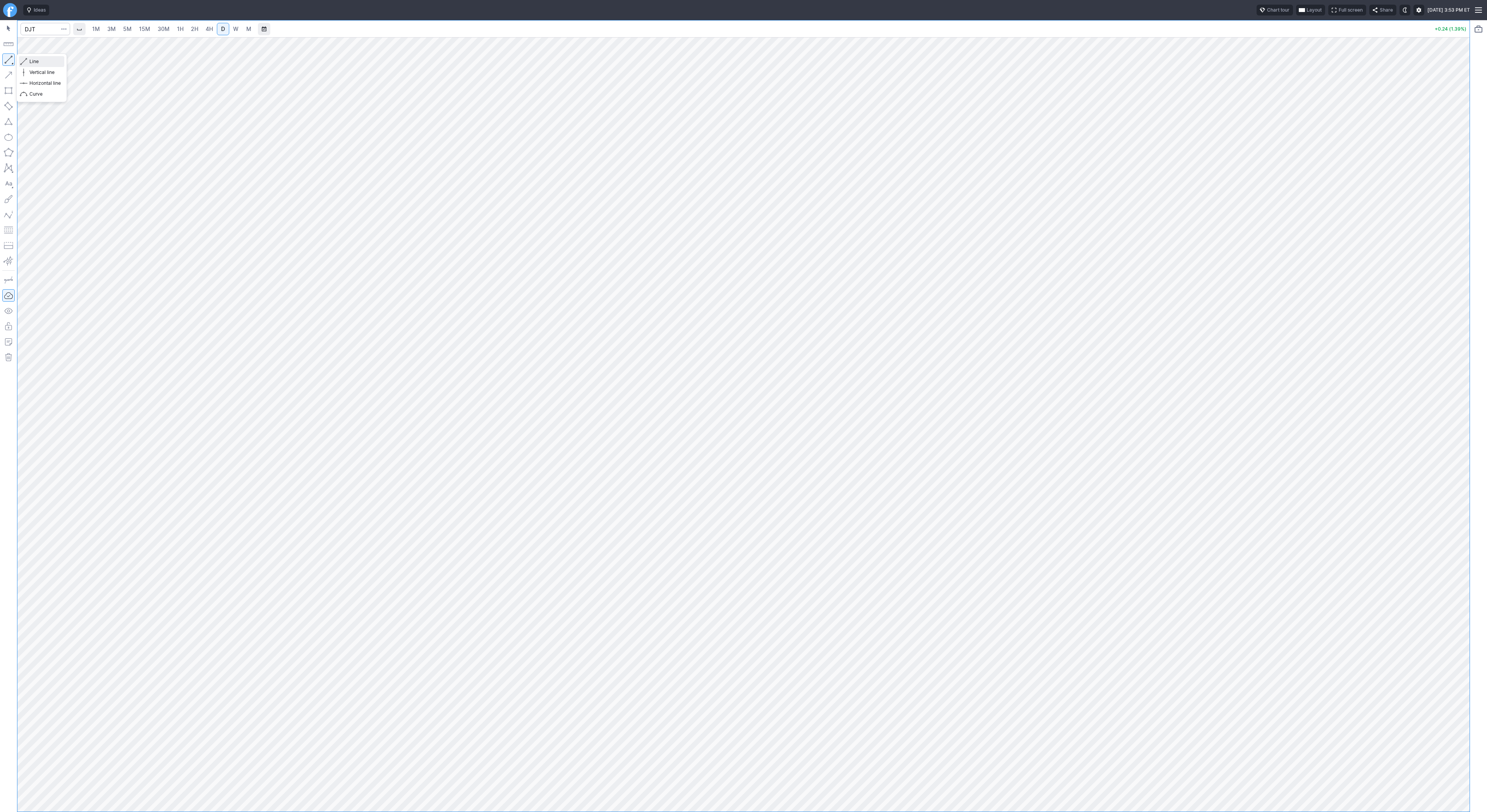
click at [31, 61] on span "Line" at bounding box center [45, 61] width 31 height 7
click at [12, 58] on button "button" at bounding box center [8, 60] width 13 height 13
click at [29, 25] on input "Search" at bounding box center [45, 29] width 49 height 13
type input "app"
click at [132, 26] on link "5M" at bounding box center [127, 29] width 16 height 13
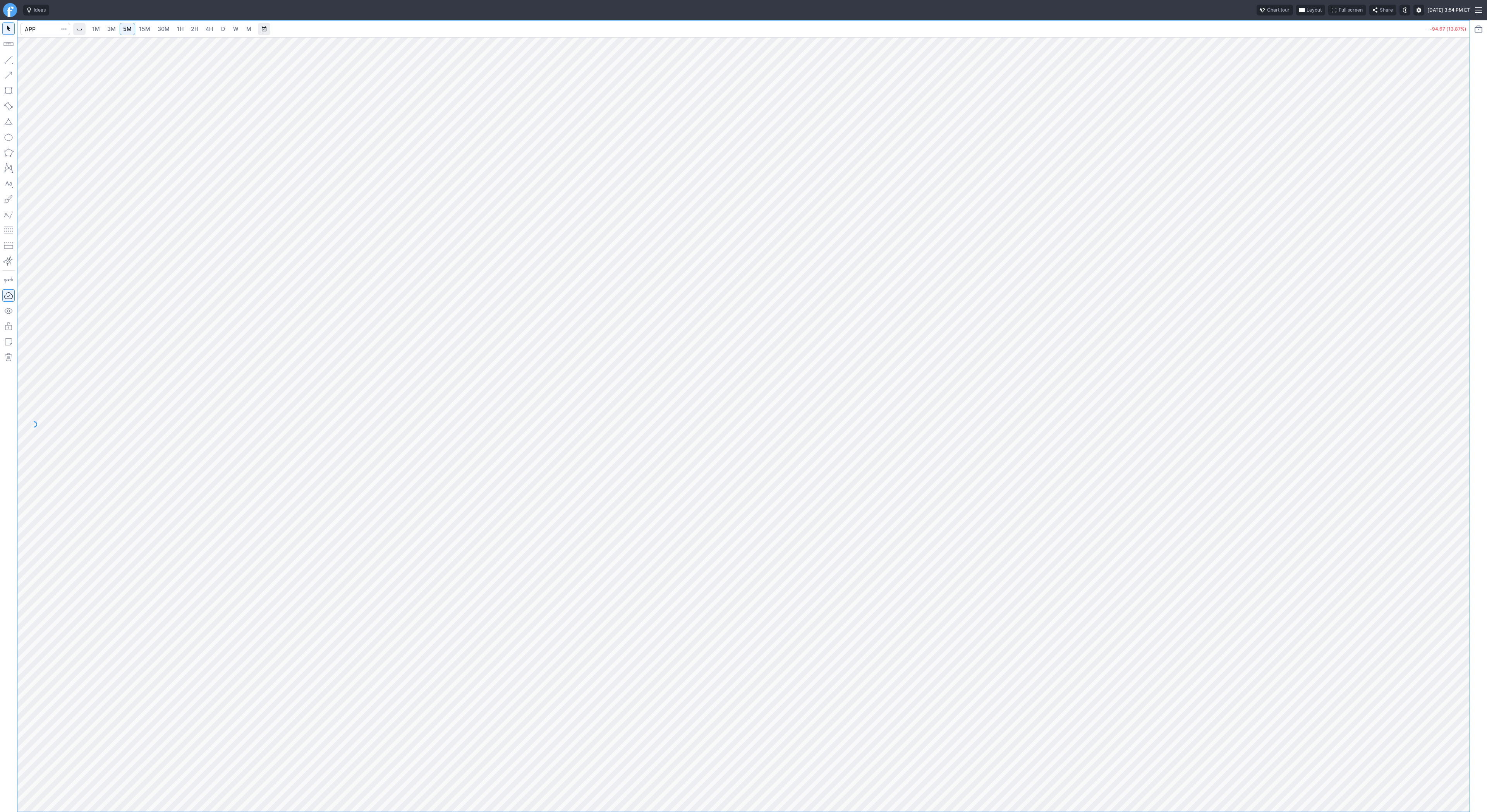
click at [207, 29] on span "4H" at bounding box center [209, 28] width 7 height 7
click at [236, 26] on span "W" at bounding box center [235, 28] width 5 height 7
click at [246, 27] on span "M" at bounding box center [248, 29] width 5 height 7
click at [217, 28] on link "D" at bounding box center [223, 29] width 13 height 13
click at [230, 28] on link "W" at bounding box center [235, 29] width 13 height 13
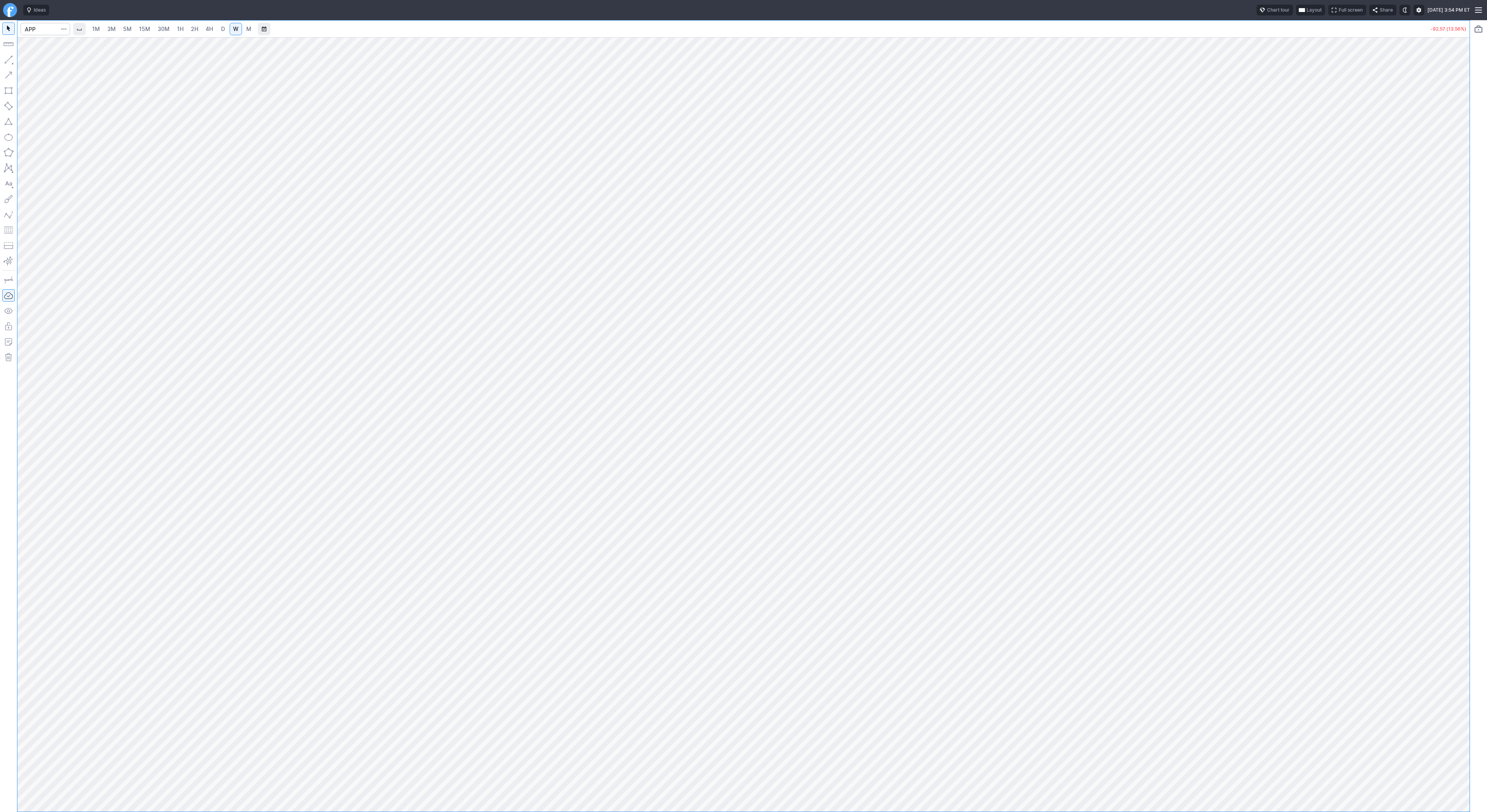
click at [117, 29] on link "3M" at bounding box center [111, 29] width 16 height 13
click at [151, 30] on link "15M" at bounding box center [144, 29] width 18 height 13
click at [178, 31] on span "1H" at bounding box center [180, 28] width 7 height 7
click at [48, 30] on input "Search" at bounding box center [45, 29] width 49 height 13
type input "bmnr"
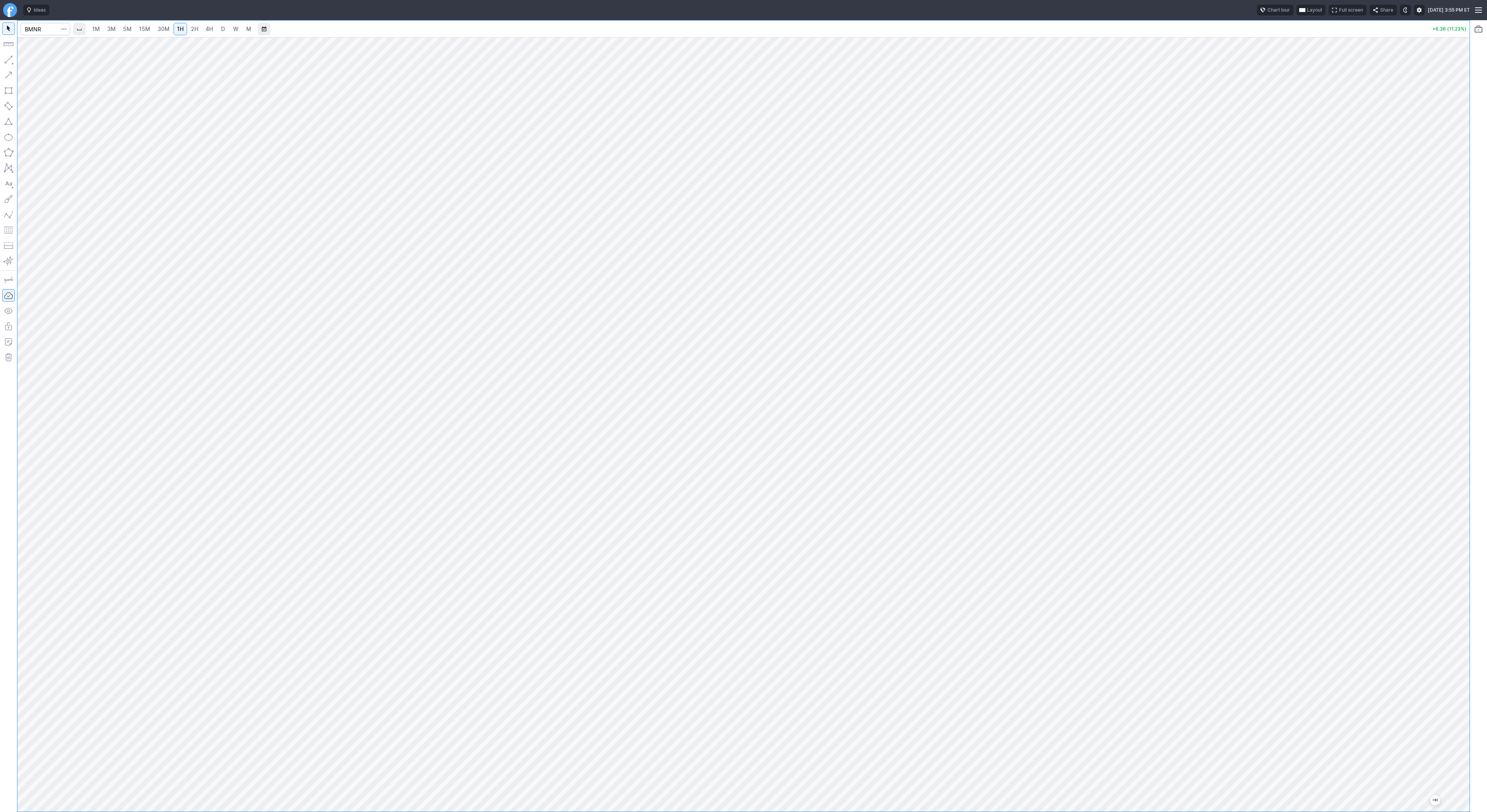
click at [129, 27] on span "5M" at bounding box center [127, 28] width 8 height 7
click at [155, 26] on link "30M" at bounding box center [163, 29] width 19 height 13
click at [1429, 477] on div "1M 3M 5M 15M 30M 1H 2H 4H D W M +6.39 (11.29%)" at bounding box center [744, 416] width 1487 height 792
drag, startPoint x: 1460, startPoint y: 427, endPoint x: 1459, endPoint y: 444, distance: 17.0
click at [1459, 444] on div at bounding box center [1462, 422] width 16 height 755
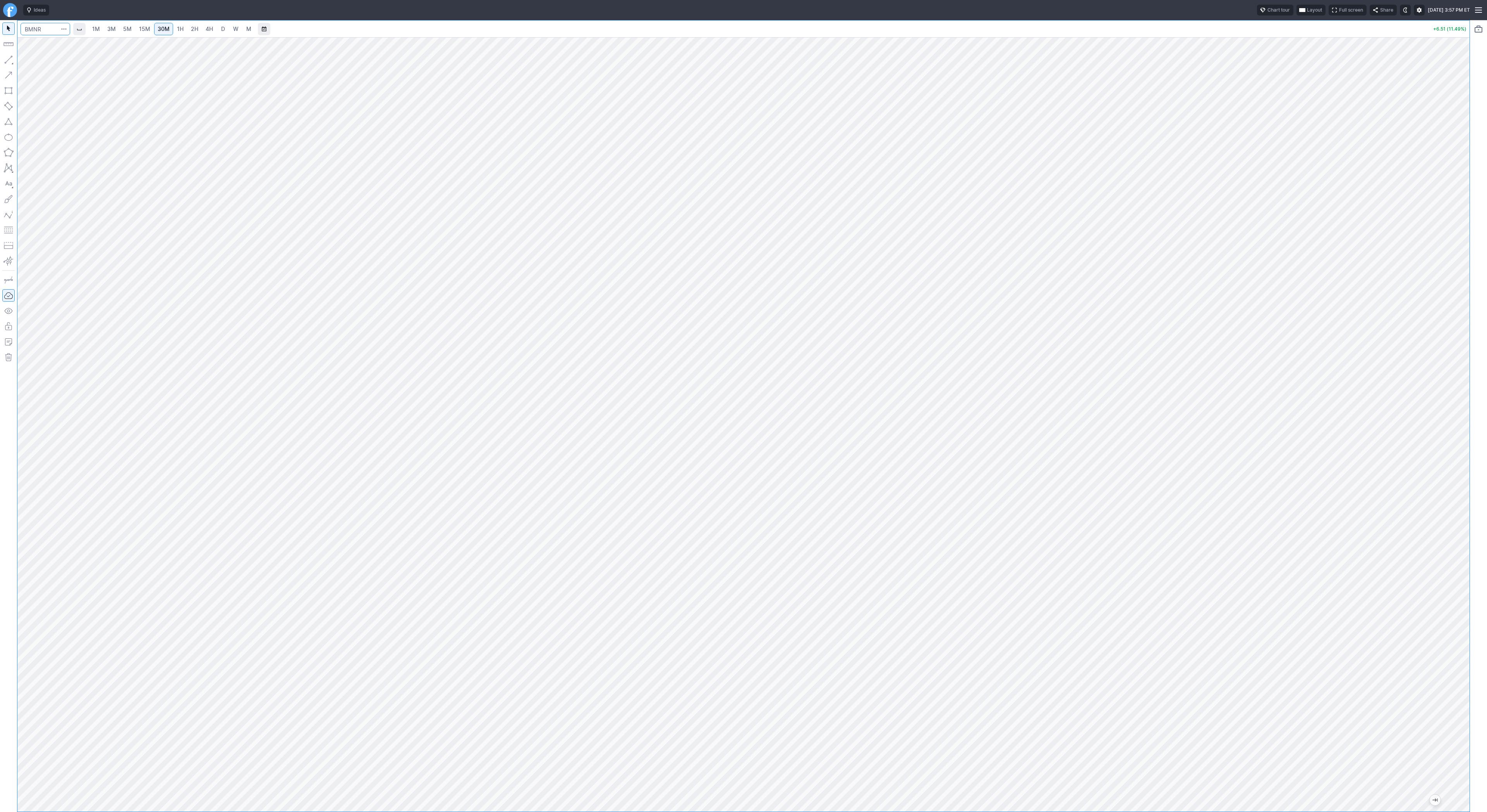
click at [41, 30] on input "Search" at bounding box center [45, 29] width 49 height 13
type input "sbet"
click at [29, 61] on span "Line" at bounding box center [45, 61] width 31 height 7
click at [34, 62] on span "Line" at bounding box center [45, 61] width 31 height 7
click at [36, 61] on span "Line" at bounding box center [45, 61] width 31 height 7
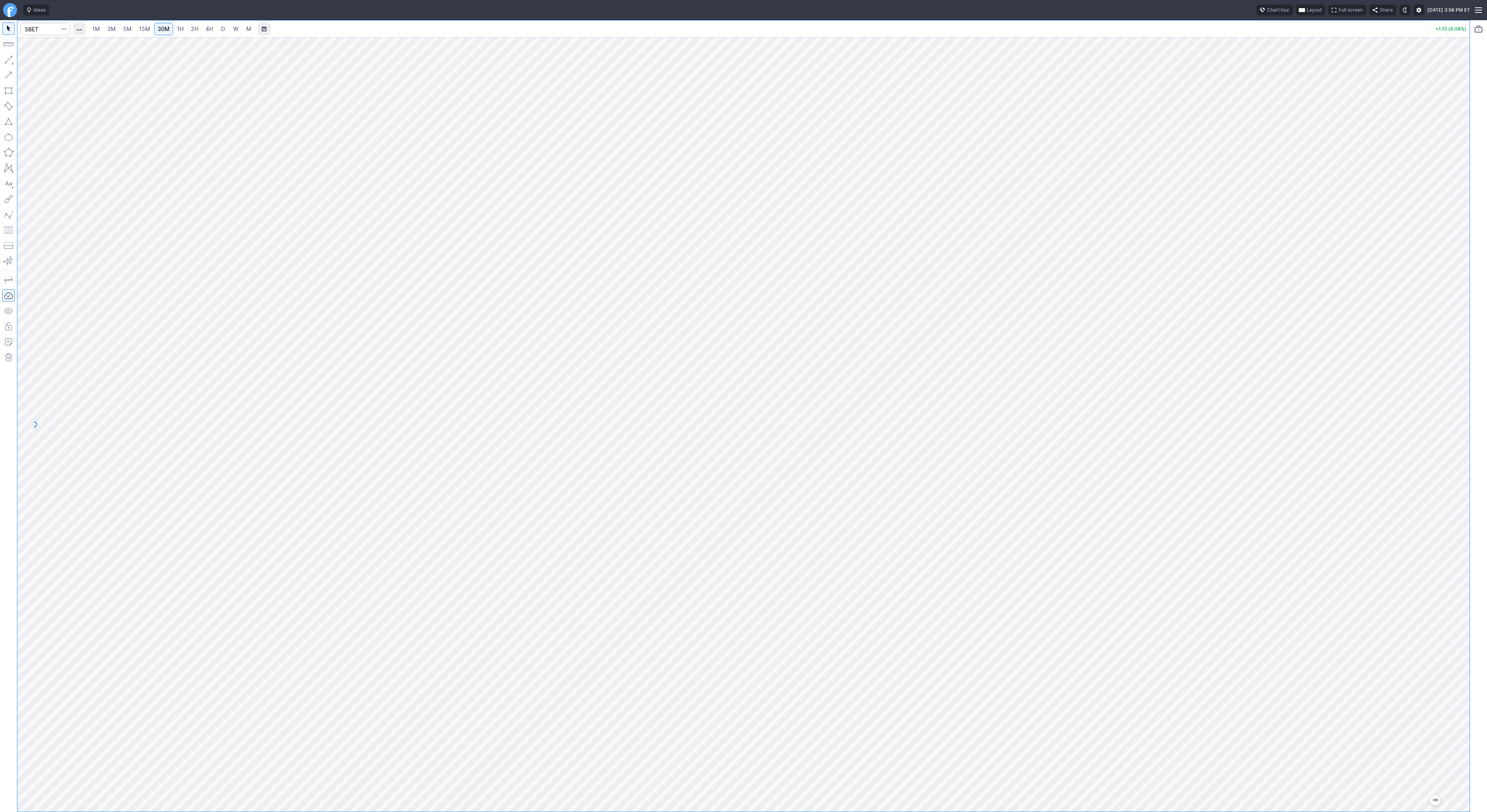
drag, startPoint x: 1462, startPoint y: 397, endPoint x: 1468, endPoint y: 444, distance: 47.4
click at [1468, 444] on div at bounding box center [1462, 422] width 16 height 755
click at [1370, 486] on div at bounding box center [744, 424] width 1453 height 775
drag, startPoint x: 1463, startPoint y: 587, endPoint x: 1460, endPoint y: 448, distance: 139.0
click at [1460, 448] on div at bounding box center [1462, 422] width 16 height 755
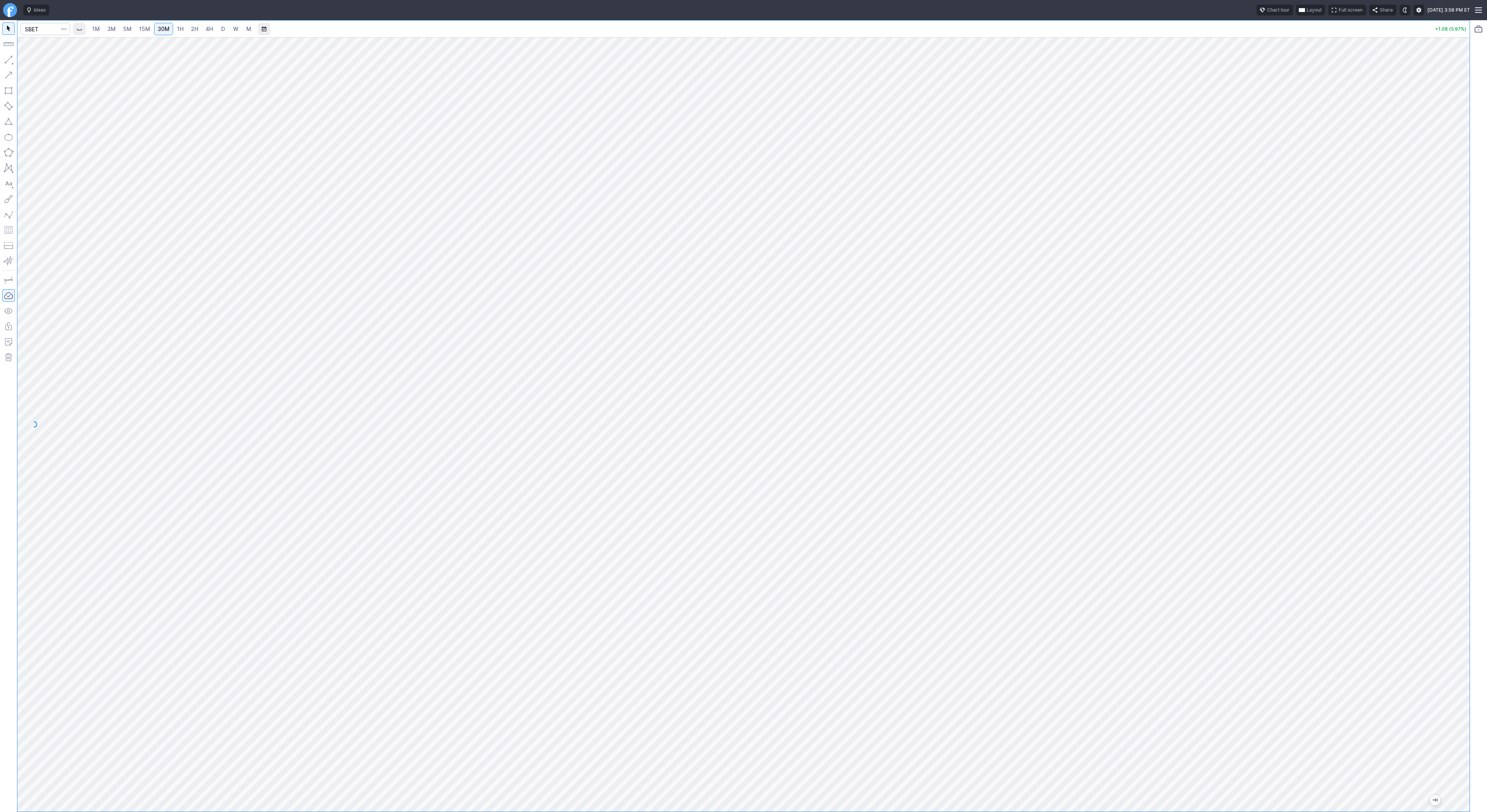
drag, startPoint x: 1459, startPoint y: 482, endPoint x: 1464, endPoint y: 387, distance: 95.1
click at [1464, 387] on div at bounding box center [1462, 422] width 16 height 755
click at [25, 62] on span "button" at bounding box center [25, 61] width 4 height 11
drag, startPoint x: 11, startPoint y: 59, endPoint x: 10, endPoint y: 93, distance: 34.0
click at [10, 63] on button "button" at bounding box center [8, 60] width 13 height 13
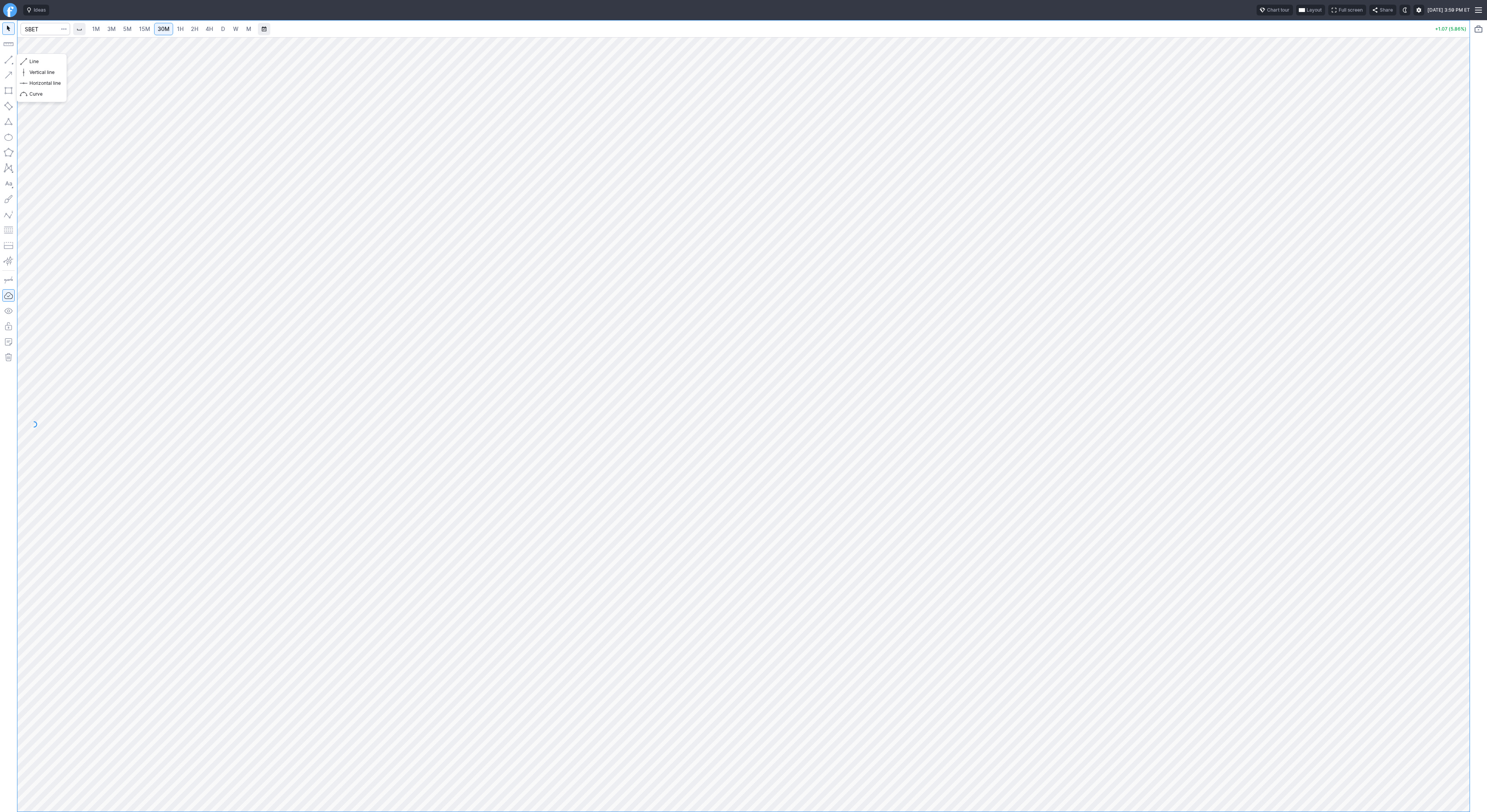
click at [4, 61] on button "button" at bounding box center [8, 60] width 13 height 13
click at [41, 63] on span "Line" at bounding box center [45, 61] width 31 height 7
click at [8, 57] on button "button" at bounding box center [8, 60] width 13 height 13
drag, startPoint x: 29, startPoint y: 60, endPoint x: 43, endPoint y: 81, distance: 25.2
click at [30, 61] on span "Line" at bounding box center [45, 61] width 31 height 7
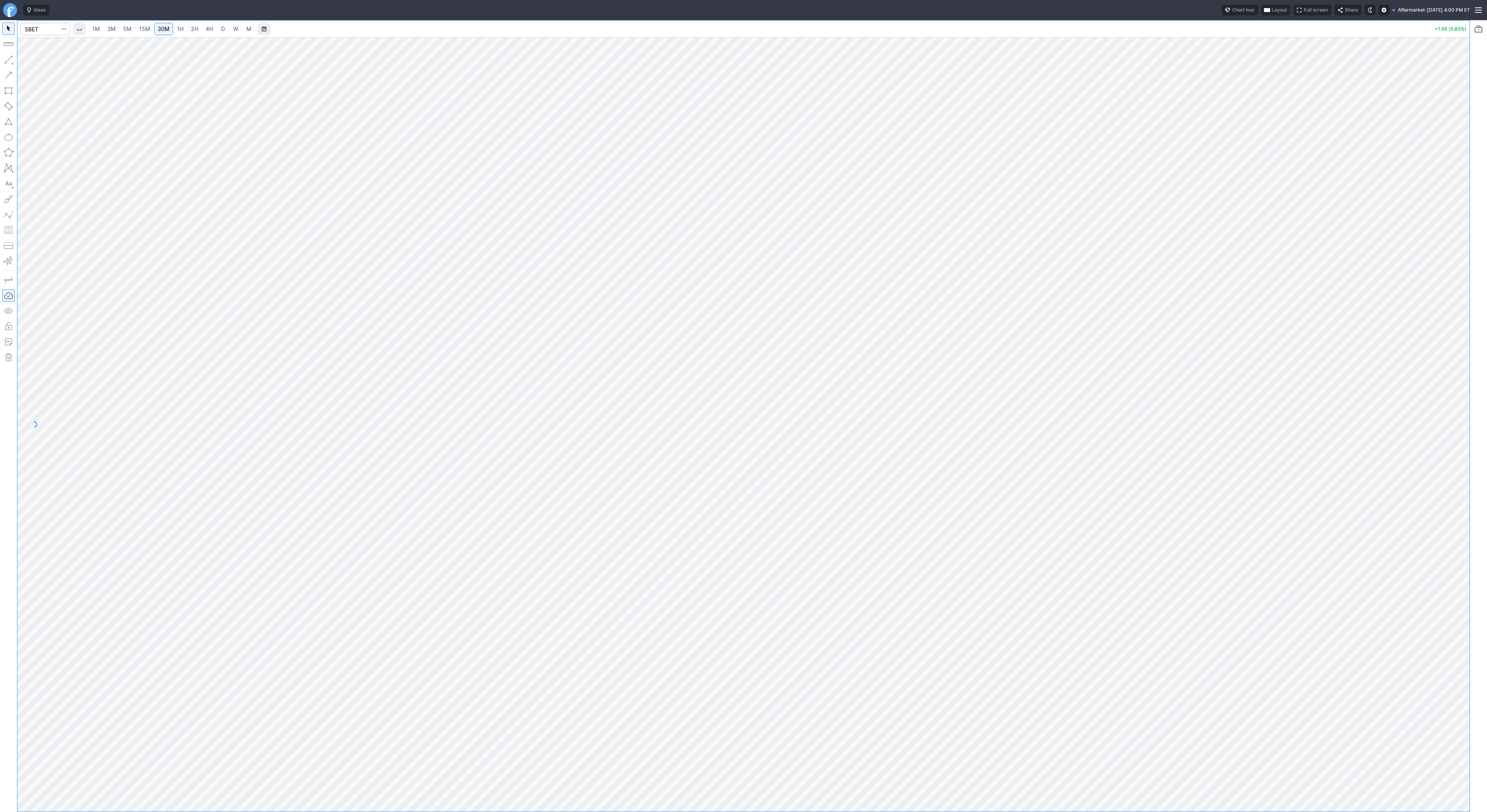
click at [23, 92] on body "Ideas Chart tour Layout Full screen Share Aftermarket · Mon OCT 06 2025 4:00 PM…" at bounding box center [744, 406] width 1487 height 812
click at [49, 65] on span "Line" at bounding box center [45, 61] width 31 height 7
drag, startPoint x: 1461, startPoint y: 246, endPoint x: 1464, endPoint y: 390, distance: 144.0
click at [1465, 391] on div at bounding box center [1462, 422] width 16 height 755
drag, startPoint x: 1454, startPoint y: 463, endPoint x: 1457, endPoint y: 359, distance: 104.0
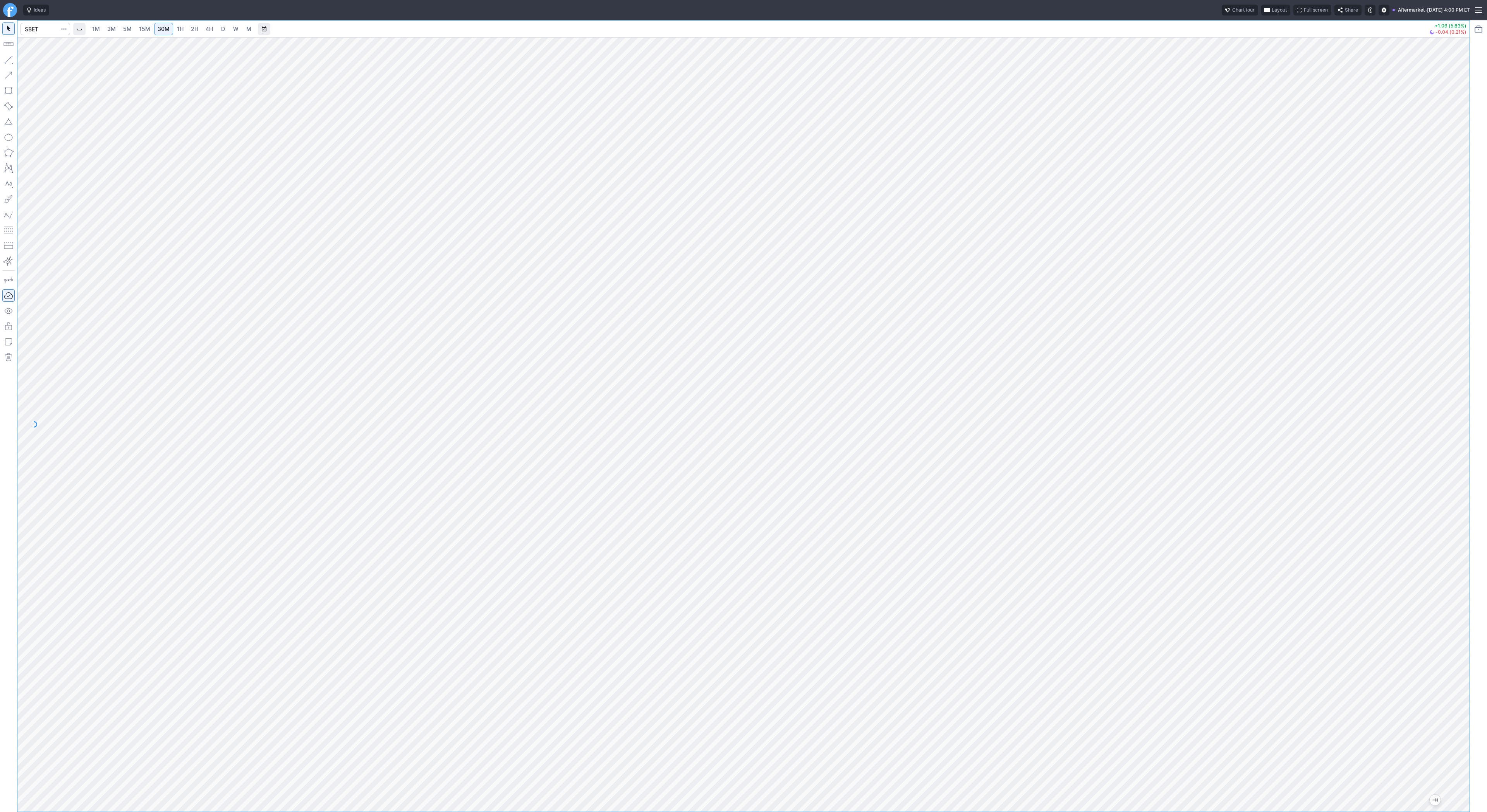
click at [1457, 359] on div at bounding box center [1462, 422] width 16 height 755
drag, startPoint x: 1, startPoint y: 56, endPoint x: 5, endPoint y: 66, distance: 10.8
click at [1, 57] on div at bounding box center [8, 416] width 17 height 792
click at [37, 60] on span "Line" at bounding box center [45, 61] width 31 height 7
click at [11, 60] on button "button" at bounding box center [8, 60] width 13 height 13
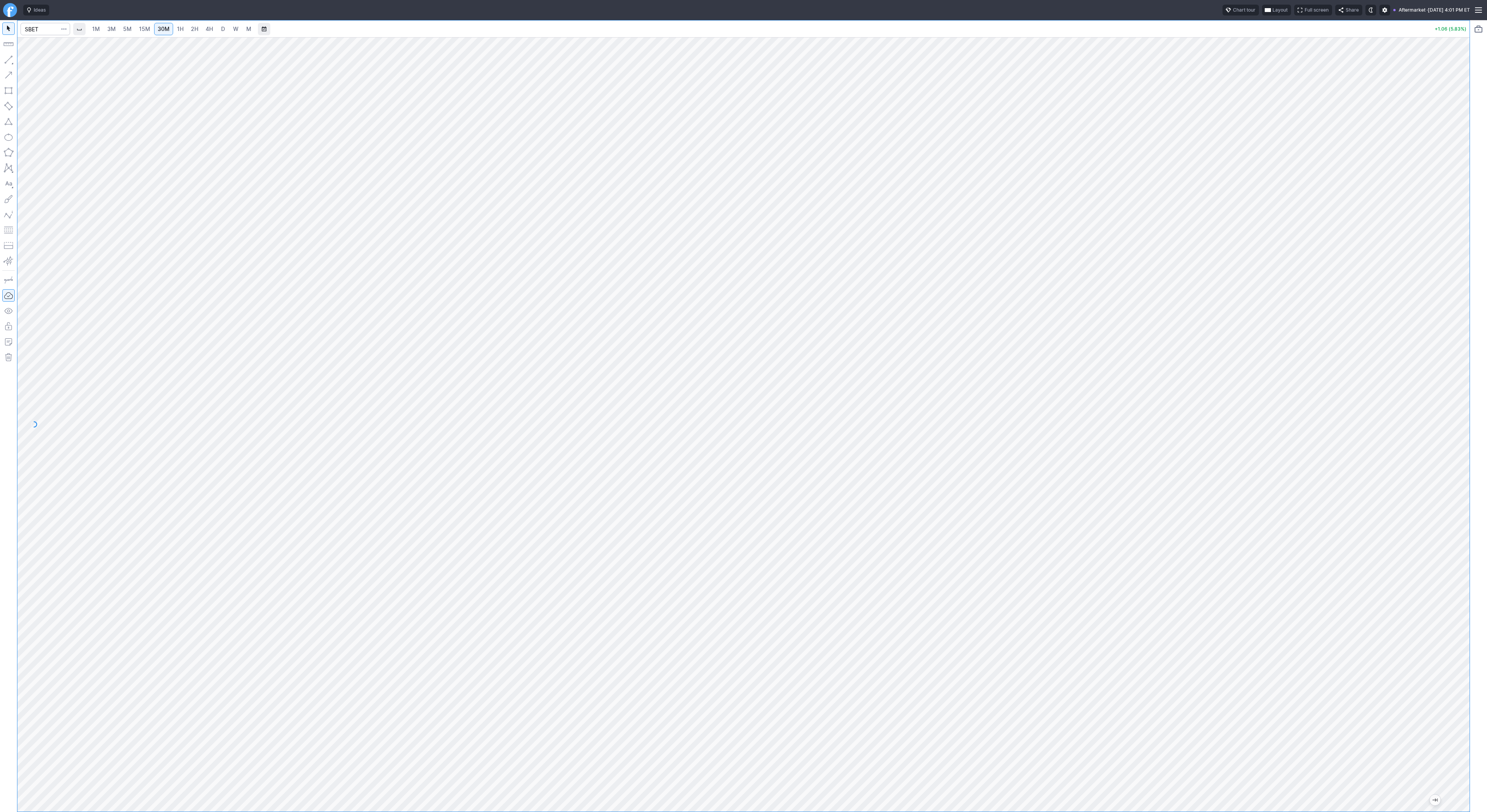
drag, startPoint x: 1453, startPoint y: 385, endPoint x: 1453, endPoint y: 420, distance: 35.0
click at [1453, 420] on div at bounding box center [1462, 422] width 16 height 755
click at [39, 63] on span "Line" at bounding box center [45, 61] width 31 height 7
click at [7, 60] on button "button" at bounding box center [8, 60] width 13 height 13
click at [109, 27] on span "3M" at bounding box center [111, 28] width 8 height 7
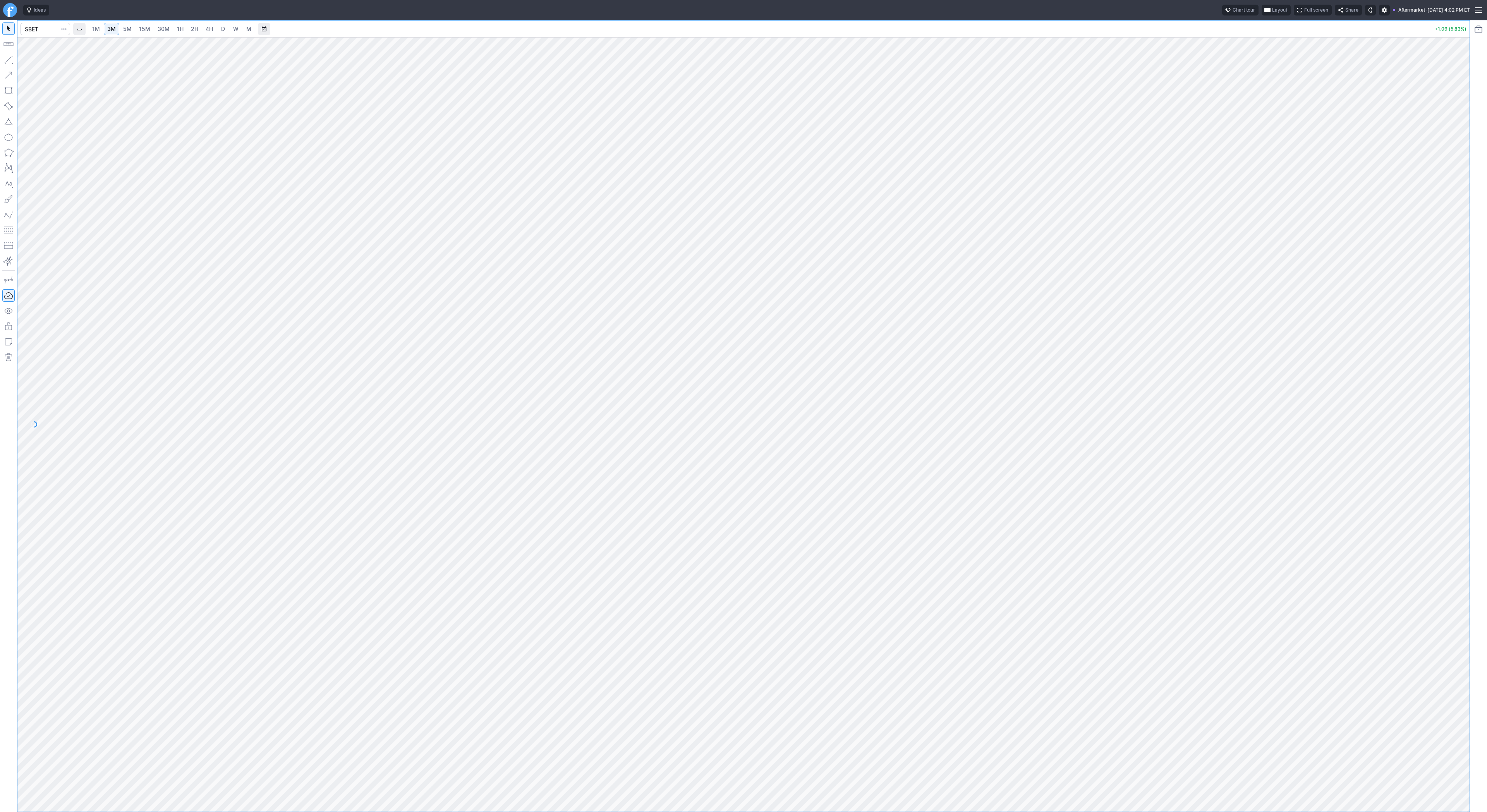
click at [154, 28] on link "30M" at bounding box center [163, 29] width 19 height 13
click at [35, 28] on input "Search" at bounding box center [45, 29] width 49 height 13
type input "crnc"
click at [93, 46] on span "Cerence Inc" at bounding box center [110, 46] width 119 height 7
click at [208, 28] on span "4H" at bounding box center [209, 28] width 7 height 7
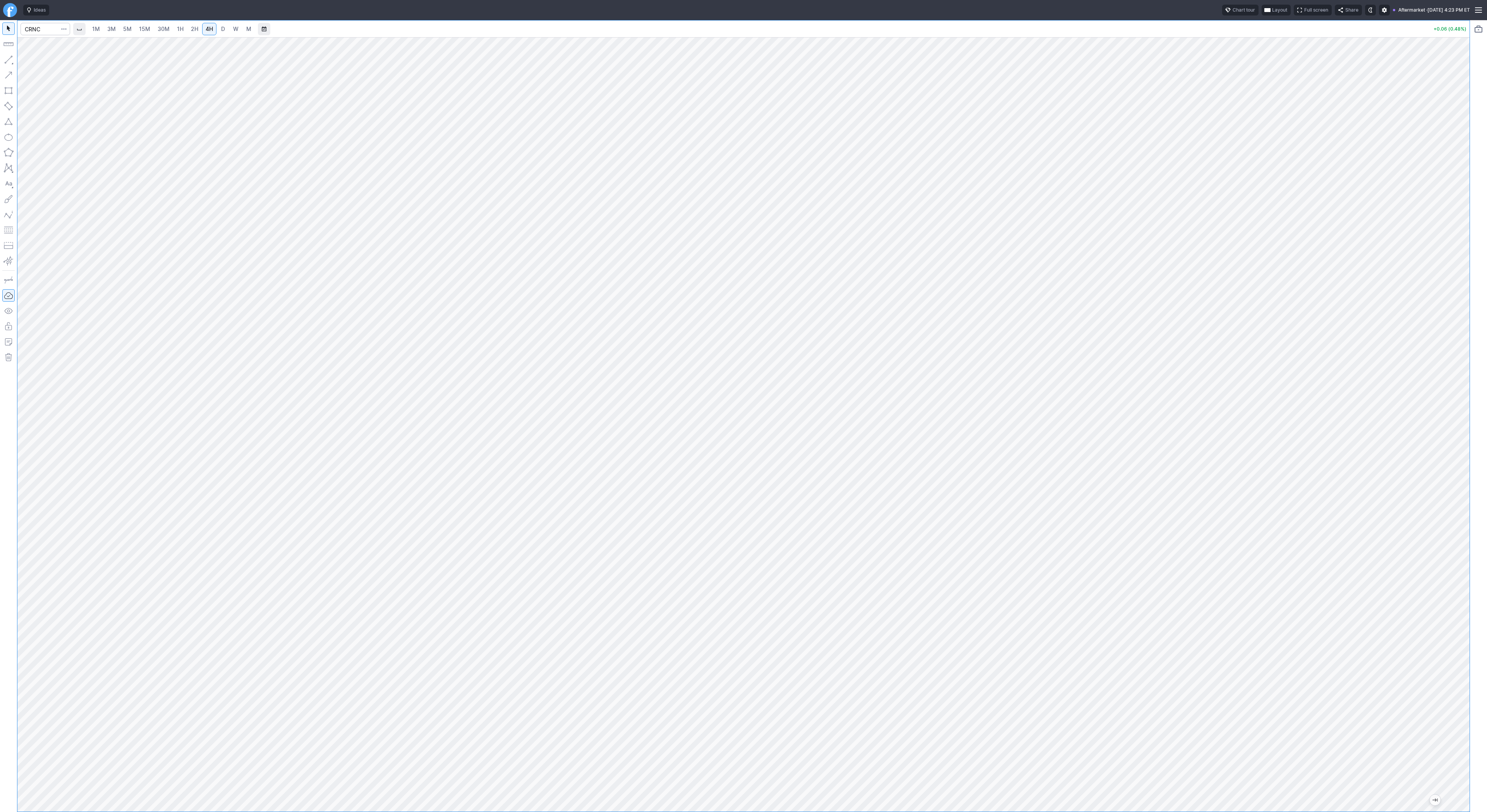
click at [10, 58] on button "button" at bounding box center [8, 60] width 13 height 13
click at [40, 61] on span "Line" at bounding box center [45, 61] width 31 height 7
drag, startPoint x: 8, startPoint y: 60, endPoint x: 9, endPoint y: 63, distance: 3.2
click at [8, 61] on button "button" at bounding box center [8, 60] width 13 height 13
drag, startPoint x: 7, startPoint y: 62, endPoint x: 28, endPoint y: 84, distance: 30.4
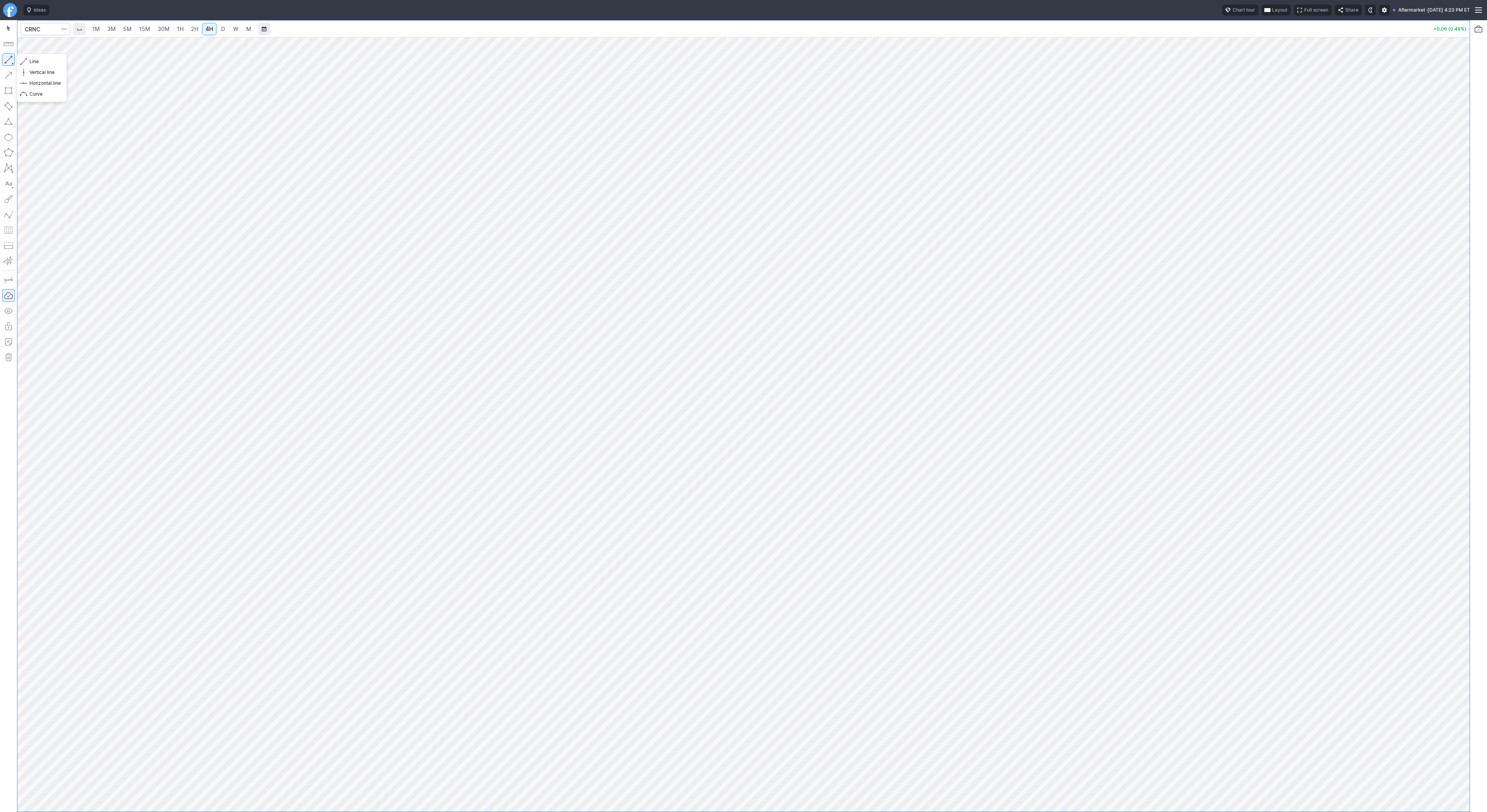
click at [7, 63] on button "button" at bounding box center [8, 60] width 13 height 13
click at [37, 59] on span "Line" at bounding box center [45, 61] width 31 height 7
drag, startPoint x: 8, startPoint y: 58, endPoint x: 26, endPoint y: 91, distance: 37.6
click at [8, 59] on button "button" at bounding box center [8, 60] width 13 height 13
click at [10, 55] on button "button" at bounding box center [8, 60] width 13 height 13
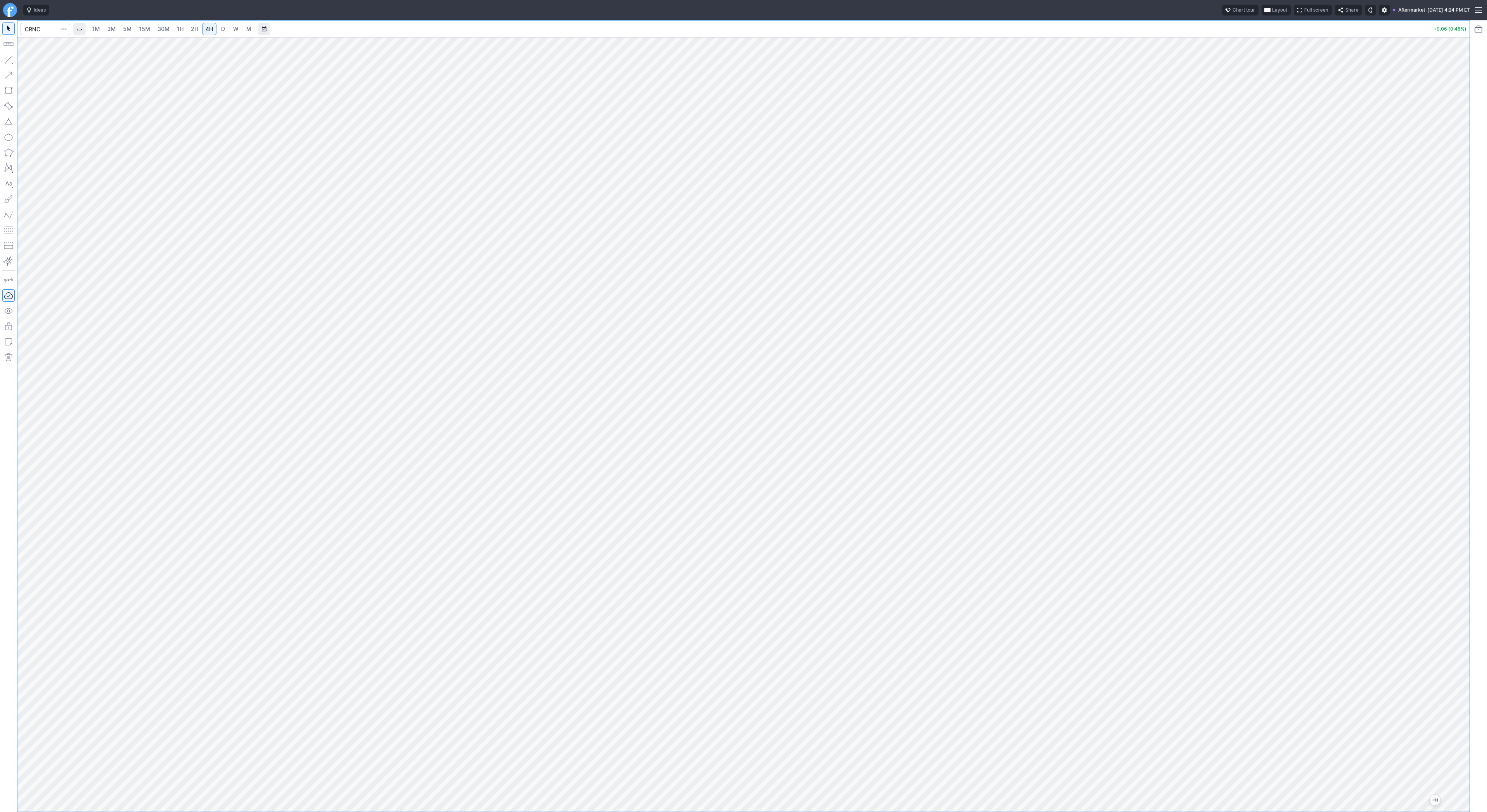
click at [221, 30] on span "D" at bounding box center [223, 28] width 4 height 7
click at [149, 27] on link "15M" at bounding box center [144, 29] width 18 height 13
click at [192, 31] on span "2H" at bounding box center [195, 28] width 7 height 7
click at [9, 60] on button "button" at bounding box center [8, 60] width 13 height 13
click at [11, 60] on button "button" at bounding box center [8, 60] width 13 height 13
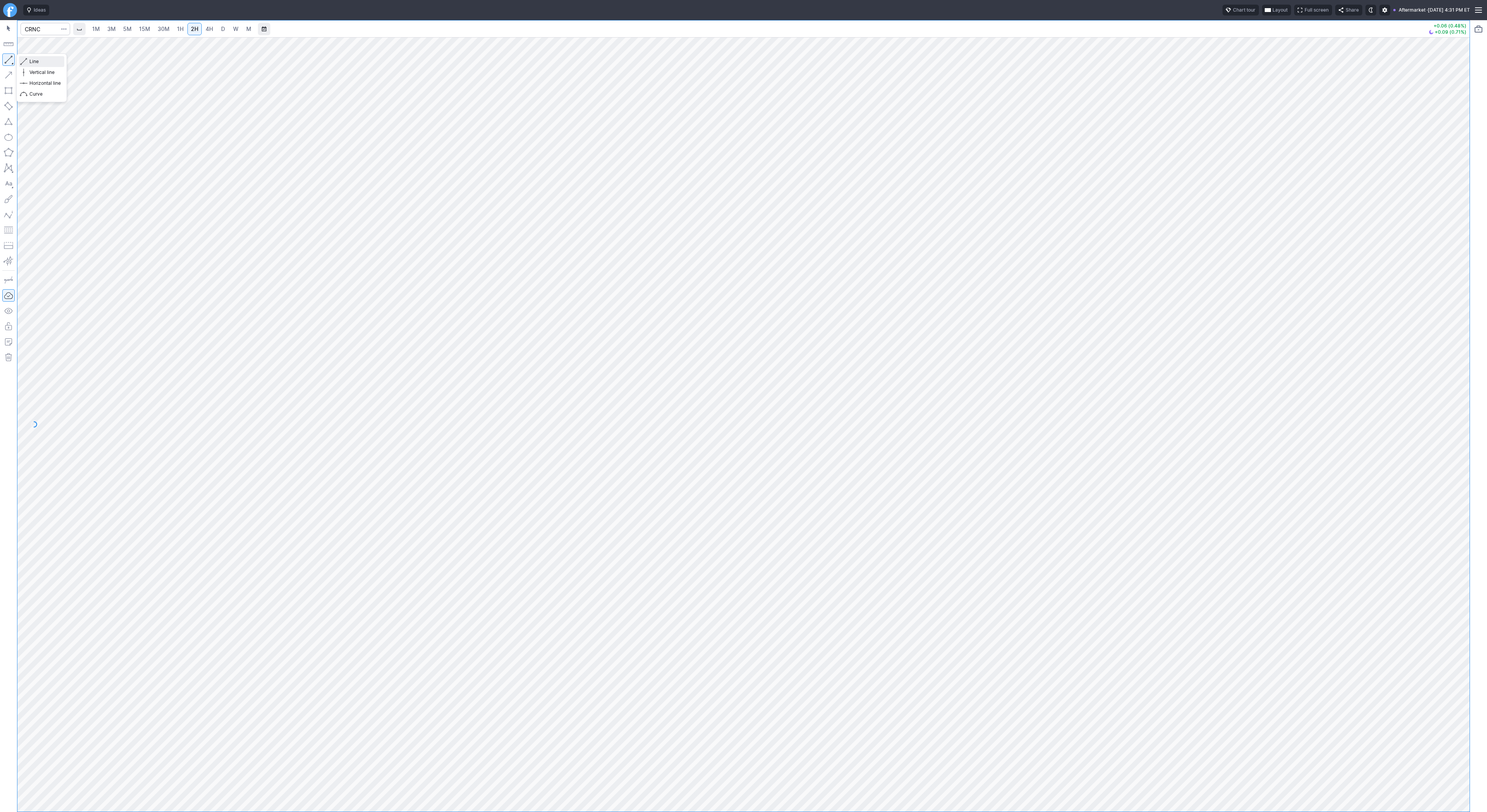
click at [42, 64] on span "Line" at bounding box center [45, 61] width 31 height 7
click at [221, 27] on span "D" at bounding box center [223, 28] width 4 height 7
click at [46, 31] on input "Search" at bounding box center [45, 29] width 49 height 13
drag, startPoint x: 31, startPoint y: 63, endPoint x: 36, endPoint y: 73, distance: 11.2
click at [31, 63] on span "Line" at bounding box center [45, 61] width 31 height 7
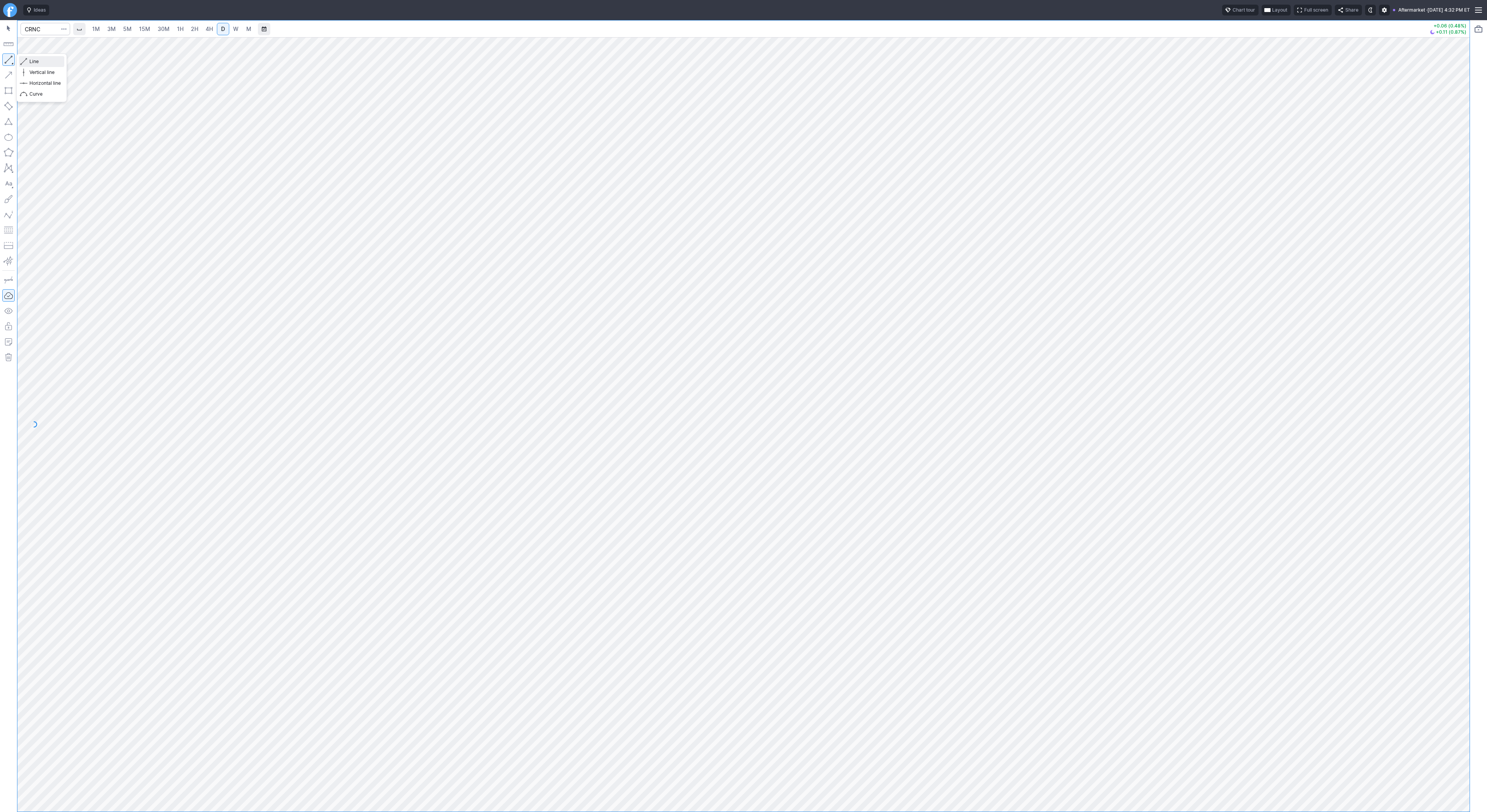
drag, startPoint x: 40, startPoint y: 64, endPoint x: 61, endPoint y: 89, distance: 32.6
click at [43, 69] on div "Line Vertical line Horizontal line Curve" at bounding box center [41, 78] width 46 height 43
click at [9, 57] on button "button" at bounding box center [8, 60] width 13 height 13
click at [31, 58] on span "Line" at bounding box center [45, 61] width 31 height 7
click at [24, 61] on span "button" at bounding box center [25, 61] width 4 height 11
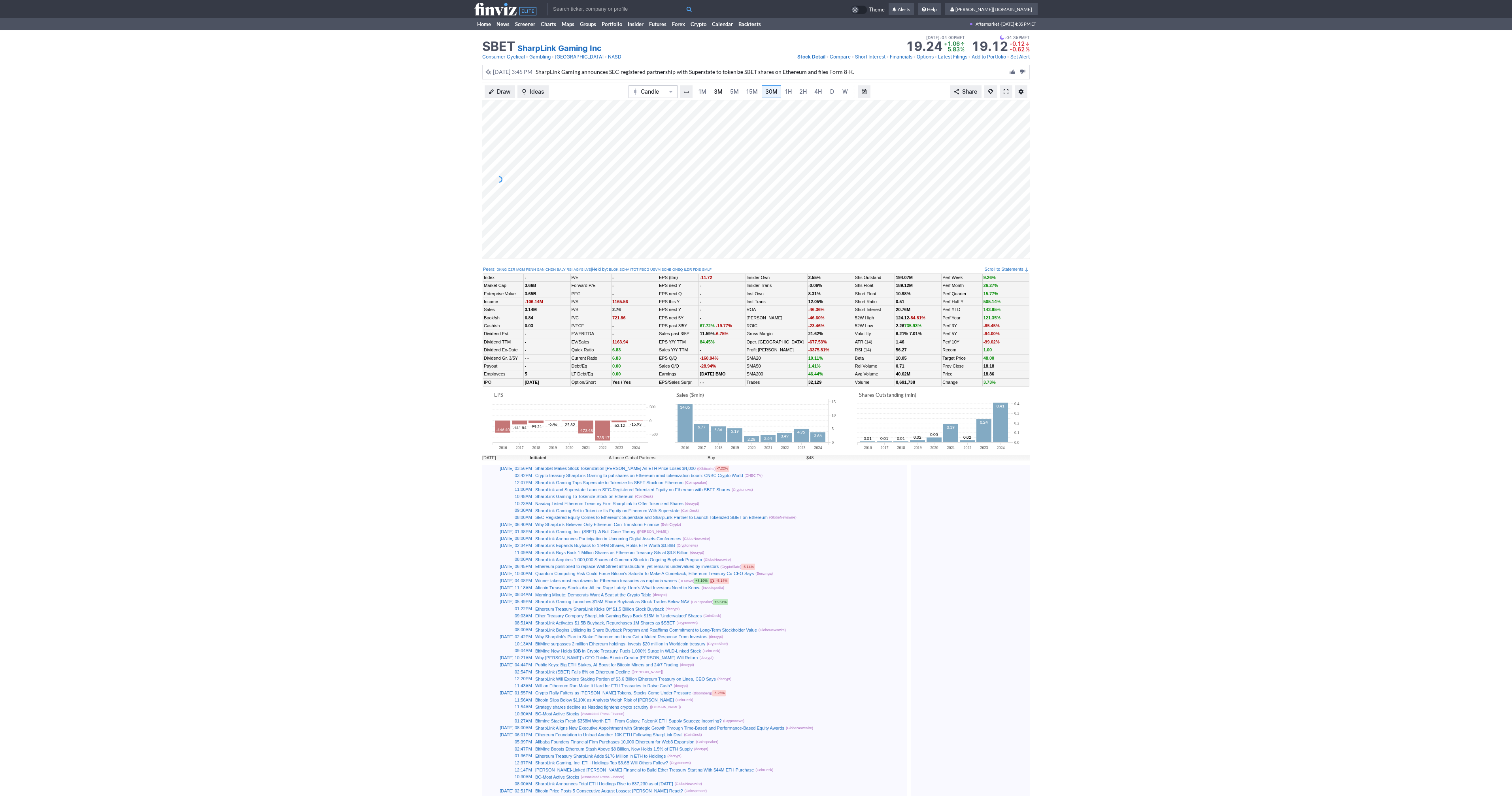
click at [714, 88] on span "3M" at bounding box center [717, 91] width 8 height 7
click at [768, 90] on span "30M" at bounding box center [771, 91] width 12 height 7
click at [563, 11] on input "text" at bounding box center [621, 9] width 150 height 13
type input "eth"
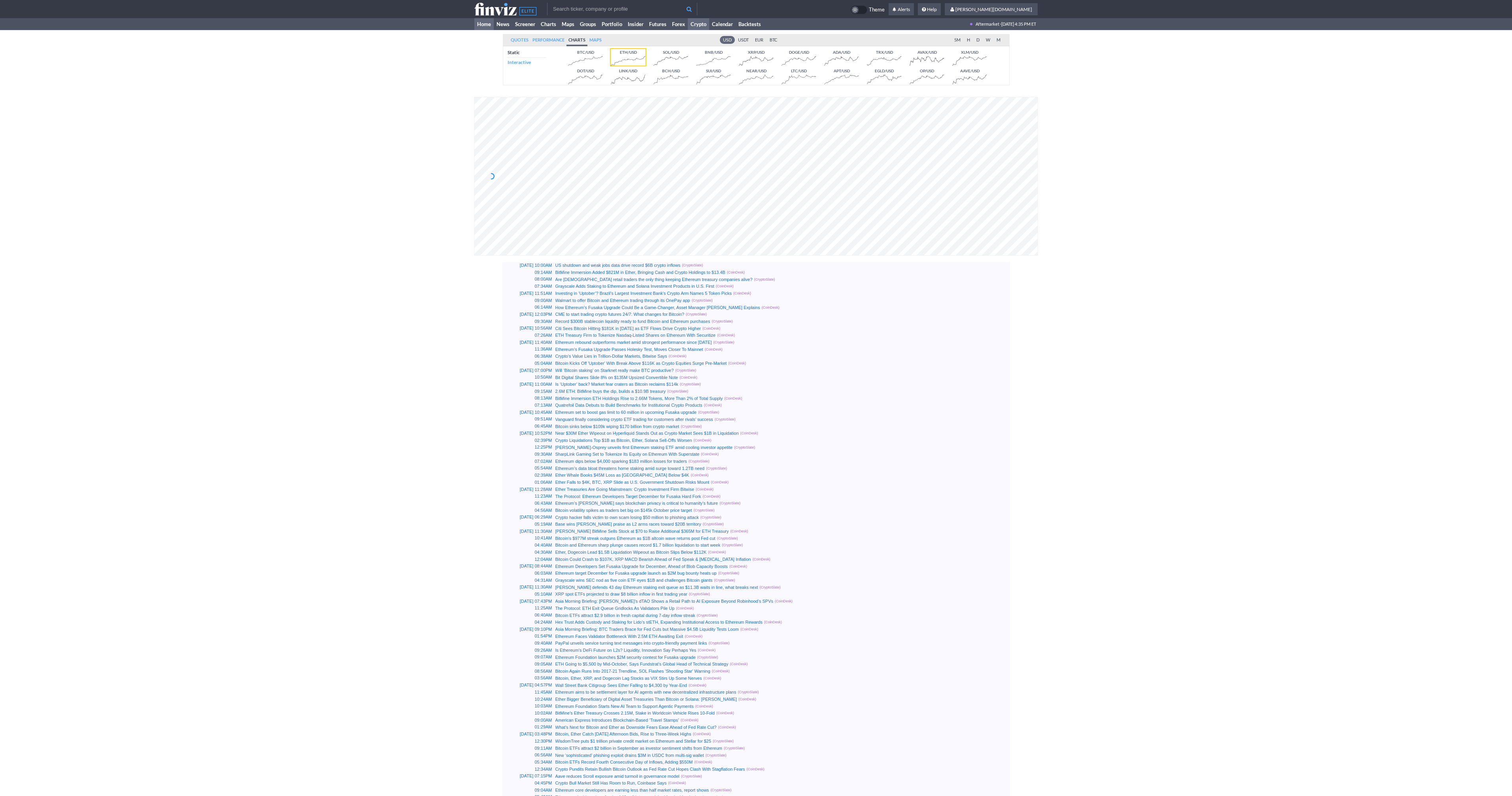
click at [490, 27] on link "Home" at bounding box center [483, 24] width 19 height 12
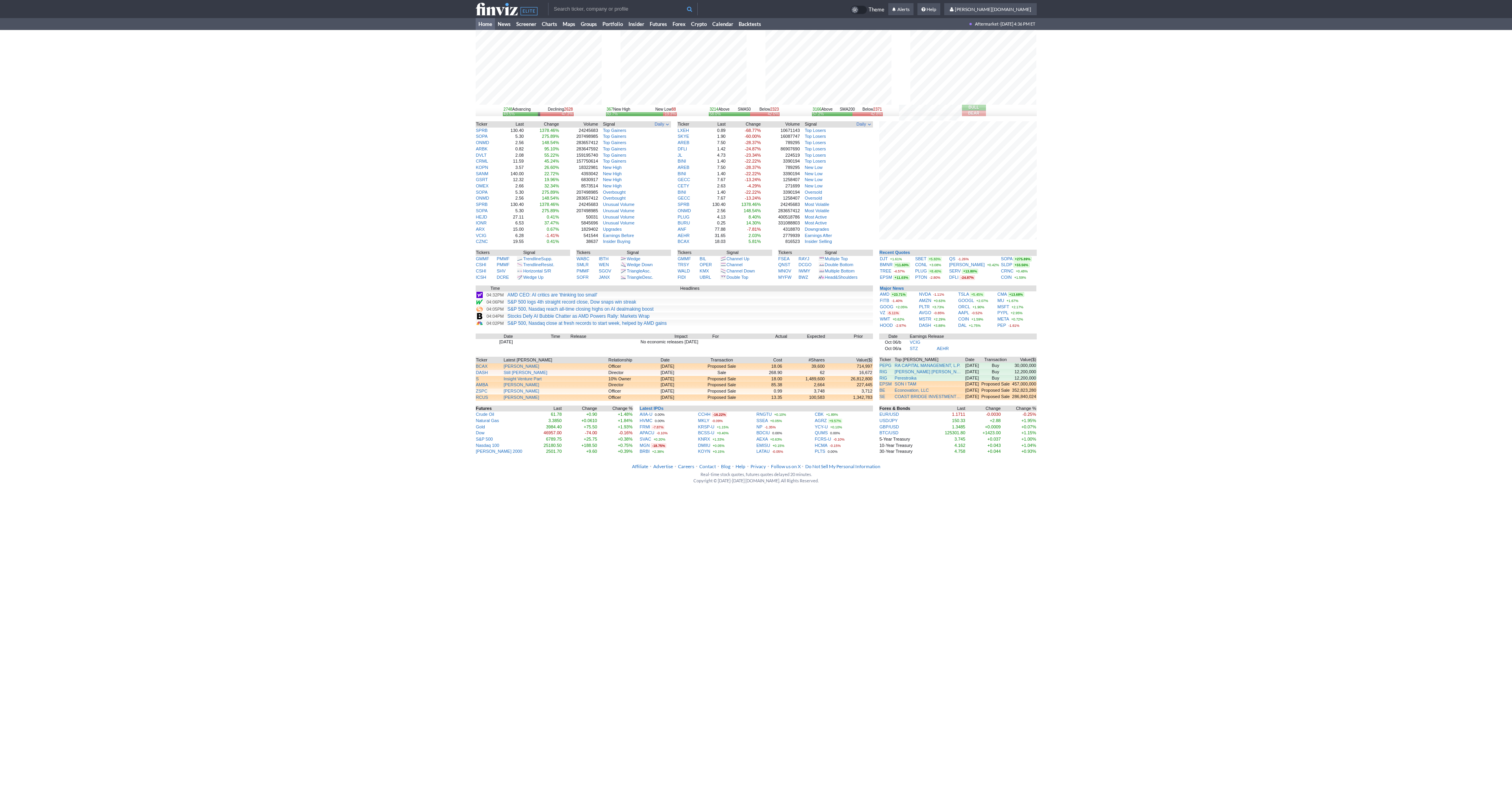
click at [1115, 328] on div "2748 Advancing Declining 2628 49.5% 47.3% 367 New High New Low 88 80.7% 19.3% 3…" at bounding box center [756, 242] width 1512 height 425
click at [924, 264] on link "CONL" at bounding box center [922, 264] width 12 height 5
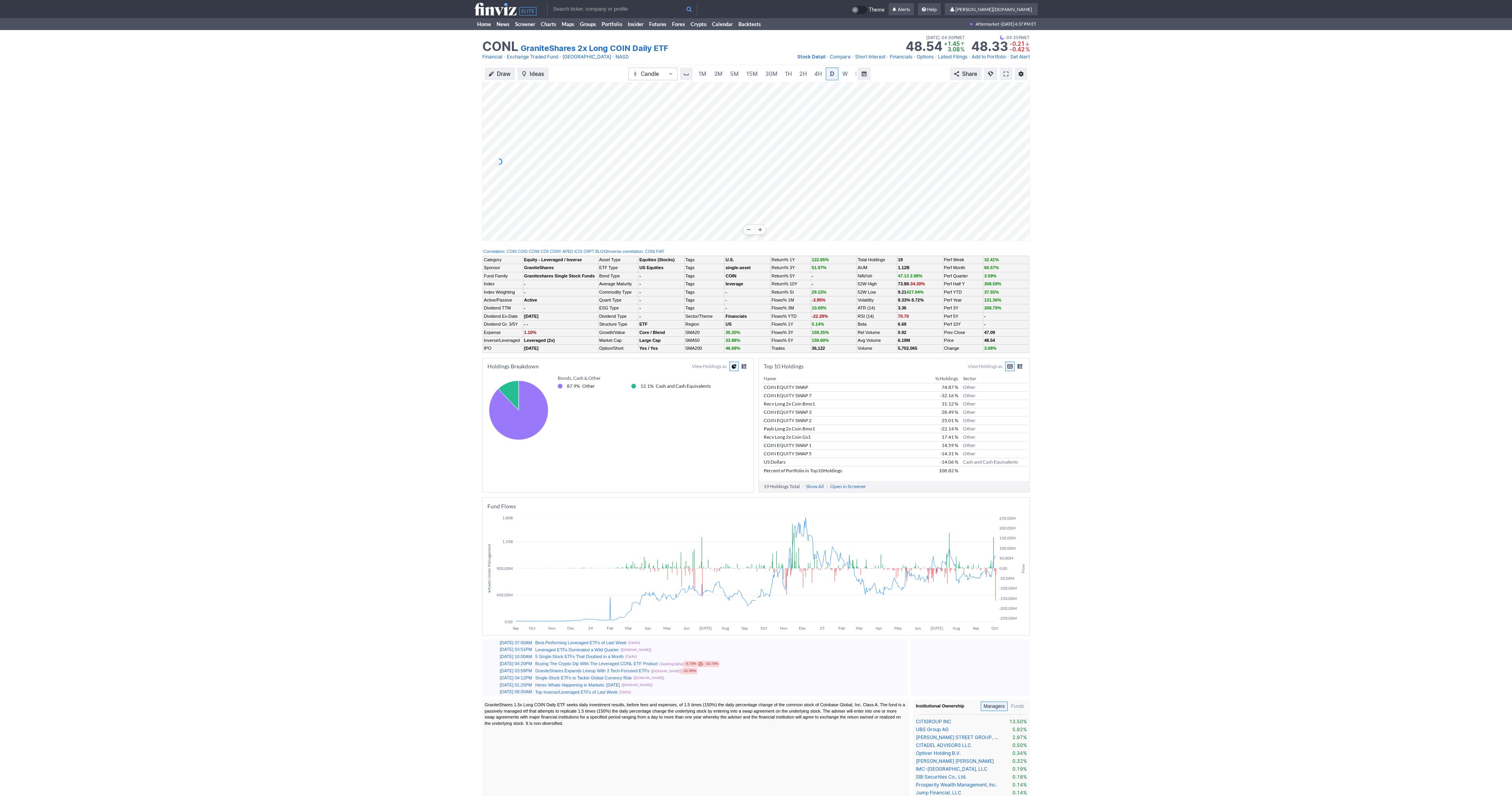
scroll to position [0, 8]
click at [478, 26] on link "Home" at bounding box center [483, 24] width 19 height 12
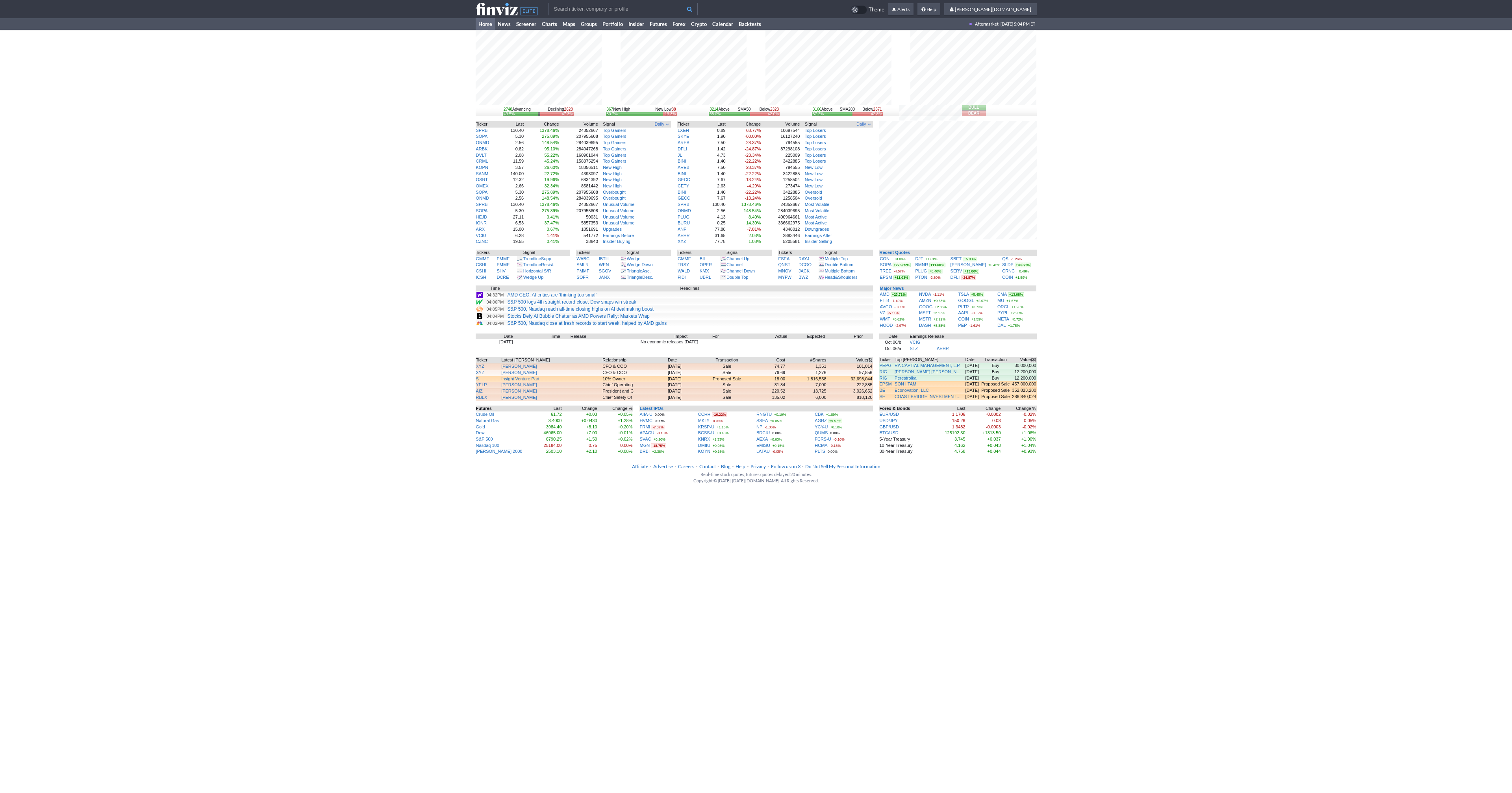
click at [373, 183] on div "2748 Advancing Declining 2628 49.5% 47.3% 367 New High New Low 88 80.7% 19.3% 3…" at bounding box center [756, 242] width 1512 height 425
click at [920, 258] on link "DJT" at bounding box center [919, 258] width 8 height 5
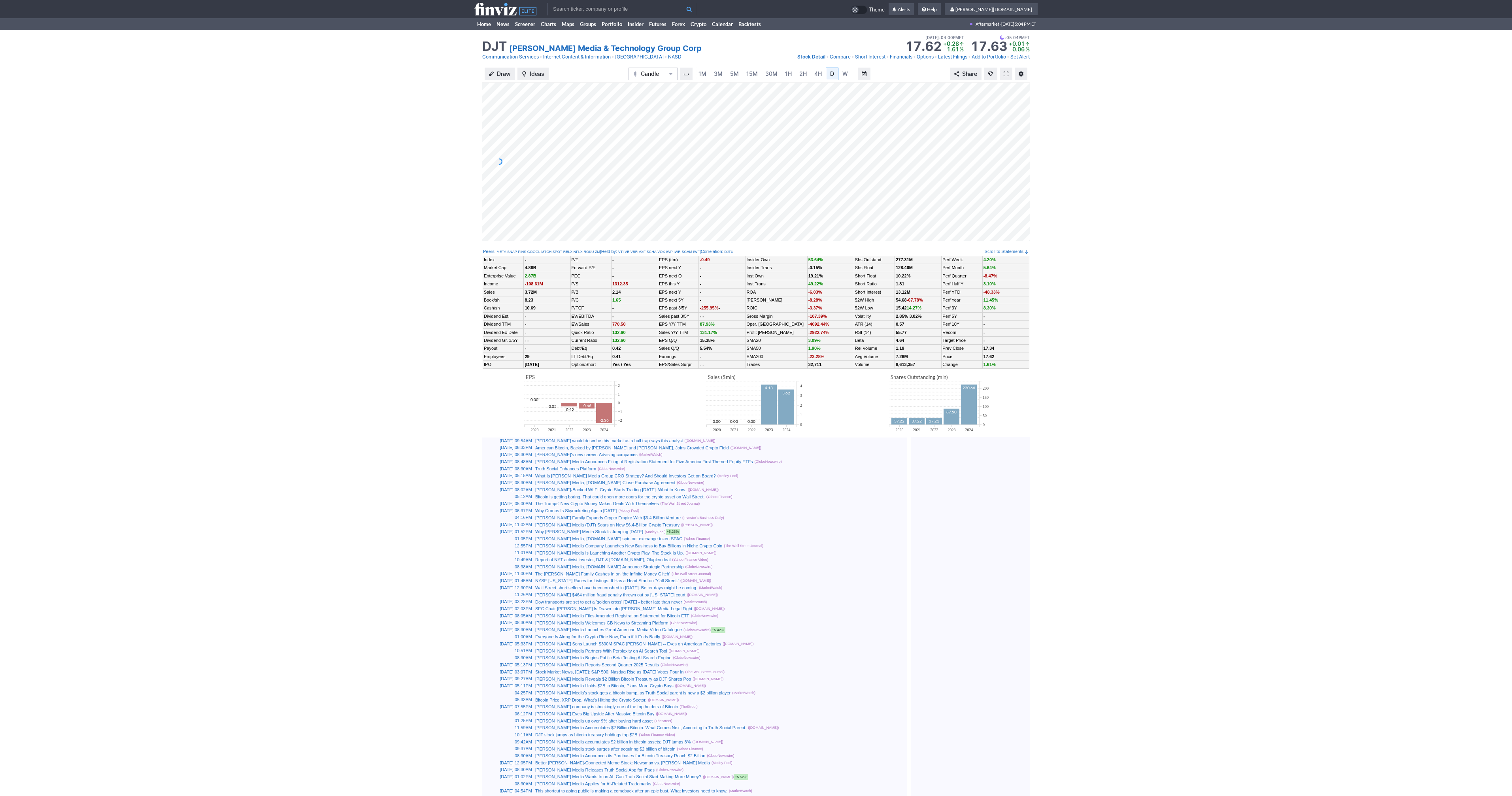
scroll to position [0, 8]
click at [1004, 75] on span at bounding box center [1006, 74] width 5 height 6
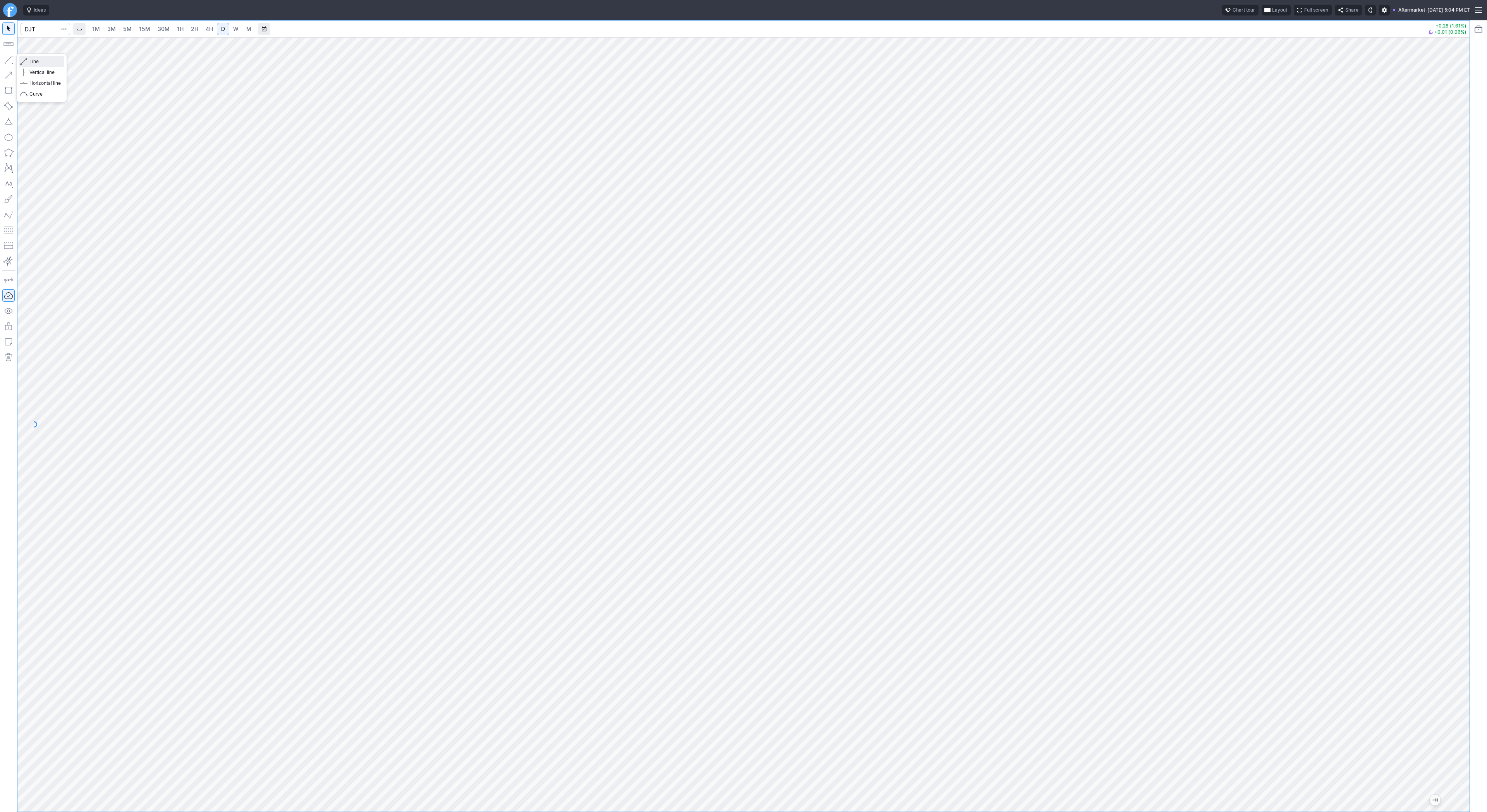
click at [35, 62] on span "Line" at bounding box center [45, 61] width 31 height 7
click at [42, 60] on span "Line" at bounding box center [45, 61] width 31 height 7
